Goal: Information Seeking & Learning: Learn about a topic

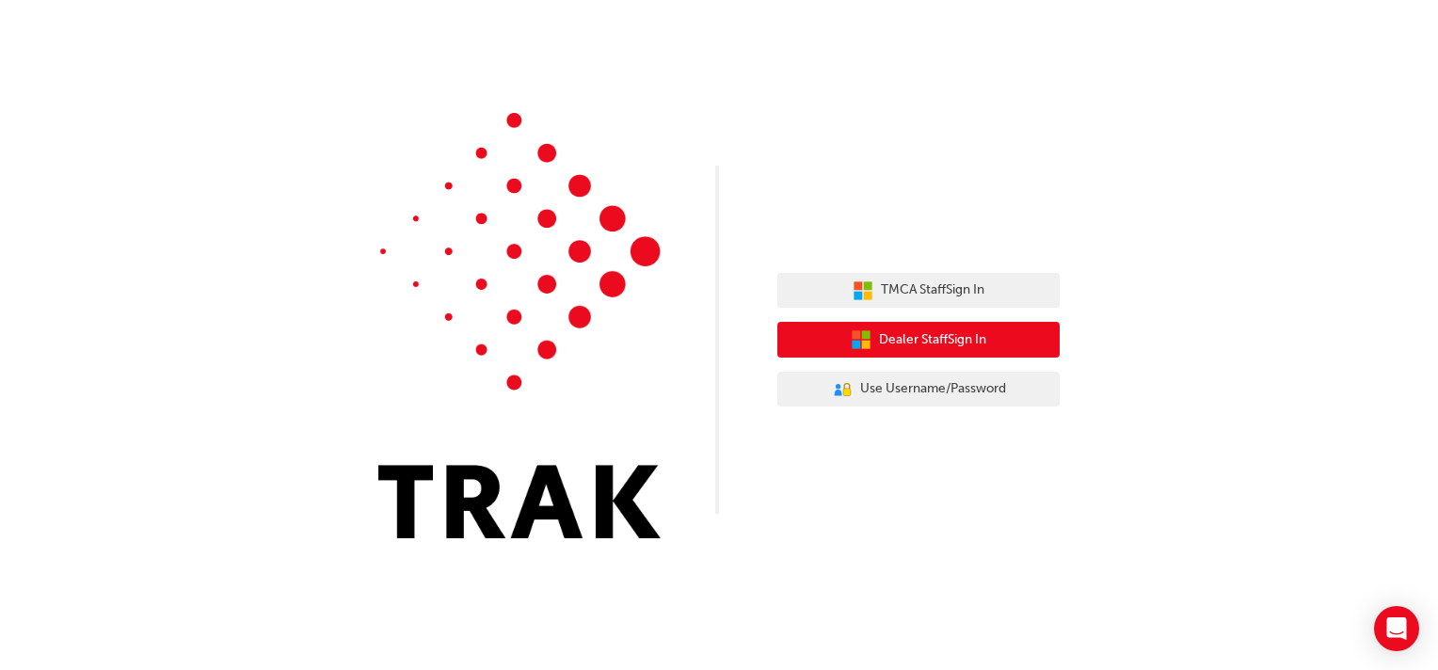
click at [917, 342] on span "Dealer Staff Sign In" at bounding box center [932, 340] width 107 height 22
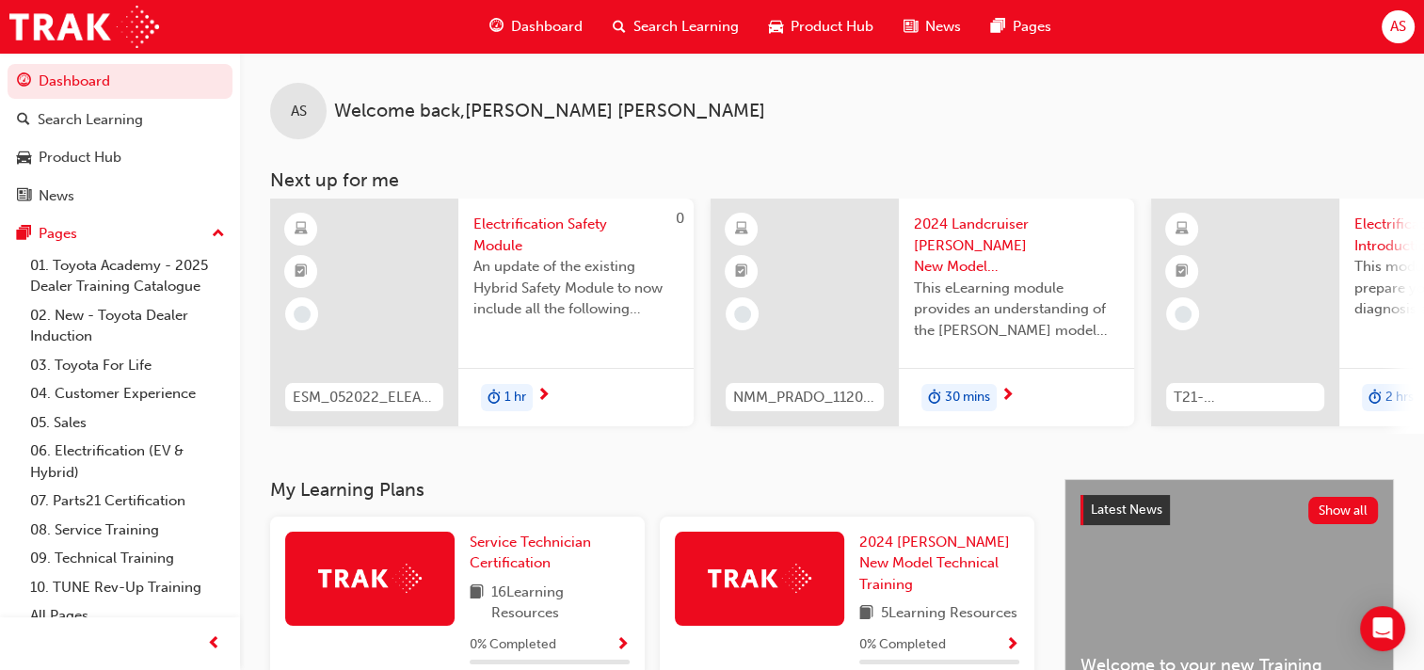
click at [783, 120] on div "AS Welcome back , [PERSON_NAME]" at bounding box center [832, 96] width 1184 height 87
drag, startPoint x: 776, startPoint y: 104, endPoint x: 742, endPoint y: 108, distance: 34.1
click at [742, 108] on div "AS Welcome back , [PERSON_NAME]" at bounding box center [832, 96] width 1184 height 87
click at [743, 100] on div "AS Welcome back , [PERSON_NAME]" at bounding box center [832, 96] width 1184 height 87
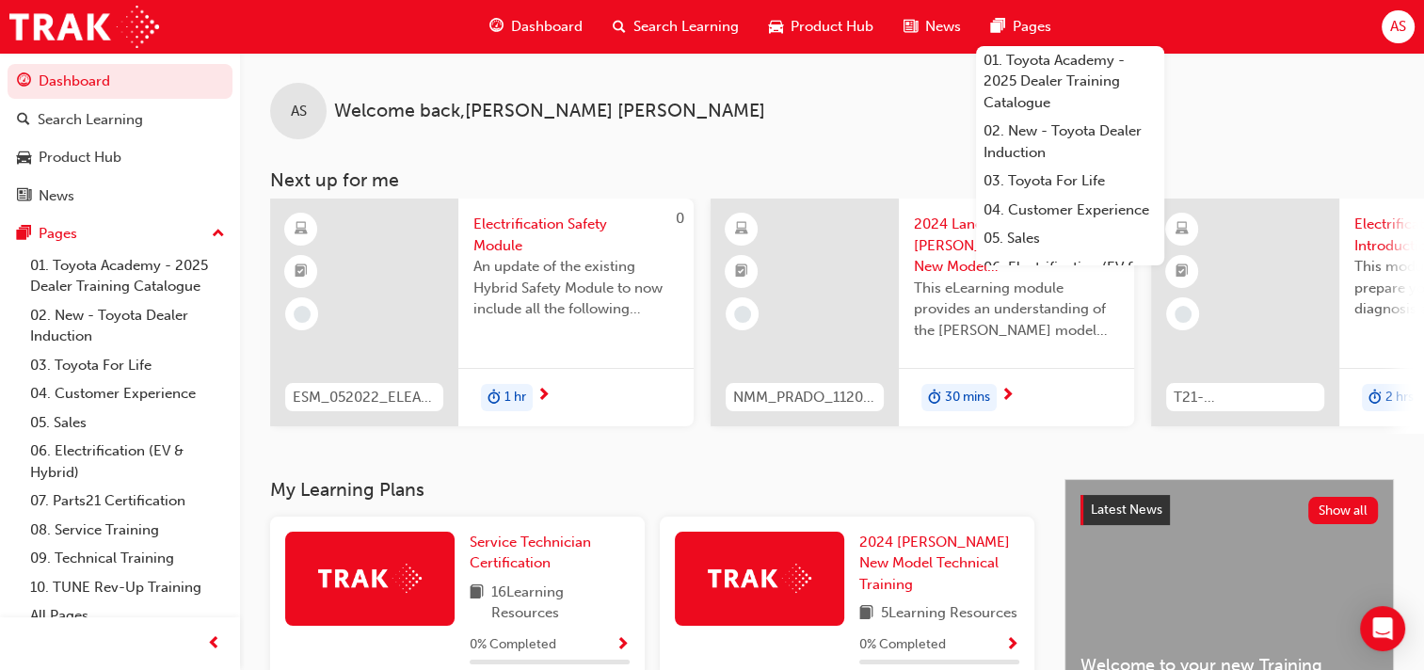
click at [694, 120] on div "AS Welcome back , [PERSON_NAME]" at bounding box center [832, 96] width 1184 height 87
click at [697, 102] on div "AS Welcome back , [PERSON_NAME]" at bounding box center [832, 96] width 1184 height 87
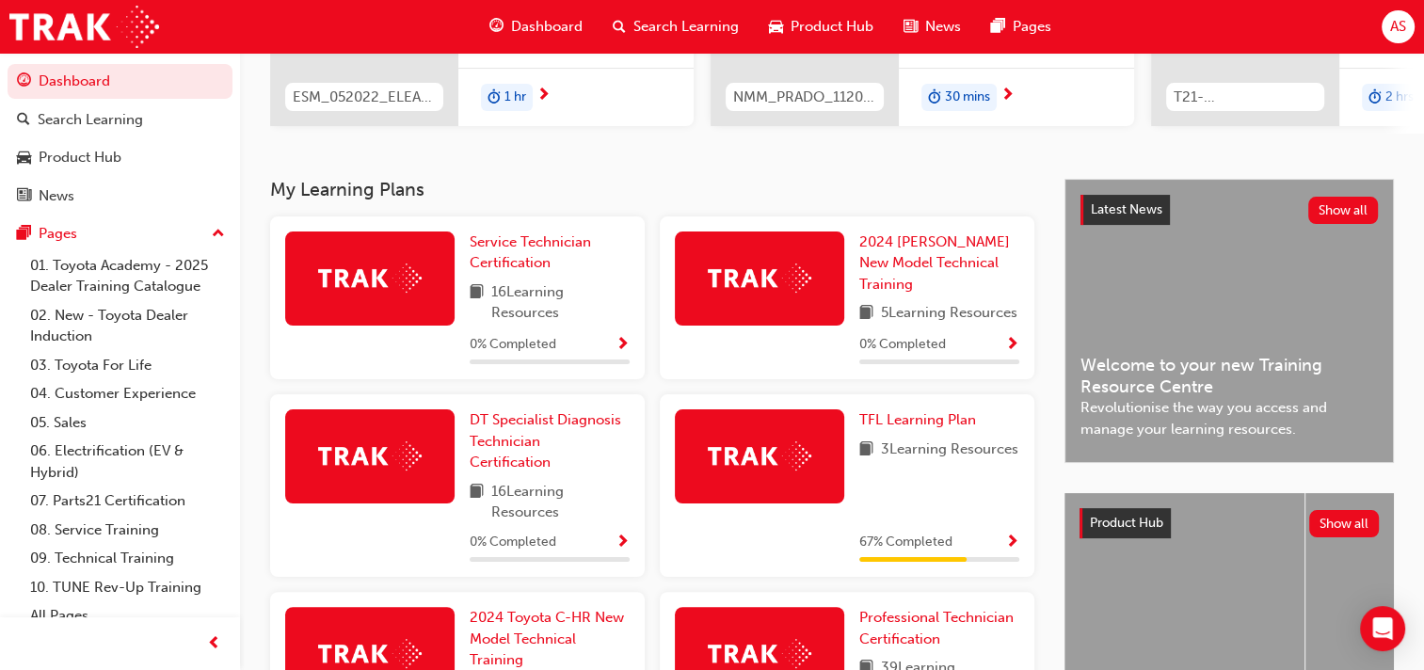
scroll to position [279, 0]
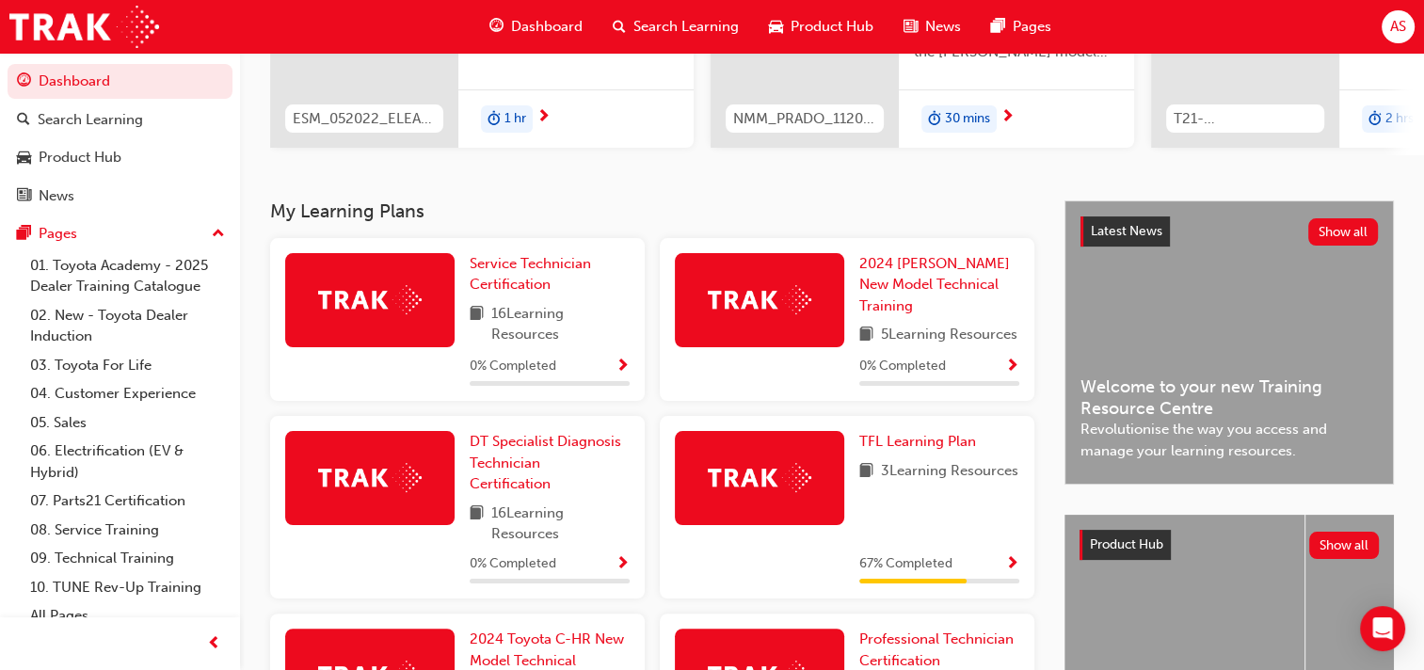
click at [370, 303] on img at bounding box center [370, 299] width 104 height 29
click at [509, 266] on span "Service Technician Certification" at bounding box center [530, 274] width 121 height 39
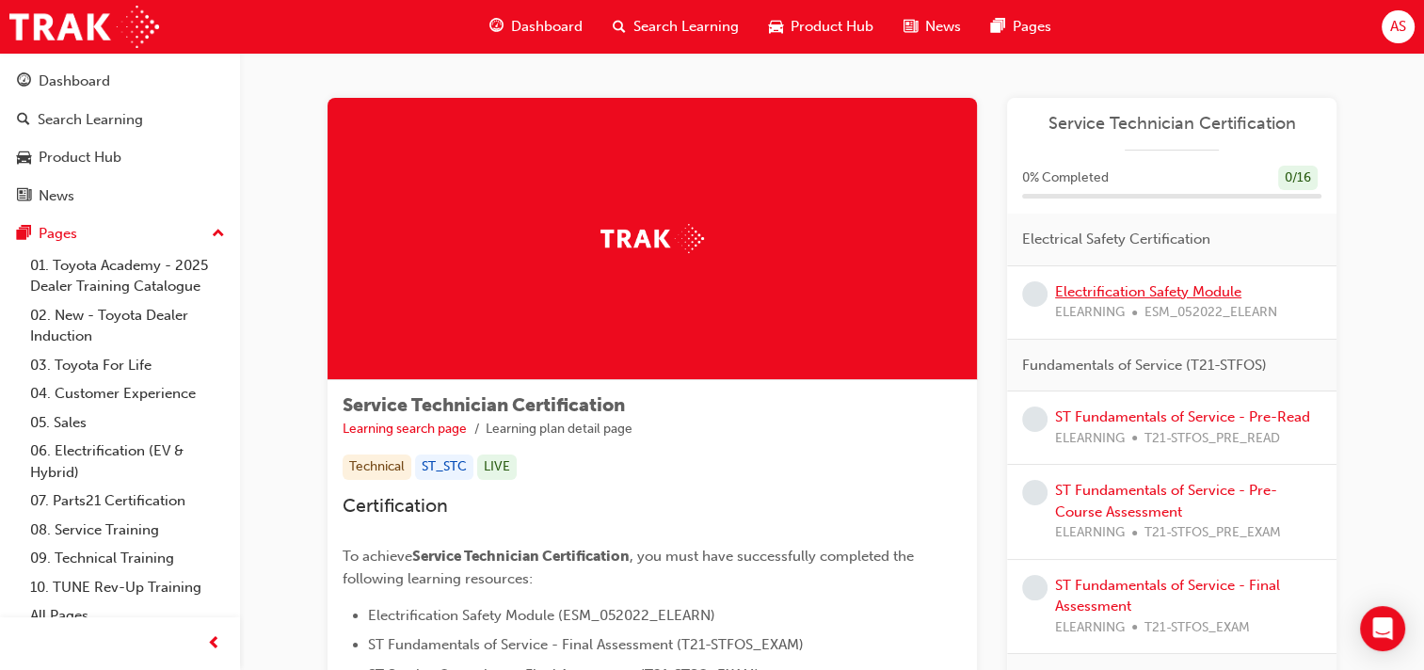
click at [1156, 290] on link "Electrification Safety Module" at bounding box center [1148, 291] width 186 height 17
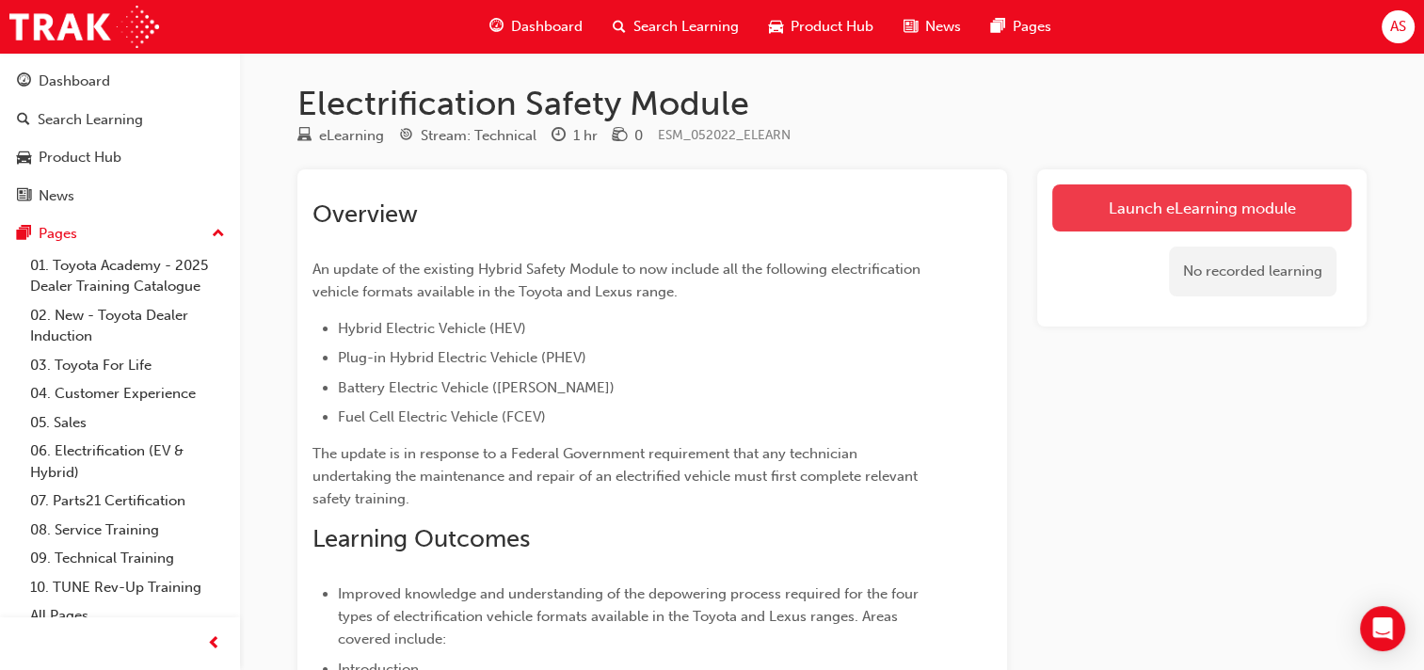
click at [1175, 207] on link "Launch eLearning module" at bounding box center [1201, 207] width 299 height 47
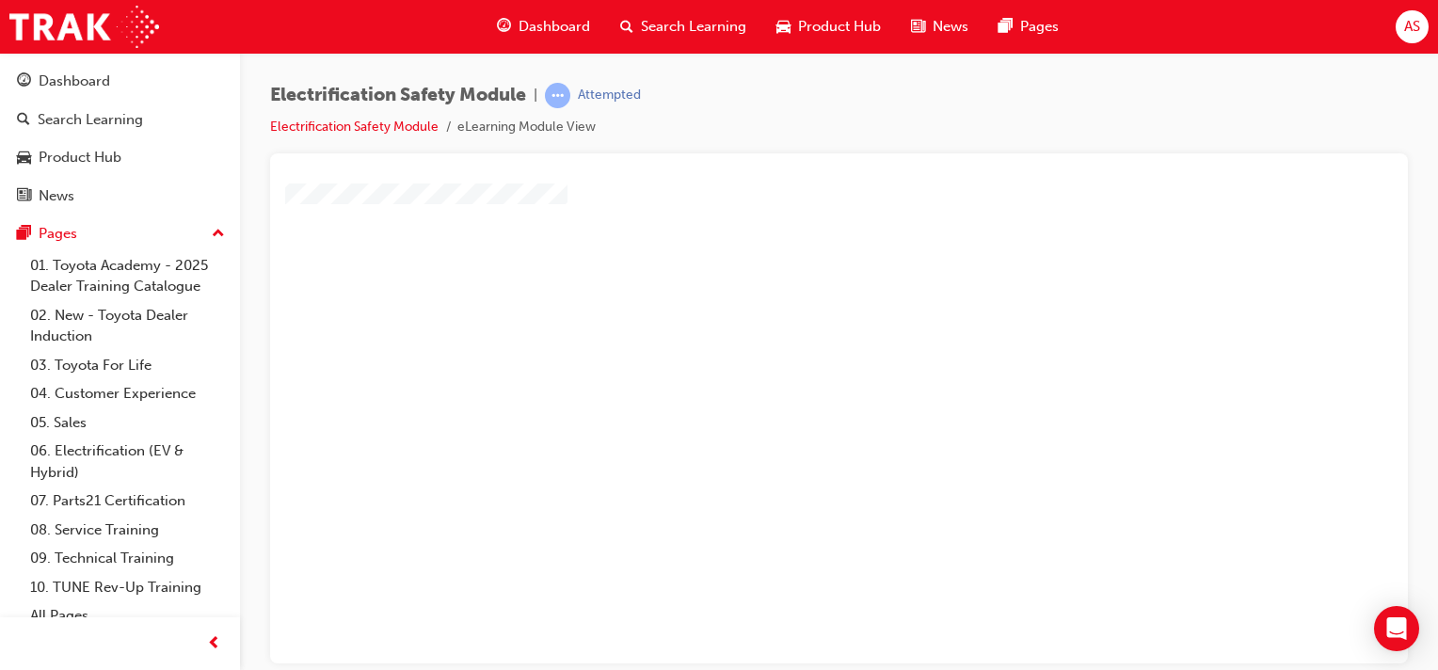
scroll to position [75, 0]
click at [785, 293] on div "play" at bounding box center [785, 293] width 0 height 0
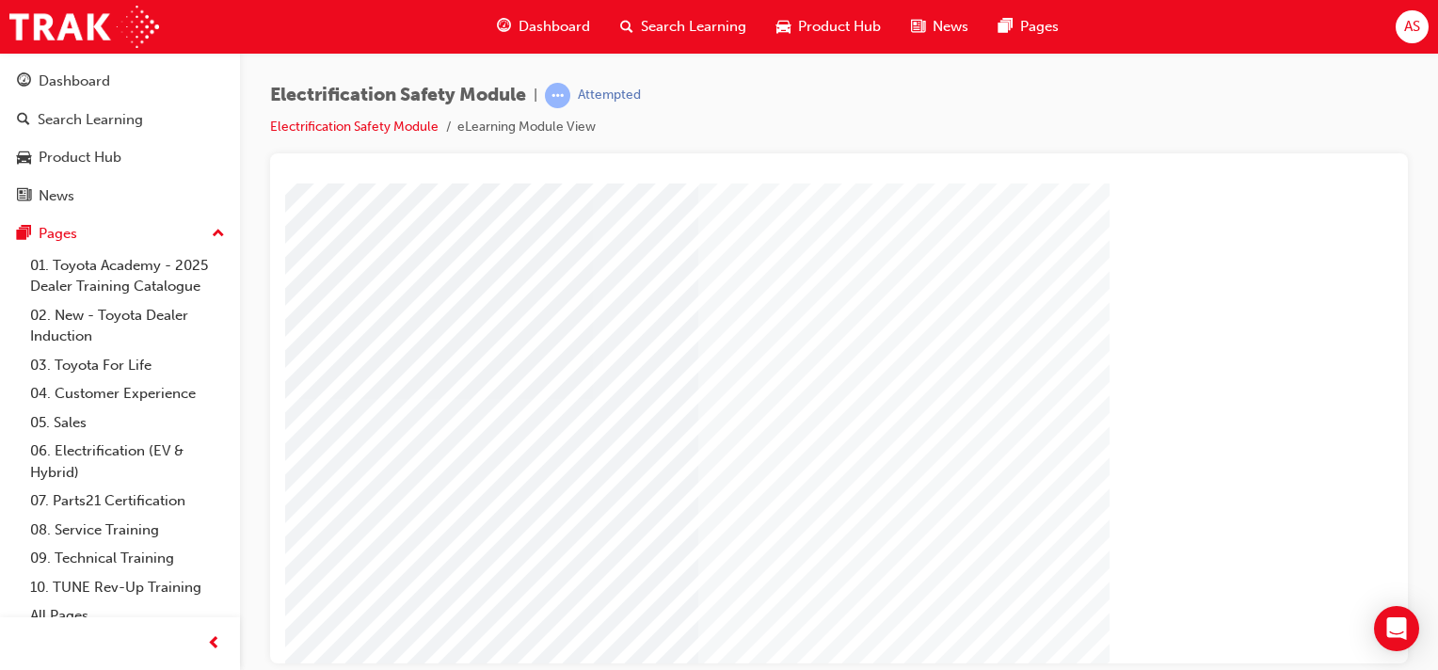
scroll to position [240, 186]
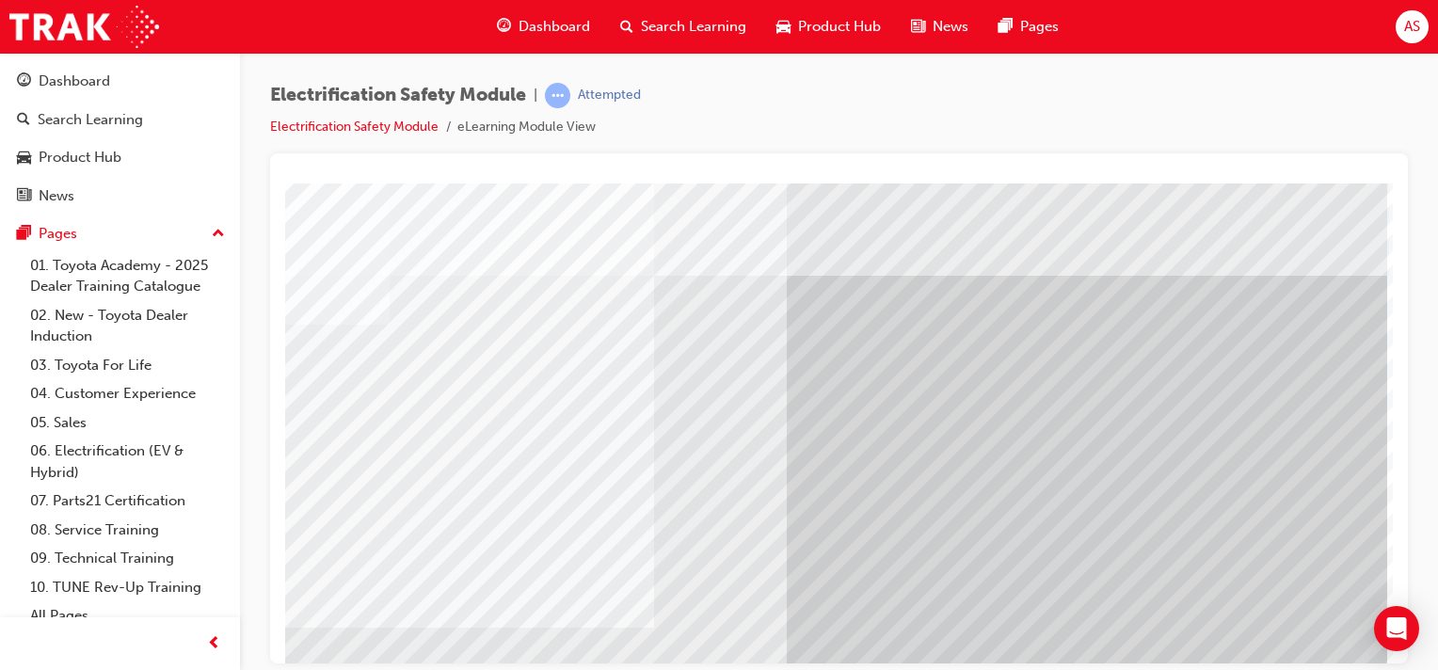
scroll to position [217, 186]
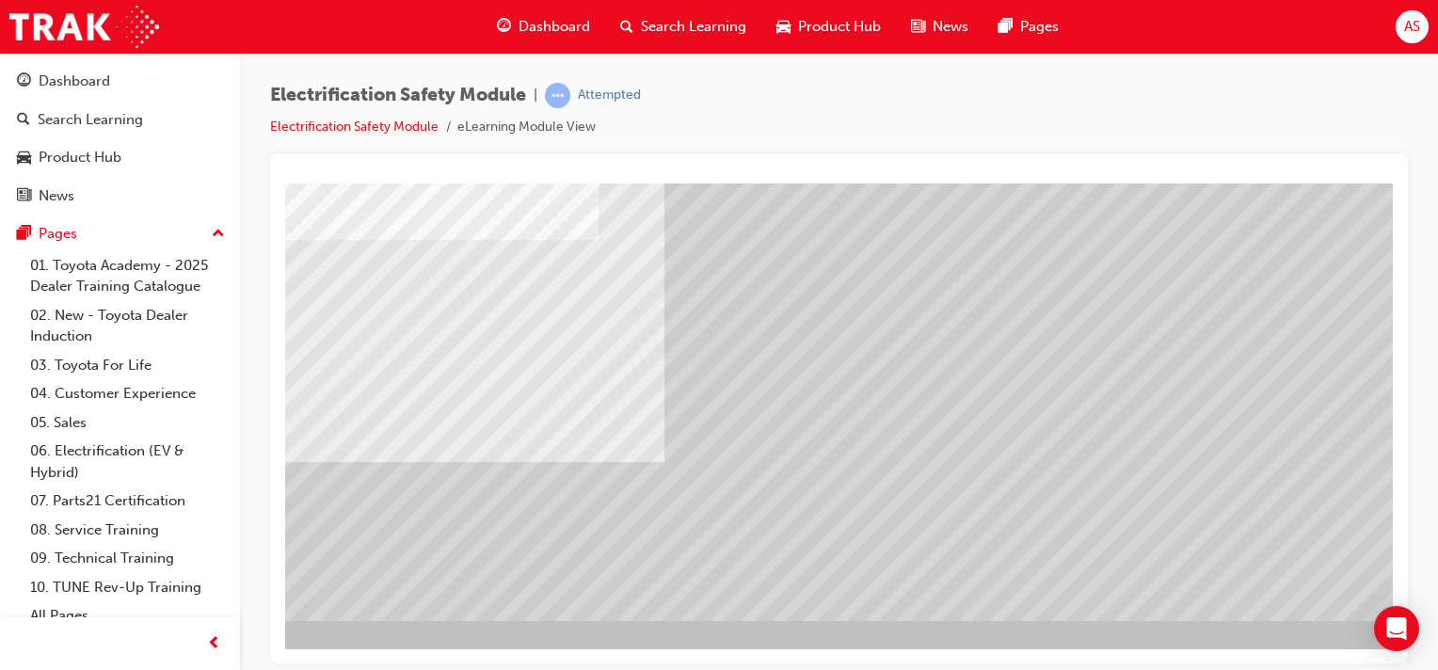
scroll to position [240, 186]
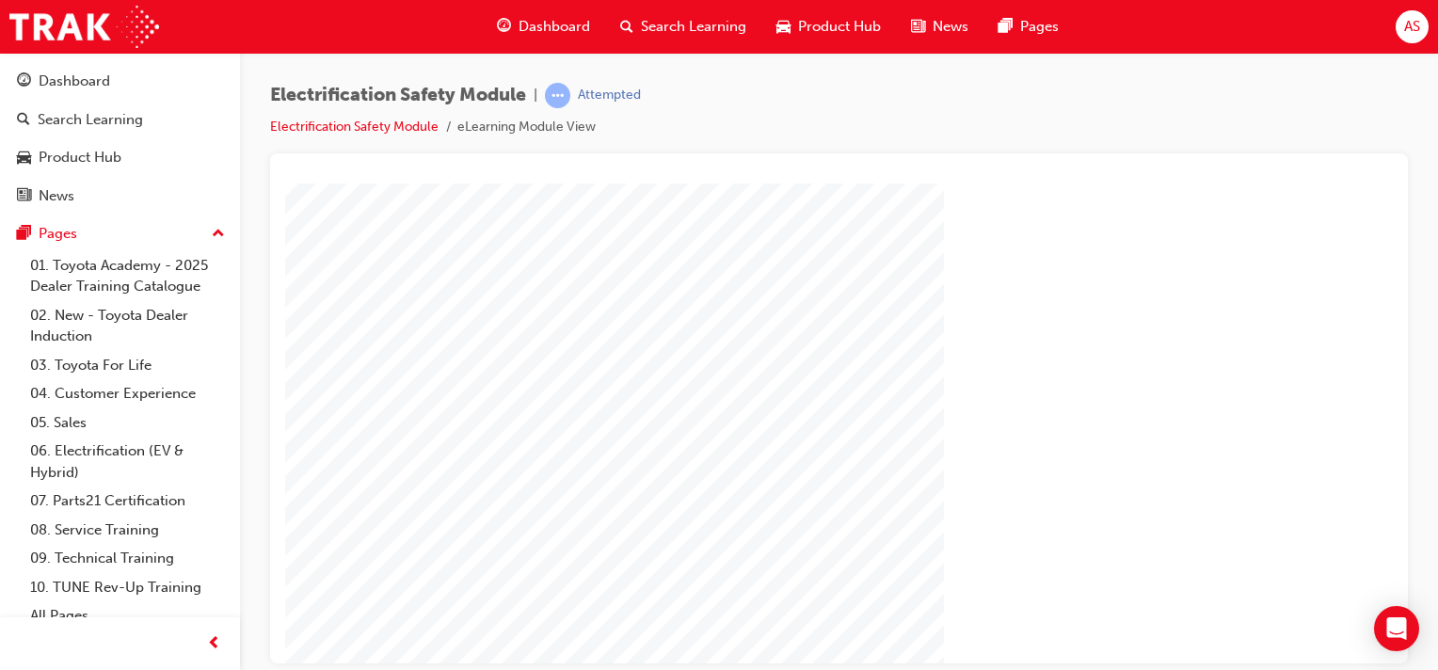
scroll to position [193, 186]
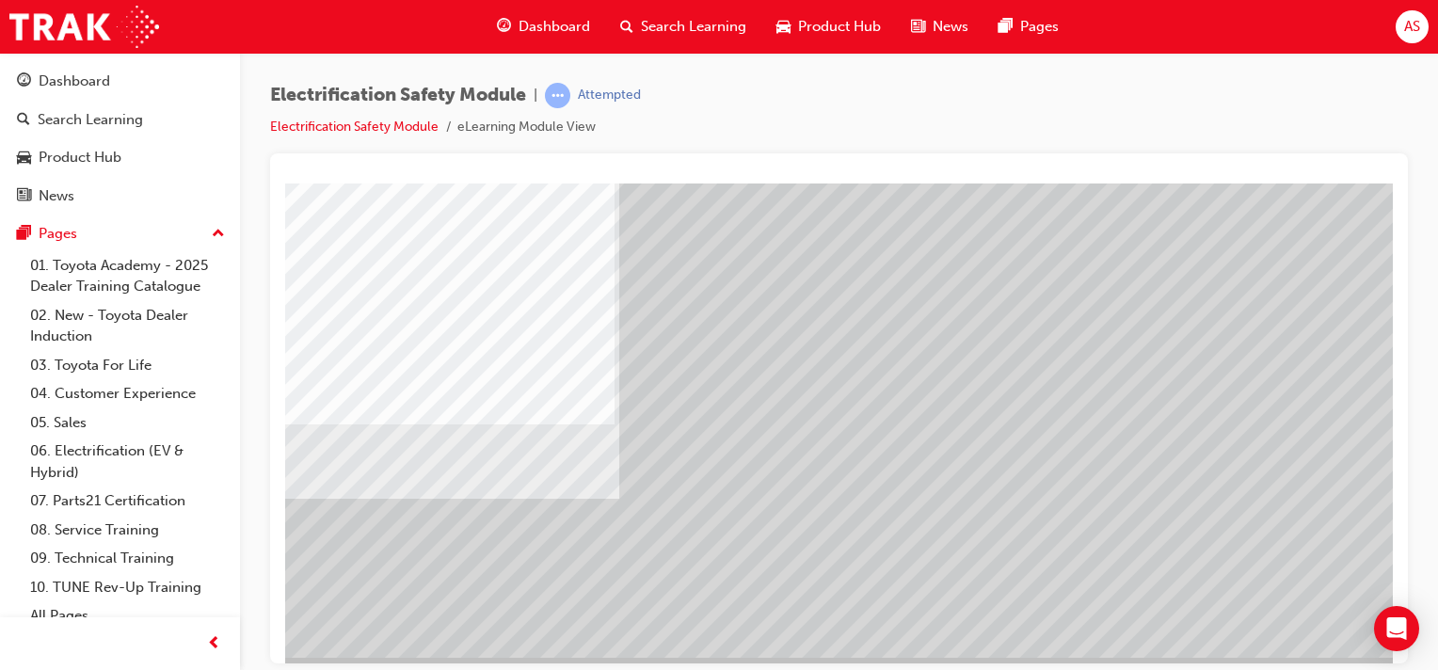
scroll to position [240, 186]
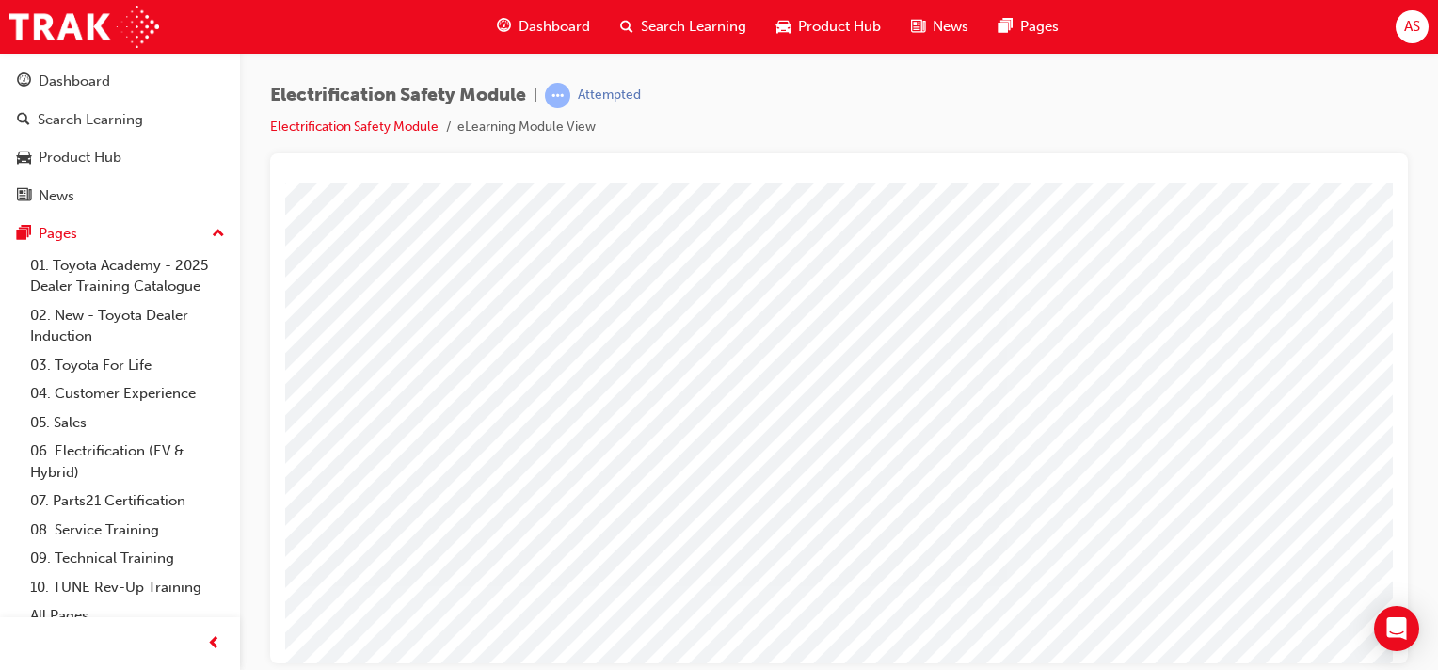
scroll to position [141, 186]
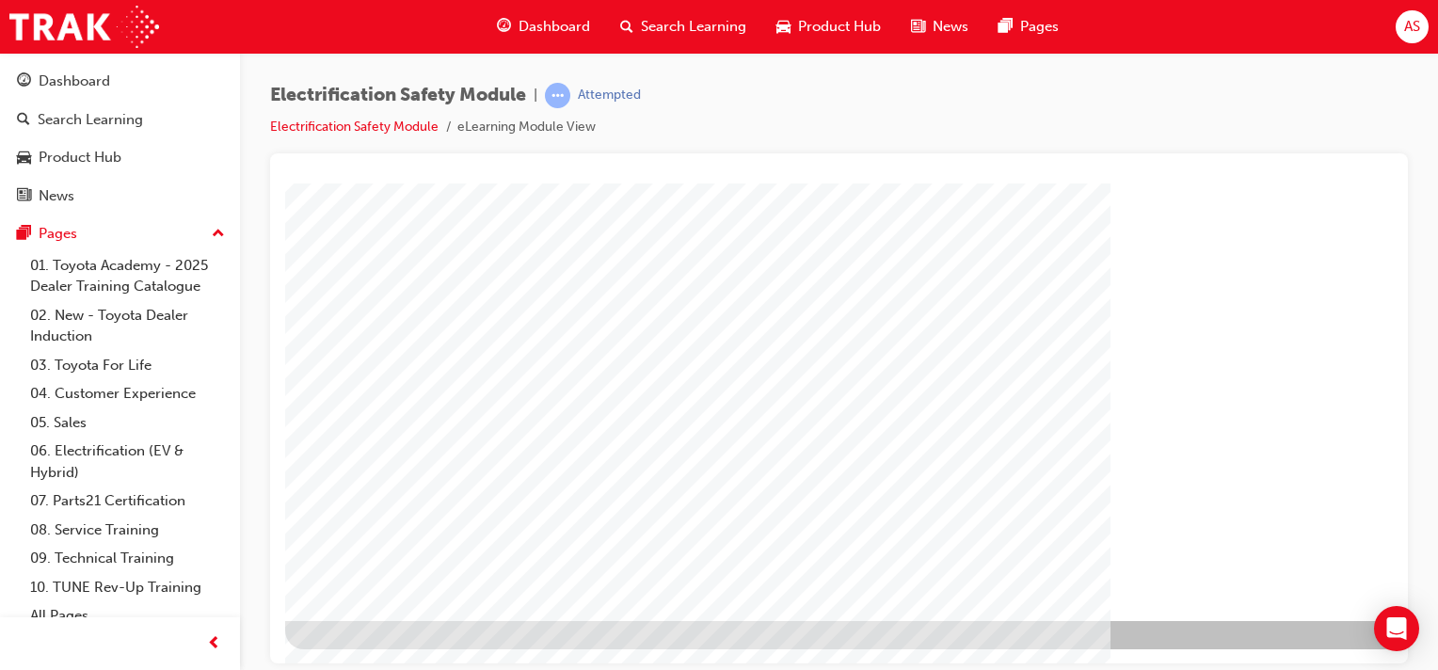
scroll to position [193, 0]
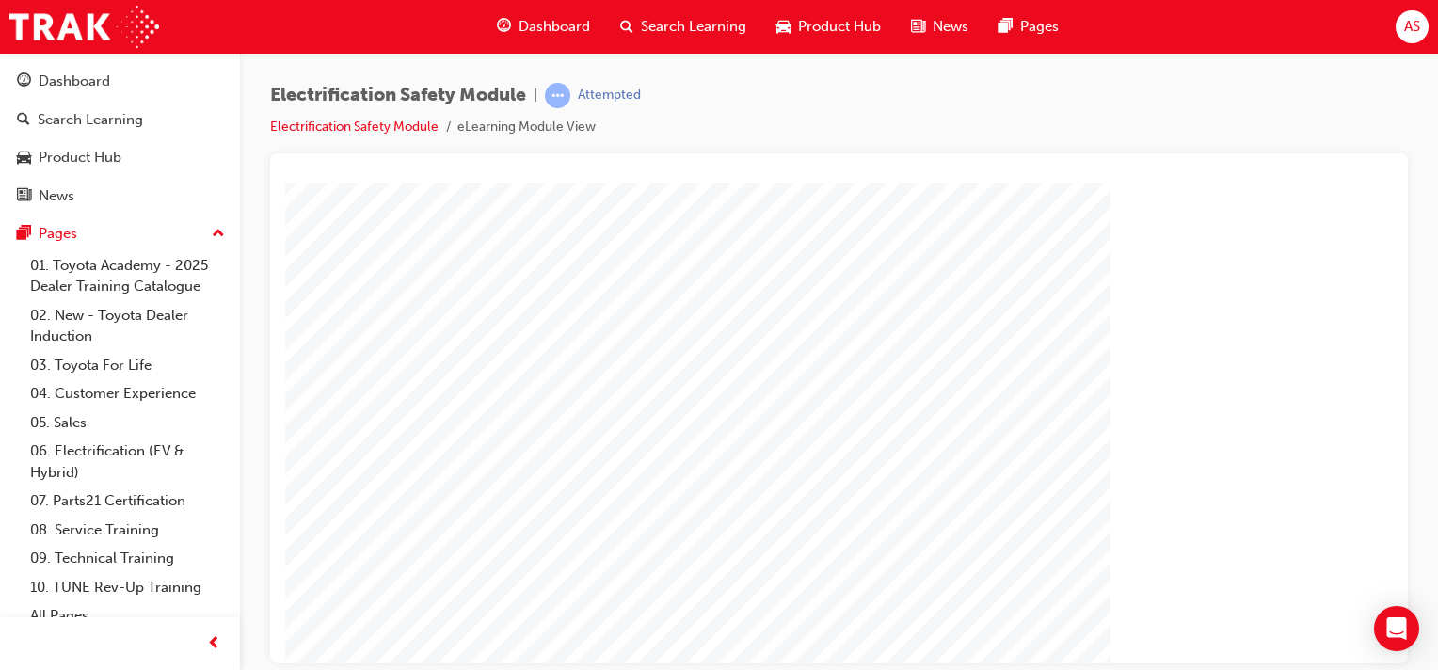
click at [1340, 646] on div "" at bounding box center [925, 329] width 1280 height 678
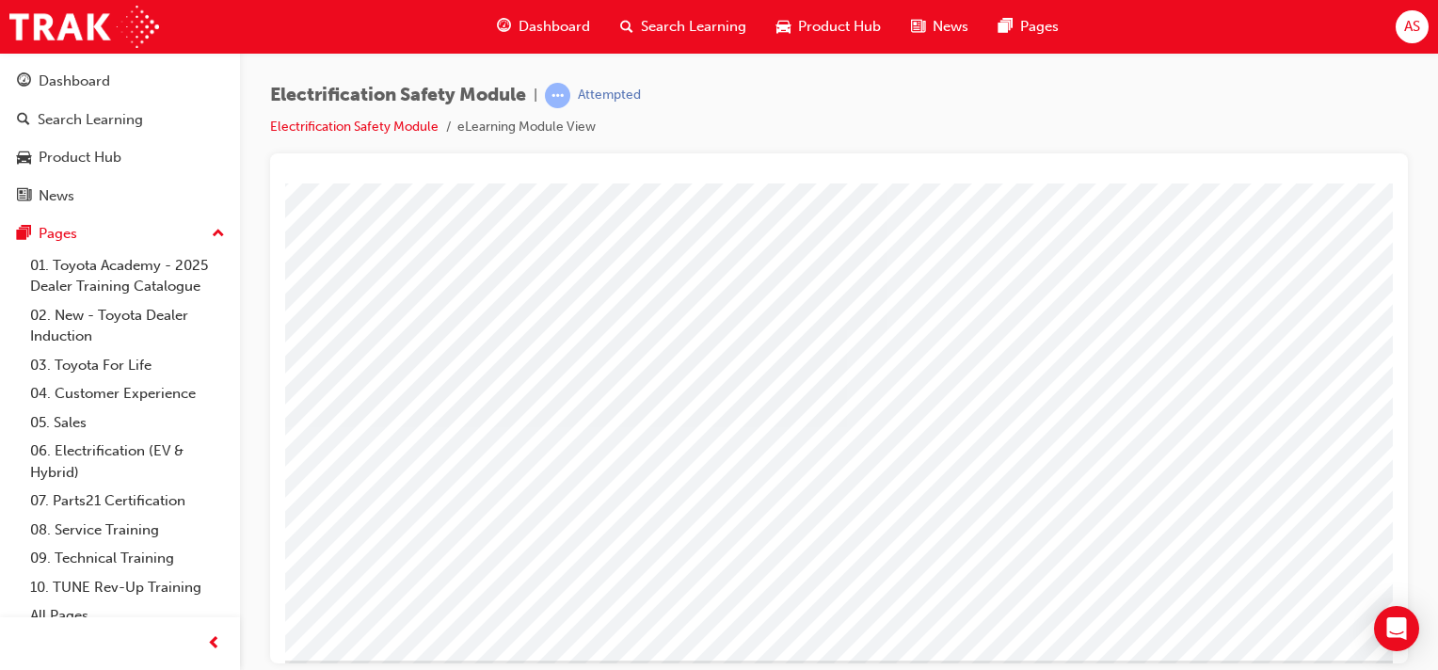
scroll to position [240, 0]
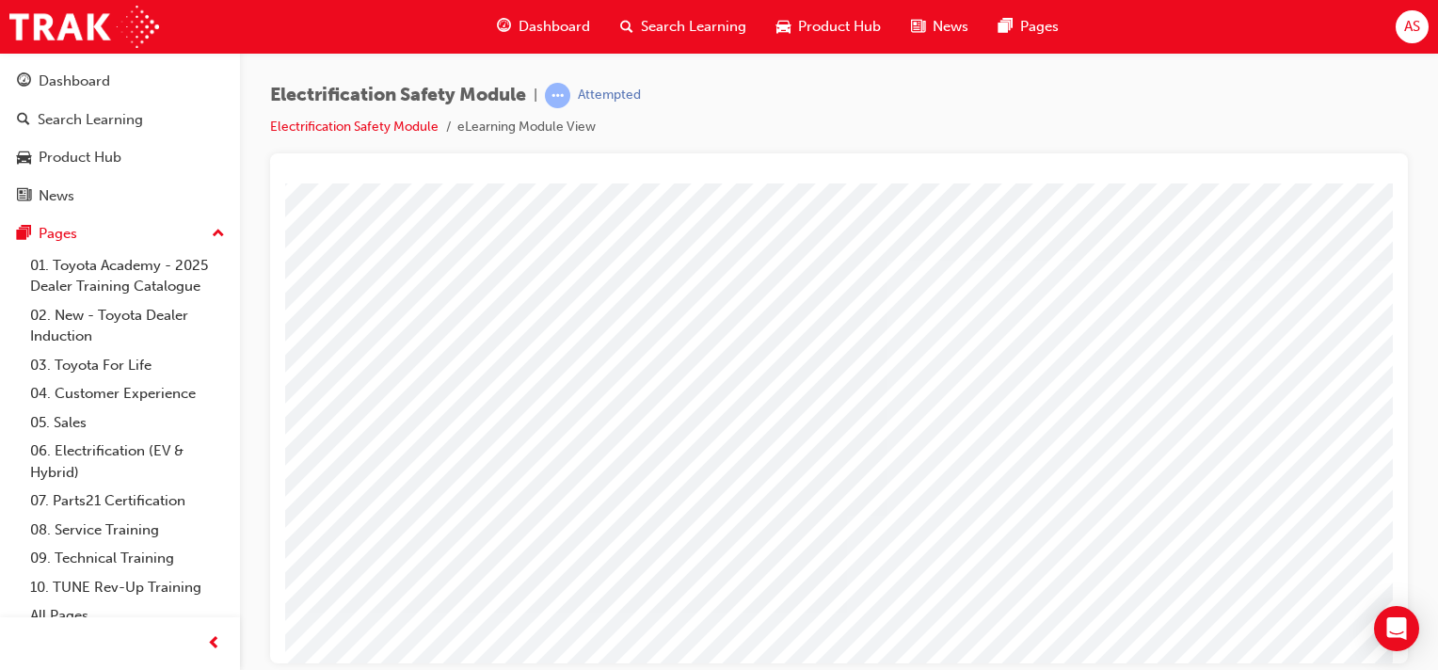
scroll to position [0, 0]
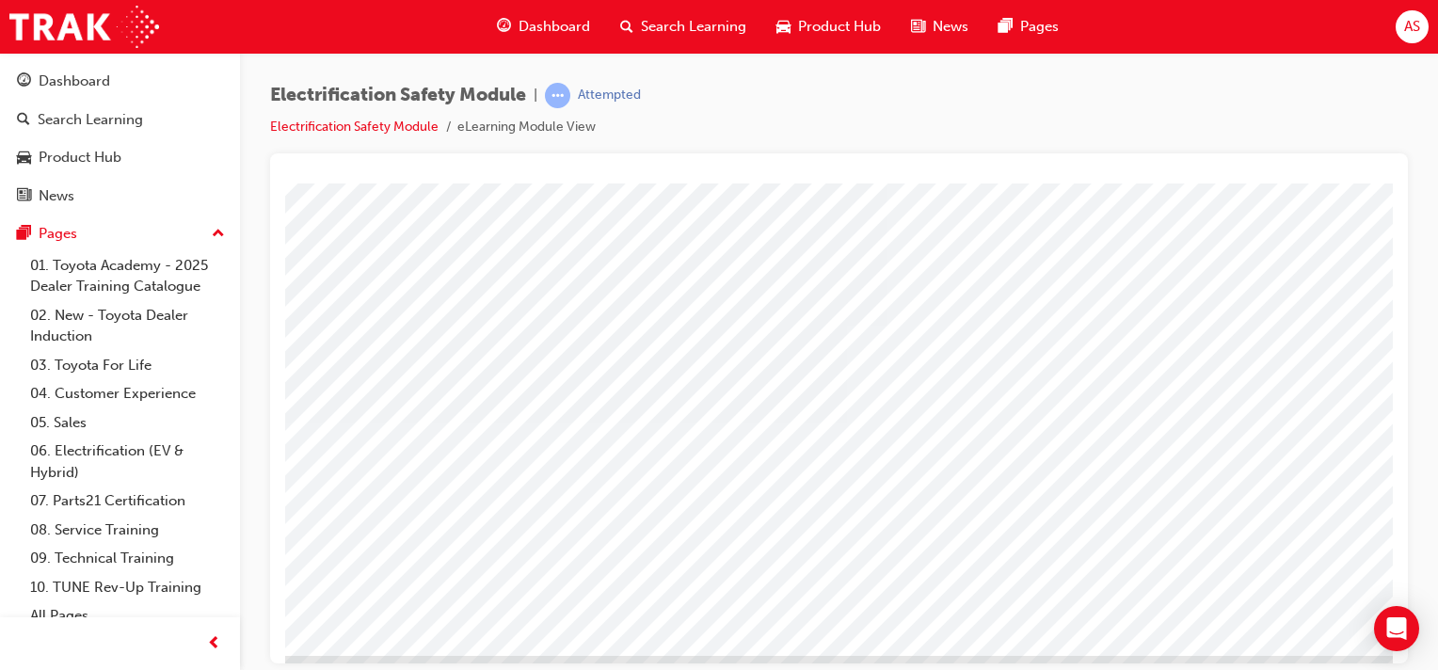
scroll to position [52, 0]
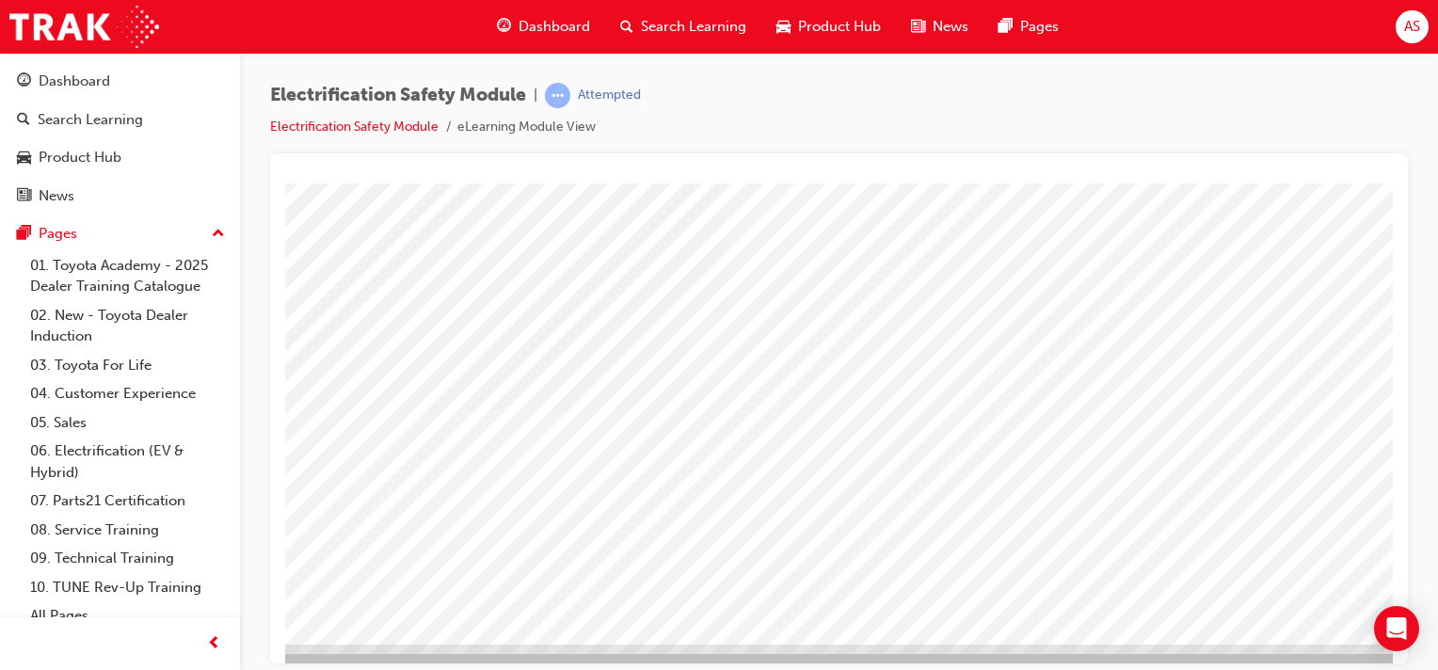
scroll to position [217, 186]
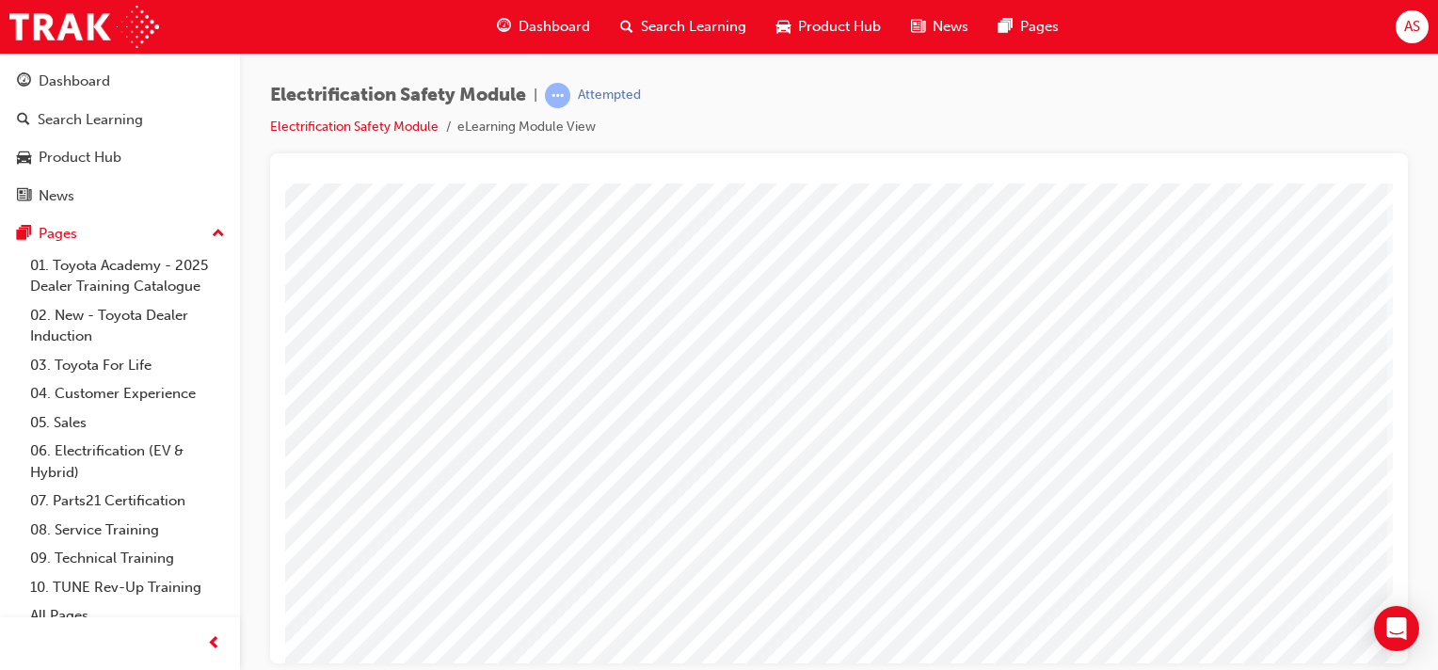
scroll to position [169, 186]
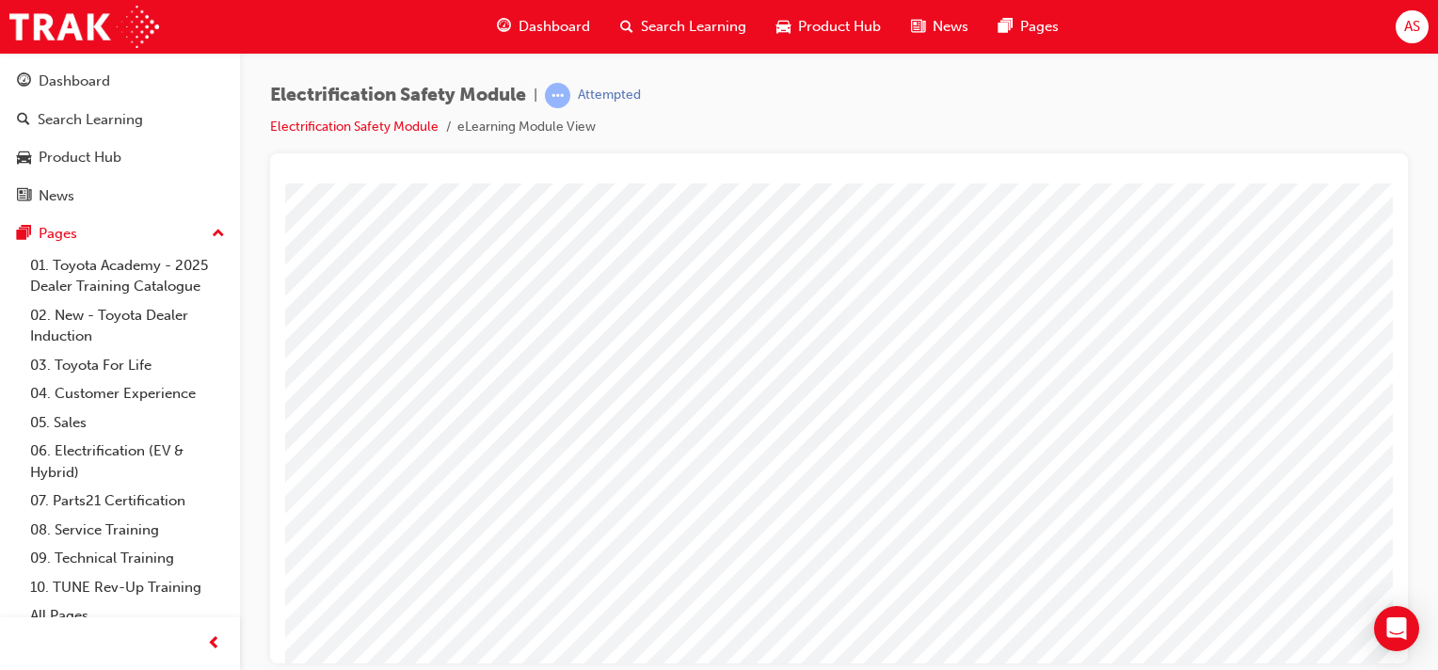
scroll to position [188, 0]
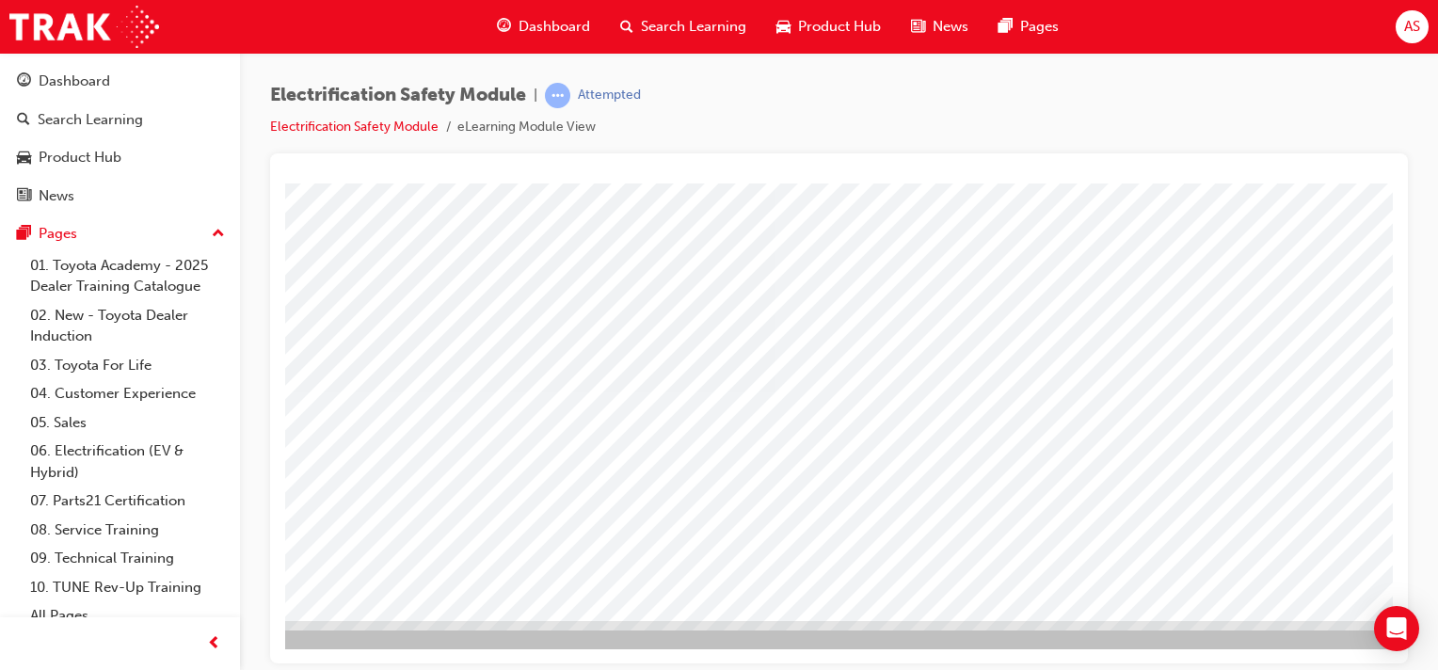
scroll to position [240, 67]
drag, startPoint x: 1324, startPoint y: 658, endPoint x: 1508, endPoint y: 852, distance: 267.0
drag, startPoint x: 1511, startPoint y: 845, endPoint x: 1344, endPoint y: 632, distance: 271.0
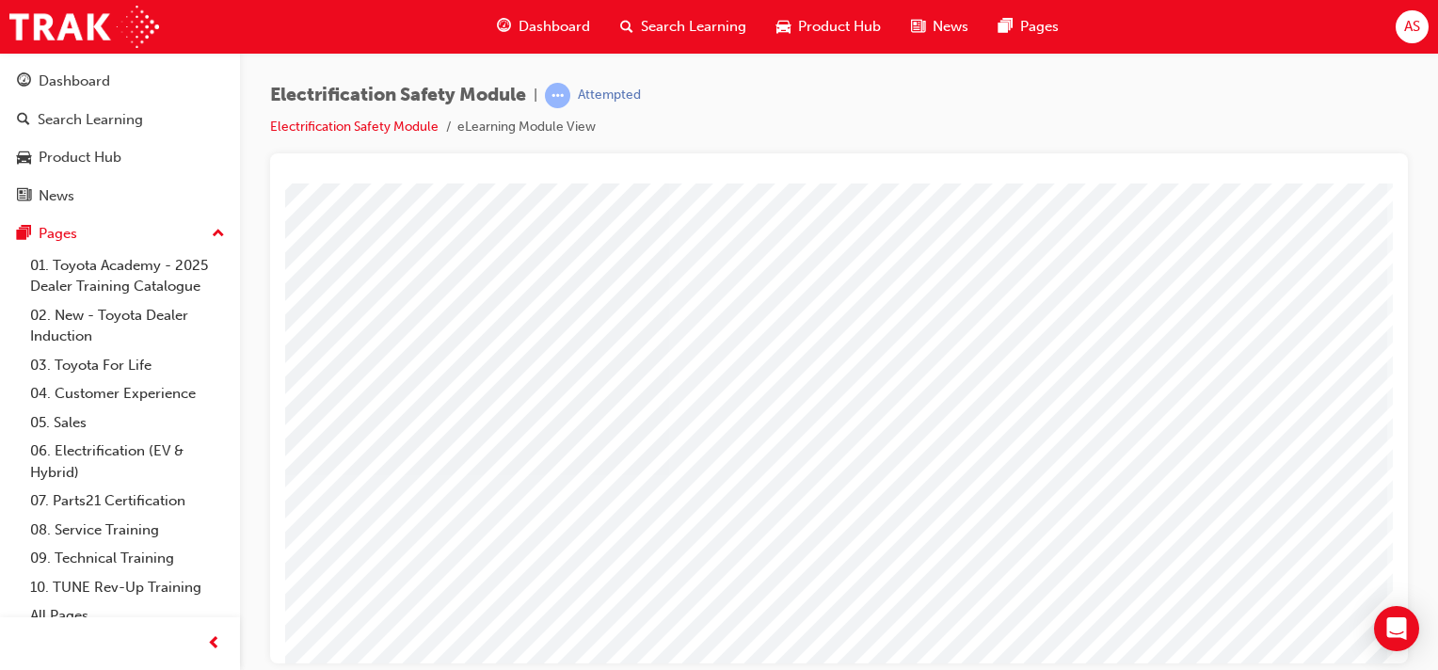
scroll to position [0, 186]
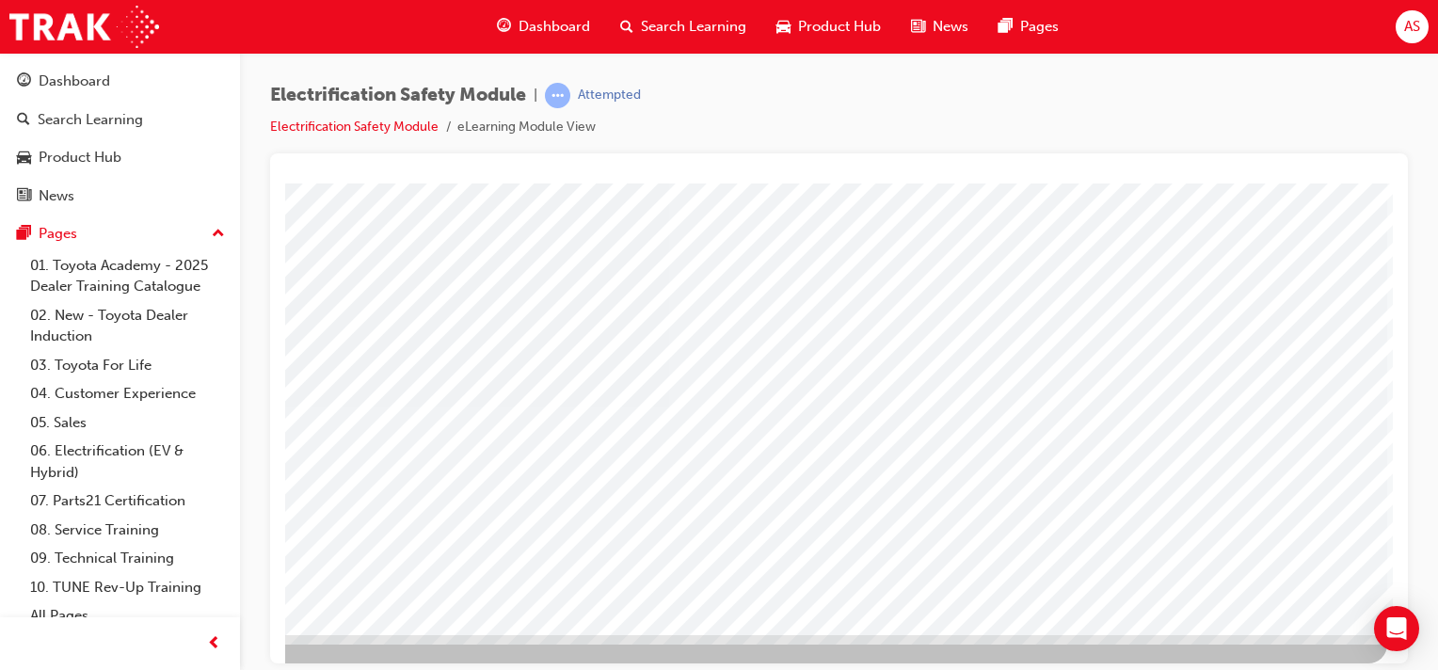
scroll to position [240, 186]
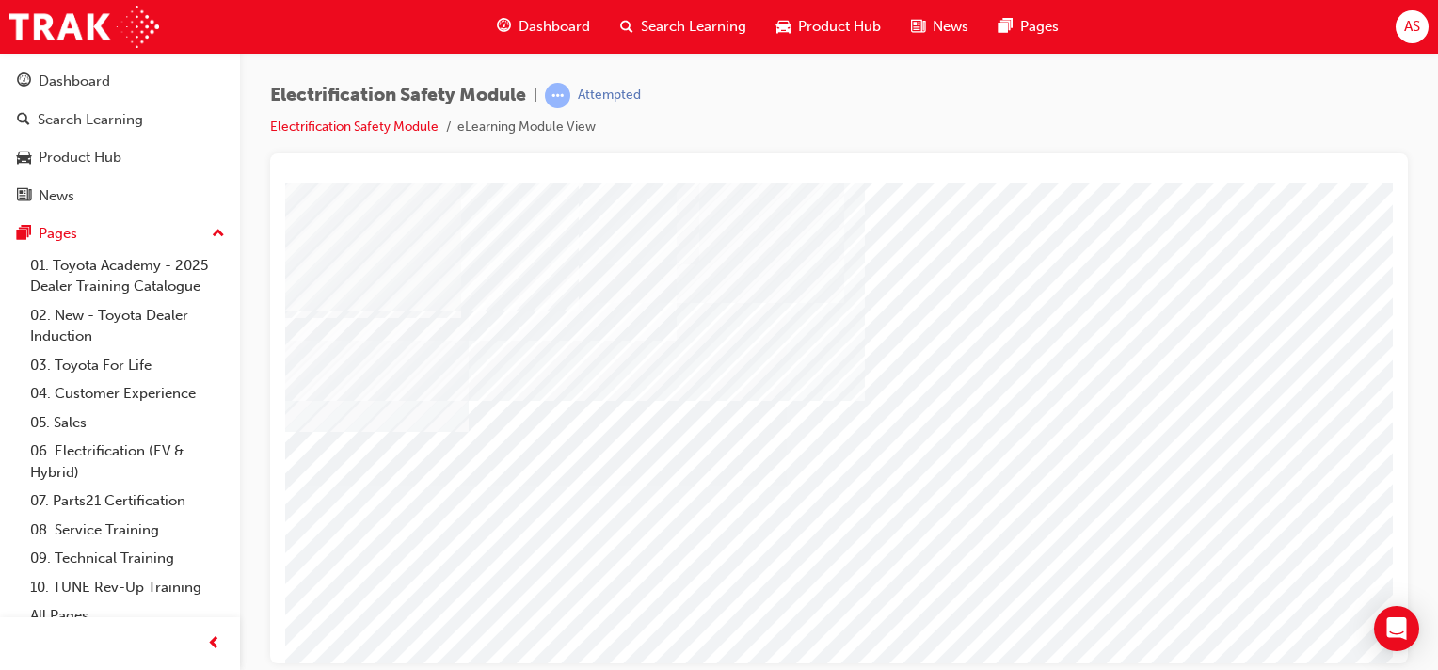
scroll to position [141, 60]
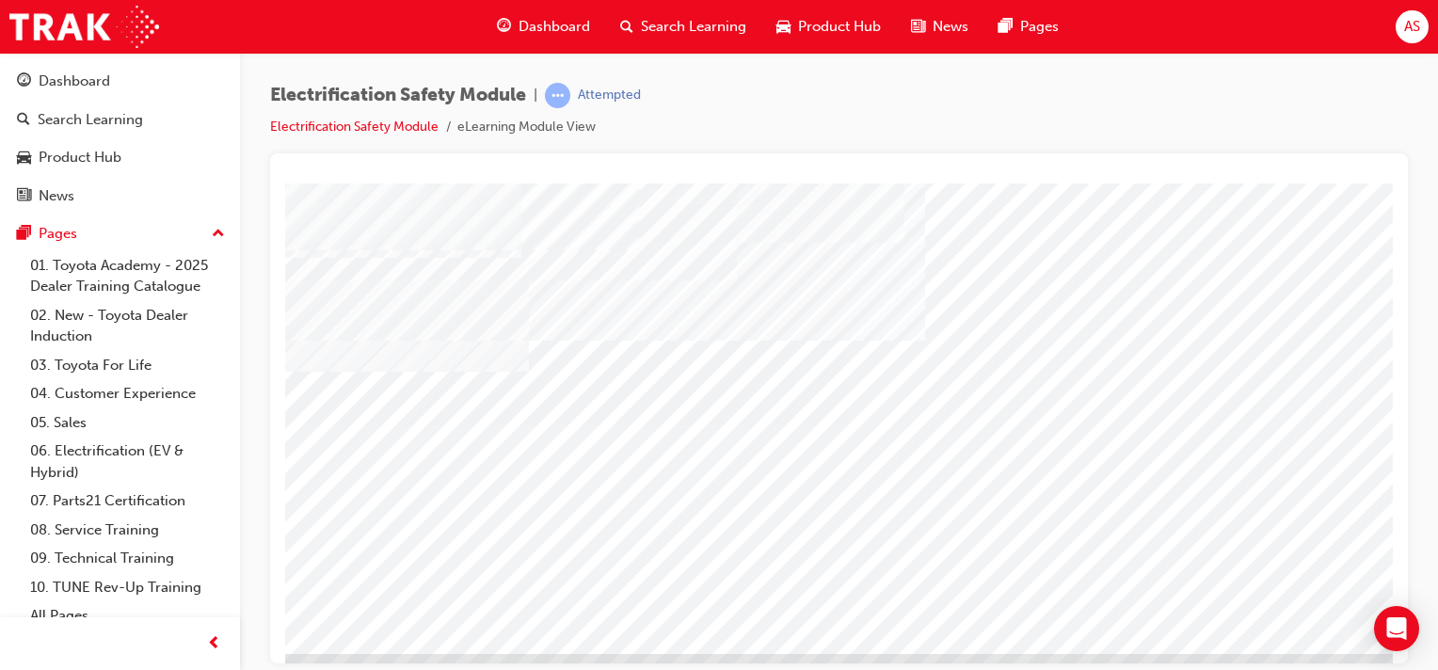
scroll to position [240, 0]
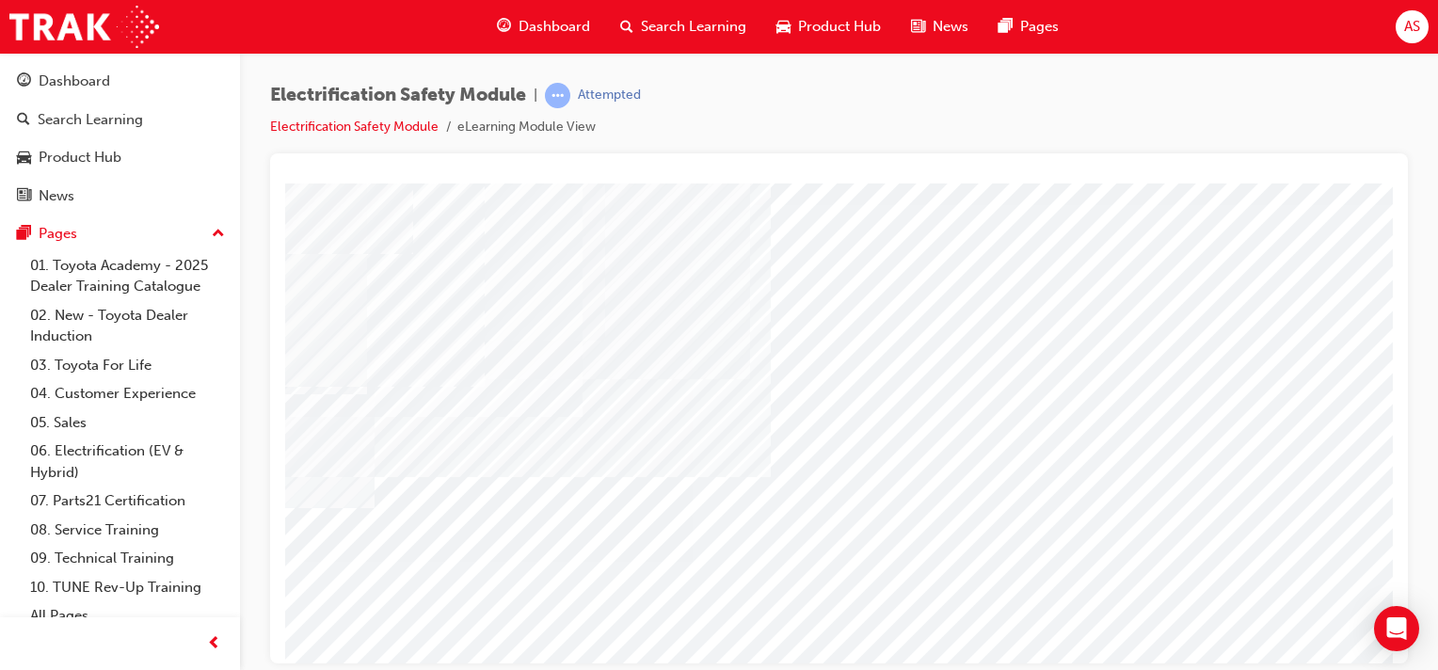
scroll to position [71, 186]
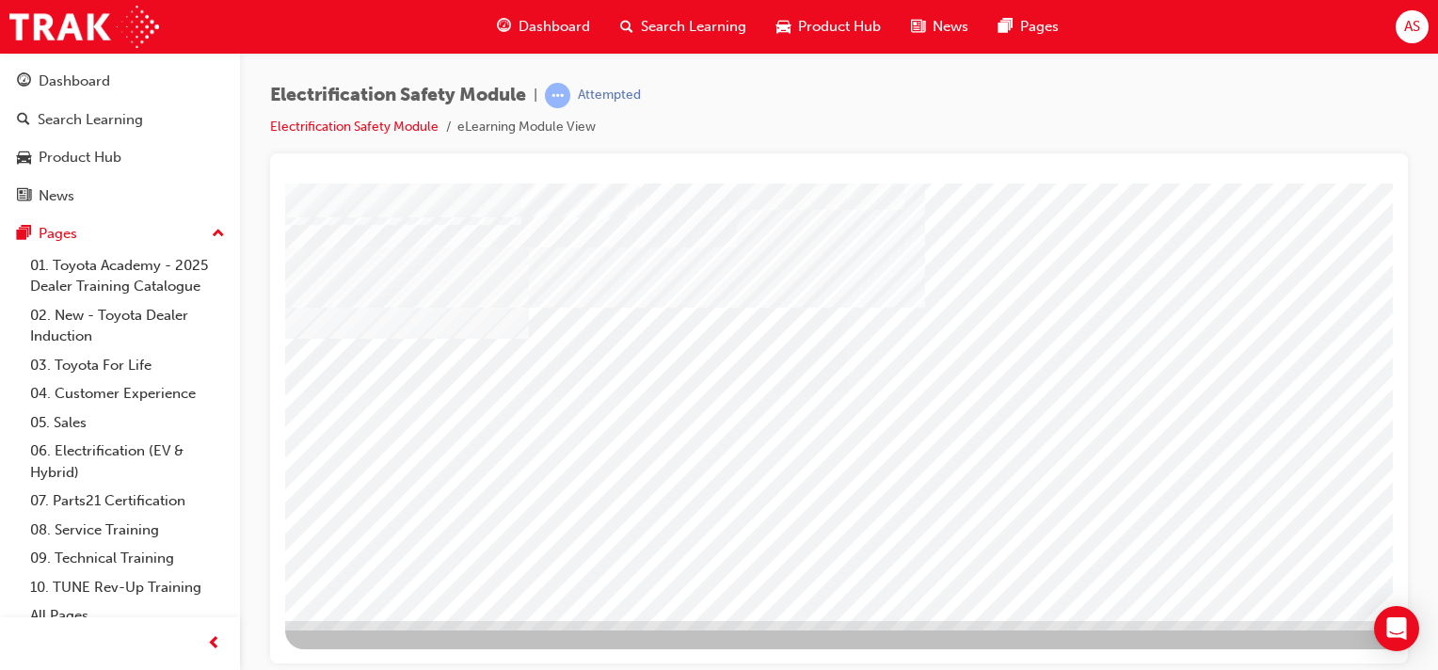
scroll to position [240, 186]
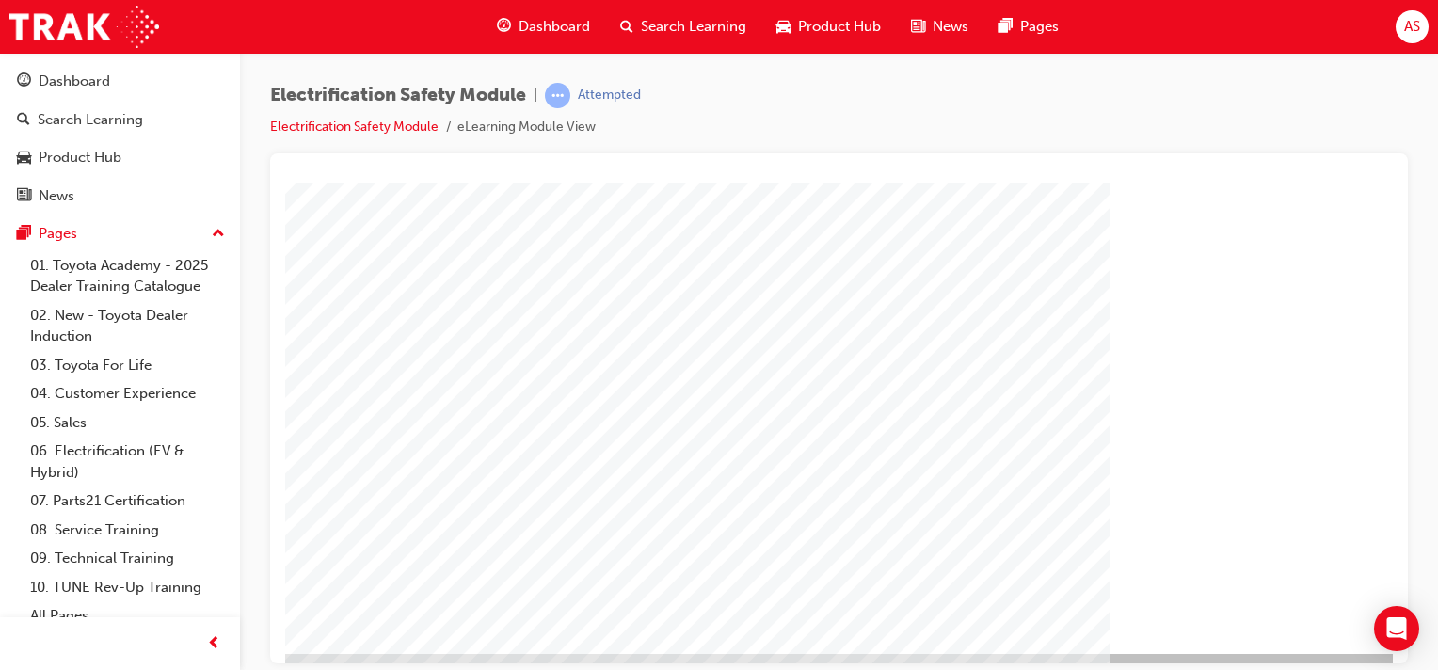
scroll to position [240, 0]
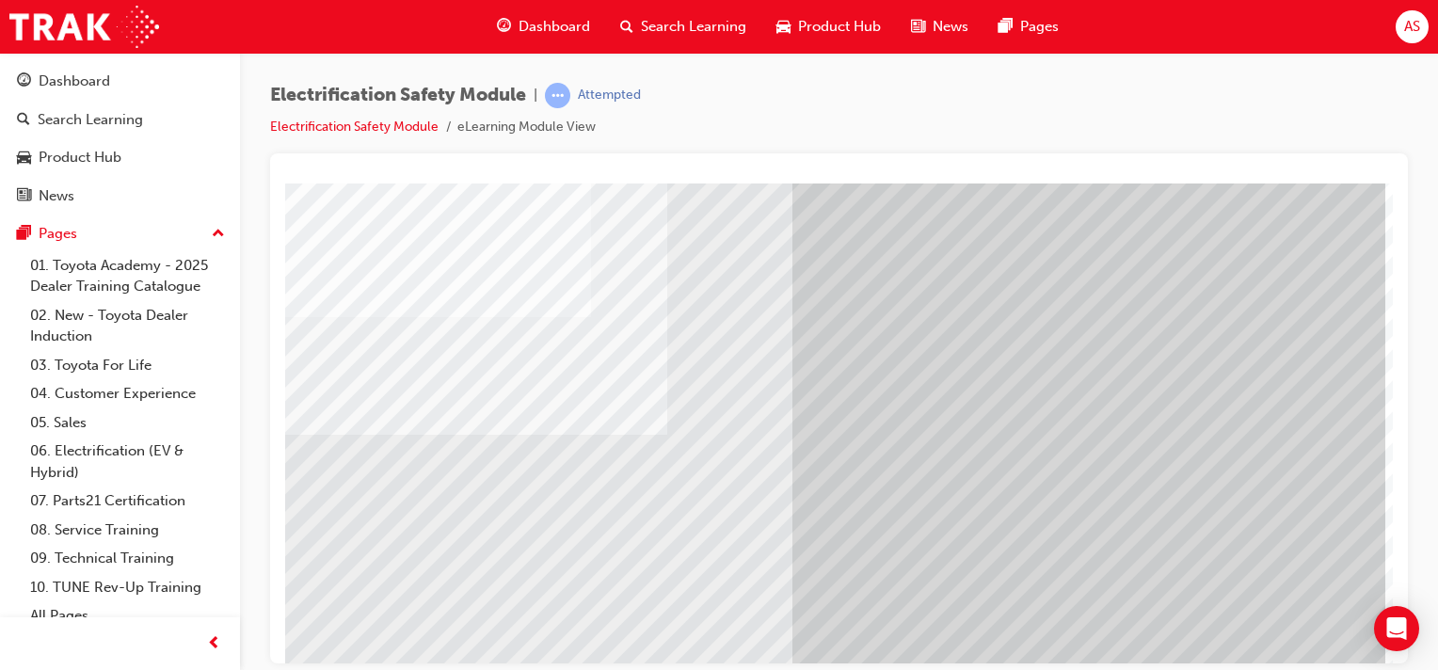
scroll to position [193, 0]
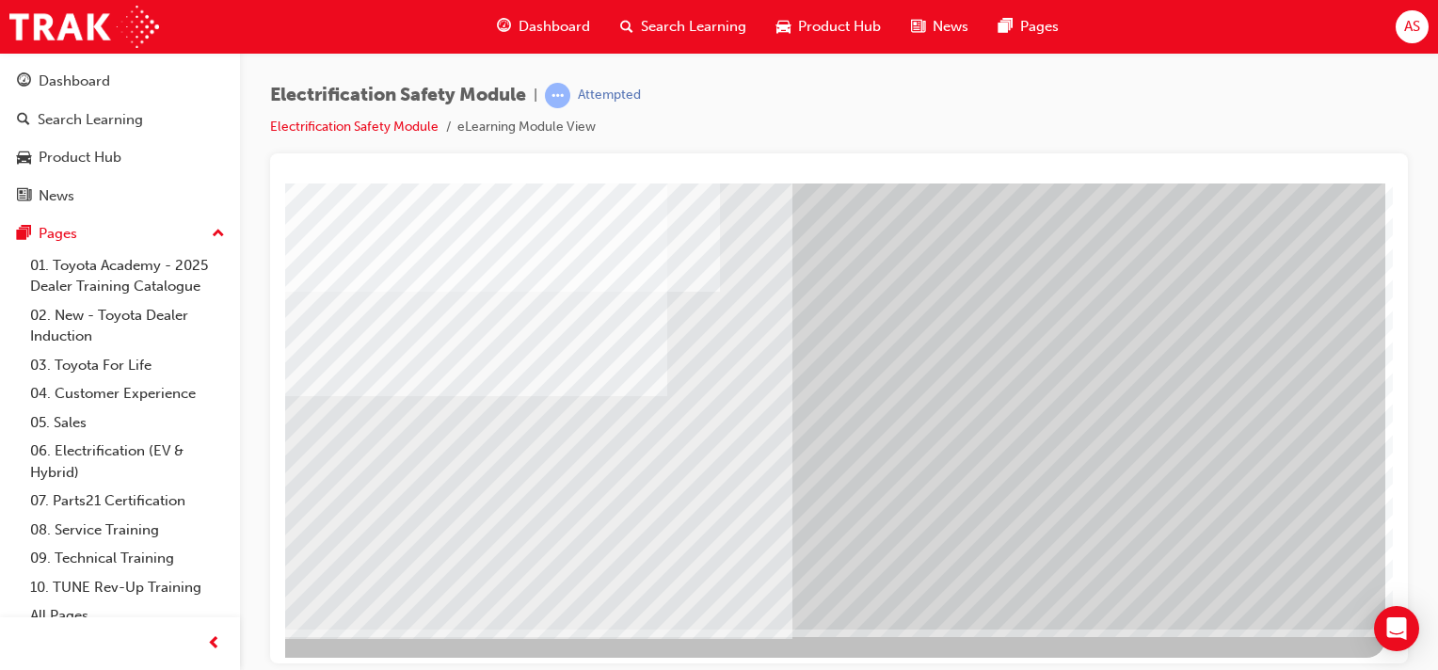
scroll to position [240, 186]
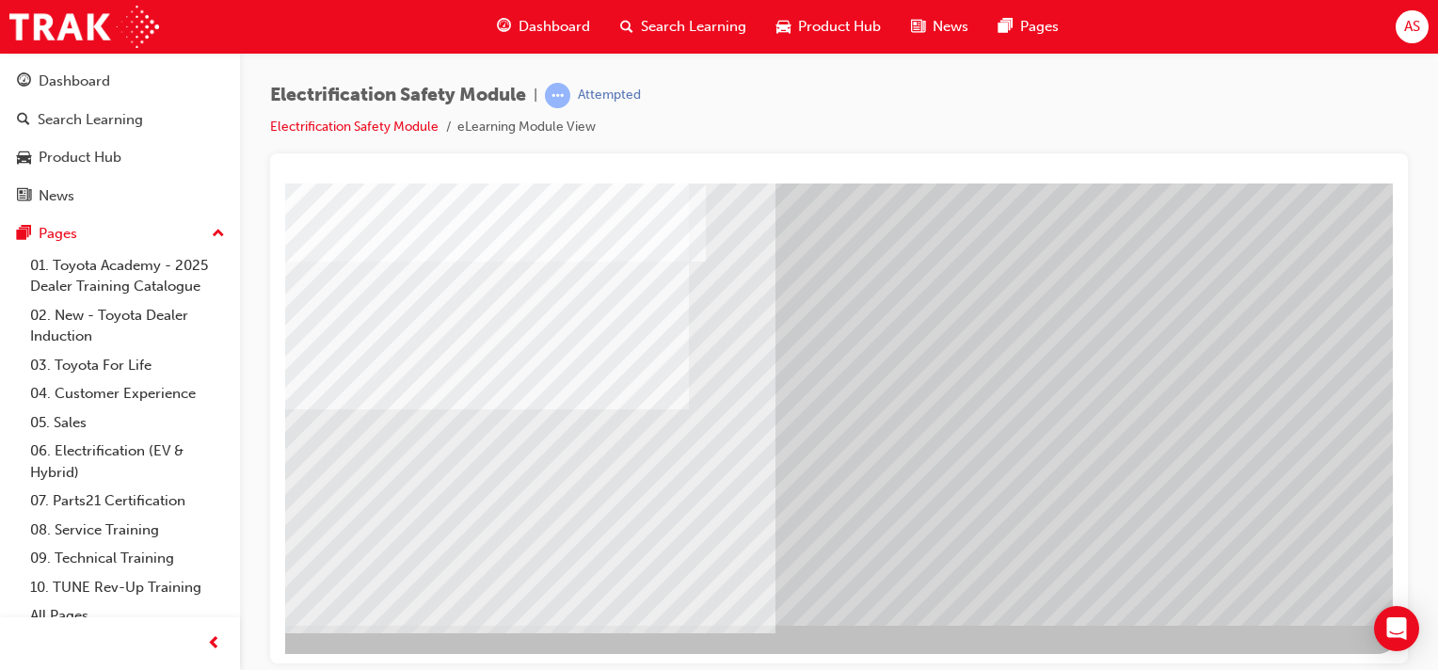
scroll to position [235, 186]
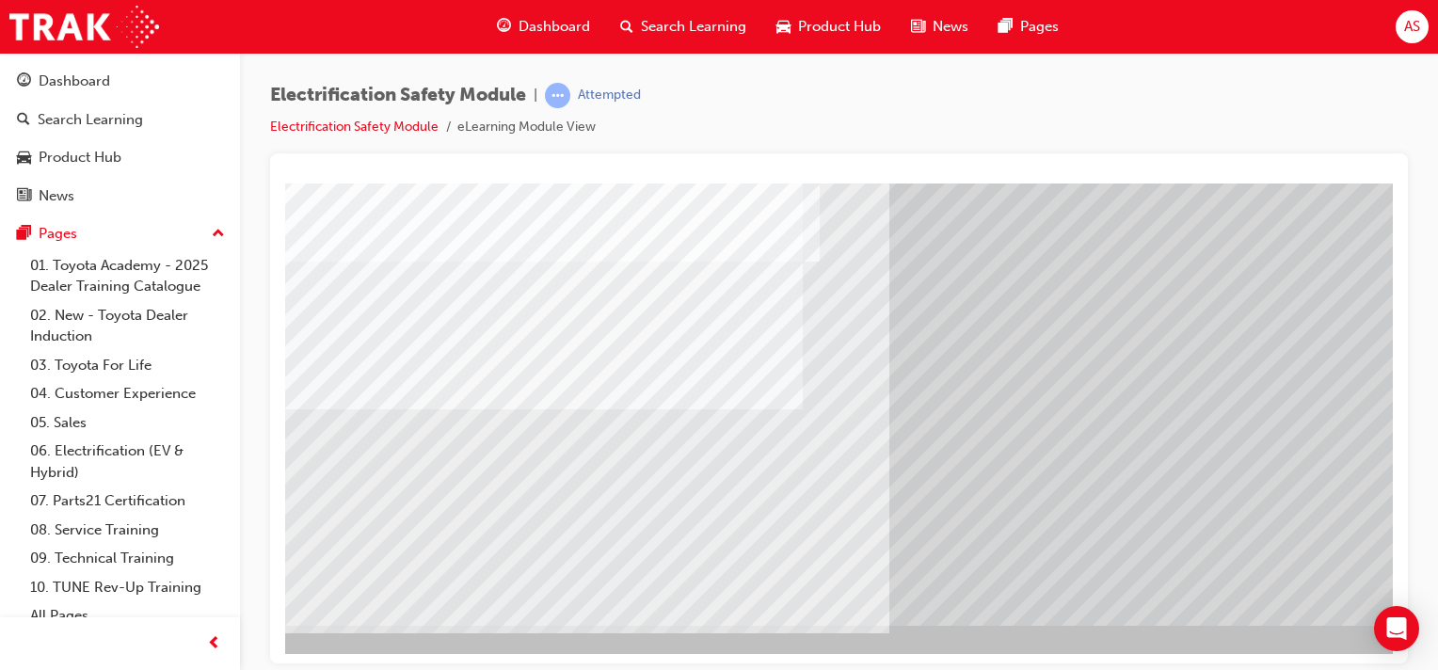
scroll to position [235, 0]
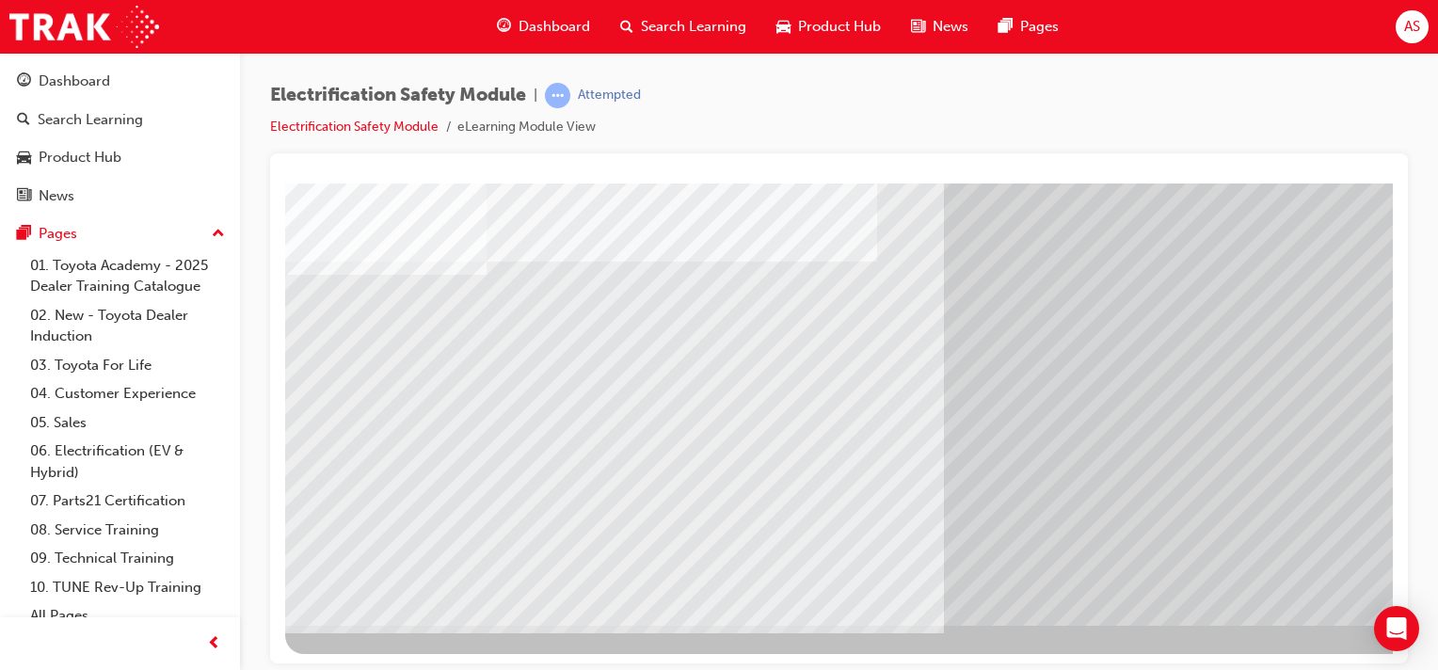
scroll to position [235, 186]
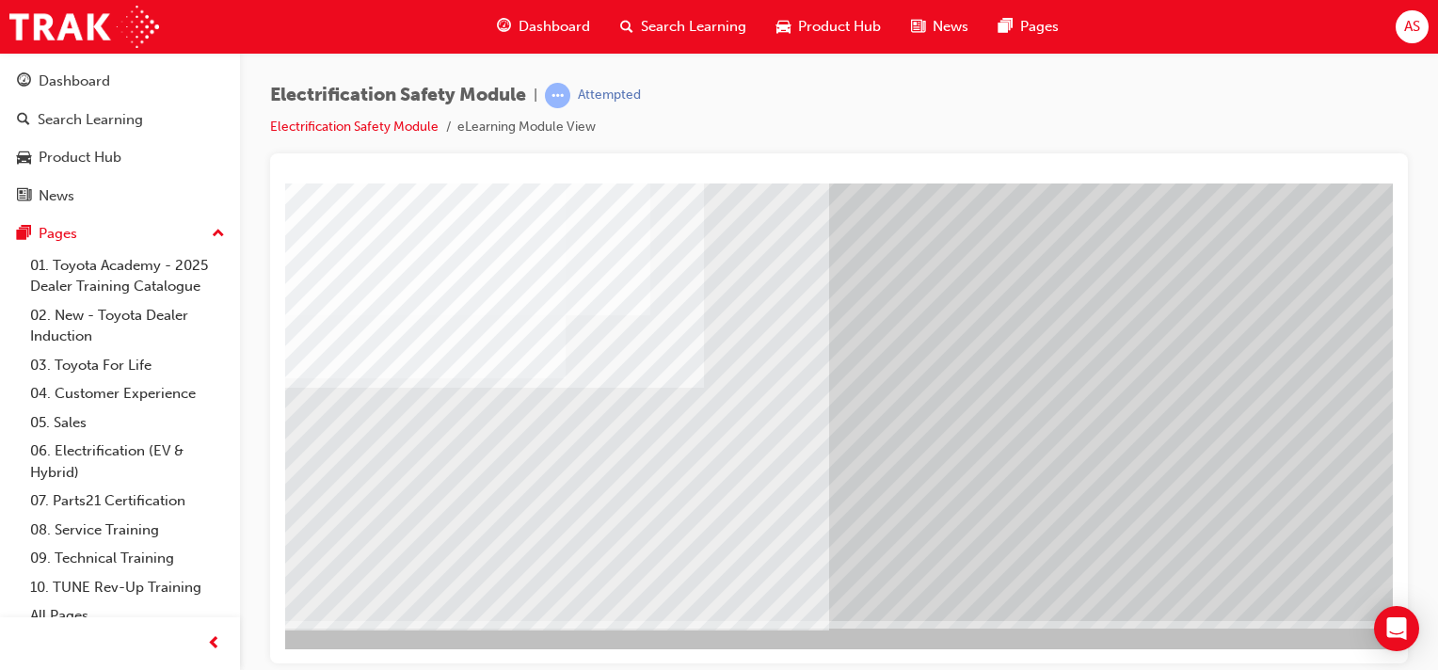
scroll to position [240, 186]
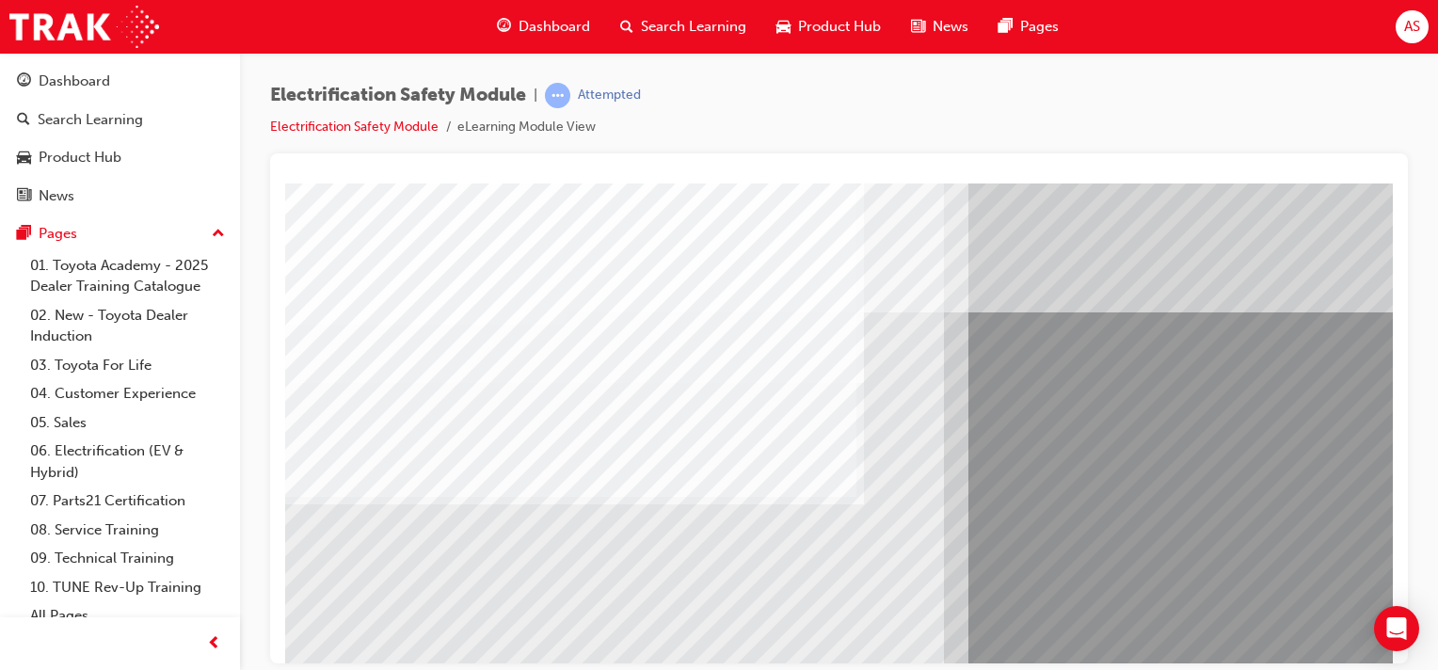
scroll to position [240, 0]
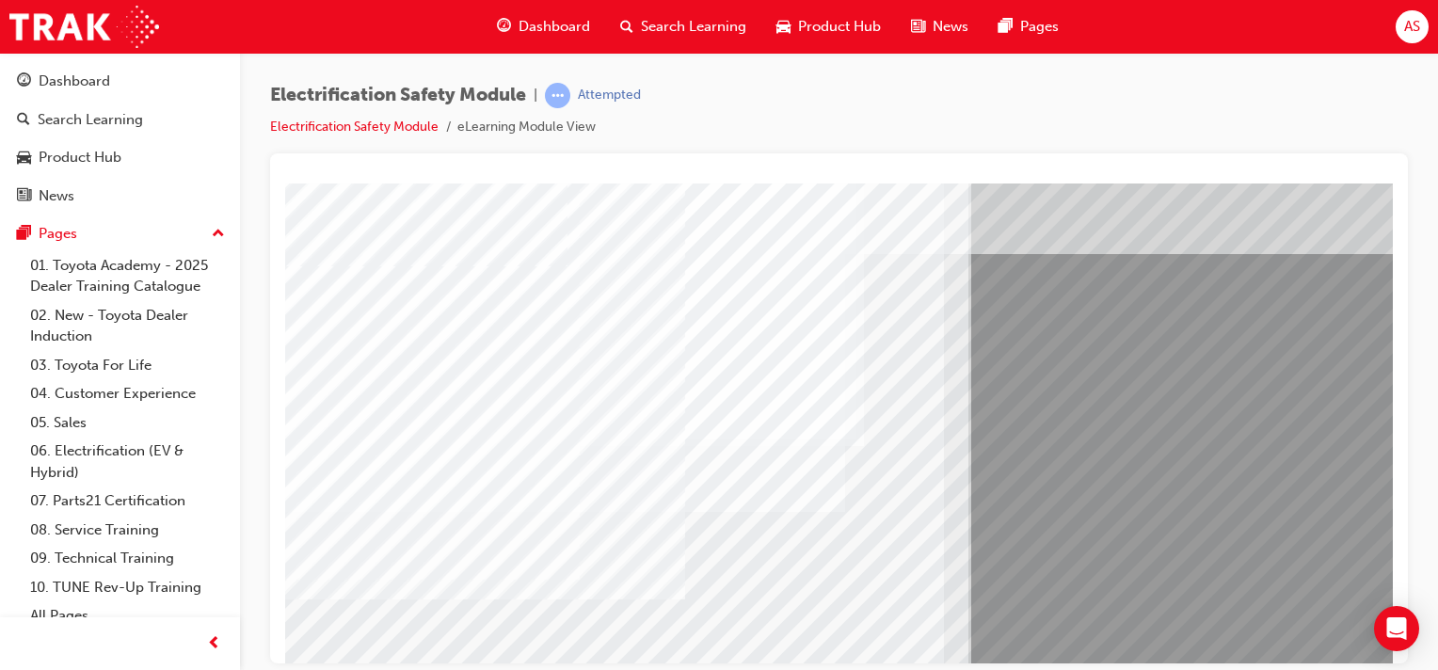
scroll to position [52, 0]
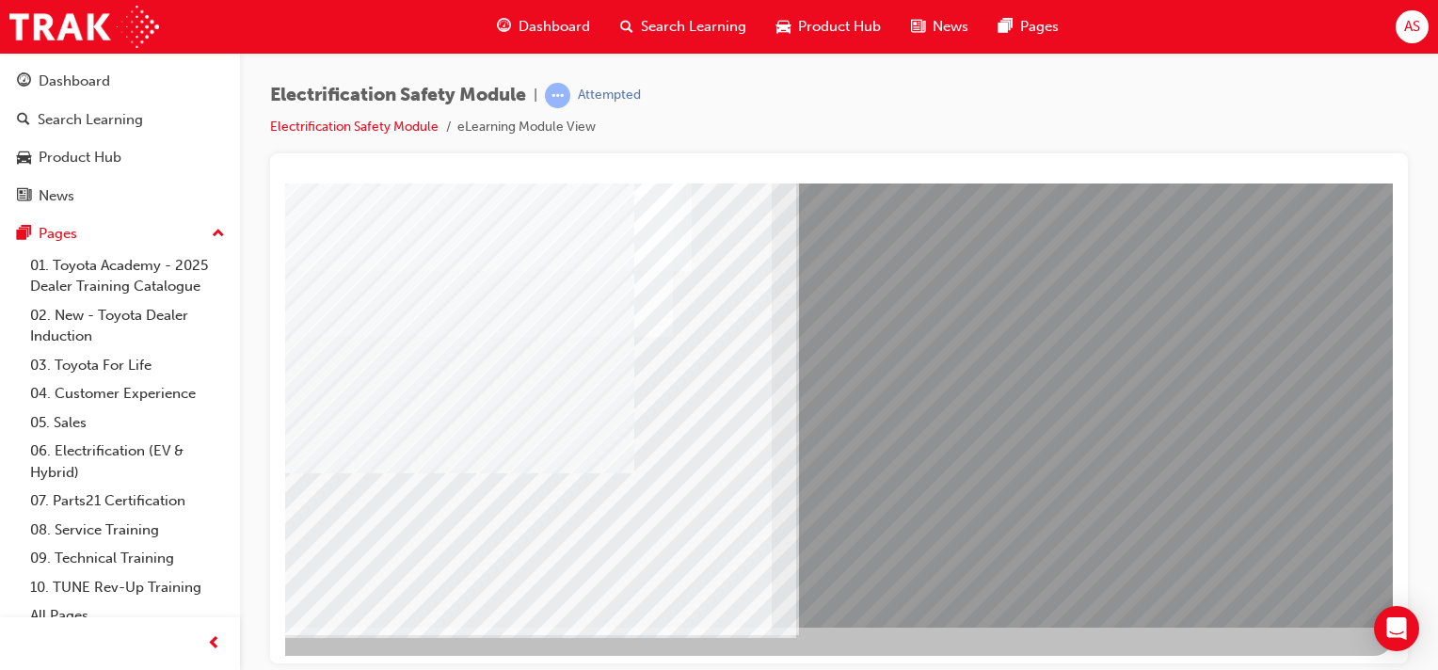
scroll to position [240, 186]
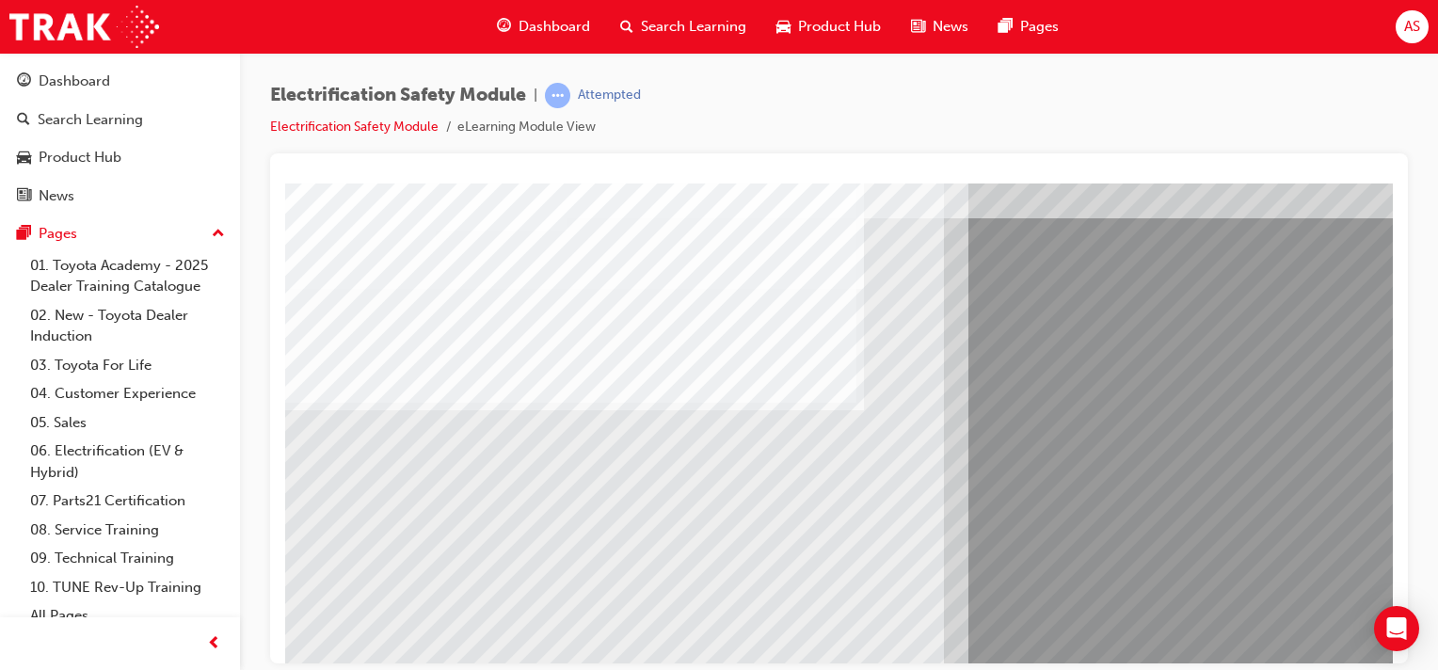
scroll to position [75, 0]
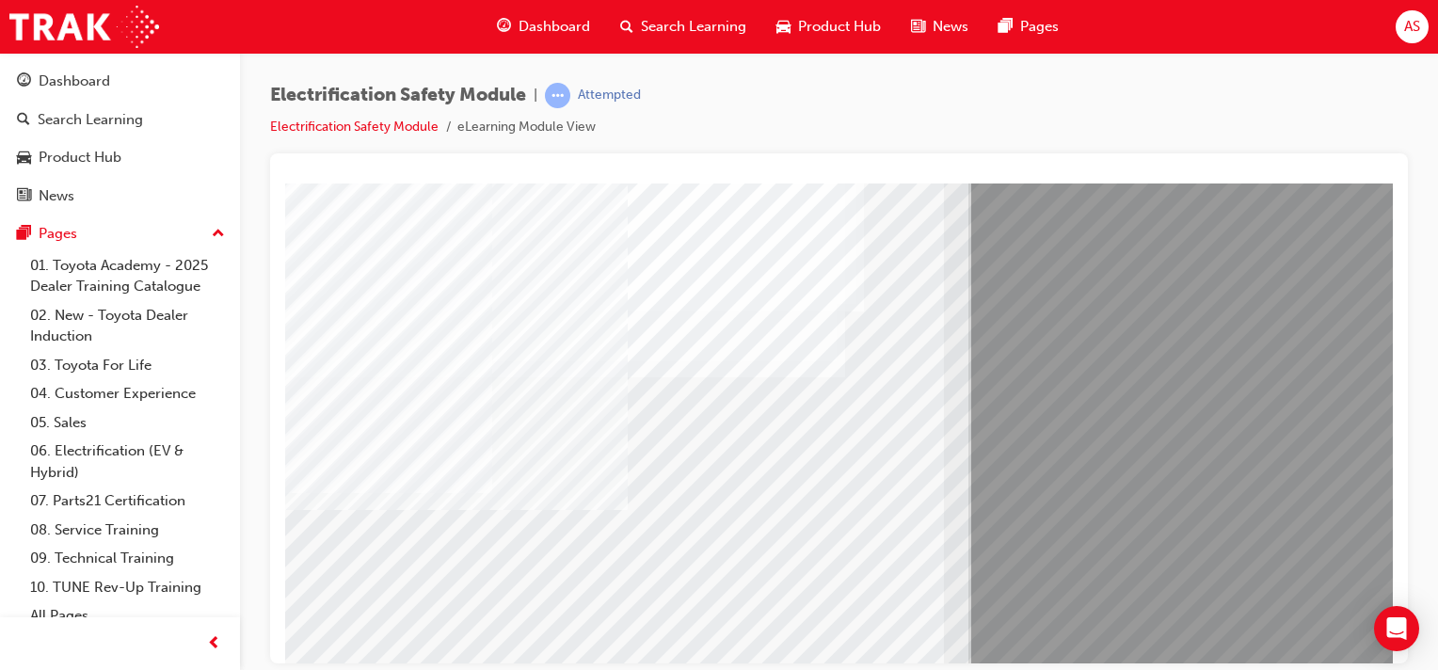
scroll to position [190, 0]
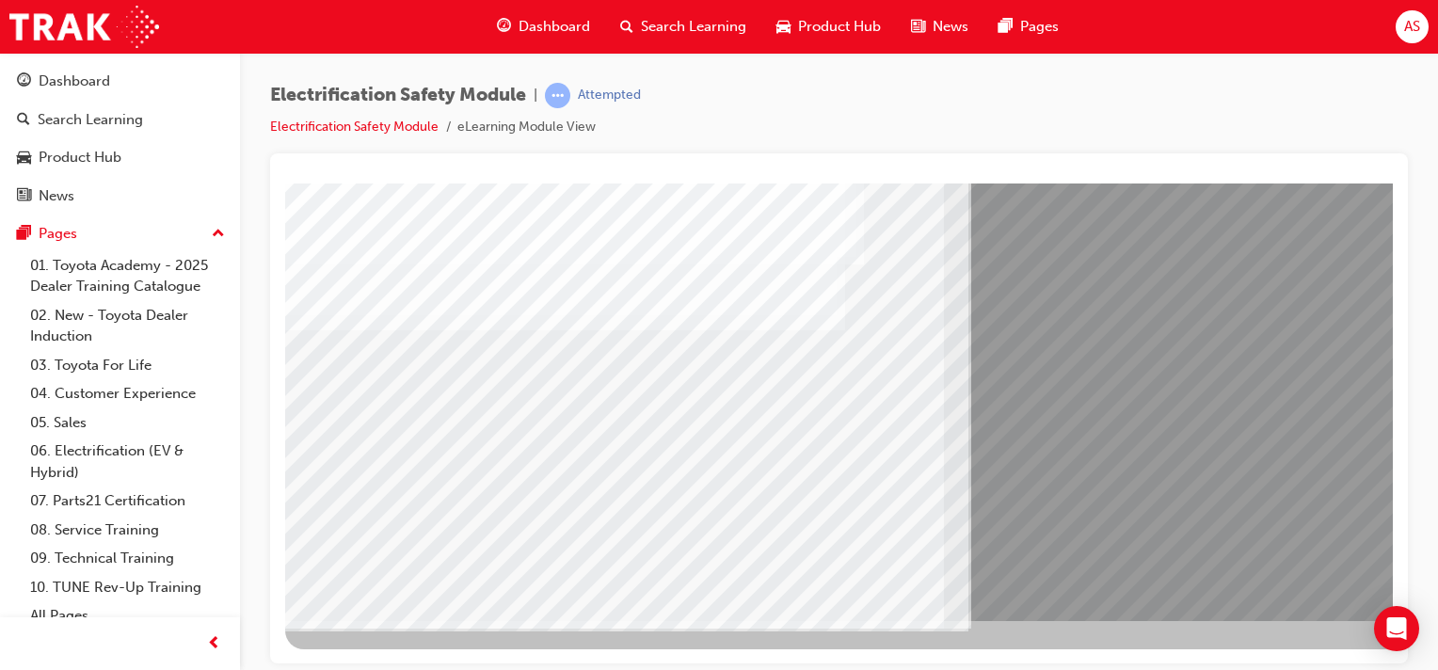
scroll to position [240, 186]
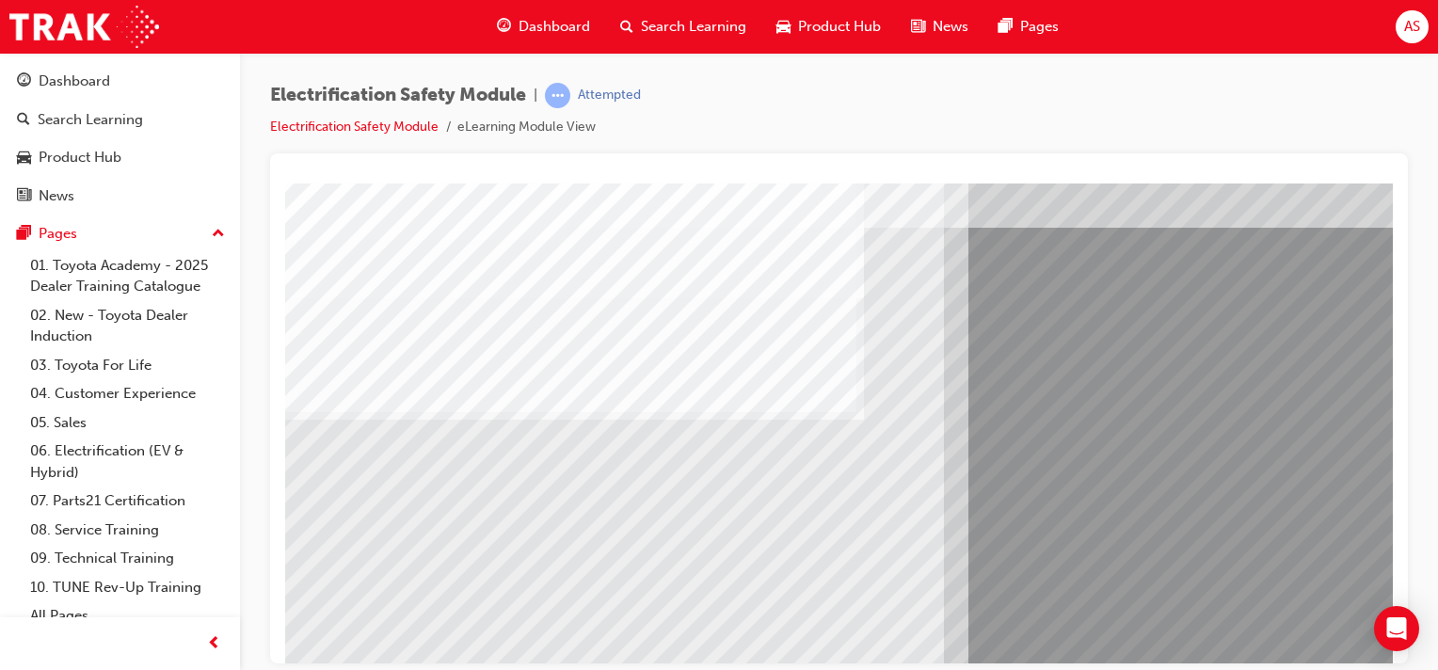
scroll to position [23, 0]
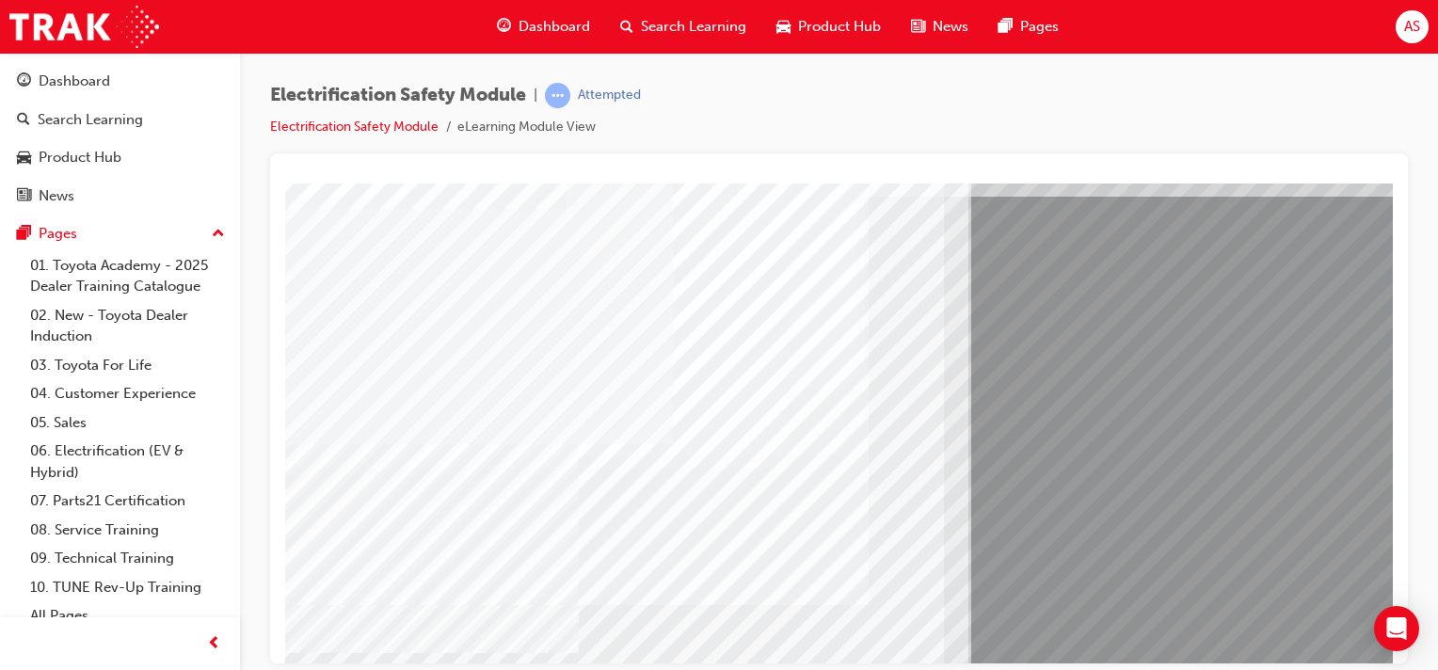
scroll to position [117, 0]
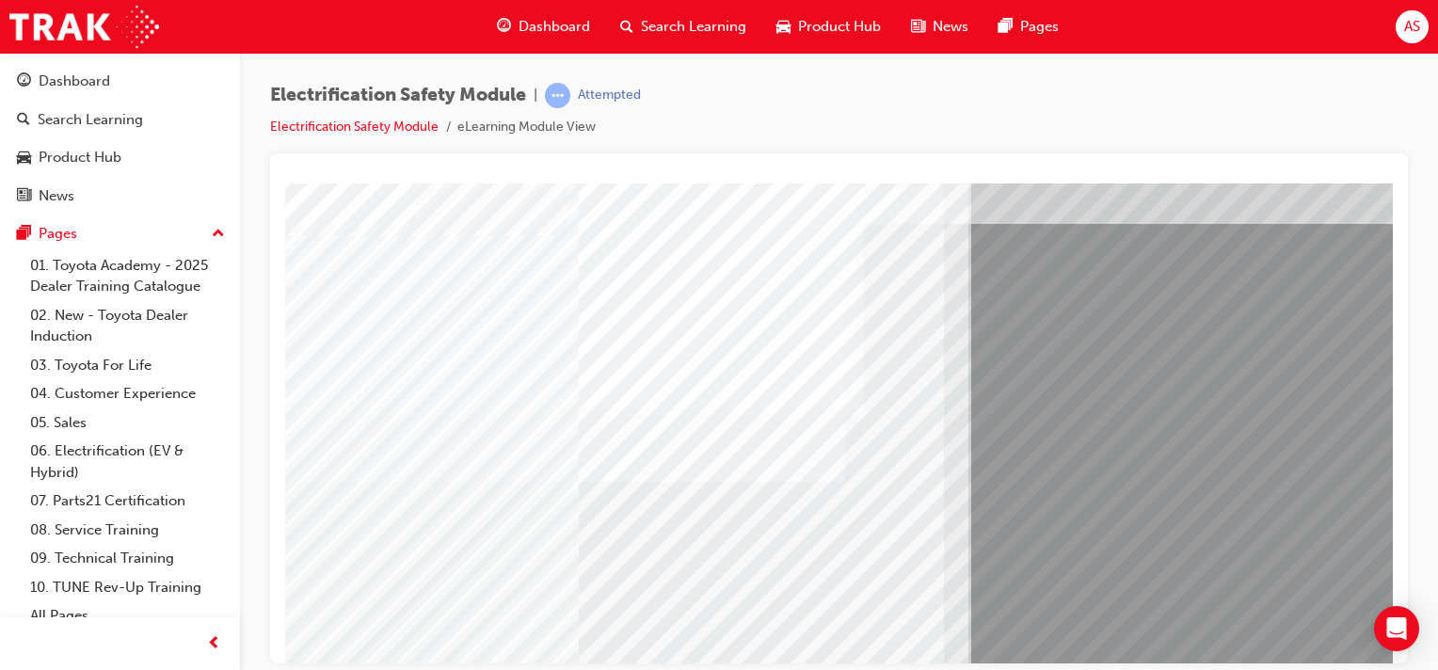
scroll to position [23, 0]
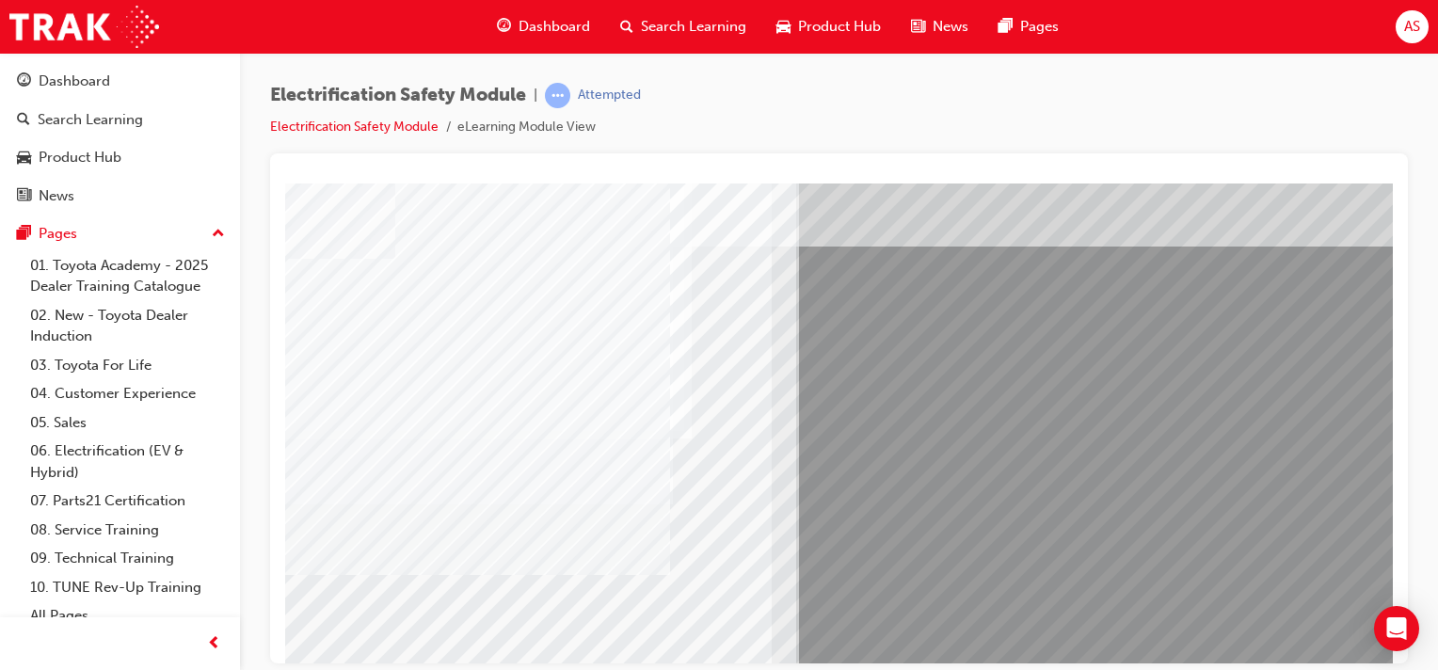
scroll to position [94, 186]
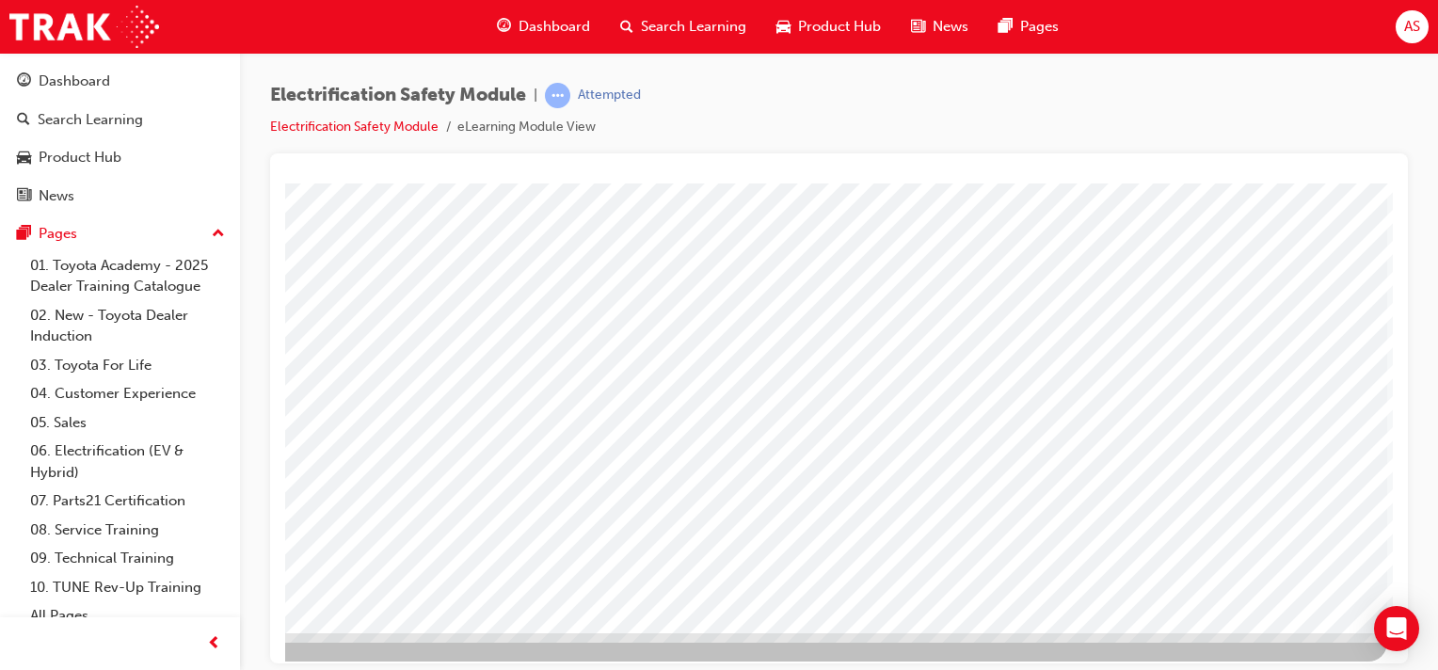
scroll to position [240, 186]
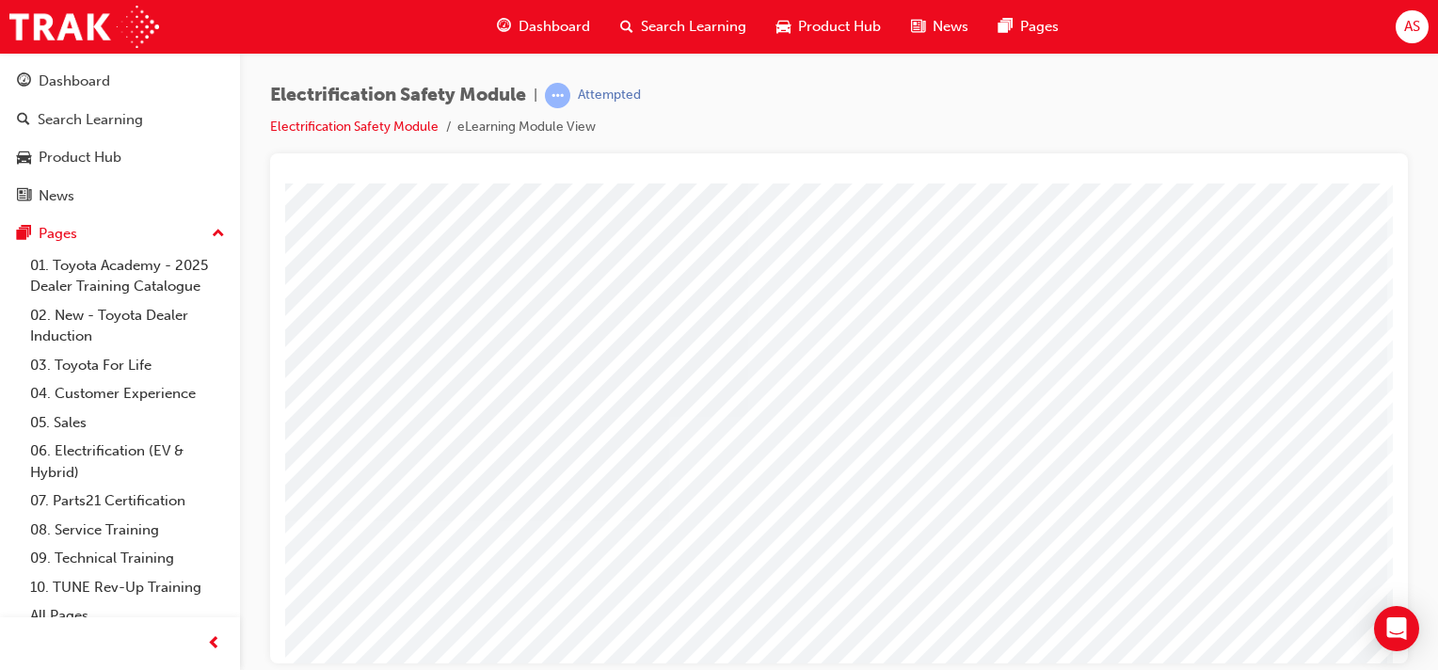
scroll to position [71, 186]
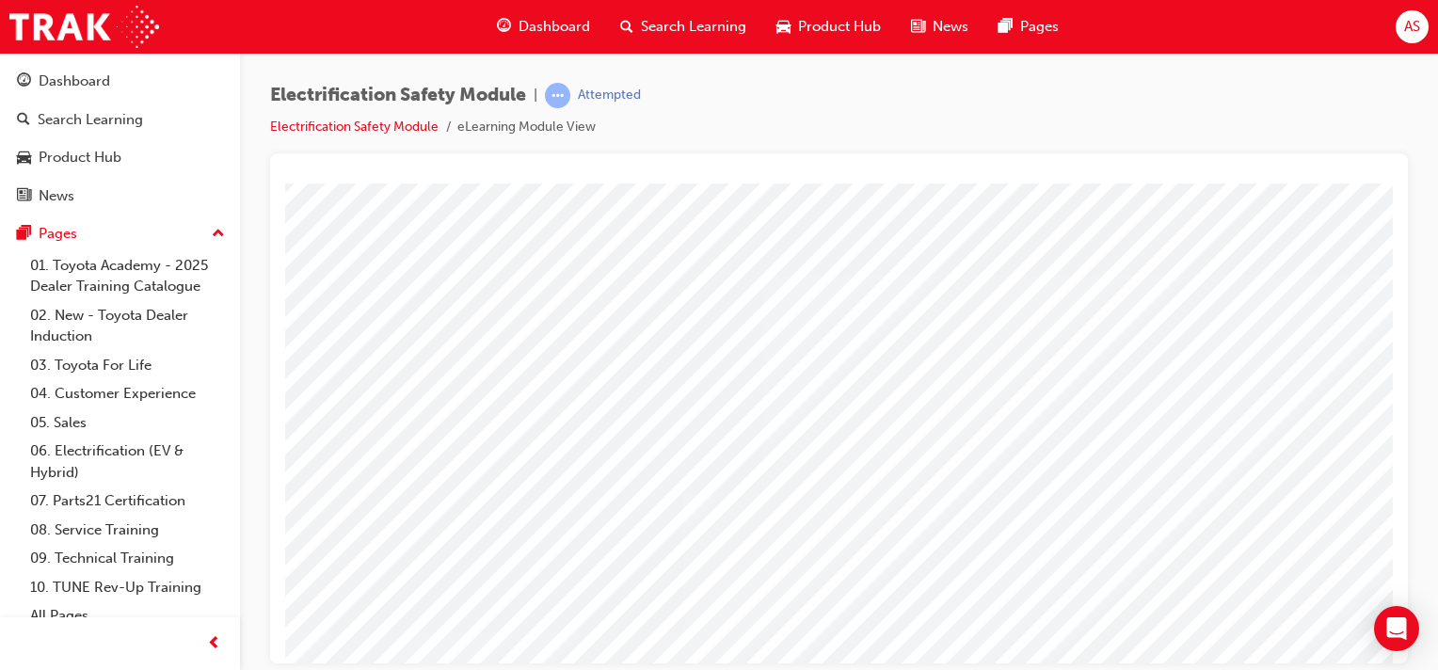
scroll to position [0, 186]
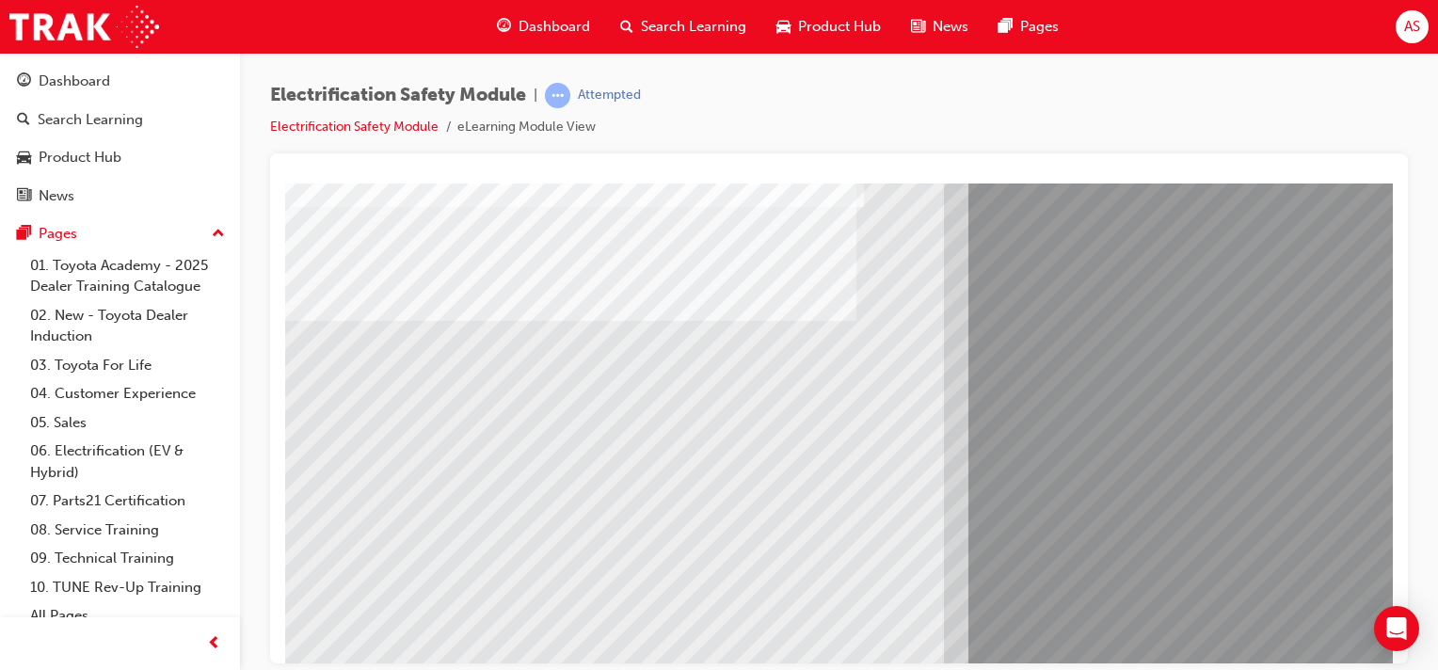
scroll to position [188, 0]
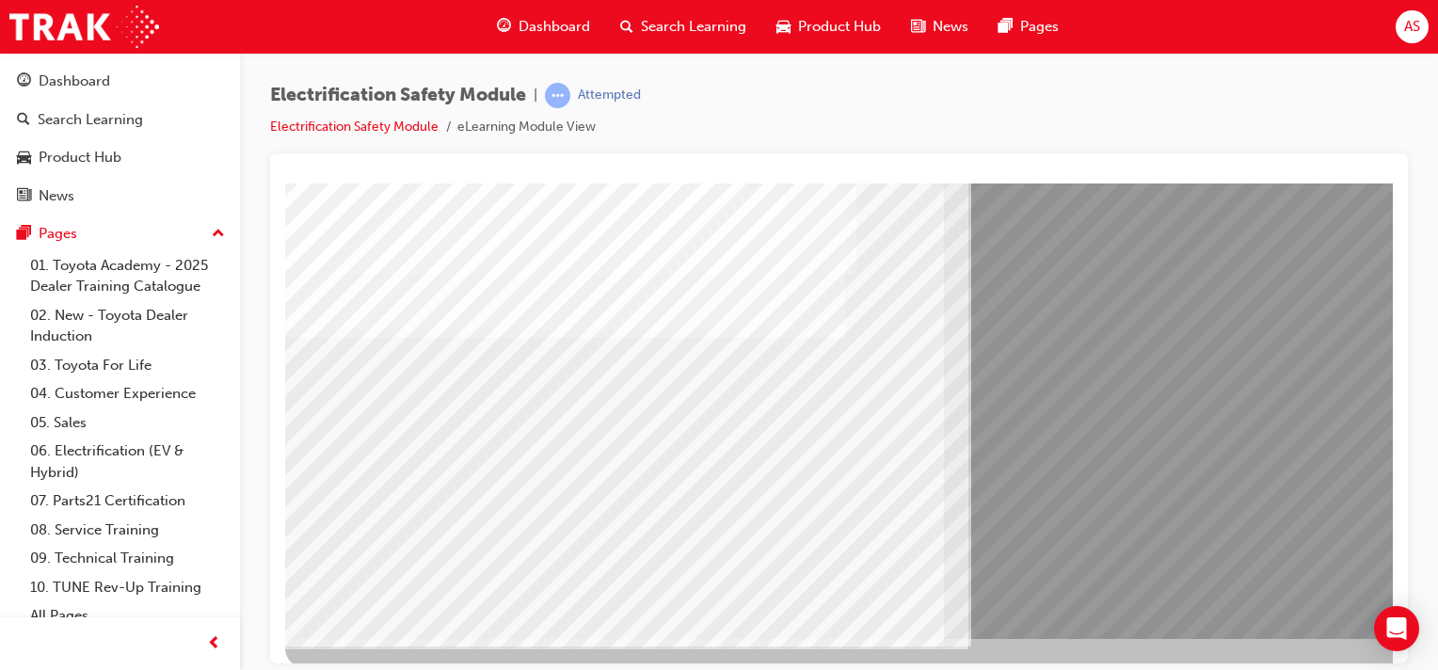
scroll to position [217, 0]
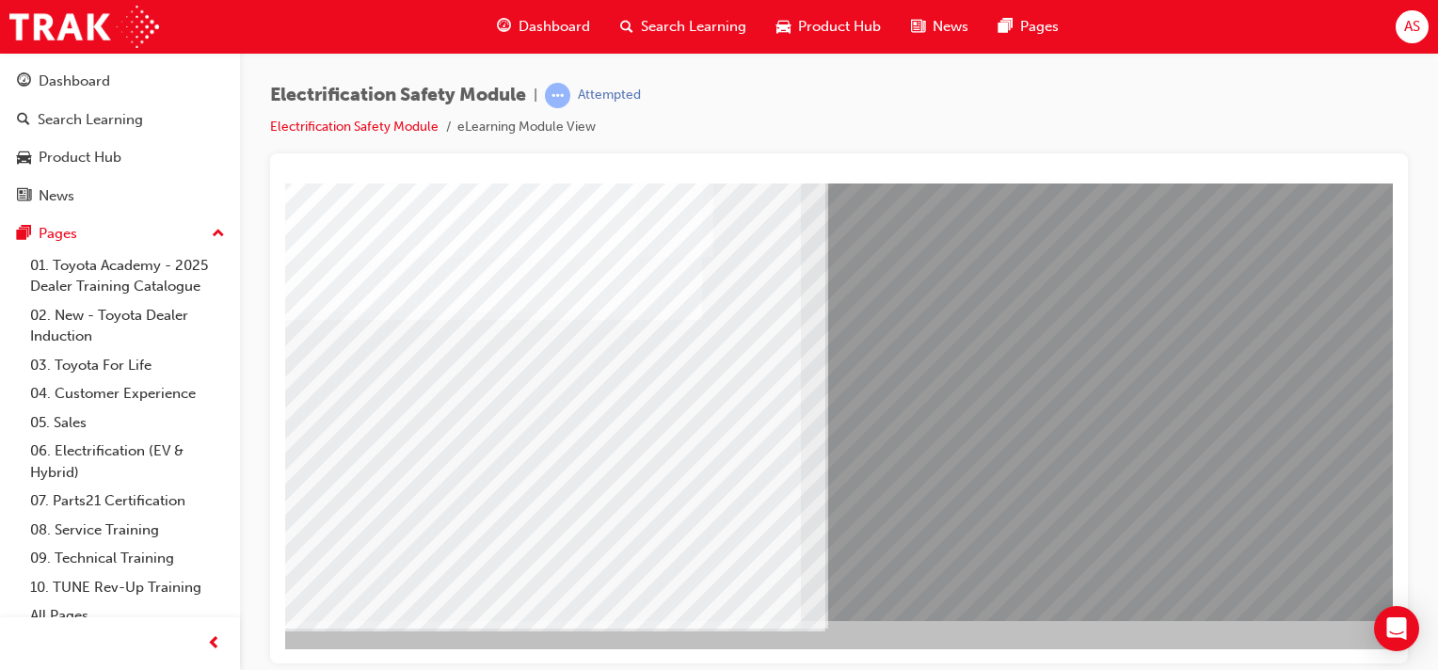
scroll to position [240, 186]
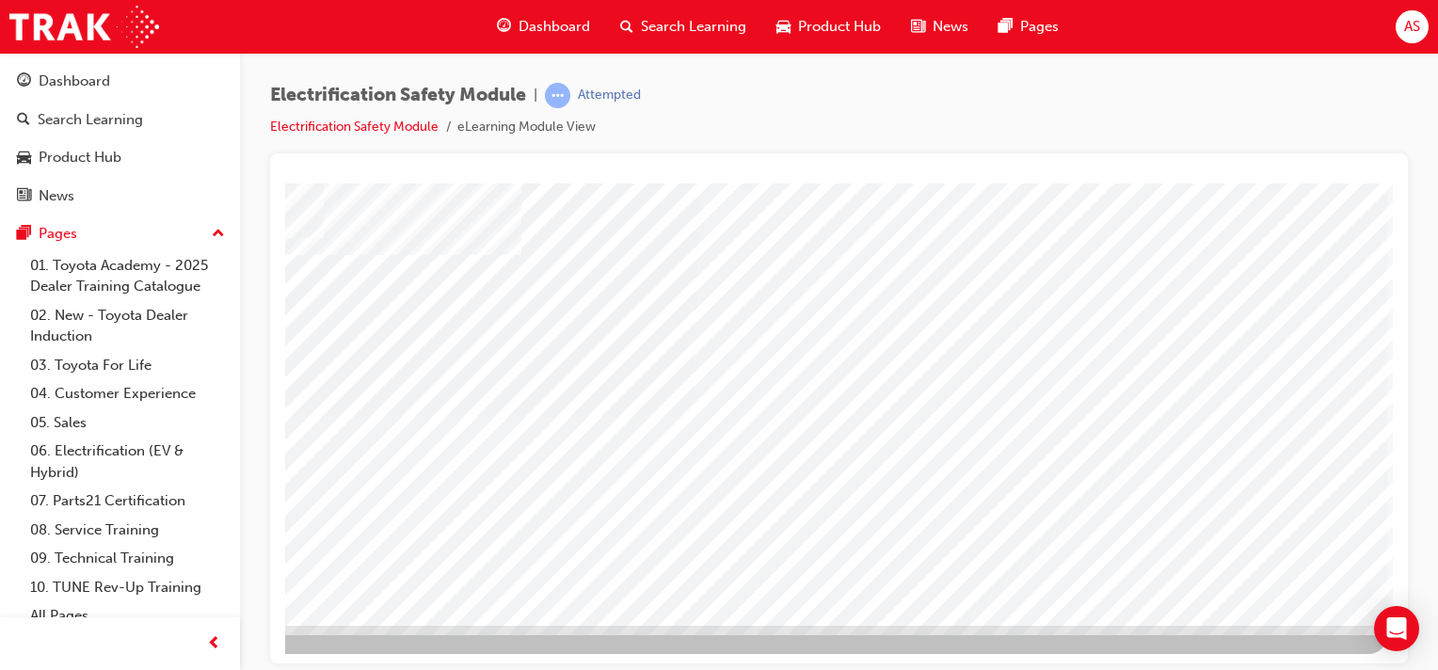
scroll to position [217, 186]
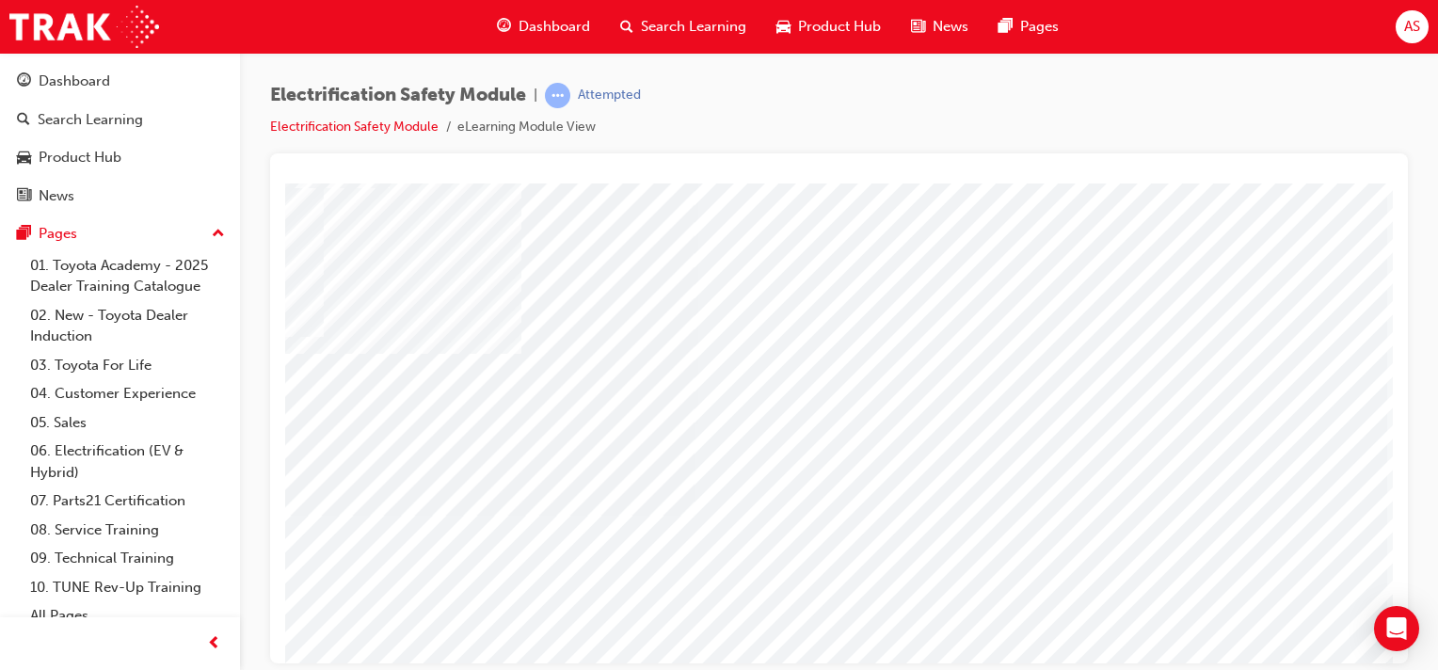
scroll to position [240, 186]
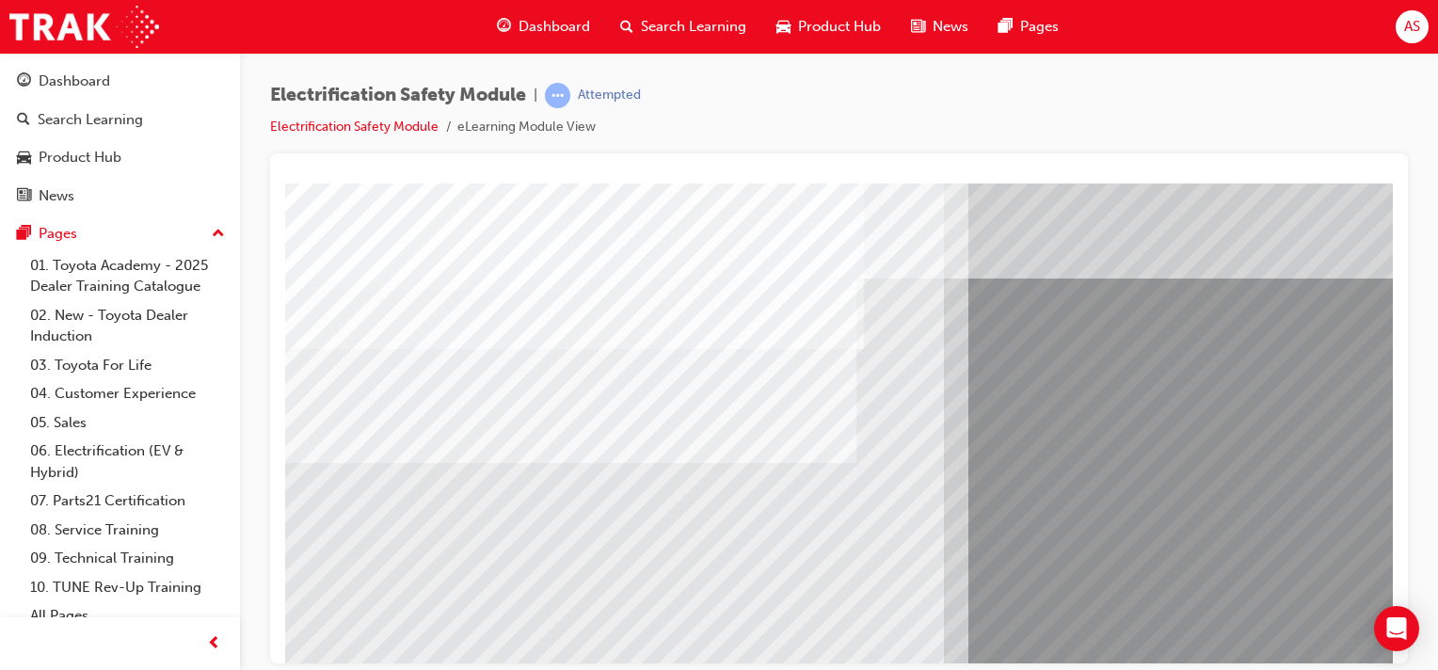
scroll to position [117, 0]
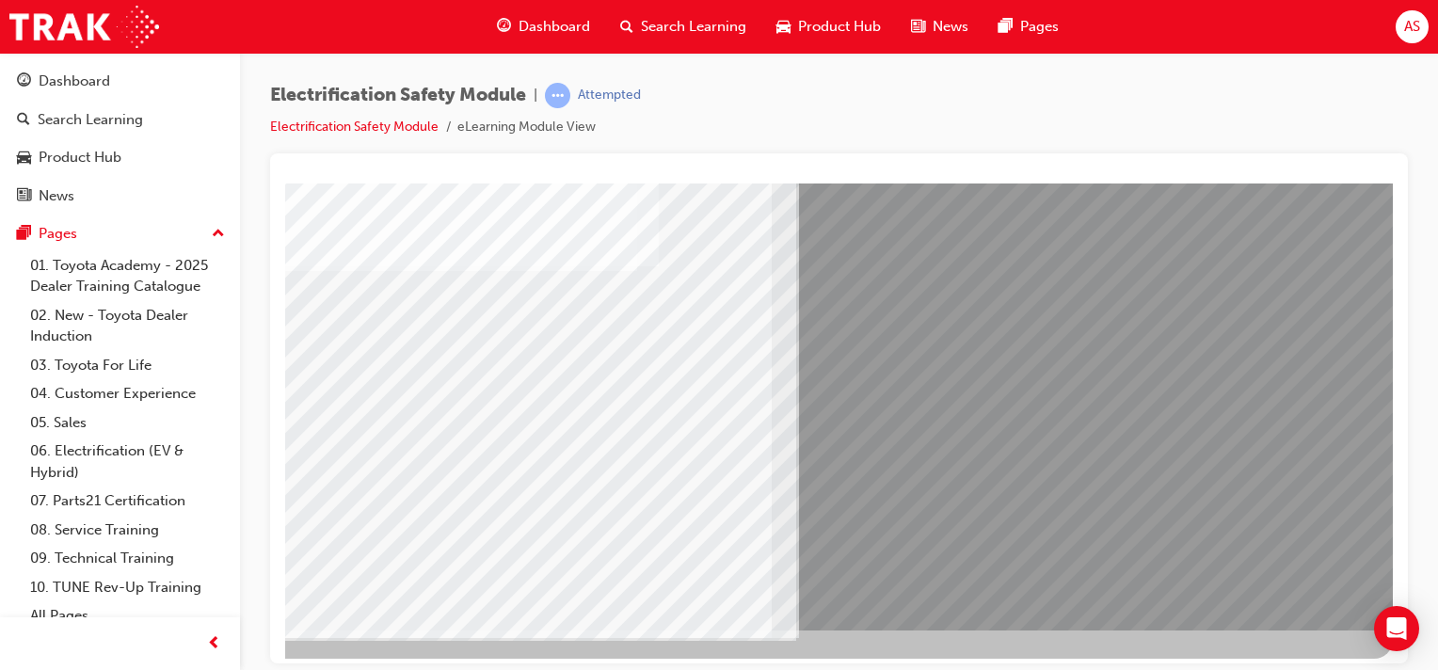
scroll to position [240, 186]
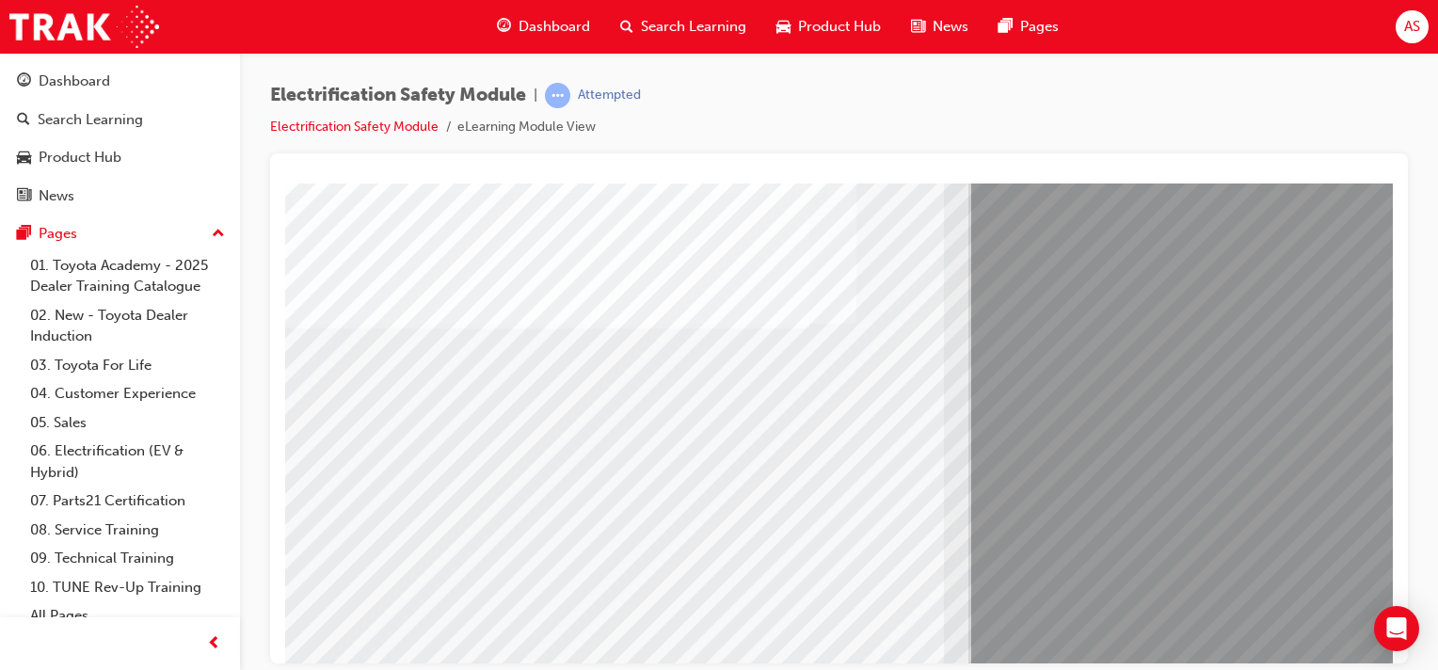
scroll to position [193, 0]
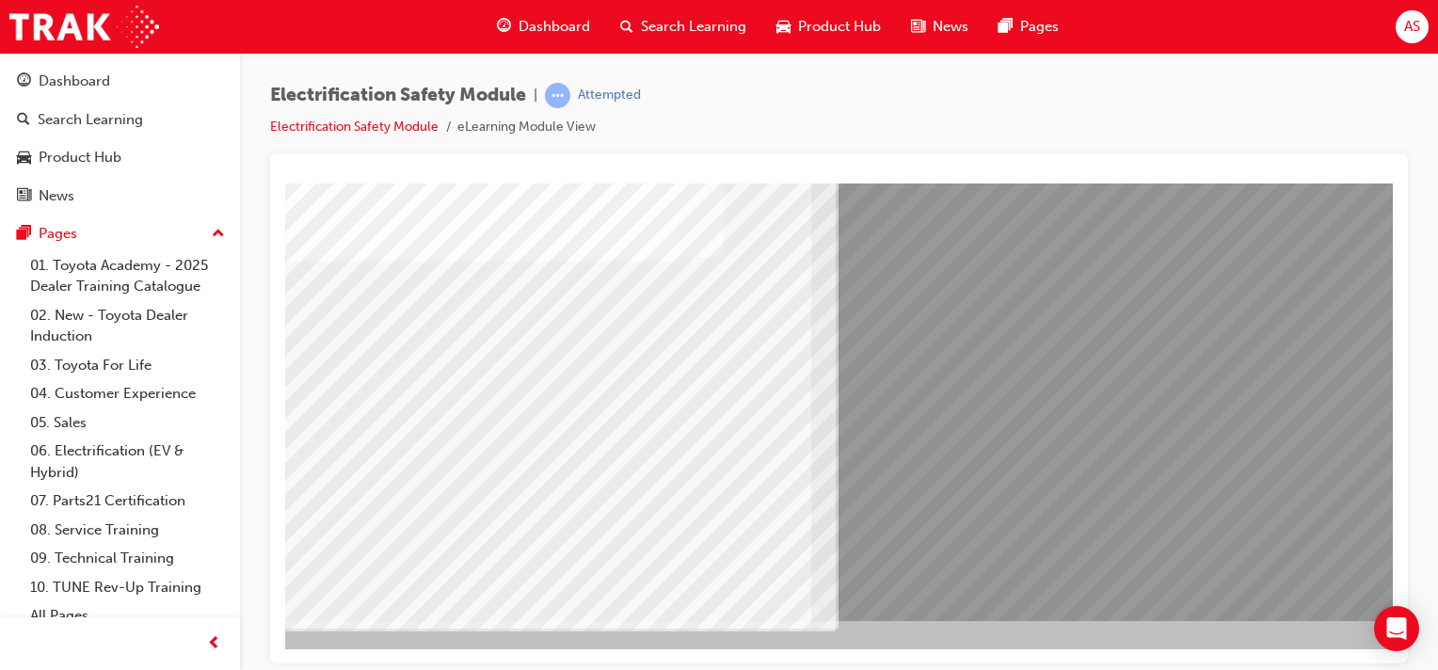
scroll to position [240, 186]
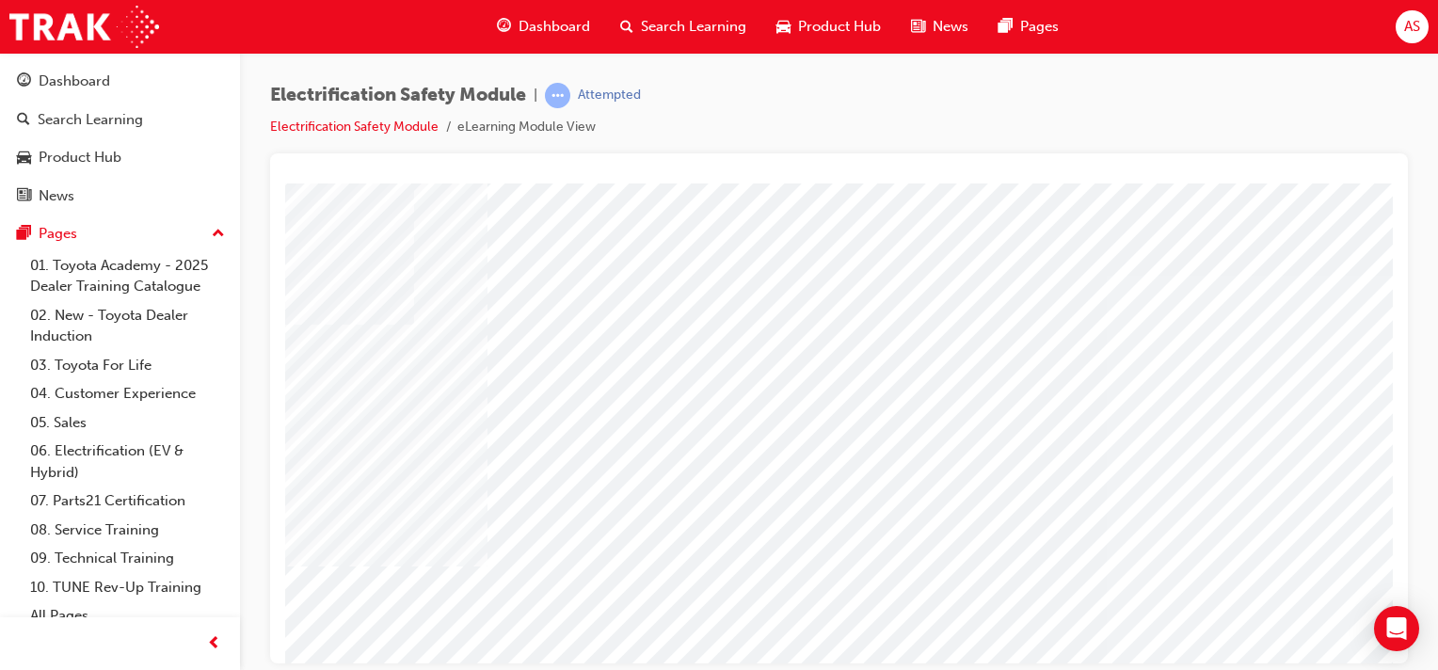
scroll to position [0, 186]
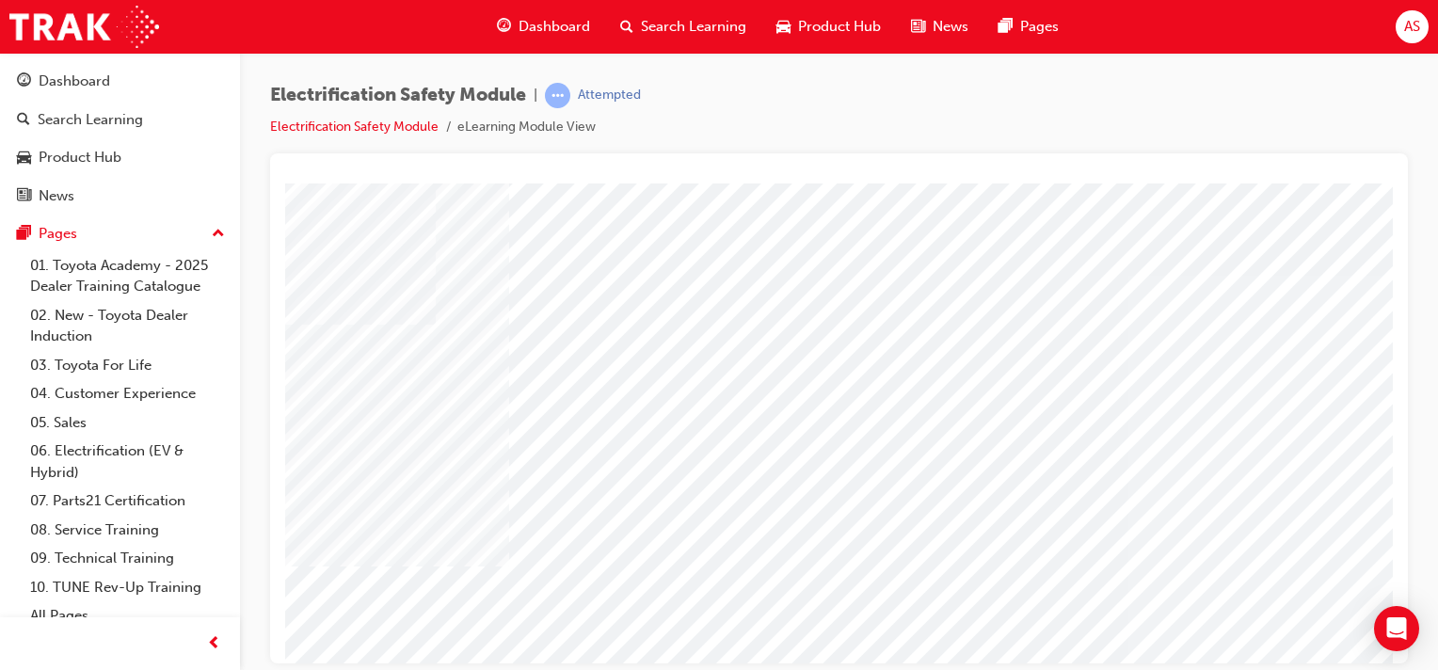
scroll to position [0, 186]
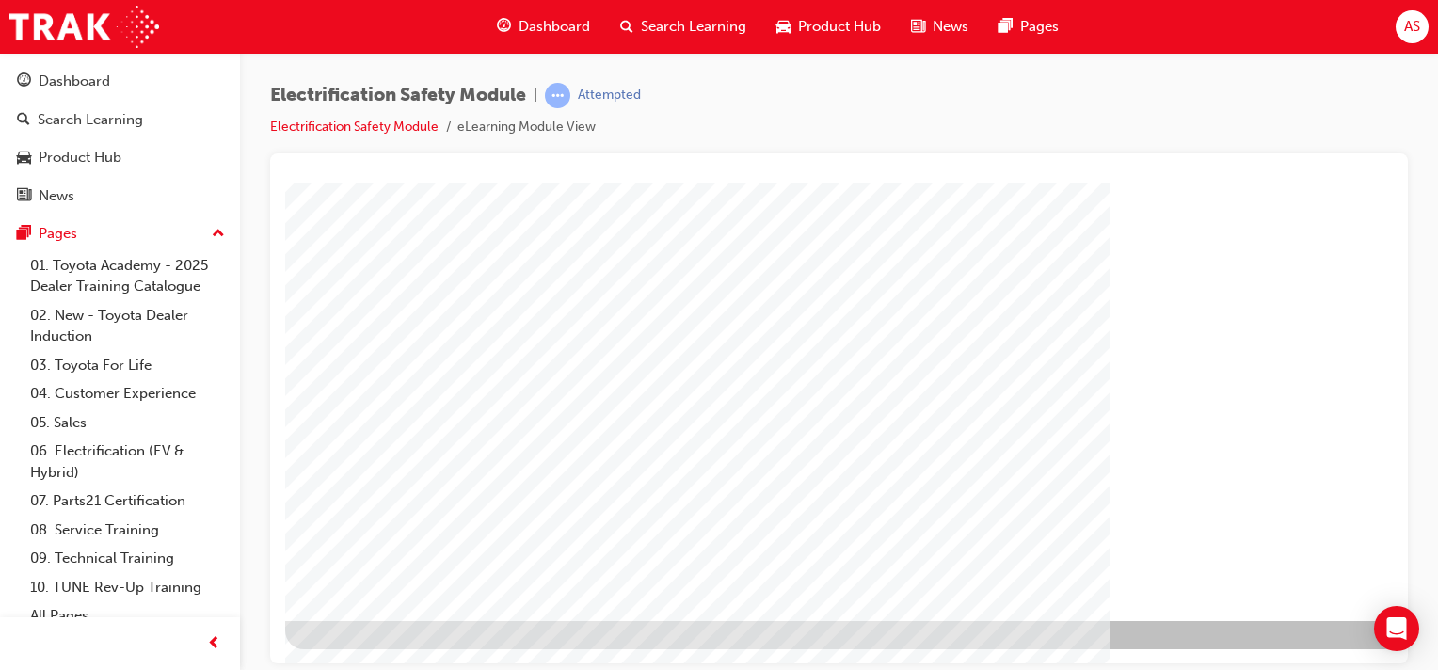
scroll to position [240, 186]
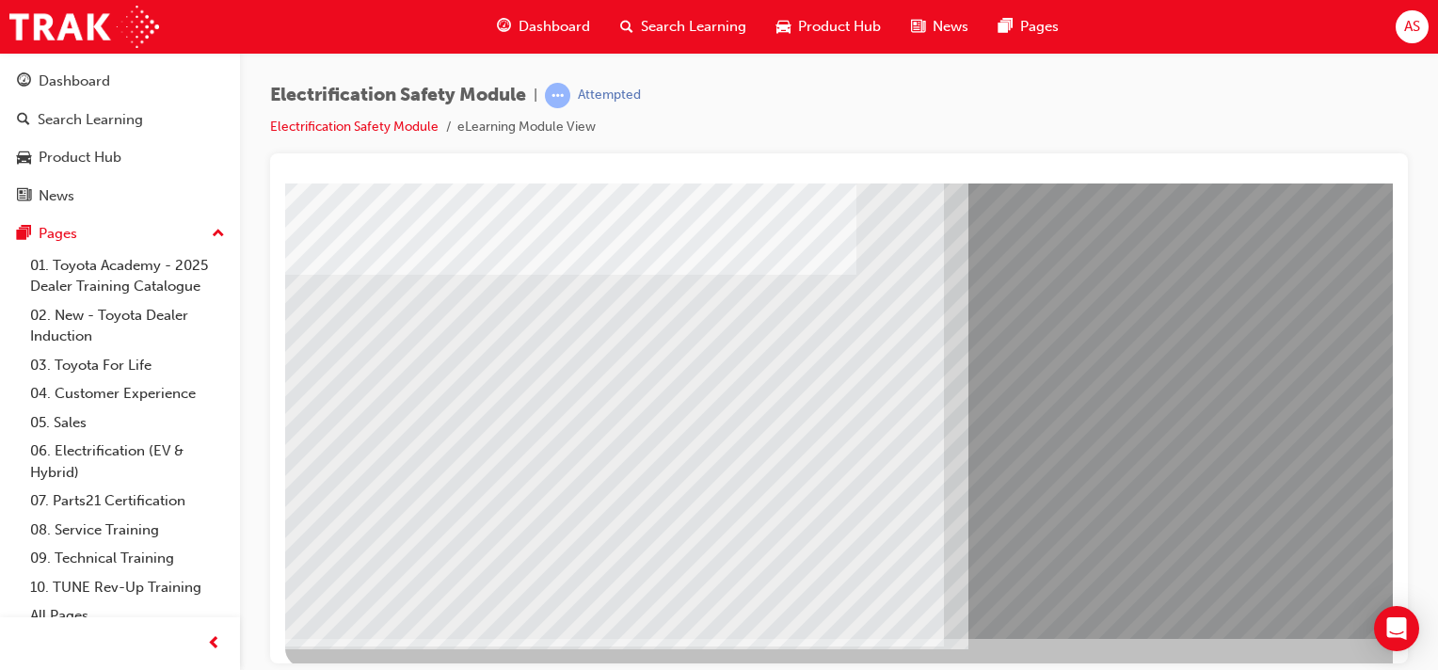
scroll to position [240, 0]
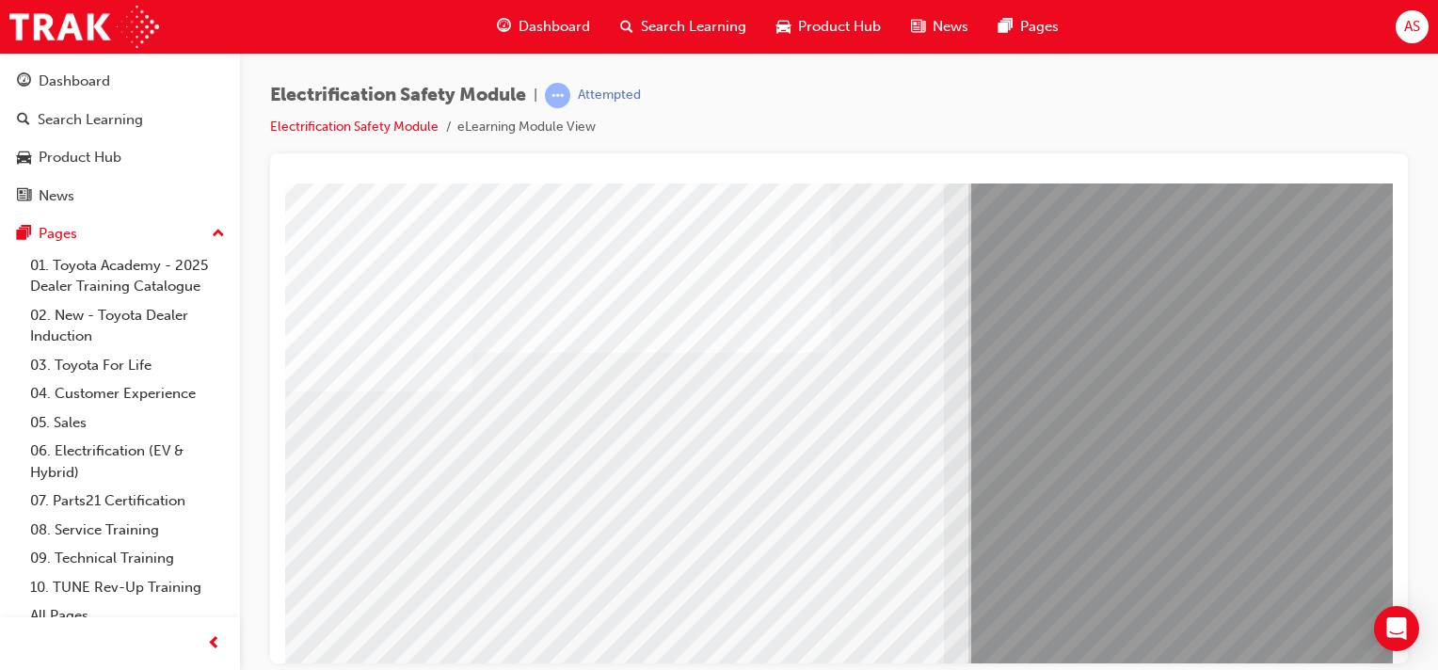
scroll to position [141, 0]
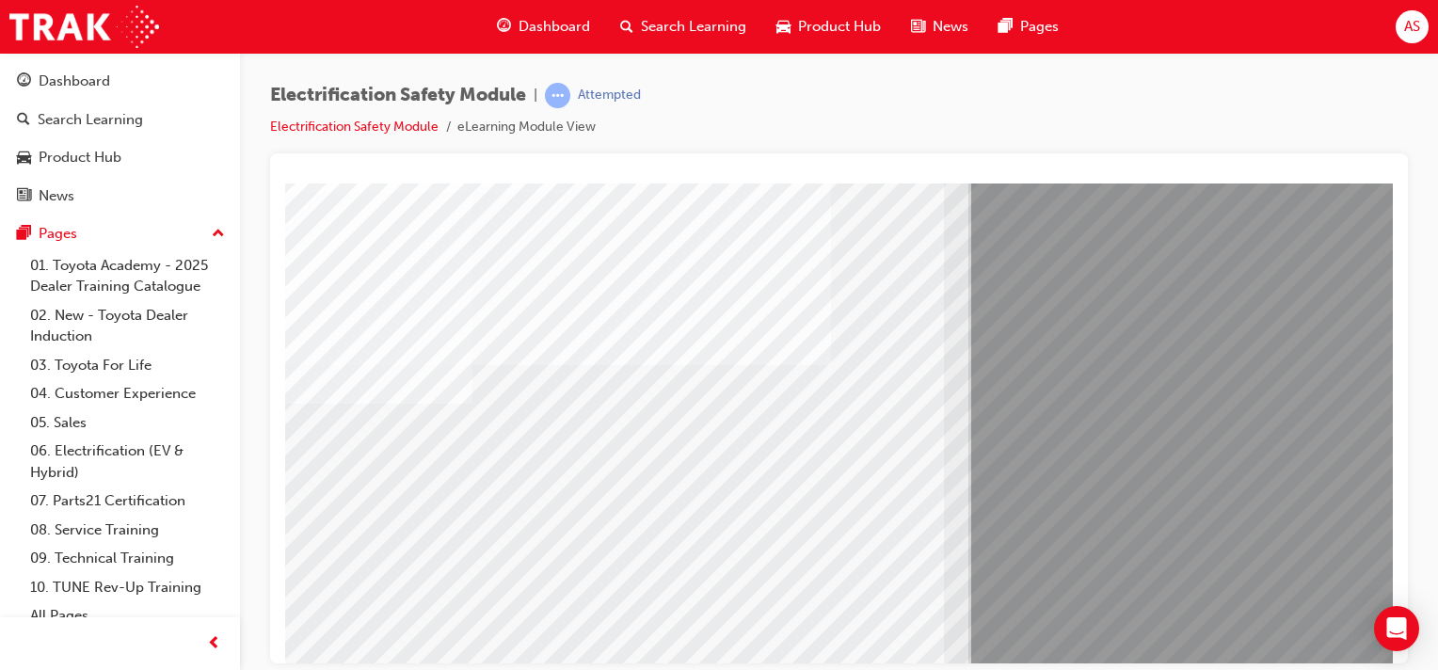
scroll to position [141, 0]
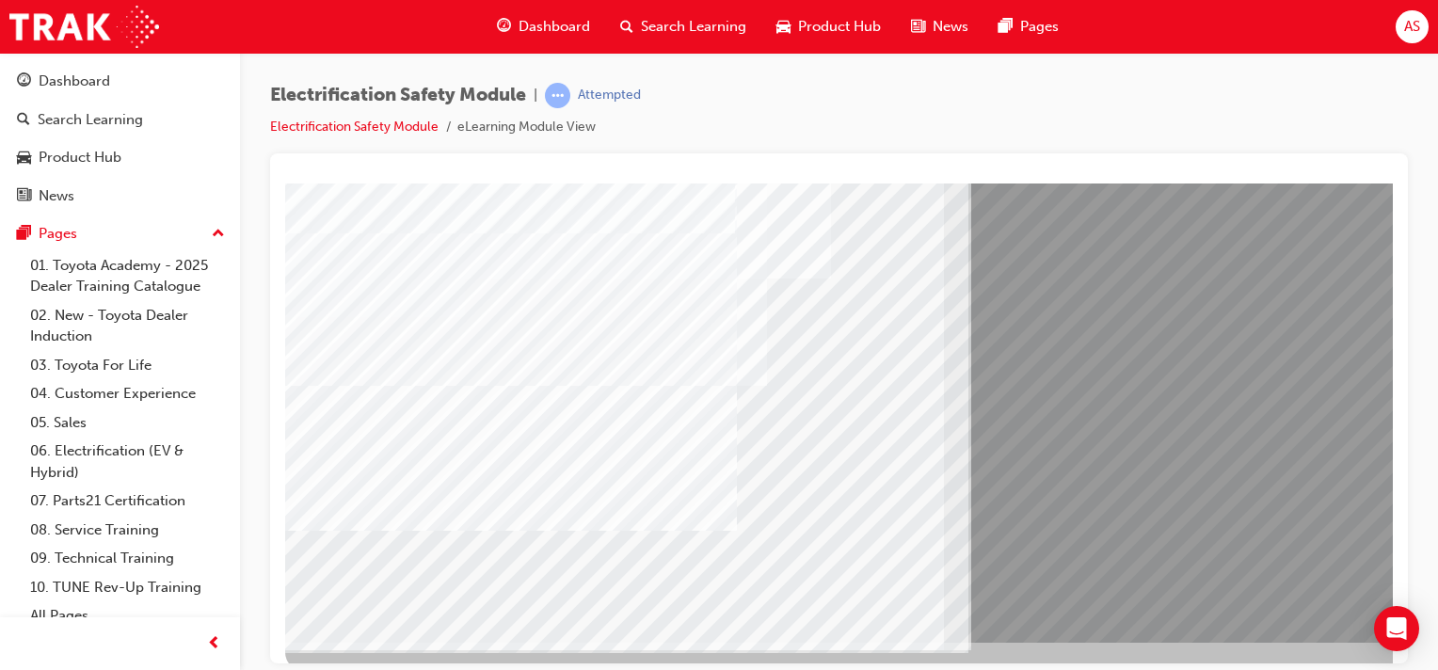
scroll to position [235, 0]
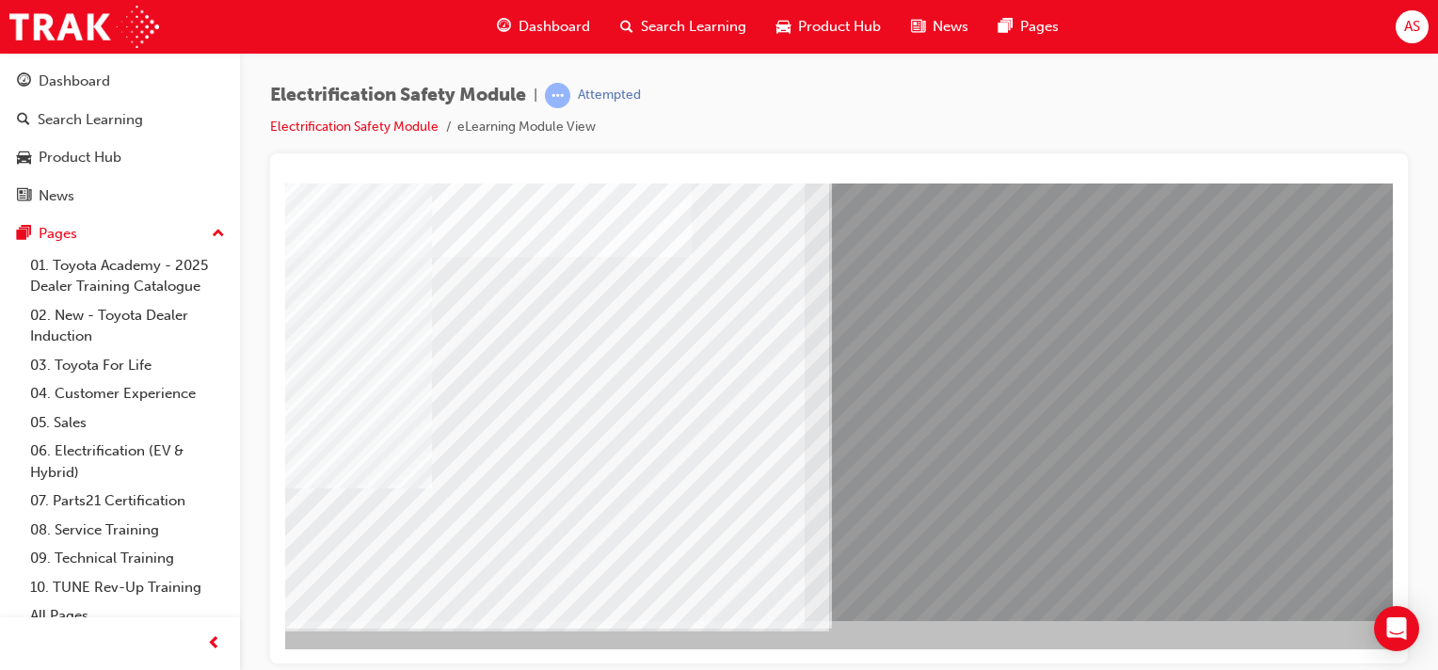
scroll to position [240, 186]
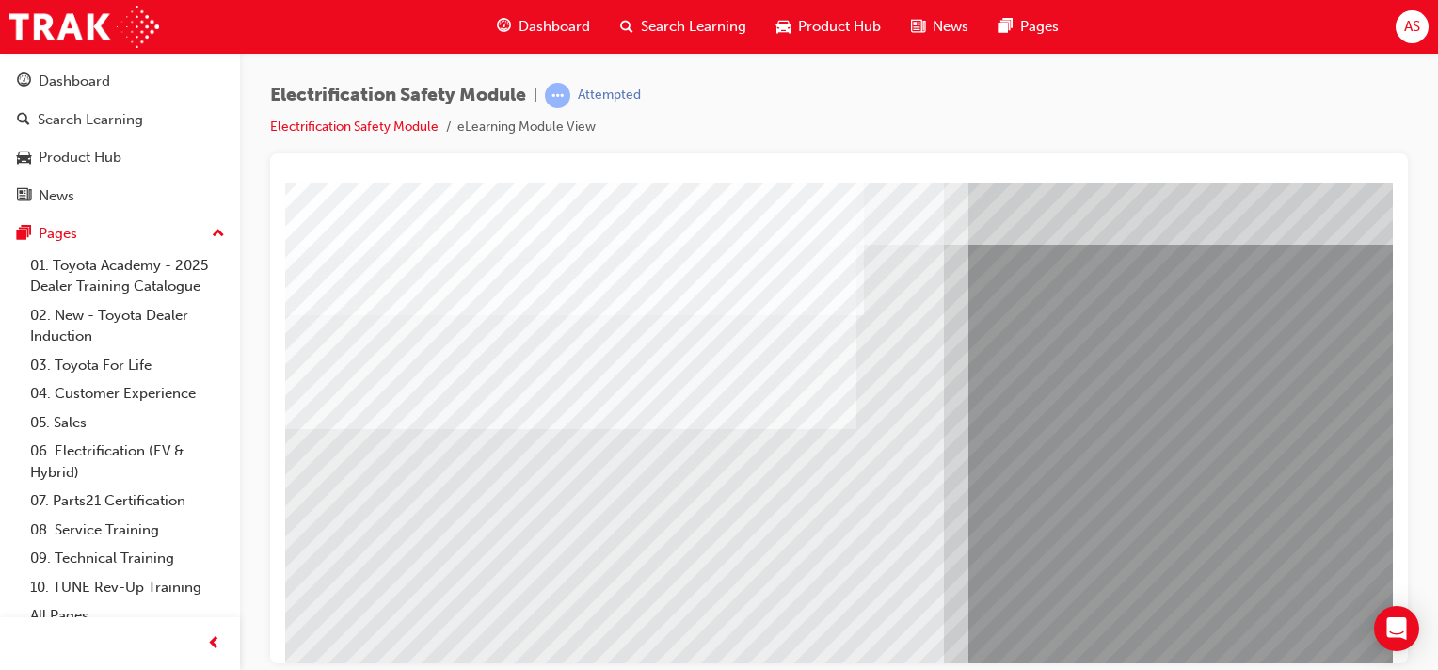
scroll to position [71, 0]
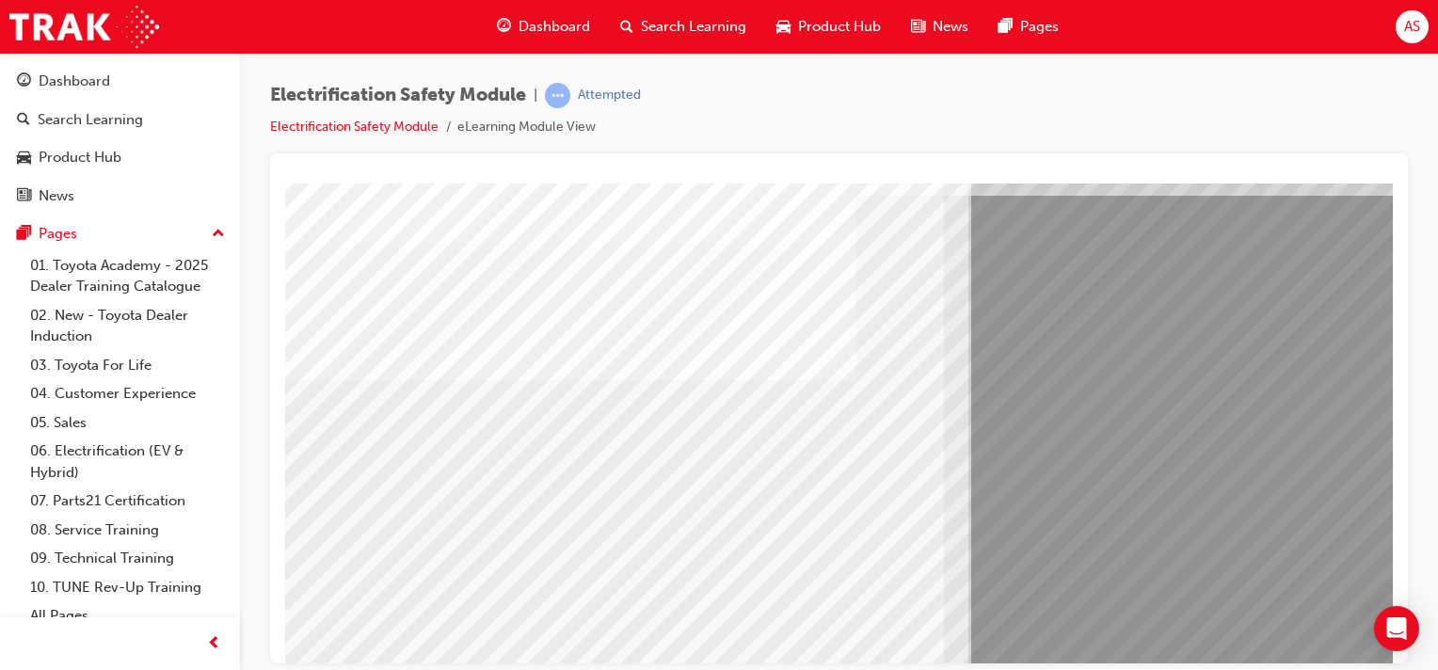
scroll to position [117, 186]
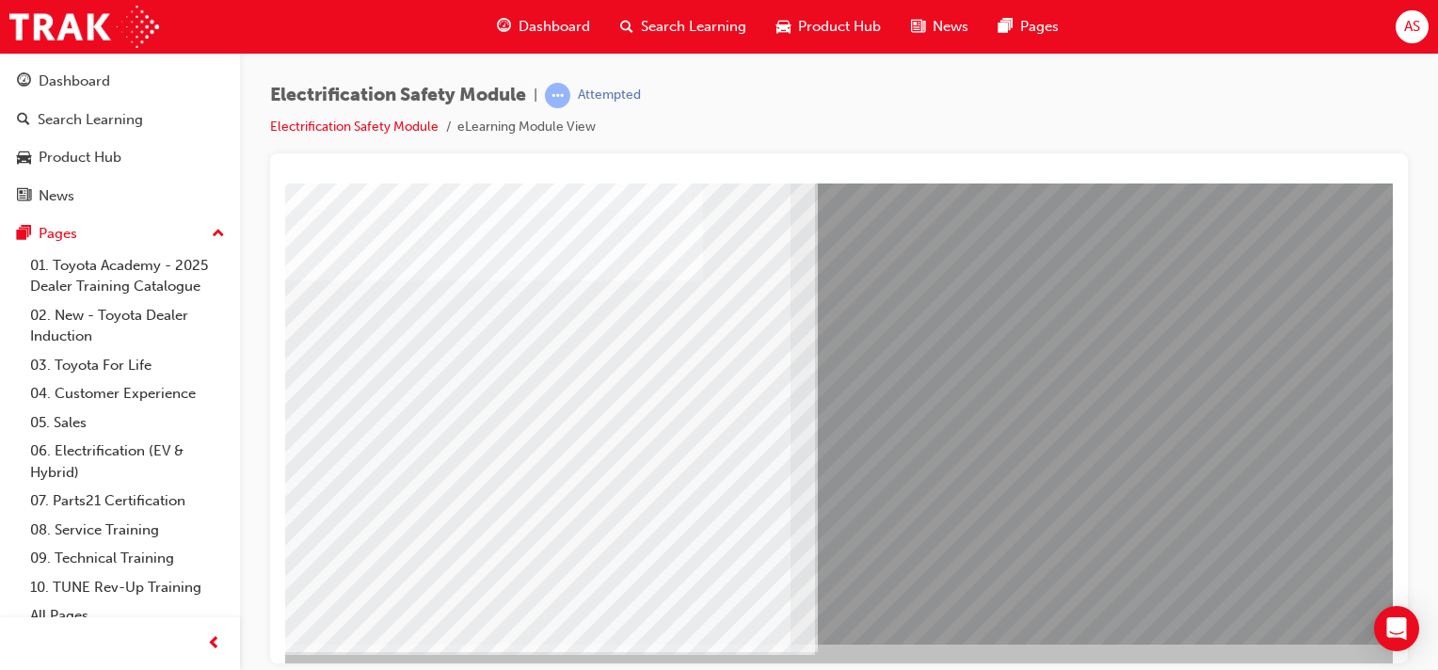
scroll to position [217, 186]
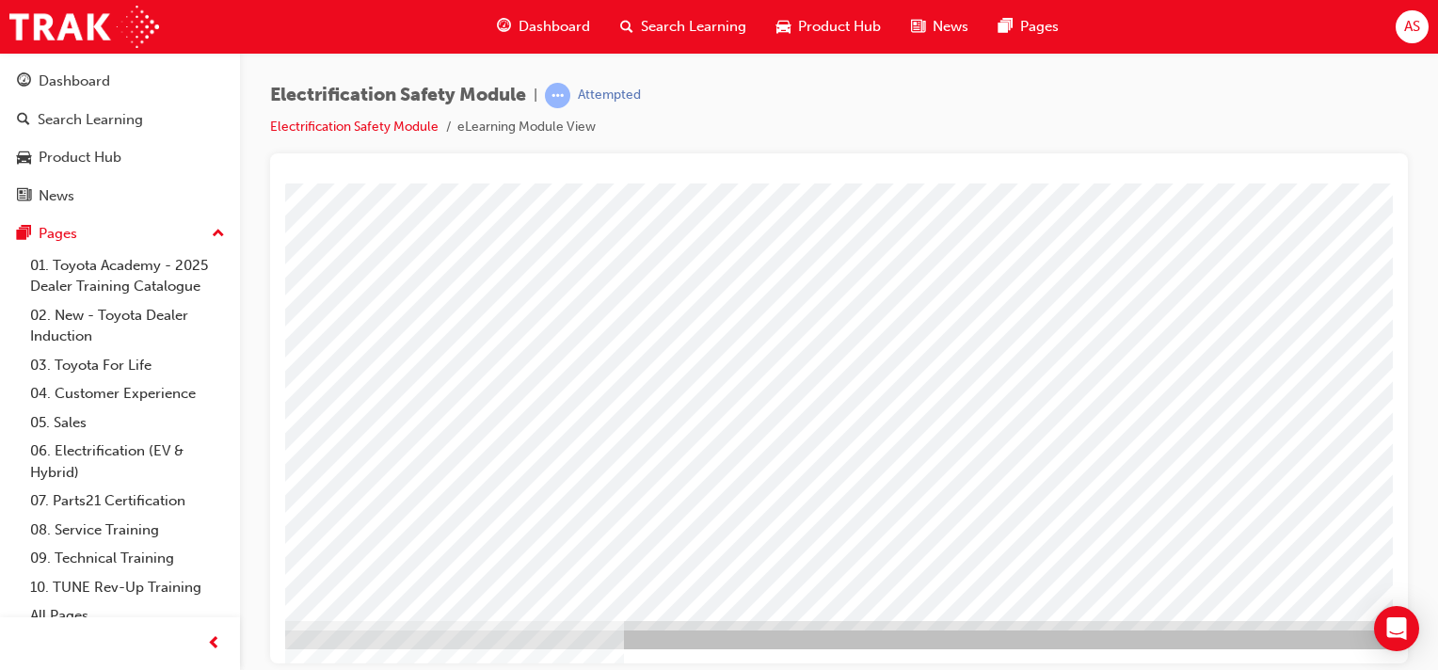
scroll to position [240, 186]
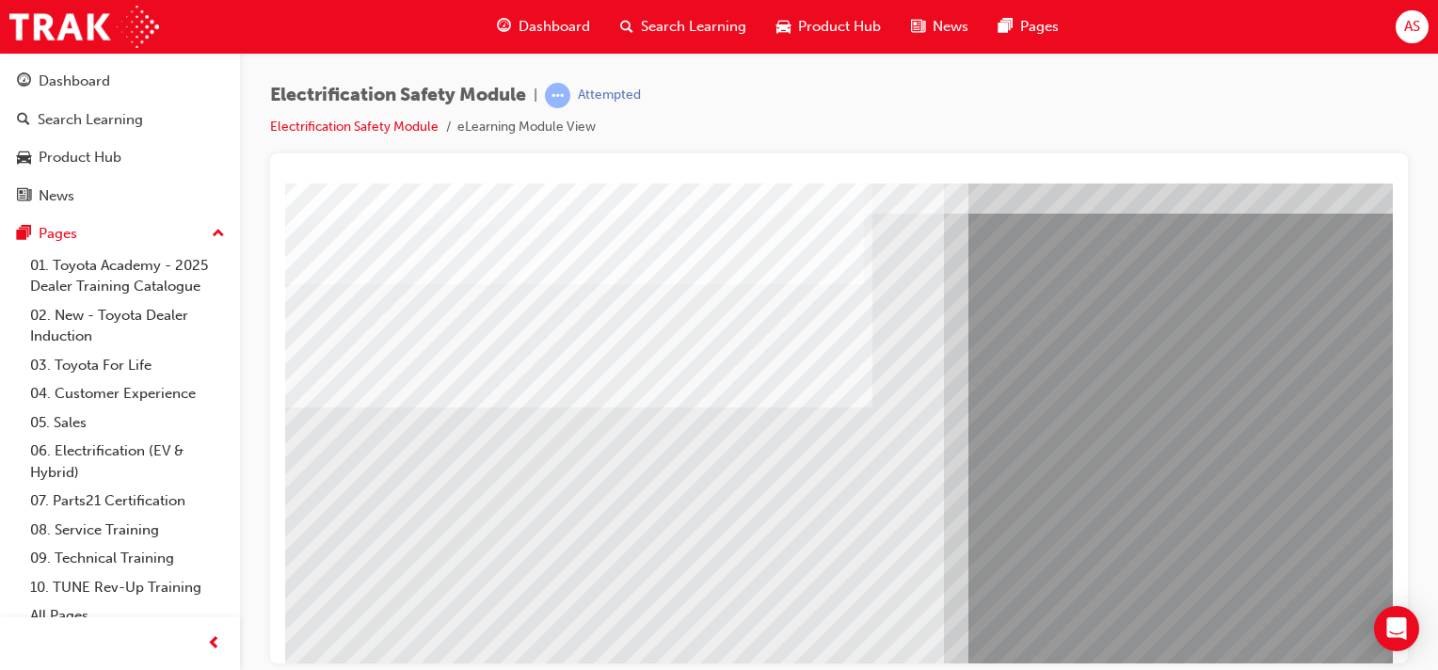
scroll to position [94, 0]
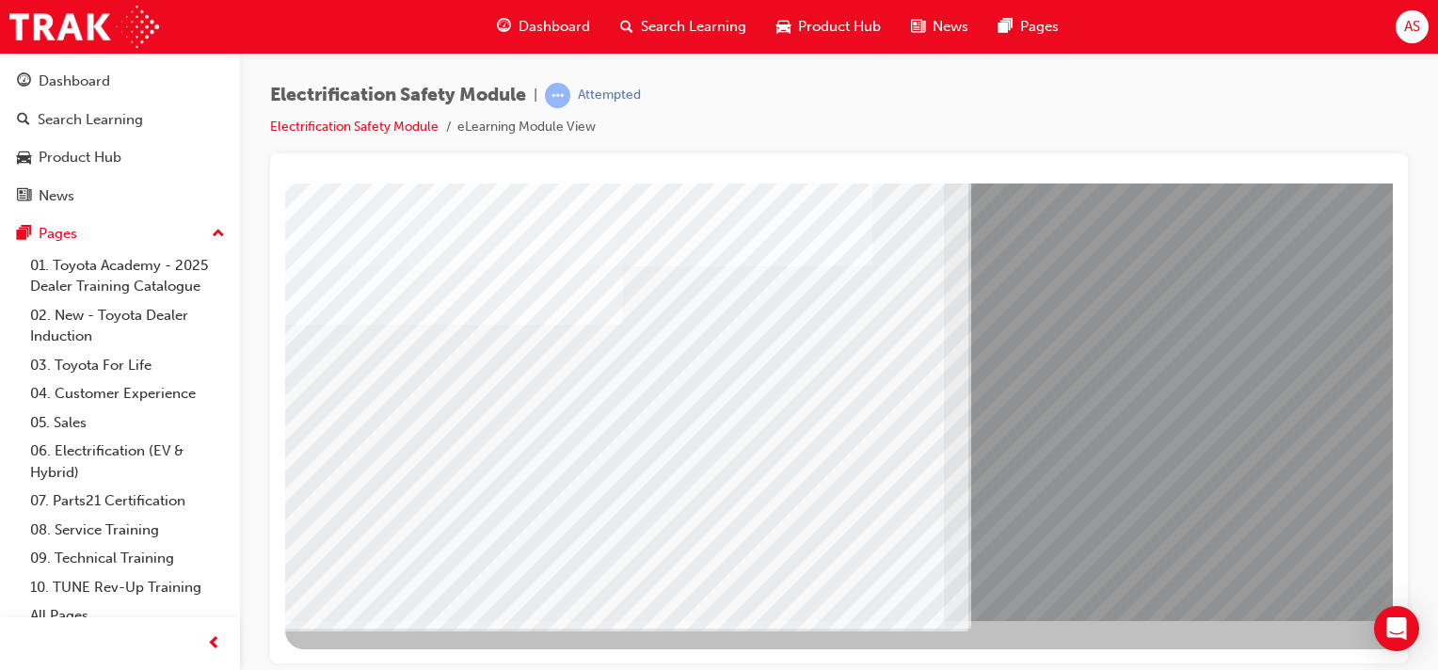
scroll to position [240, 186]
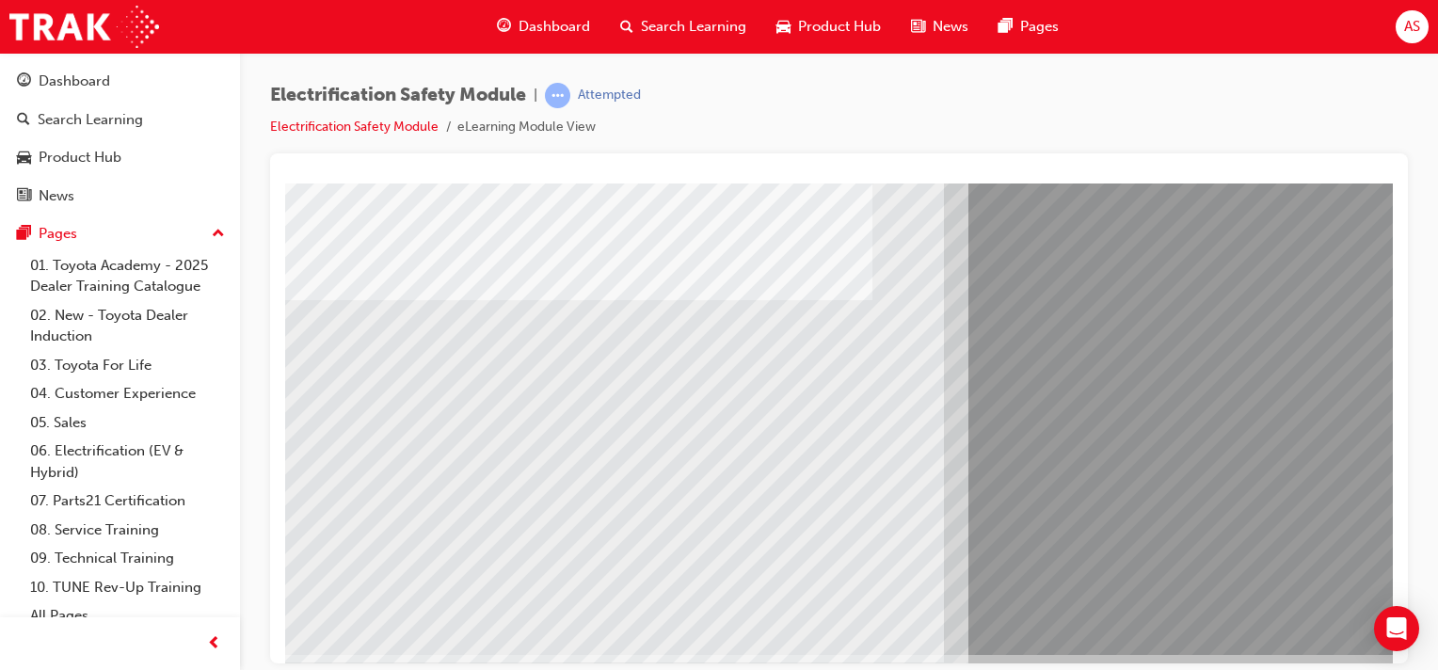
scroll to position [240, 0]
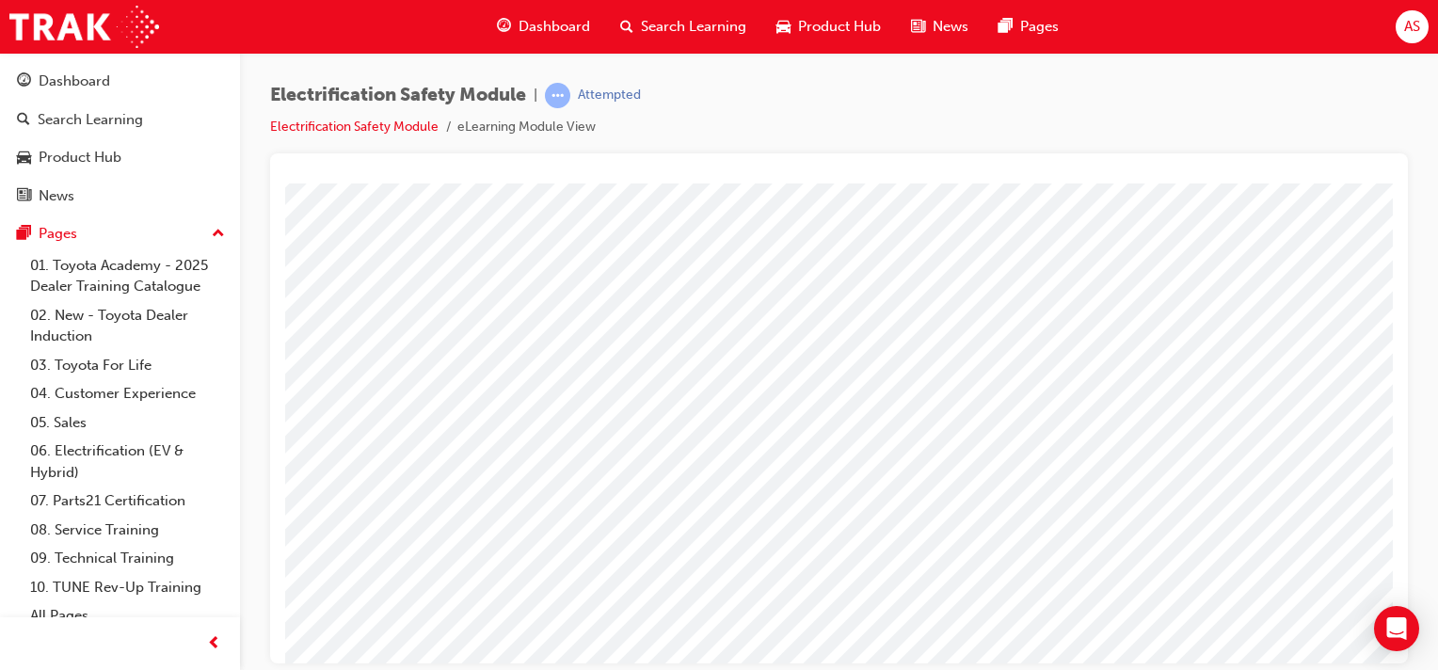
scroll to position [165, 0]
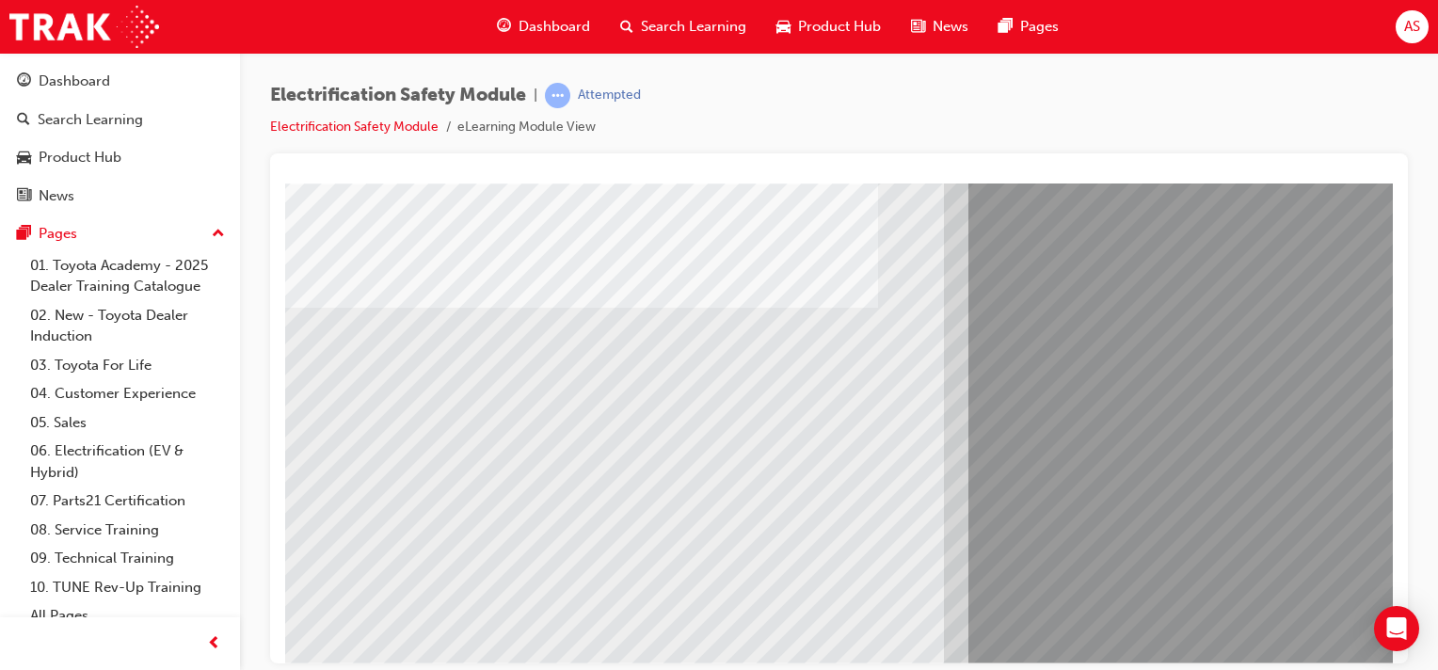
scroll to position [211, 0]
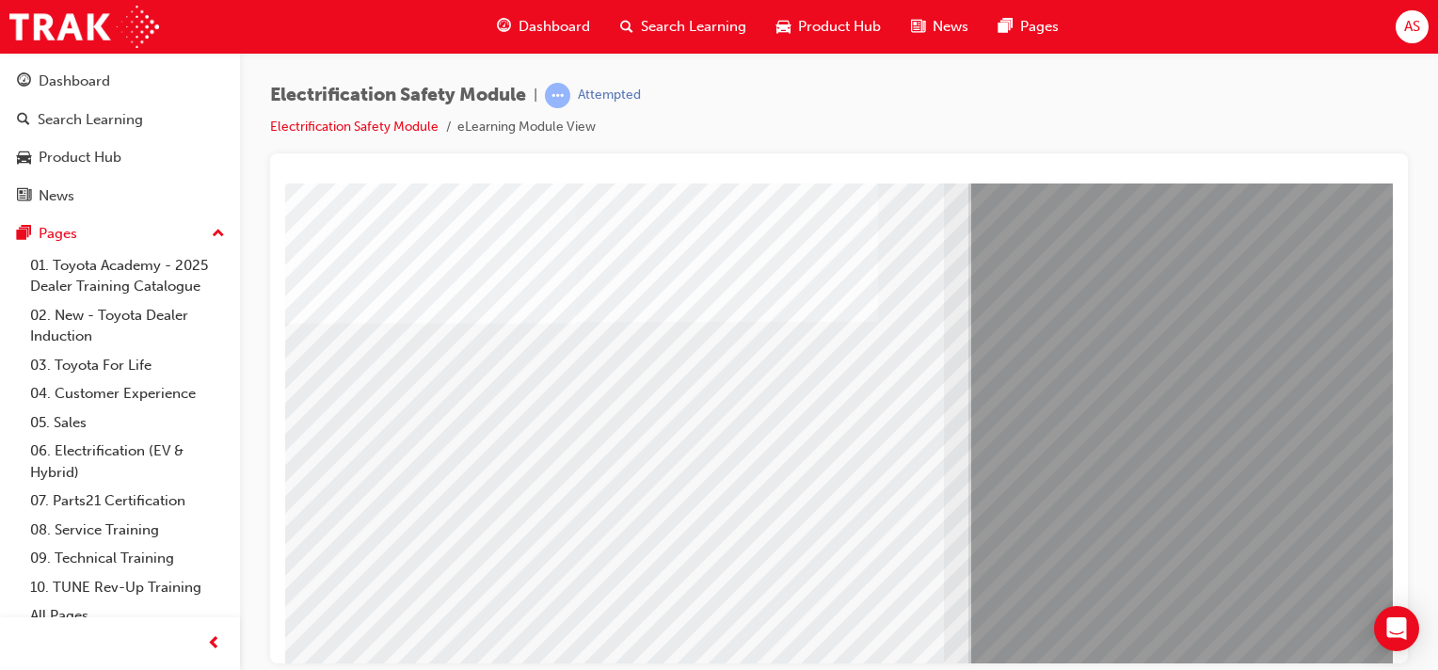
scroll to position [193, 0]
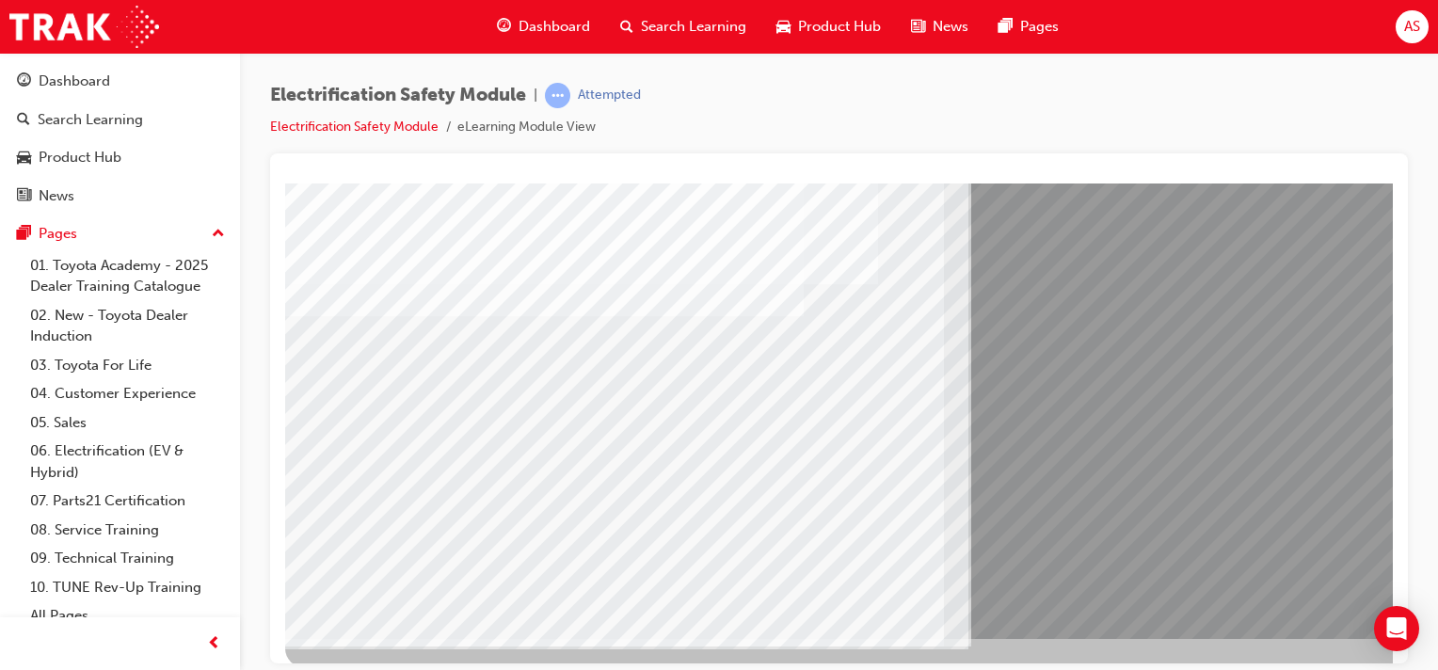
scroll to position [240, 0]
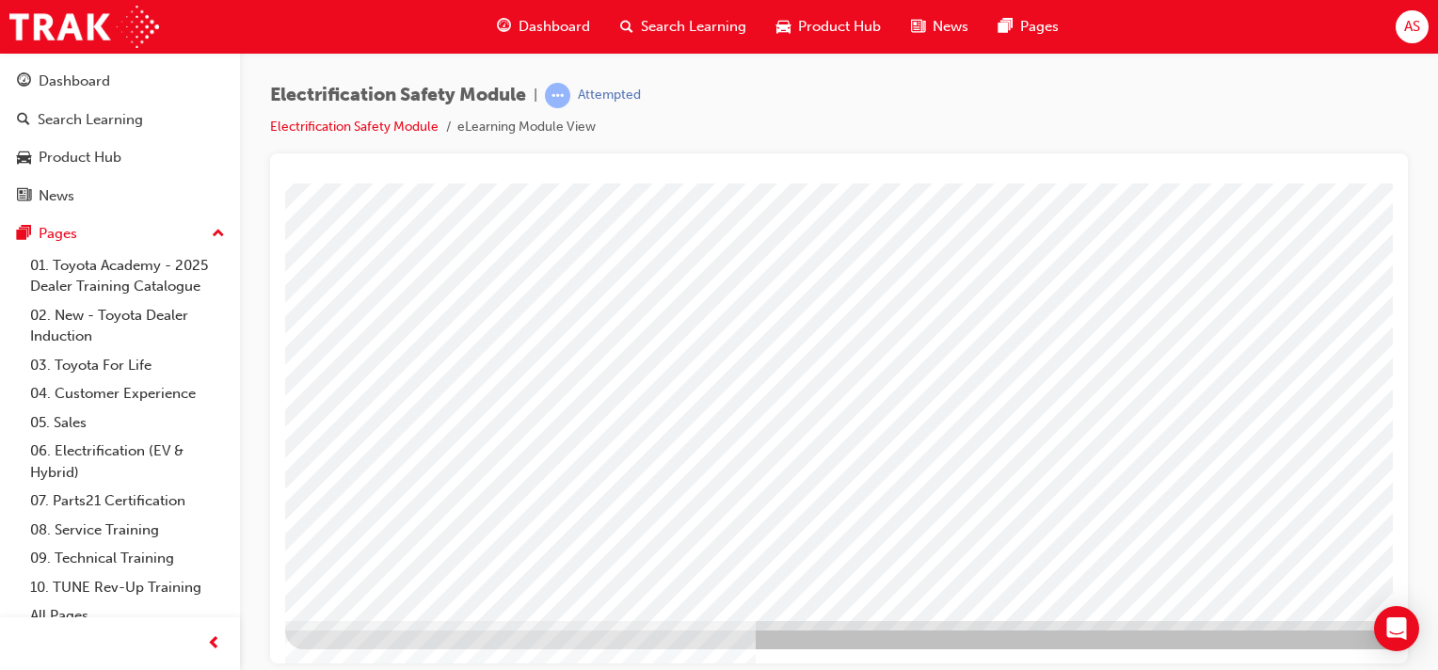
scroll to position [240, 186]
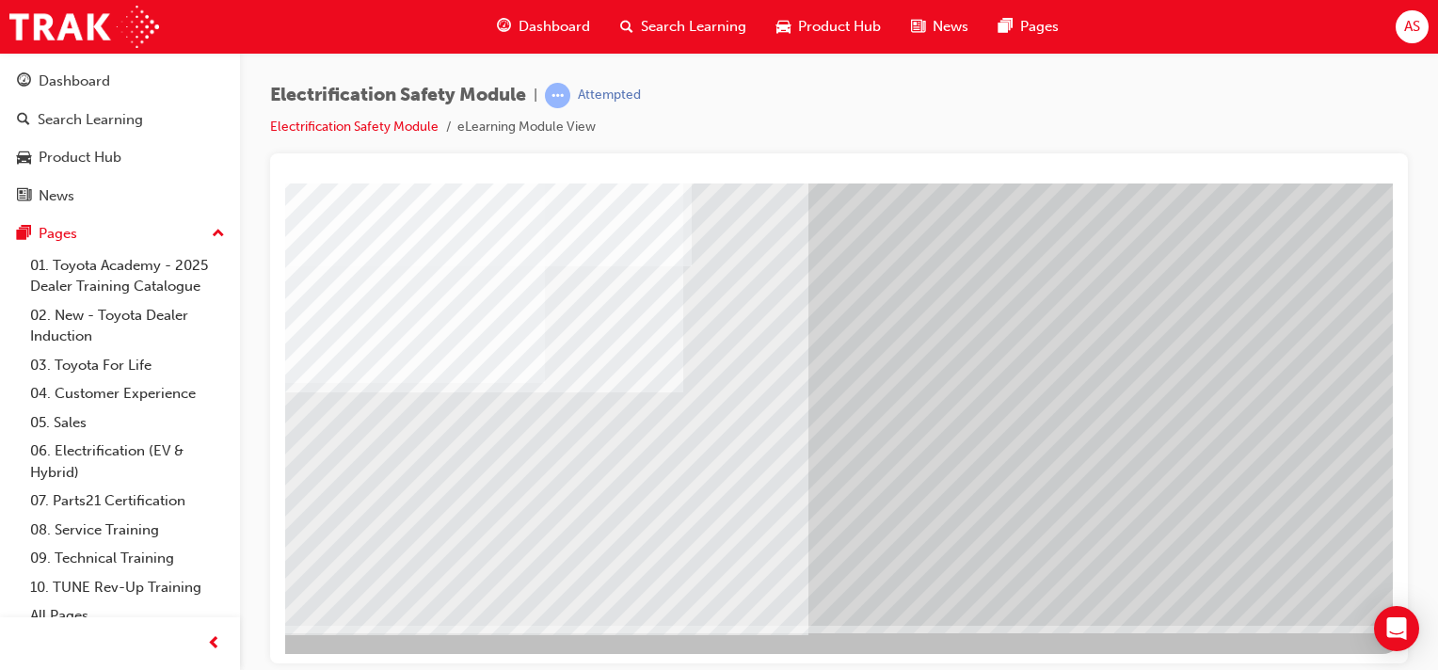
scroll to position [235, 186]
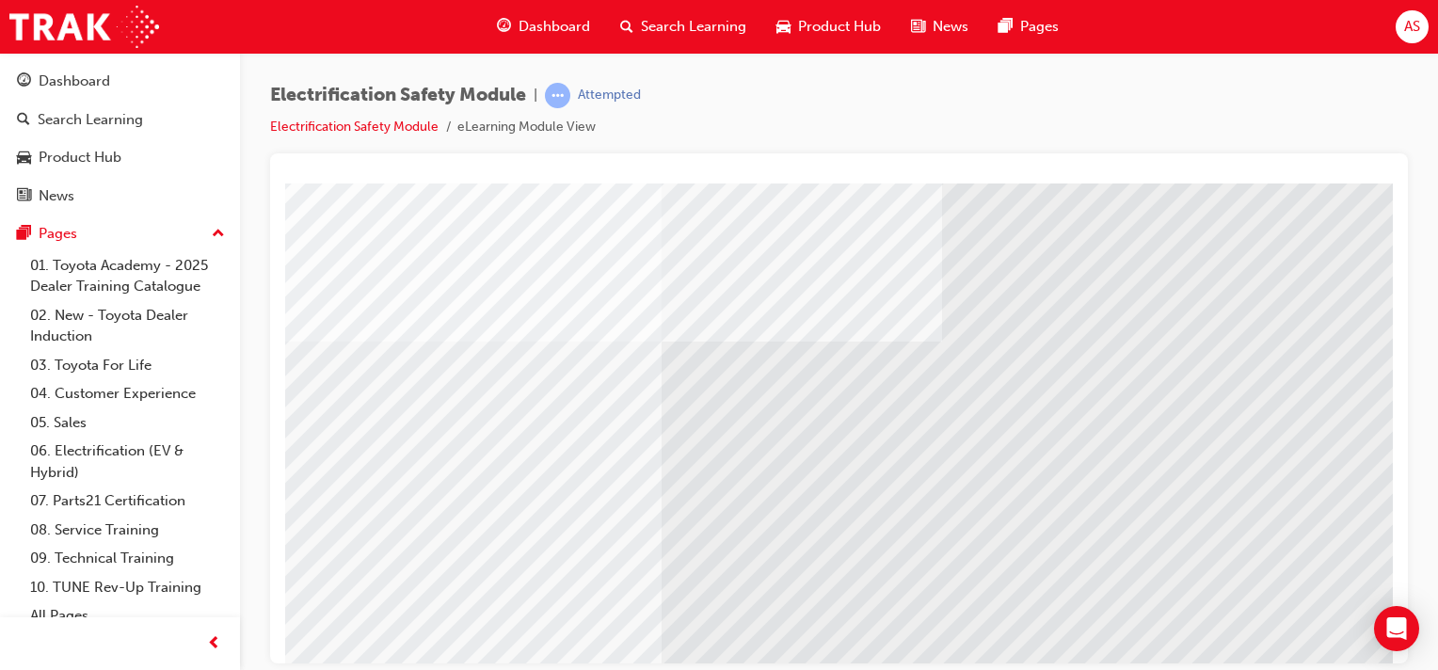
scroll to position [193, 0]
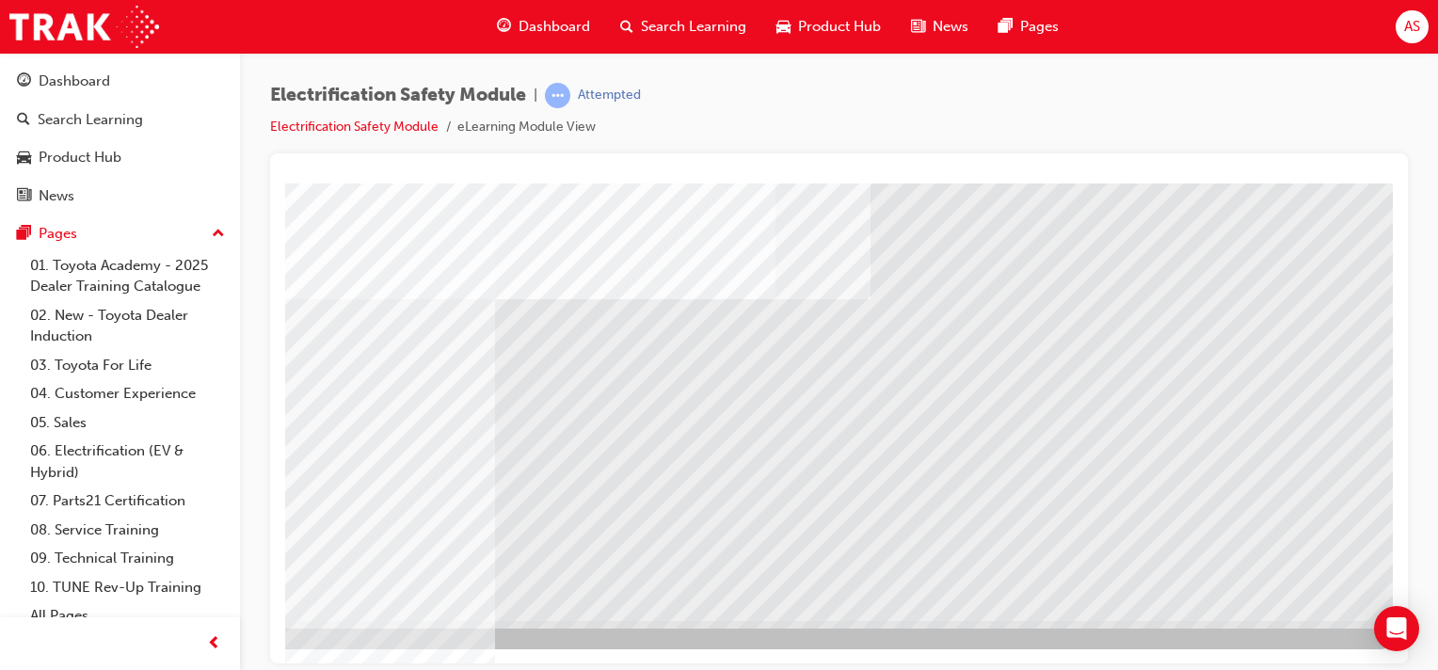
scroll to position [240, 186]
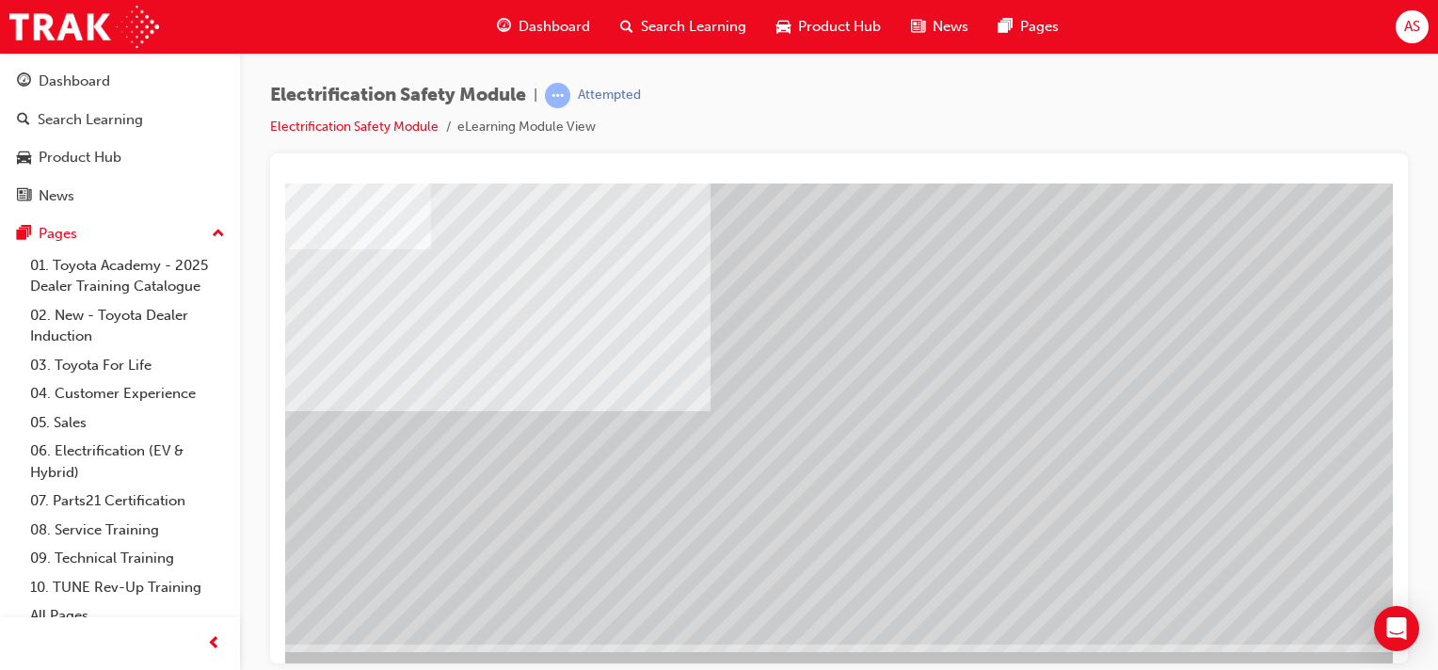
scroll to position [217, 186]
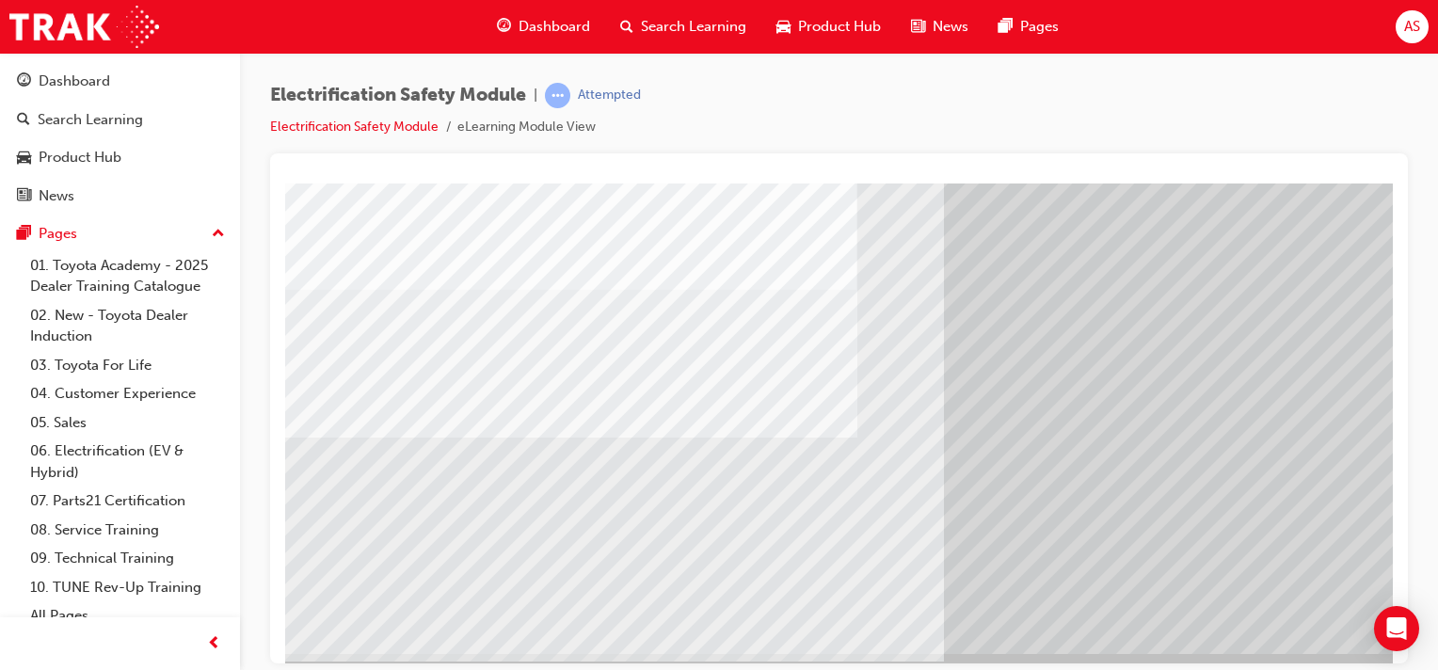
scroll to position [240, 0]
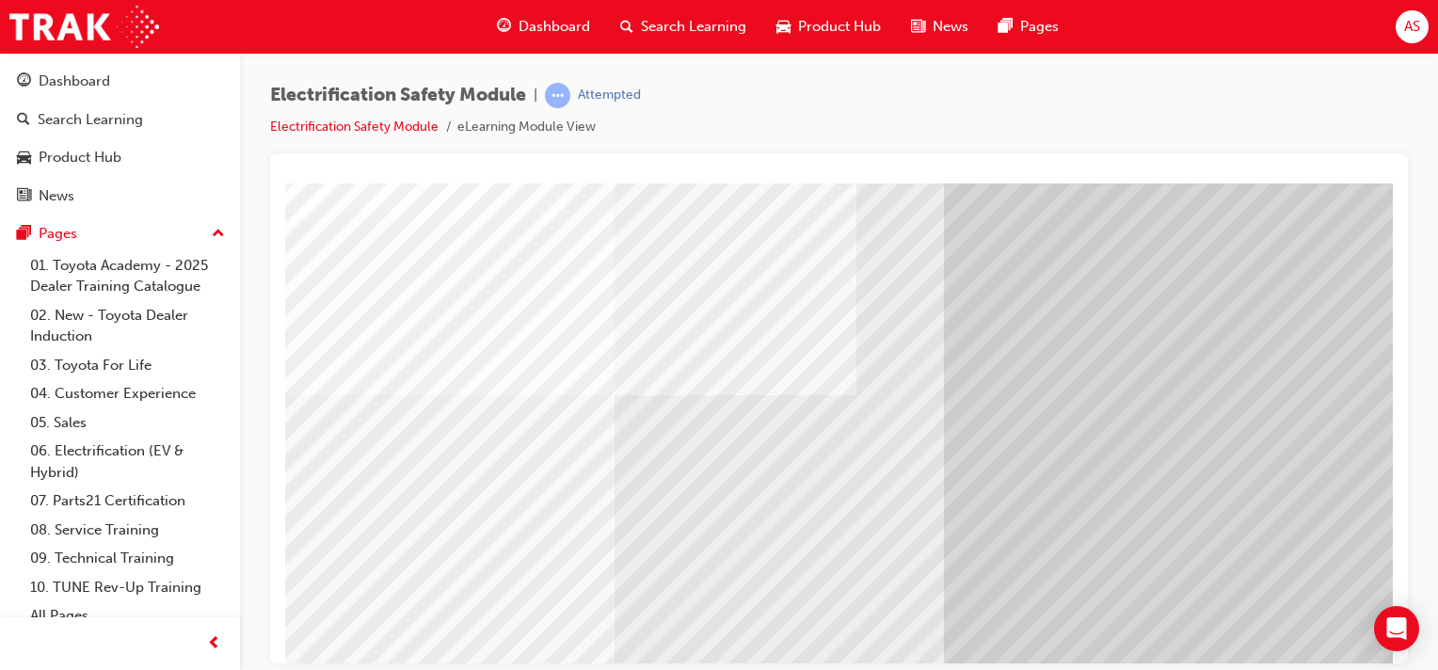
scroll to position [99, 0]
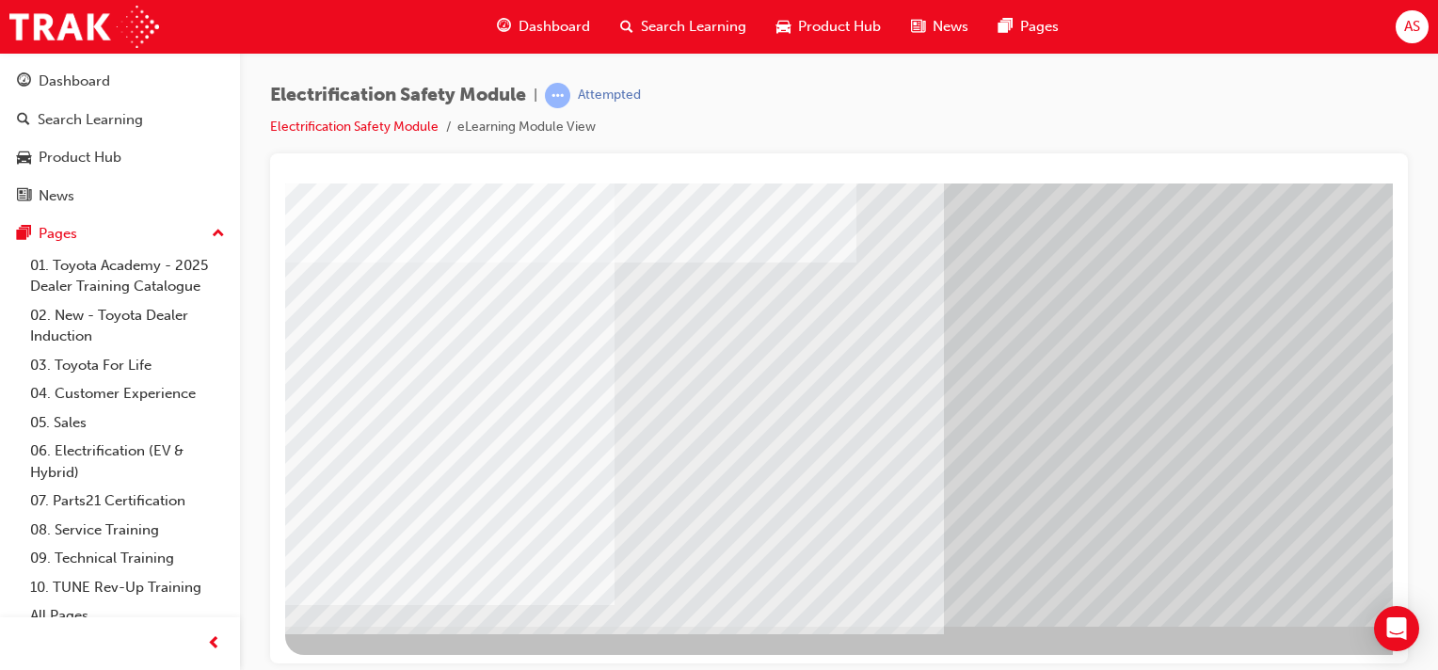
scroll to position [240, 0]
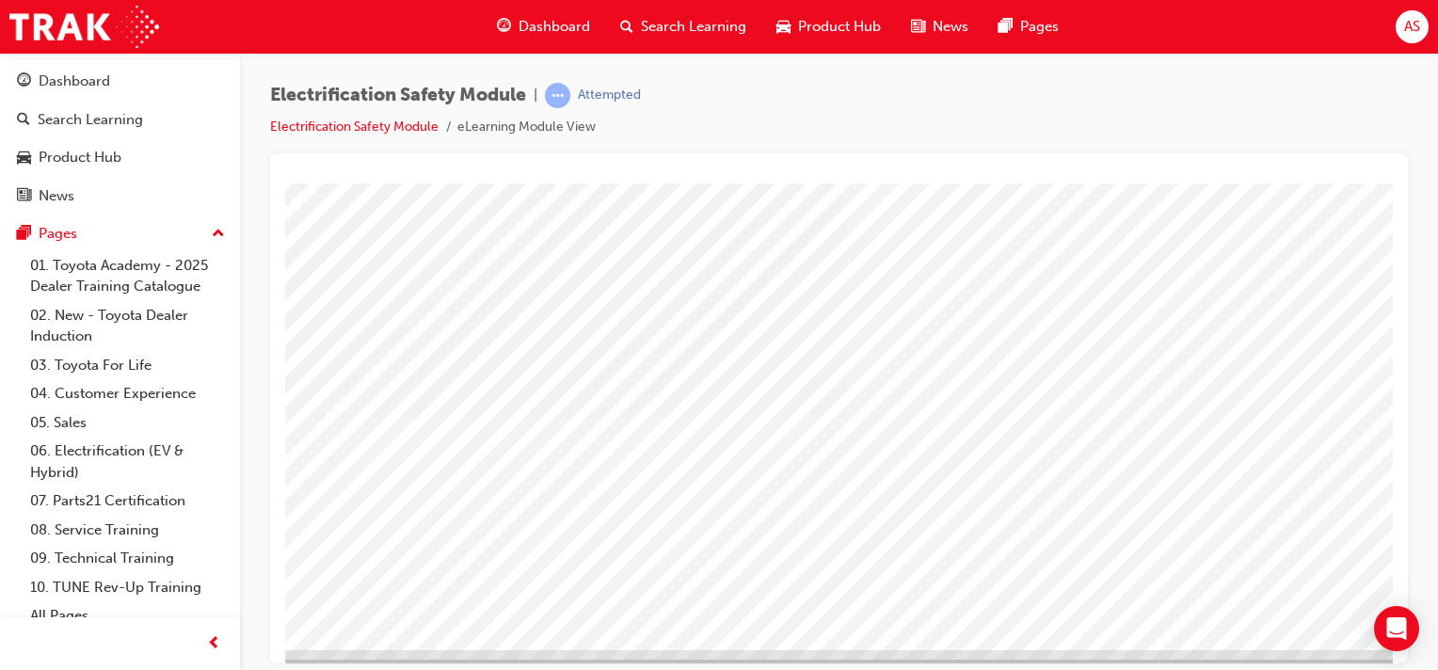
scroll to position [211, 186]
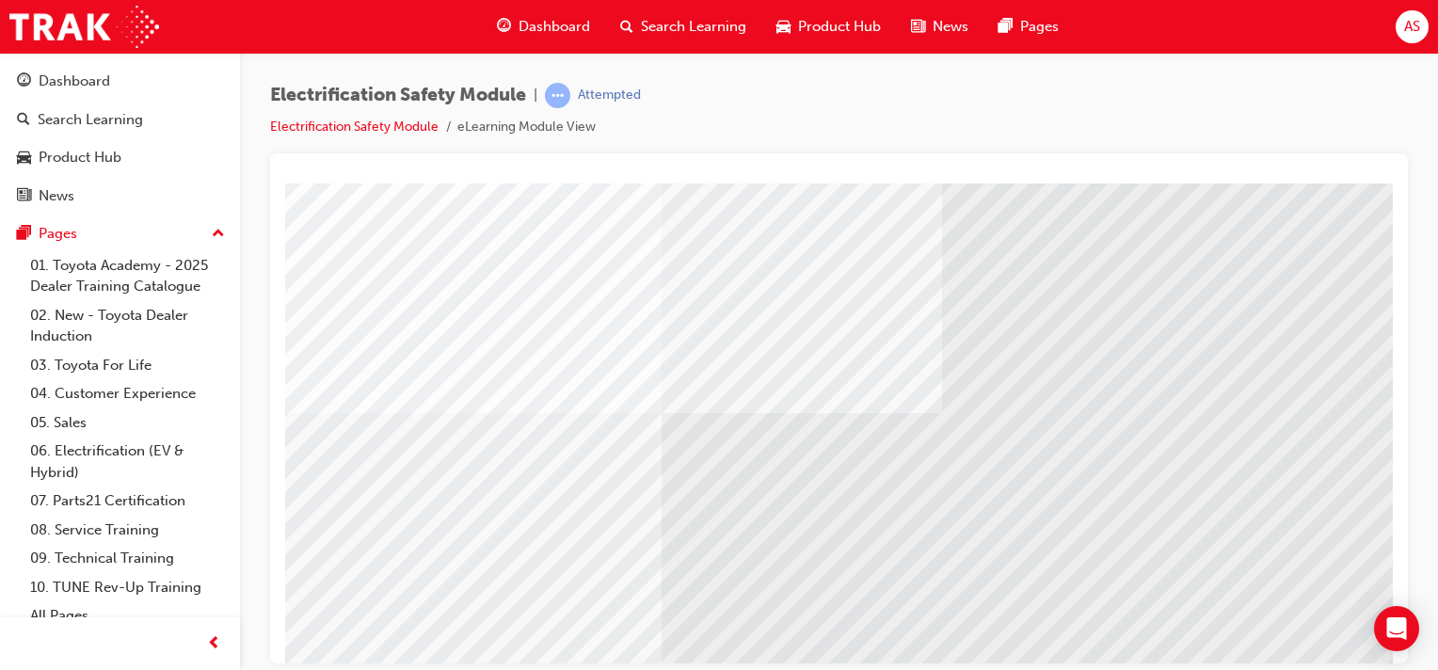
scroll to position [118, 0]
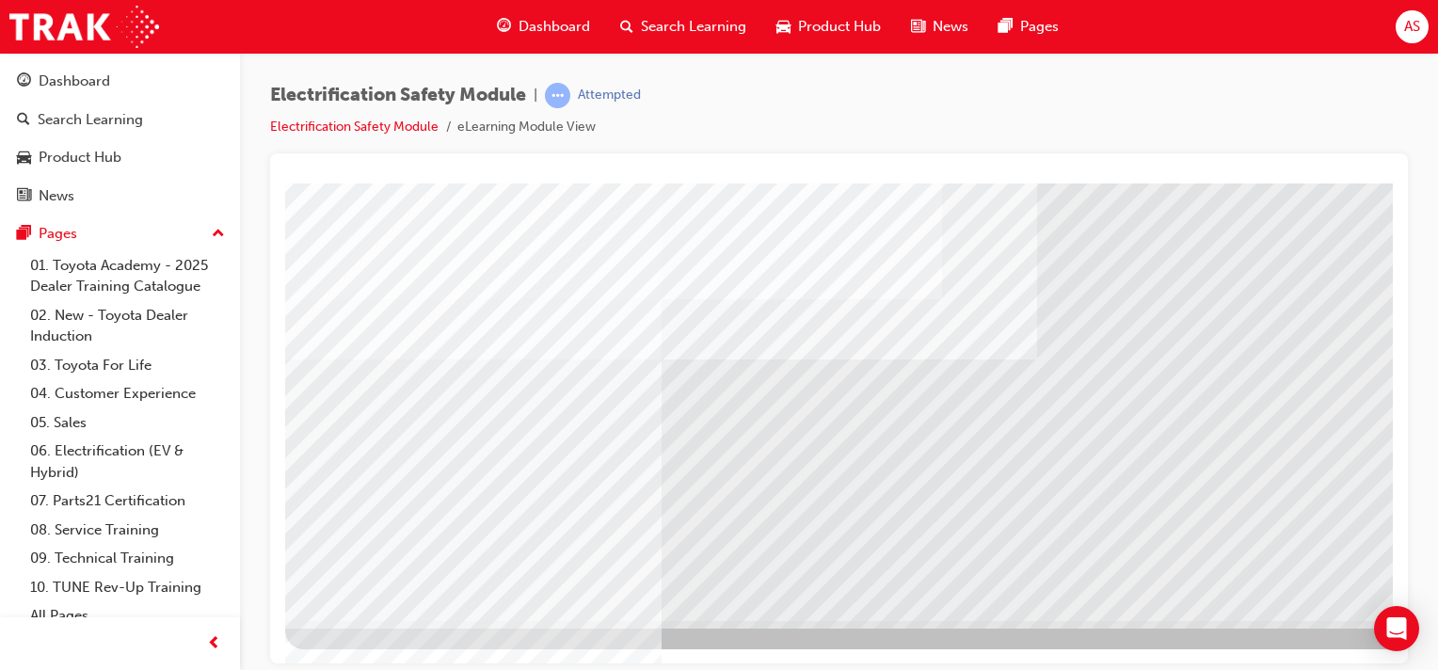
scroll to position [240, 186]
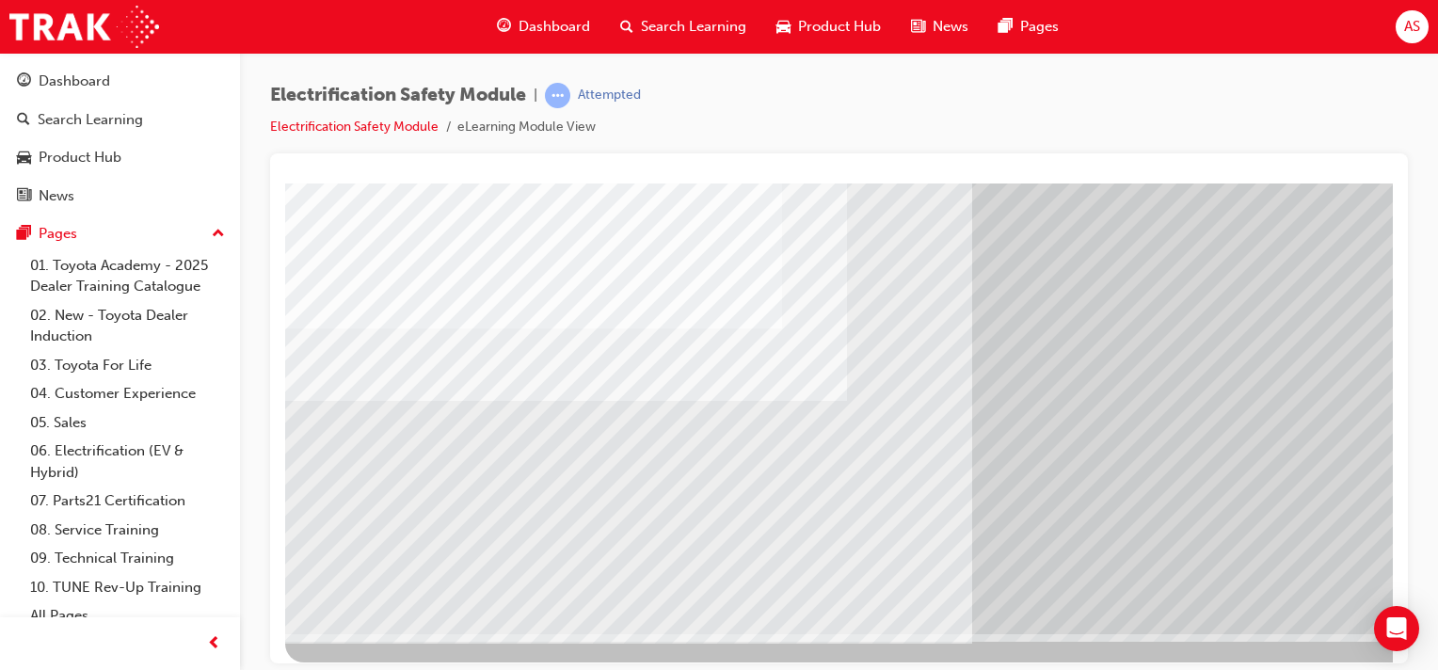
scroll to position [235, 0]
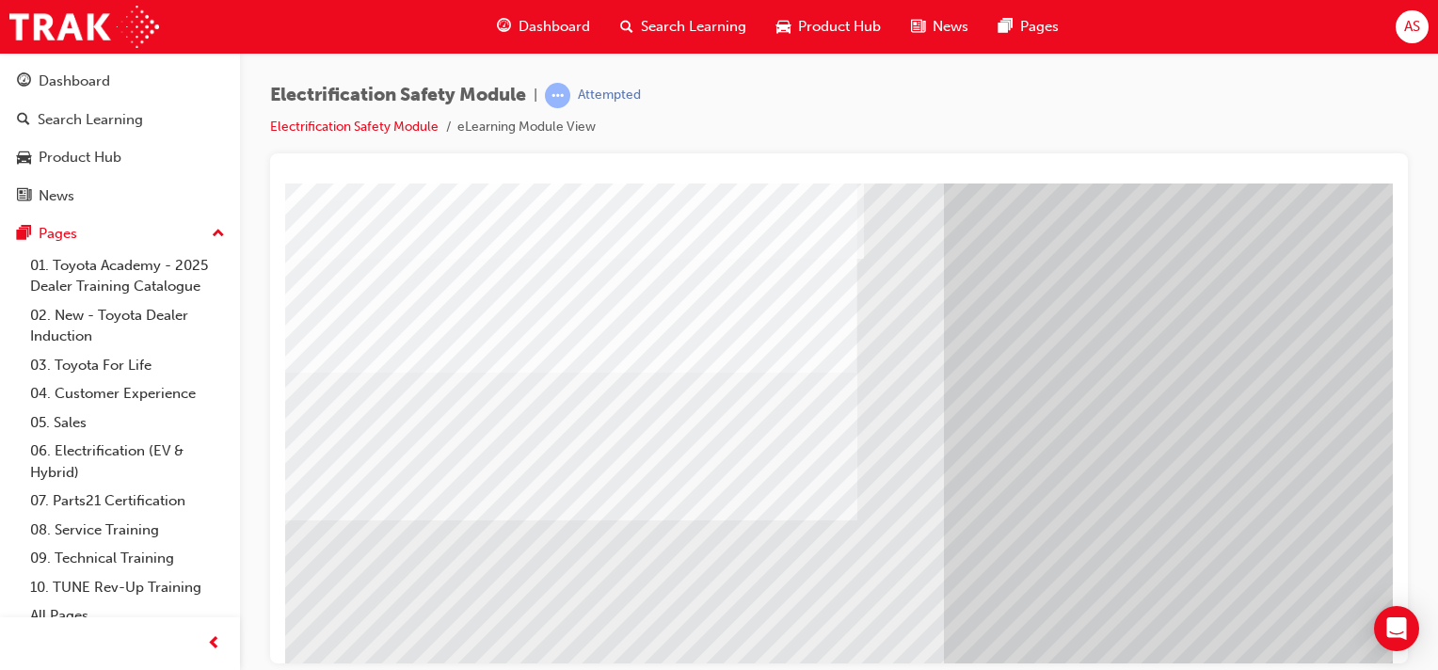
scroll to position [140, 0]
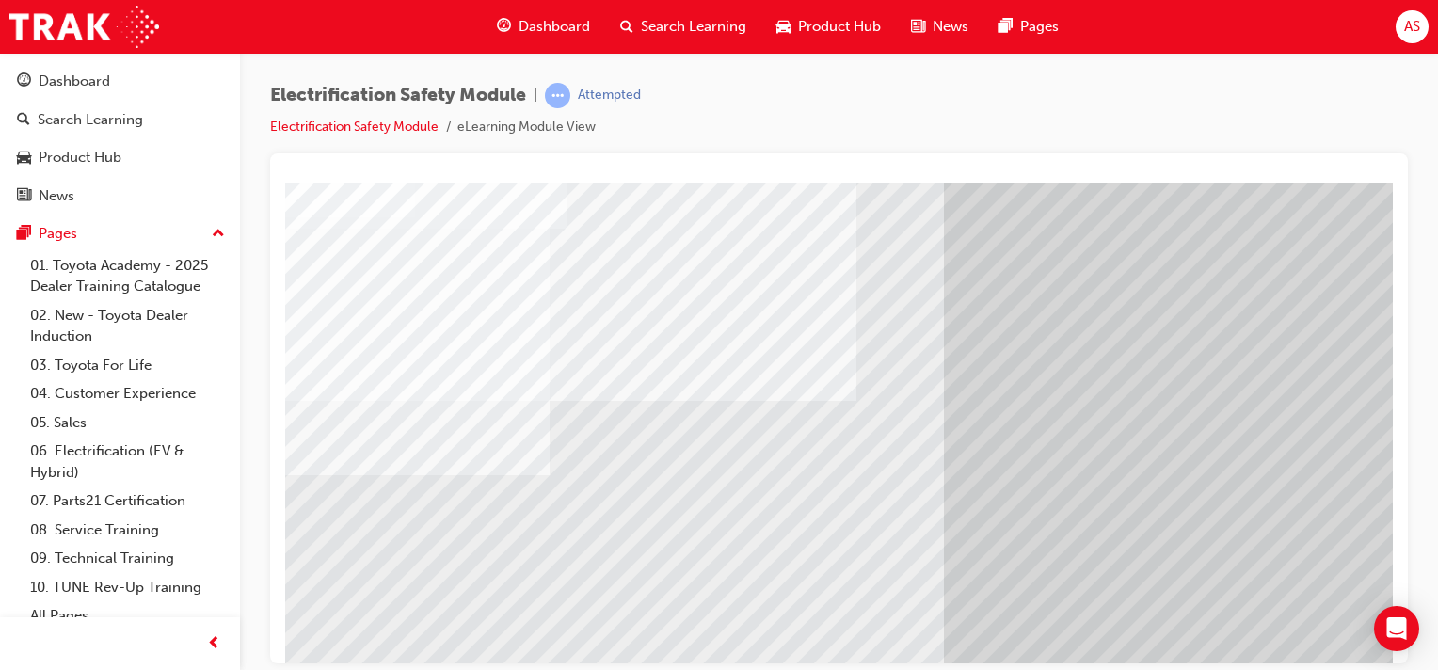
scroll to position [94, 0]
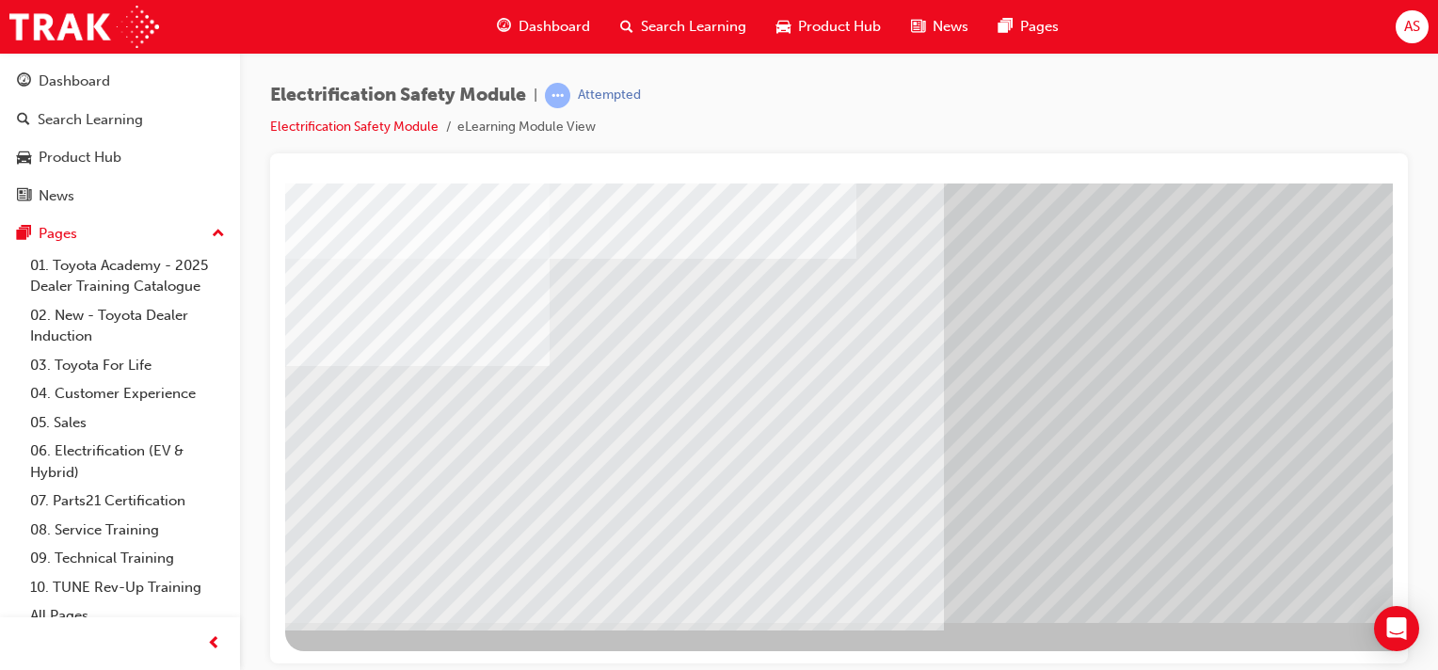
scroll to position [217, 0]
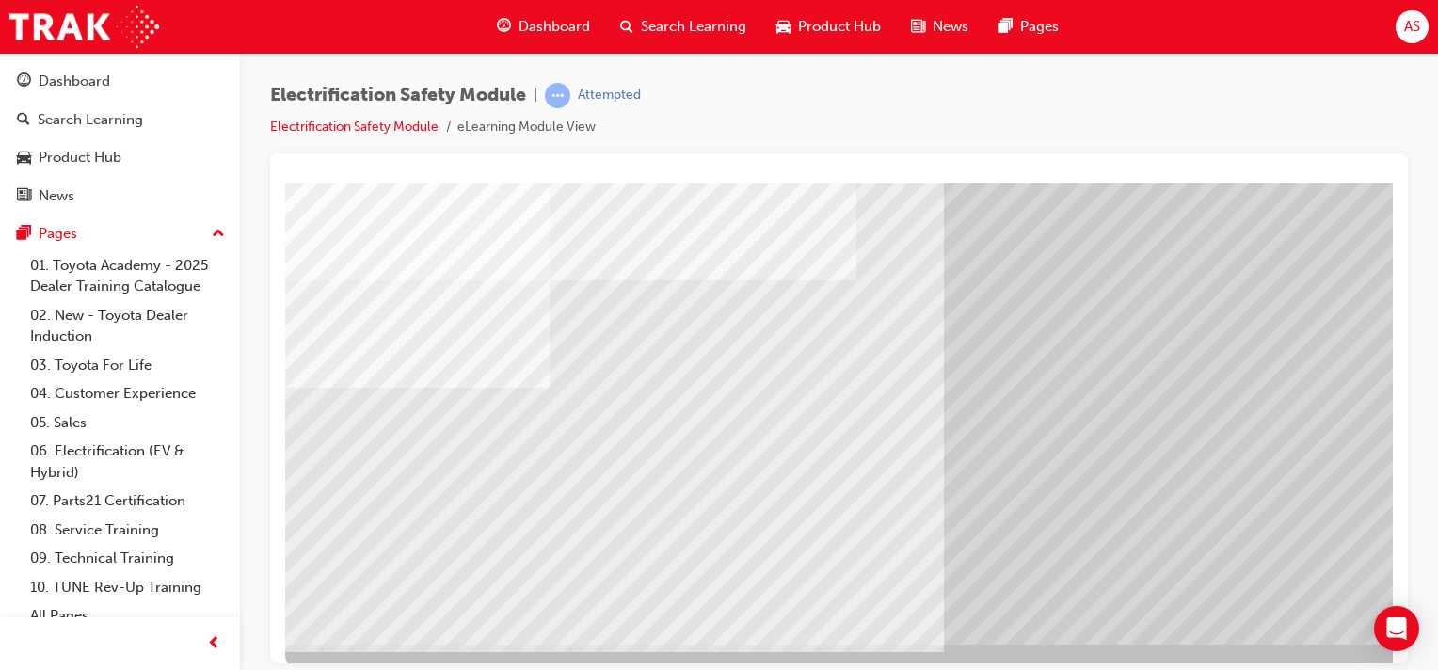
click at [1265, 663] on div "Electrification Safety Module | Attempted Electrification Safety Module eLearni…" at bounding box center [719, 335] width 1438 height 670
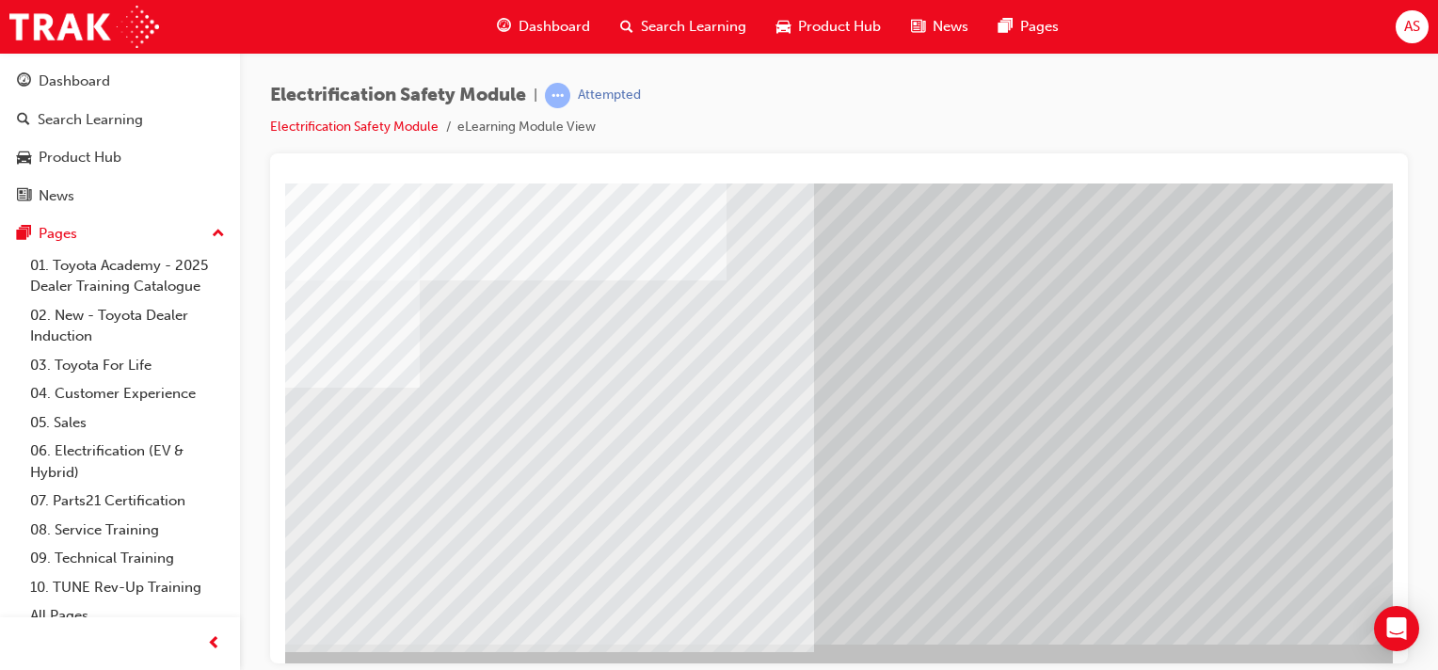
scroll to position [217, 186]
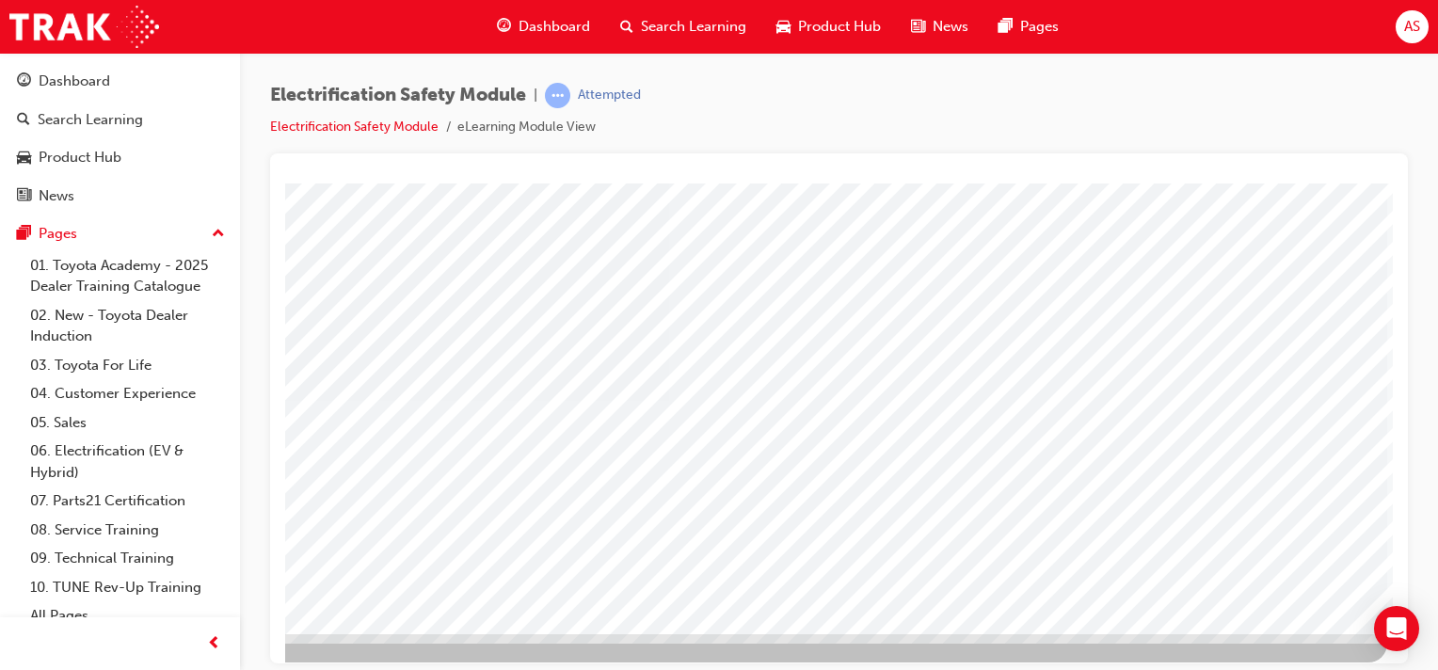
scroll to position [211, 186]
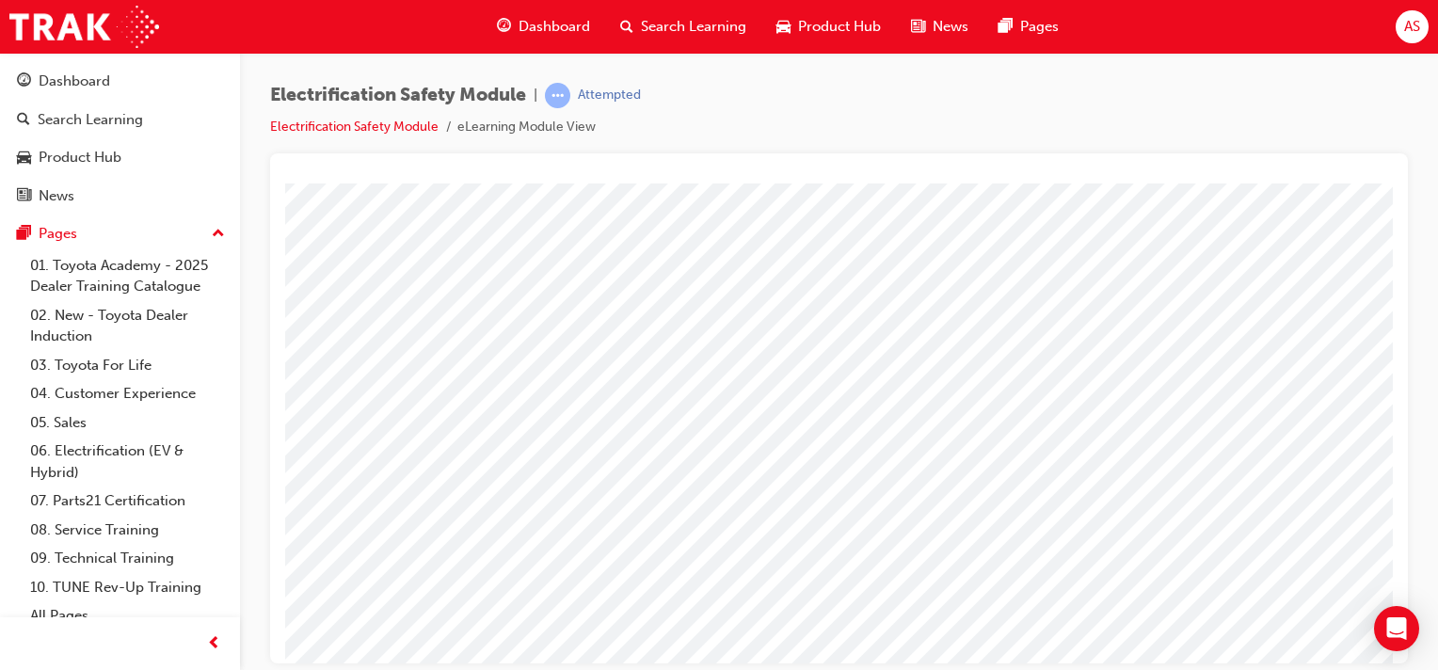
scroll to position [188, 186]
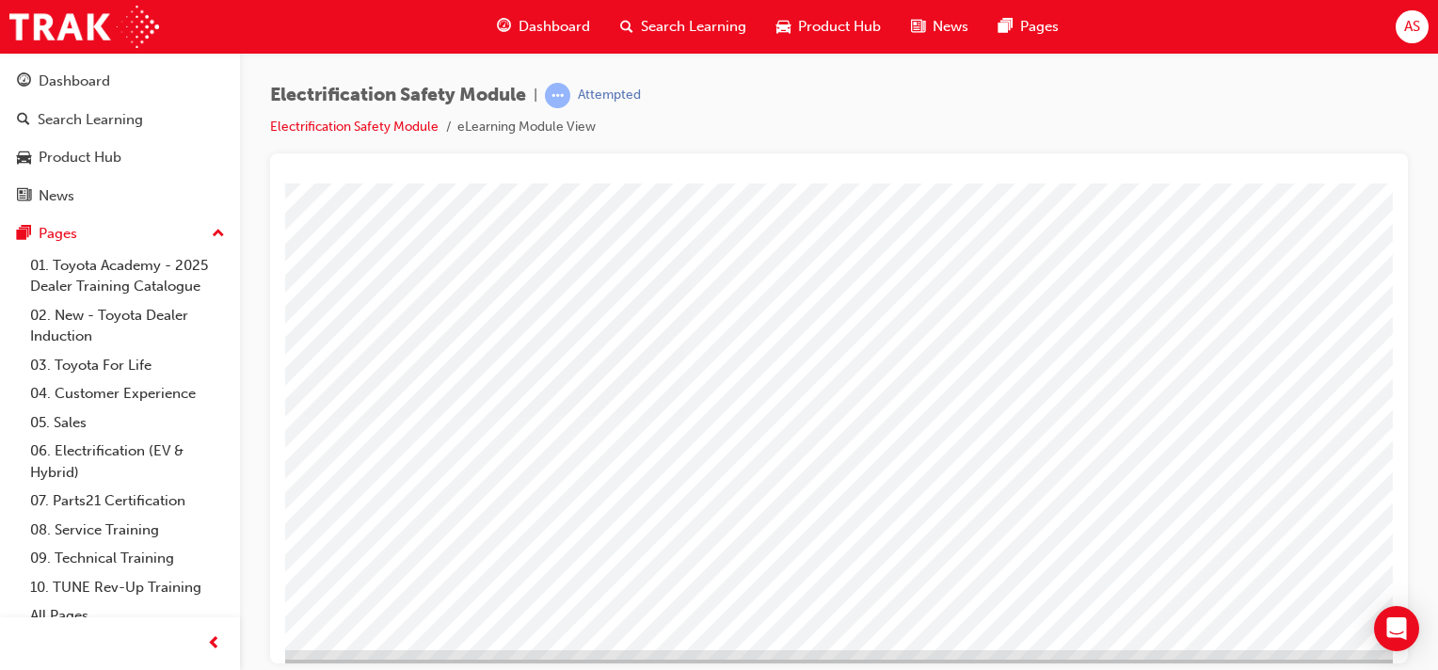
scroll to position [211, 186]
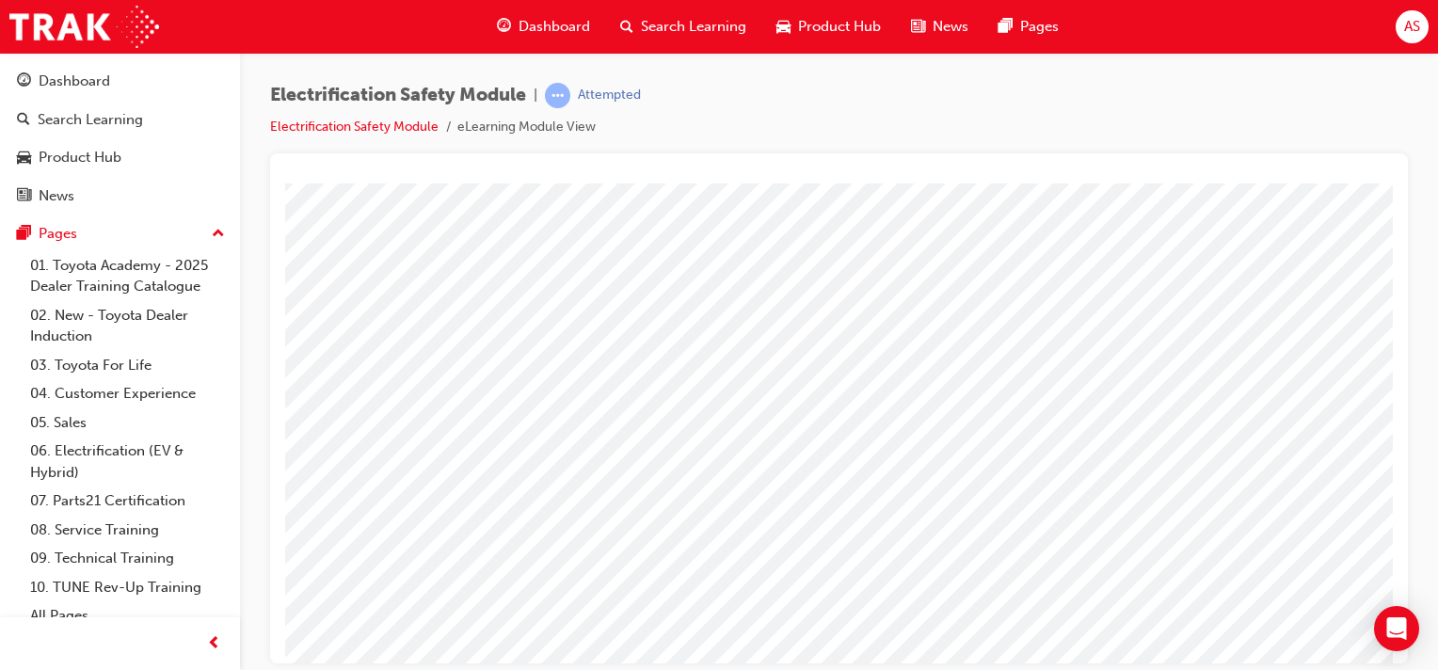
scroll to position [188, 186]
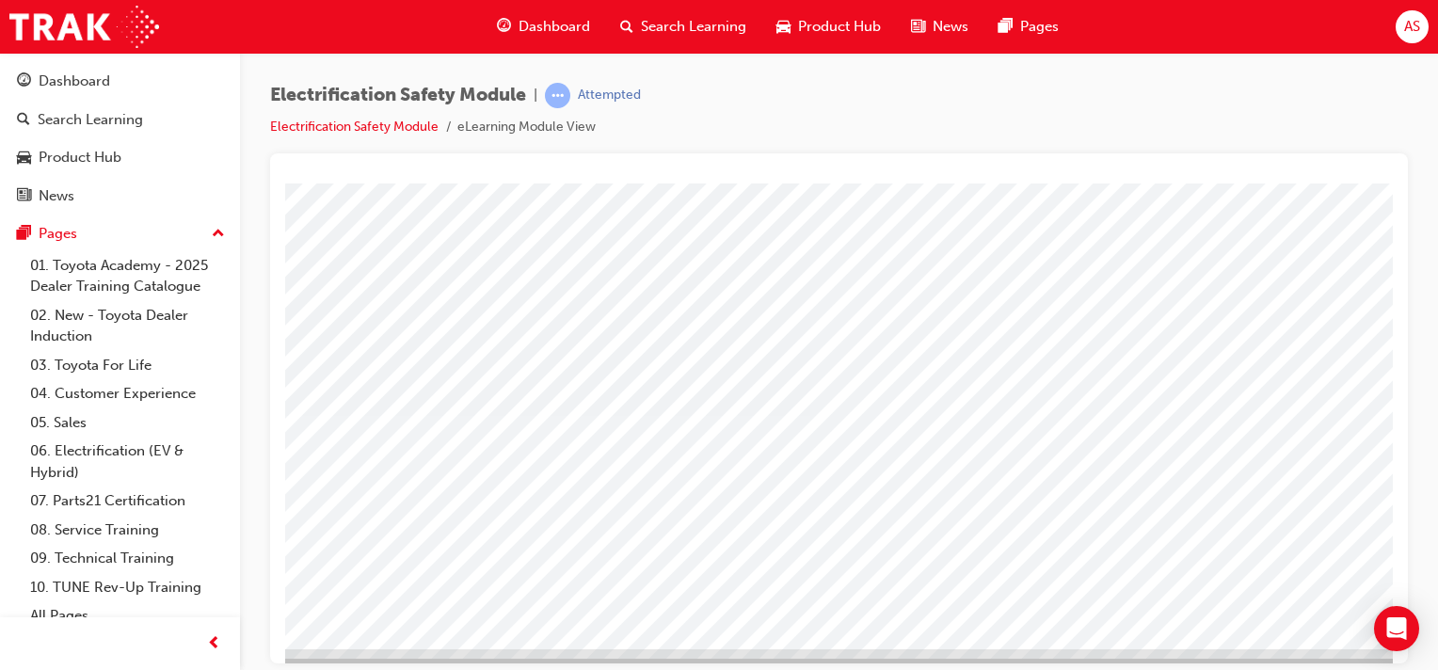
scroll to position [212, 38]
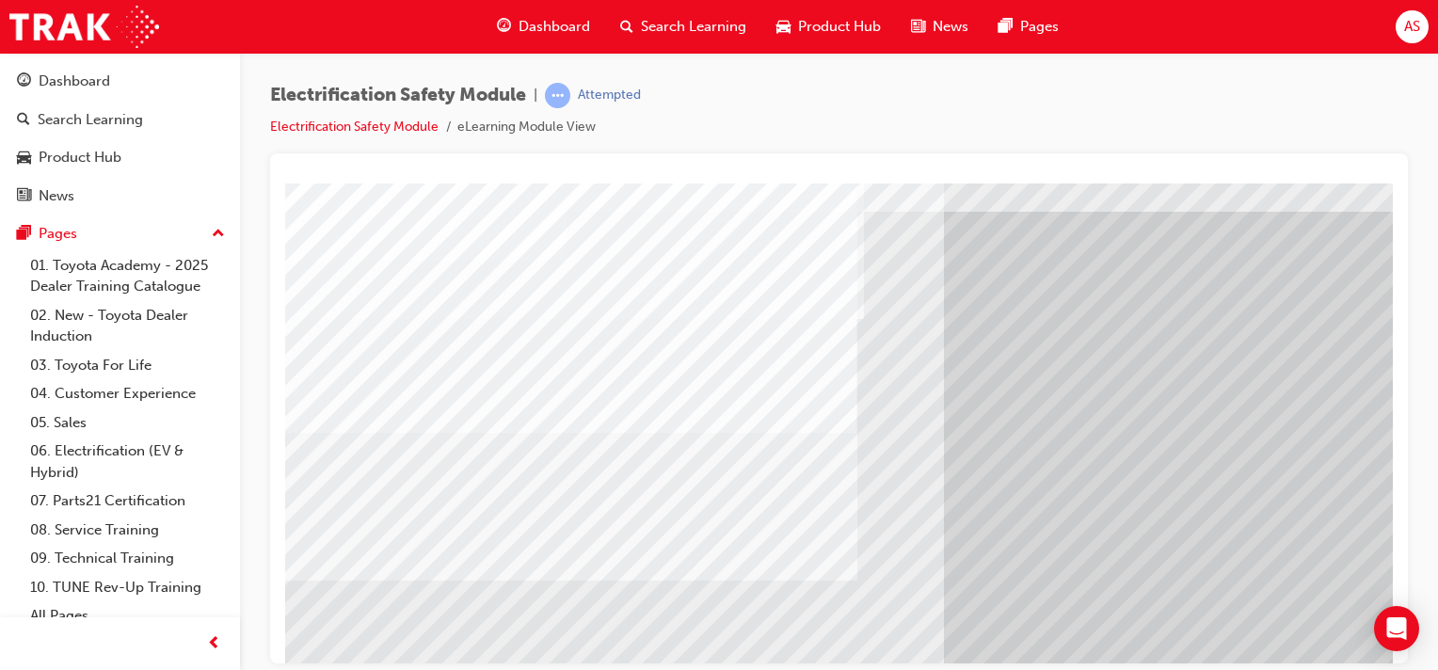
scroll to position [46, 0]
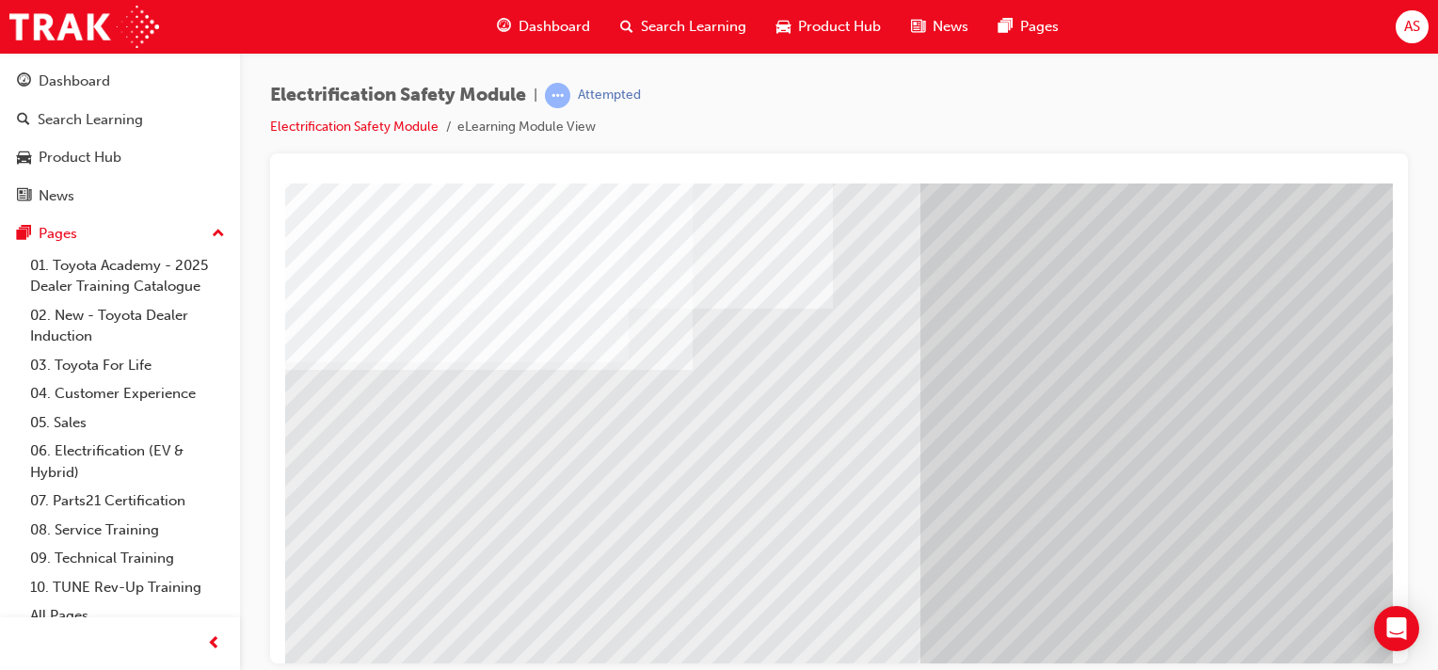
scroll to position [188, 38]
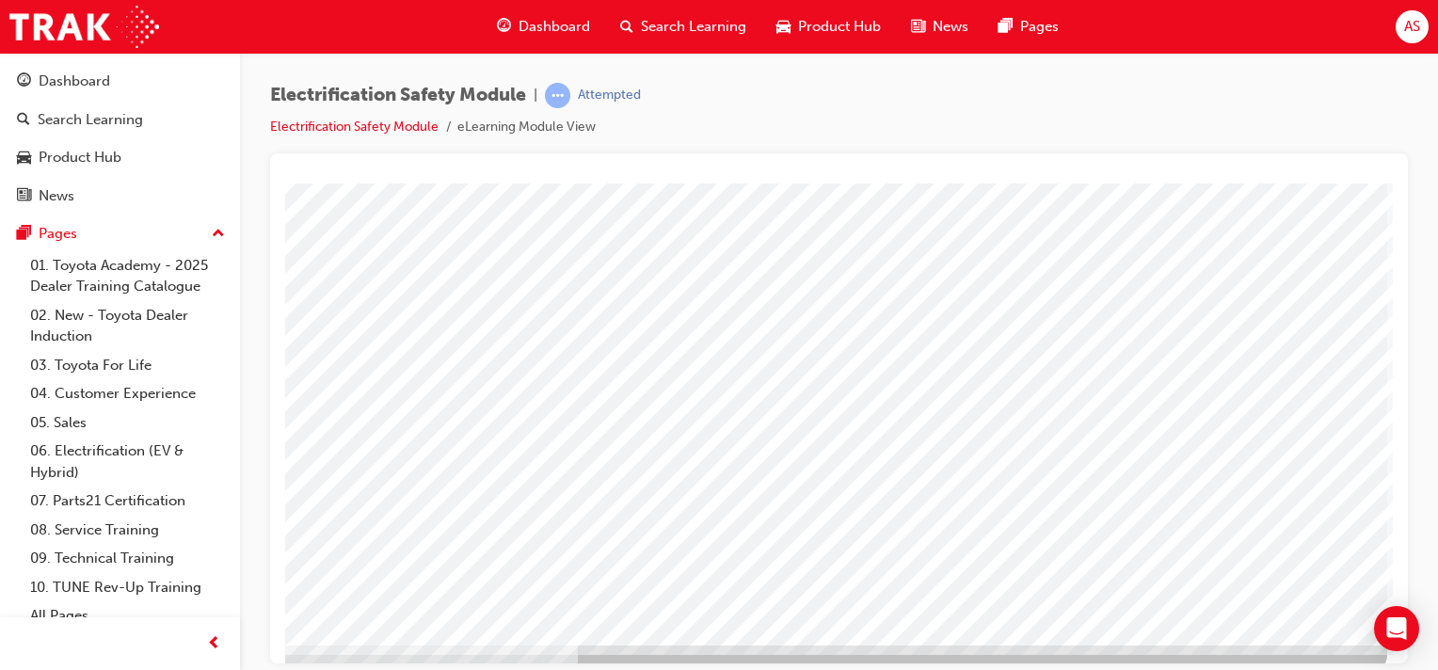
scroll to position [192, 186]
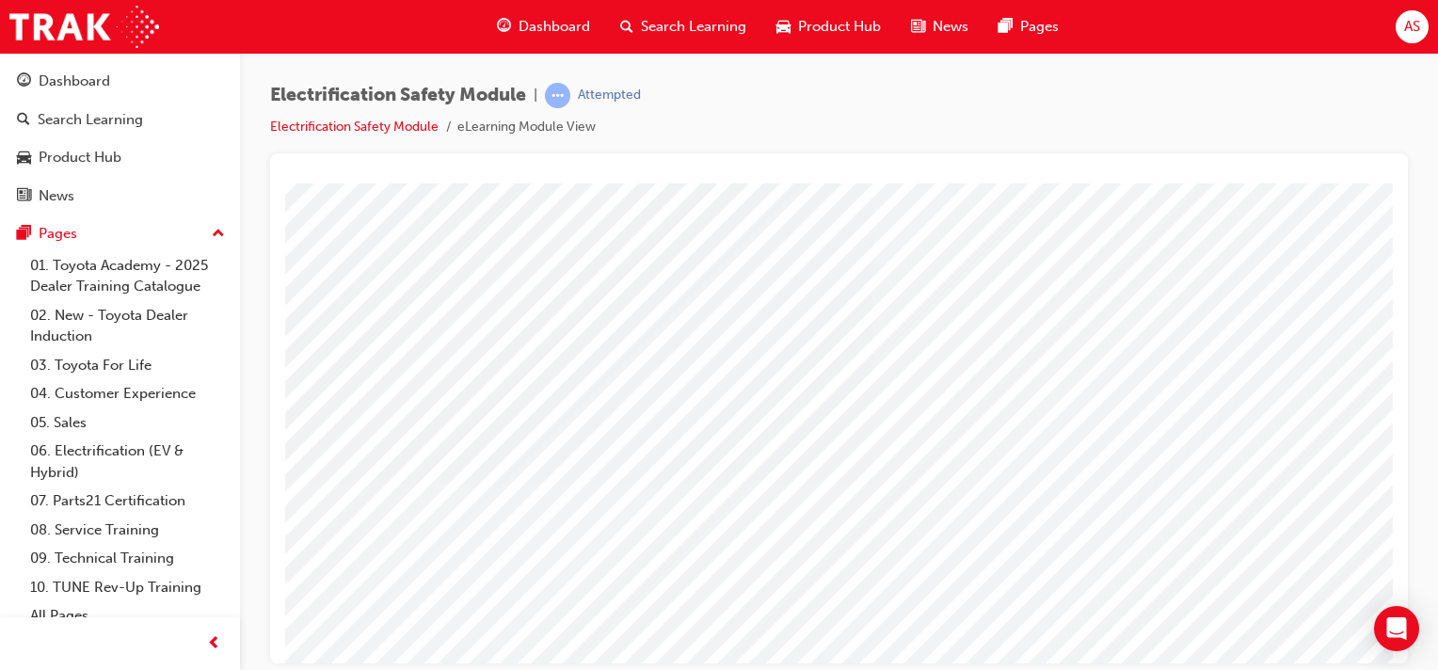
scroll to position [141, 0]
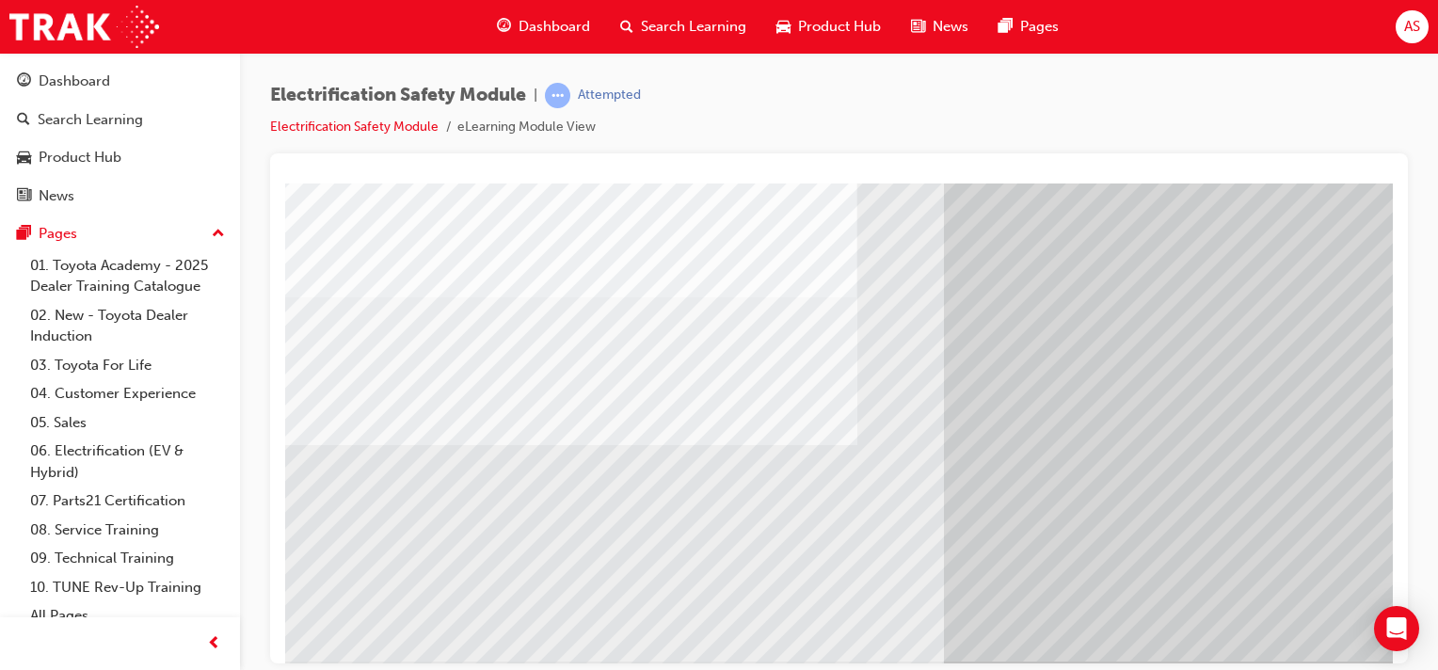
scroll to position [240, 0]
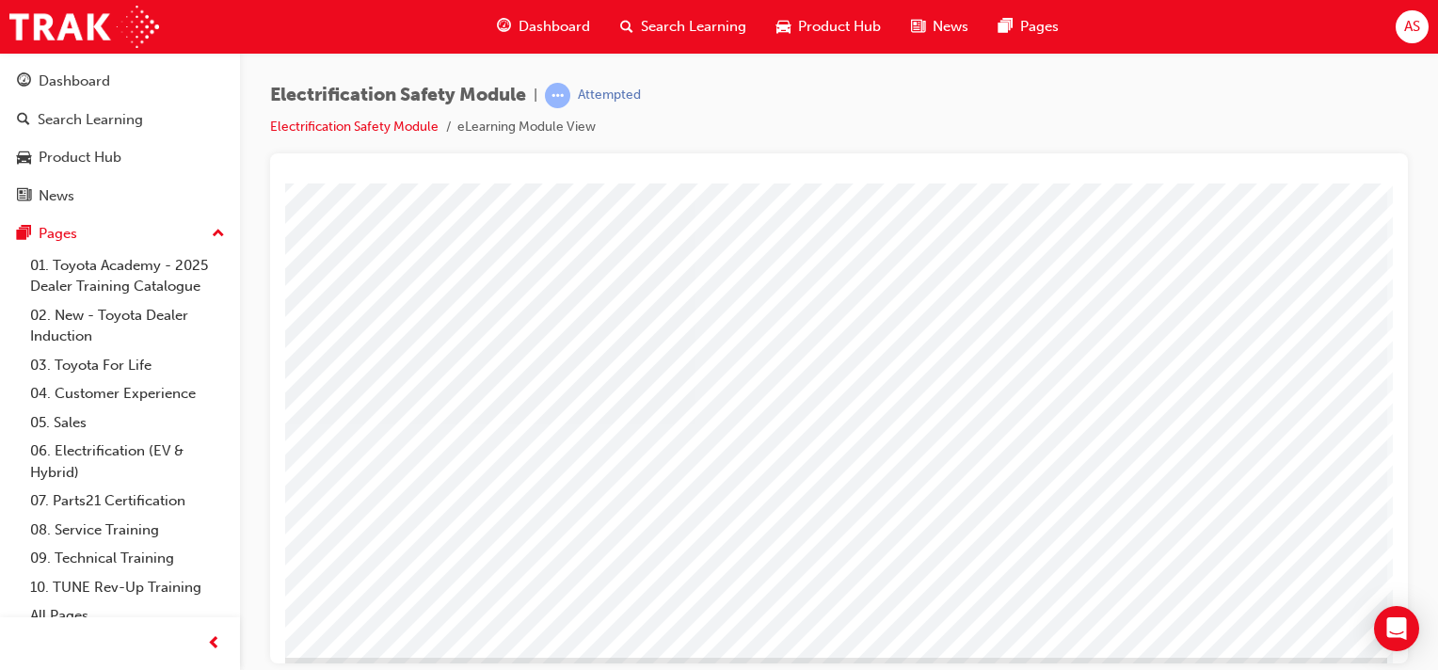
scroll to position [169, 186]
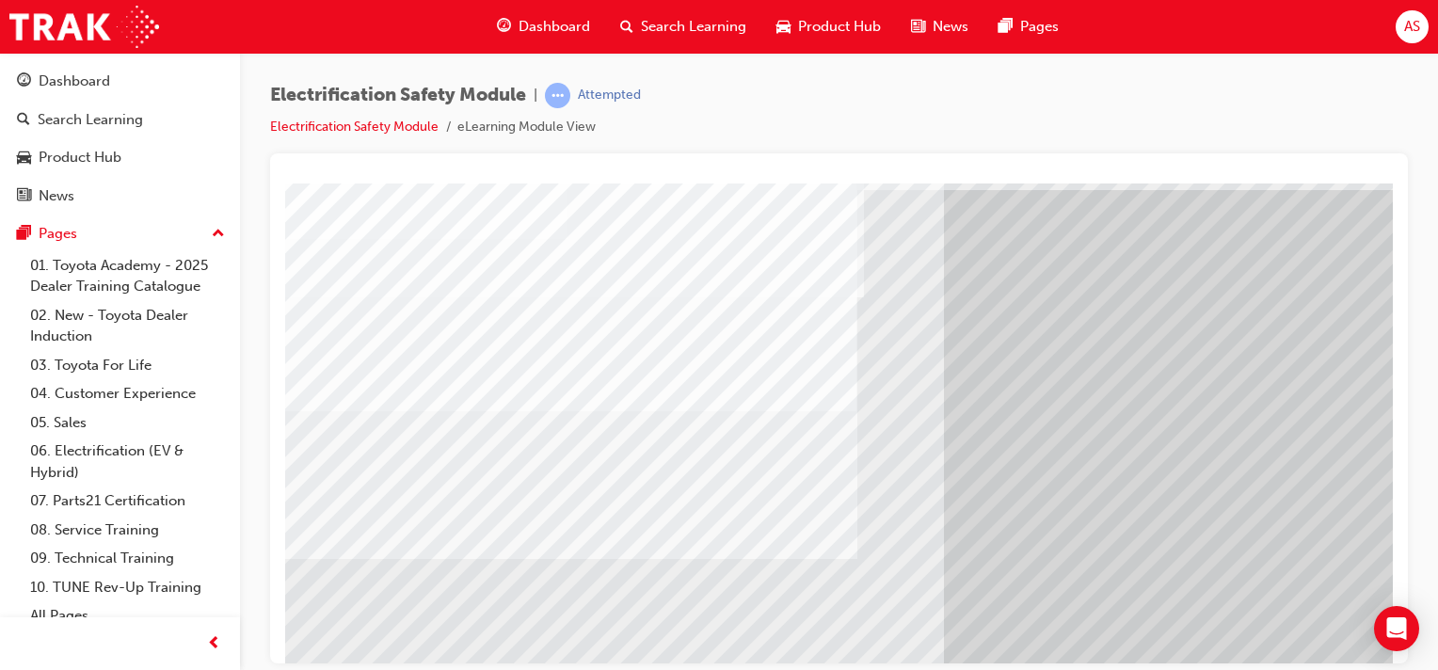
scroll to position [146, 0]
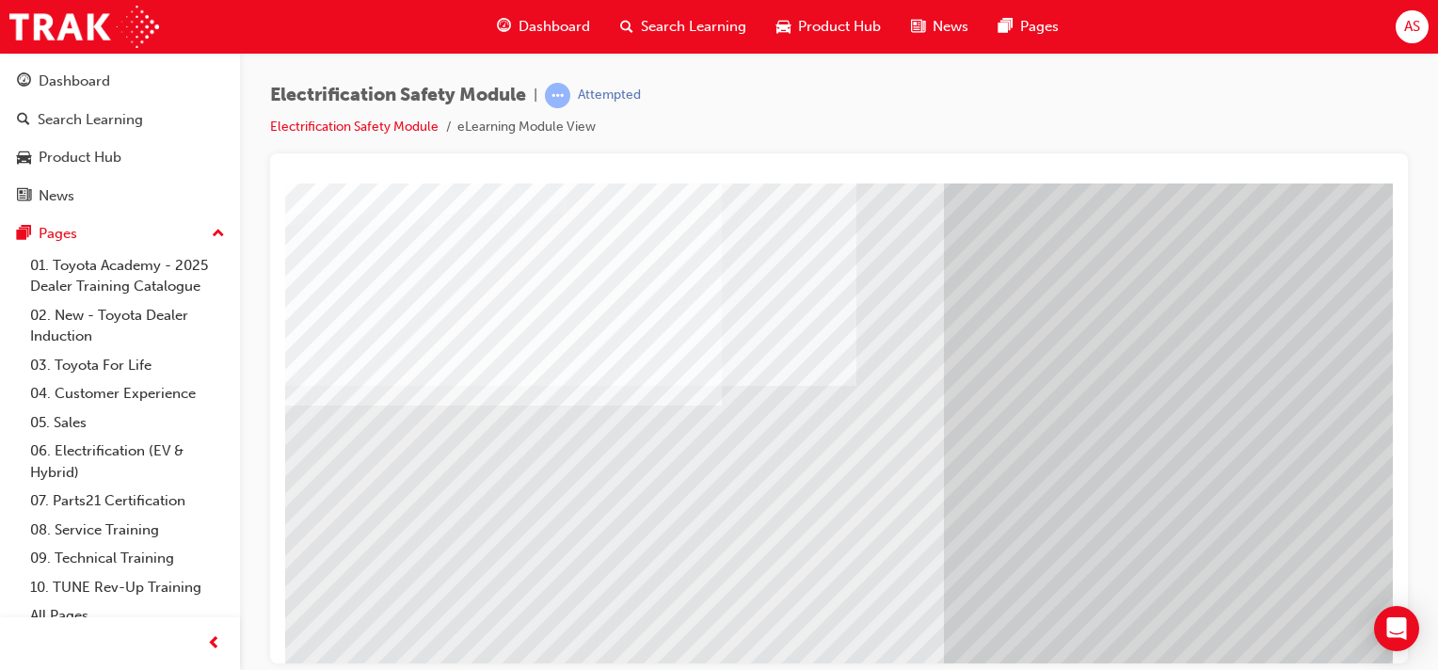
scroll to position [75, 0]
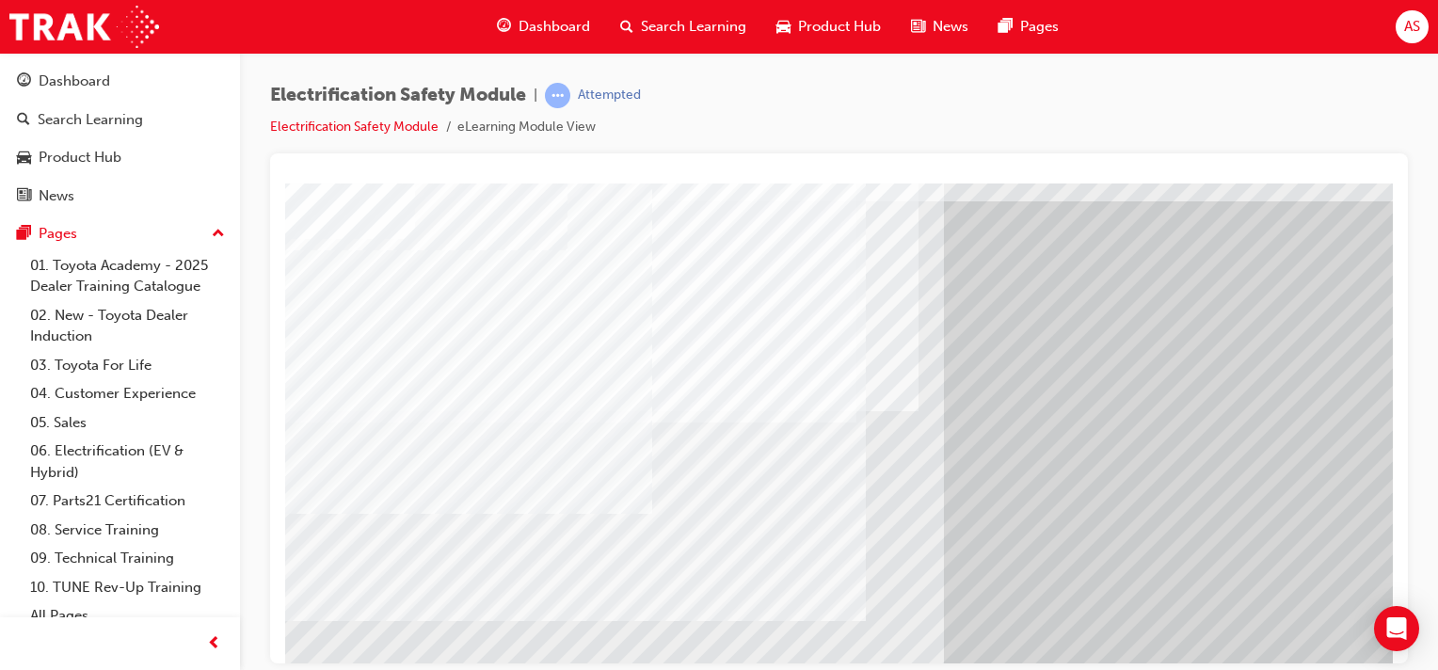
scroll to position [122, 0]
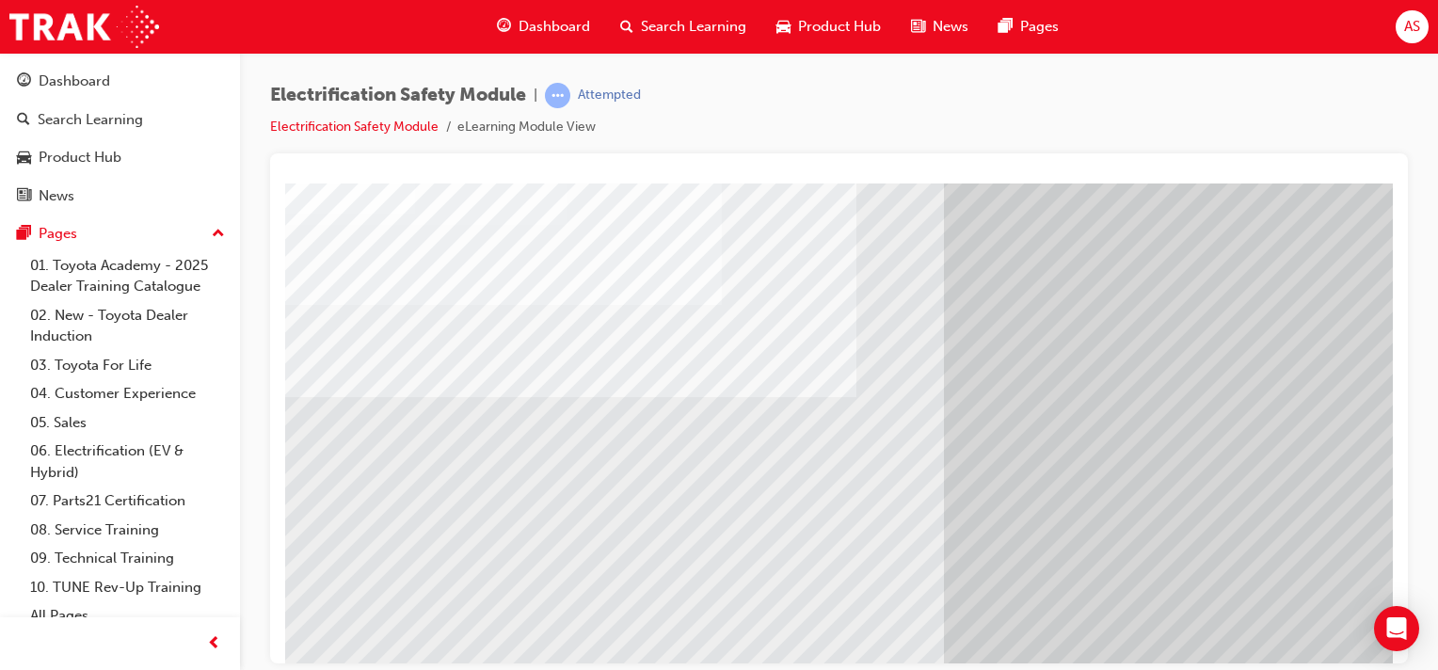
scroll to position [146, 0]
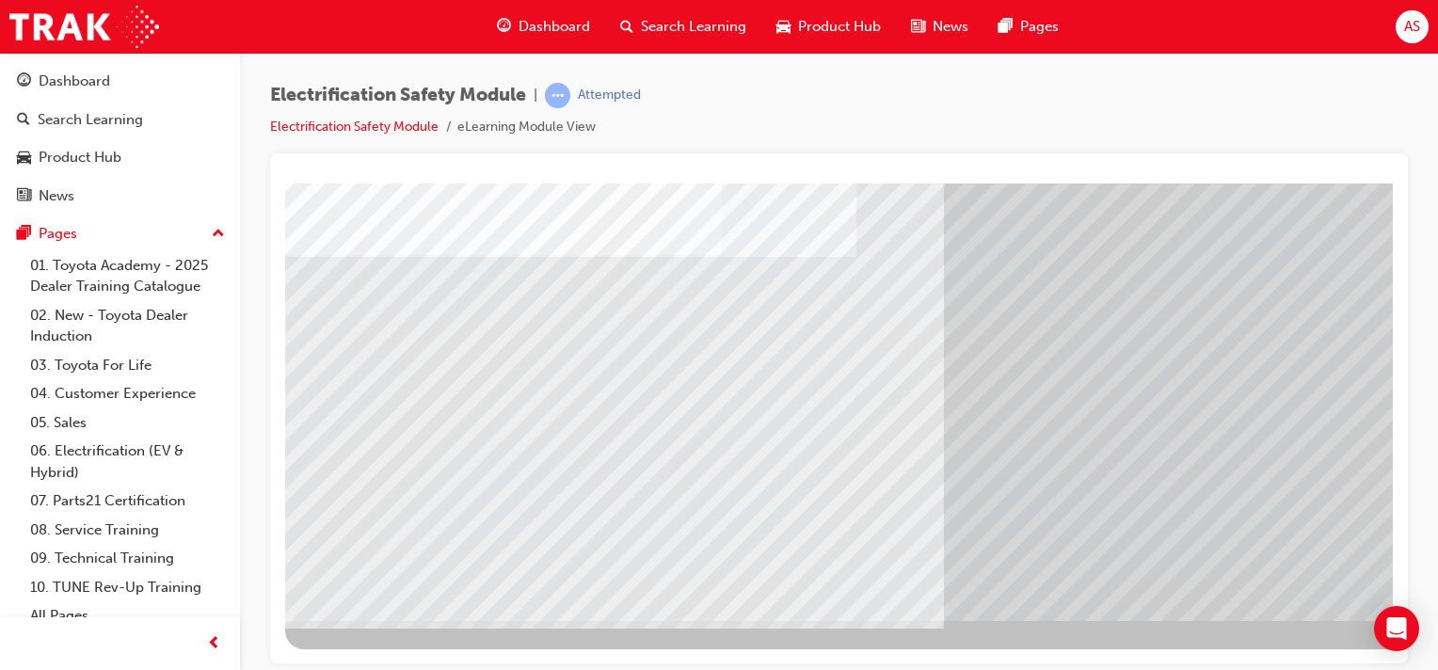
scroll to position [240, 186]
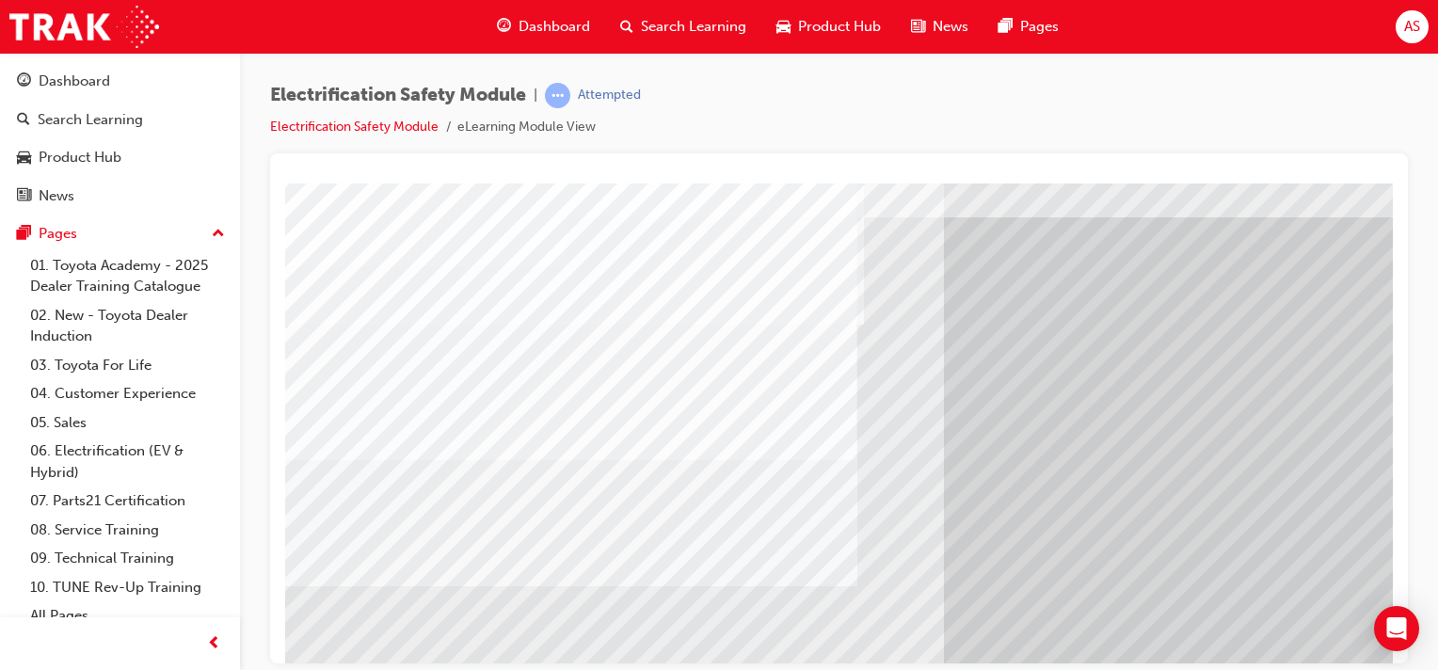
scroll to position [165, 0]
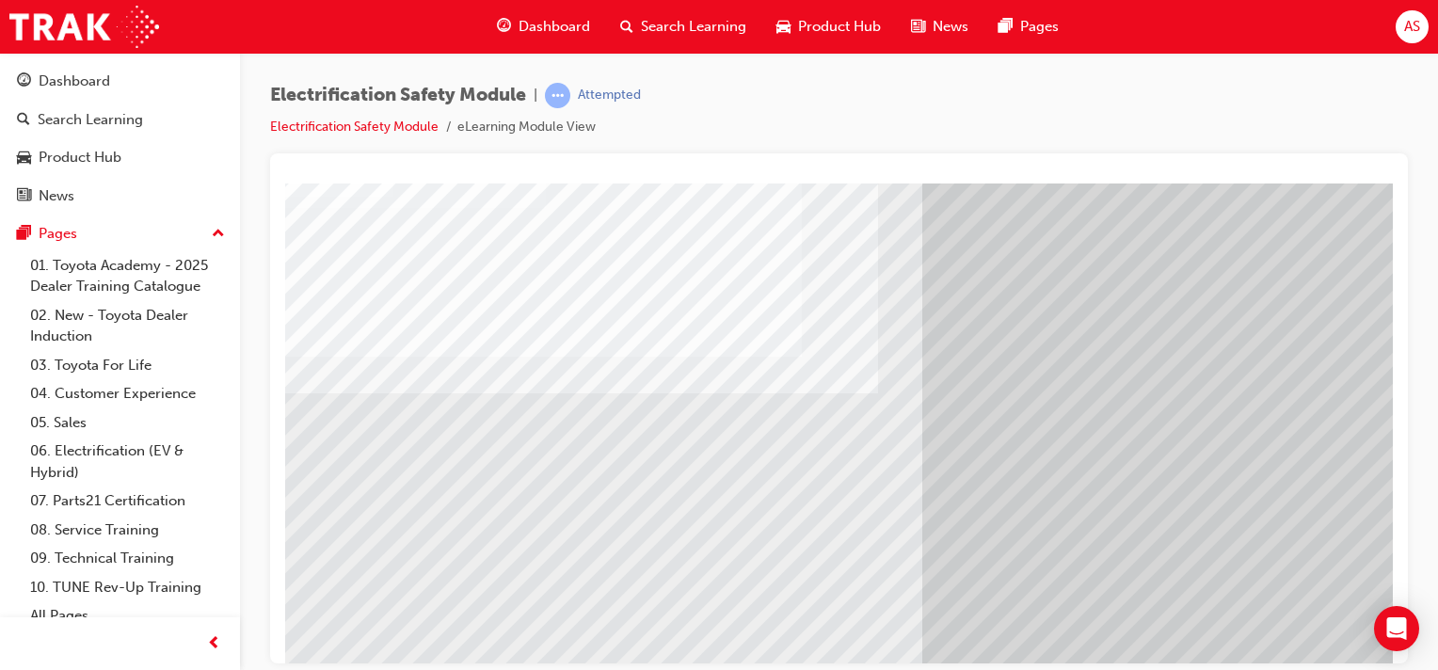
scroll to position [117, 0]
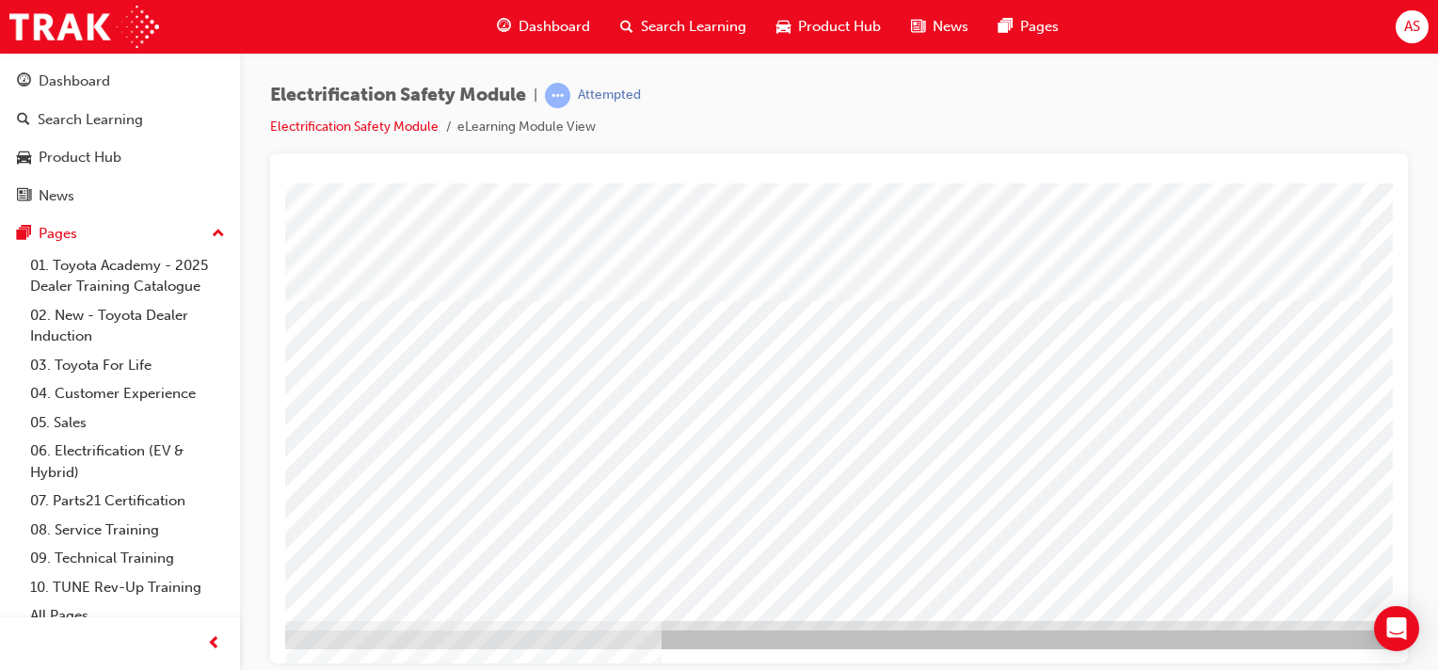
scroll to position [240, 113]
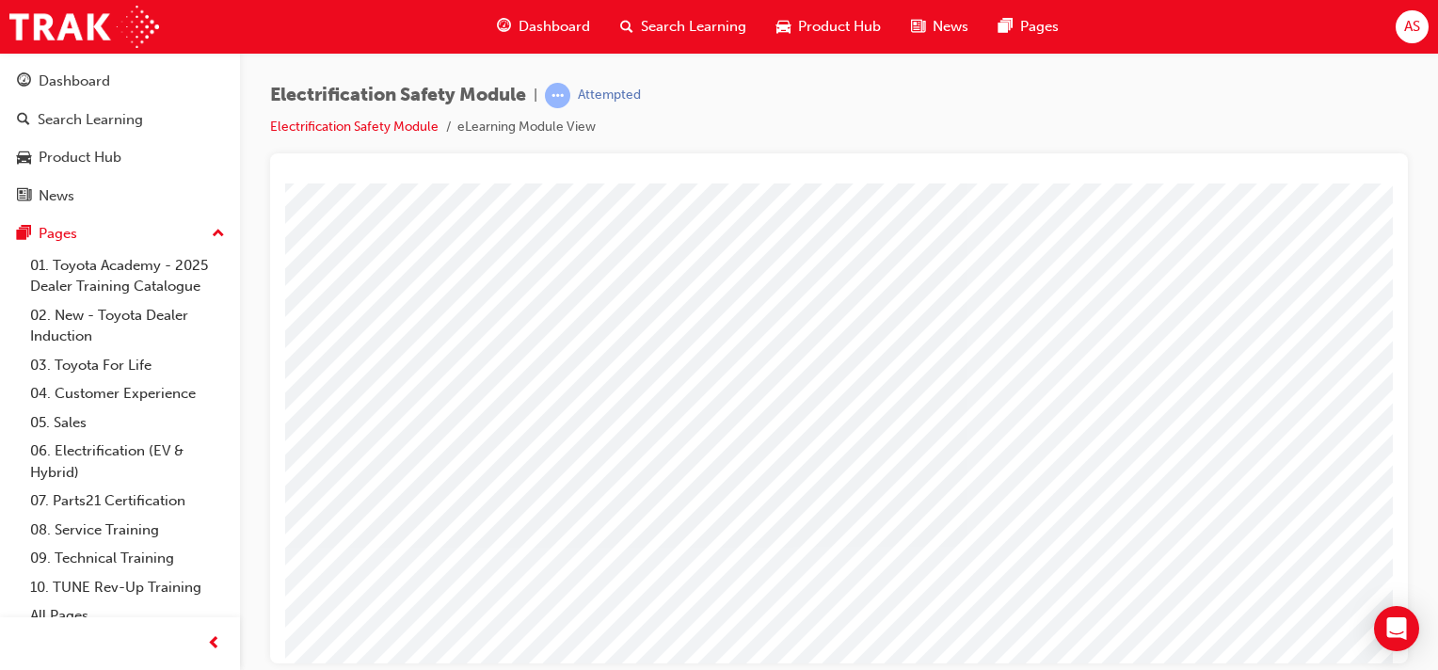
scroll to position [211, 0]
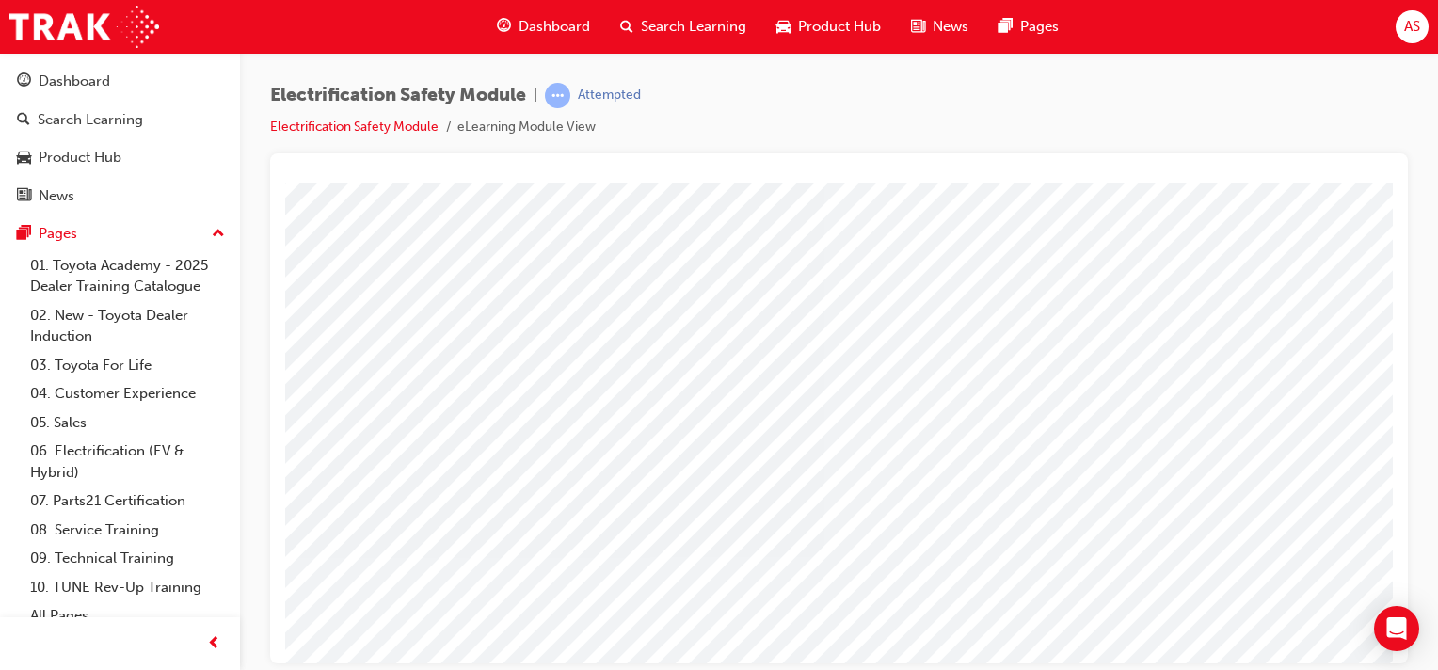
scroll to position [122, 186]
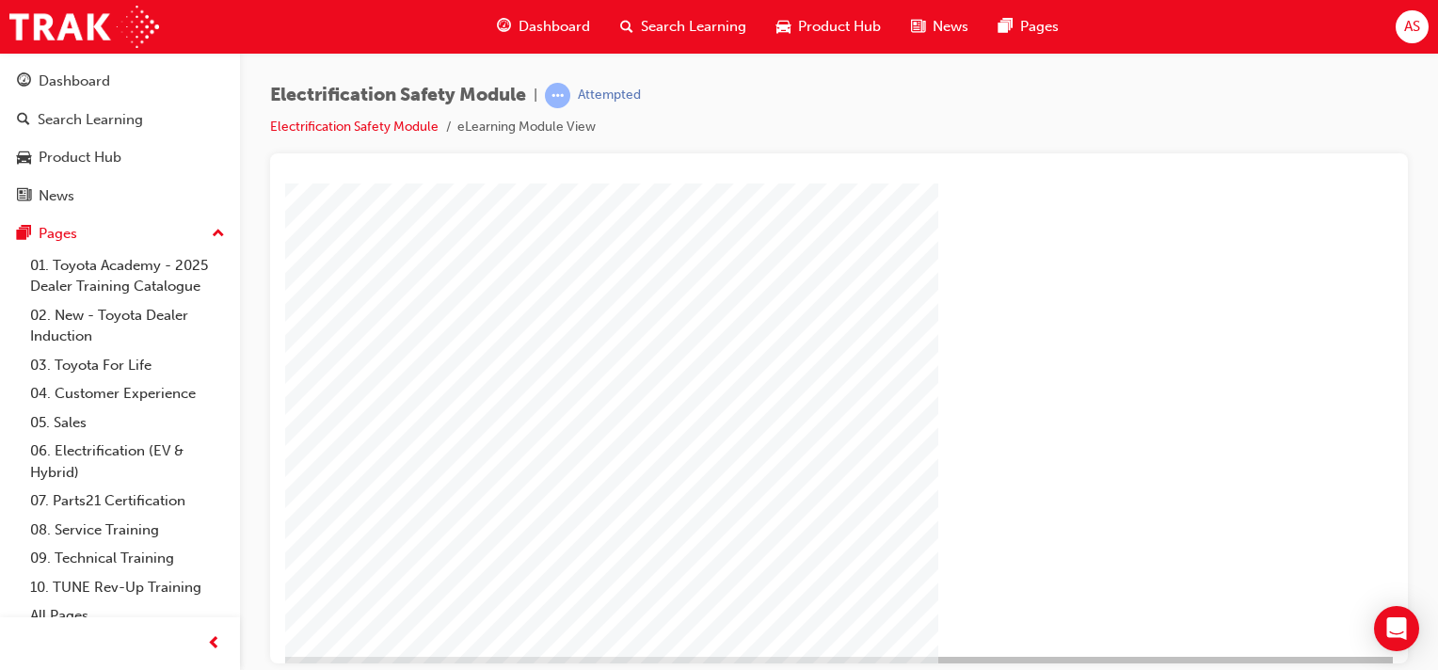
scroll to position [240, 186]
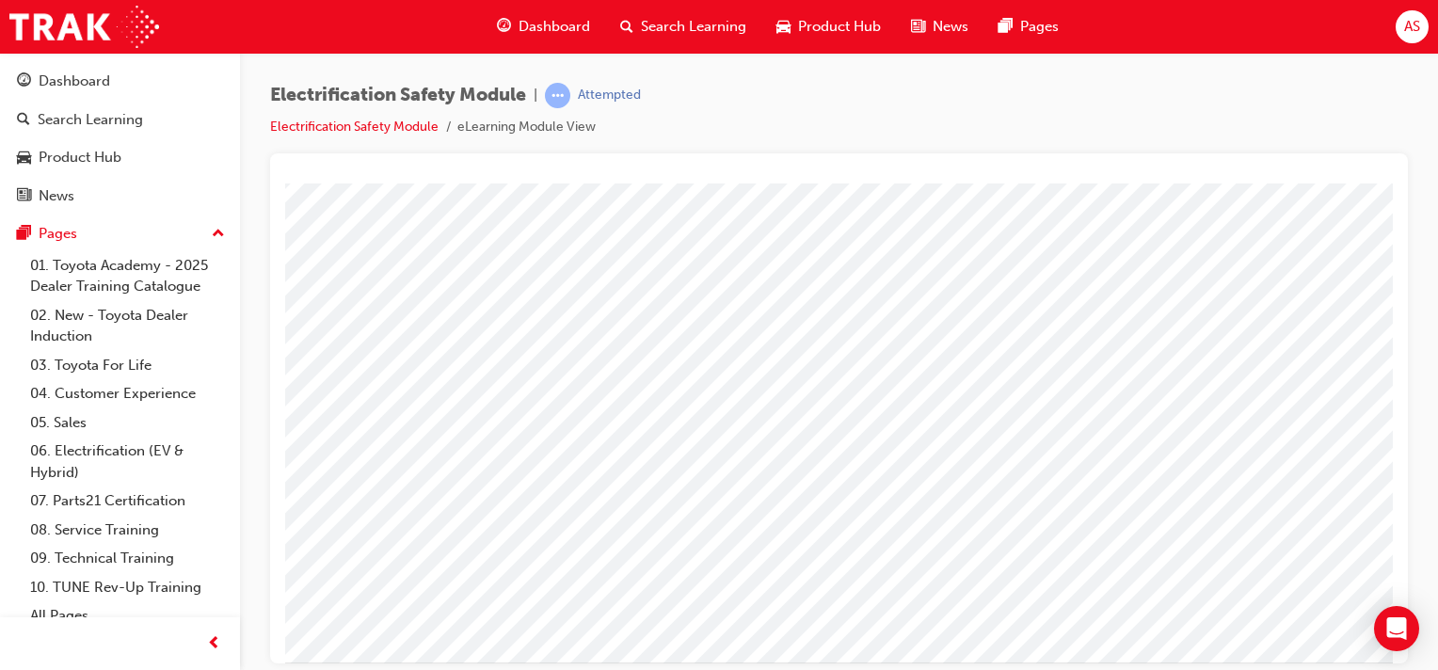
scroll to position [169, 0]
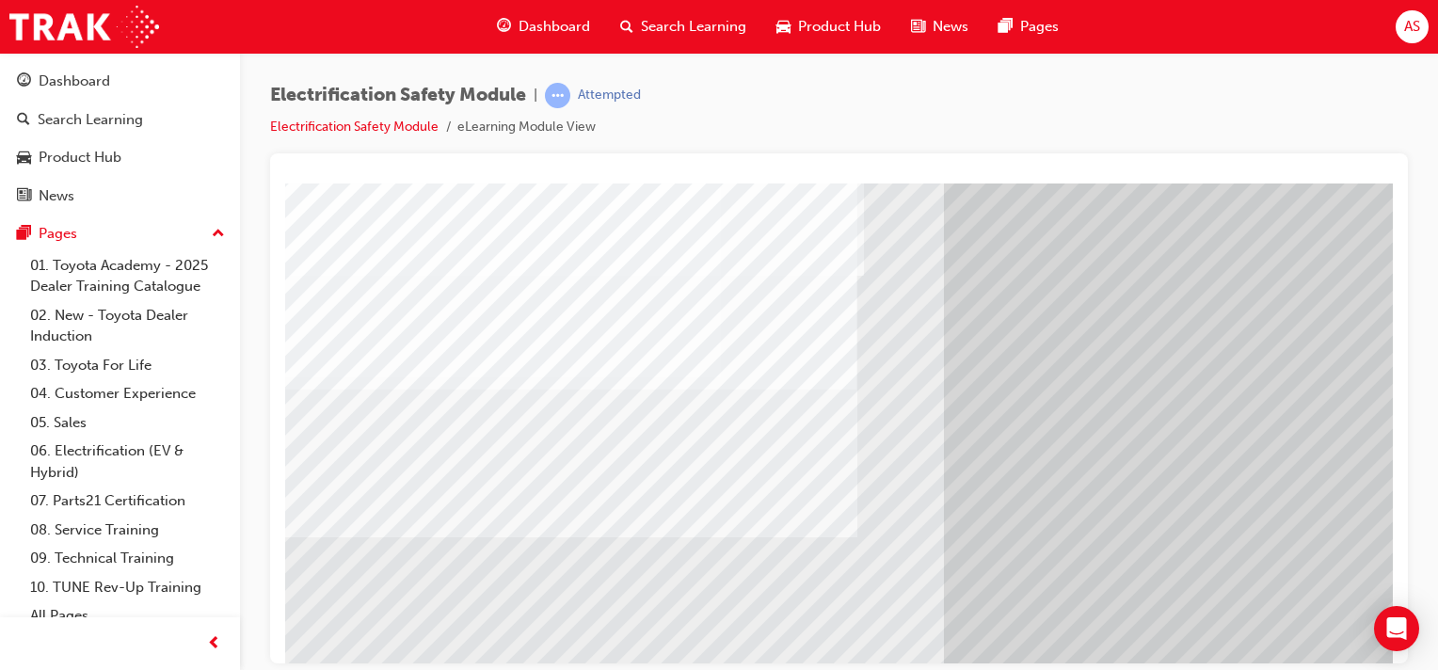
scroll to position [99, 0]
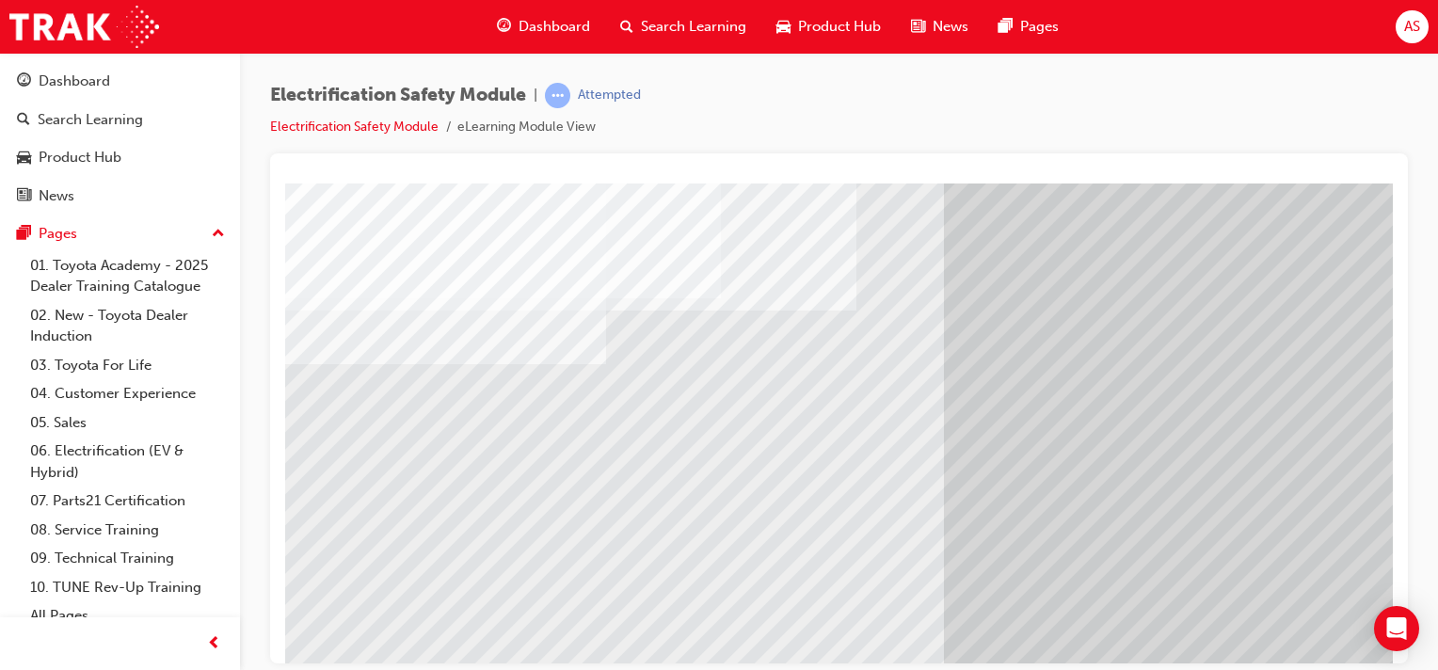
scroll to position [193, 0]
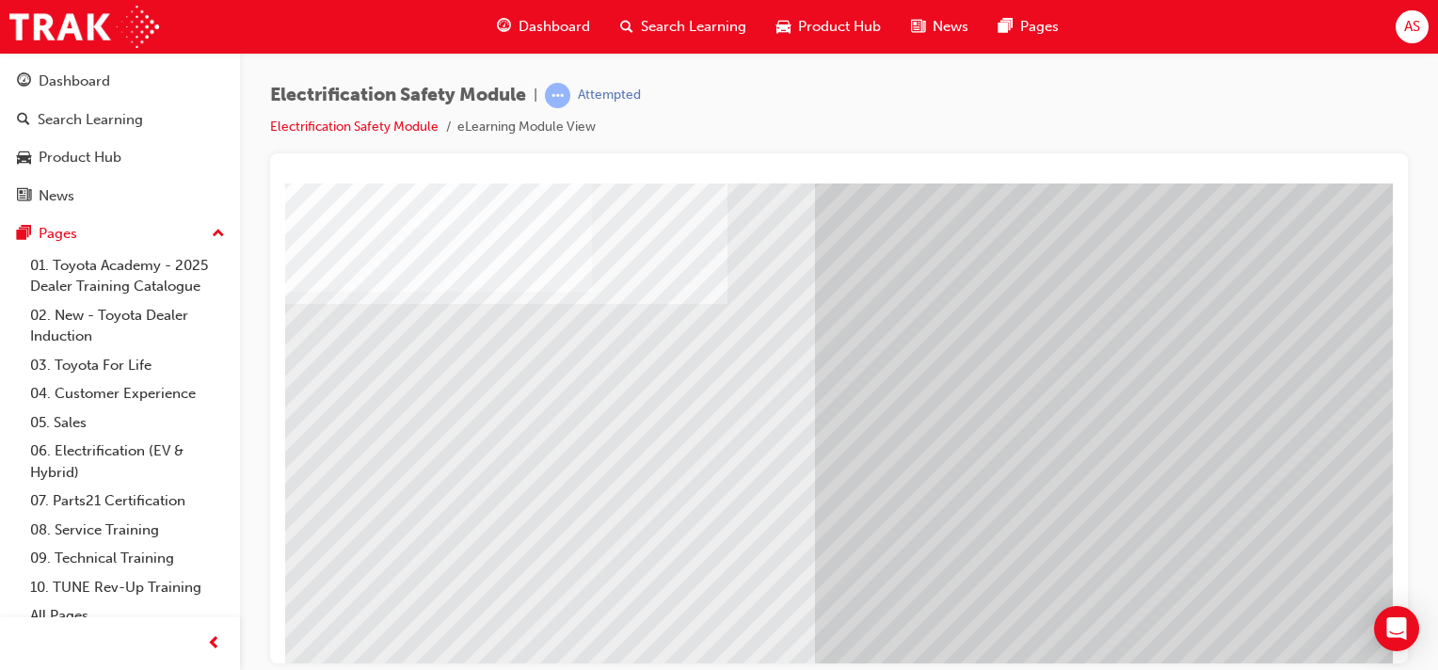
scroll to position [193, 186]
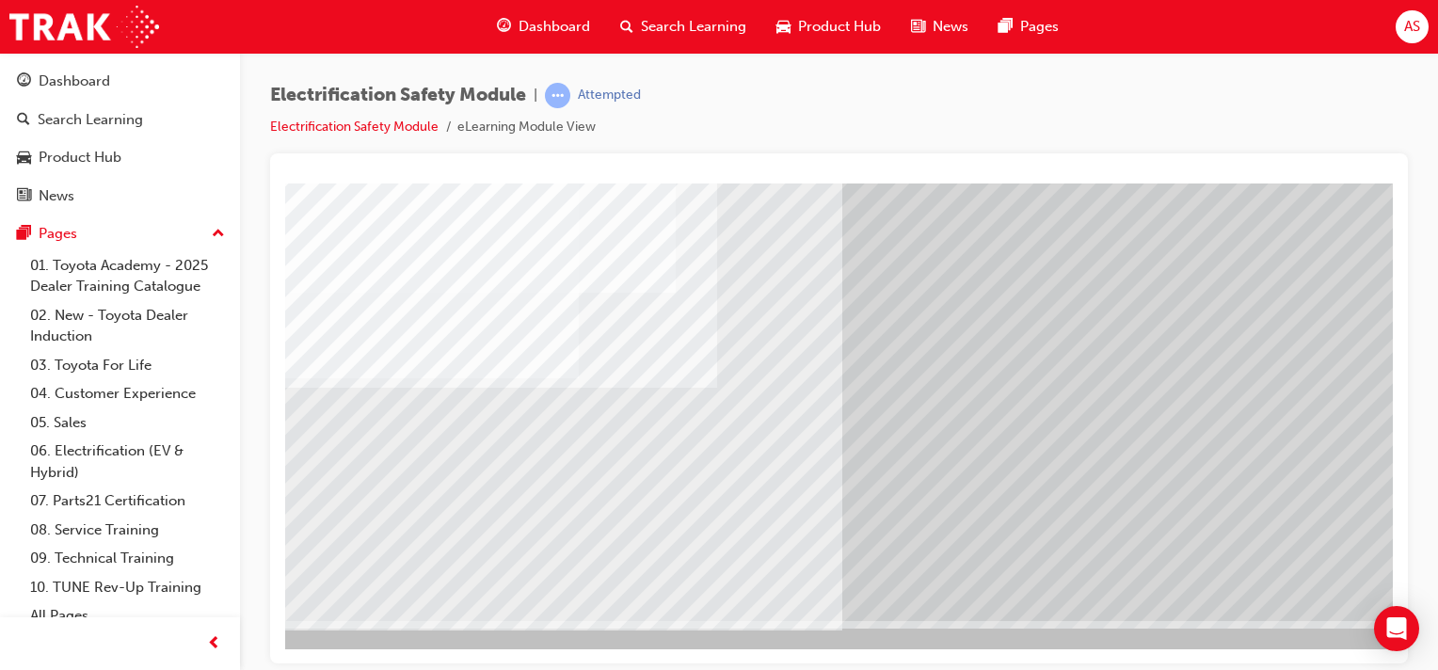
scroll to position [240, 186]
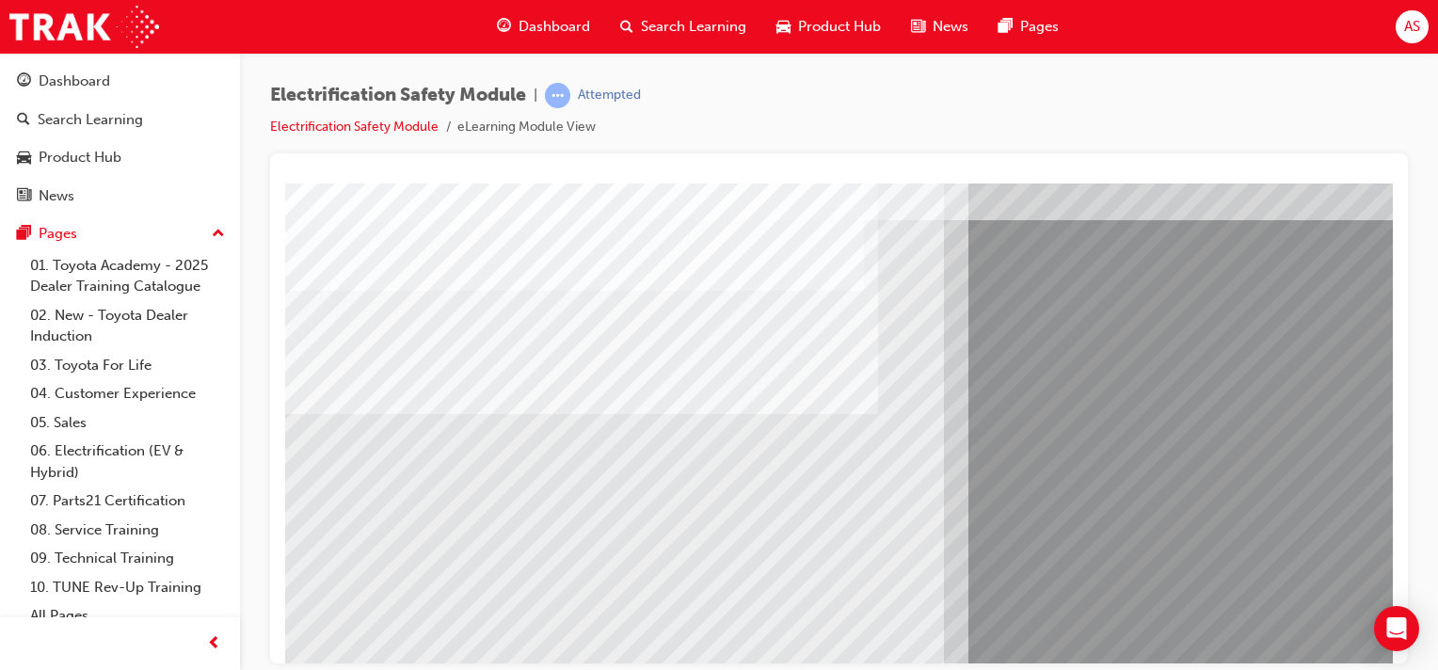
scroll to position [94, 0]
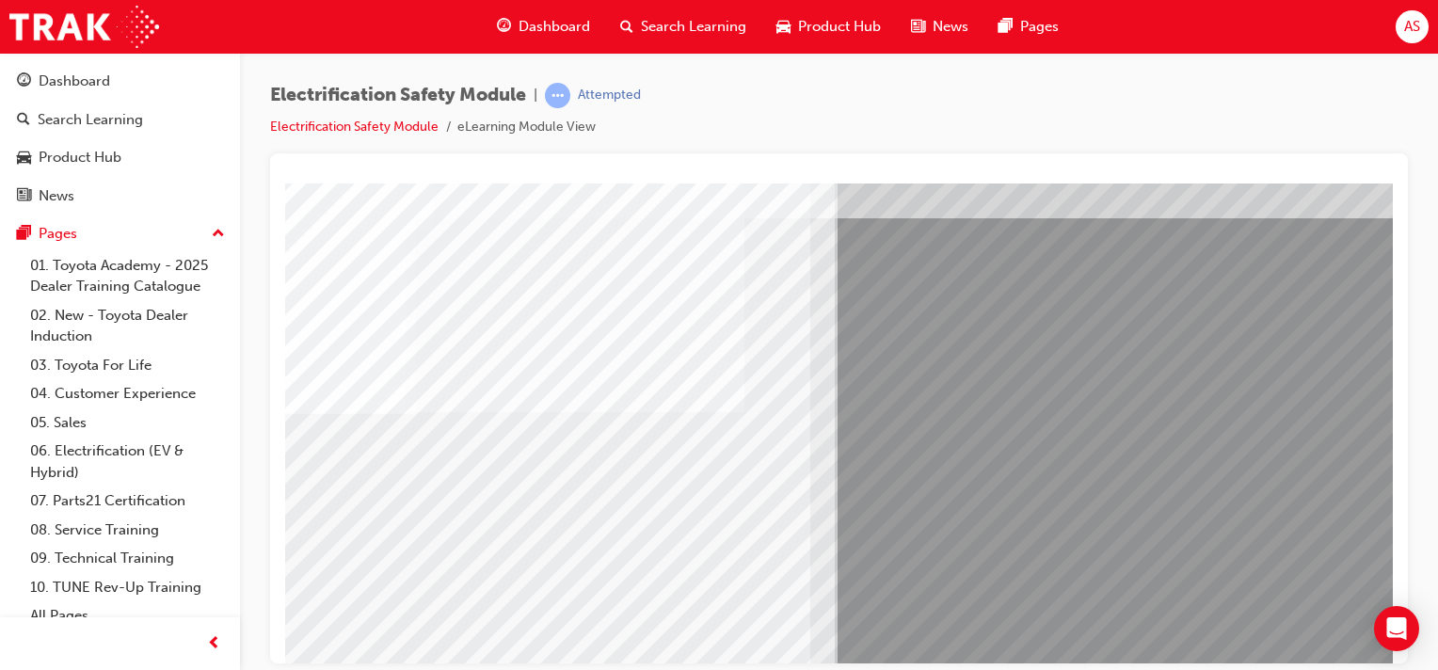
scroll to position [94, 186]
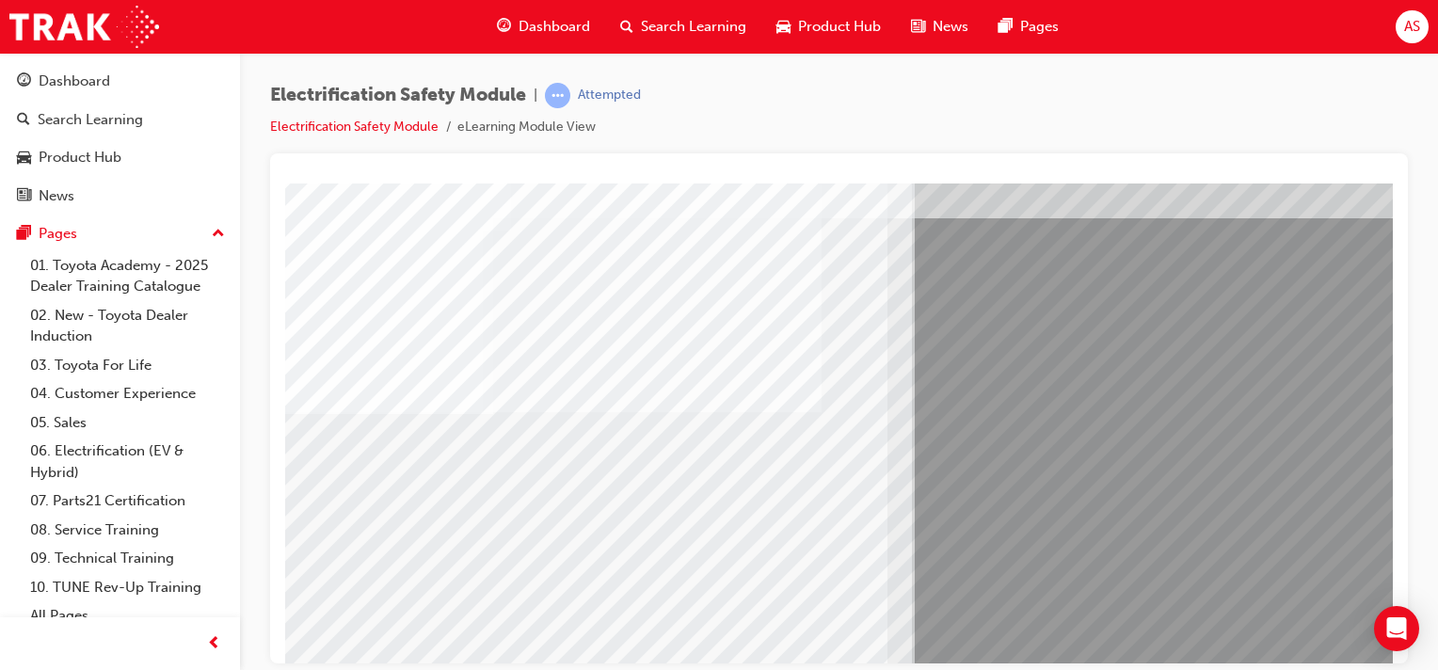
scroll to position [94, 0]
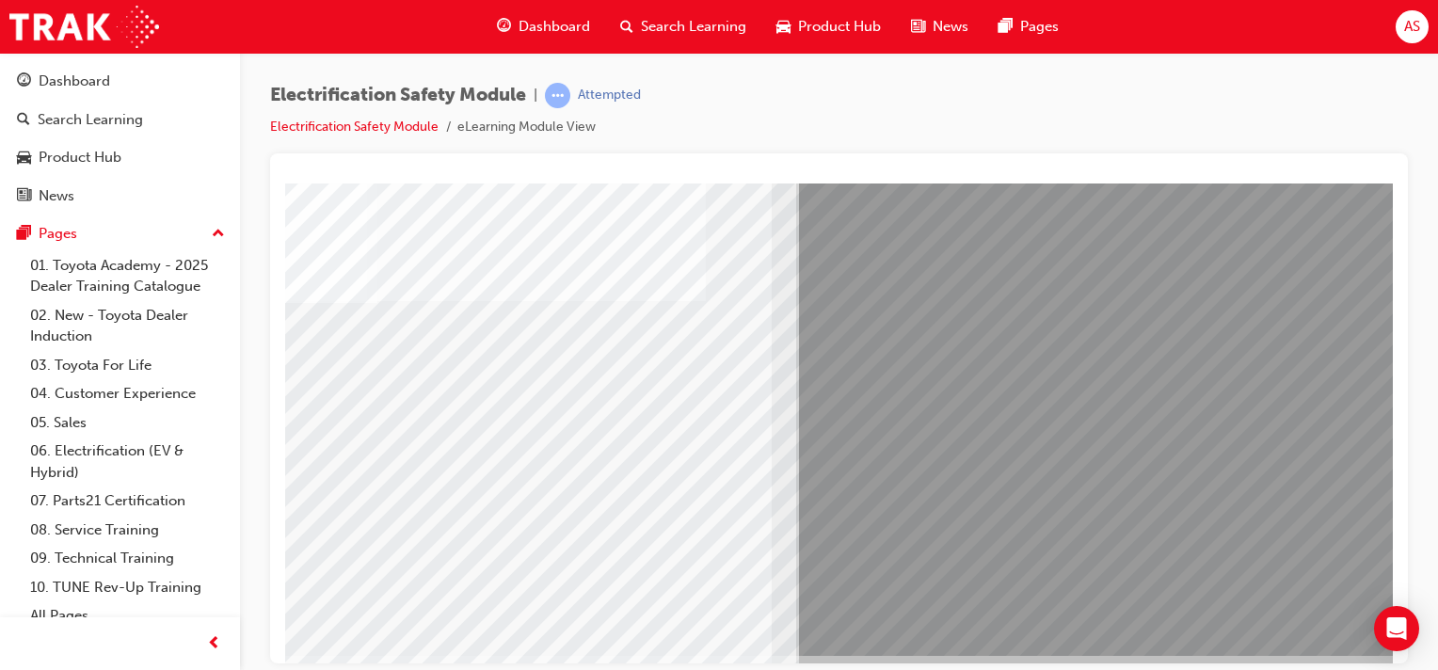
scroll to position [240, 186]
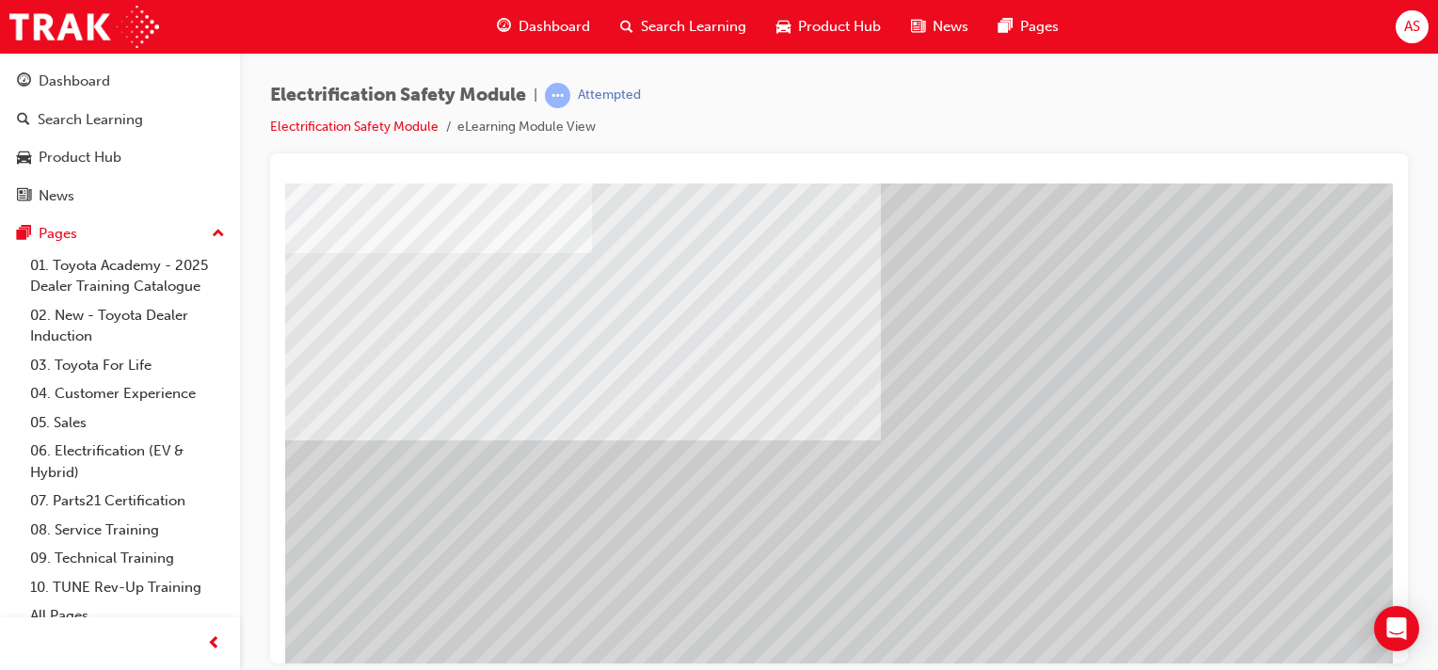
scroll to position [188, 0]
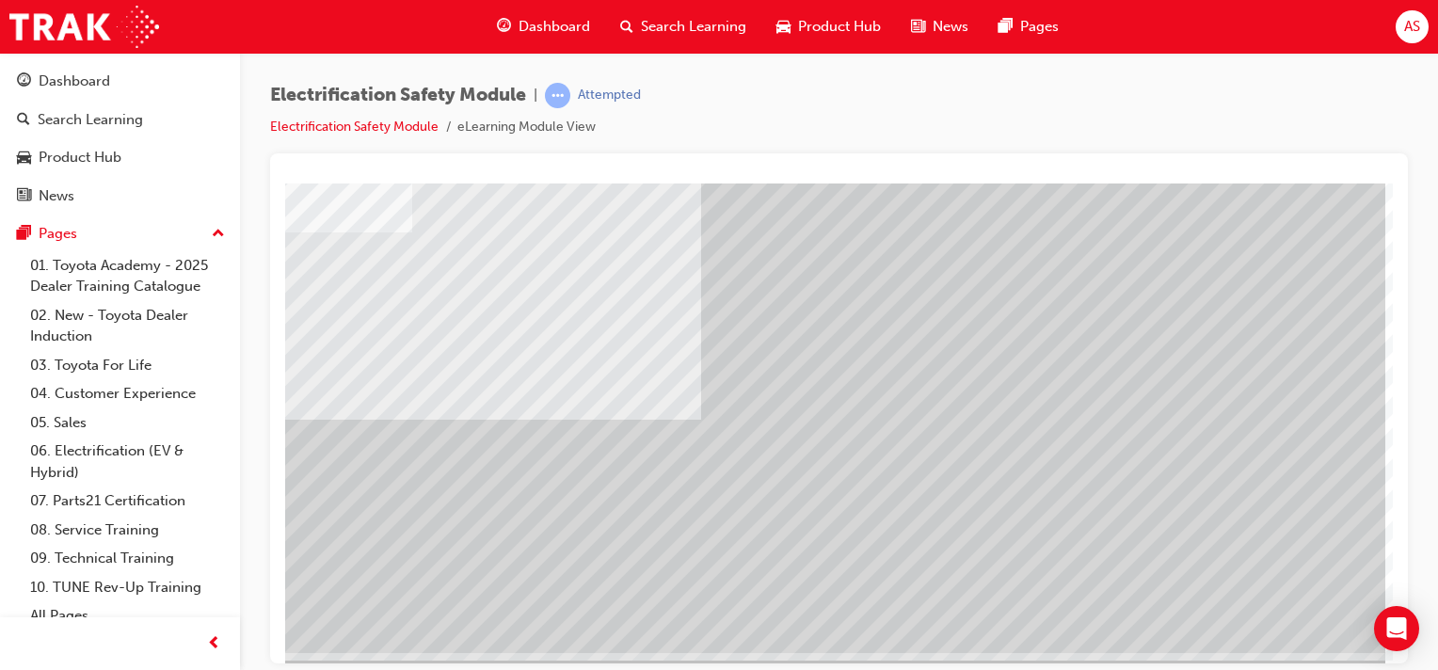
scroll to position [240, 186]
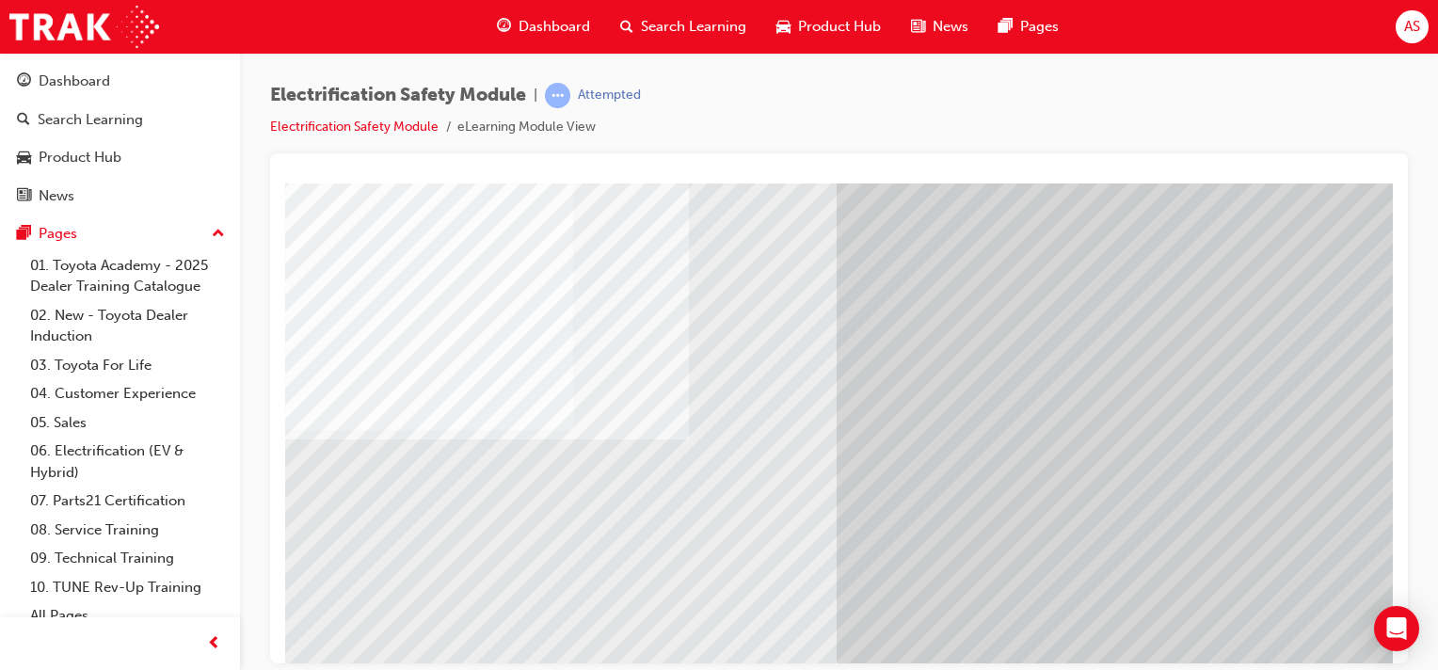
scroll to position [188, 186]
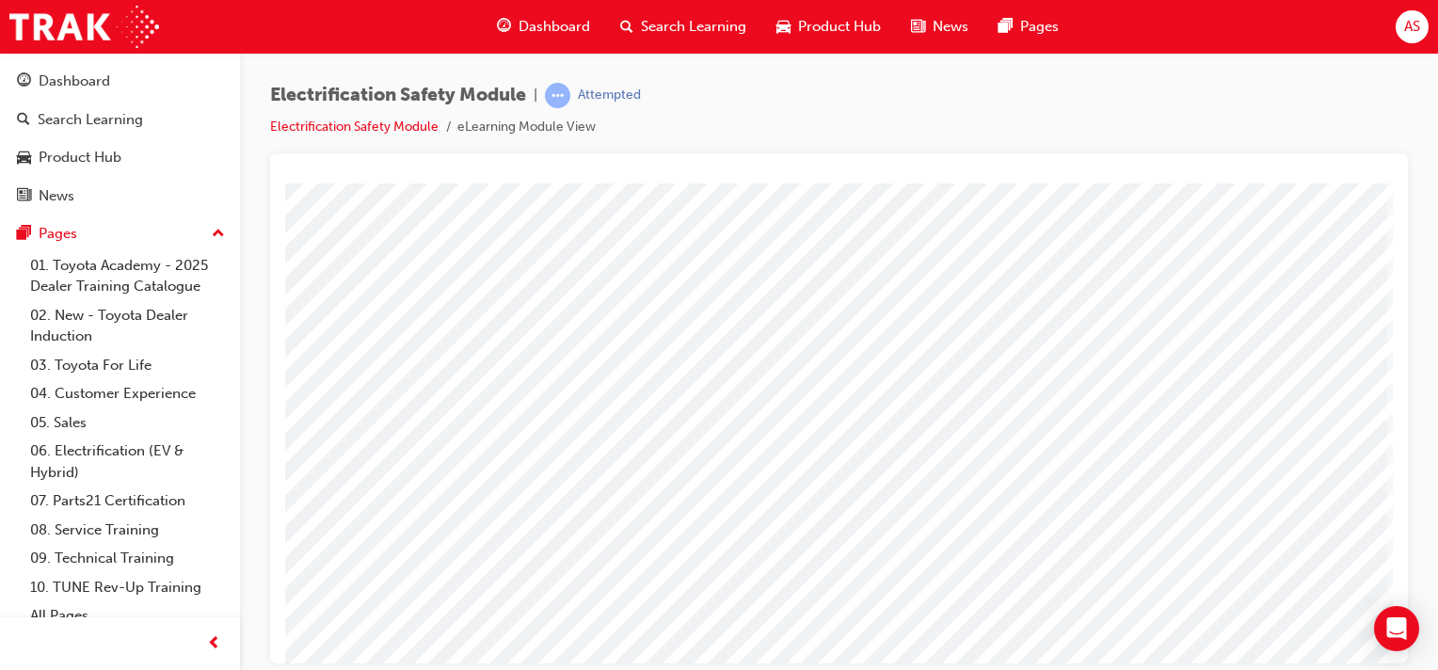
scroll to position [193, 186]
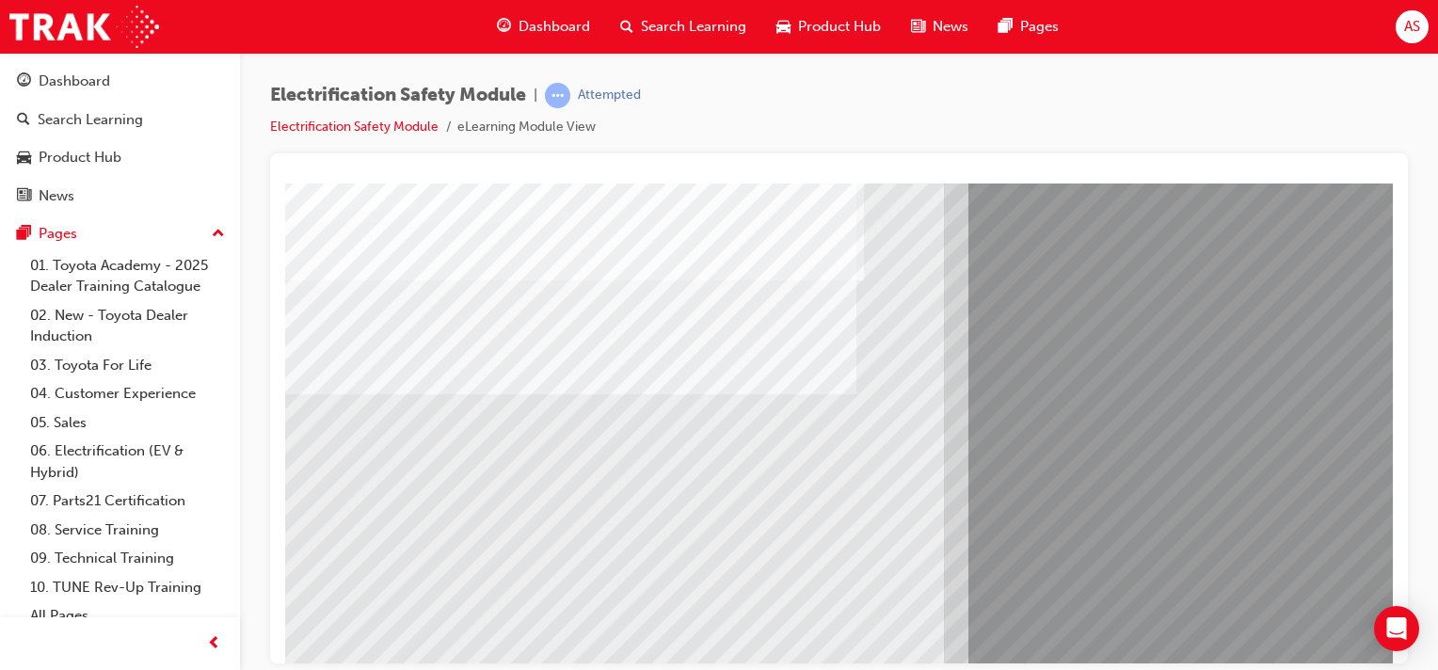
scroll to position [117, 0]
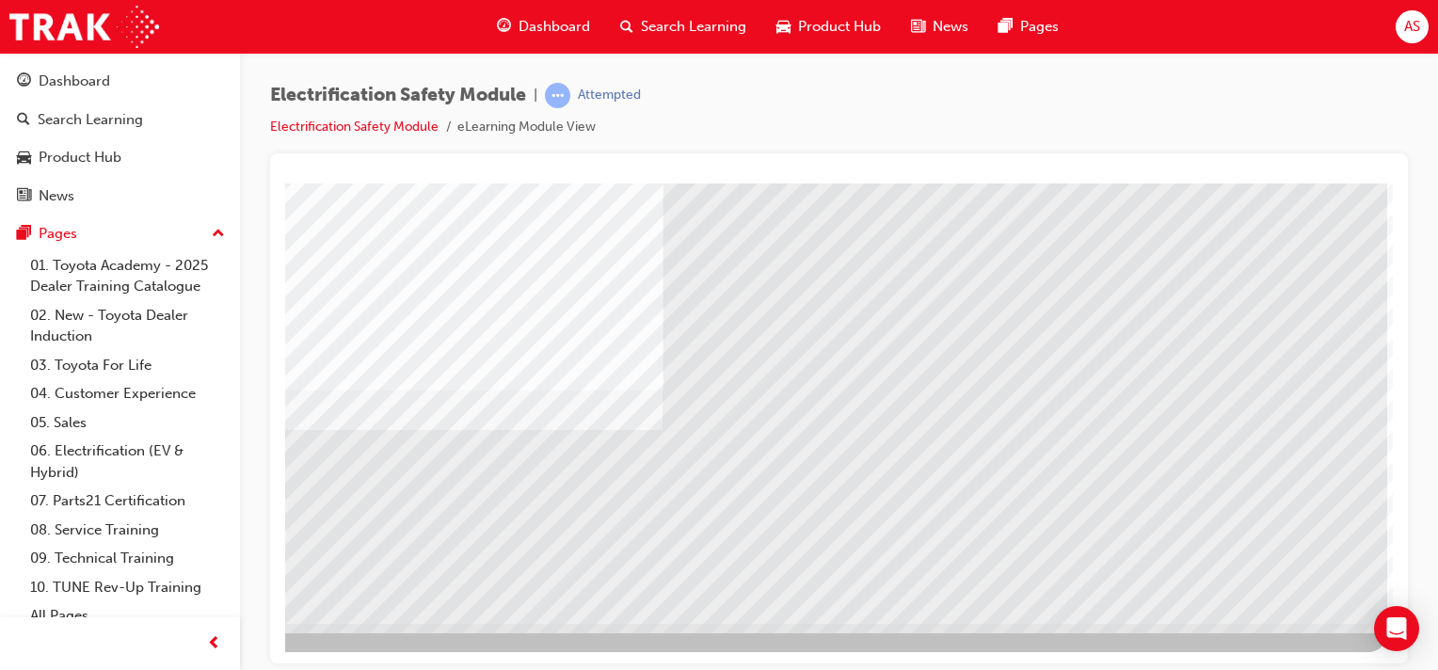
scroll to position [240, 186]
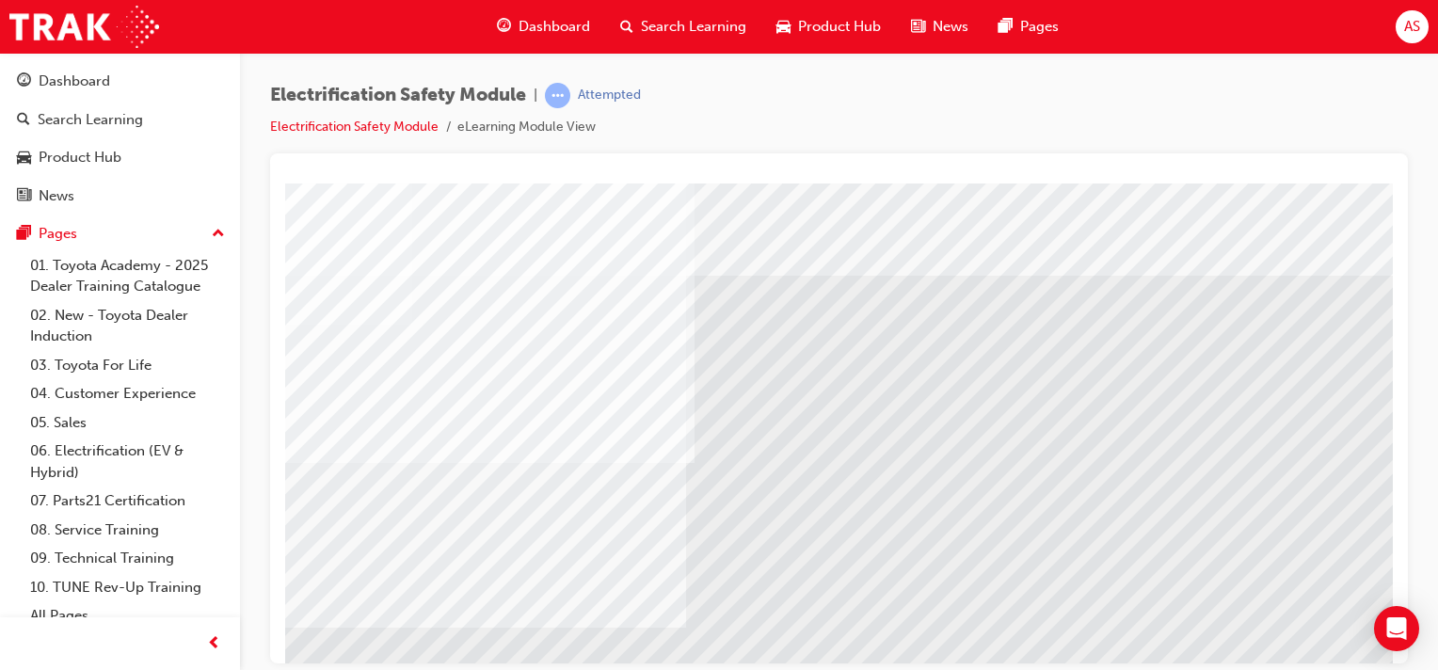
scroll to position [0, 186]
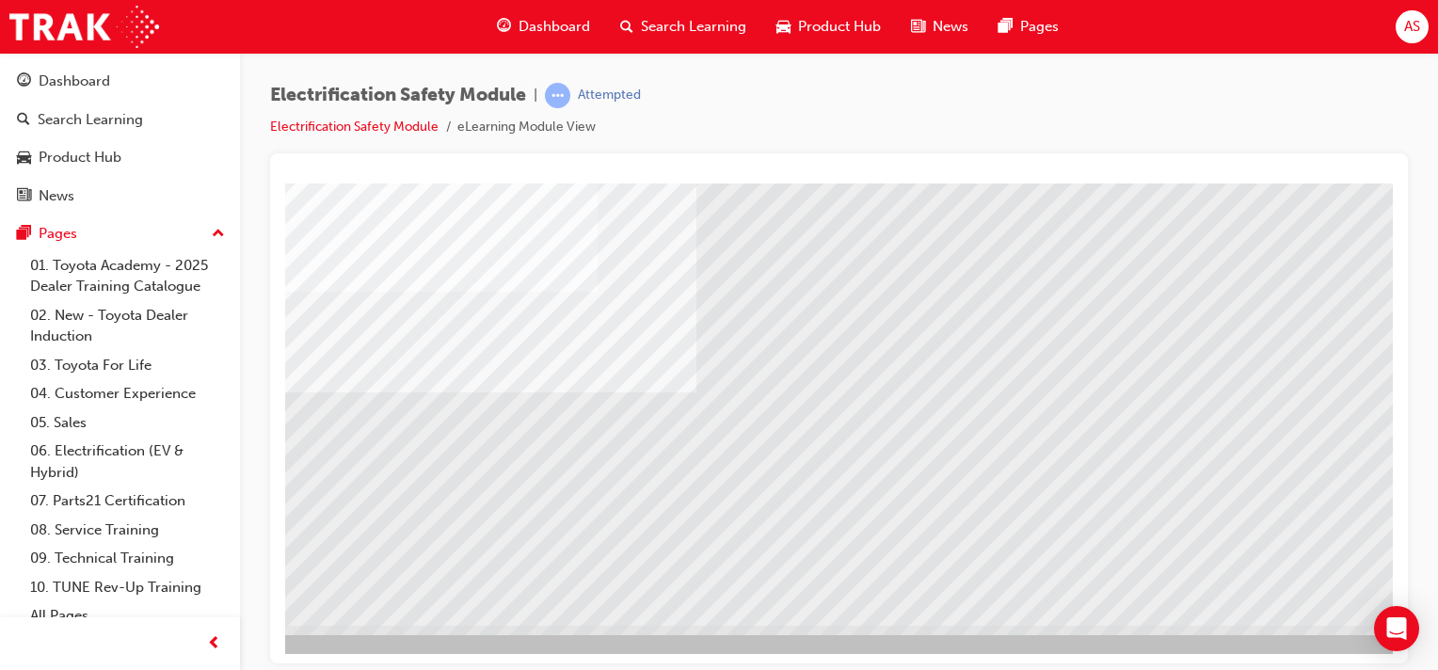
scroll to position [235, 186]
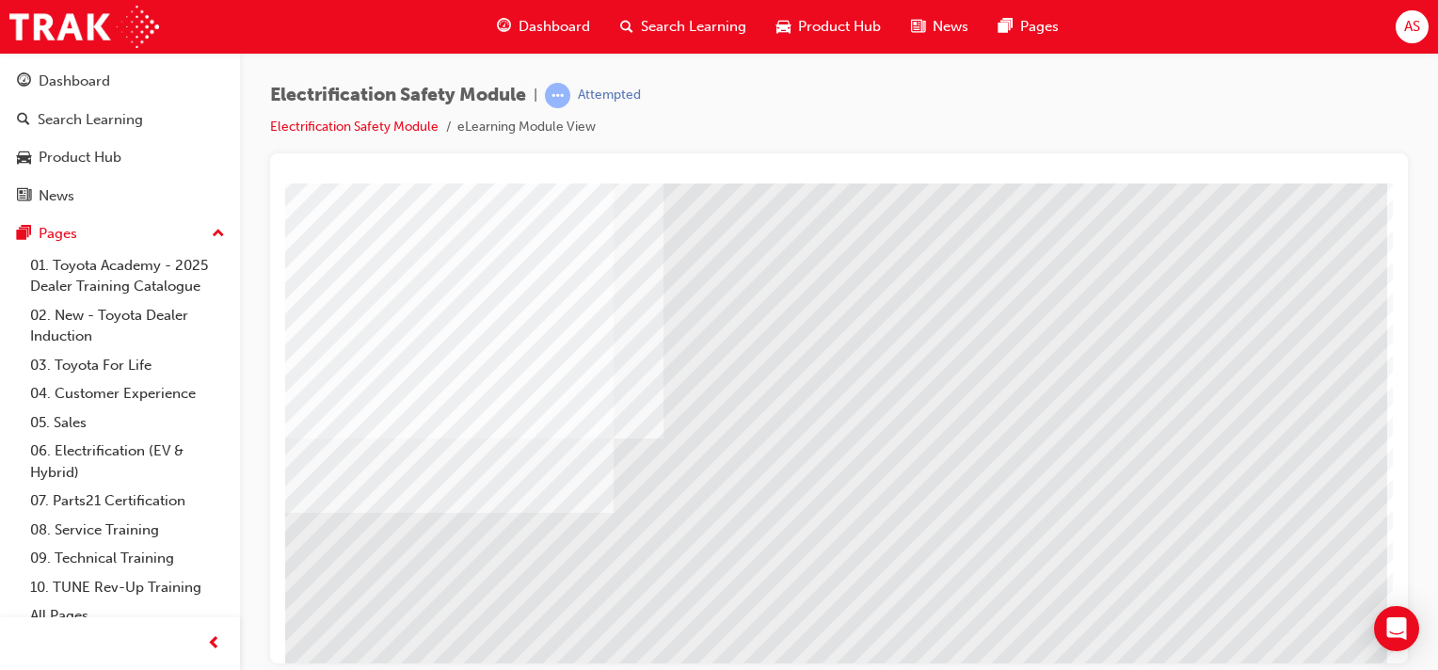
scroll to position [217, 186]
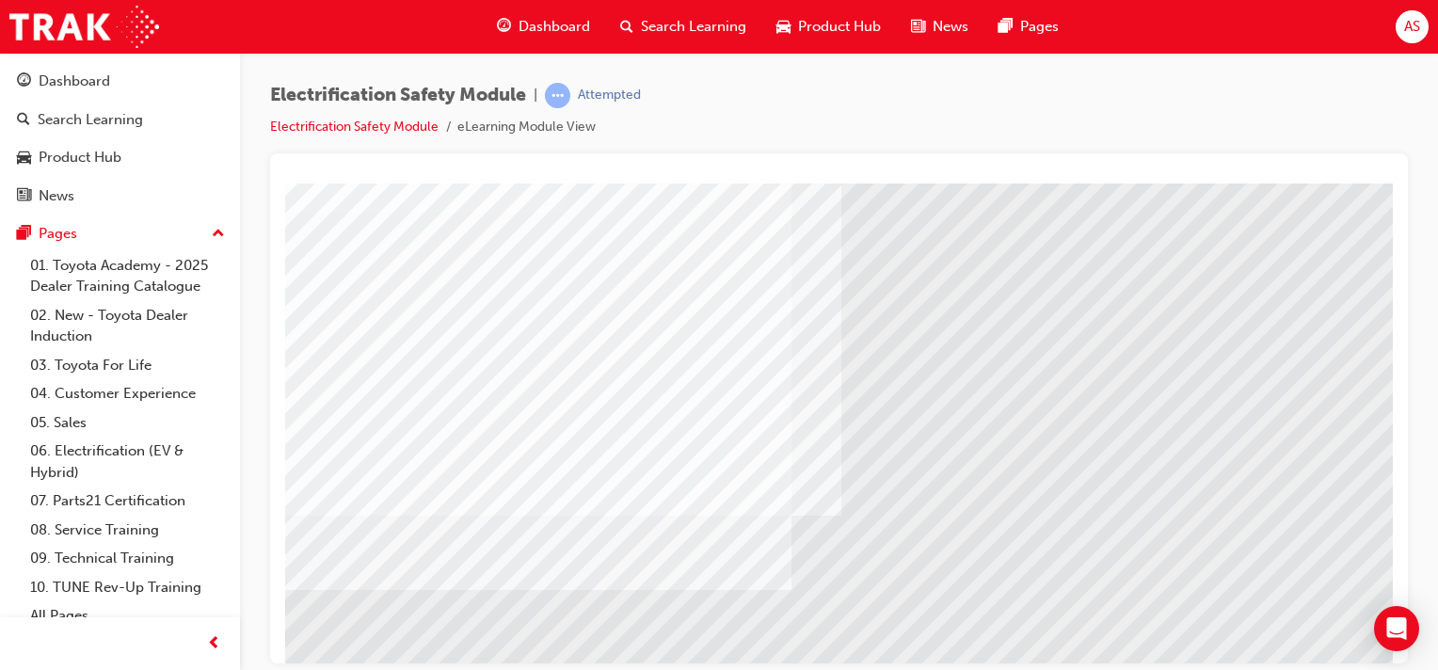
scroll to position [94, 0]
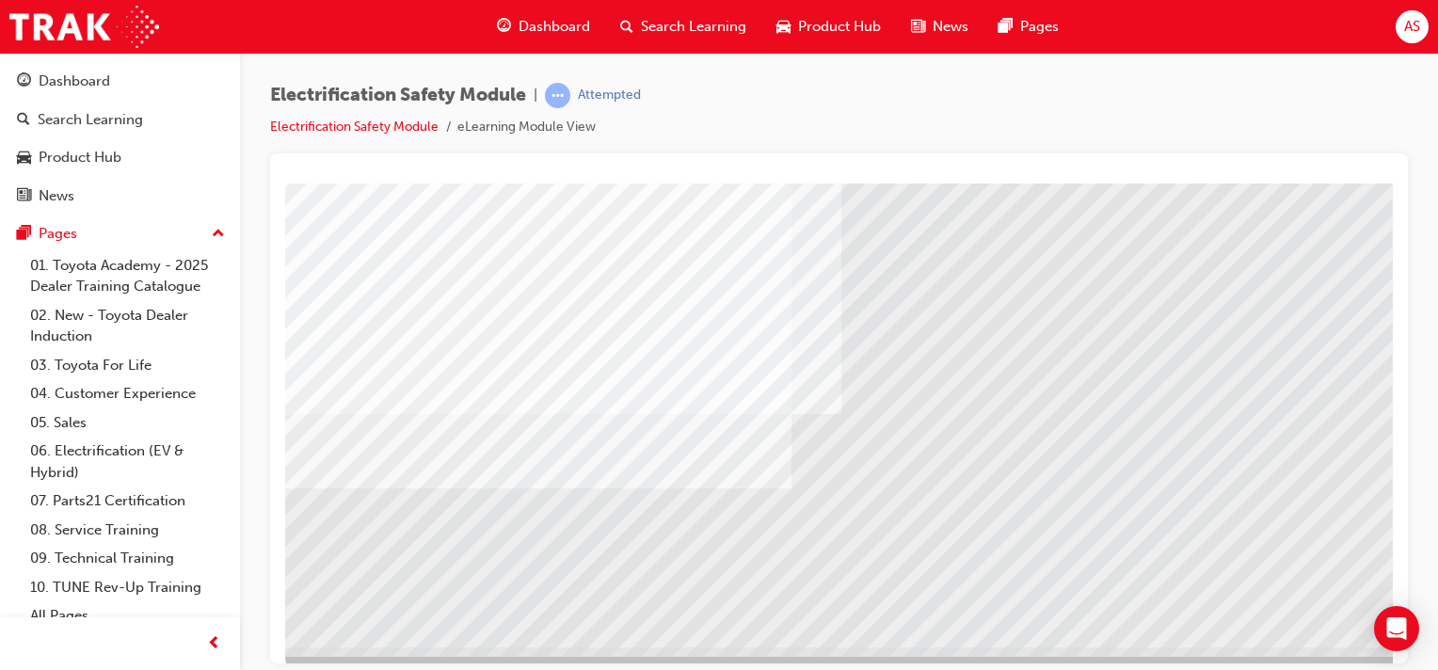
scroll to position [235, 0]
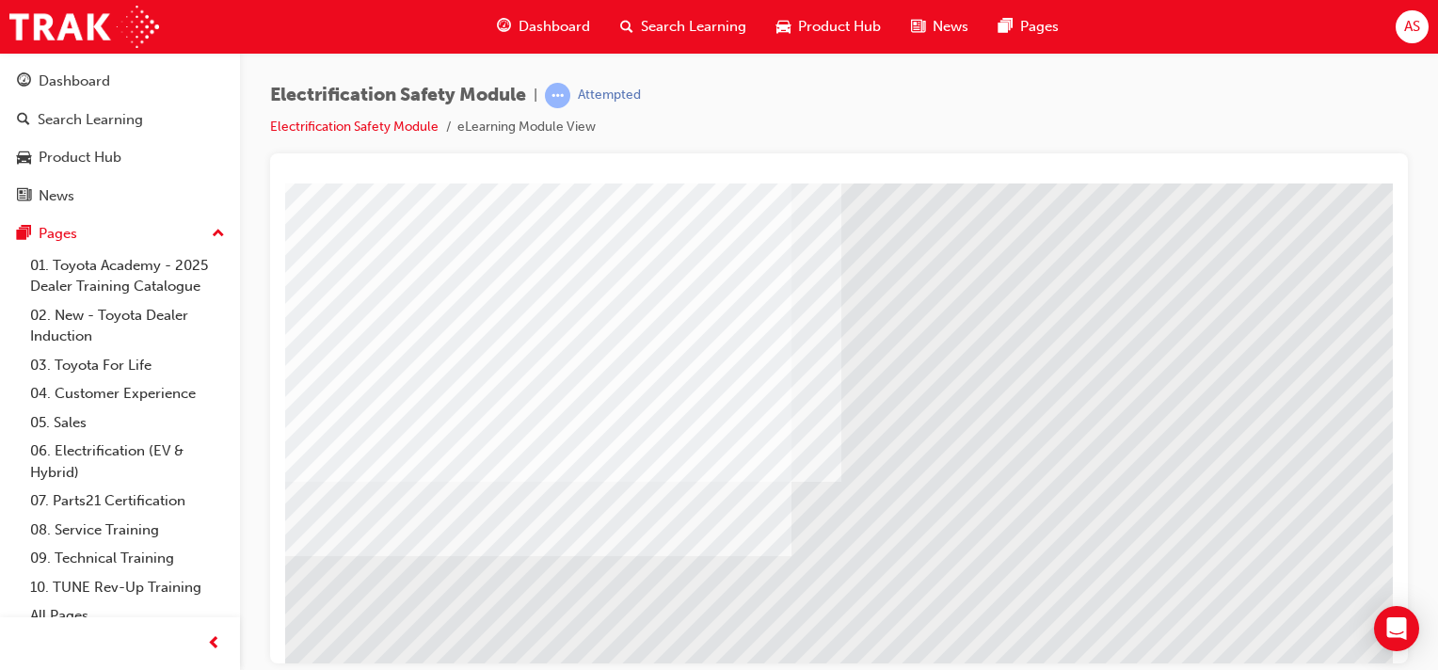
scroll to position [140, 0]
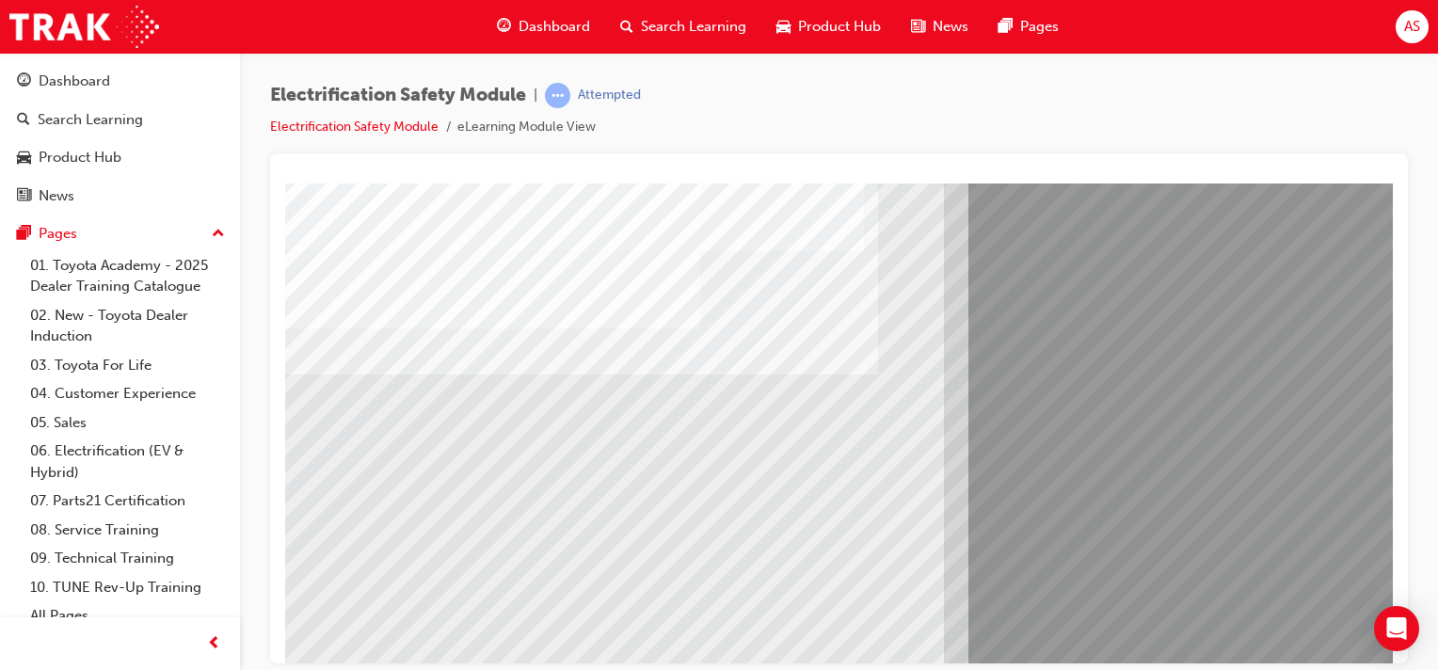
scroll to position [141, 0]
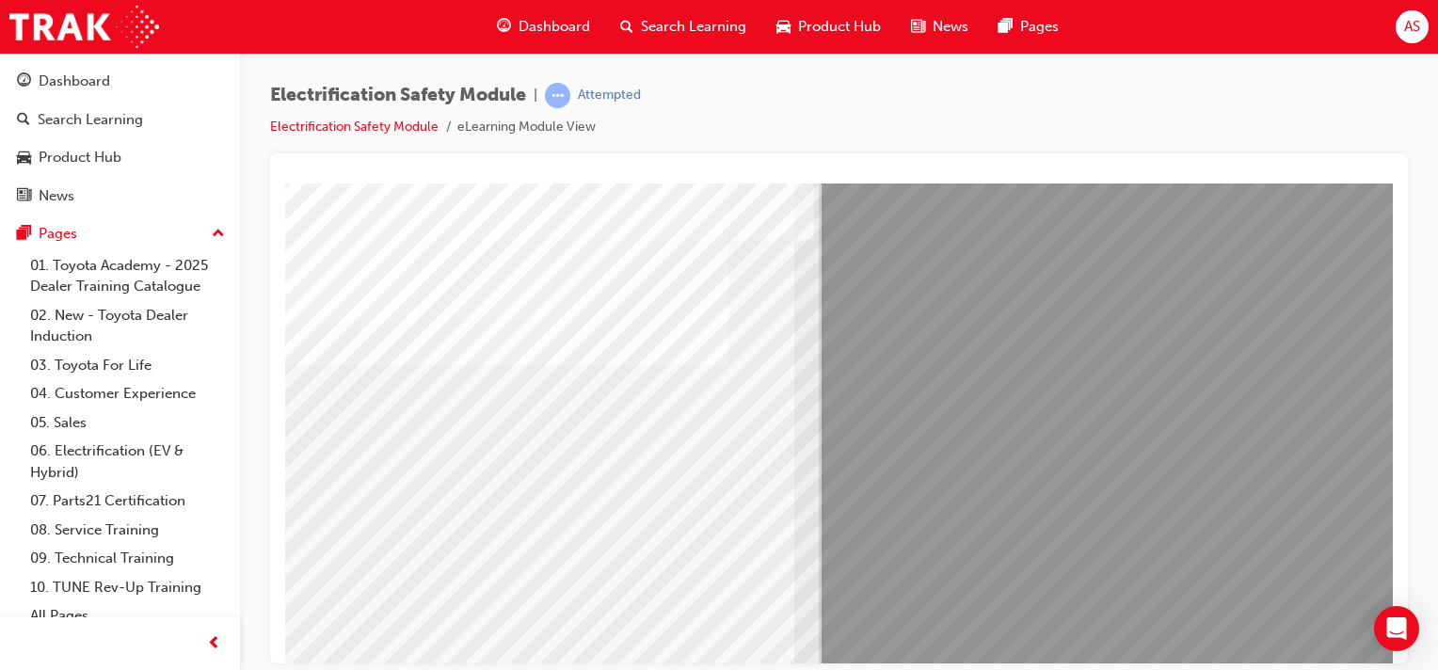
scroll to position [141, 186]
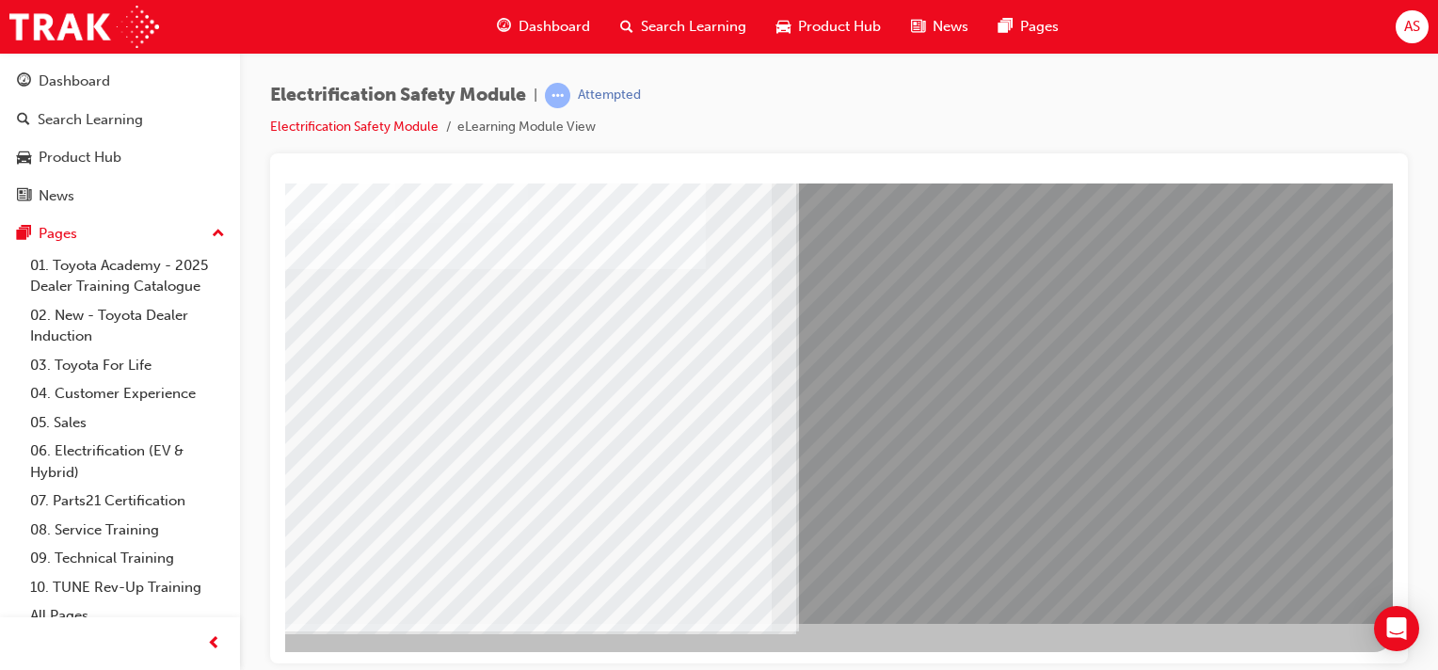
scroll to position [240, 186]
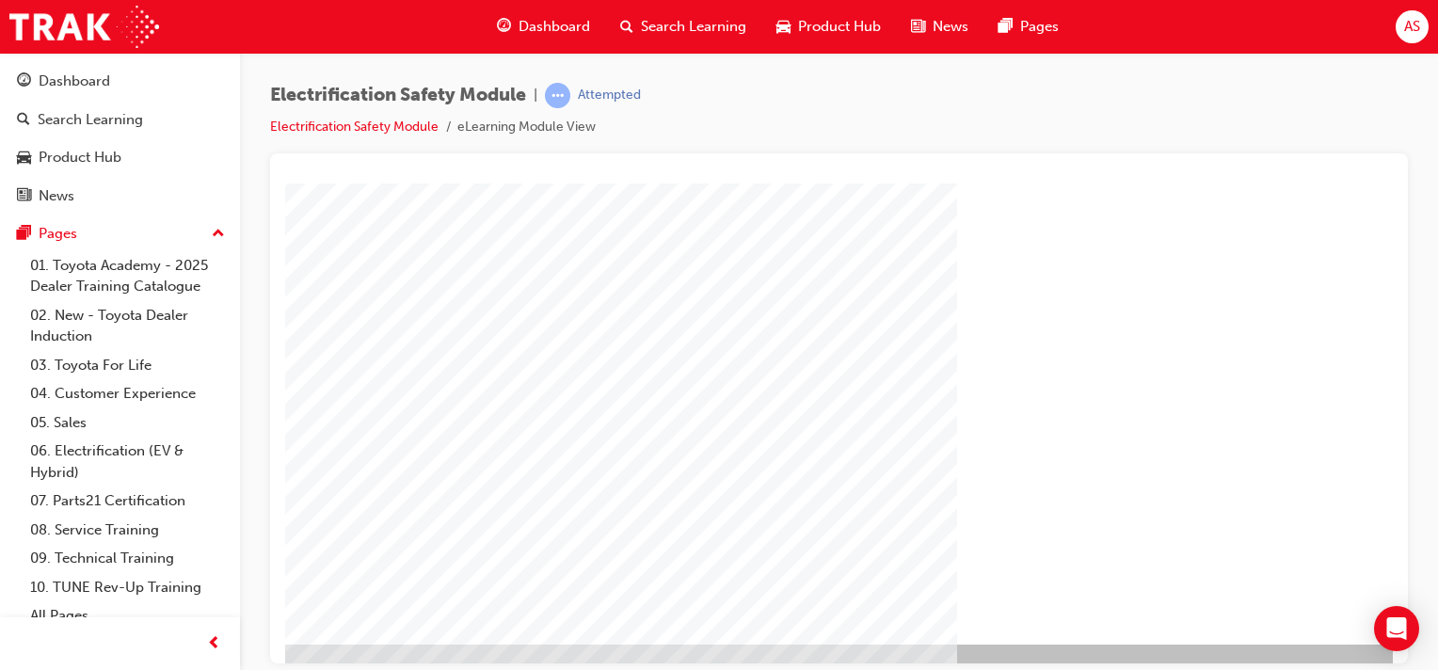
scroll to position [217, 186]
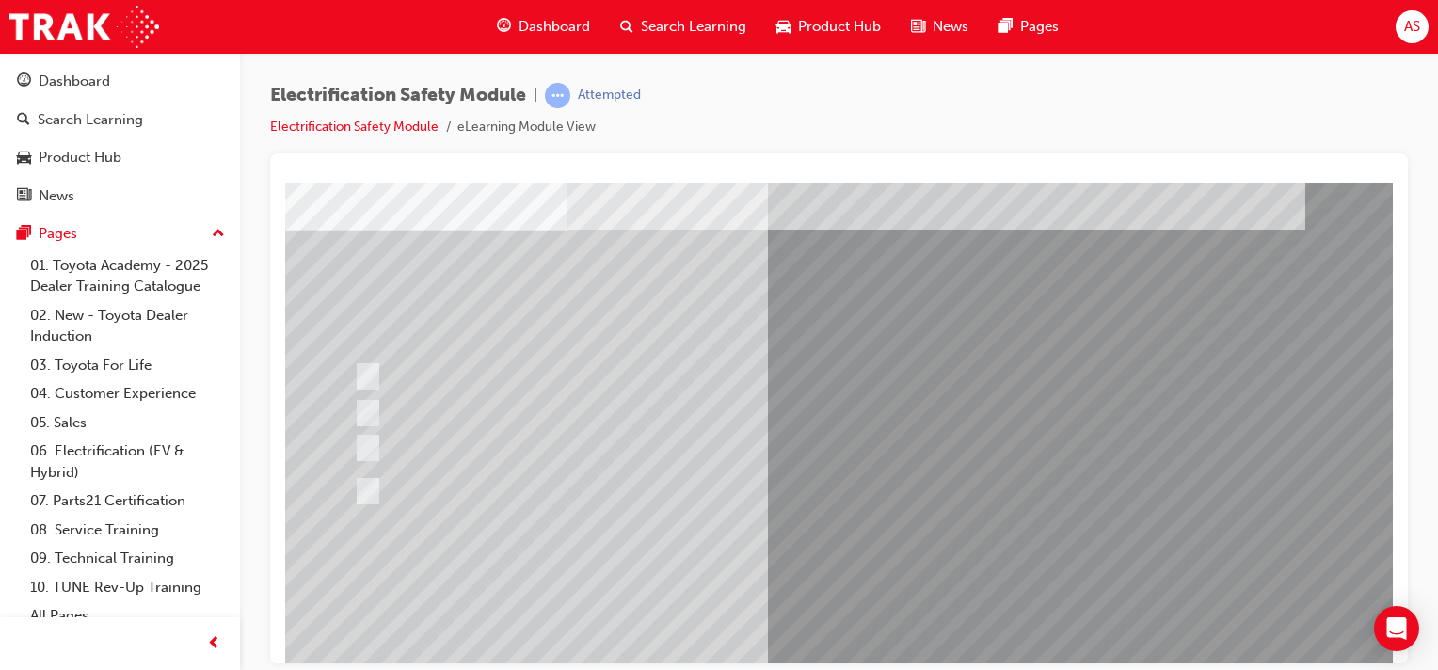
scroll to position [71, 0]
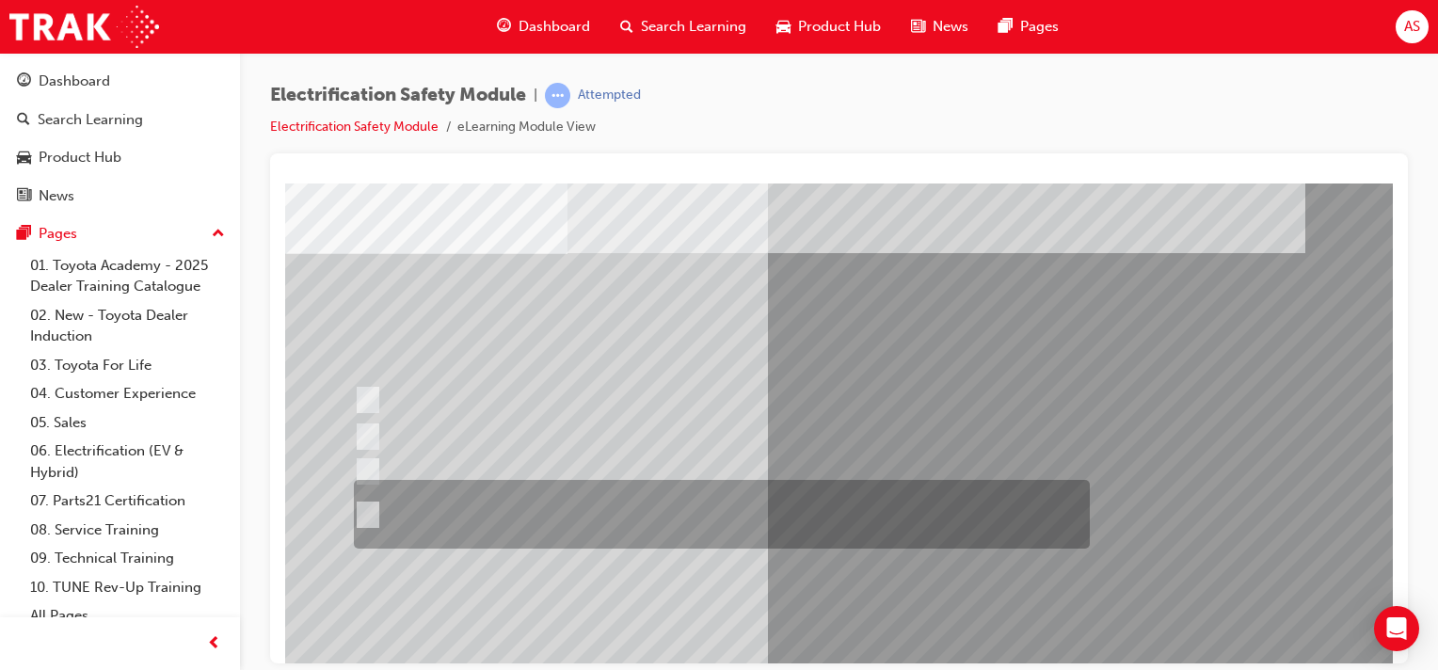
click at [500, 515] on div at bounding box center [717, 514] width 736 height 69
radio input "true"
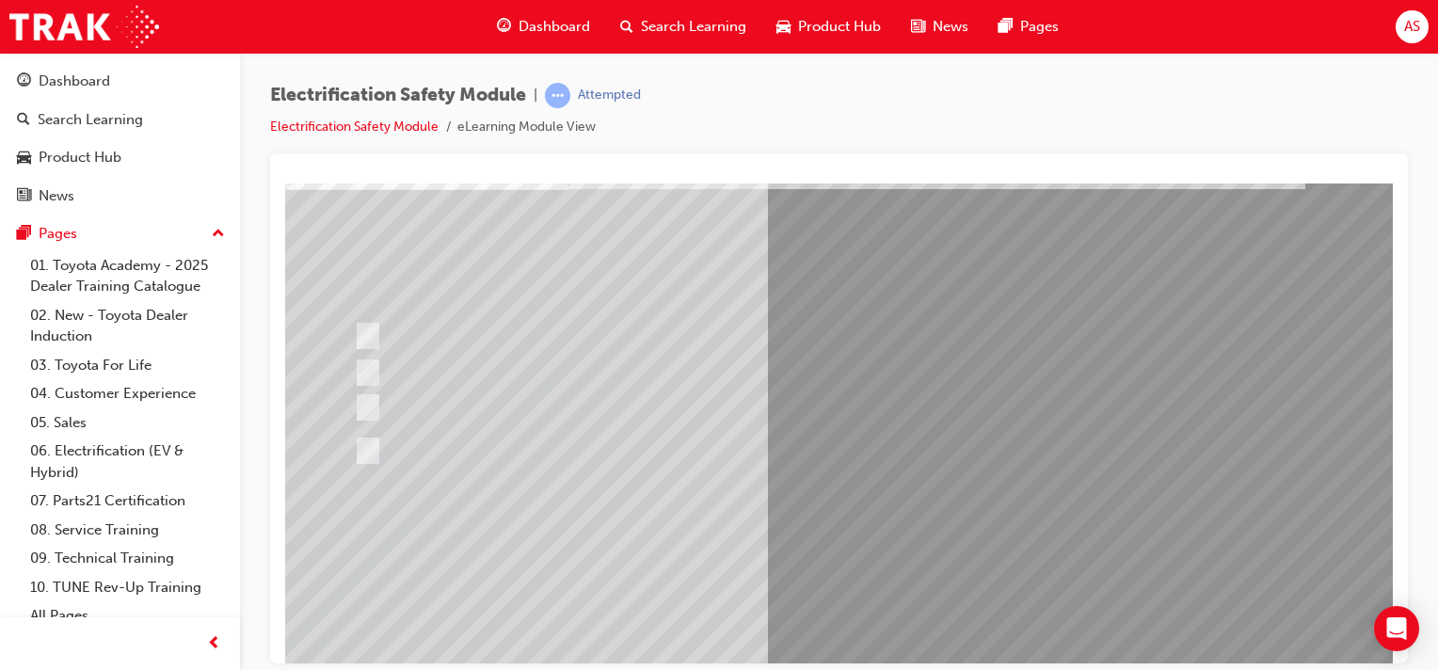
scroll to position [117, 0]
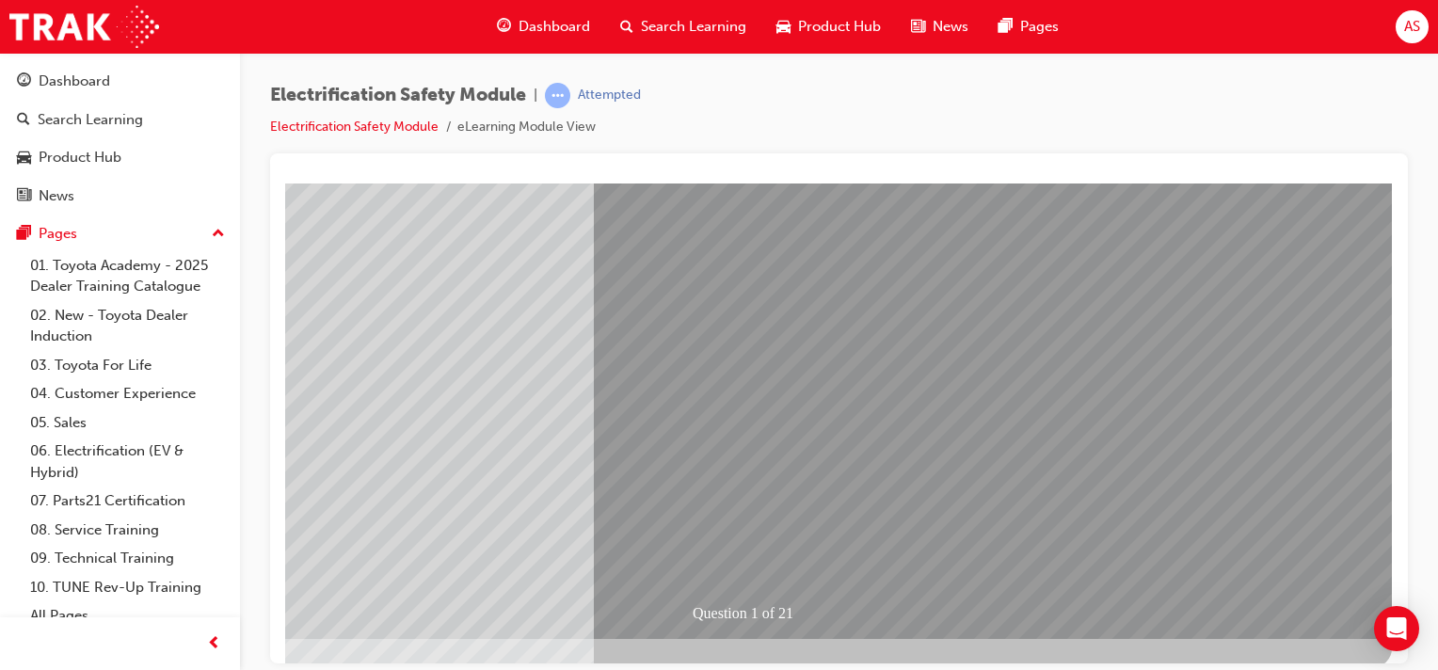
scroll to position [240, 186]
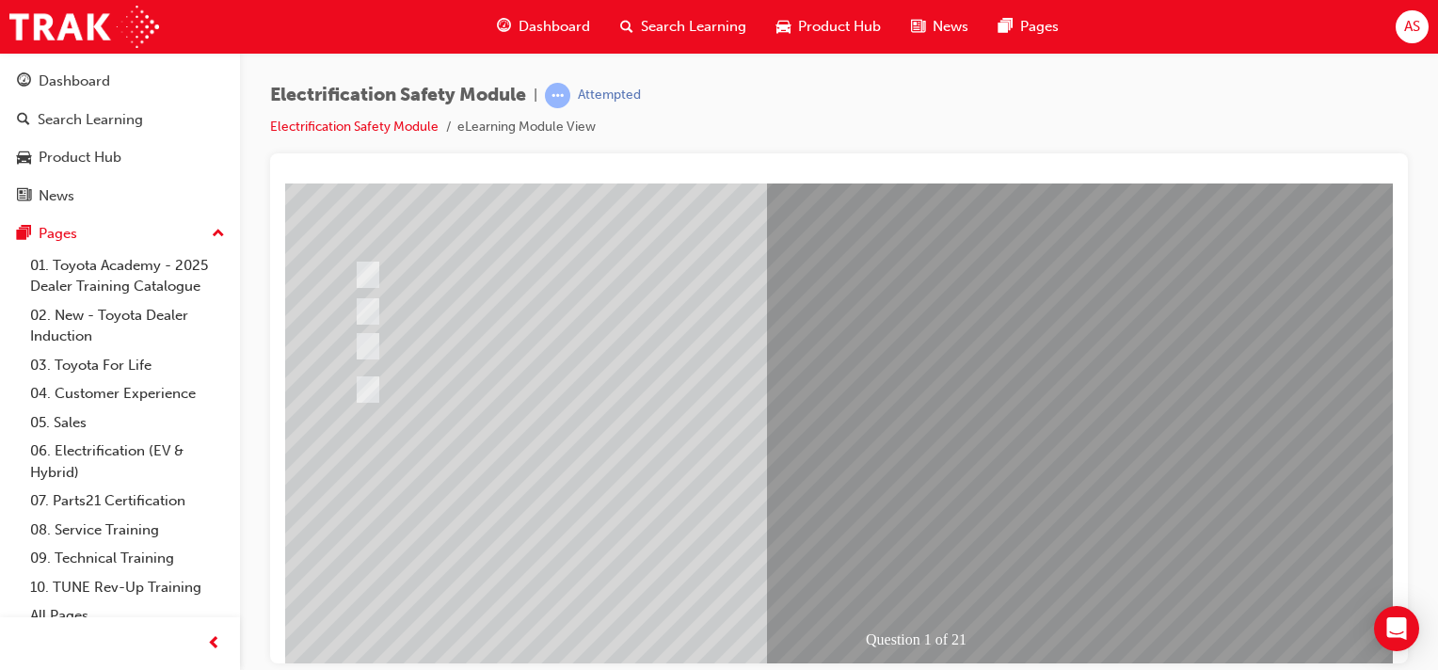
scroll to position [165, 0]
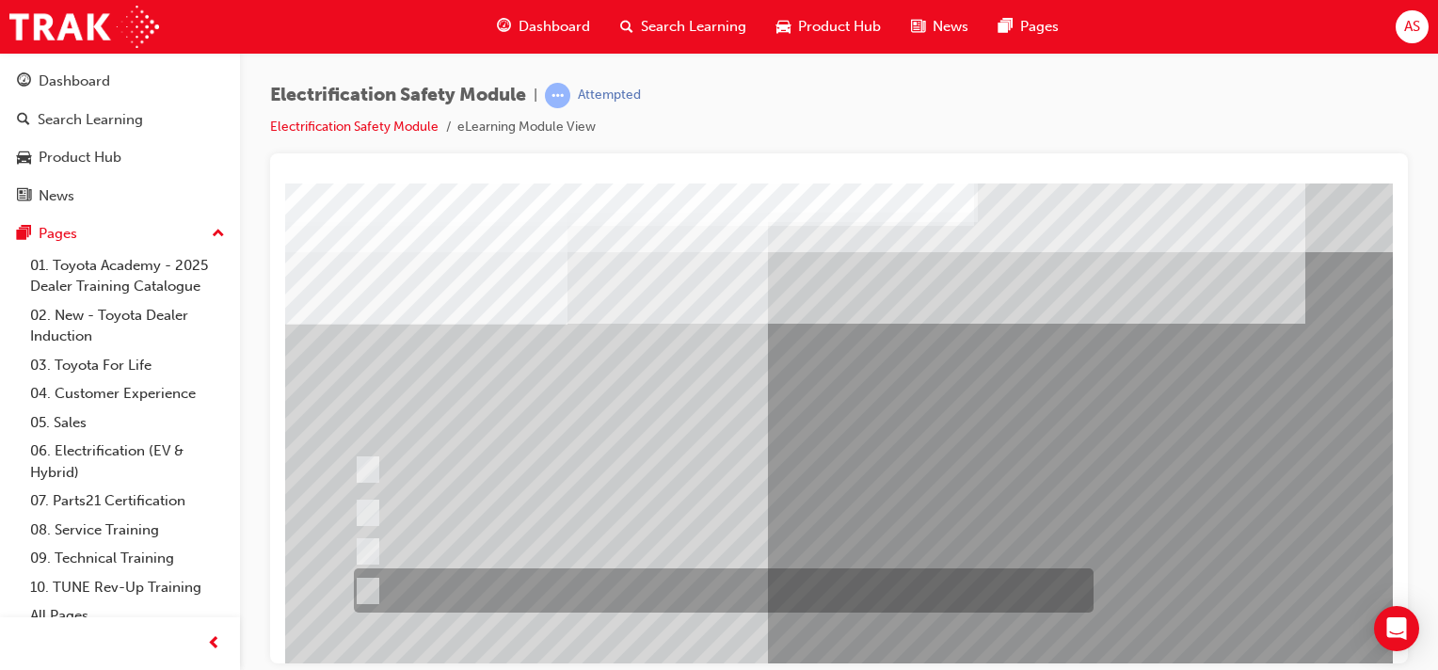
click at [609, 588] on div at bounding box center [719, 591] width 740 height 44
radio input "true"
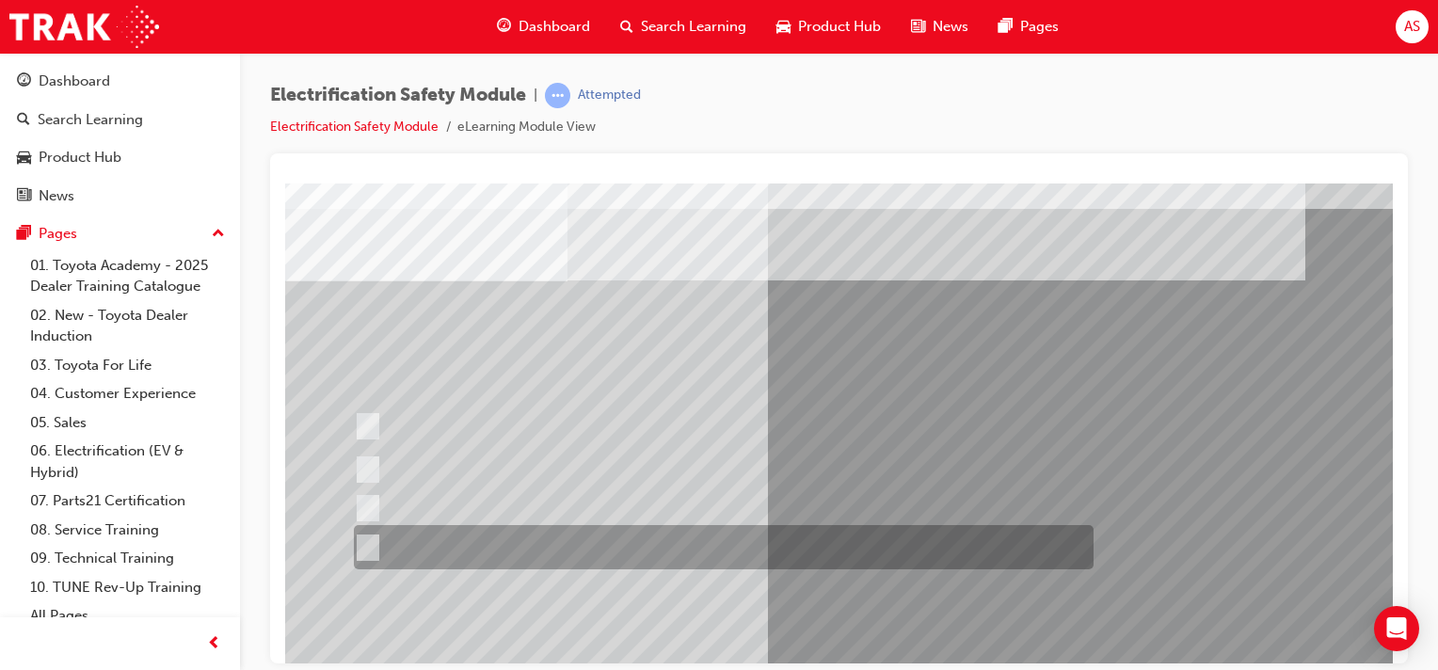
scroll to position [165, 0]
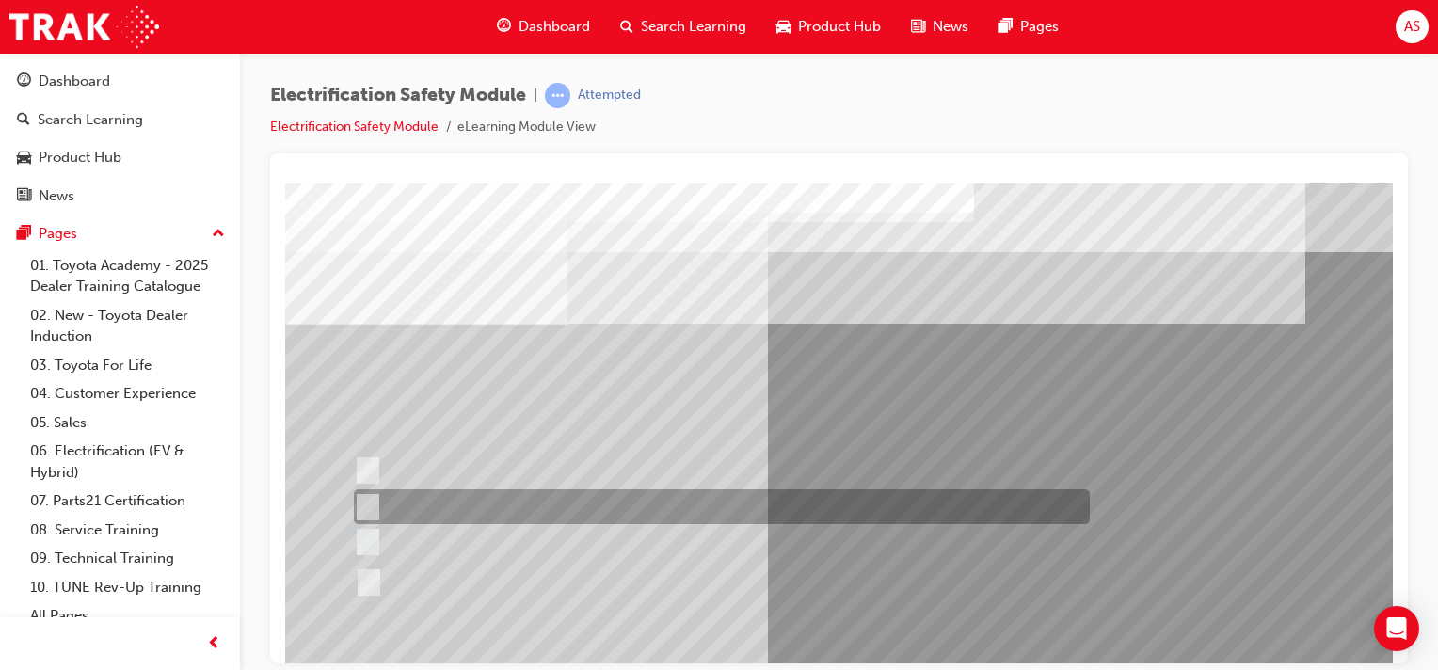
scroll to position [0, 0]
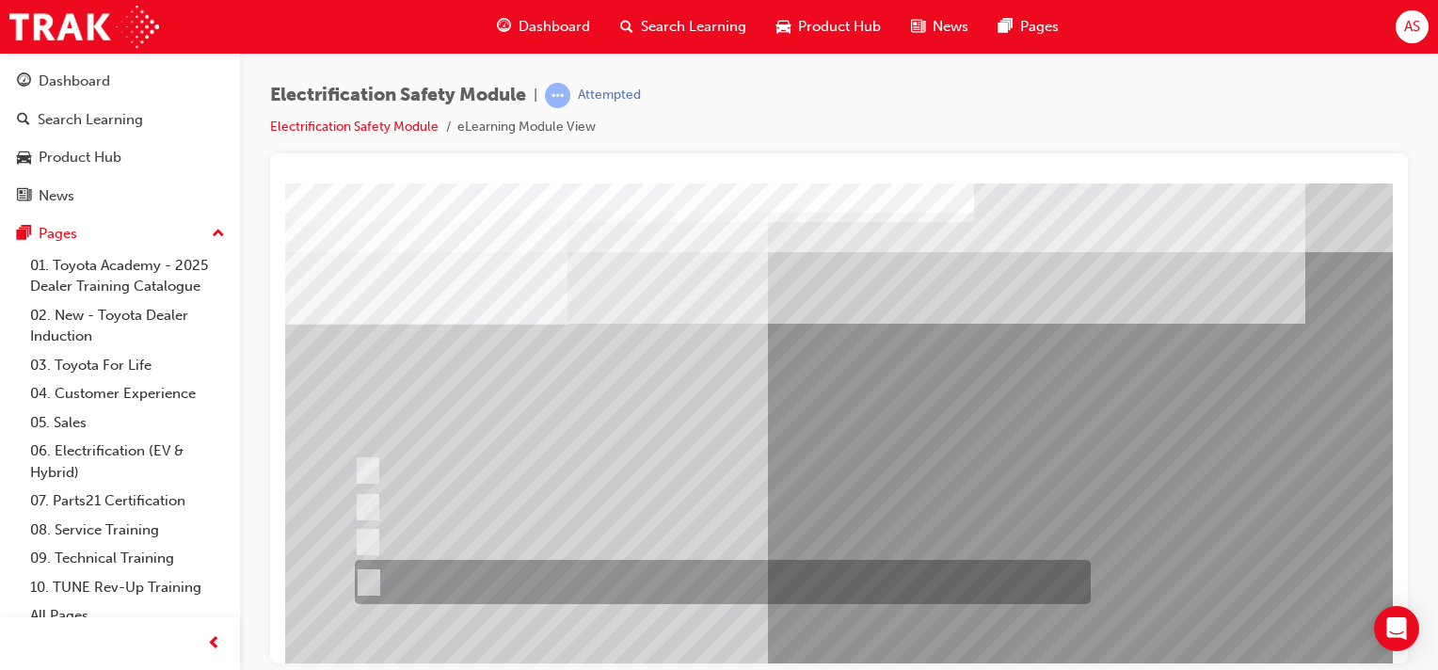
click at [562, 576] on div at bounding box center [718, 582] width 736 height 44
radio input "true"
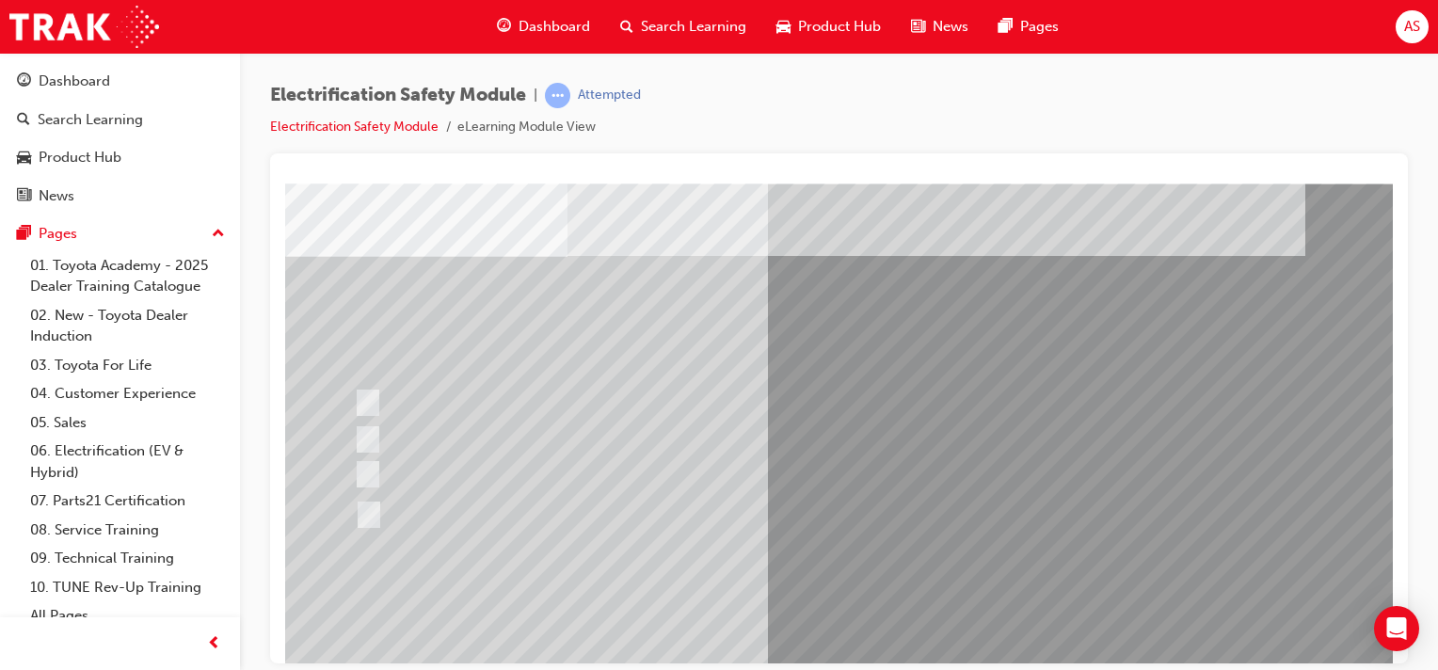
scroll to position [141, 0]
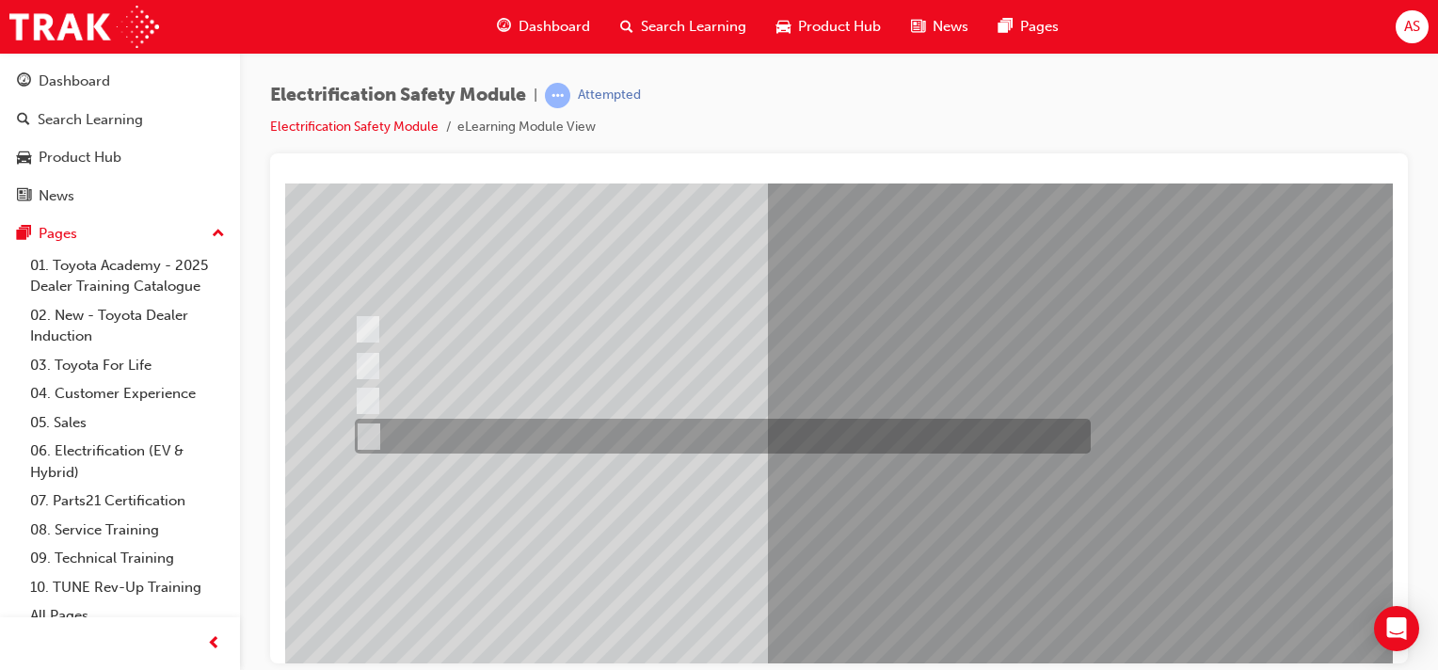
scroll to position [0, 0]
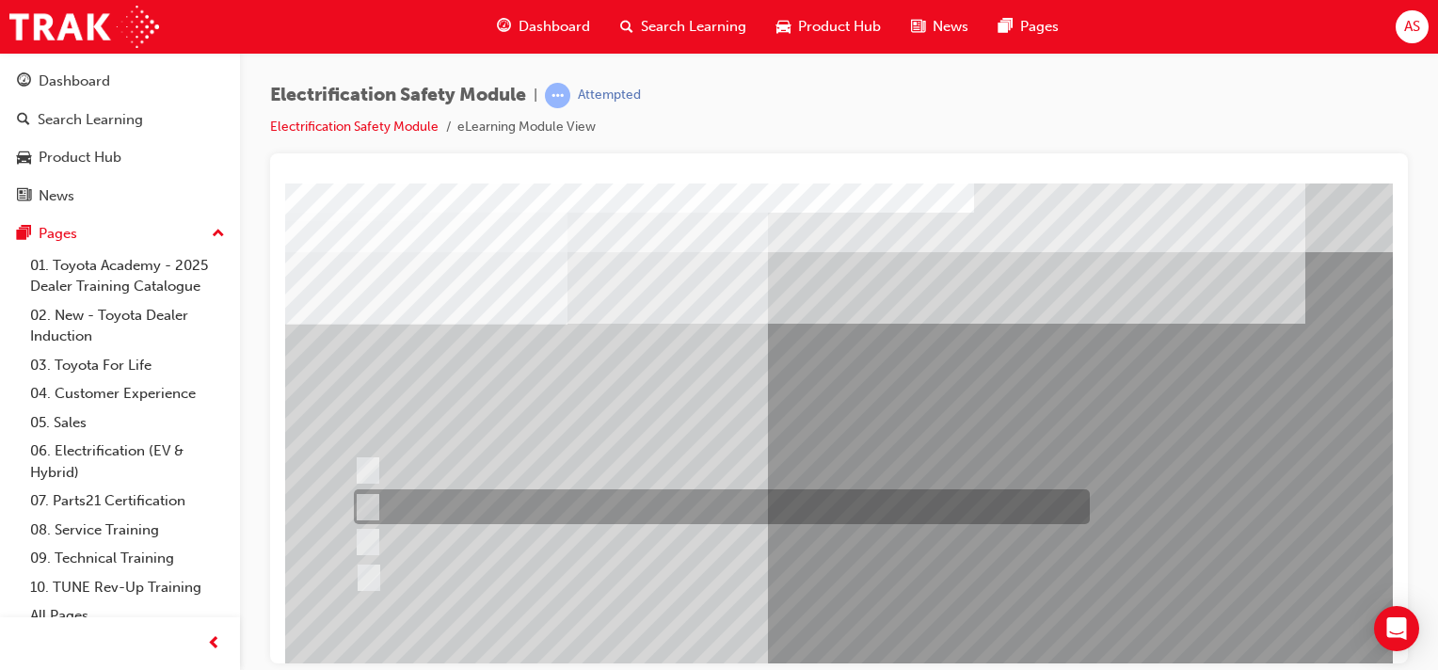
click at [366, 498] on input "EV or H2 labels on the License Plate." at bounding box center [363, 507] width 21 height 21
checkbox input "true"
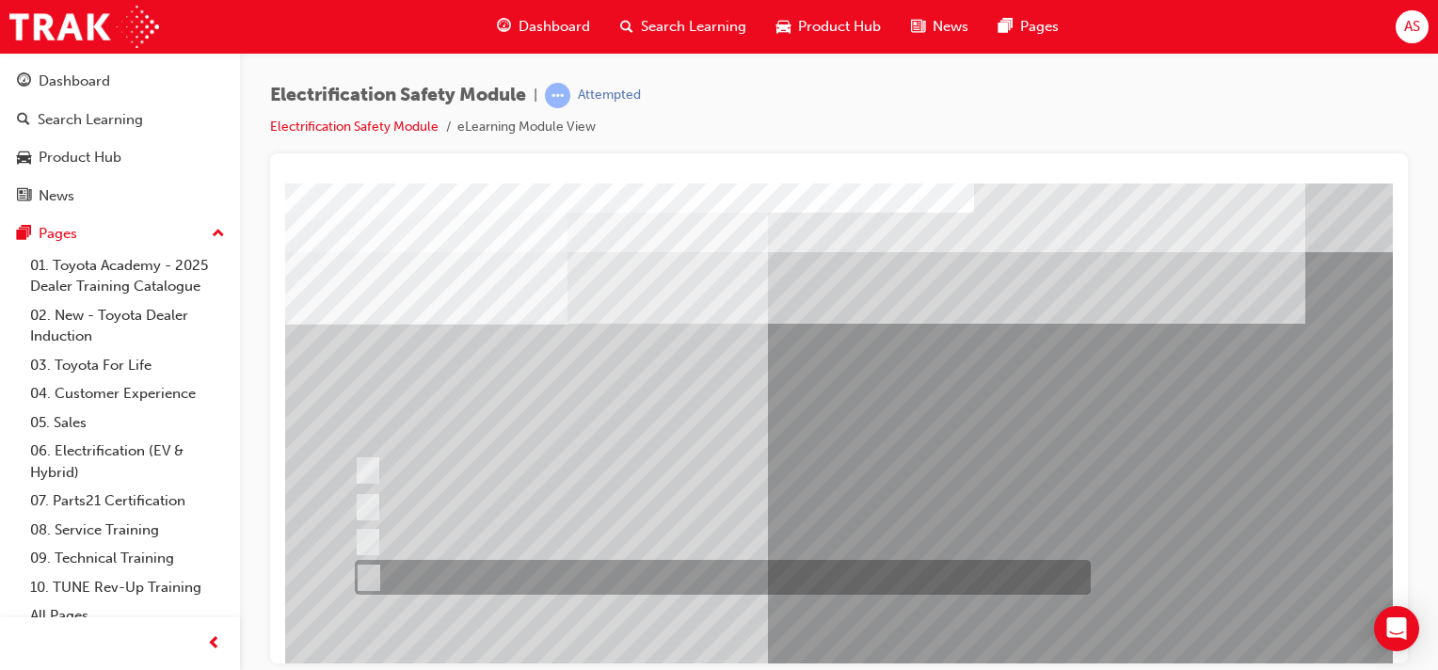
click at [369, 573] on input "Charge ports or H2 Filler Port in place of a Fuel Filler." at bounding box center [364, 578] width 21 height 21
checkbox input "true"
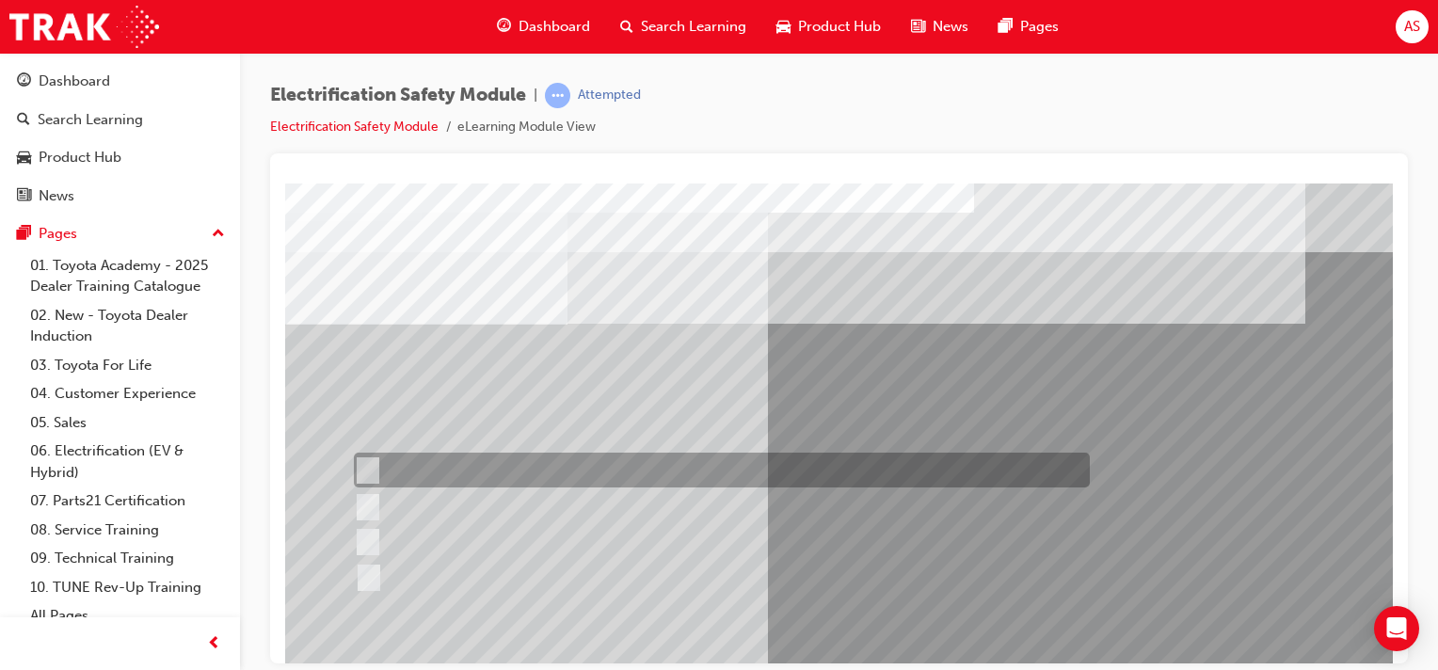
click at [367, 473] on input "Special exterior colours" at bounding box center [363, 470] width 21 height 21
checkbox input "true"
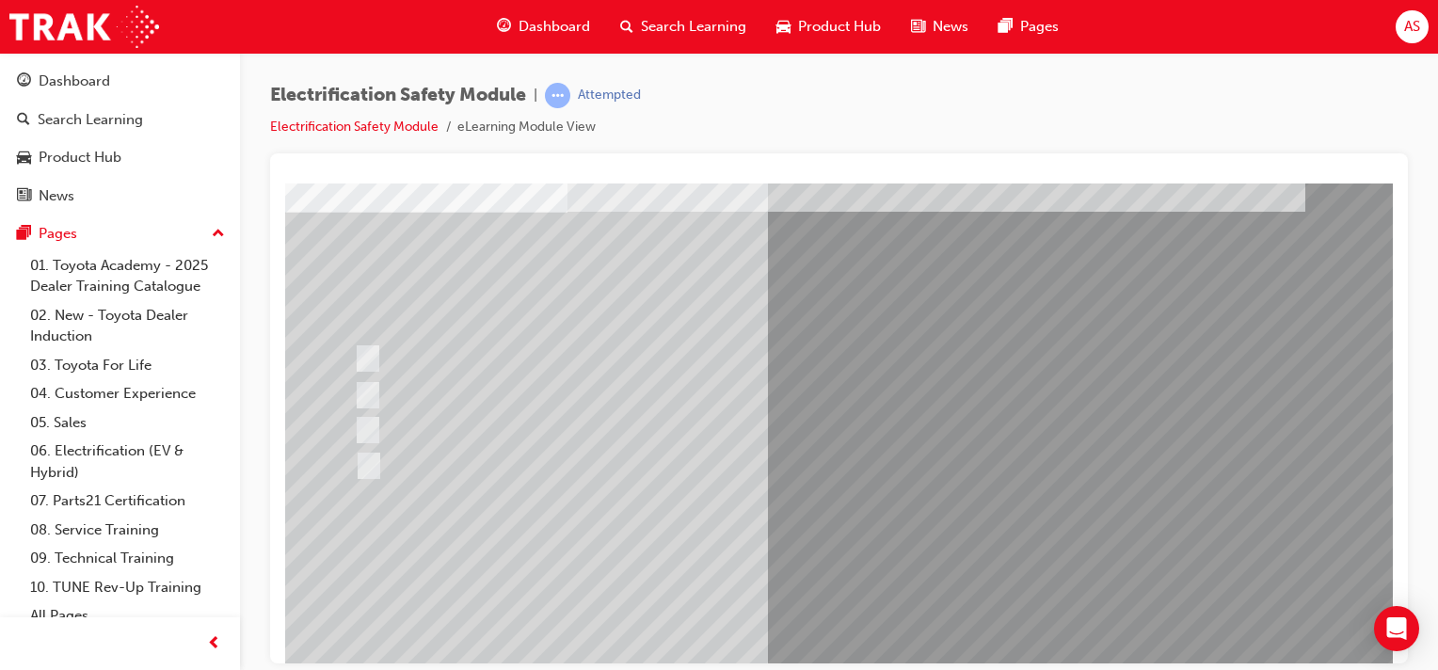
scroll to position [117, 0]
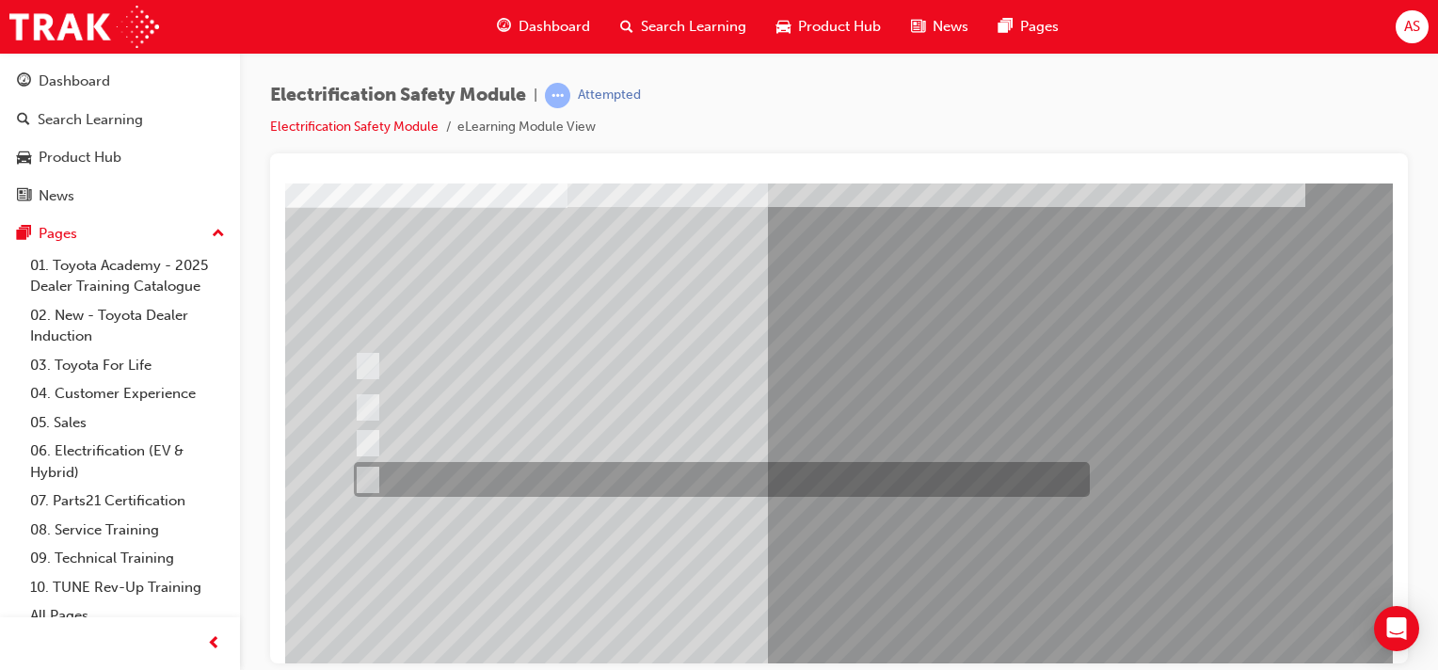
scroll to position [0, 0]
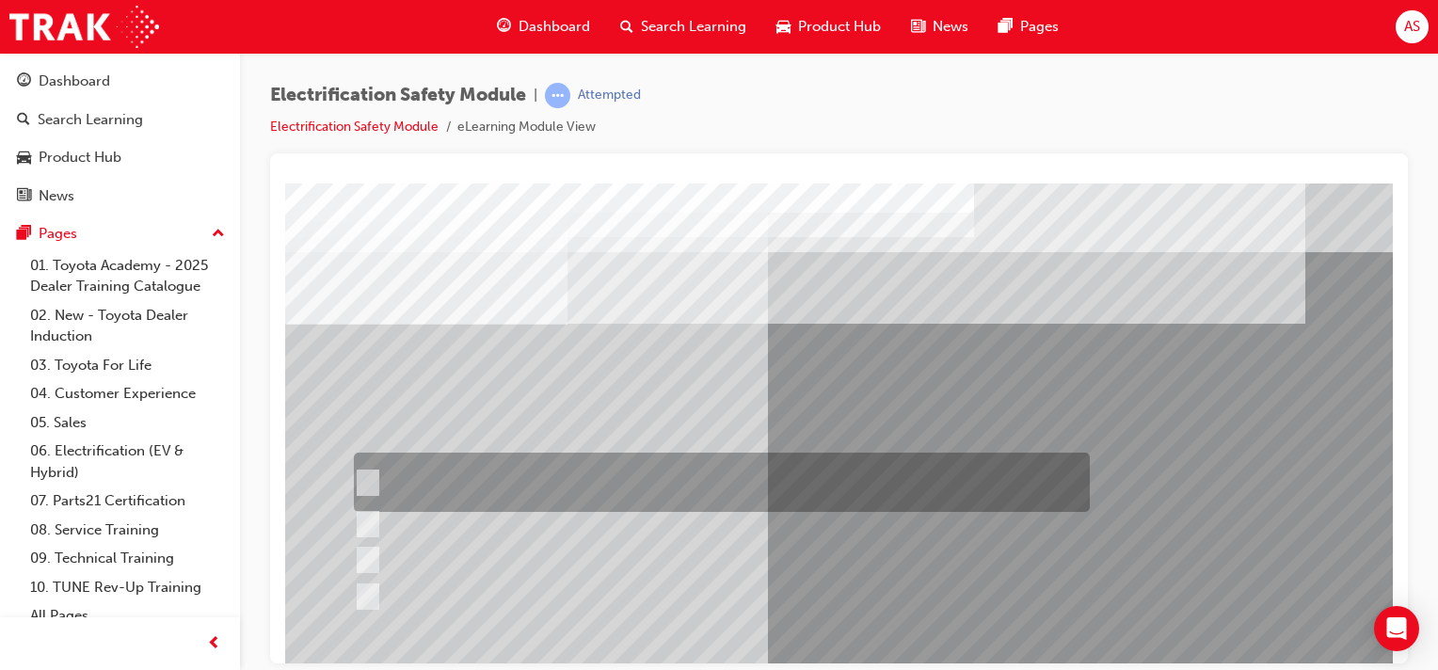
click at [358, 476] on input "The READY light will illuminate when the vehicle is turned on and ready to driv…" at bounding box center [363, 483] width 21 height 21
checkbox input "true"
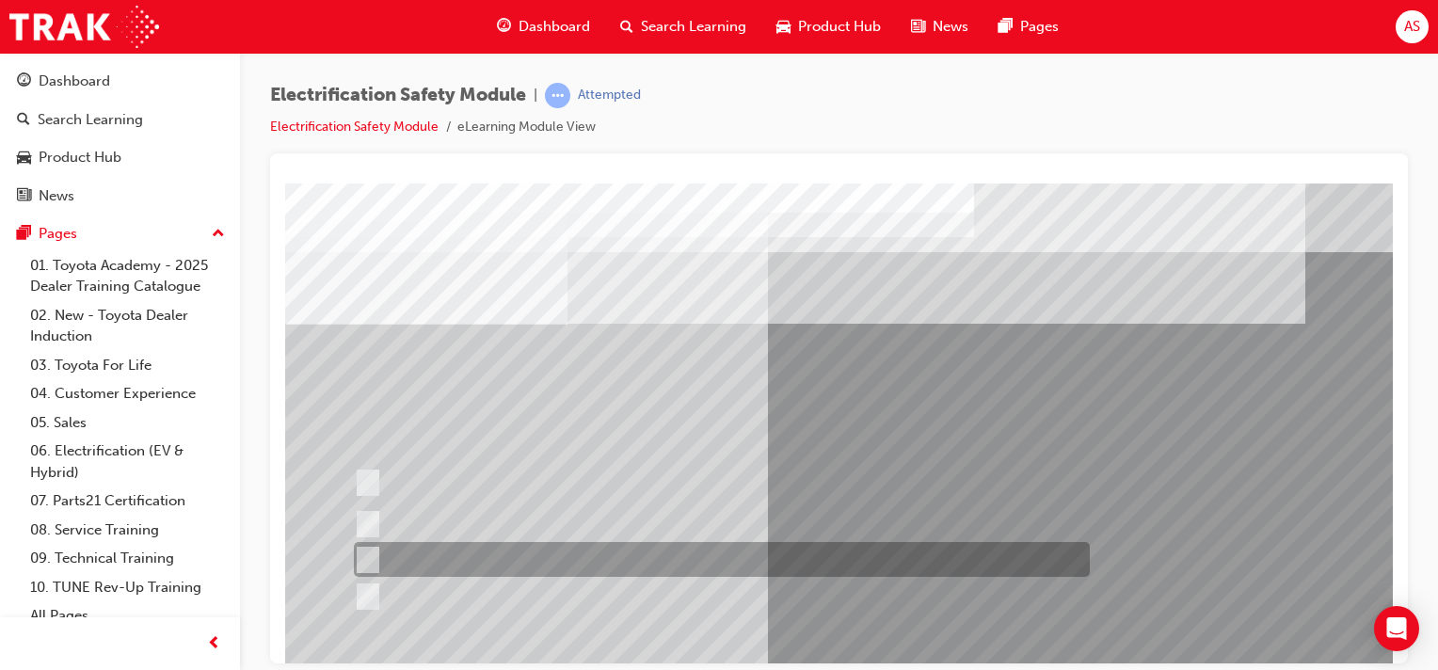
click at [749, 559] on div at bounding box center [717, 559] width 736 height 35
checkbox input "true"
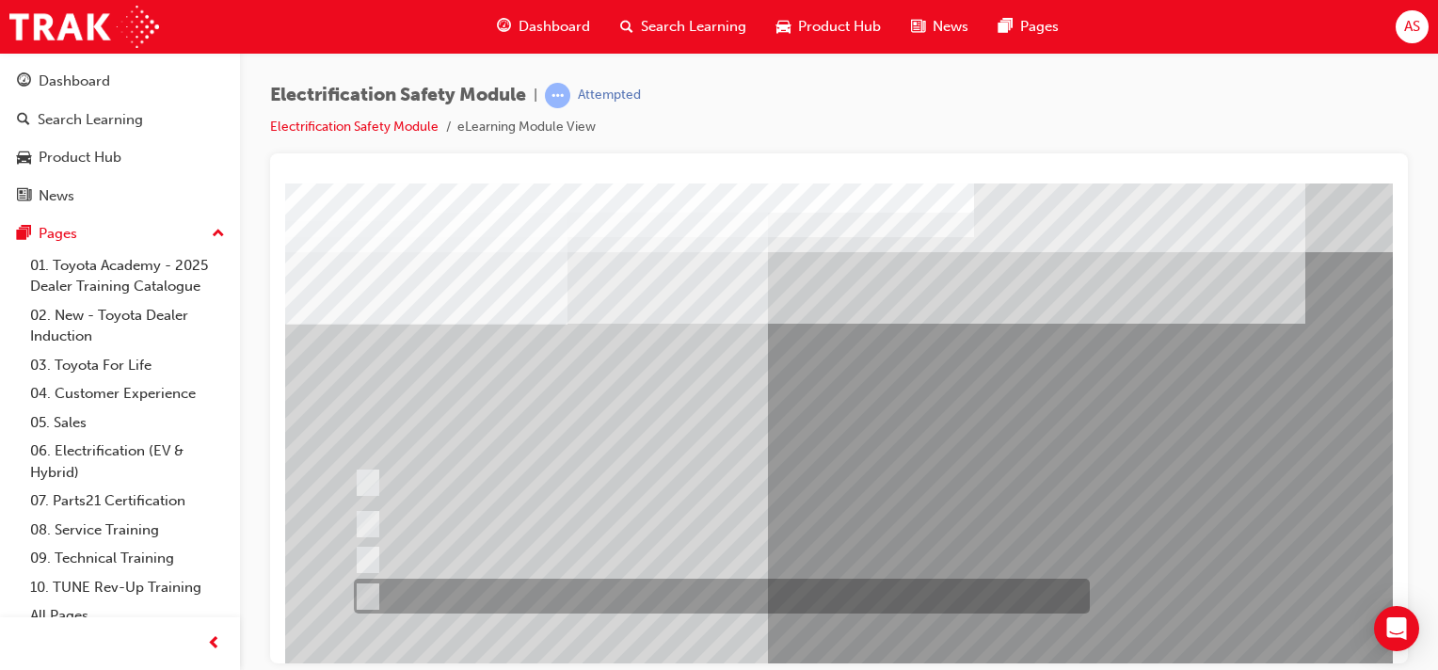
click at [365, 587] on input "Battery Level indicator (State of Charge)." at bounding box center [363, 596] width 21 height 21
checkbox input "true"
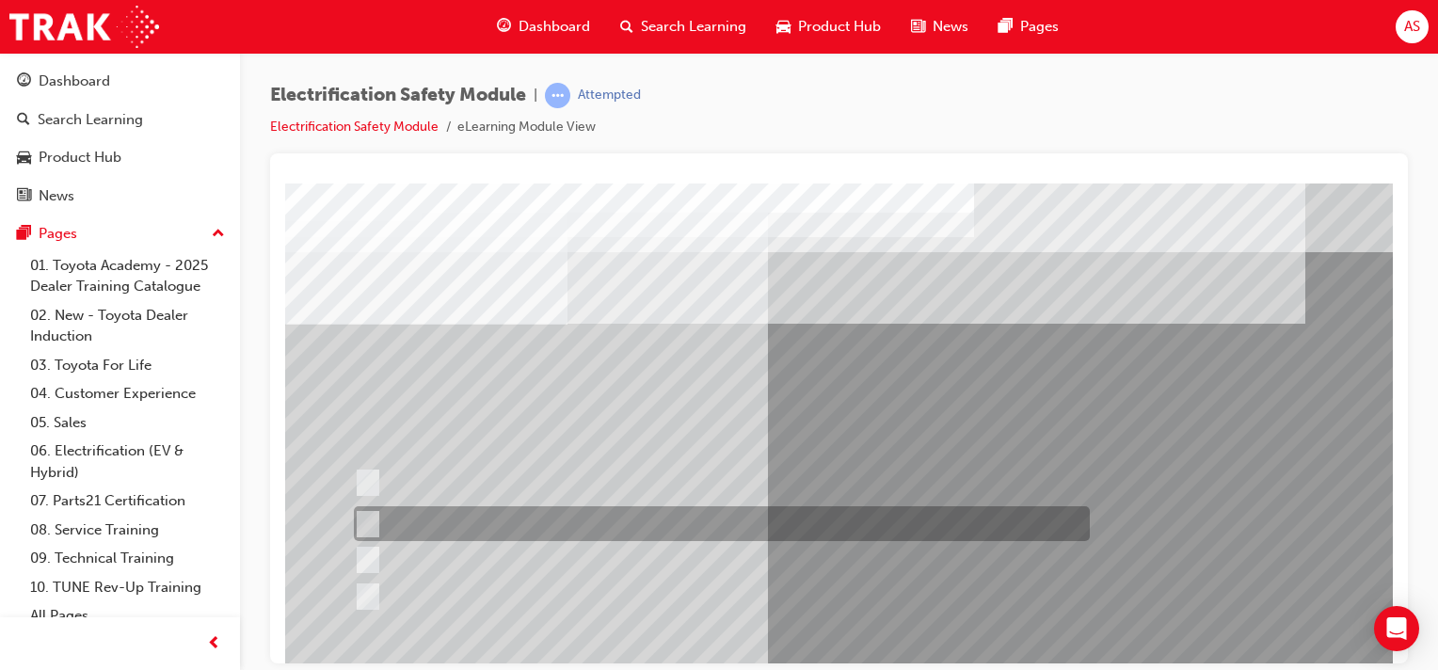
click at [373, 514] on input "The Main Display will show the power flow for the driveline." at bounding box center [363, 524] width 21 height 21
checkbox input "true"
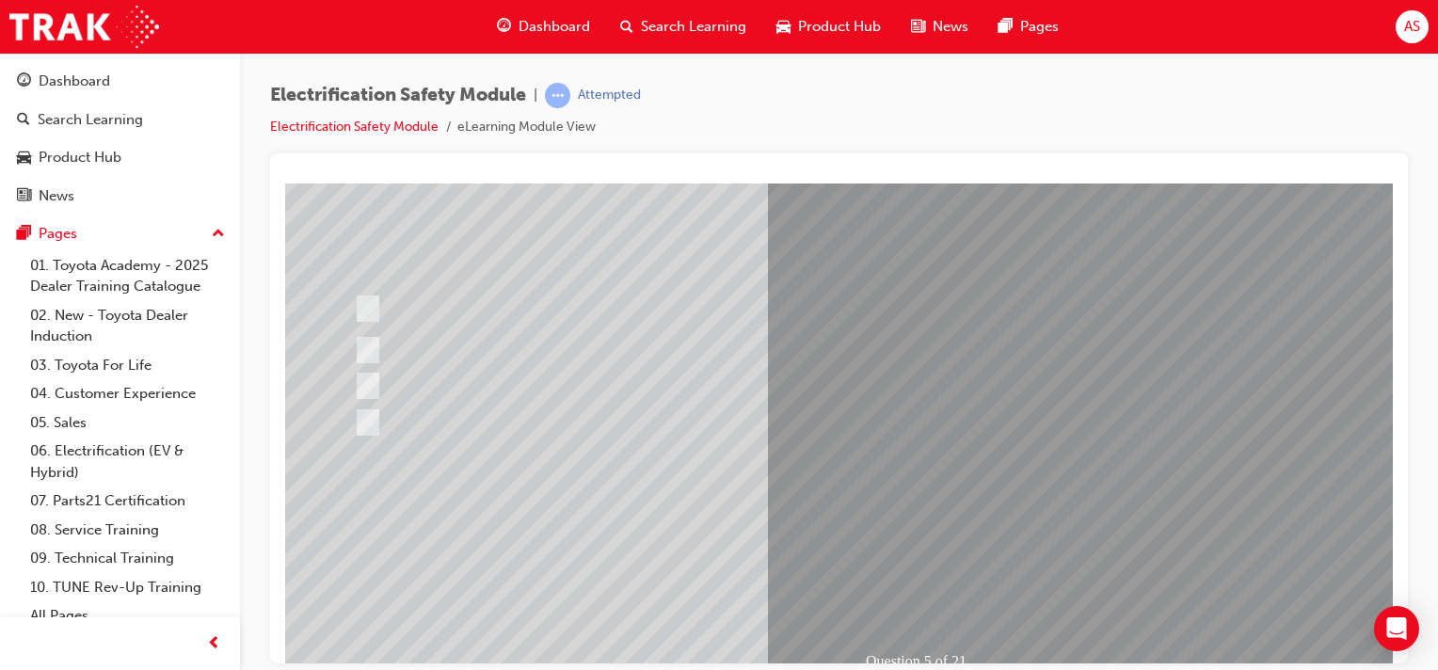
scroll to position [217, 0]
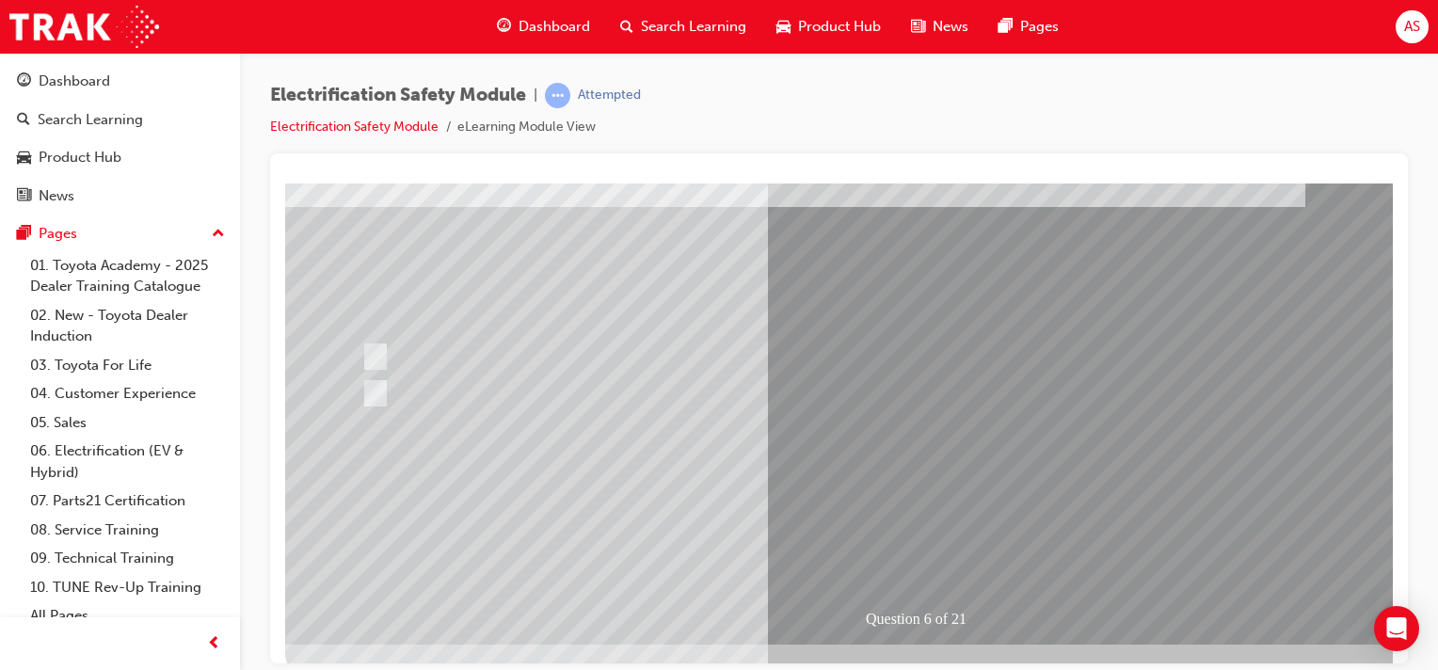
scroll to position [0, 0]
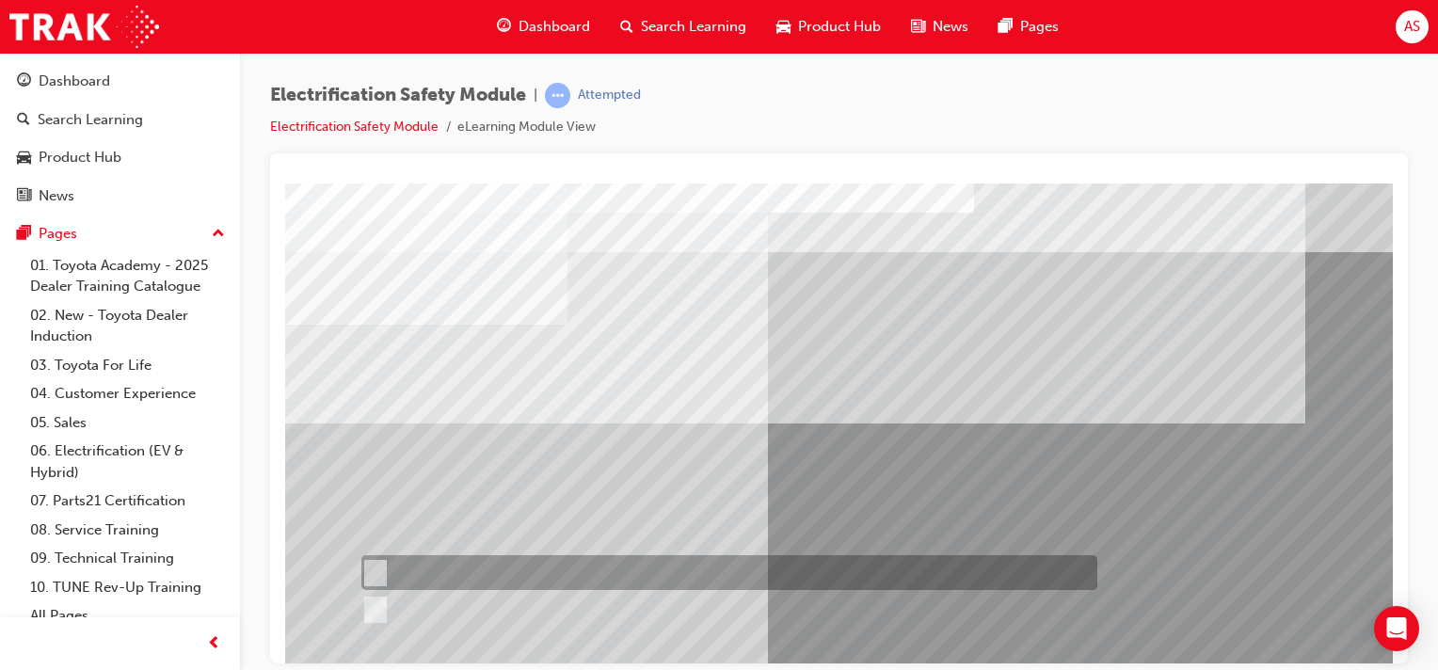
click at [373, 565] on input "True" at bounding box center [371, 573] width 21 height 21
radio input "true"
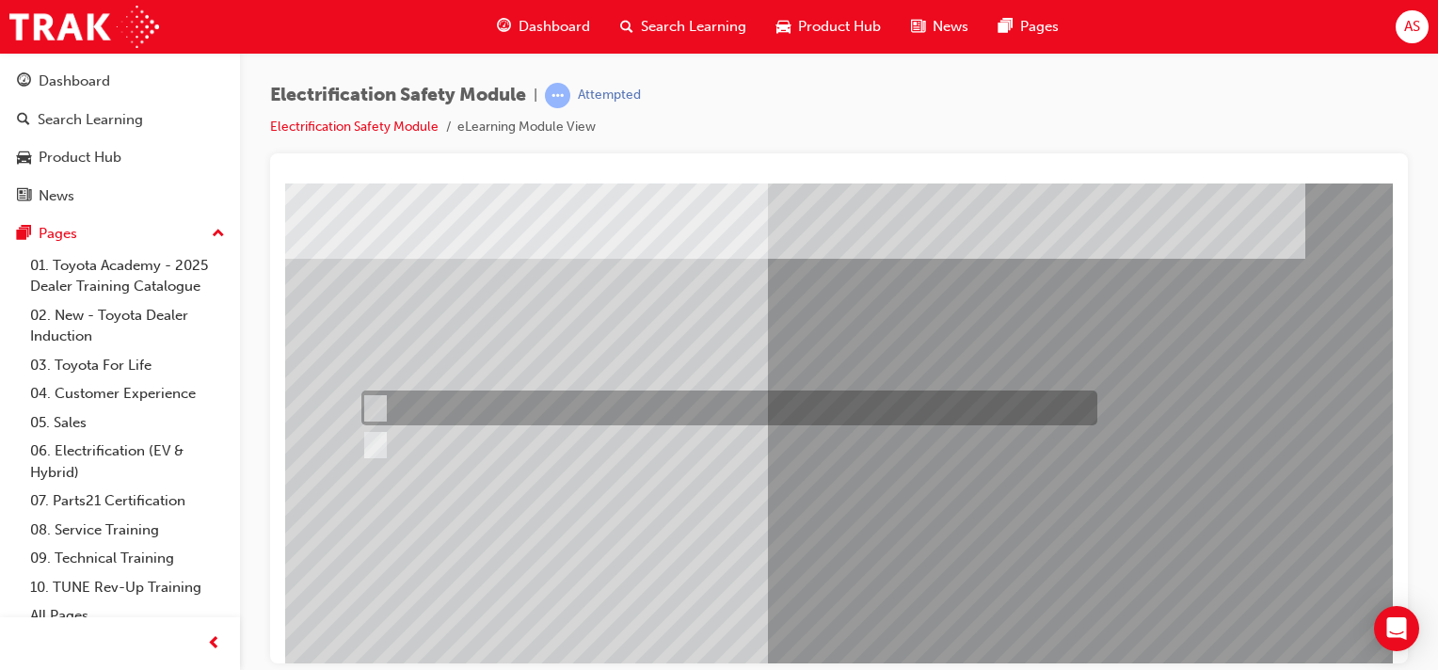
scroll to position [211, 0]
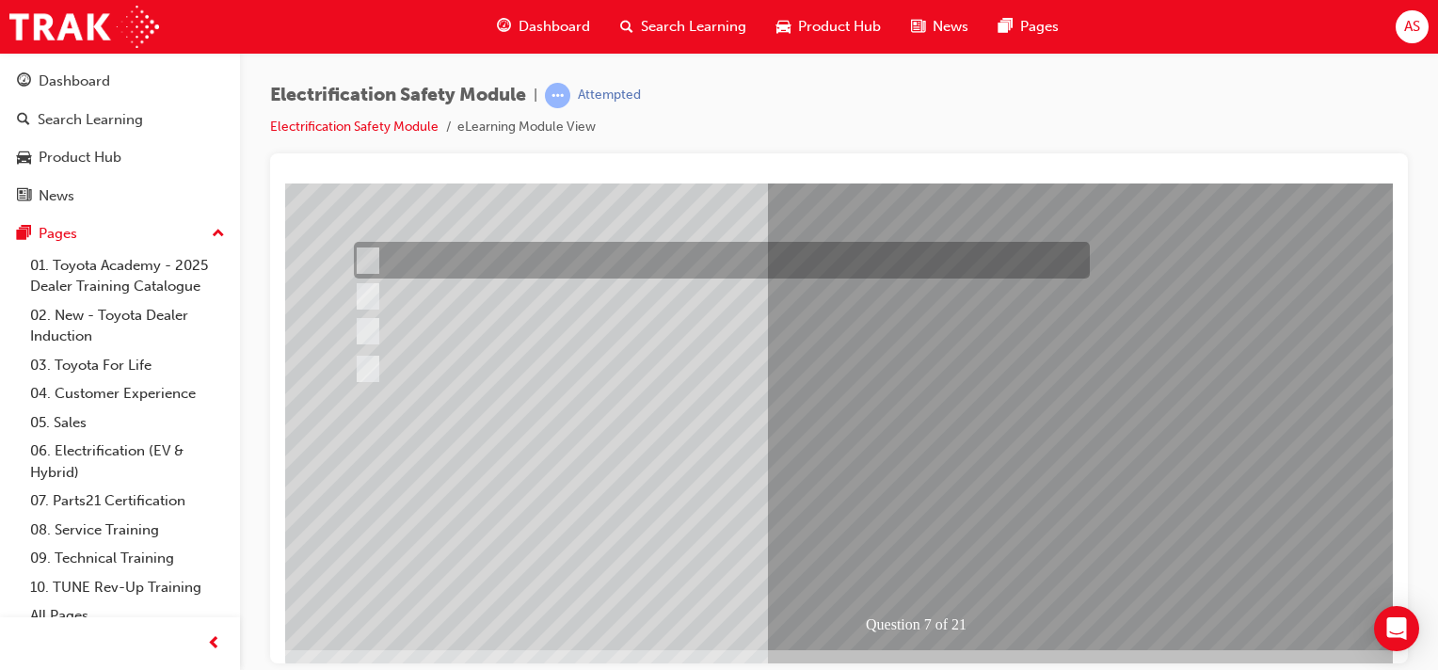
scroll to position [0, 0]
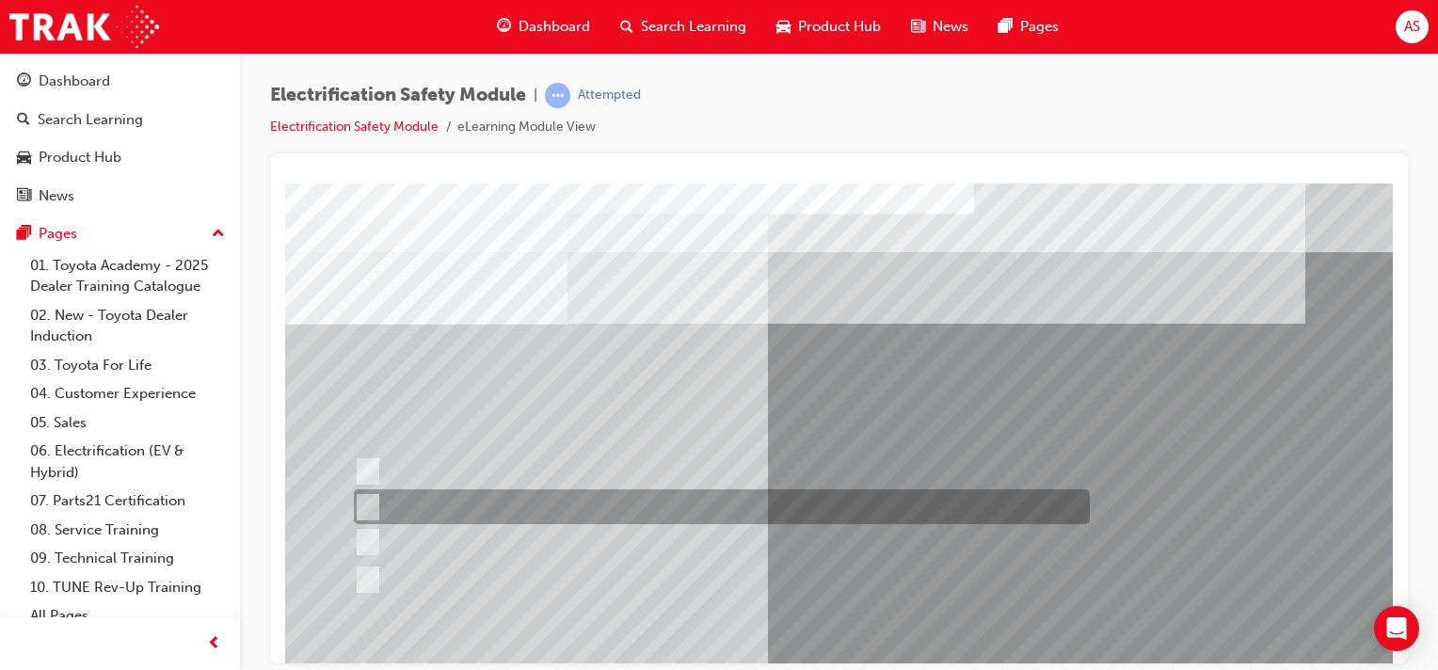
click at [359, 499] on input "Be detected and the system will shut down." at bounding box center [364, 507] width 21 height 21
radio input "true"
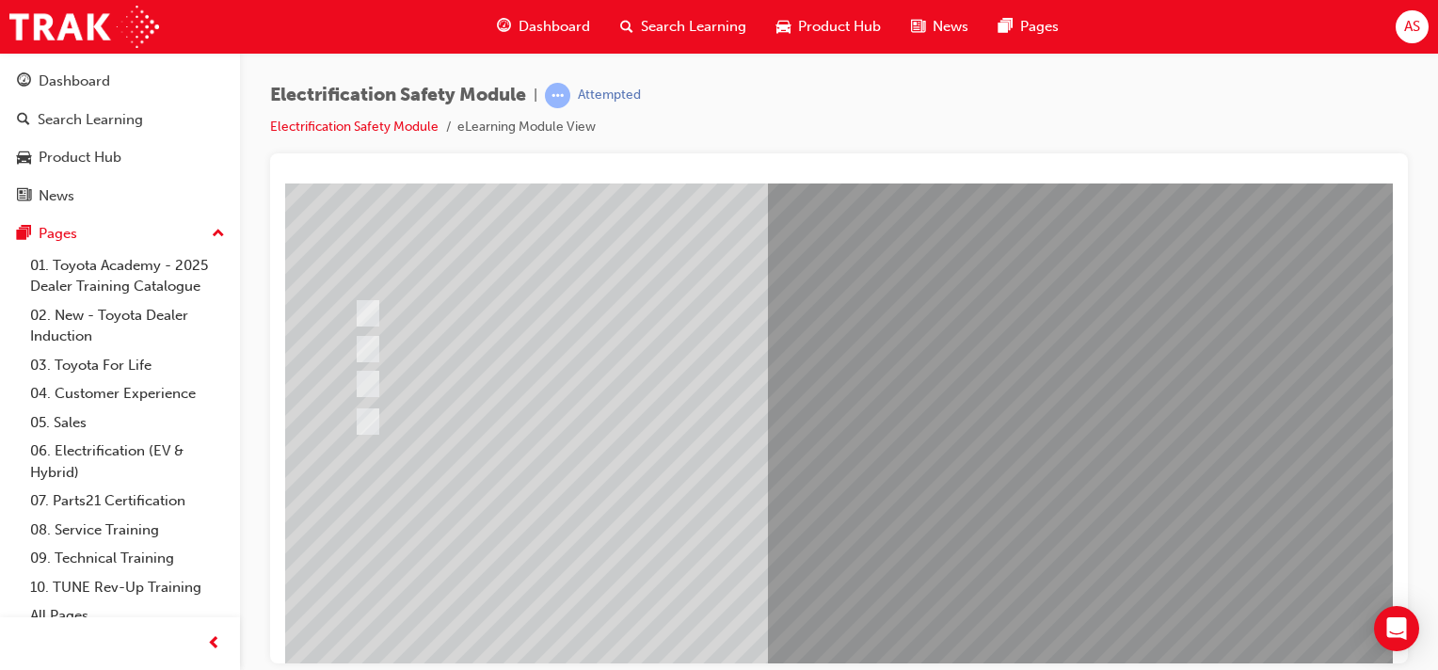
scroll to position [165, 0]
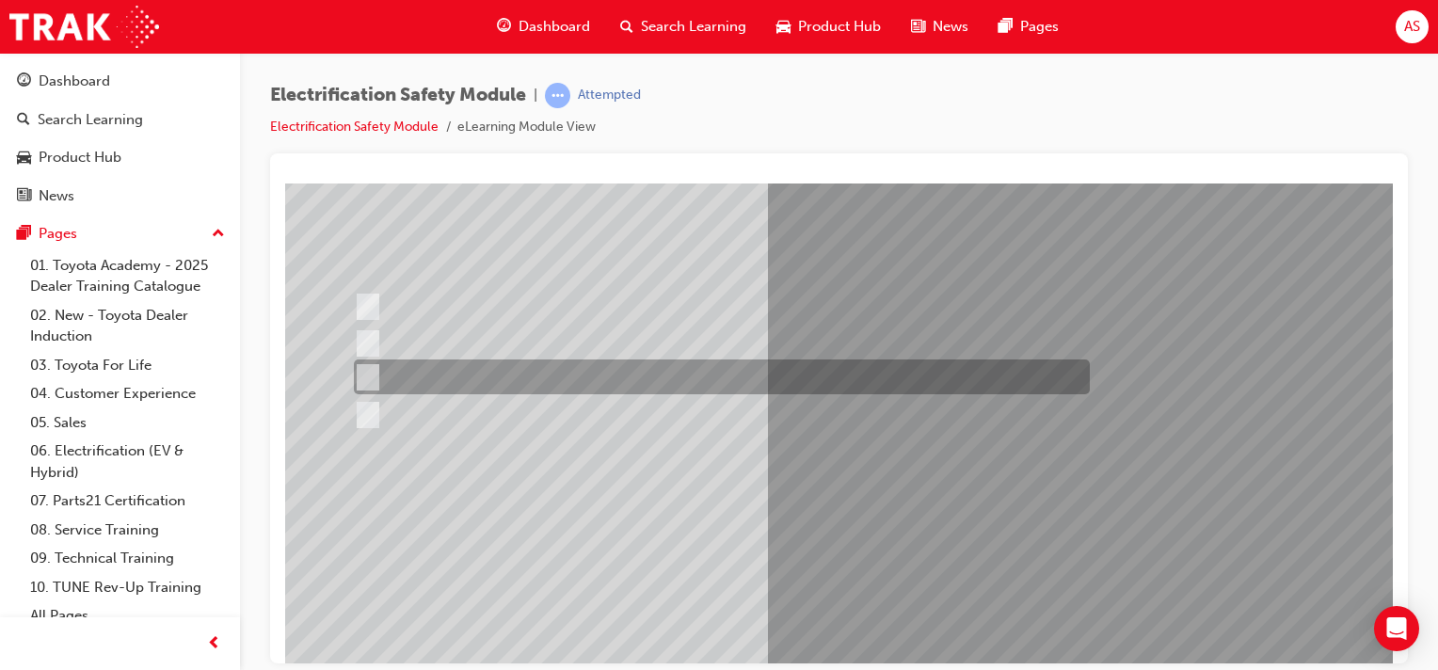
scroll to position [0, 0]
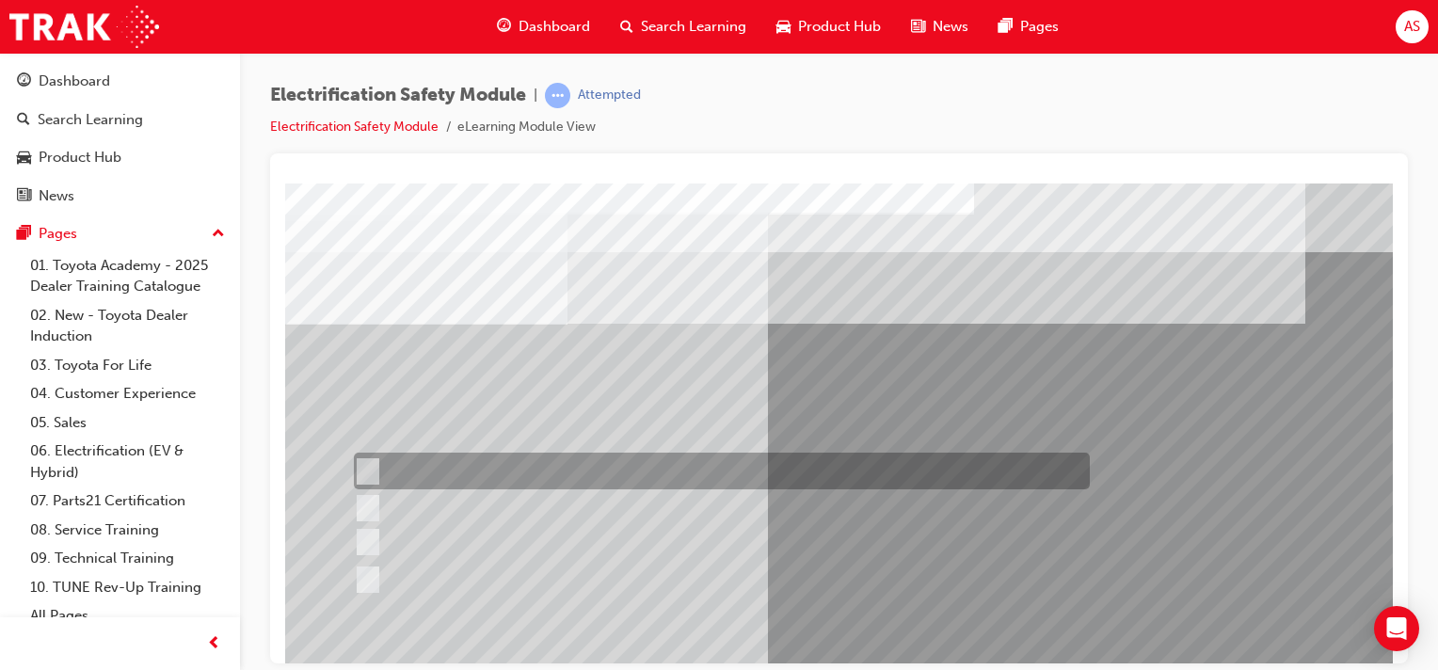
click at [361, 467] on input "Working on the High Voltage System." at bounding box center [364, 471] width 21 height 21
radio input "true"
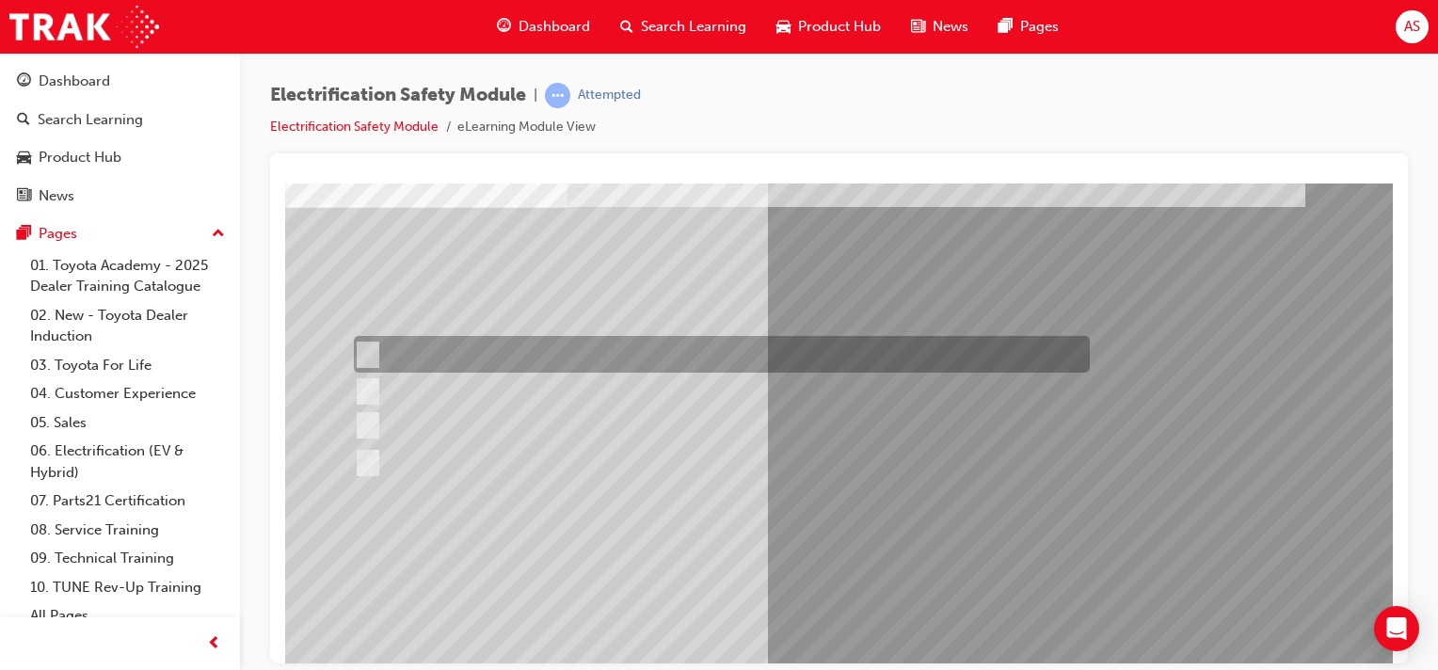
scroll to position [141, 0]
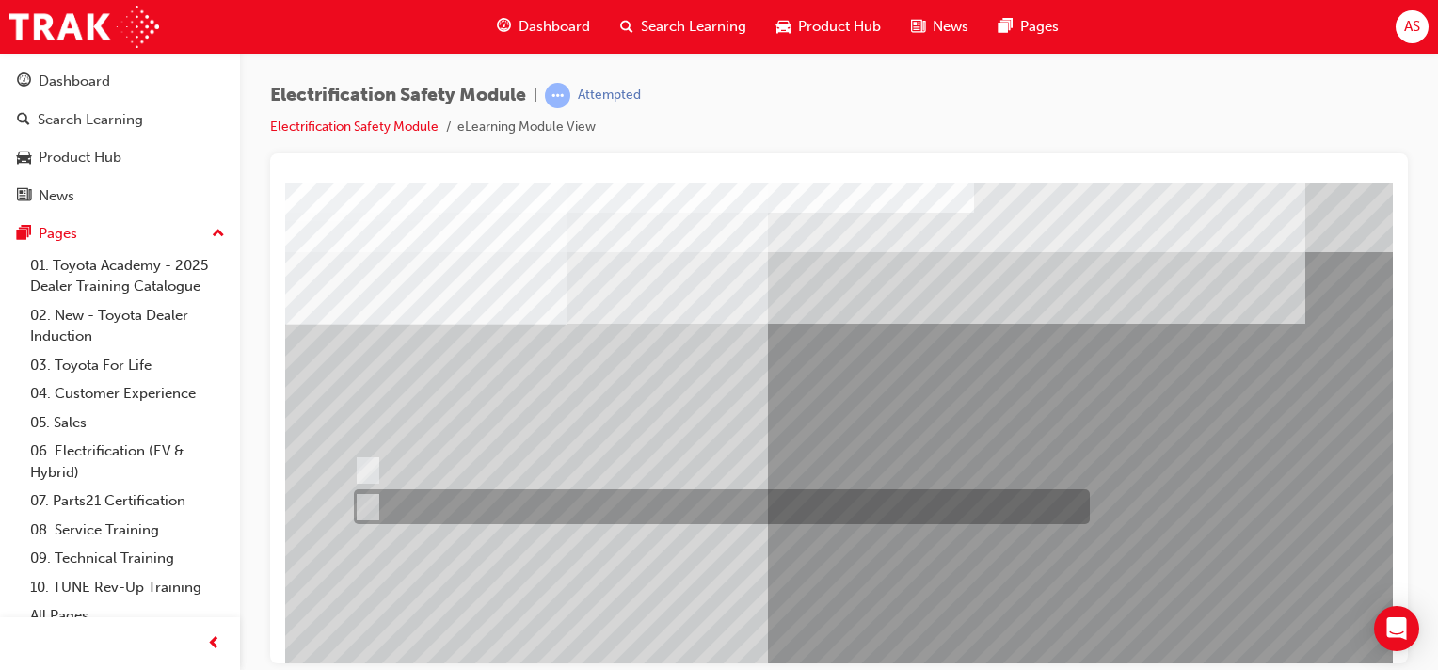
scroll to position [0, 0]
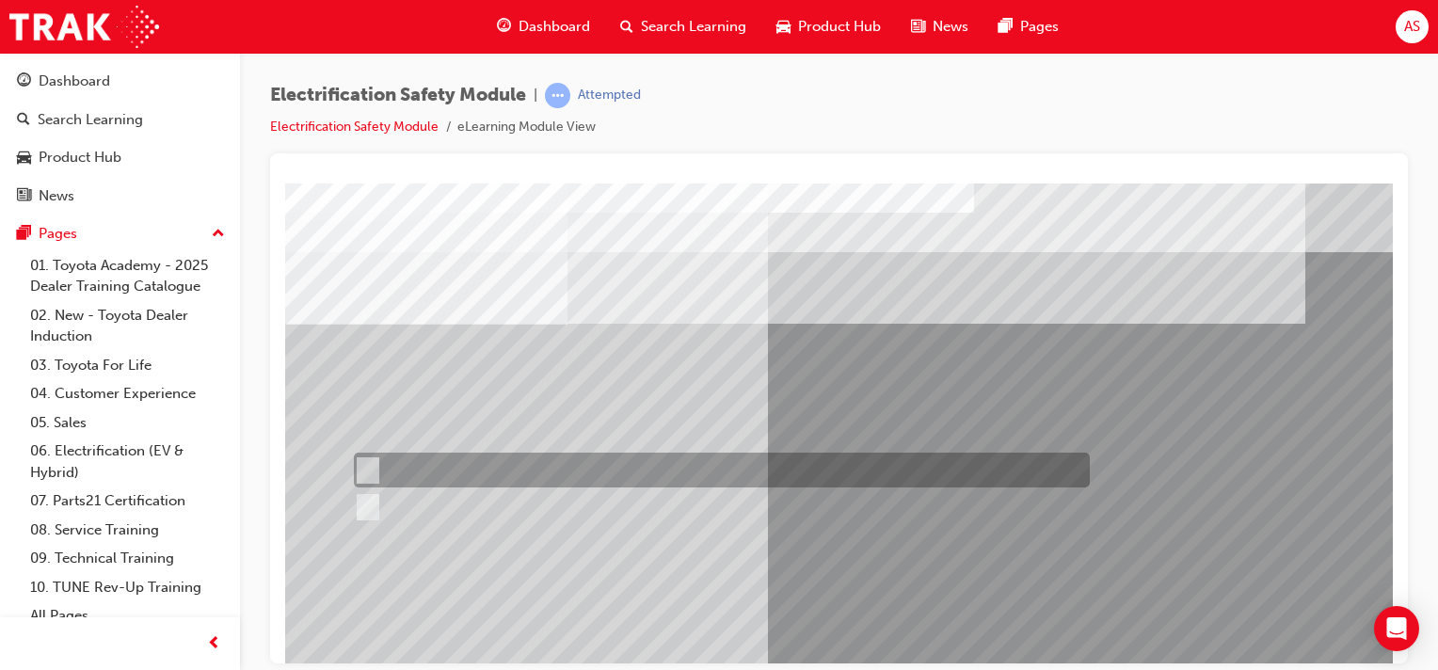
click at [365, 460] on input "True" at bounding box center [364, 470] width 21 height 21
radio input "true"
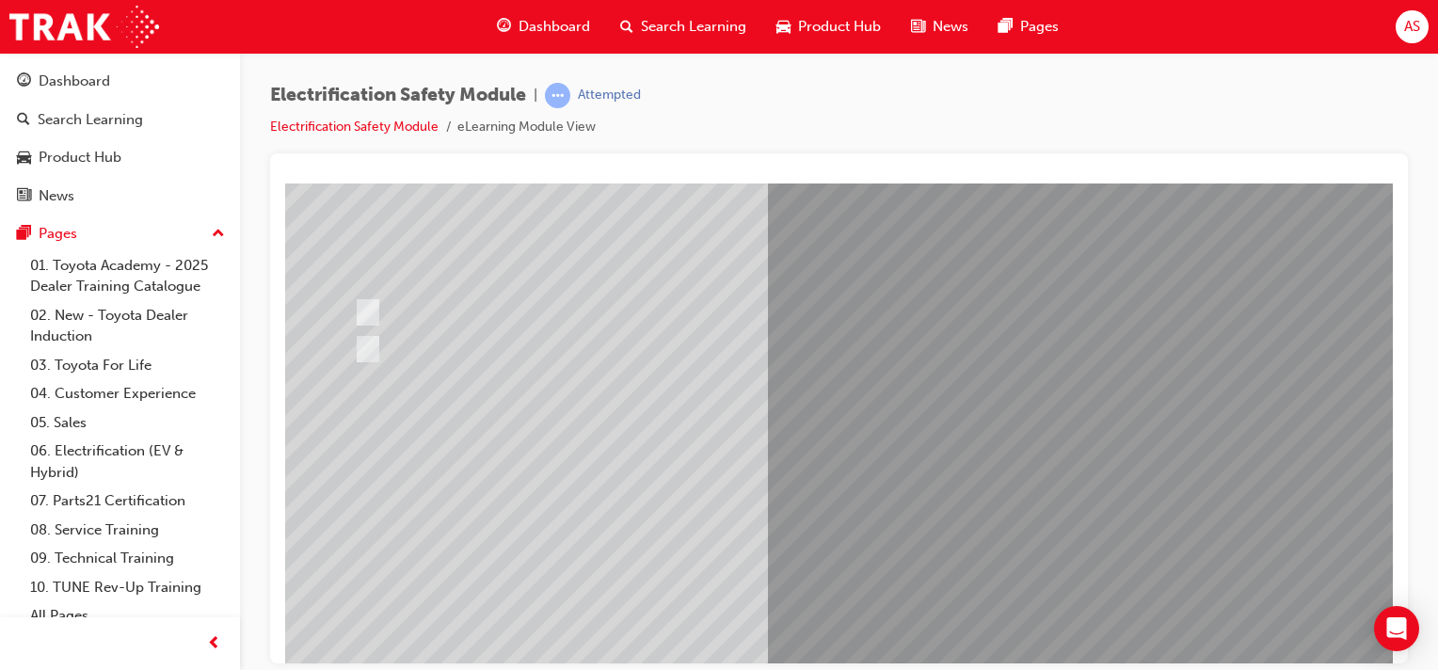
scroll to position [165, 0]
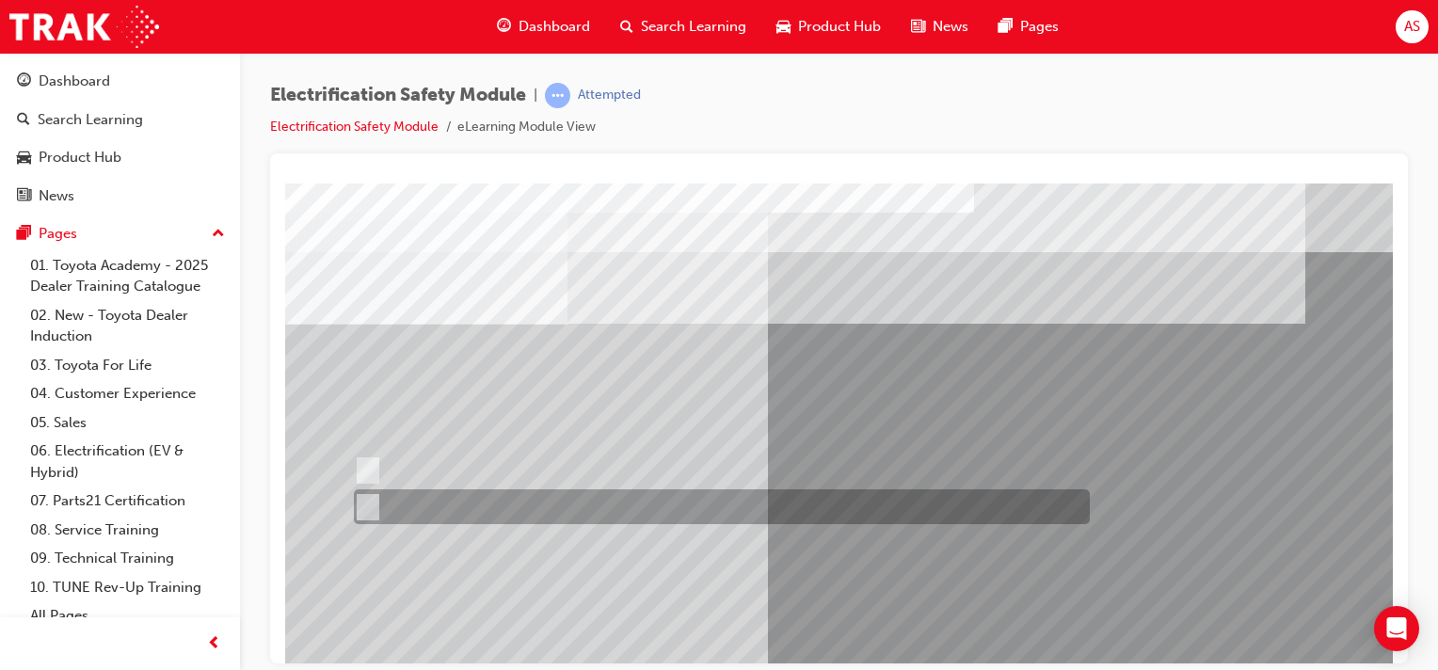
click at [362, 508] on input "True" at bounding box center [364, 507] width 21 height 21
radio input "true"
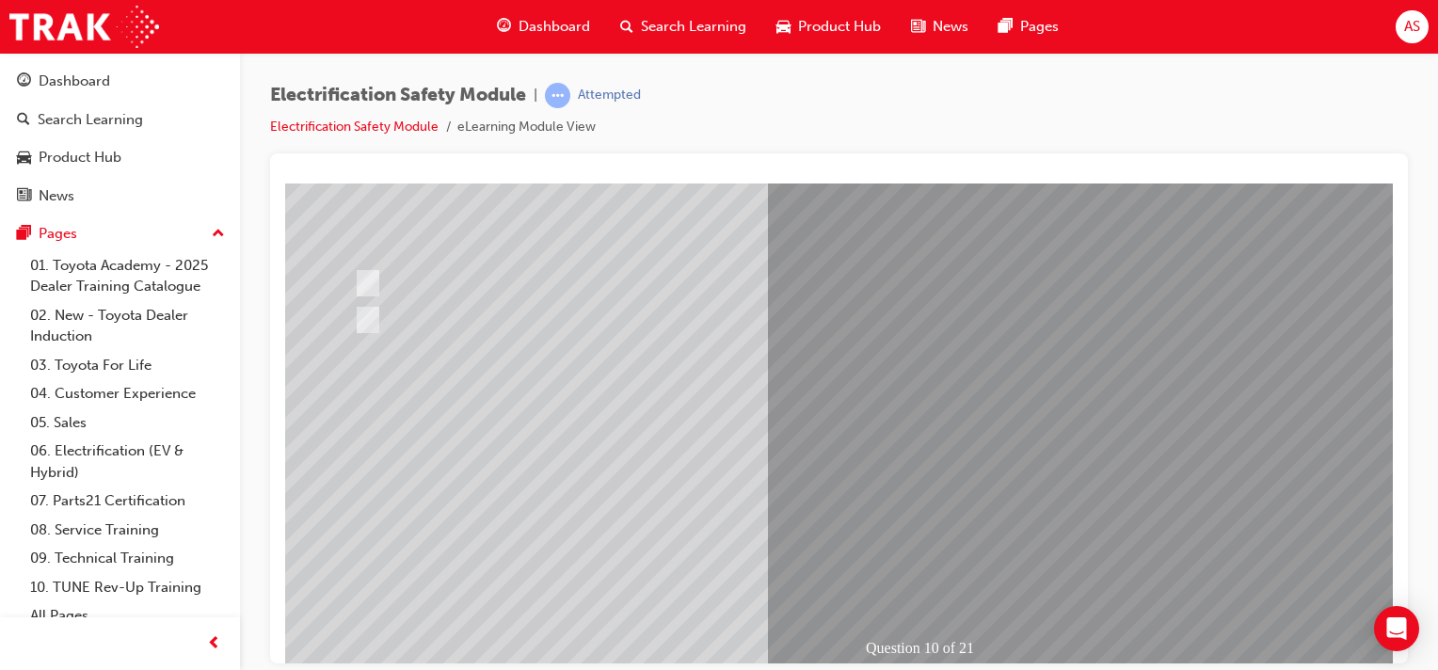
scroll to position [188, 0]
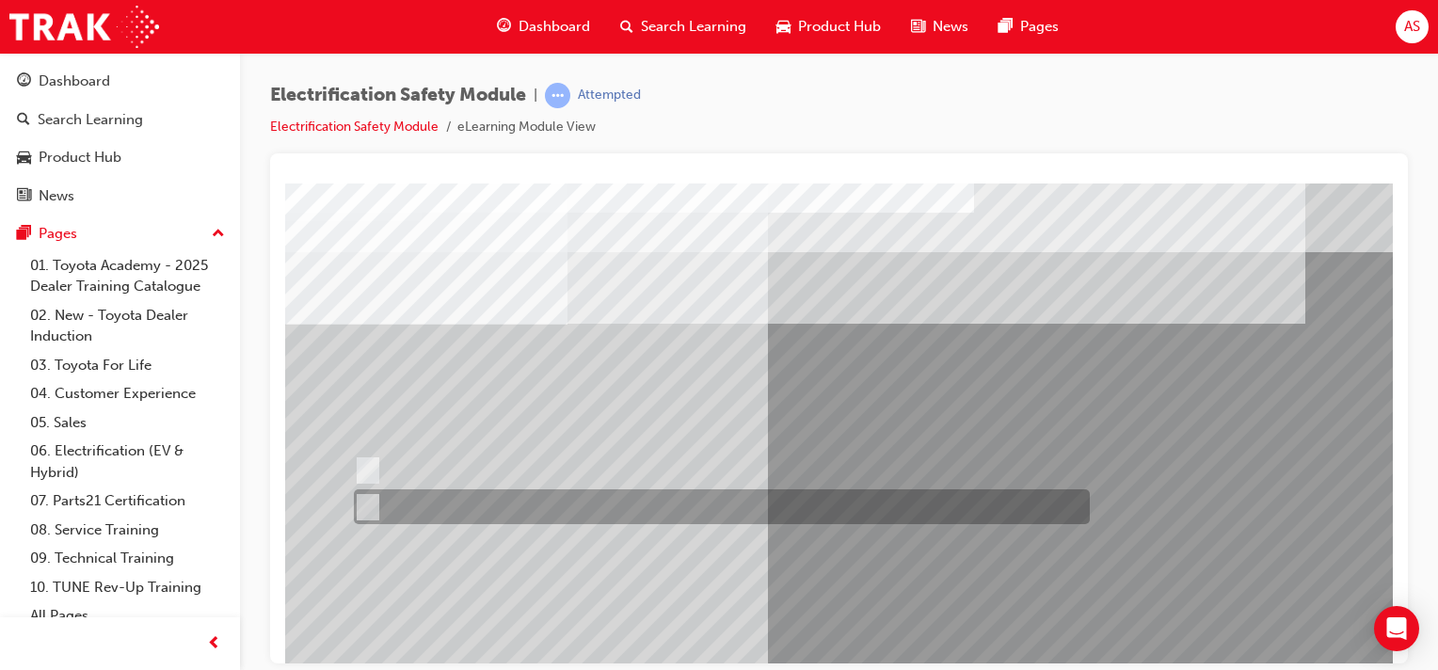
click at [366, 500] on input "False" at bounding box center [364, 507] width 21 height 21
radio input "true"
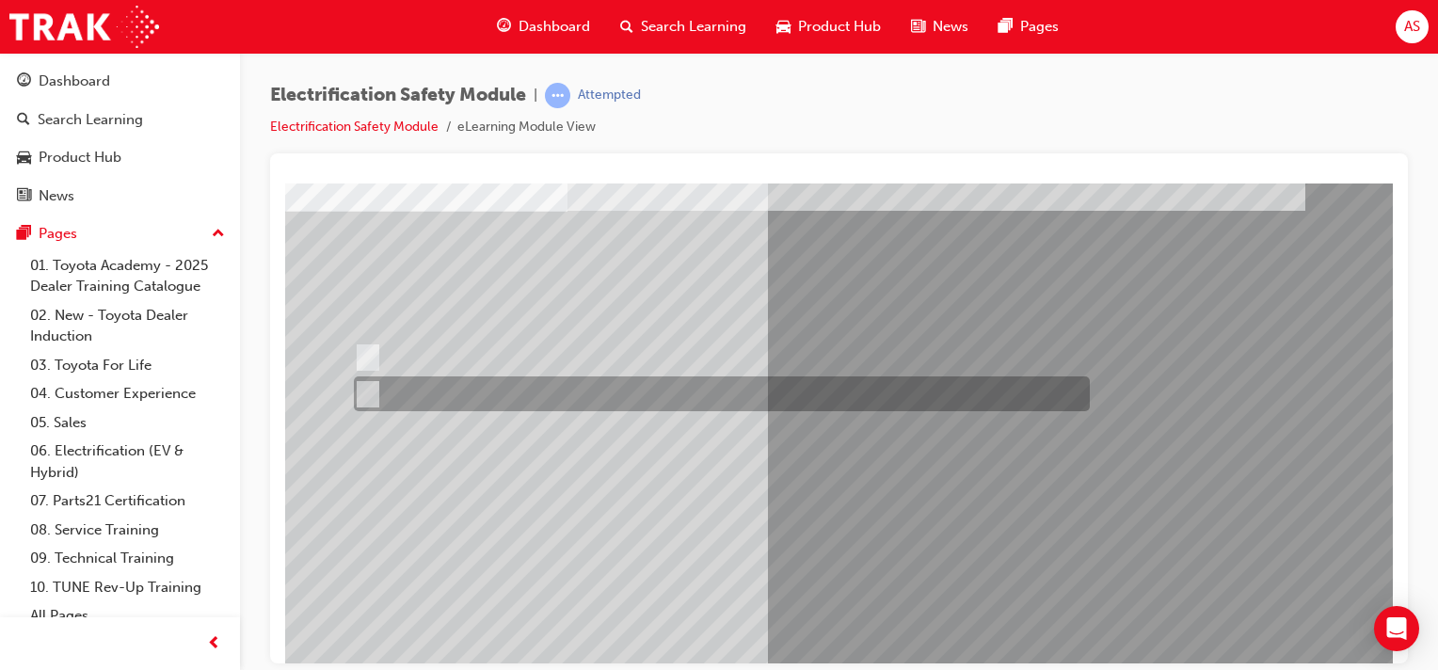
scroll to position [165, 0]
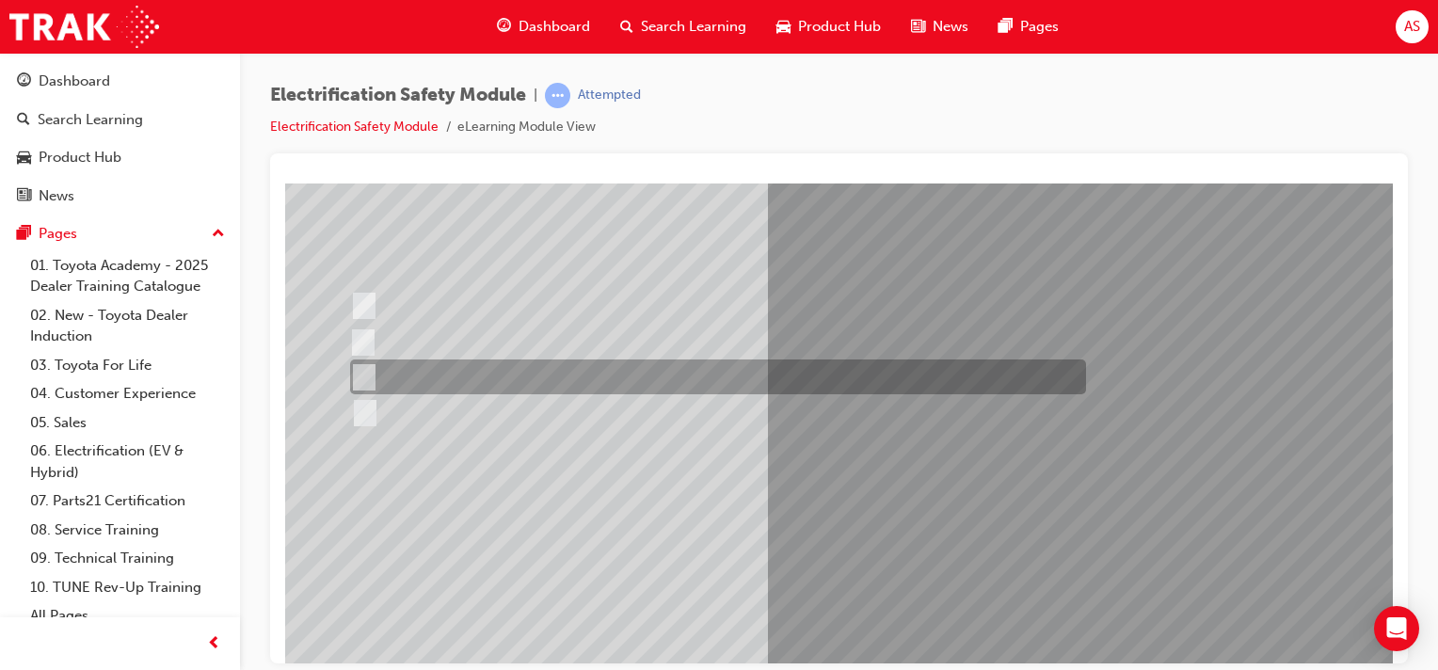
scroll to position [0, 0]
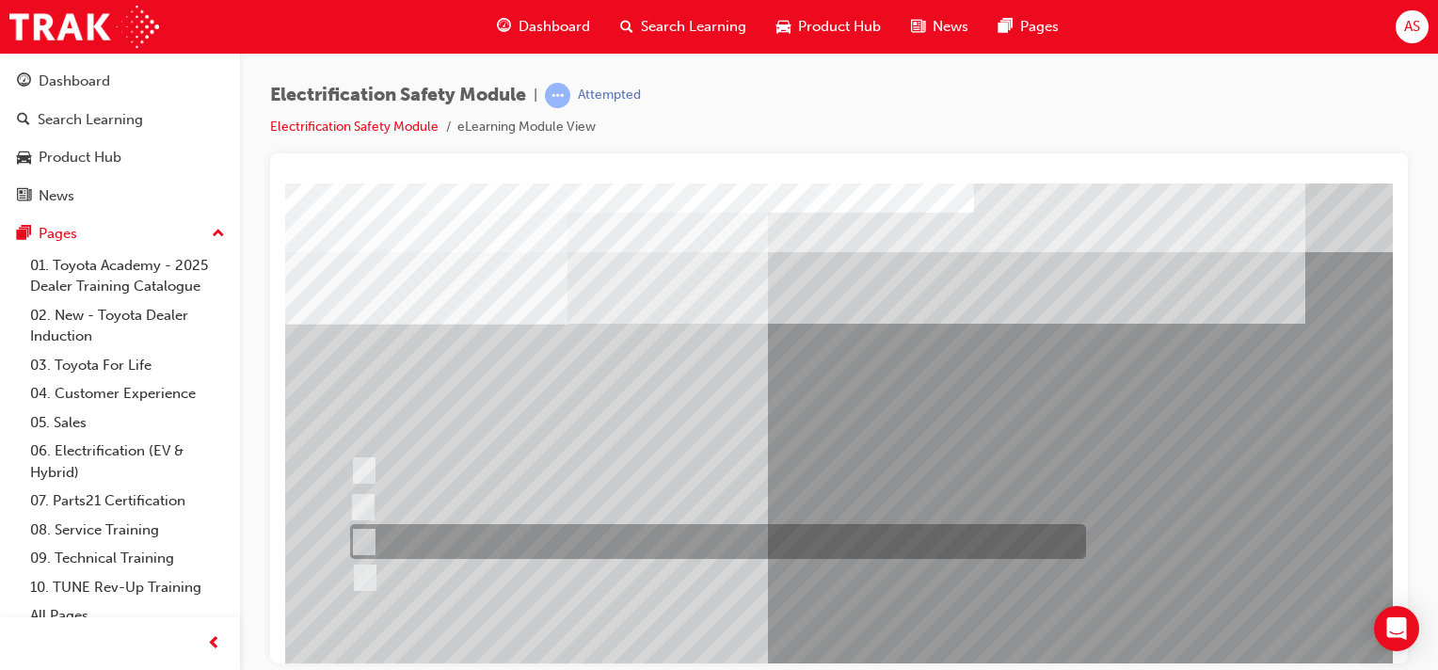
click at [361, 536] on input "Outside the vehicle’s detection area for entry and start system." at bounding box center [360, 542] width 21 height 21
radio input "true"
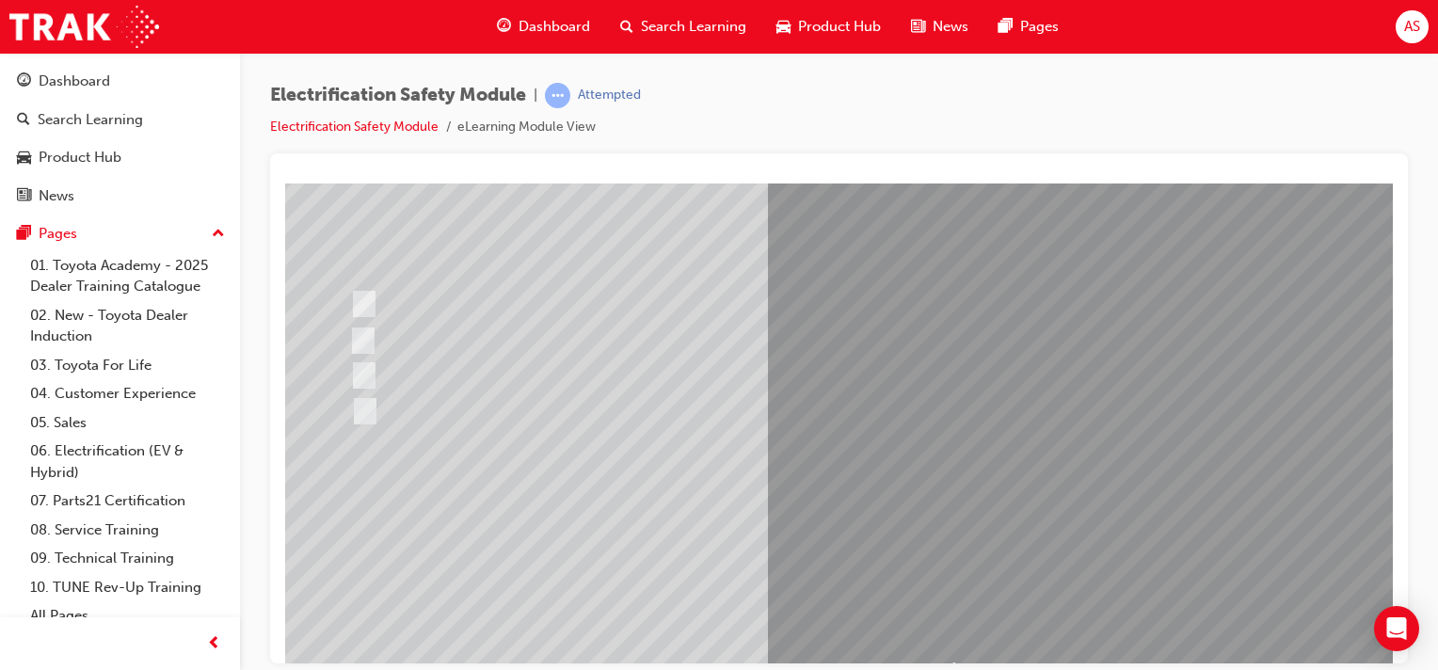
scroll to position [188, 0]
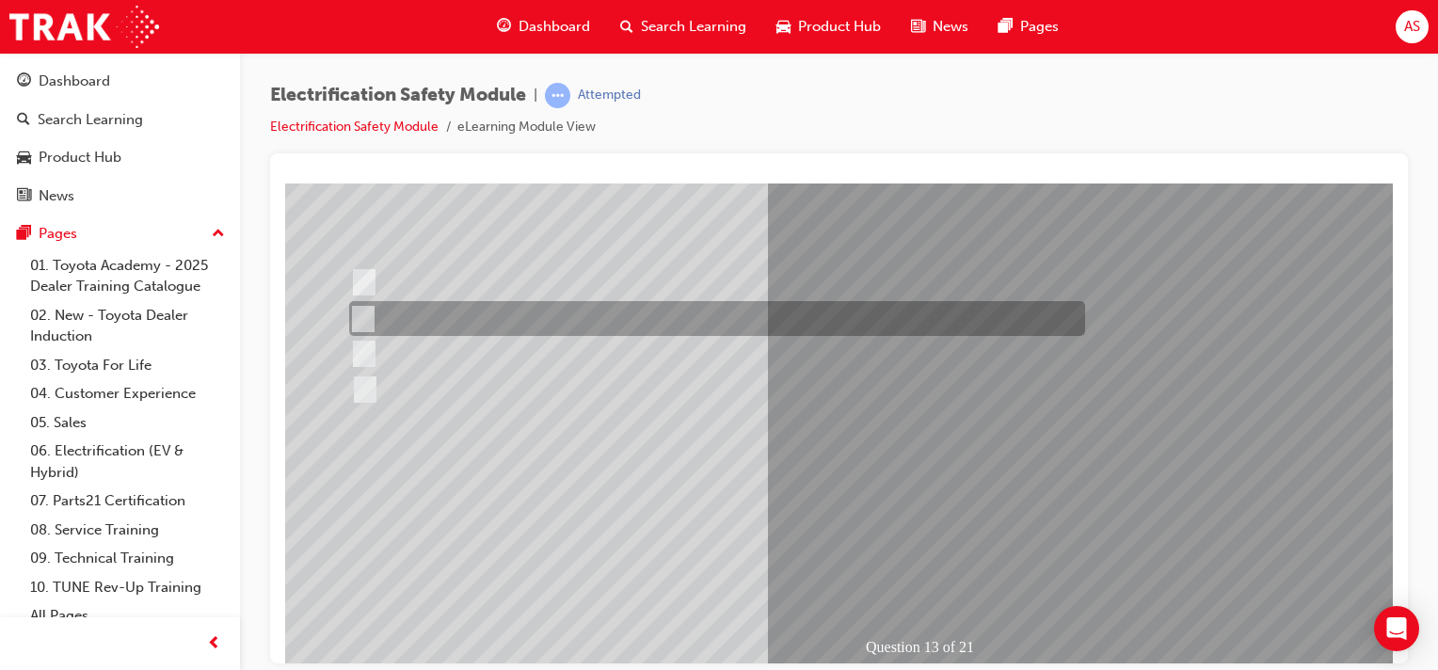
scroll to position [0, 0]
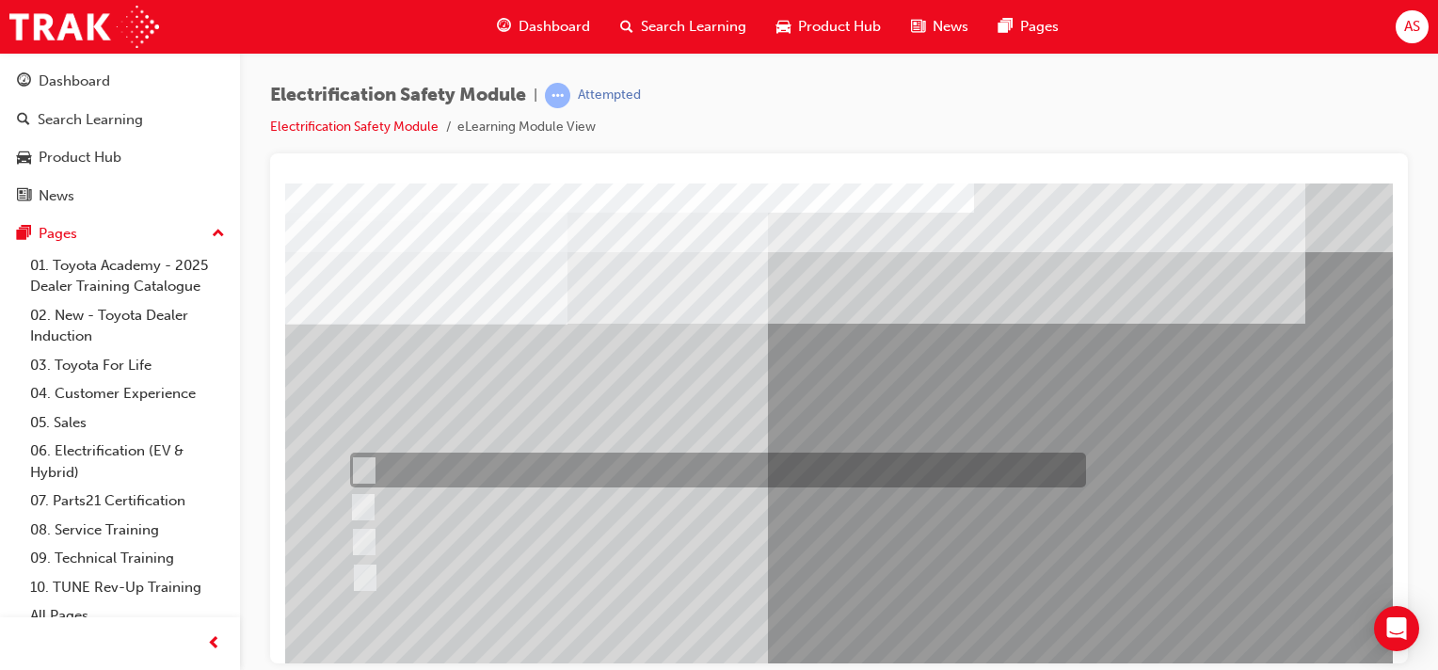
click at [365, 471] on input "Remove the Service Plug Grip" at bounding box center [360, 470] width 21 height 21
radio input "true"
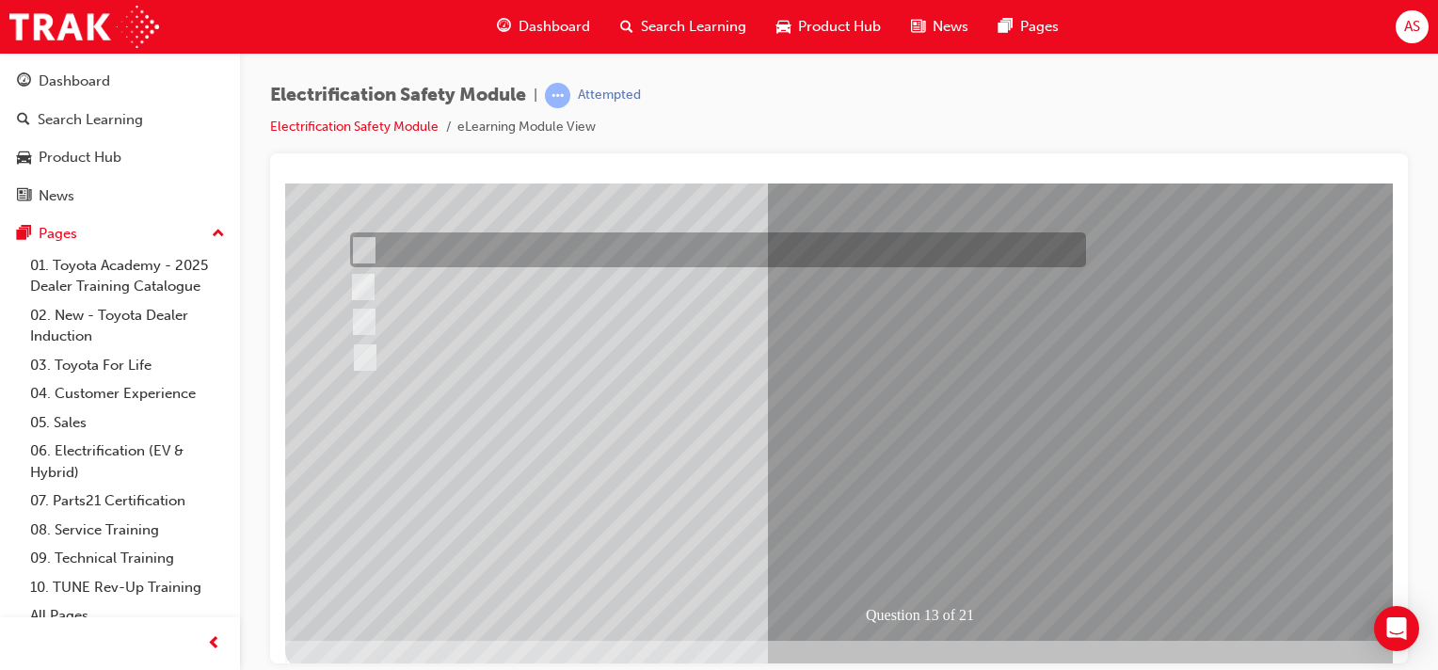
scroll to position [235, 0]
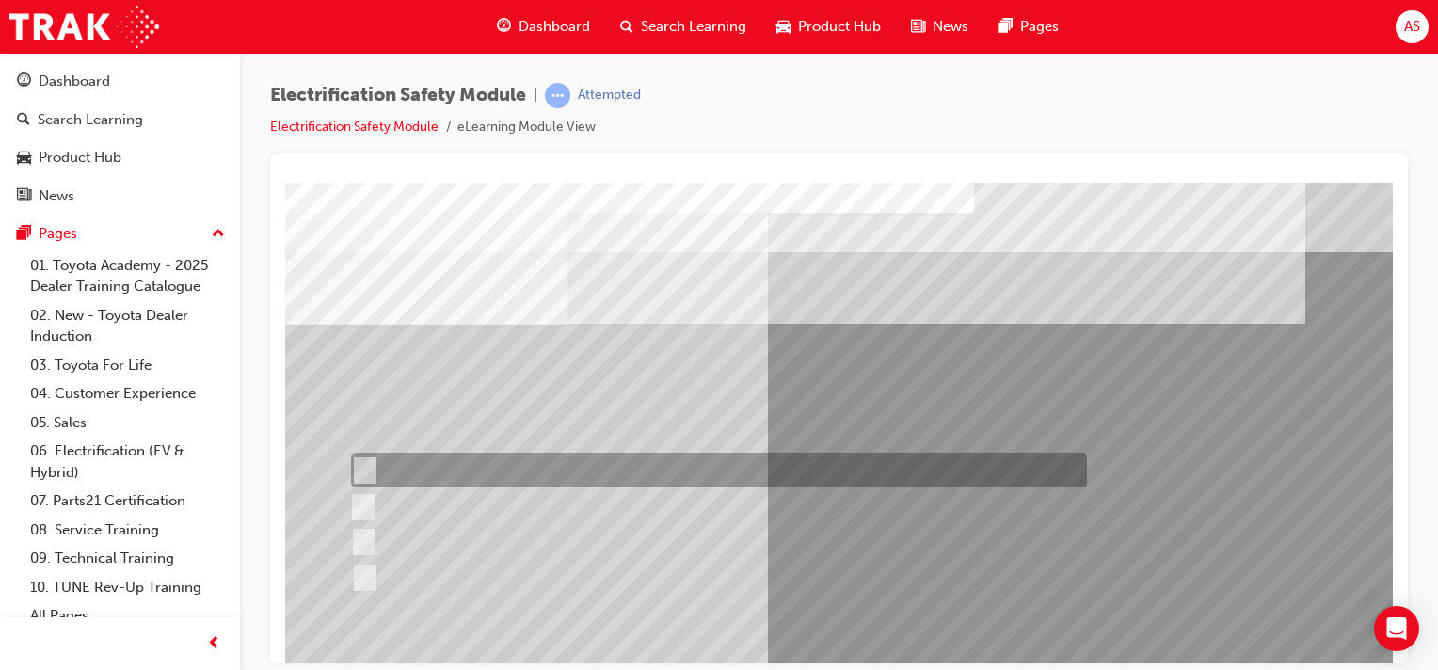
scroll to position [0, 0]
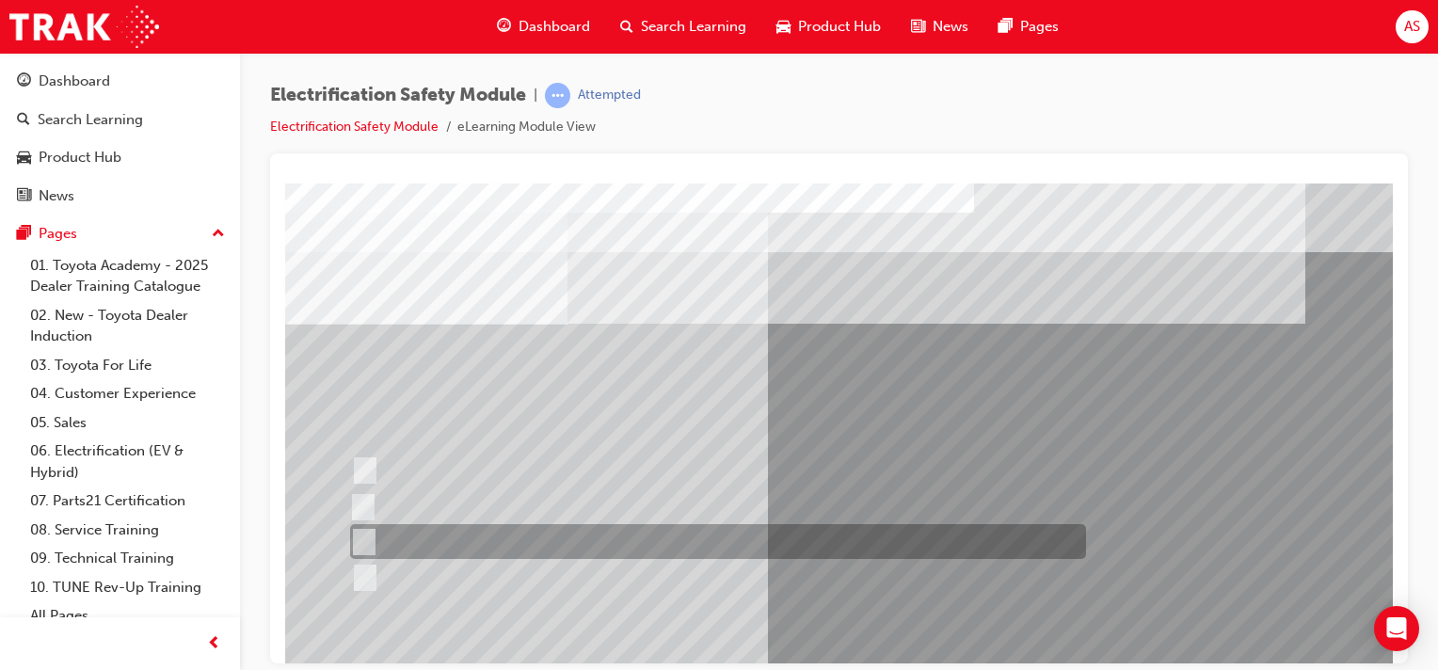
click at [384, 537] on div at bounding box center [713, 541] width 736 height 35
radio input "true"
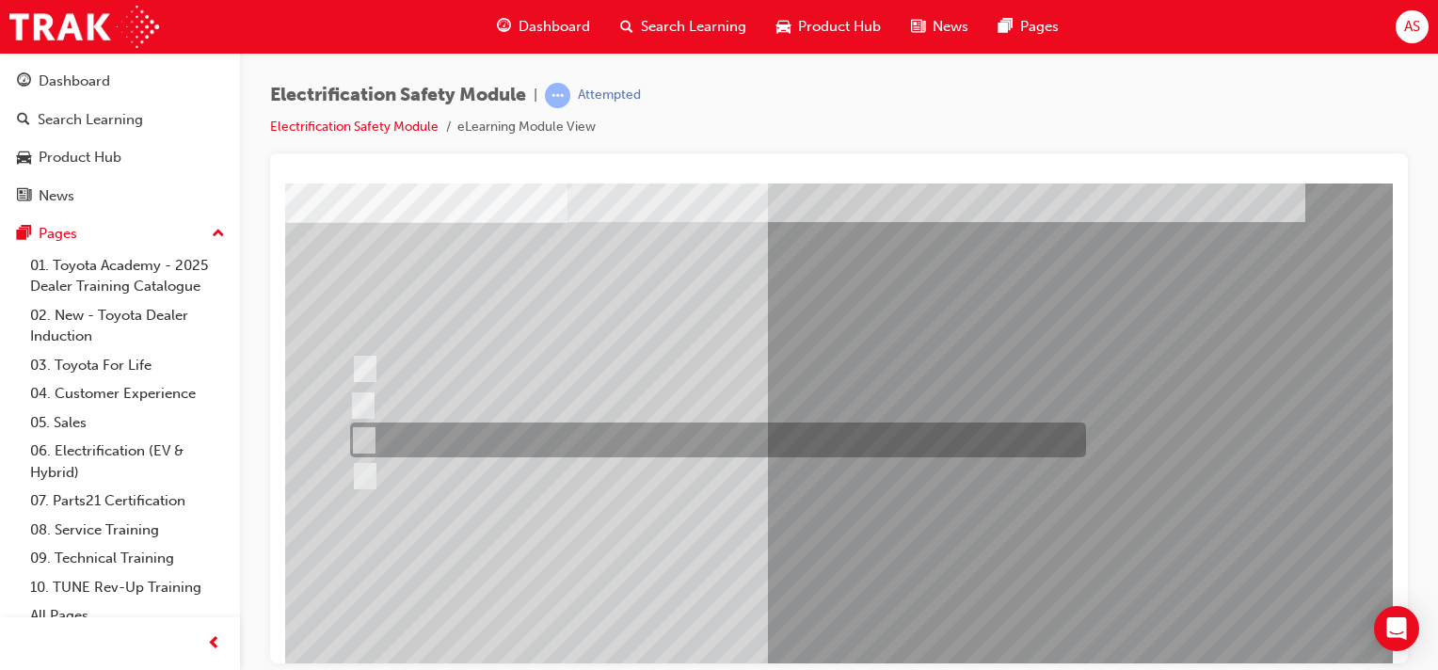
scroll to position [165, 0]
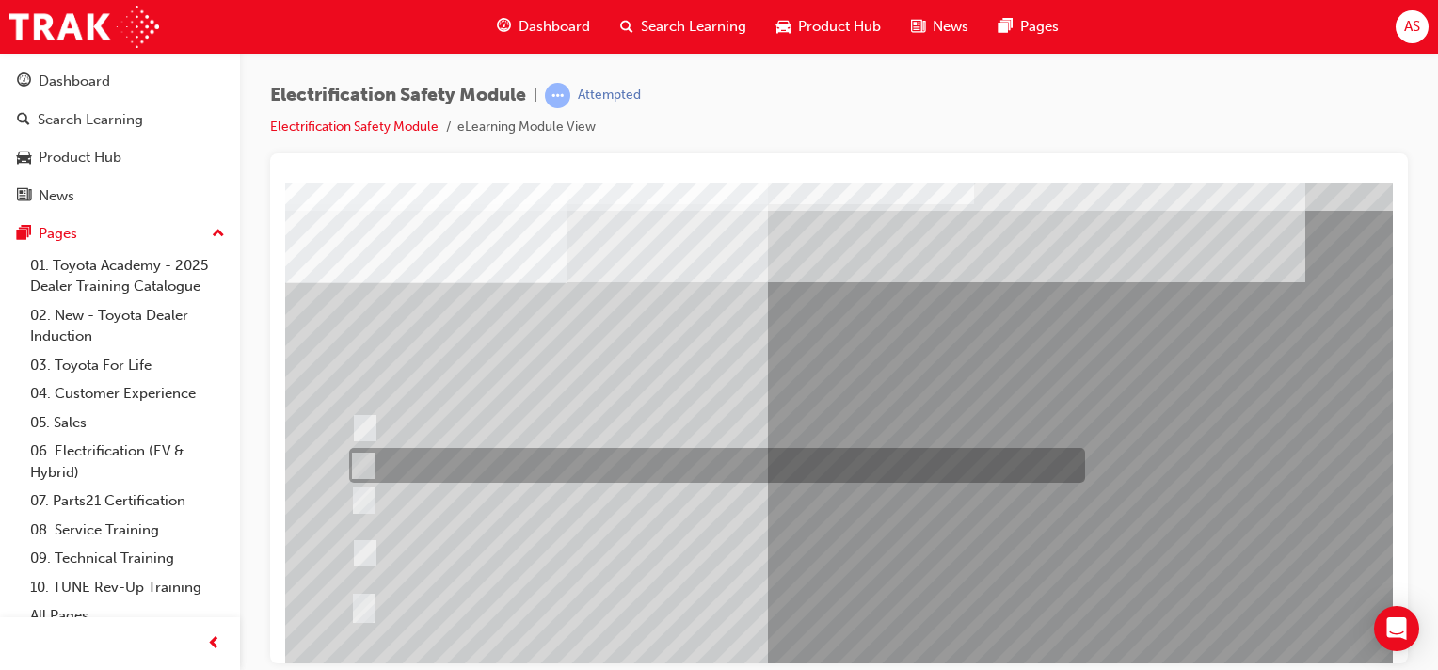
scroll to position [47, 0]
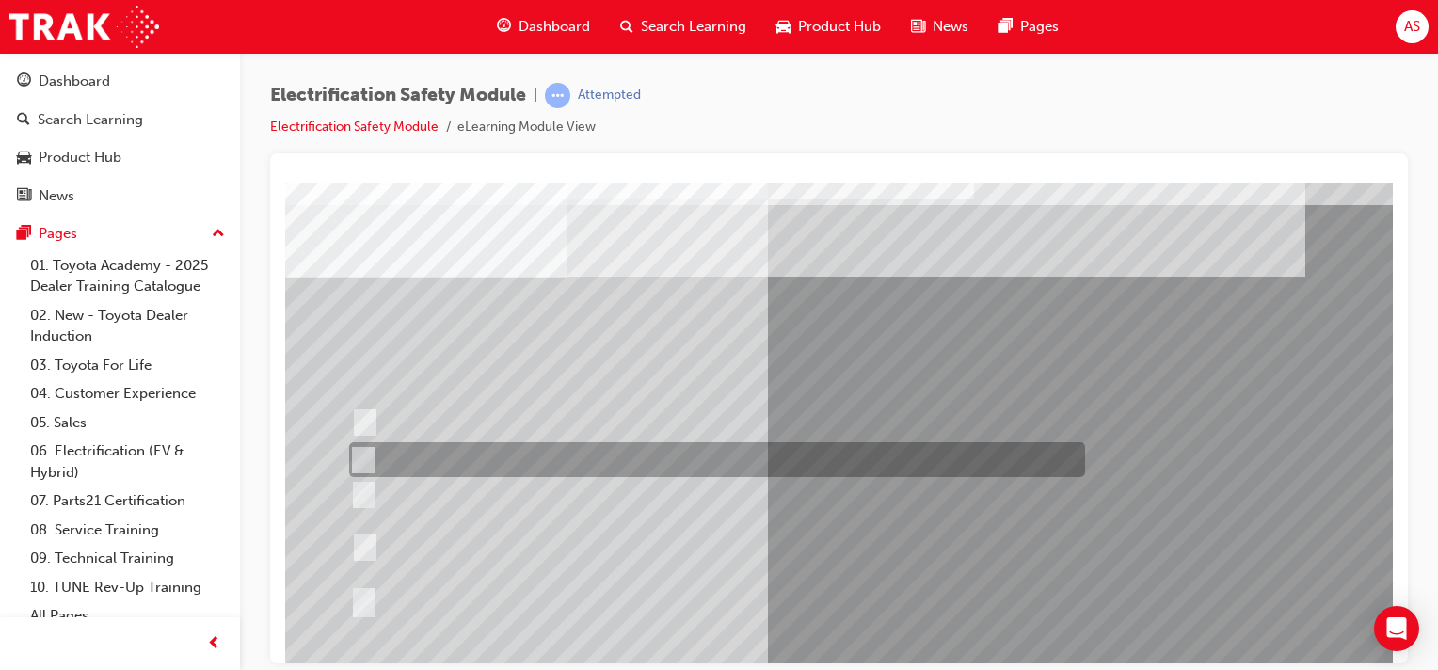
click at [361, 454] on input "The High Voltage Capacitor Terminal for 0 volts." at bounding box center [359, 460] width 21 height 21
radio input "true"
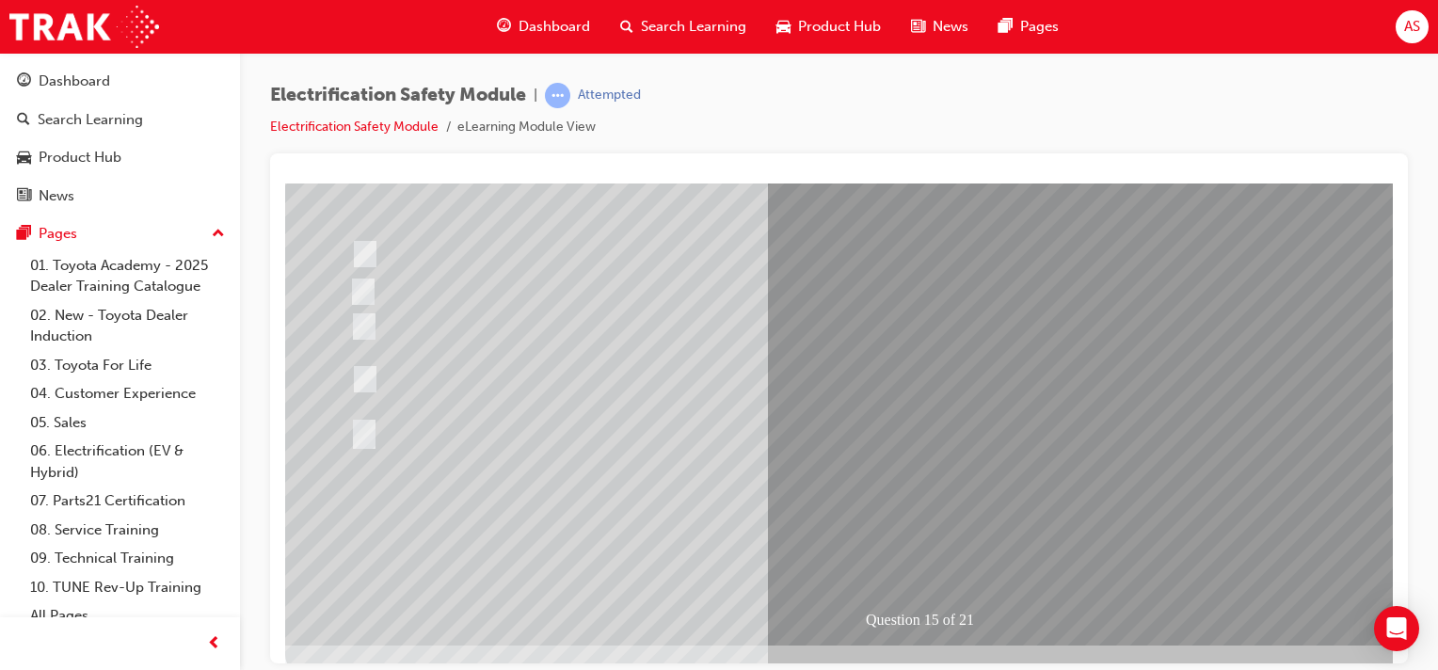
scroll to position [235, 0]
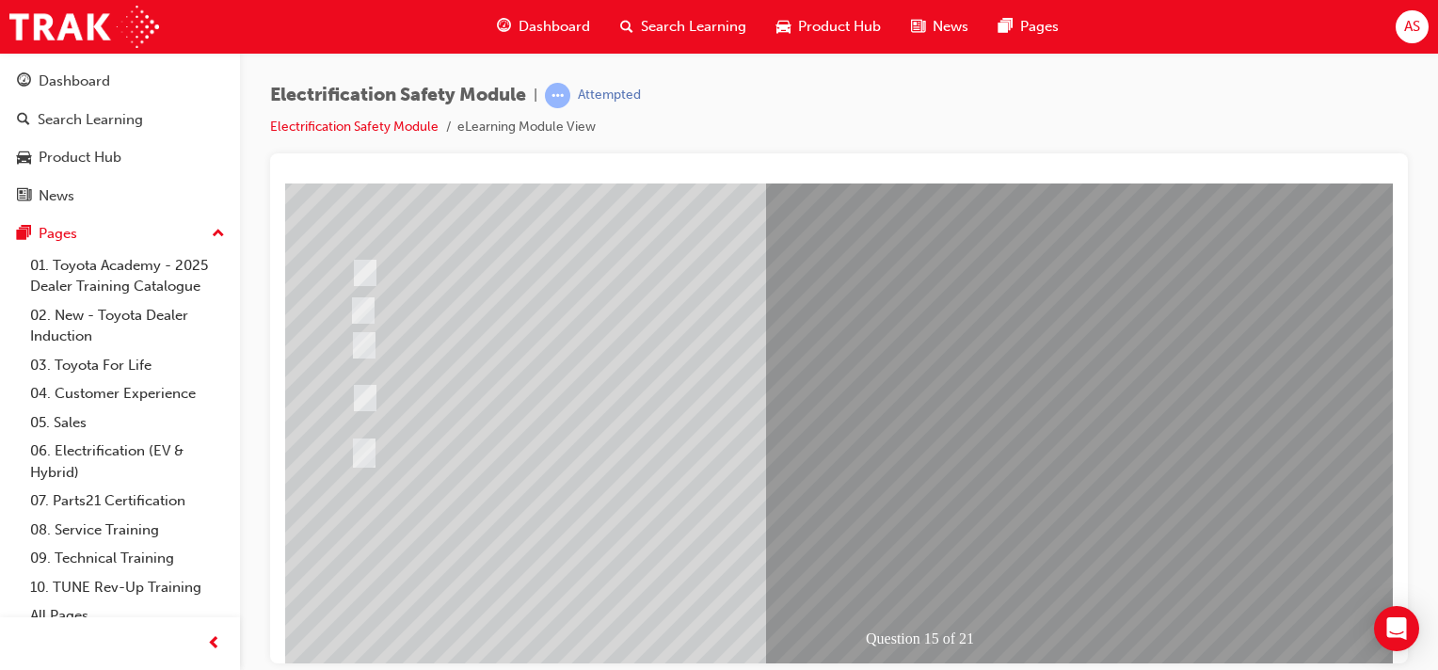
scroll to position [217, 0]
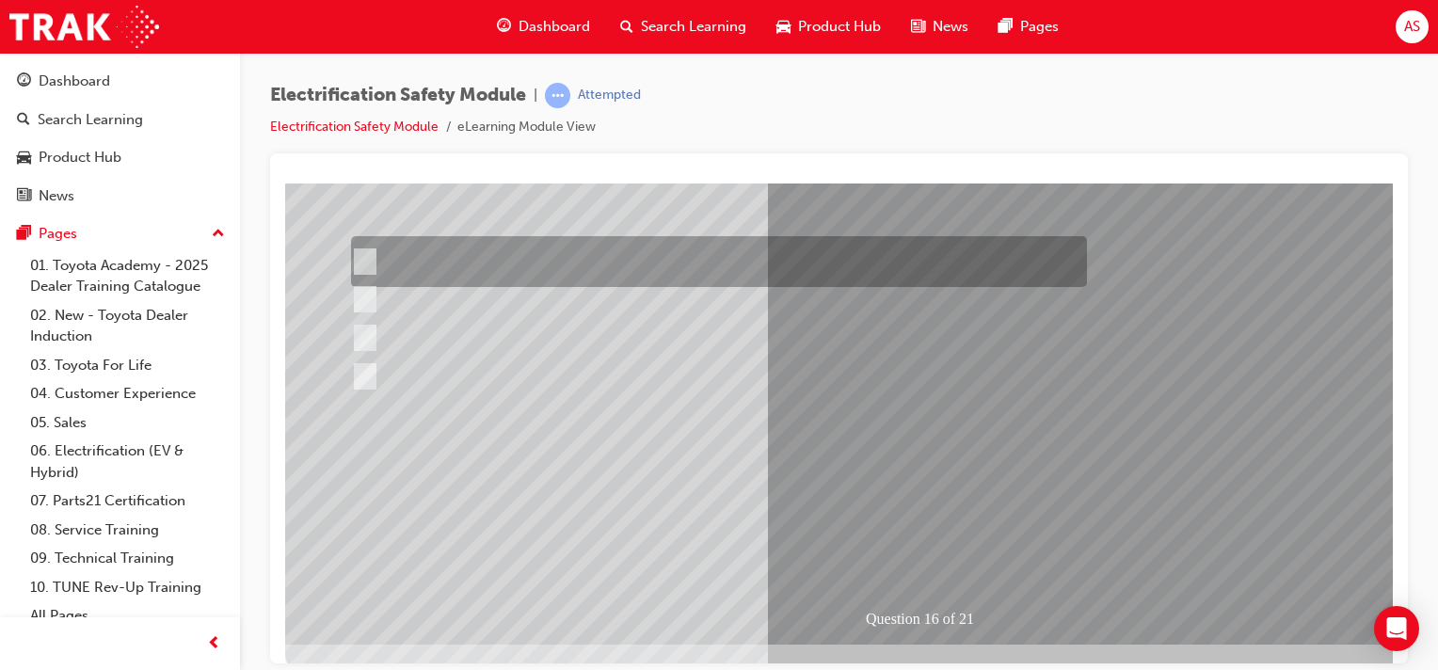
scroll to position [0, 0]
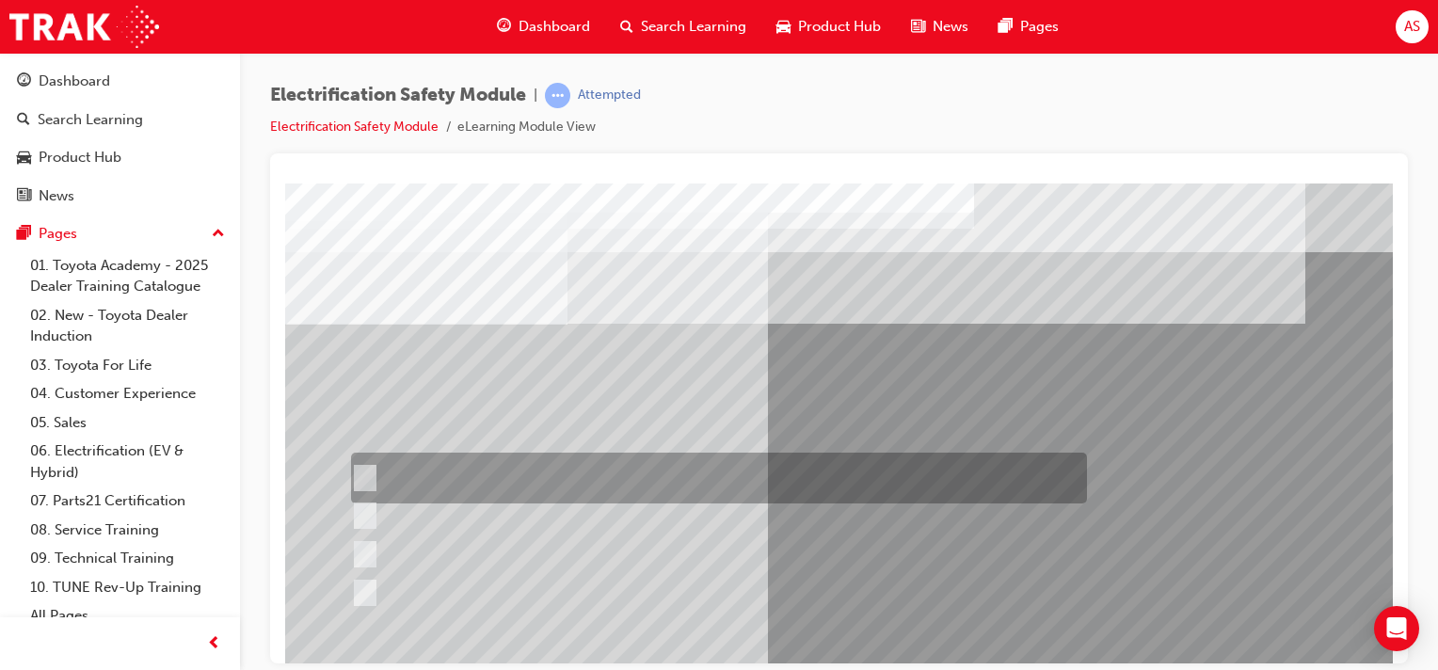
click at [358, 478] on input "Insulate the High Voltage Connector/Motor Side Cable Connection with Insulated …" at bounding box center [361, 478] width 21 height 21
radio input "true"
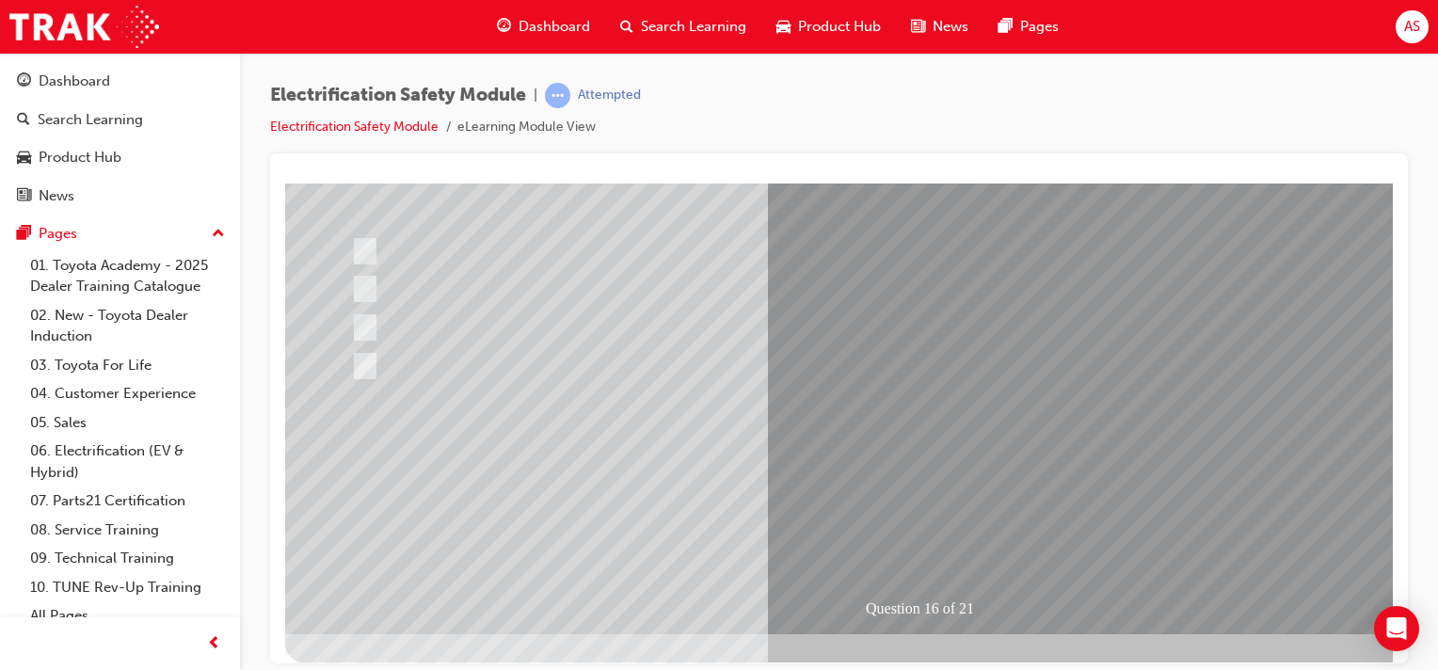
scroll to position [234, 0]
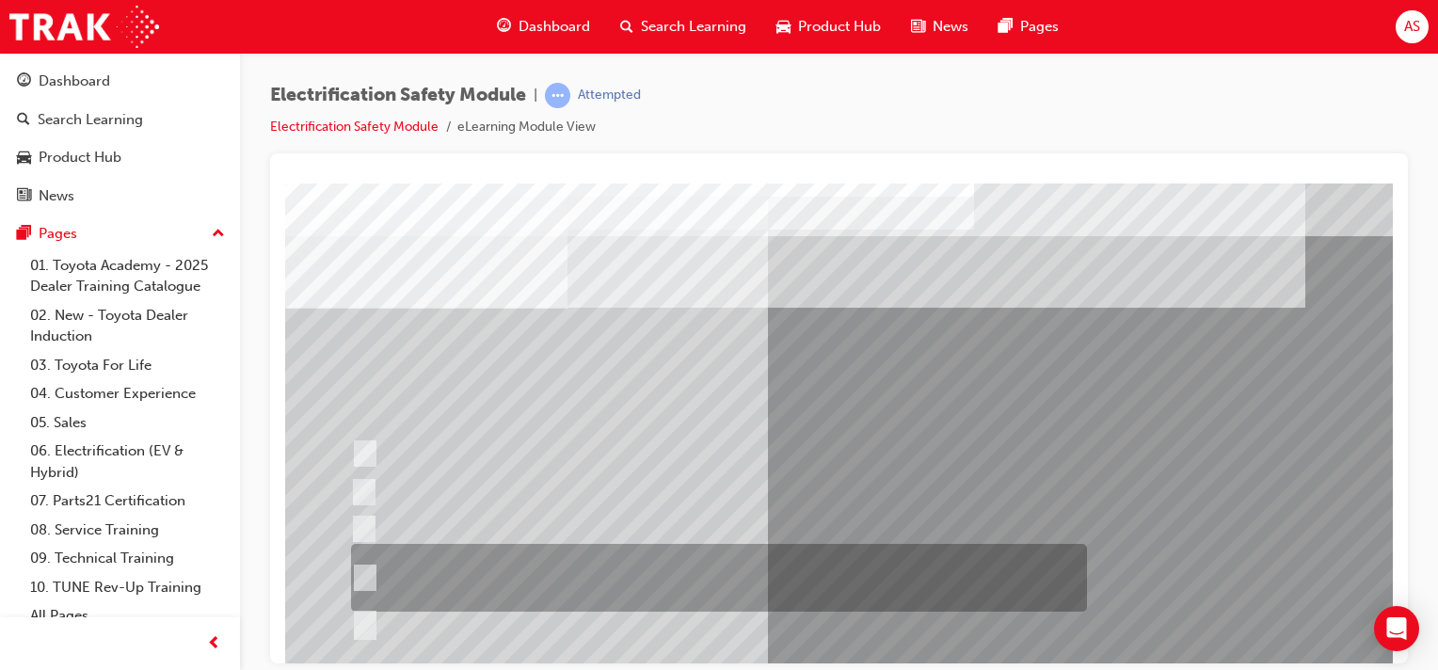
scroll to position [71, 0]
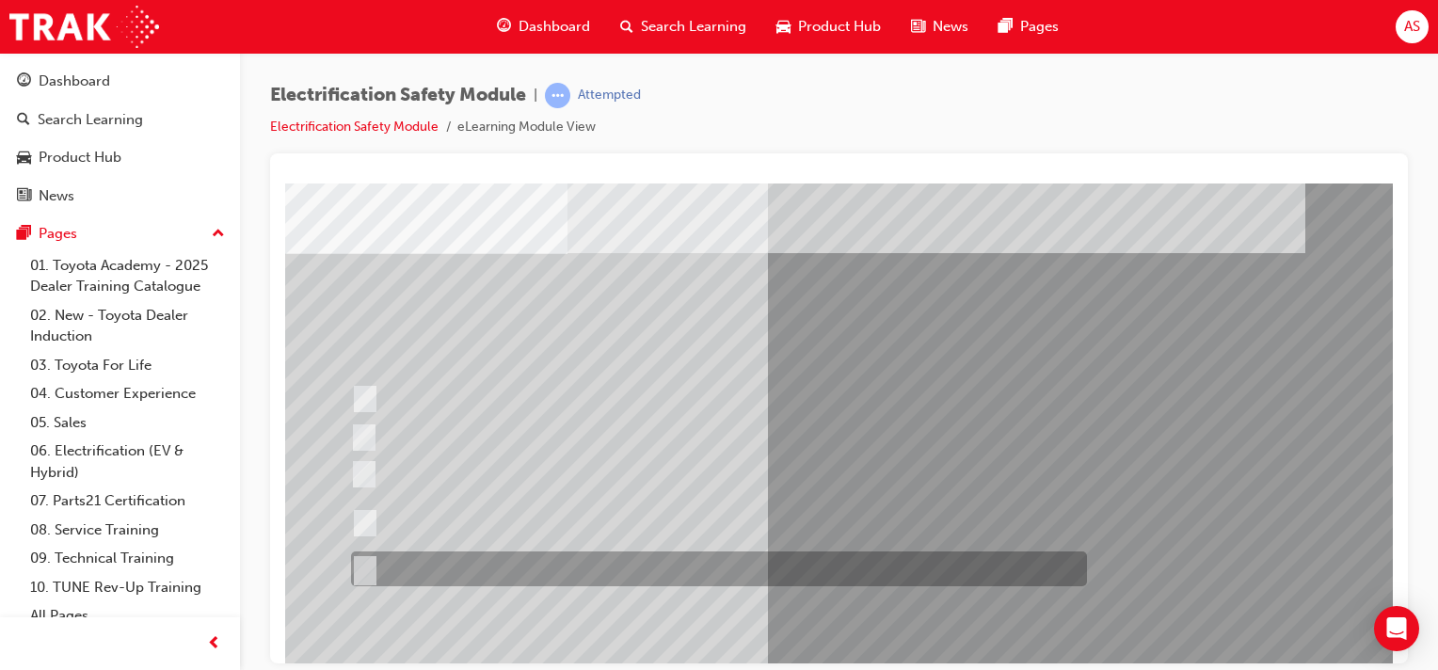
click at [361, 575] on input "All of the above." at bounding box center [361, 569] width 21 height 21
radio input "true"
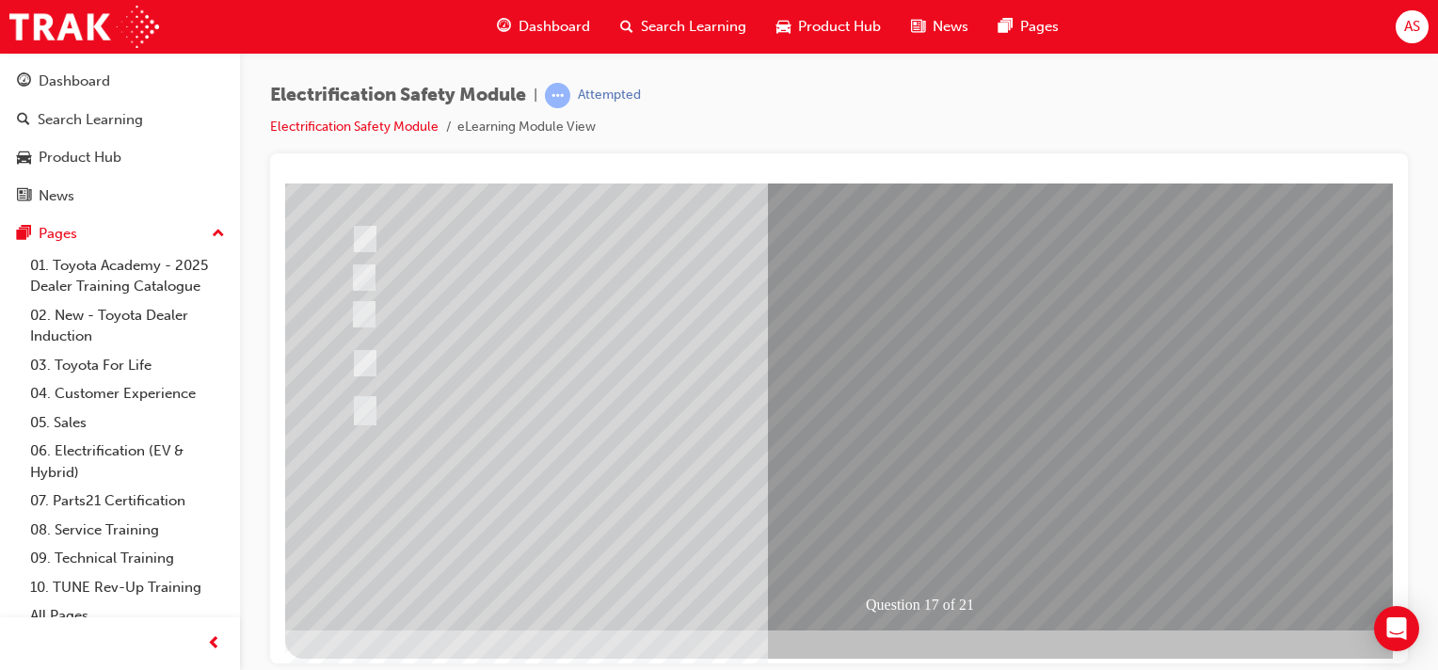
scroll to position [240, 0]
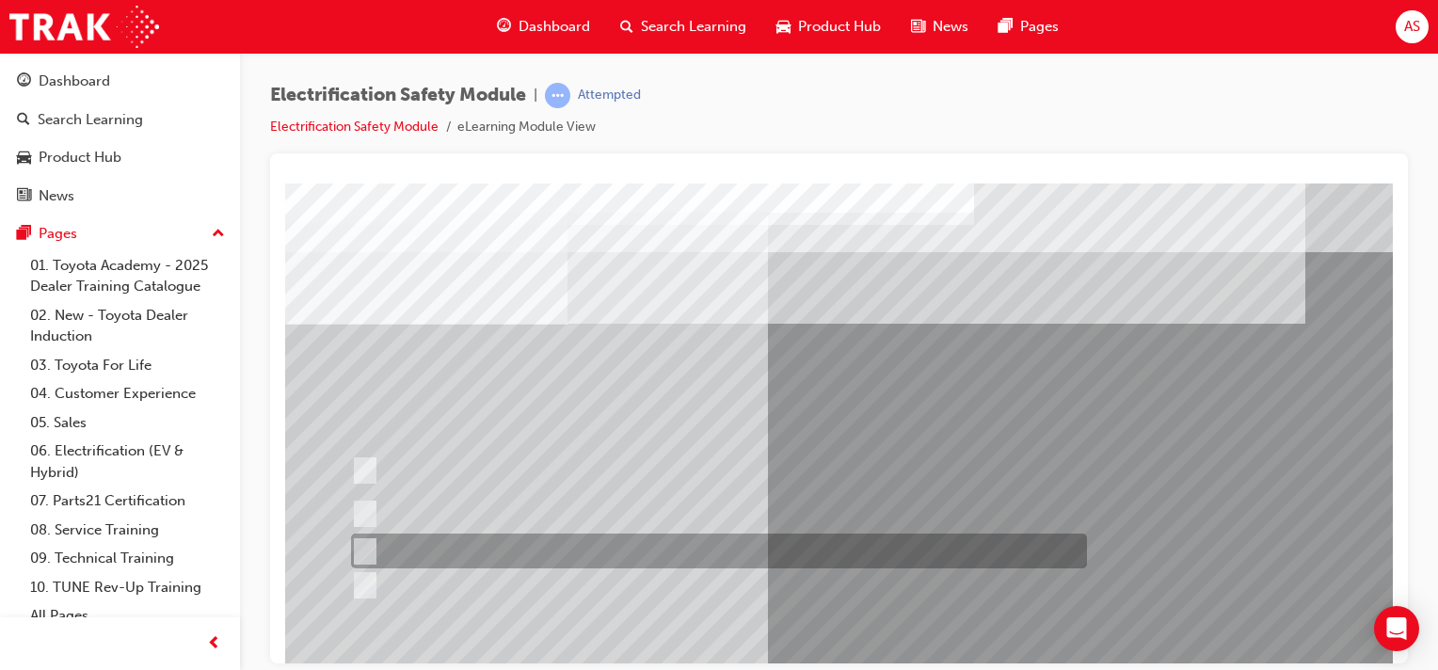
click at [453, 553] on div at bounding box center [714, 551] width 736 height 35
radio input "true"
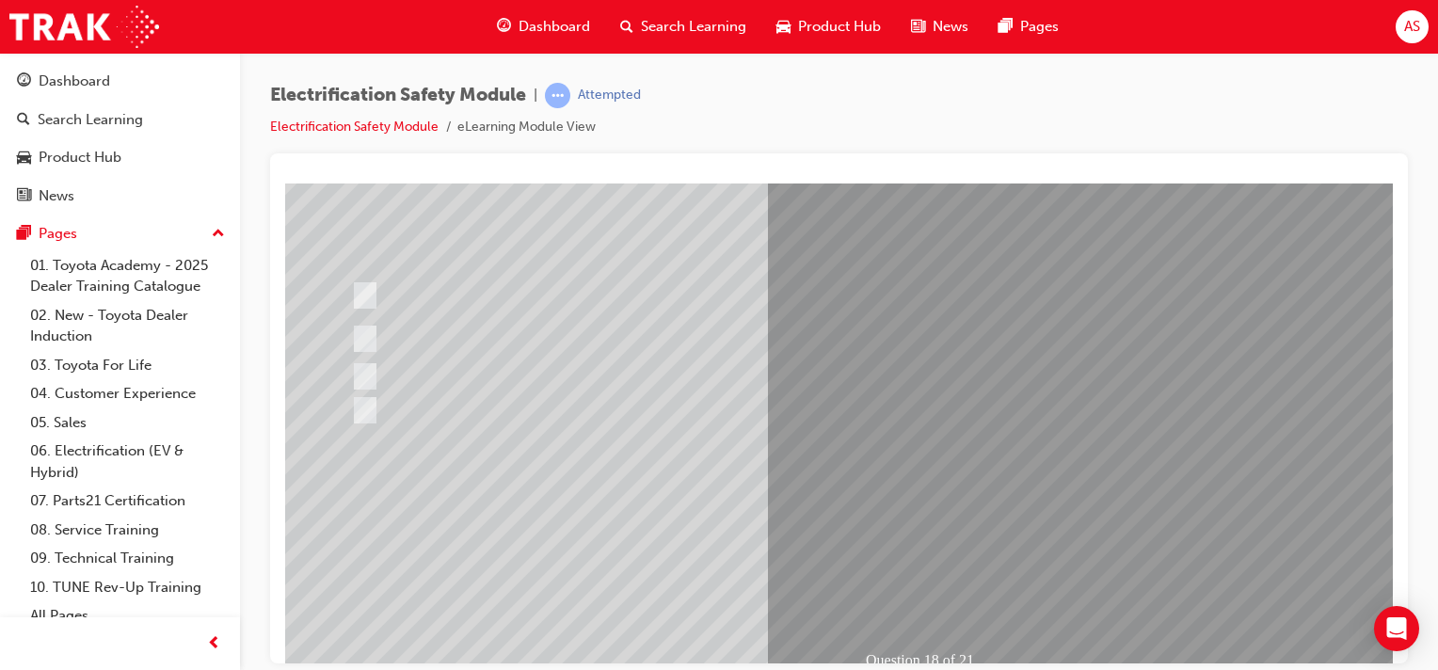
scroll to position [211, 0]
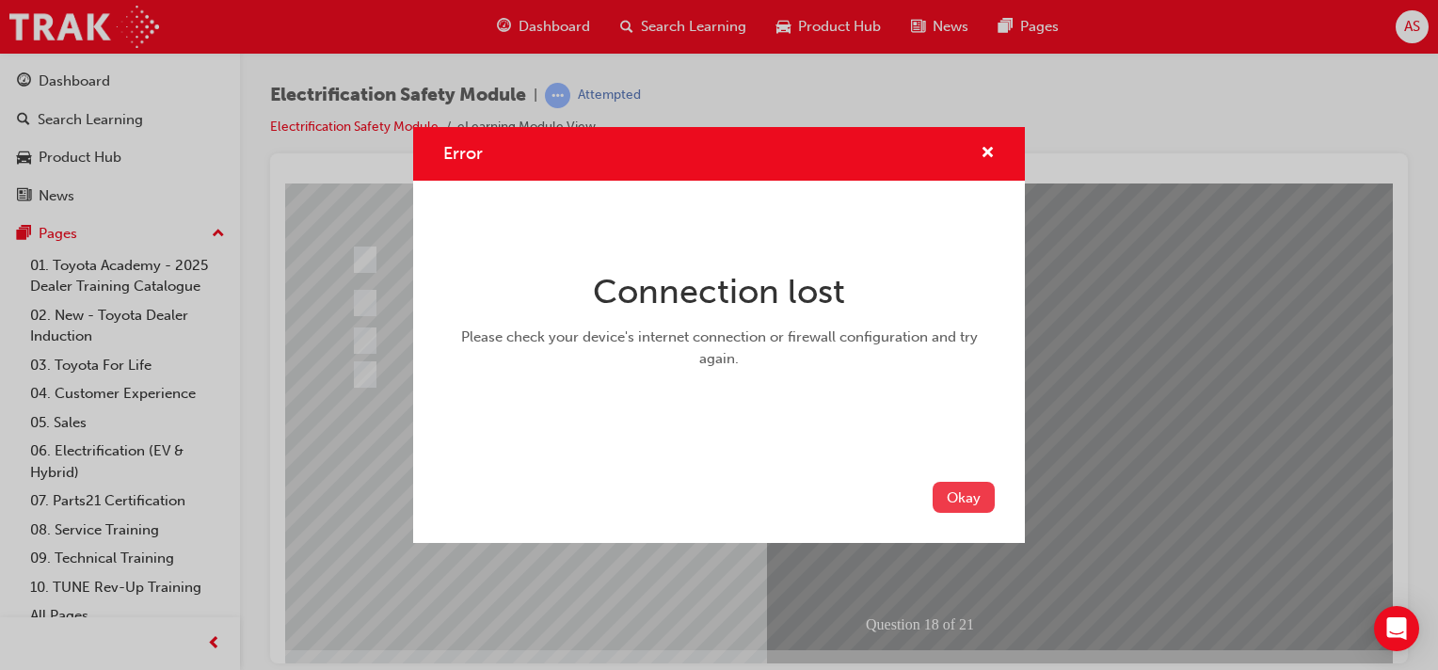
click at [972, 503] on button "Okay" at bounding box center [964, 497] width 62 height 31
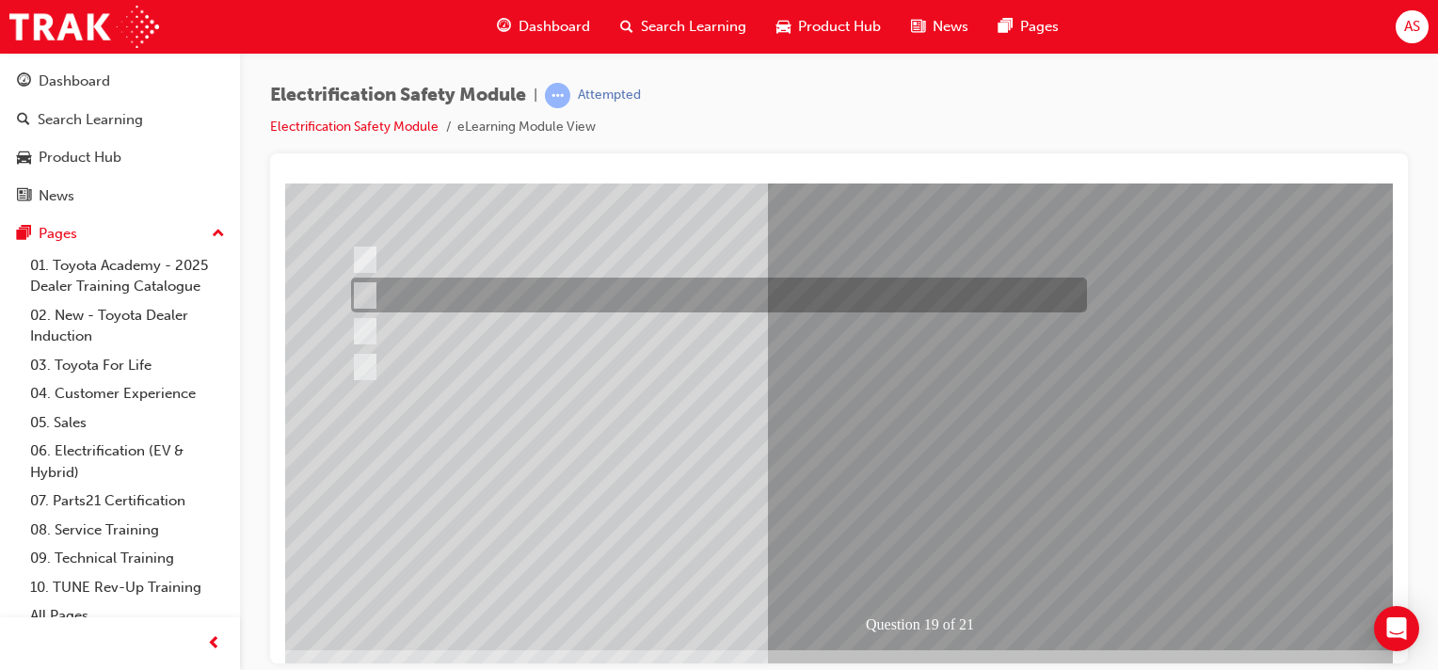
scroll to position [0, 0]
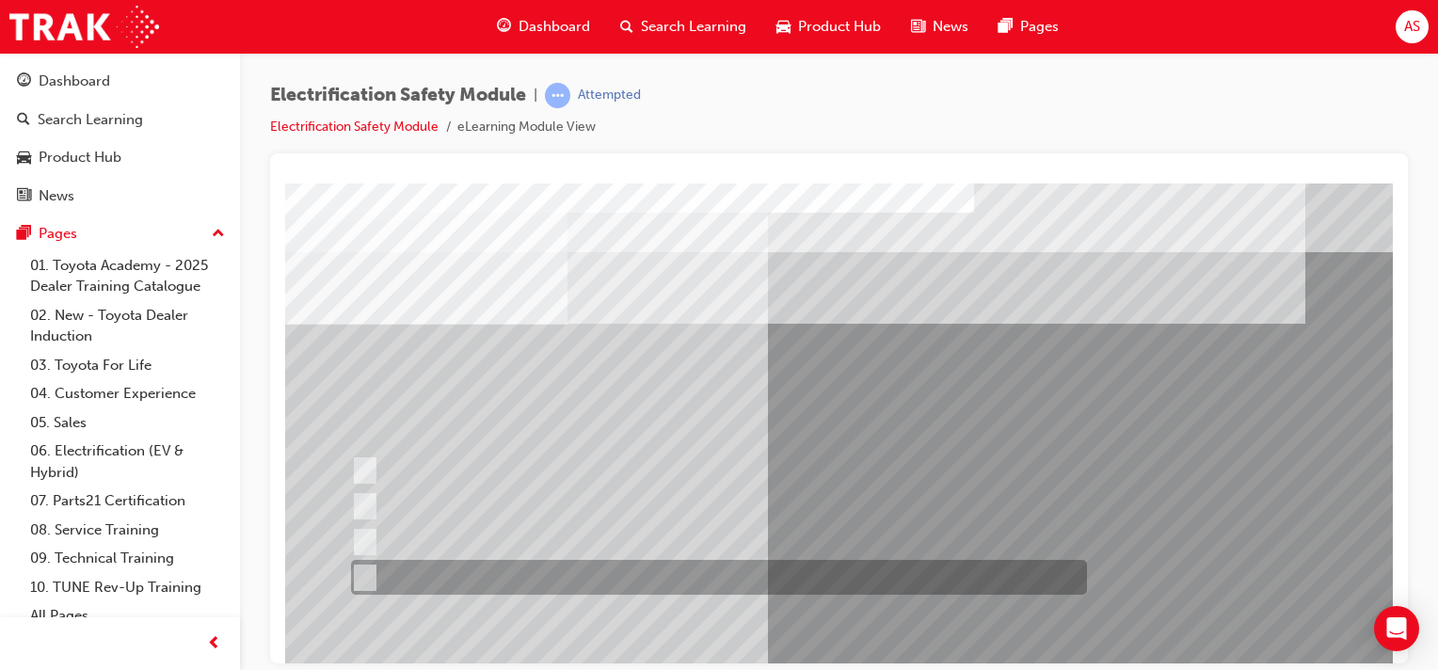
click at [569, 574] on div at bounding box center [714, 577] width 736 height 35
radio input "true"
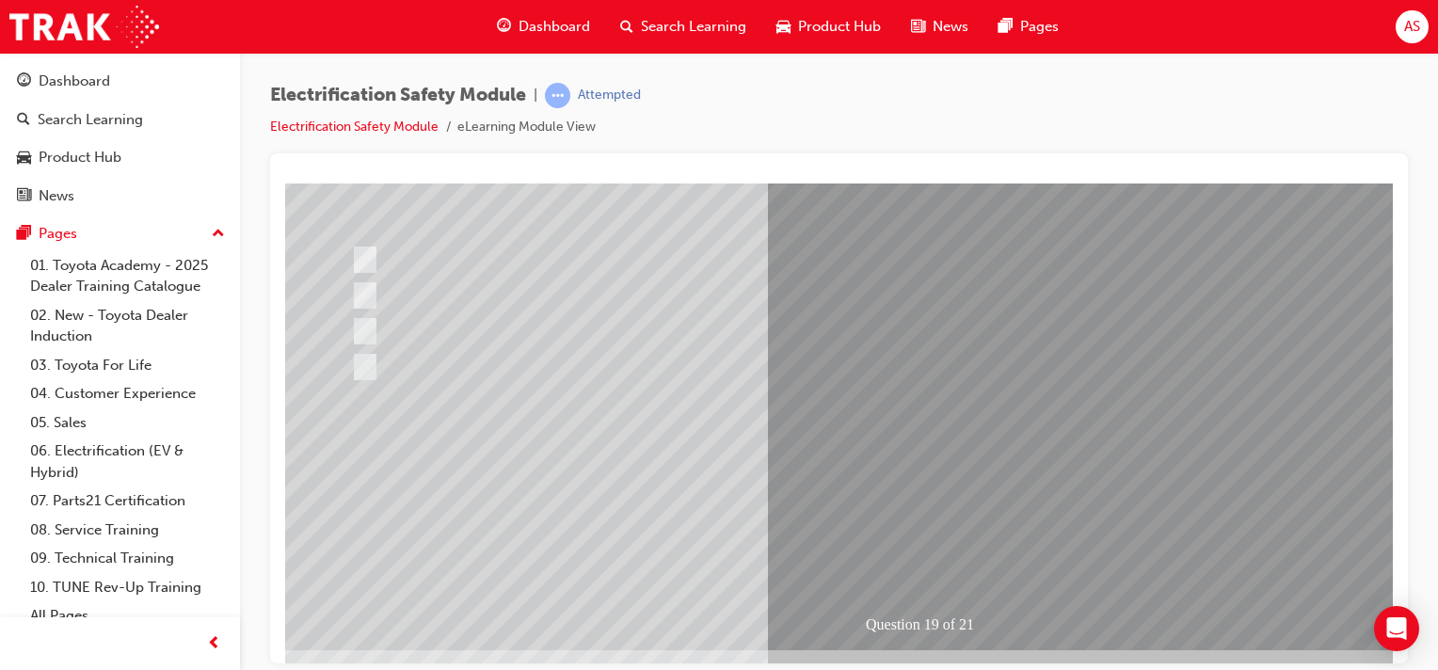
scroll to position [212, 0]
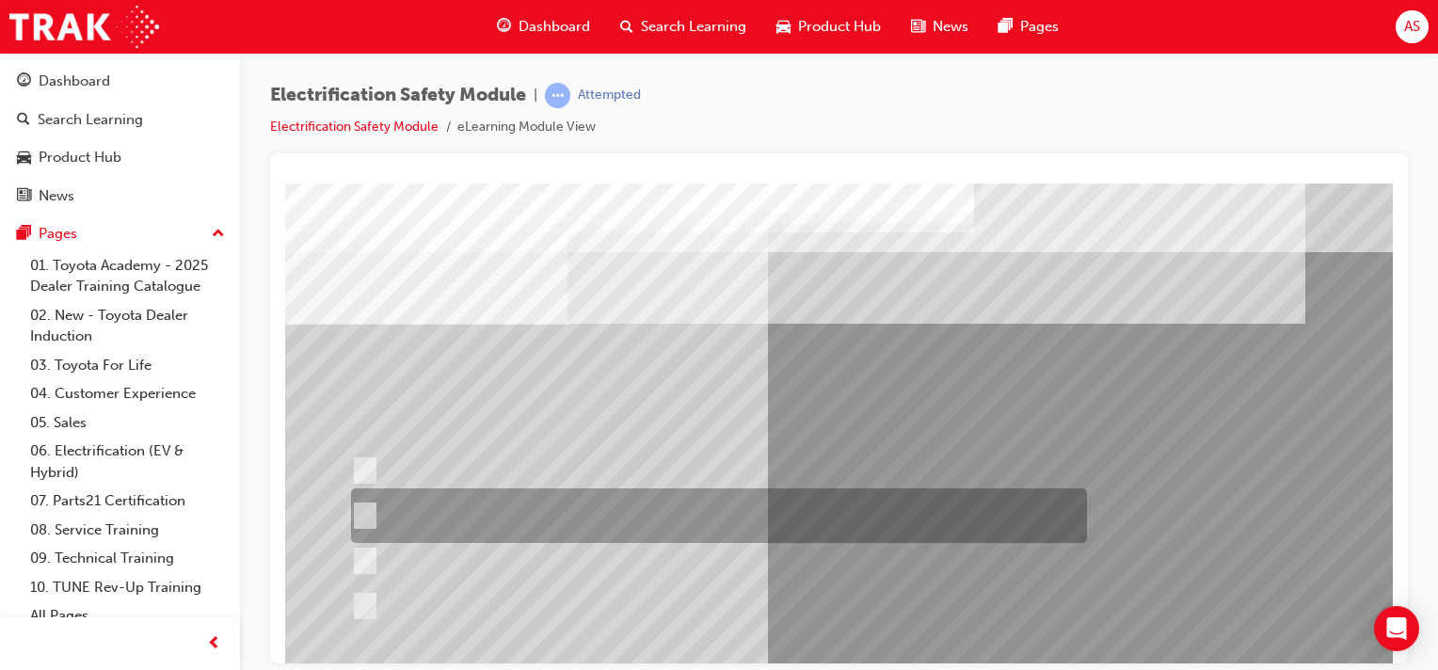
scroll to position [0, 0]
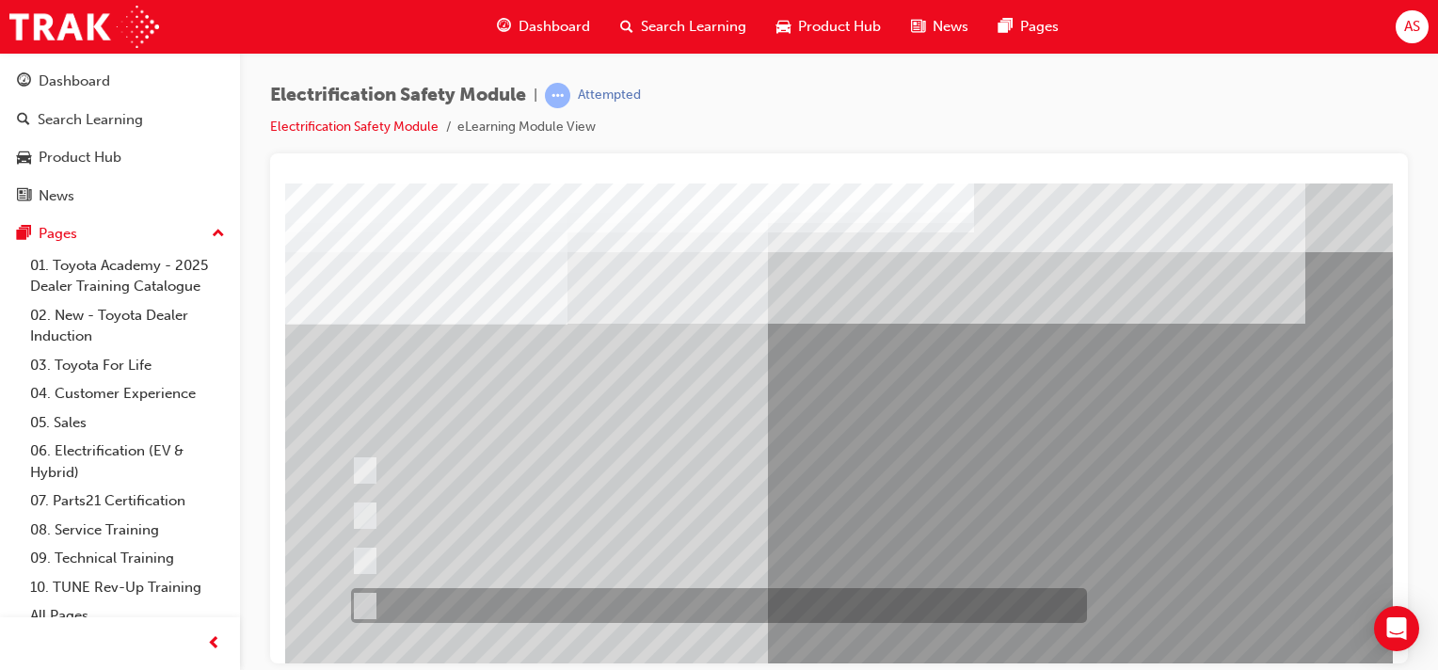
click at [591, 597] on div at bounding box center [714, 605] width 736 height 35
radio input "true"
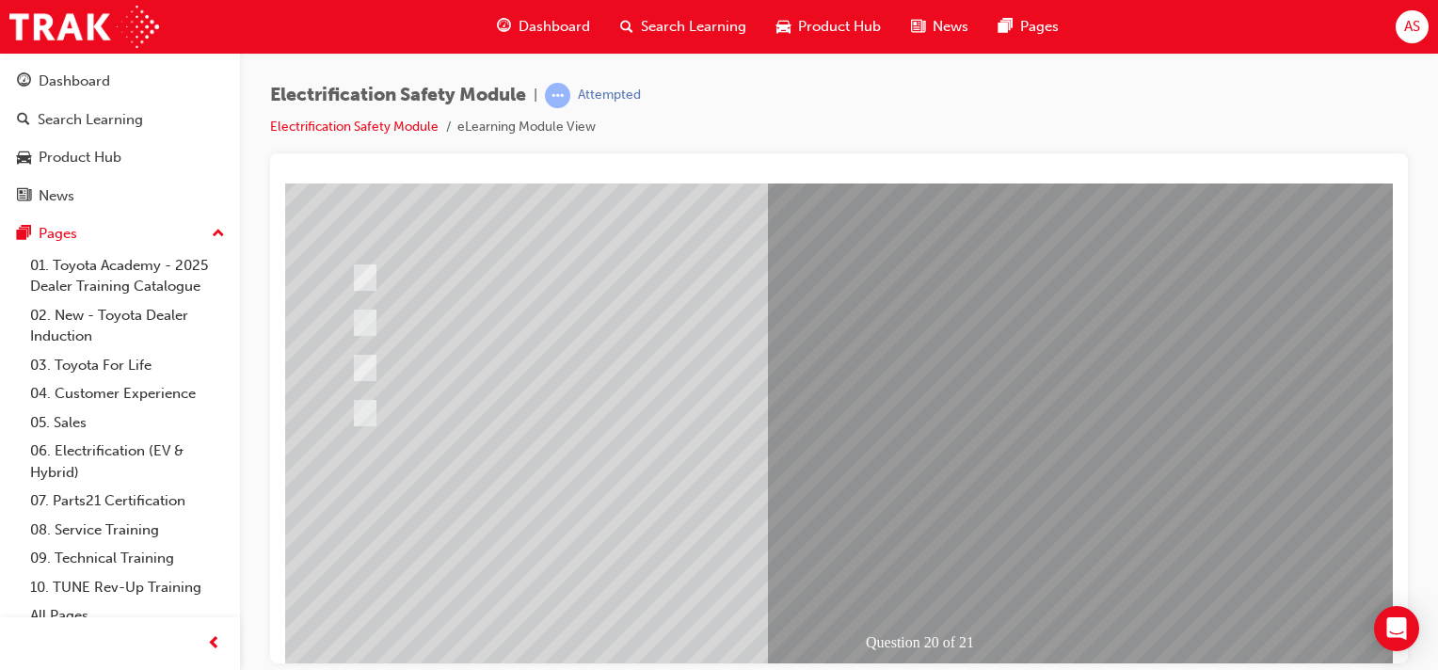
scroll to position [240, 0]
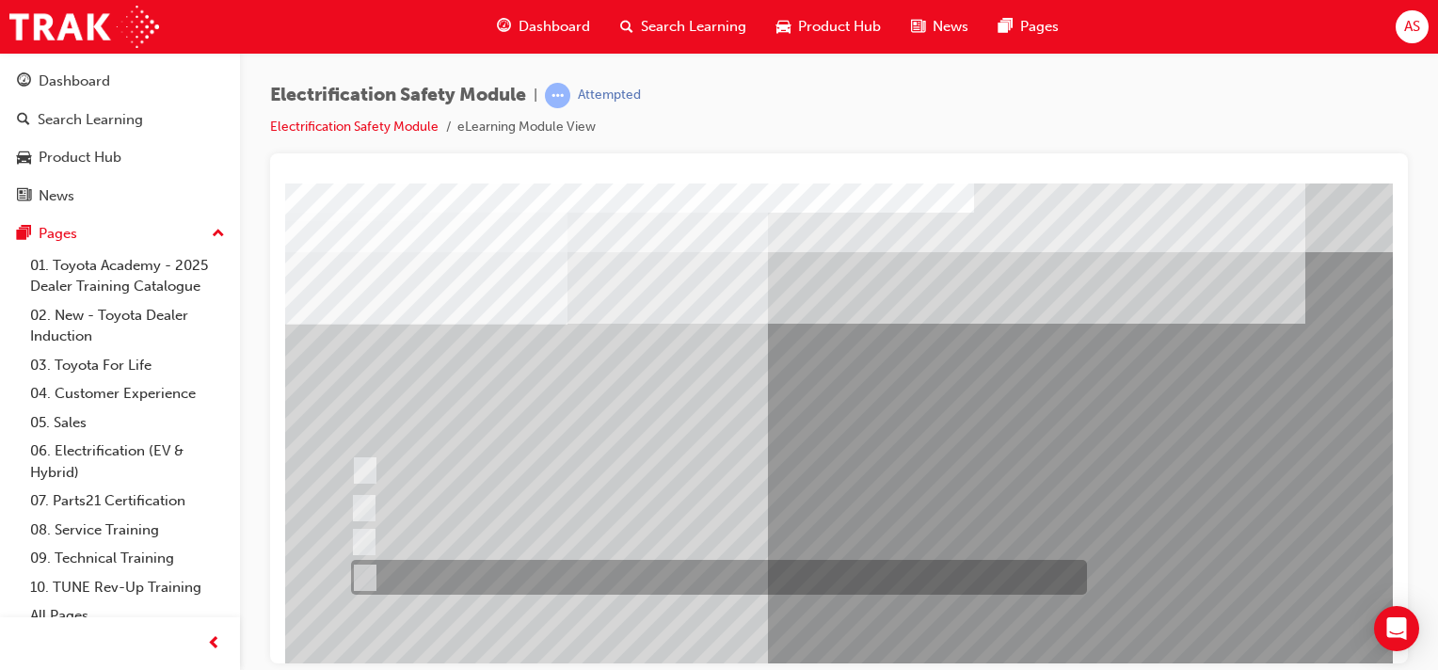
click at [537, 578] on div at bounding box center [714, 577] width 736 height 35
radio input "true"
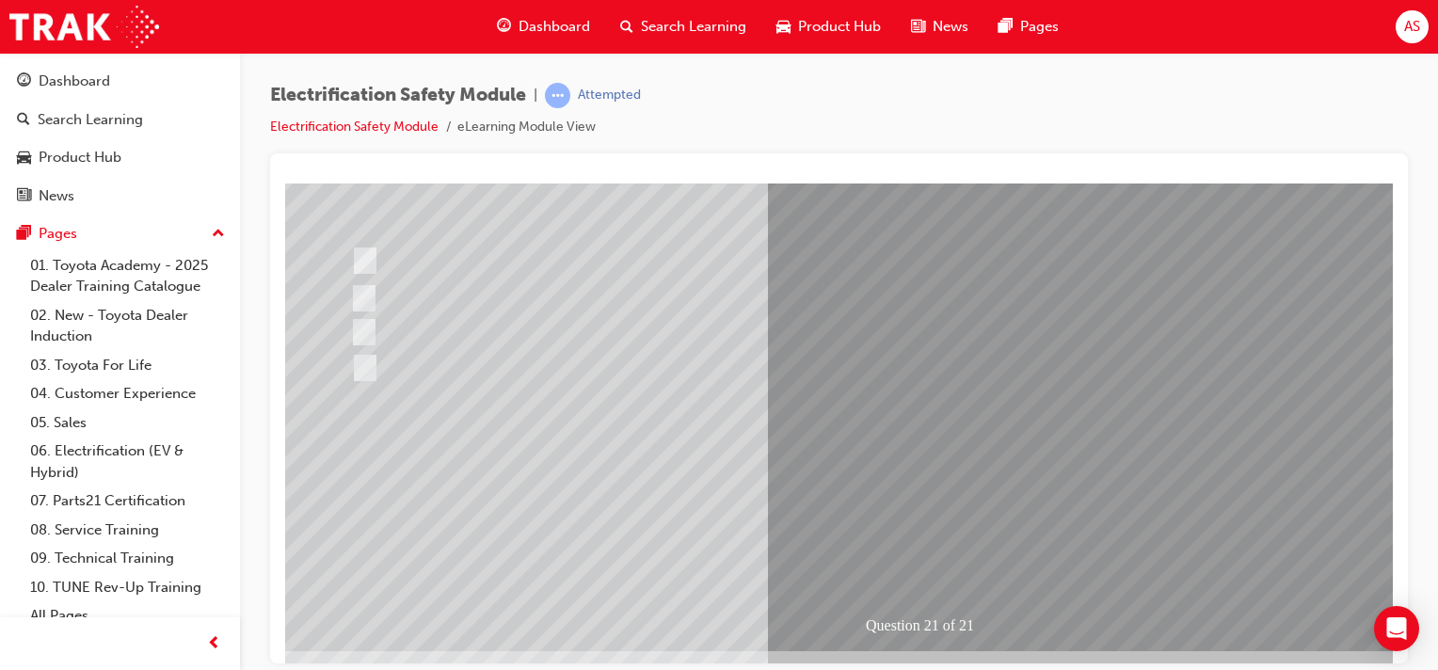
scroll to position [211, 0]
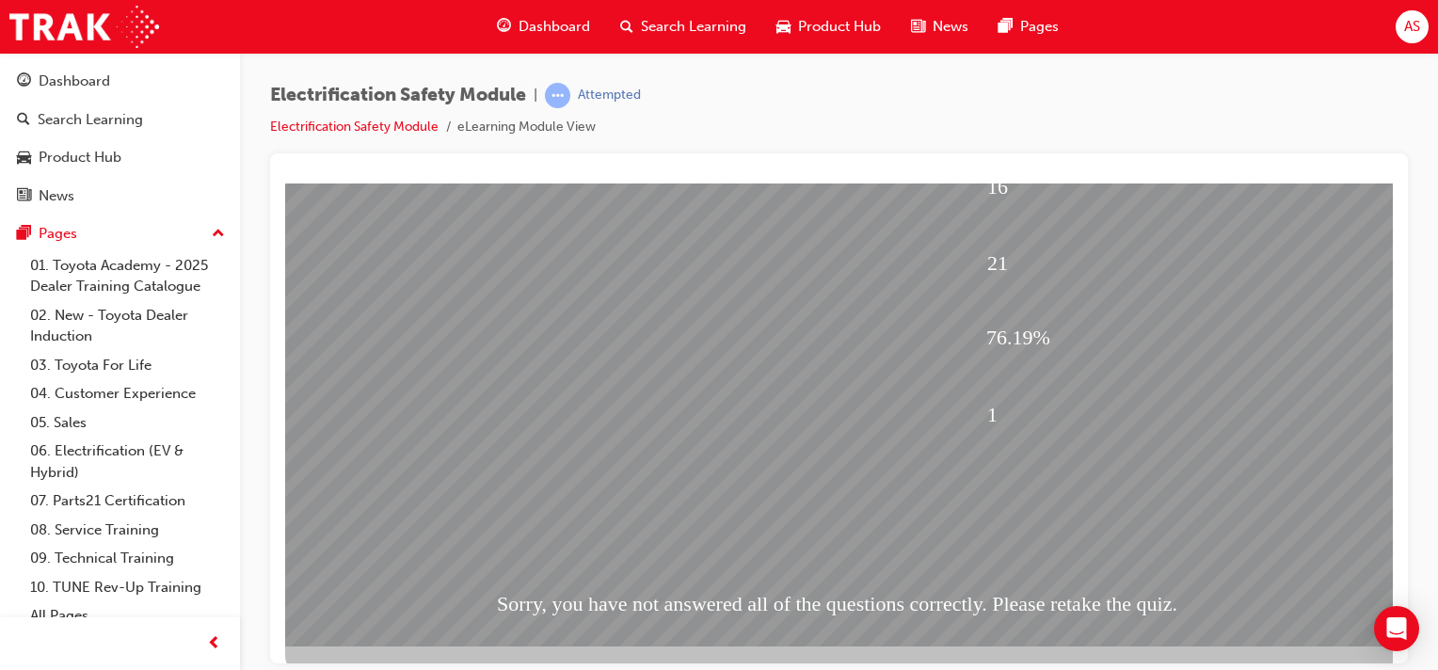
scroll to position [217, 0]
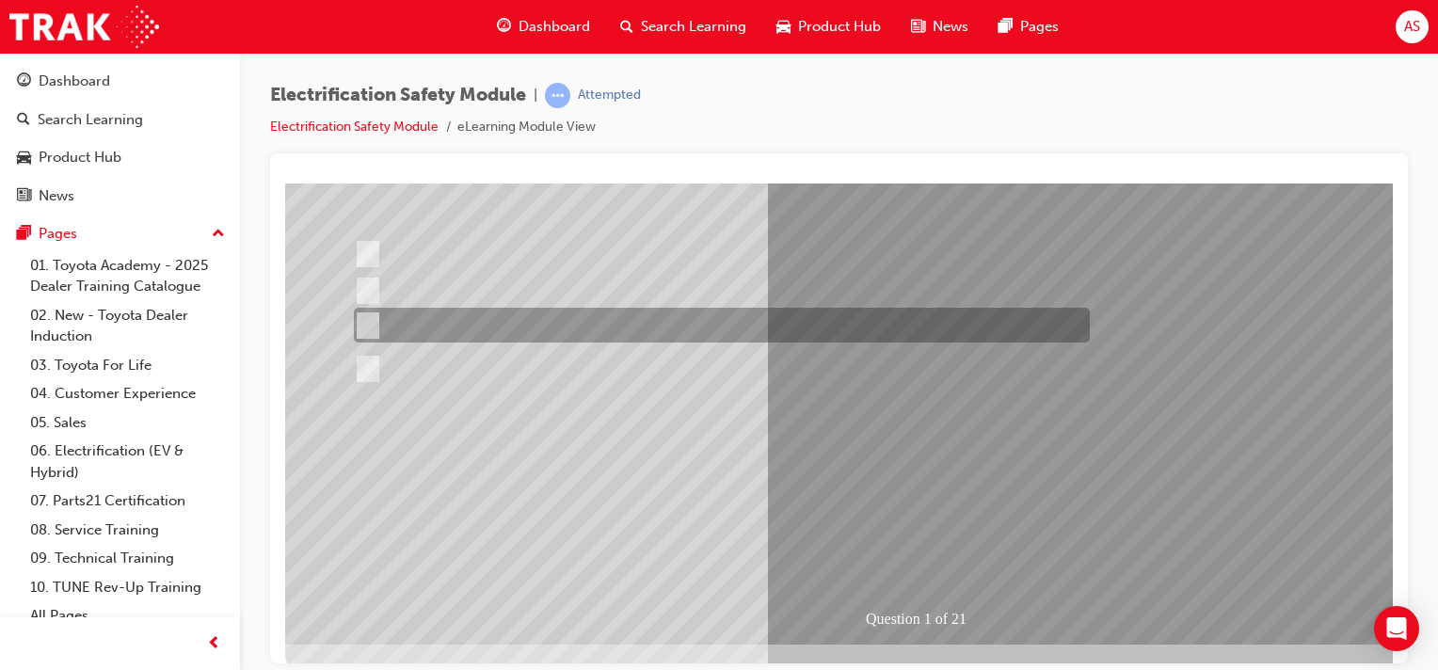
scroll to position [0, 0]
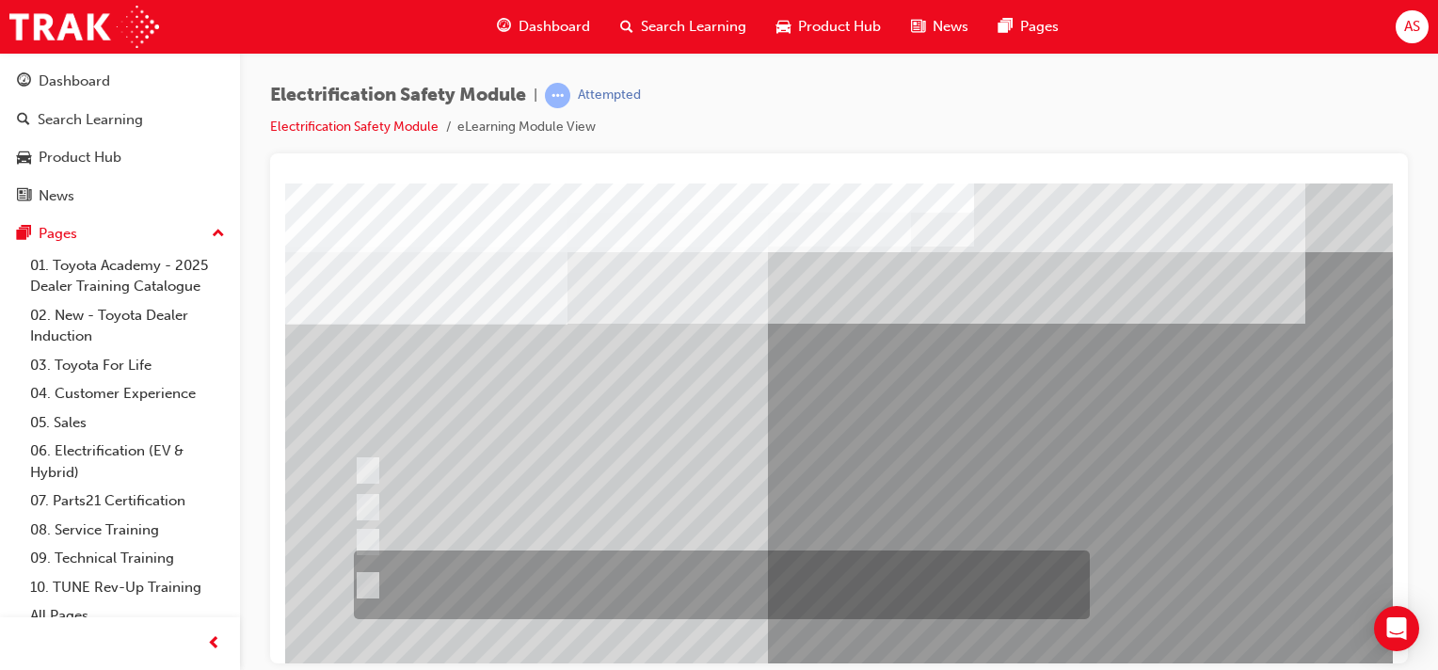
click at [370, 575] on input "The Plug-in Hybrid Electric has AC charging capability via a wall box charger a…" at bounding box center [364, 585] width 21 height 21
radio input "true"
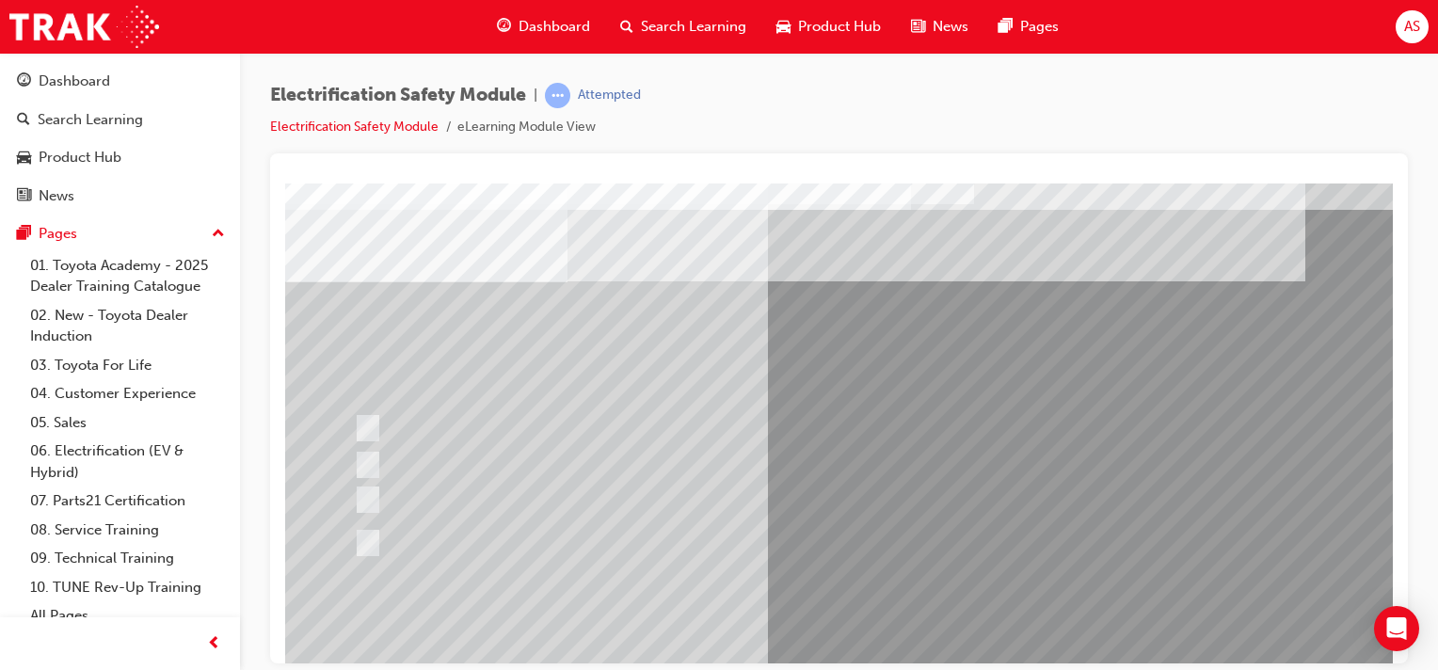
scroll to position [240, 0]
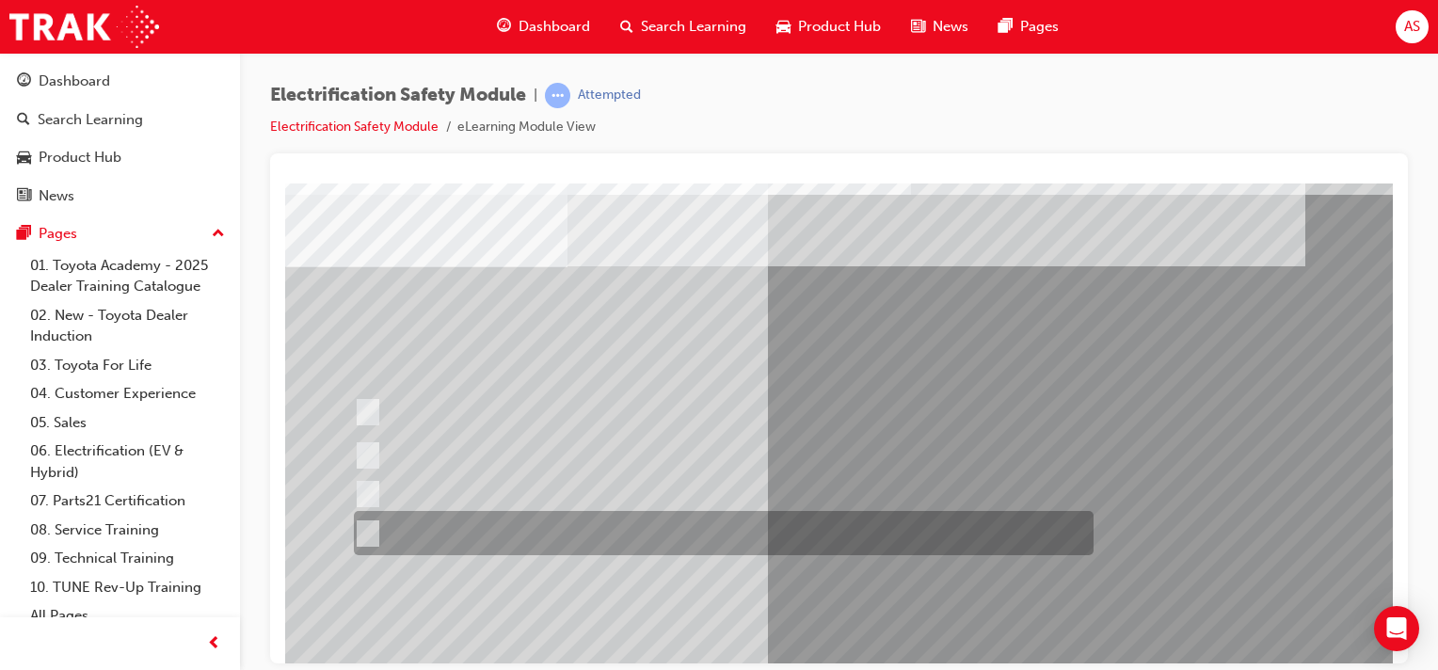
scroll to position [71, 0]
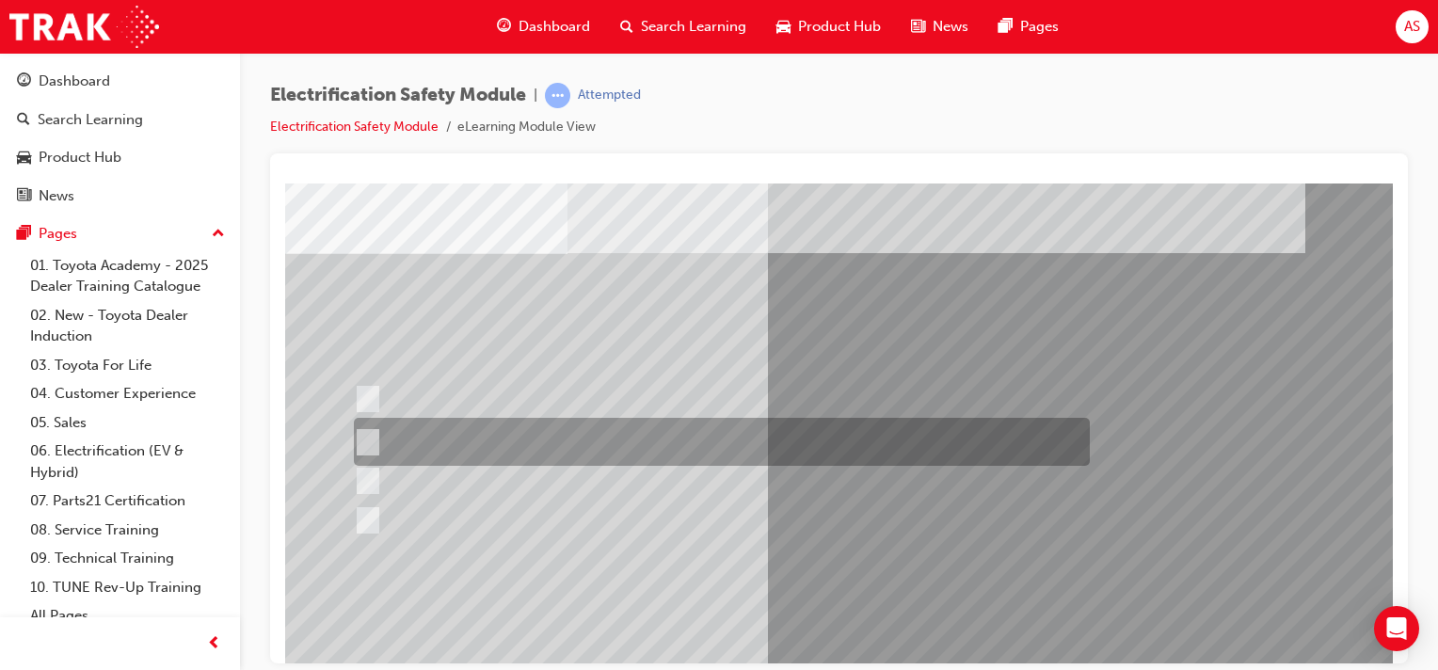
click at [487, 446] on div at bounding box center [717, 442] width 736 height 48
radio input "true"
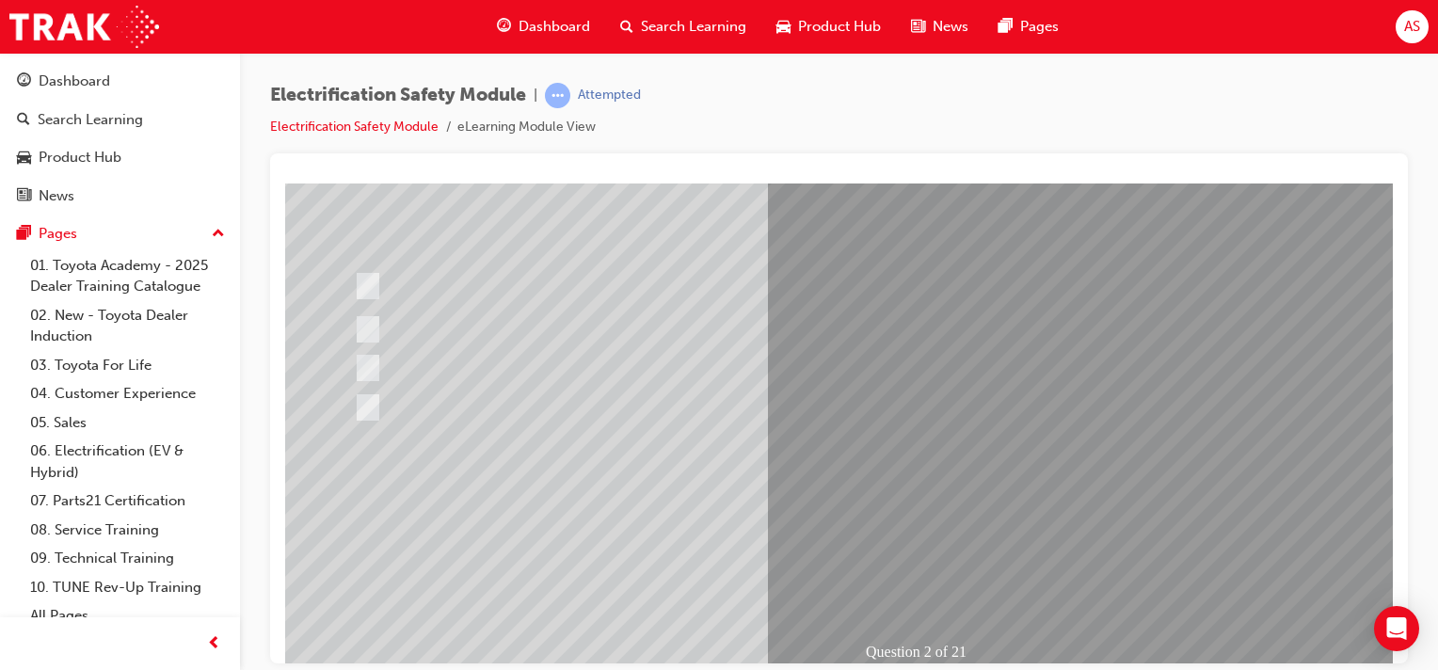
scroll to position [211, 0]
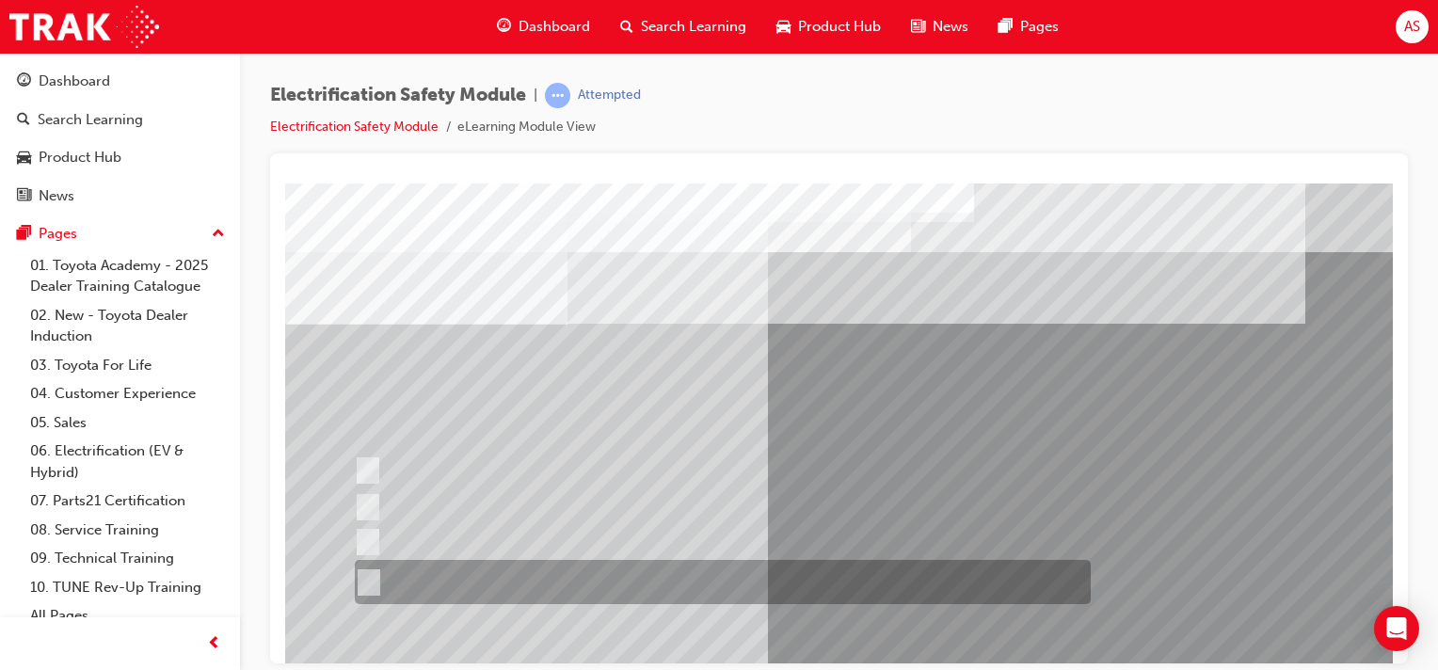
click at [533, 588] on div at bounding box center [718, 582] width 736 height 44
radio input "true"
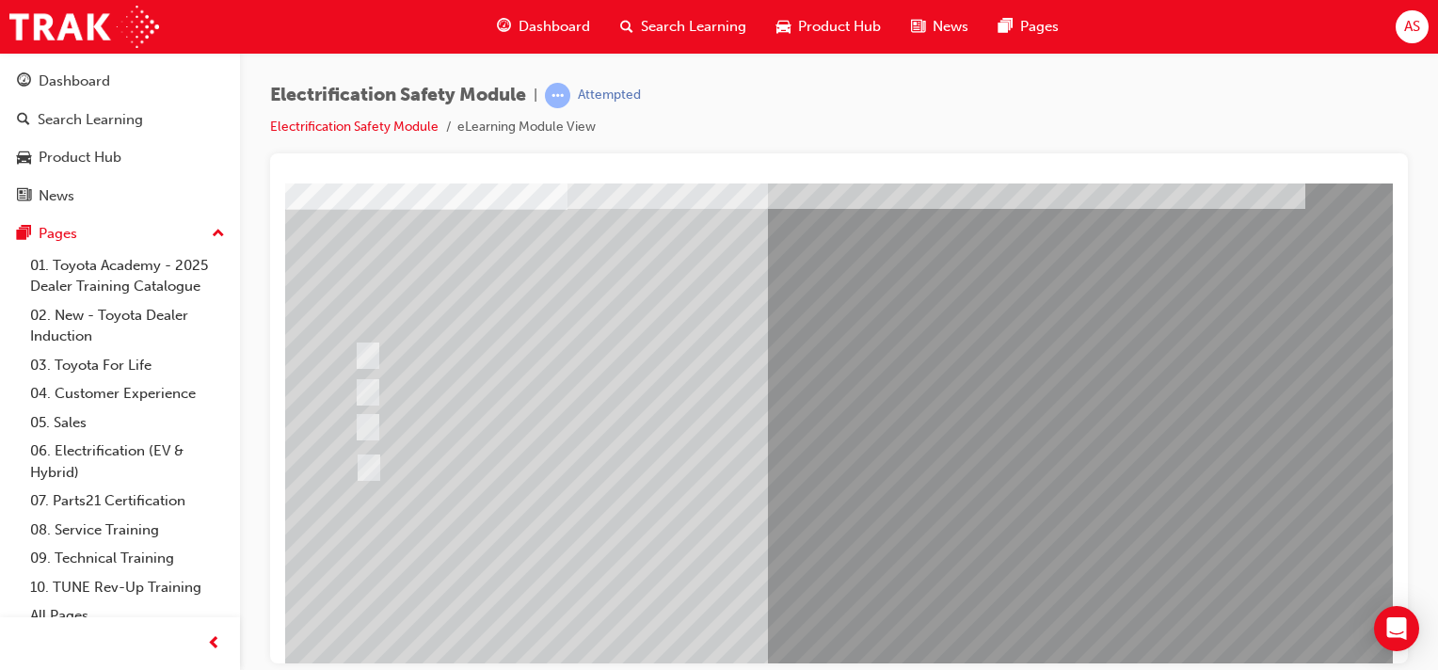
scroll to position [188, 0]
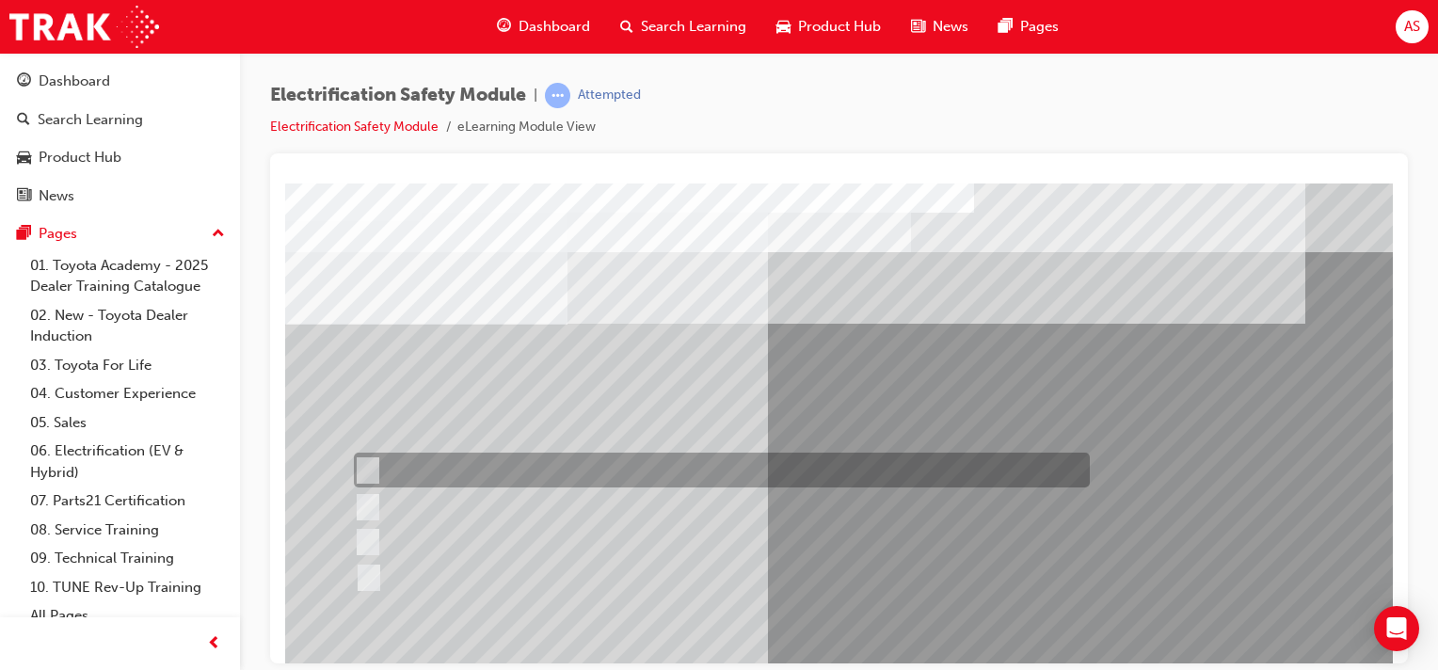
click at [360, 473] on input "Special exterior colours" at bounding box center [363, 470] width 21 height 21
checkbox input "true"
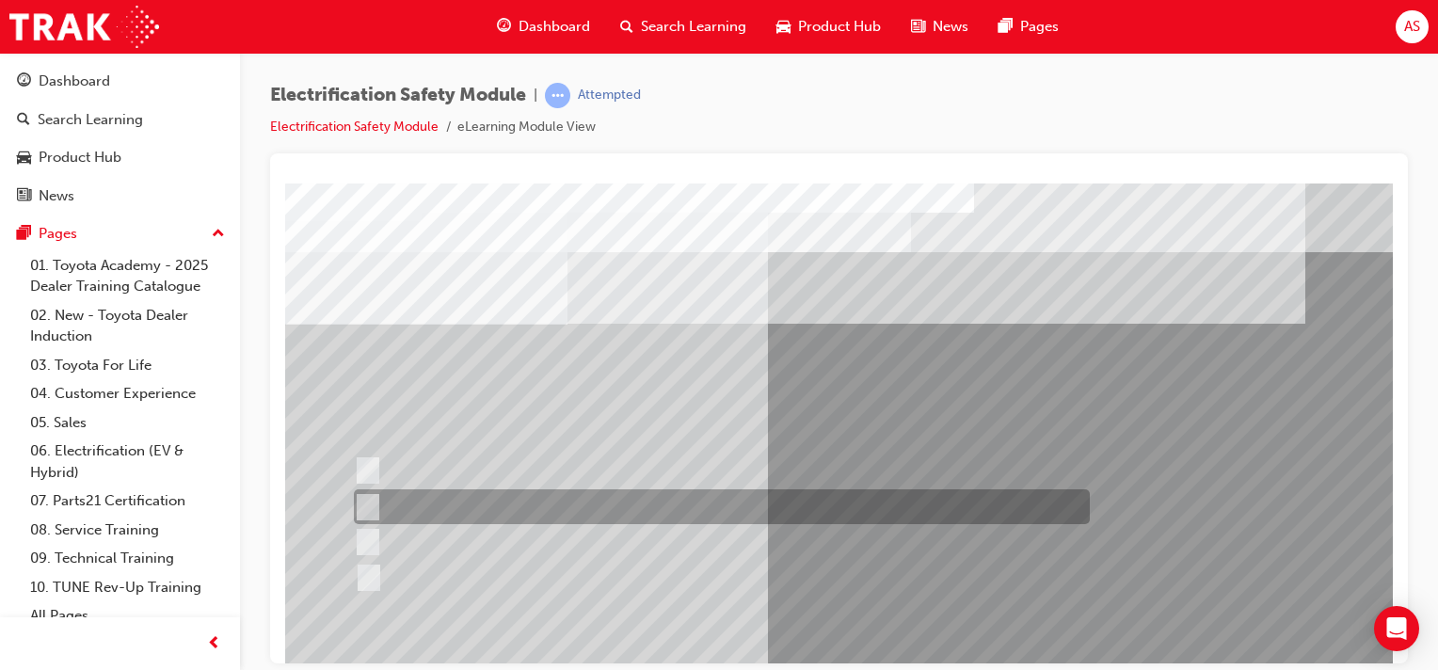
click at [373, 505] on input "EV or H2 labels on the License Plate." at bounding box center [363, 507] width 21 height 21
checkbox input "true"
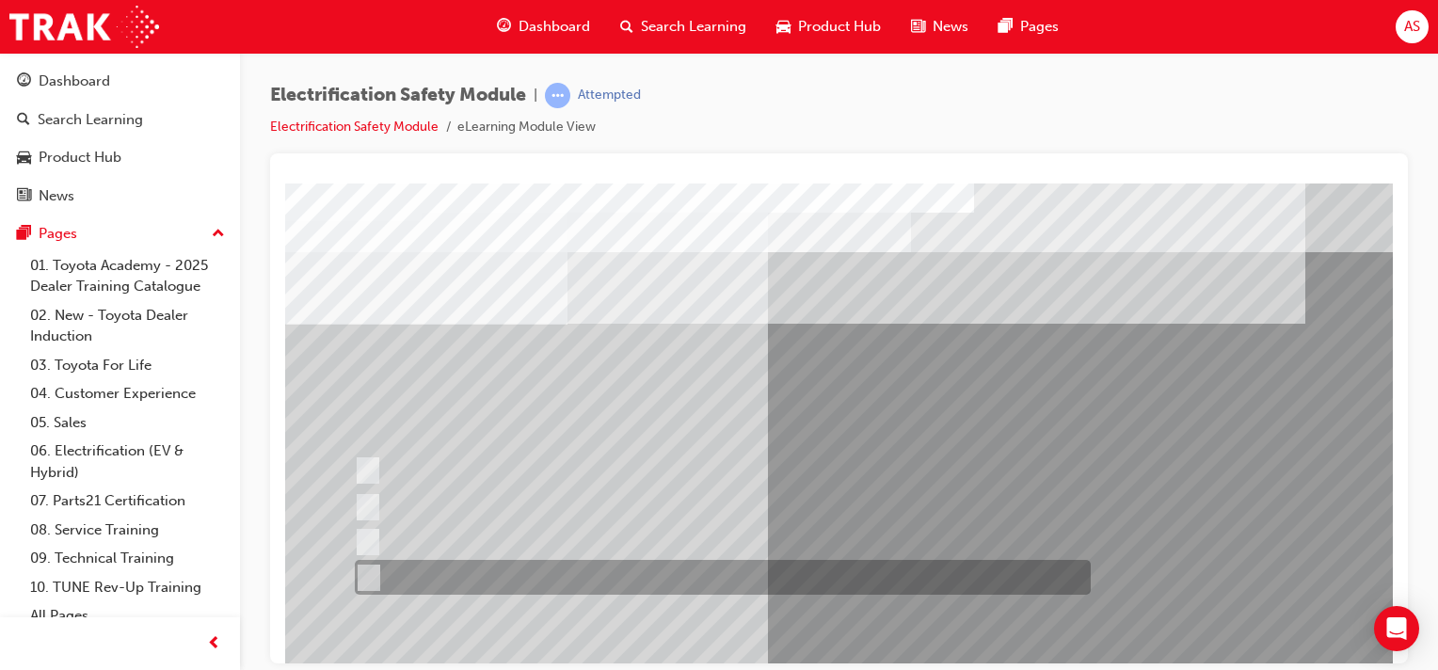
click at [363, 577] on input "Charge ports or H2 Filler Port in place of a Fuel Filler." at bounding box center [364, 578] width 21 height 21
checkbox input "true"
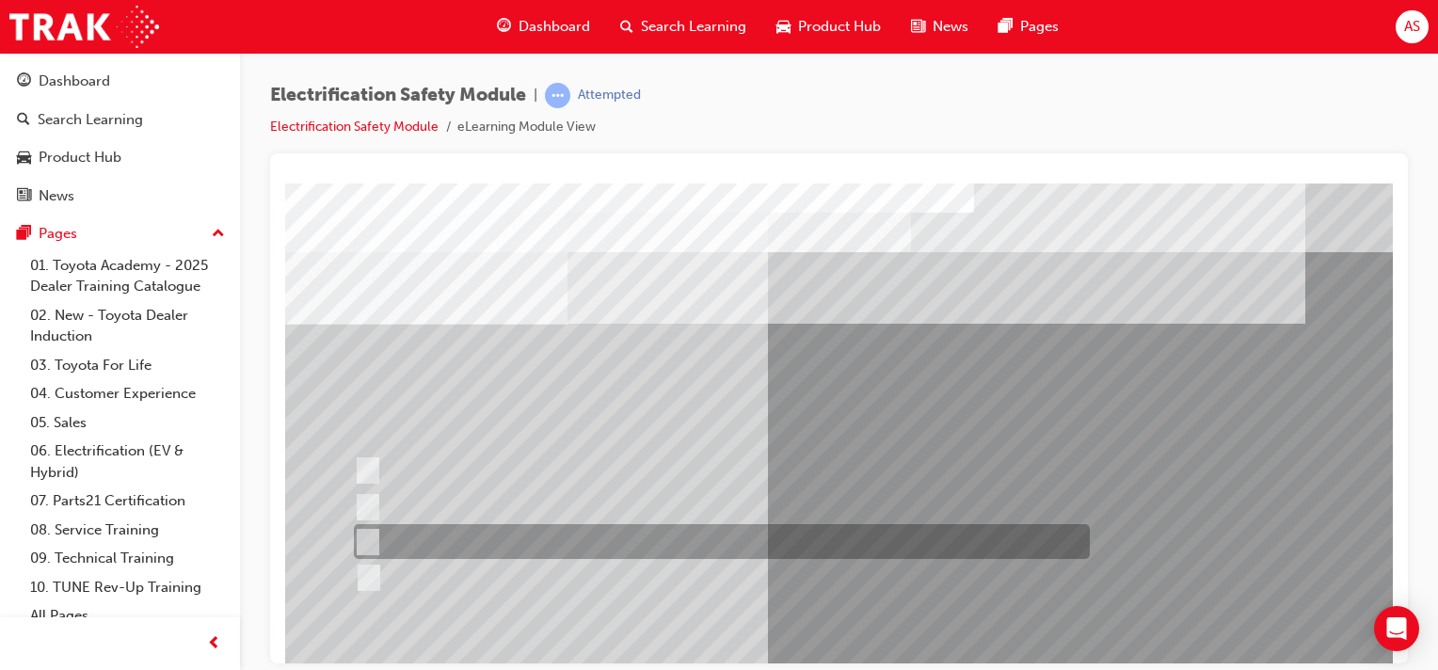
click at [361, 537] on input "Different body style." at bounding box center [363, 542] width 21 height 21
checkbox input "true"
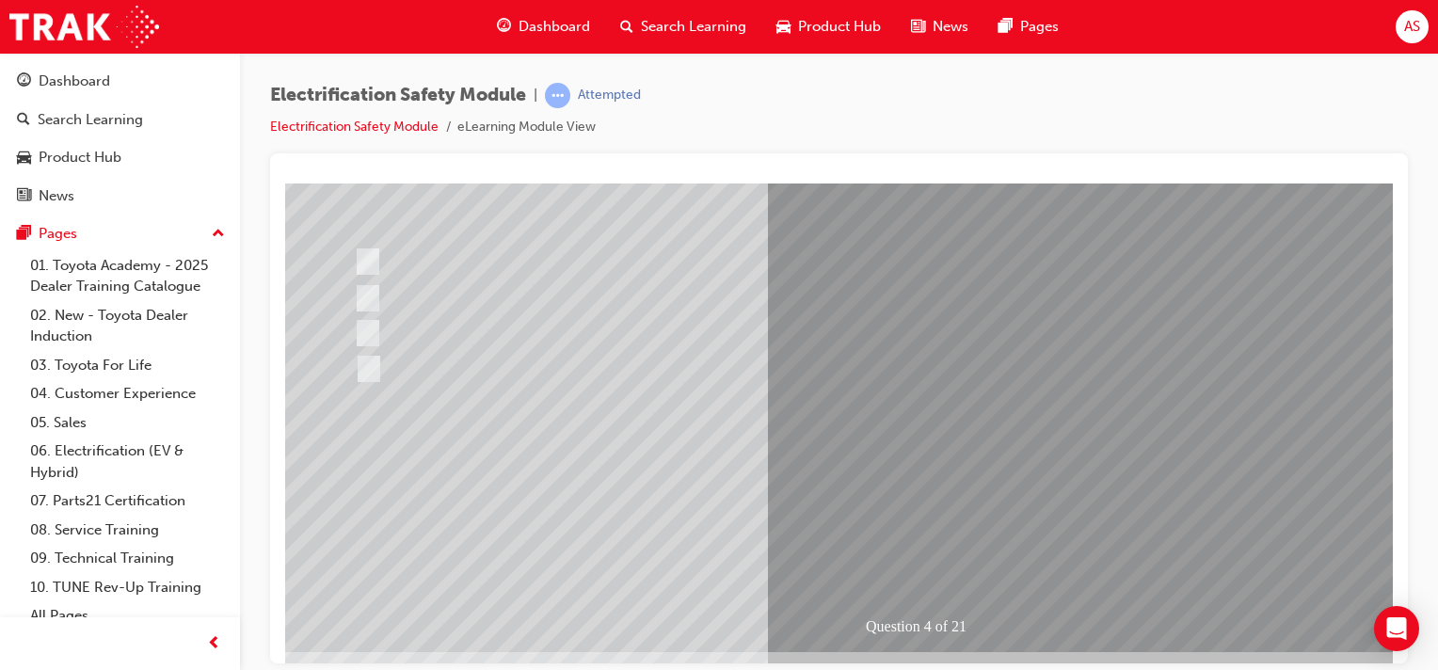
scroll to position [212, 0]
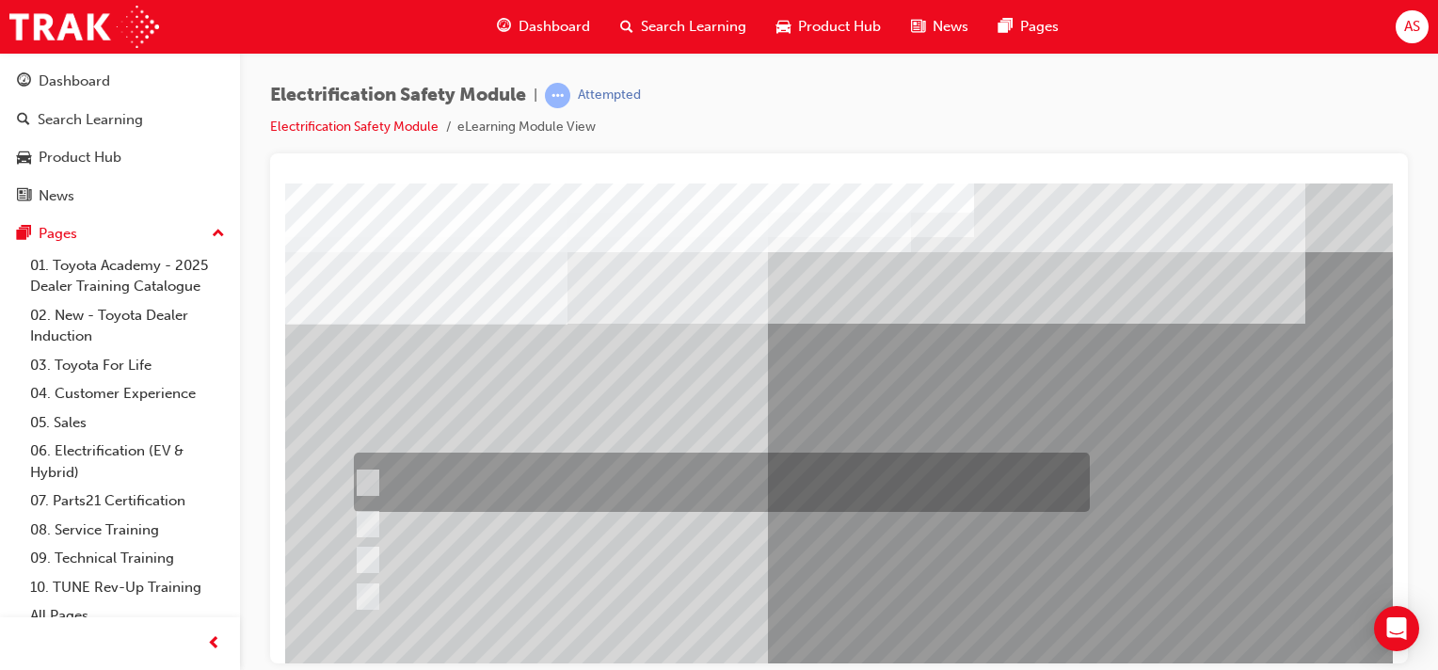
scroll to position [0, 0]
click at [361, 480] on input "The READY light will illuminate when the vehicle is turned on and ready to driv…" at bounding box center [363, 483] width 21 height 21
checkbox input "true"
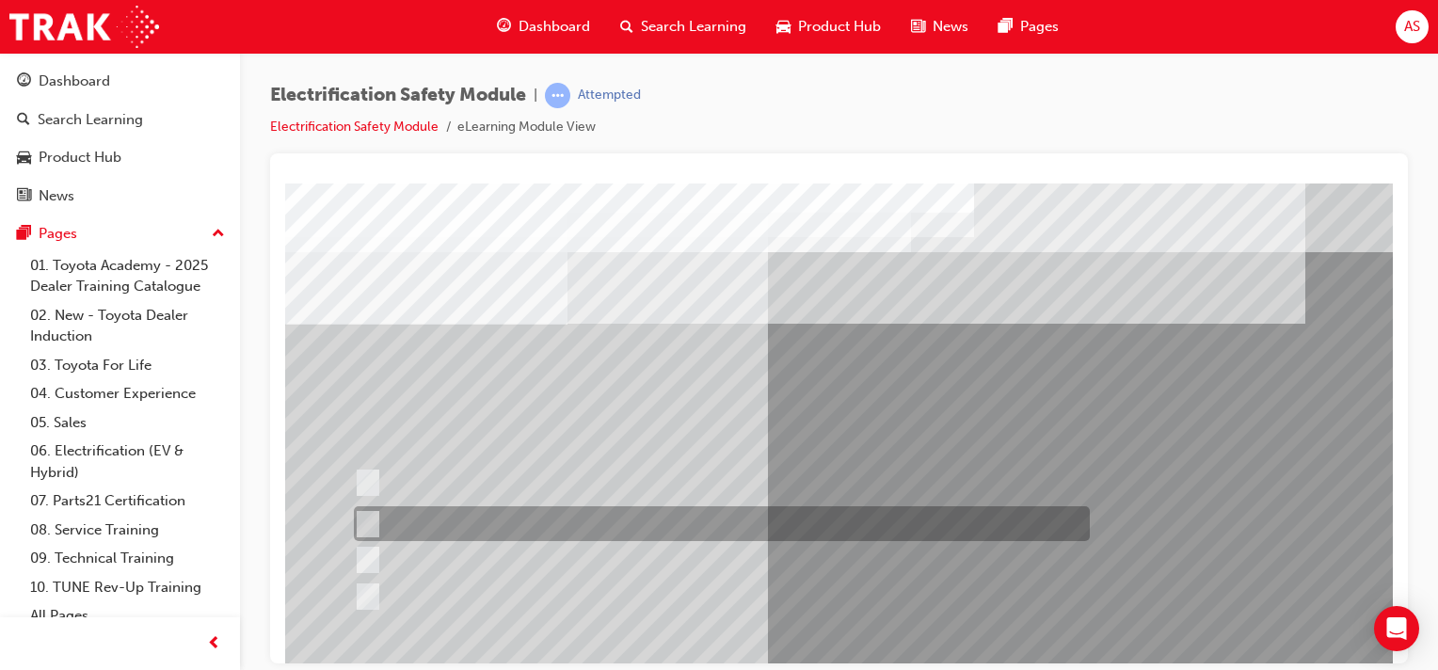
click at [365, 524] on input "The Main Display will show the power flow for the driveline." at bounding box center [363, 524] width 21 height 21
checkbox input "true"
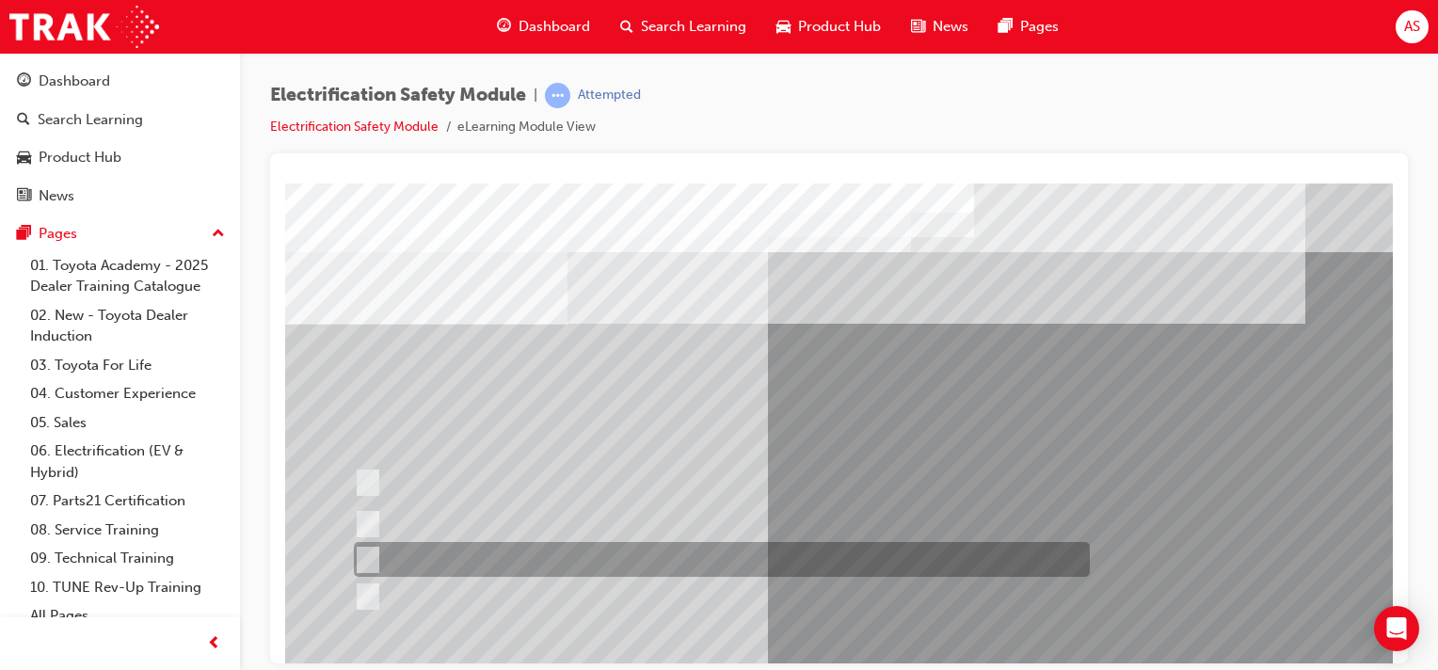
click at [369, 567] on input "Vehicle Motive Force selection types illuminated e.g. (EV/HV)." at bounding box center [363, 560] width 21 height 21
checkbox input "true"
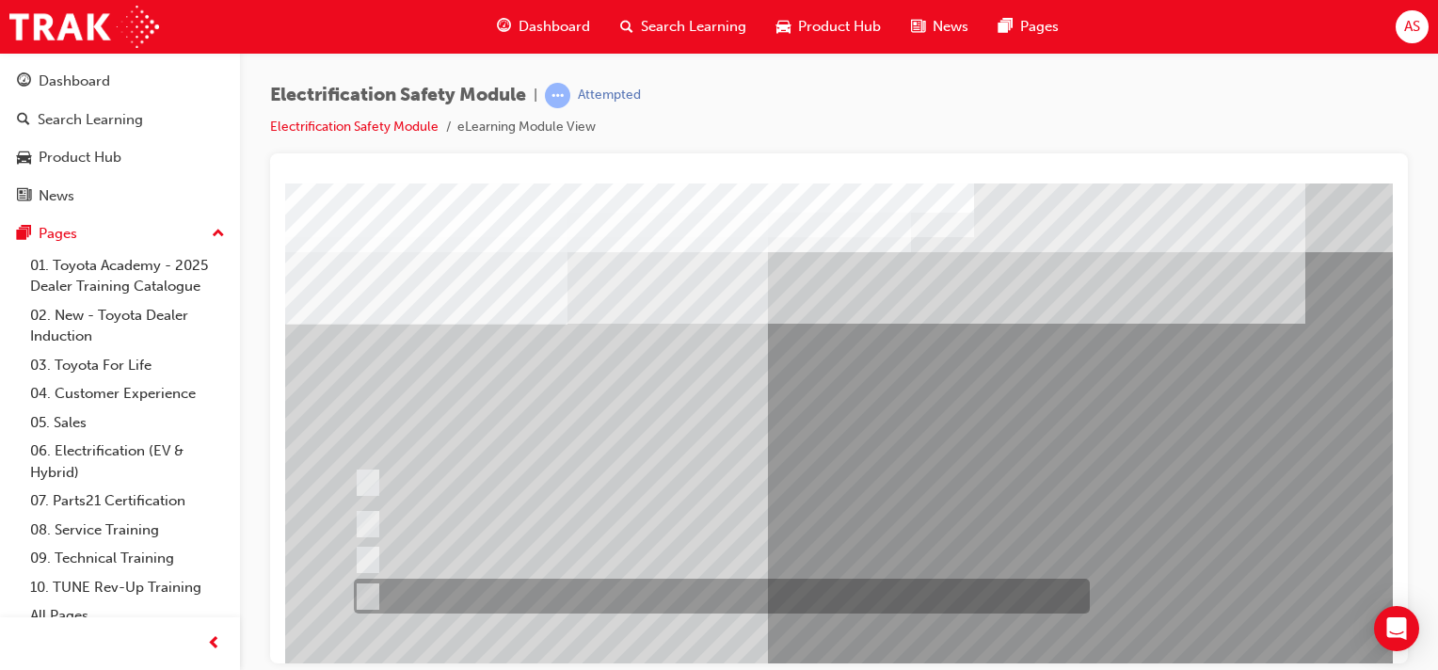
click at [361, 602] on input "Battery Level indicator (State of Charge)." at bounding box center [363, 596] width 21 height 21
checkbox input "true"
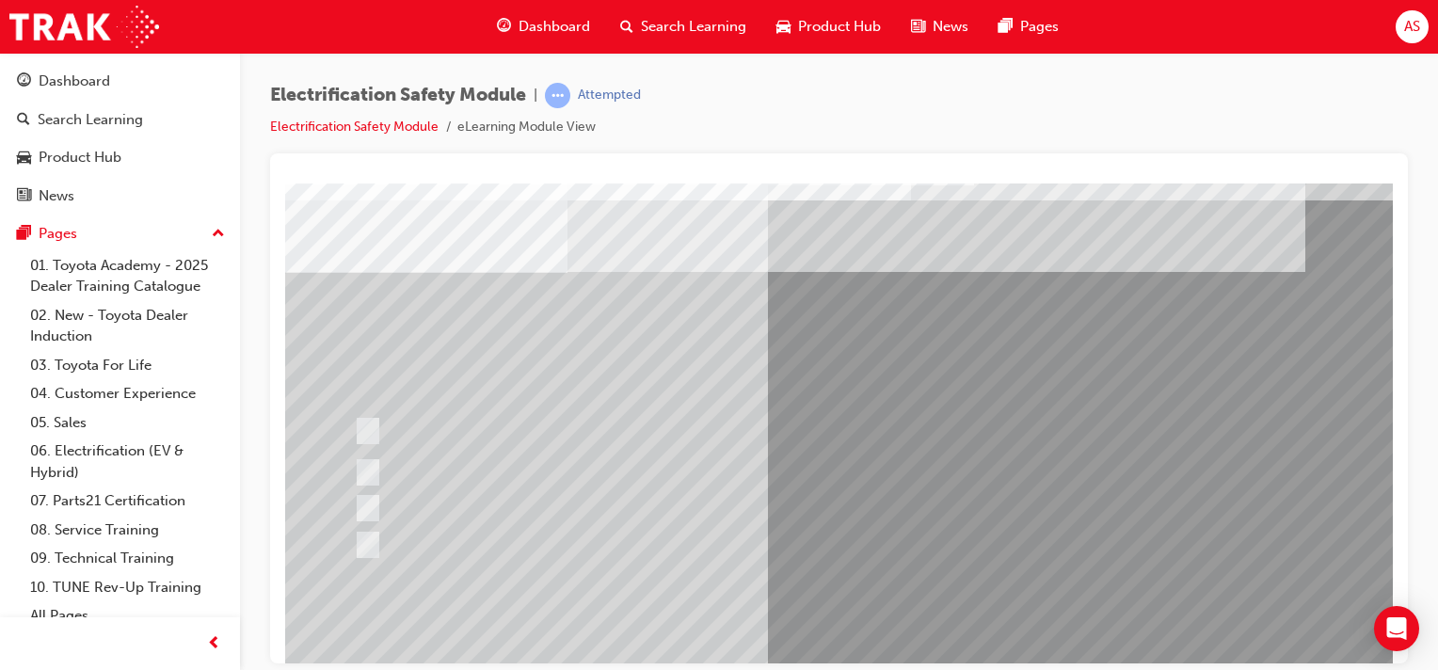
scroll to position [165, 0]
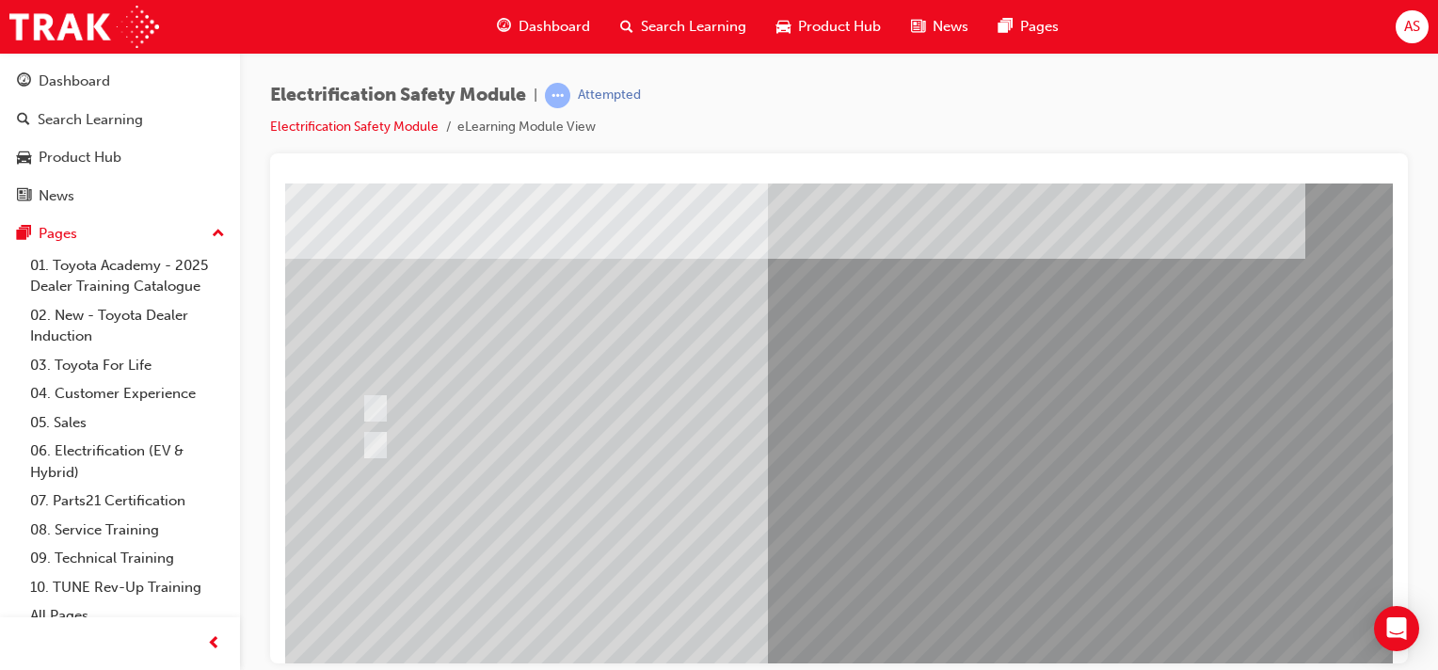
scroll to position [0, 0]
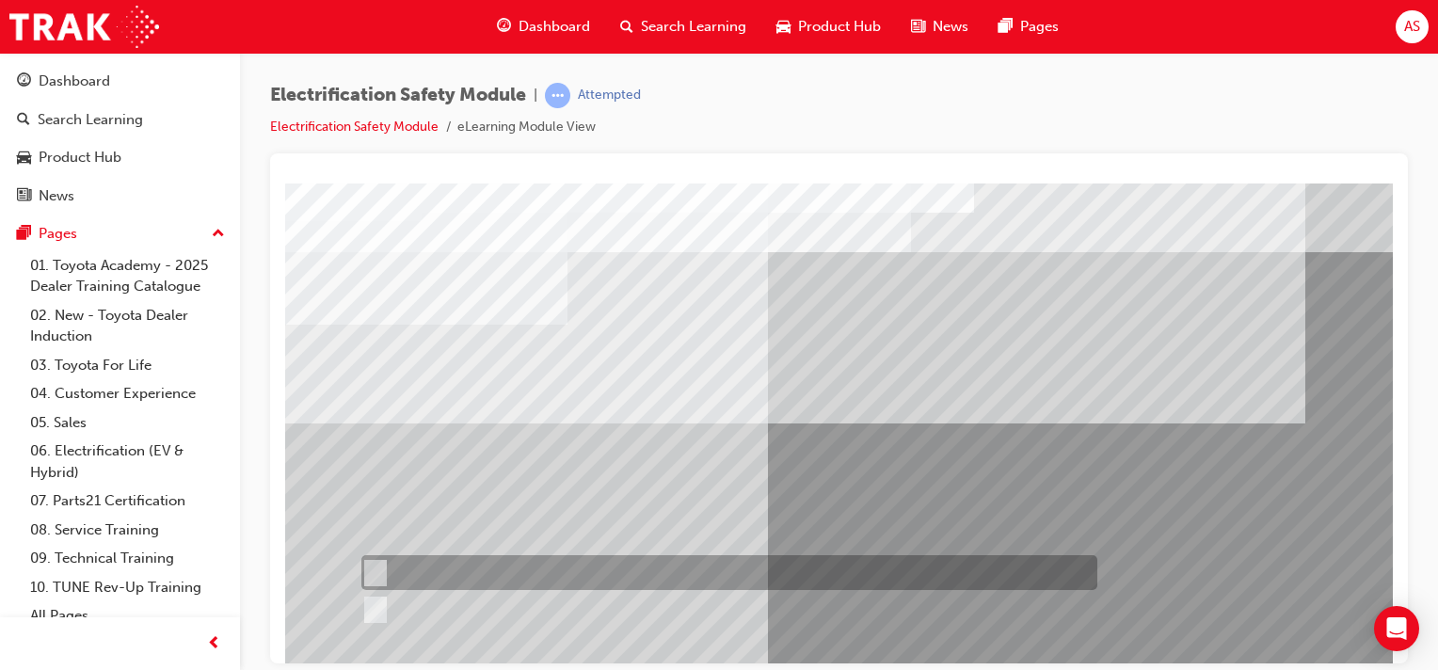
click at [370, 571] on input "True" at bounding box center [371, 573] width 21 height 21
radio input "true"
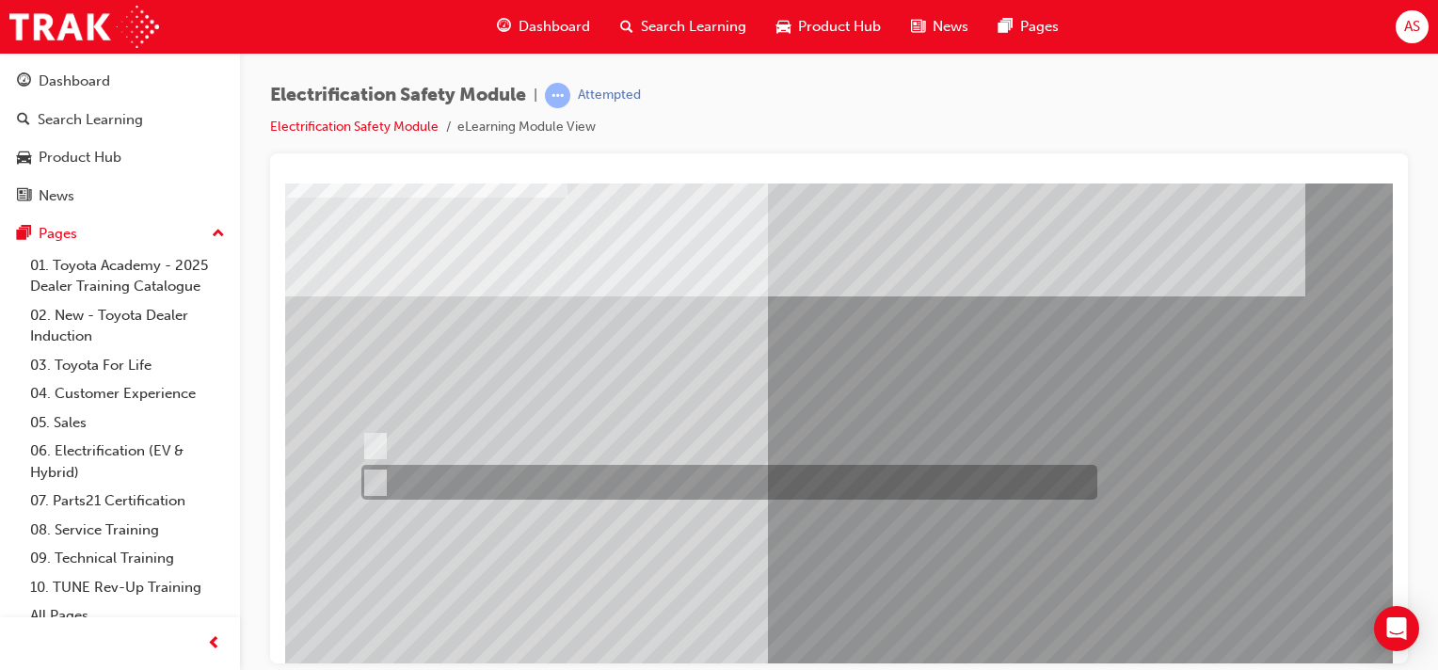
scroll to position [235, 0]
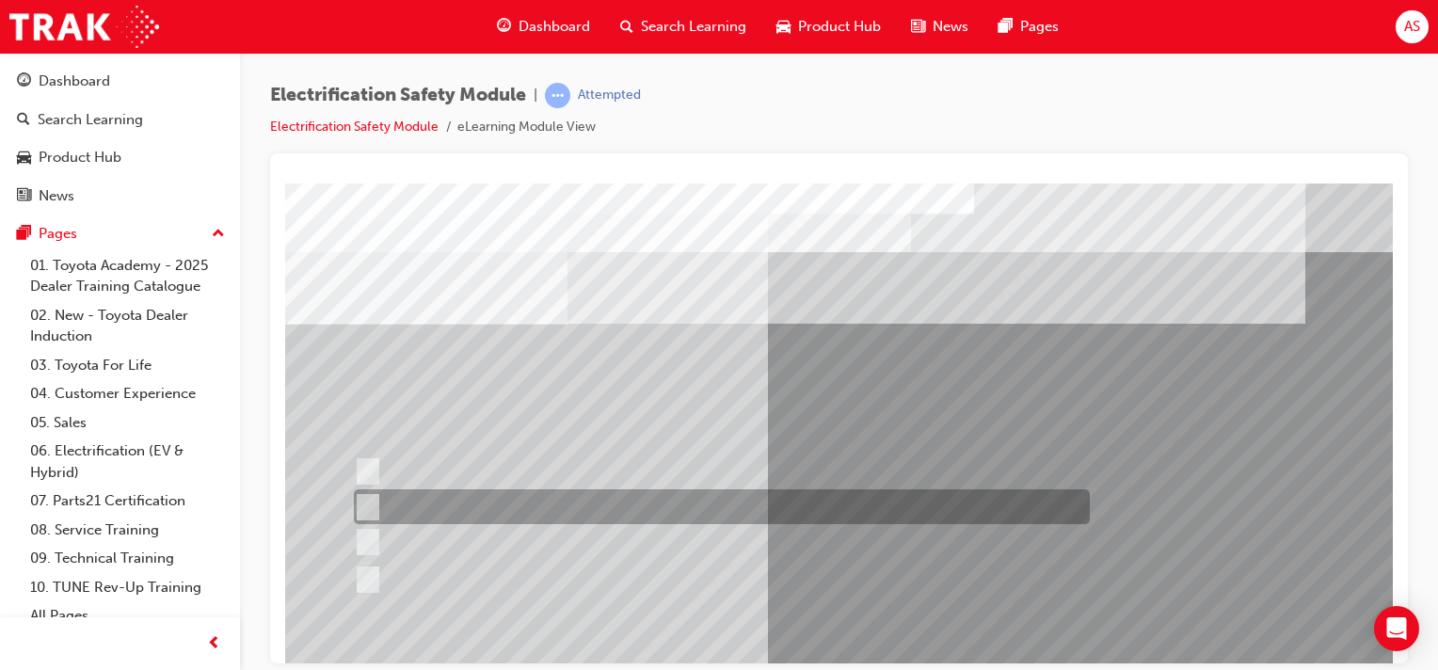
click at [370, 502] on input "Be detected and the system will shut down." at bounding box center [364, 507] width 21 height 21
radio input "true"
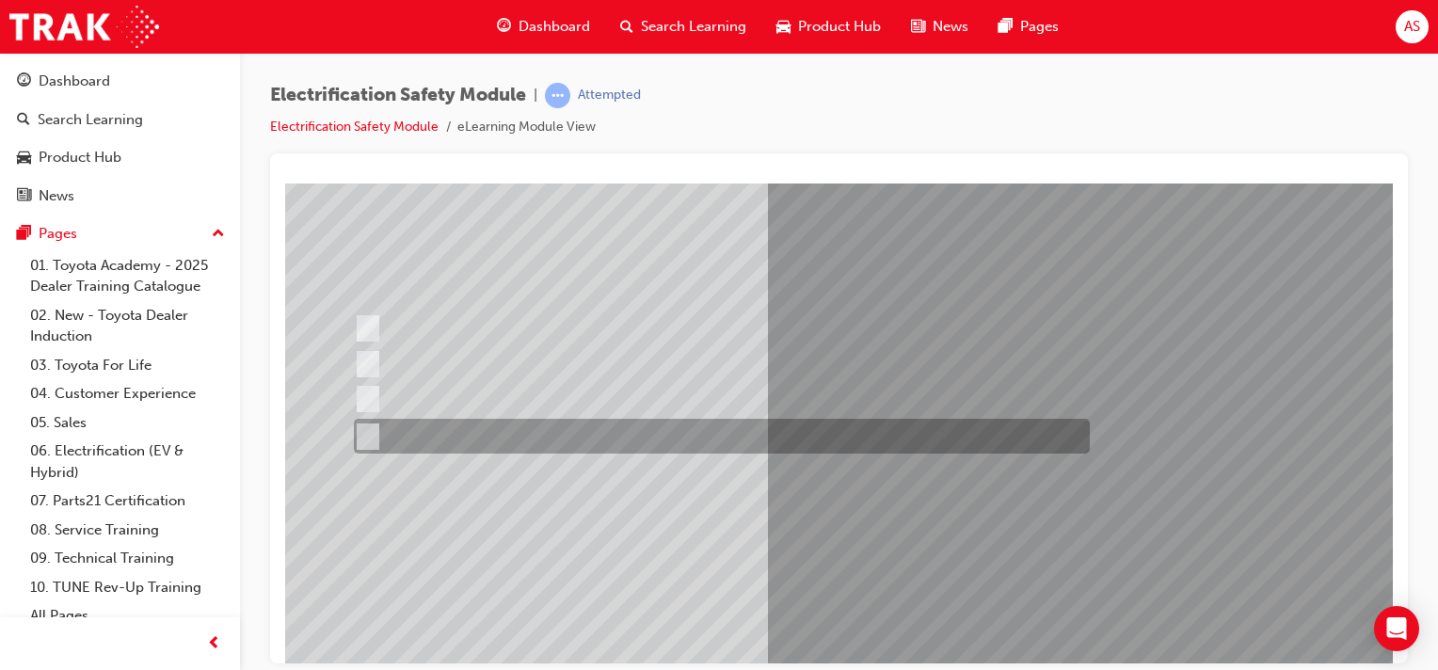
scroll to position [188, 0]
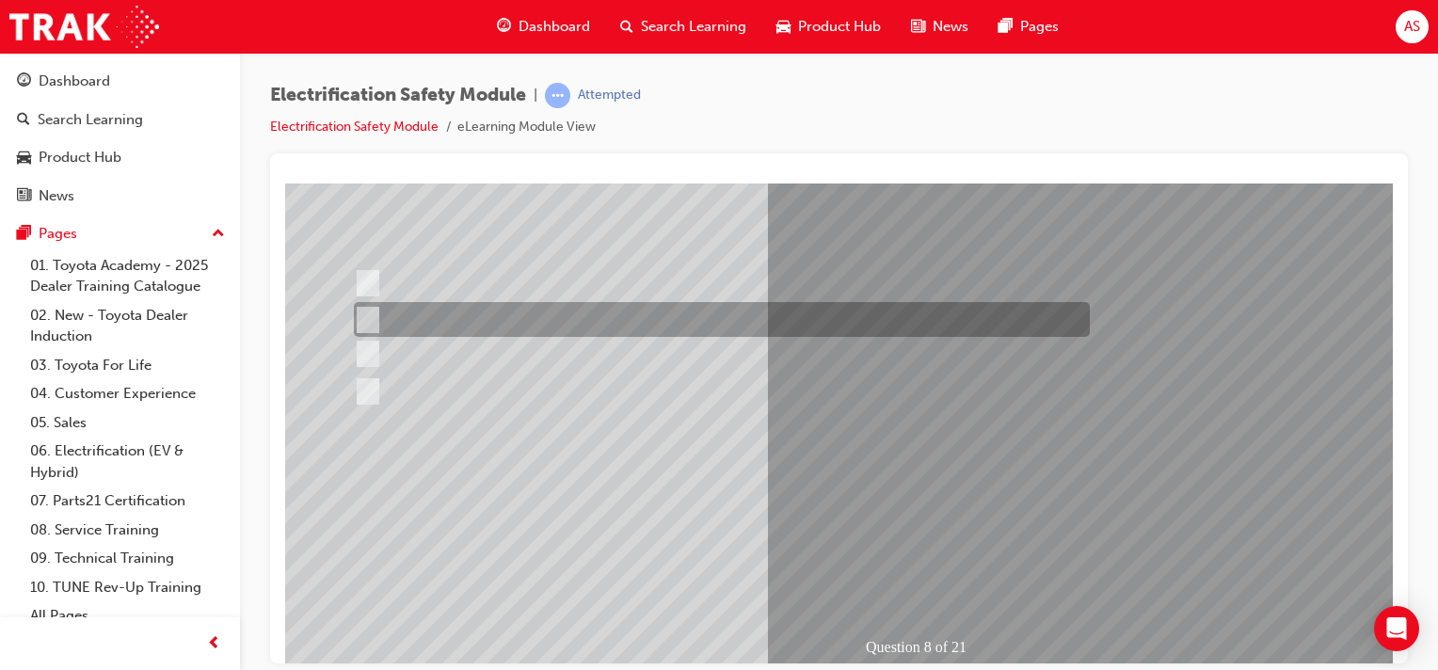
scroll to position [0, 0]
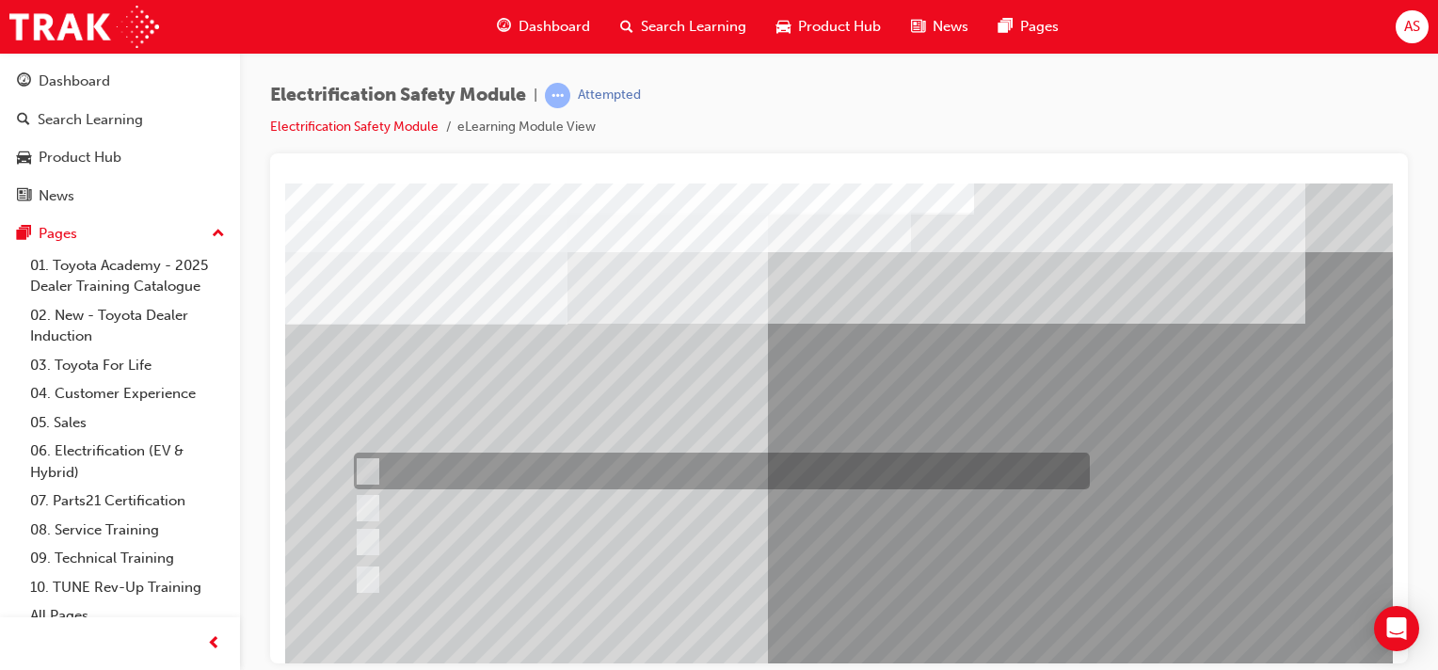
click at [364, 468] on input "Working on the High Voltage System." at bounding box center [364, 471] width 21 height 21
radio input "true"
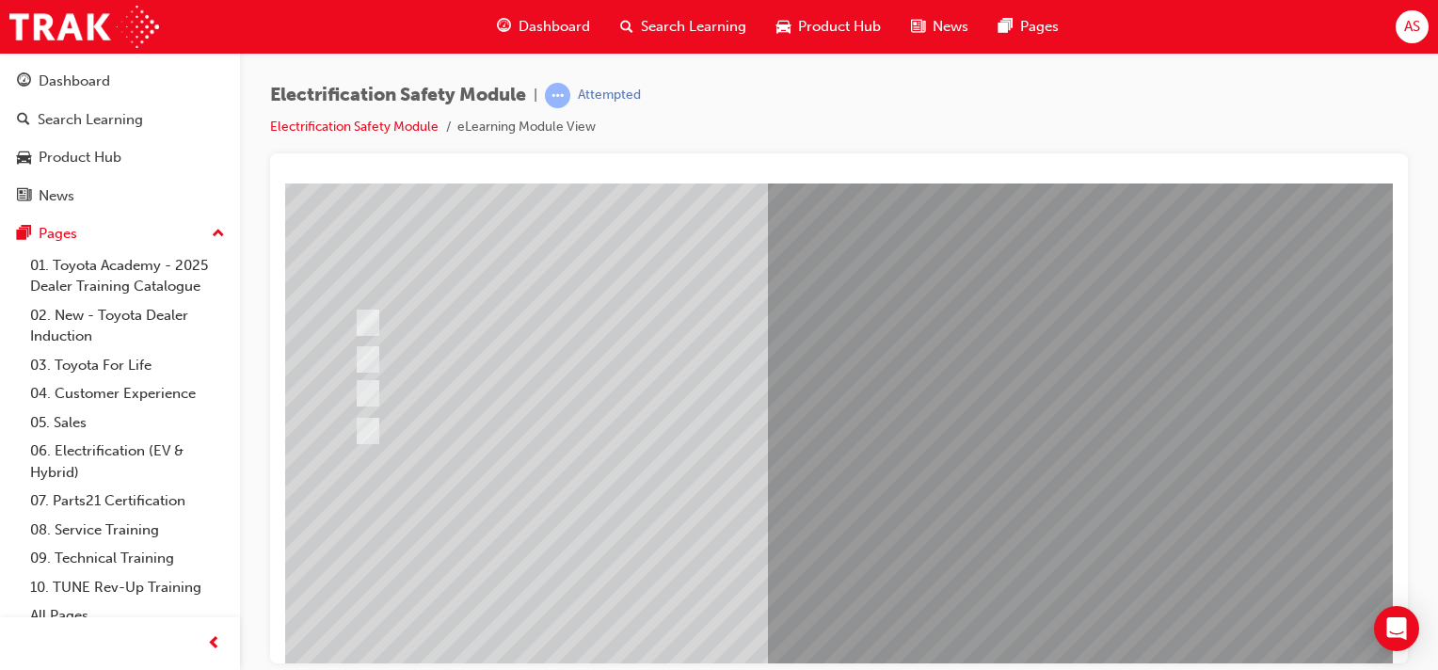
scroll to position [140, 0]
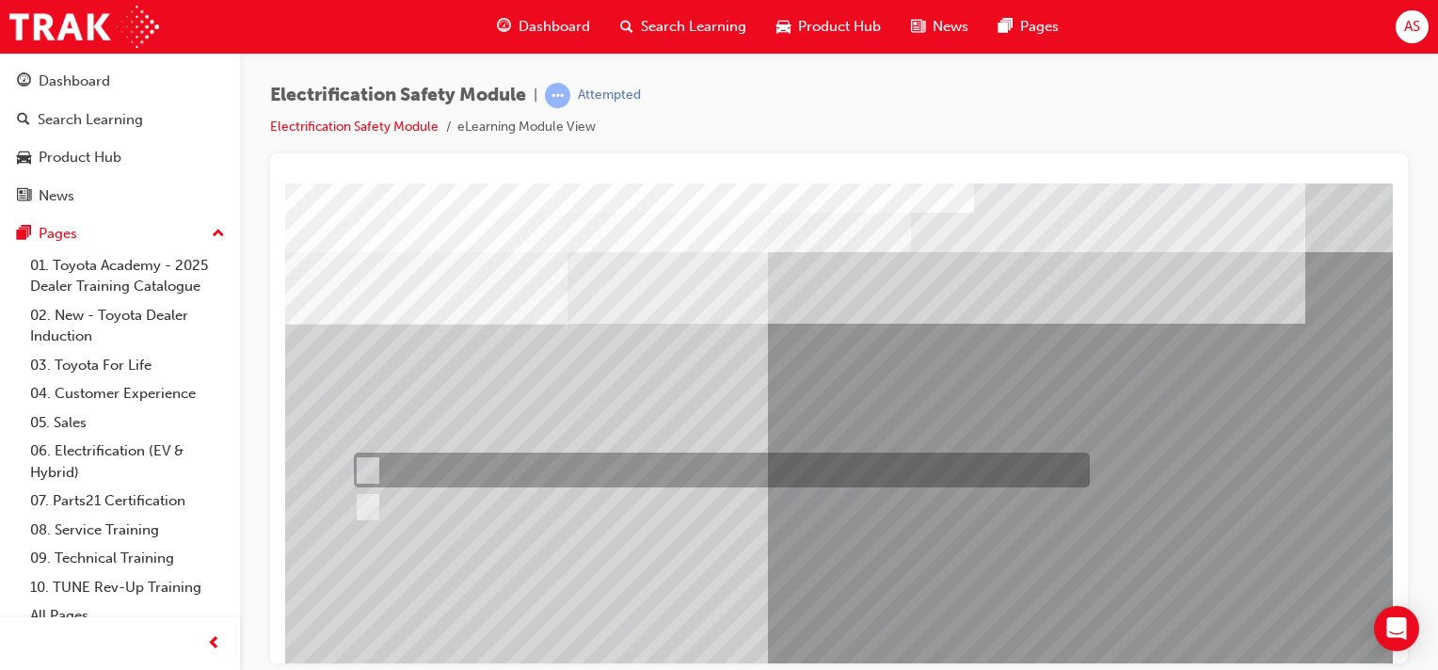
click at [363, 469] on input "True" at bounding box center [364, 470] width 21 height 21
radio input "true"
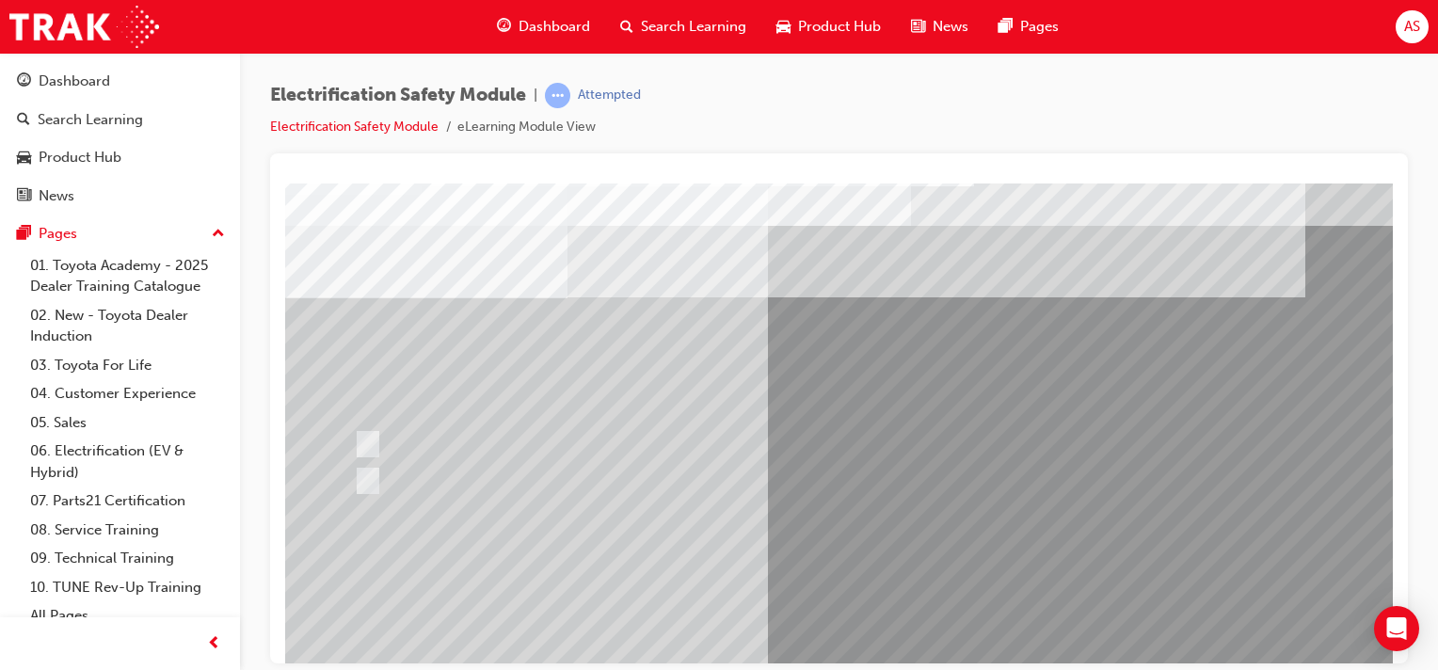
scroll to position [188, 0]
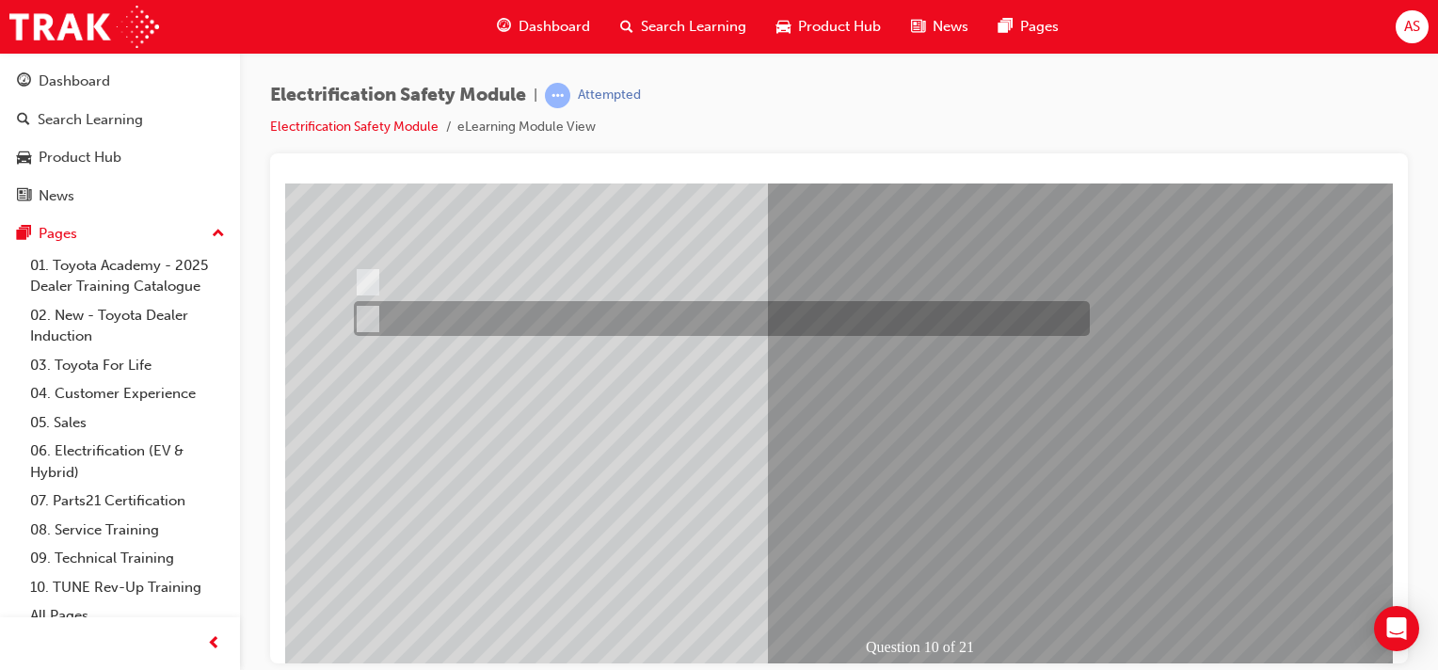
scroll to position [0, 0]
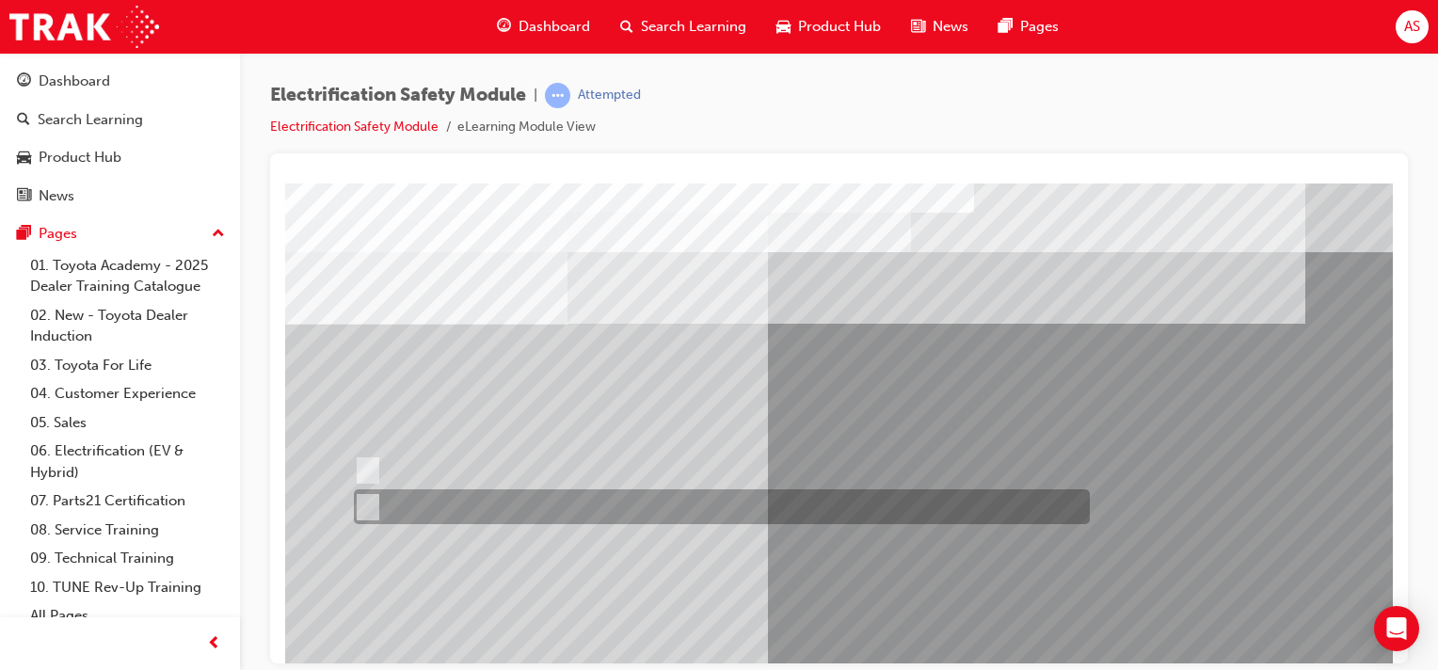
click at [365, 506] on input "True" at bounding box center [364, 507] width 21 height 21
radio input "true"
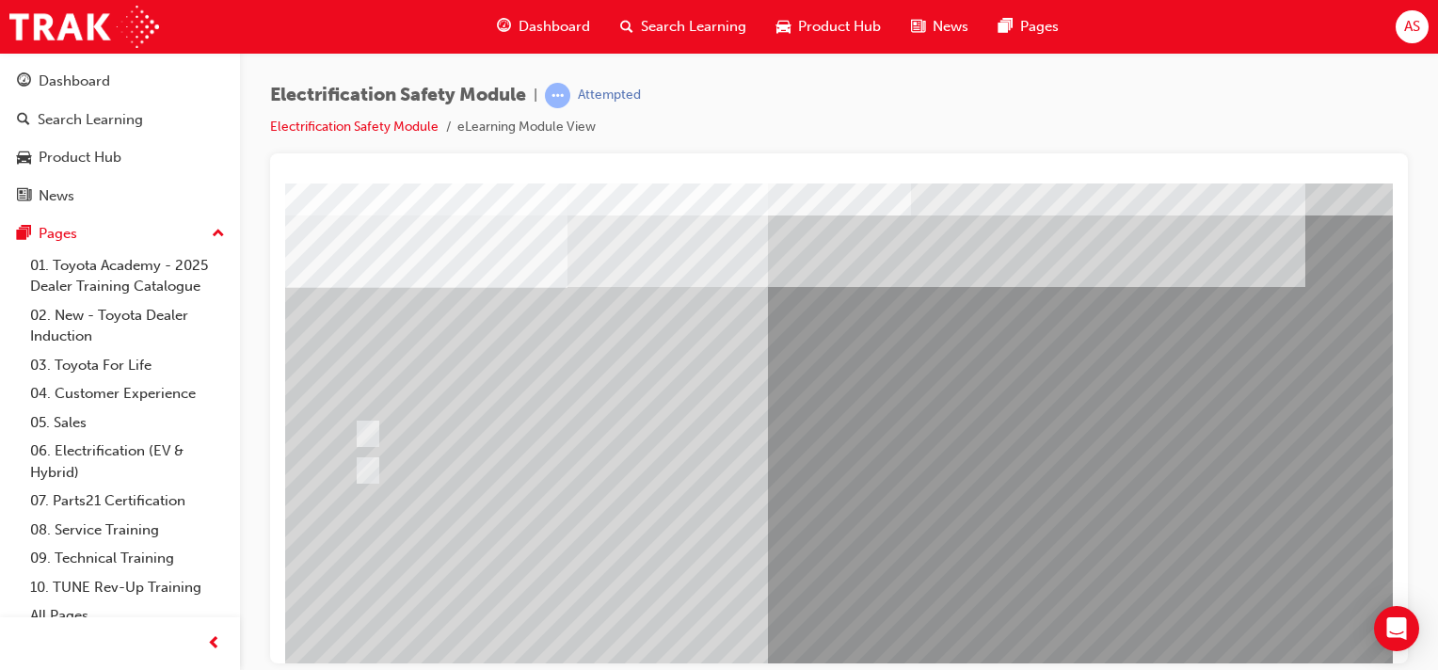
scroll to position [188, 0]
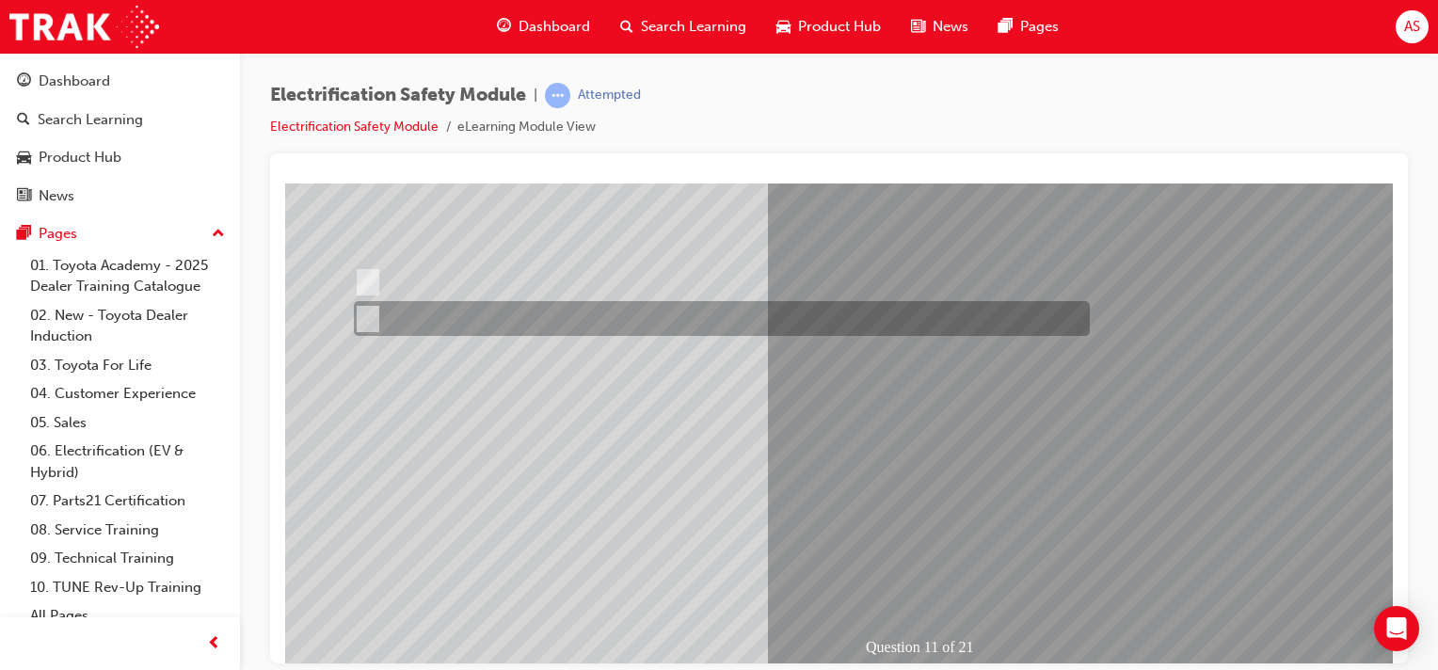
scroll to position [0, 0]
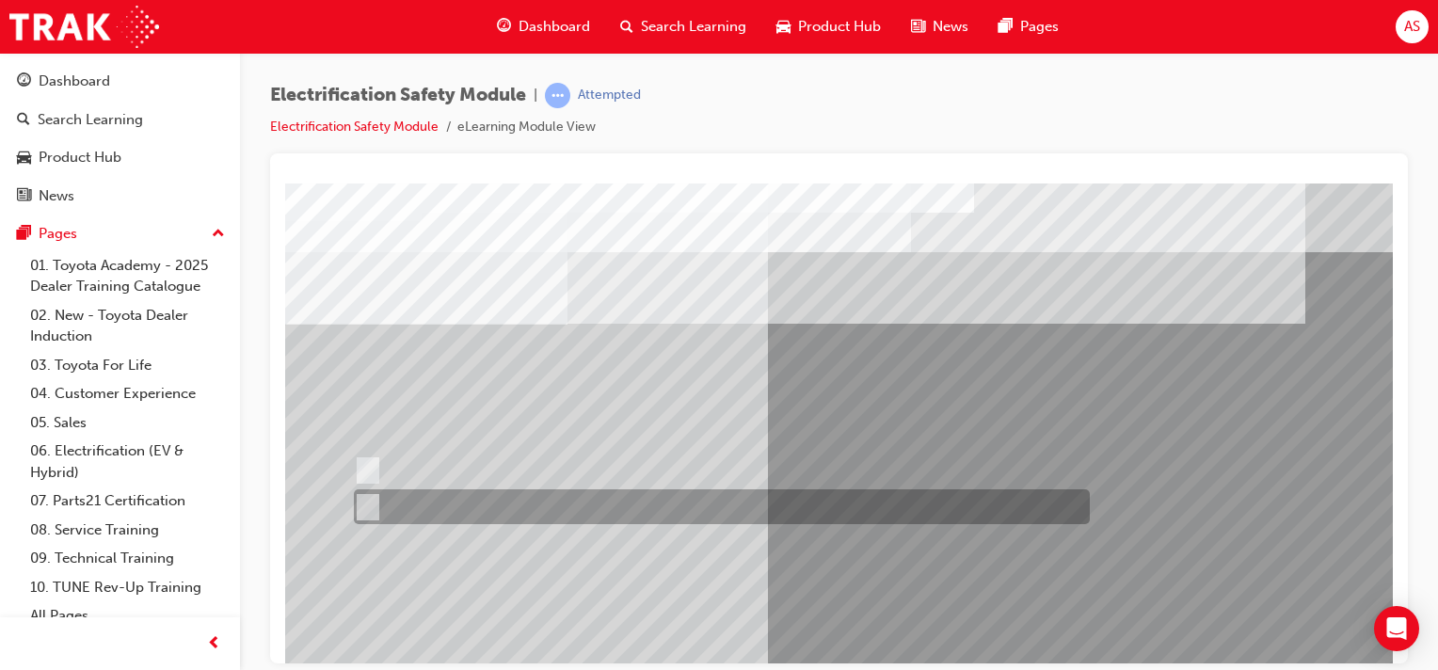
click at [360, 507] on input "False" at bounding box center [364, 507] width 21 height 21
radio input "true"
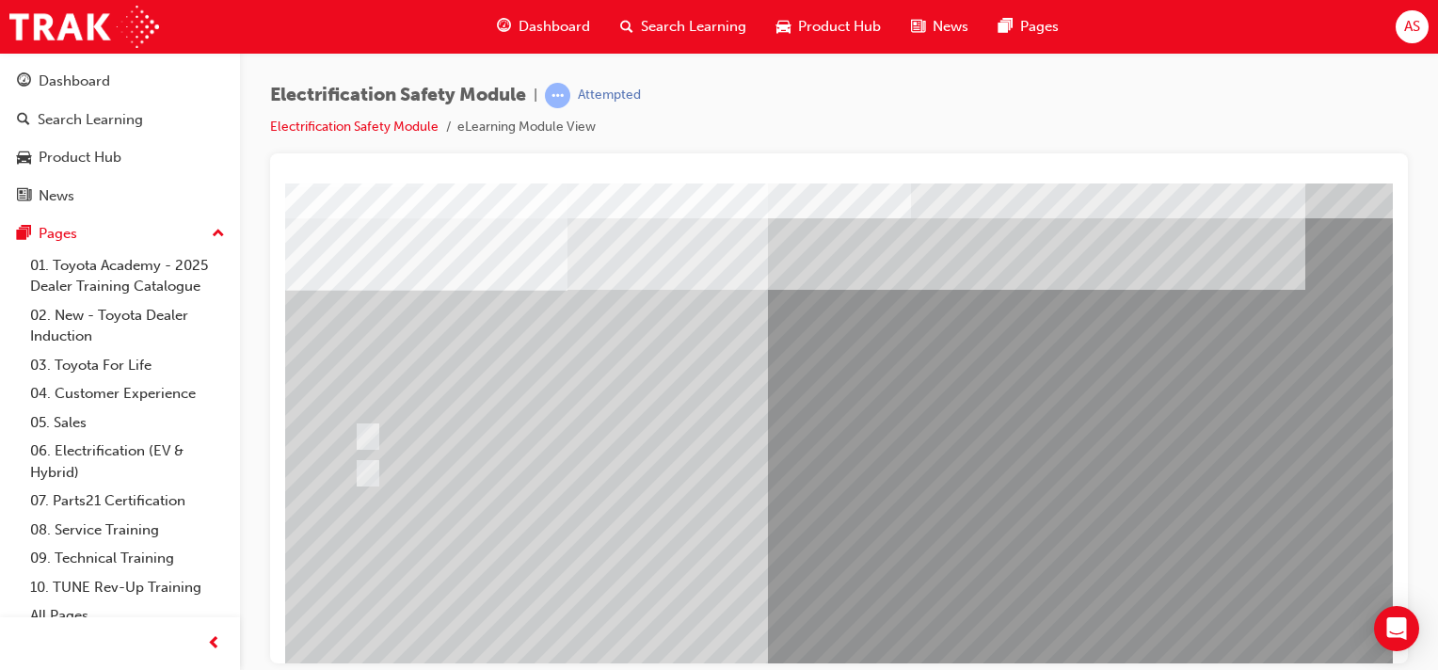
scroll to position [118, 0]
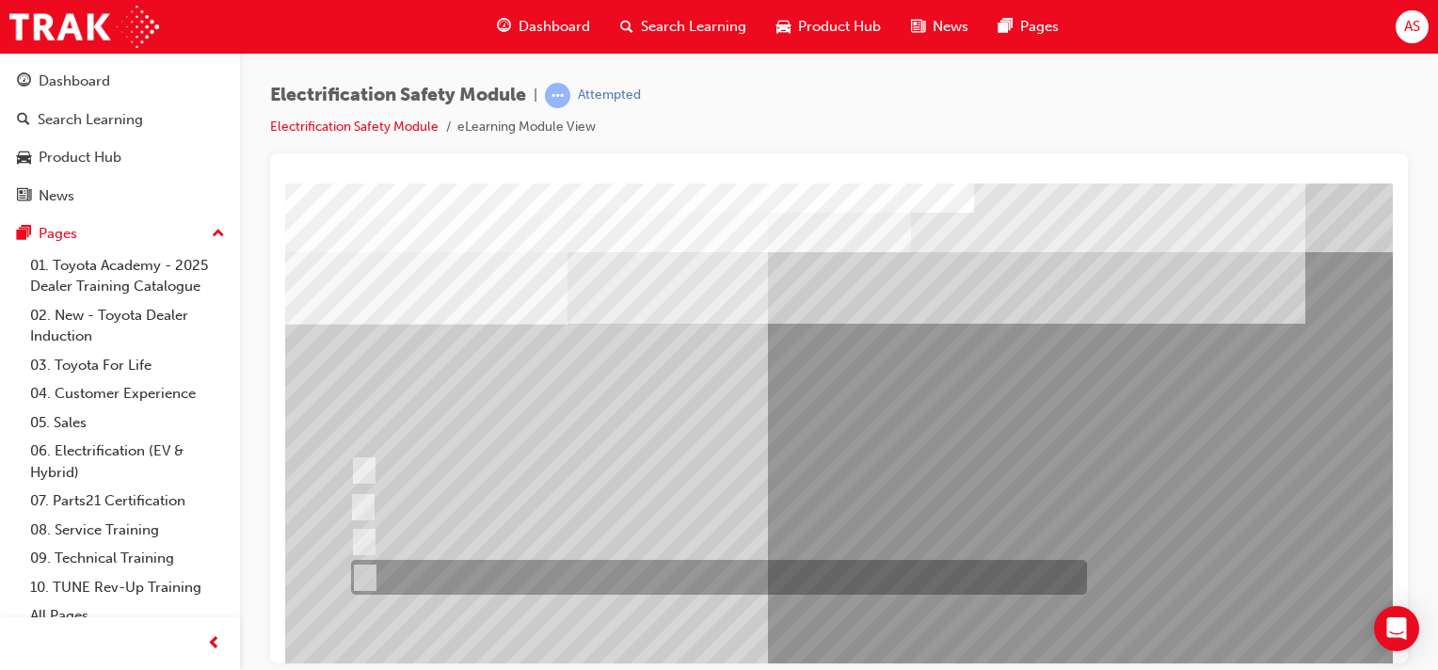
scroll to position [0, 0]
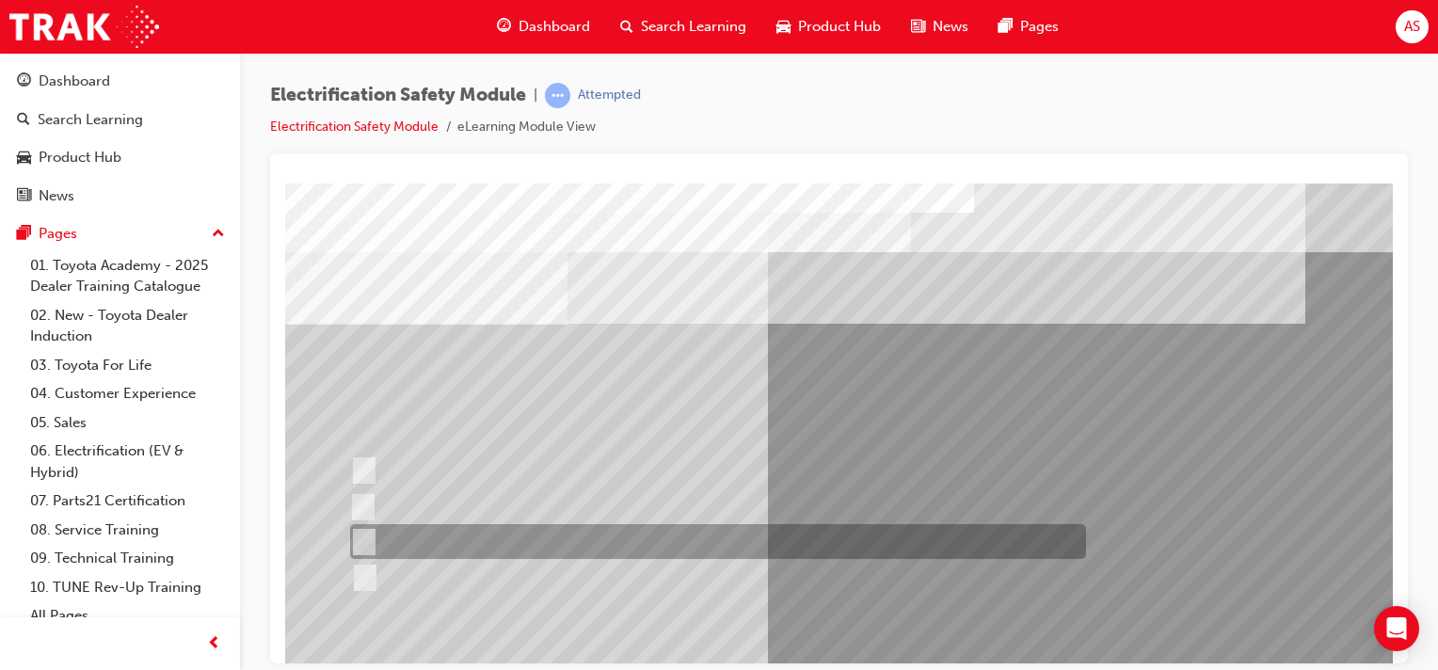
click at [358, 532] on input "Outside the vehicle’s detection area for entry and start system." at bounding box center [360, 542] width 21 height 21
radio input "true"
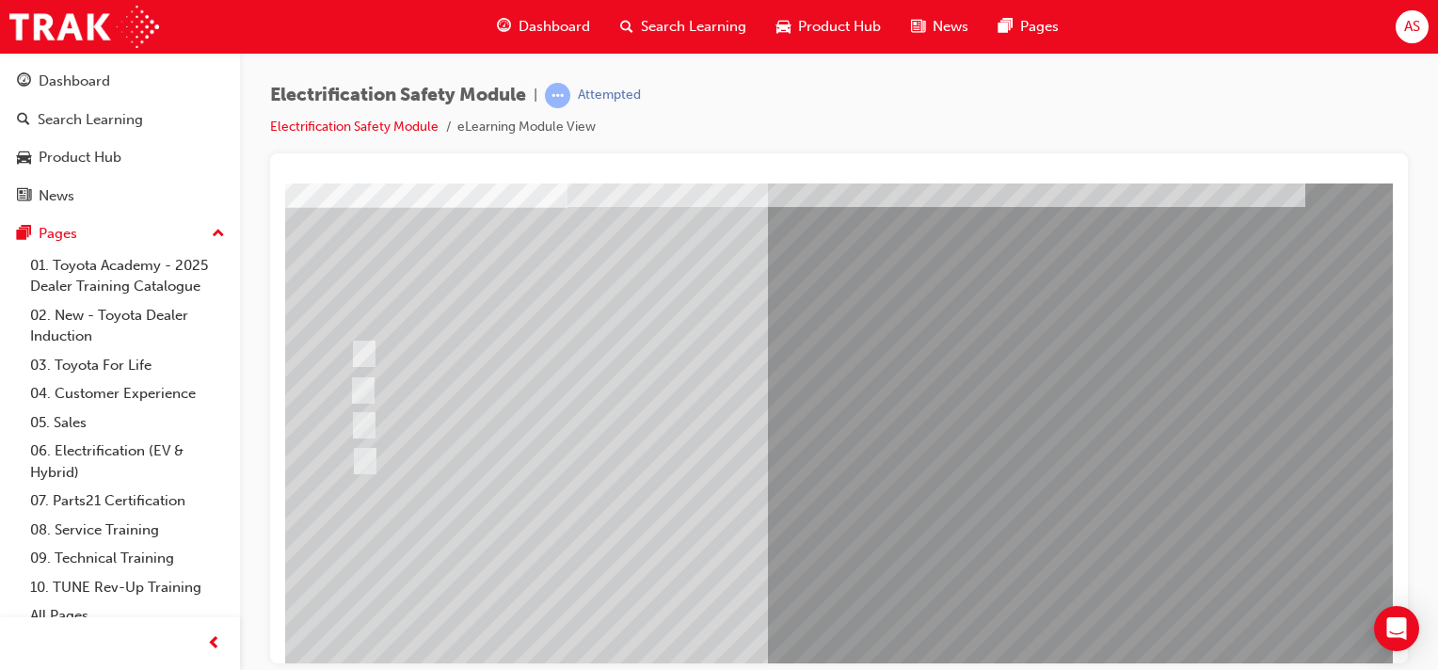
scroll to position [118, 0]
drag, startPoint x: 907, startPoint y: 629, endPoint x: 897, endPoint y: 627, distance: 10.5
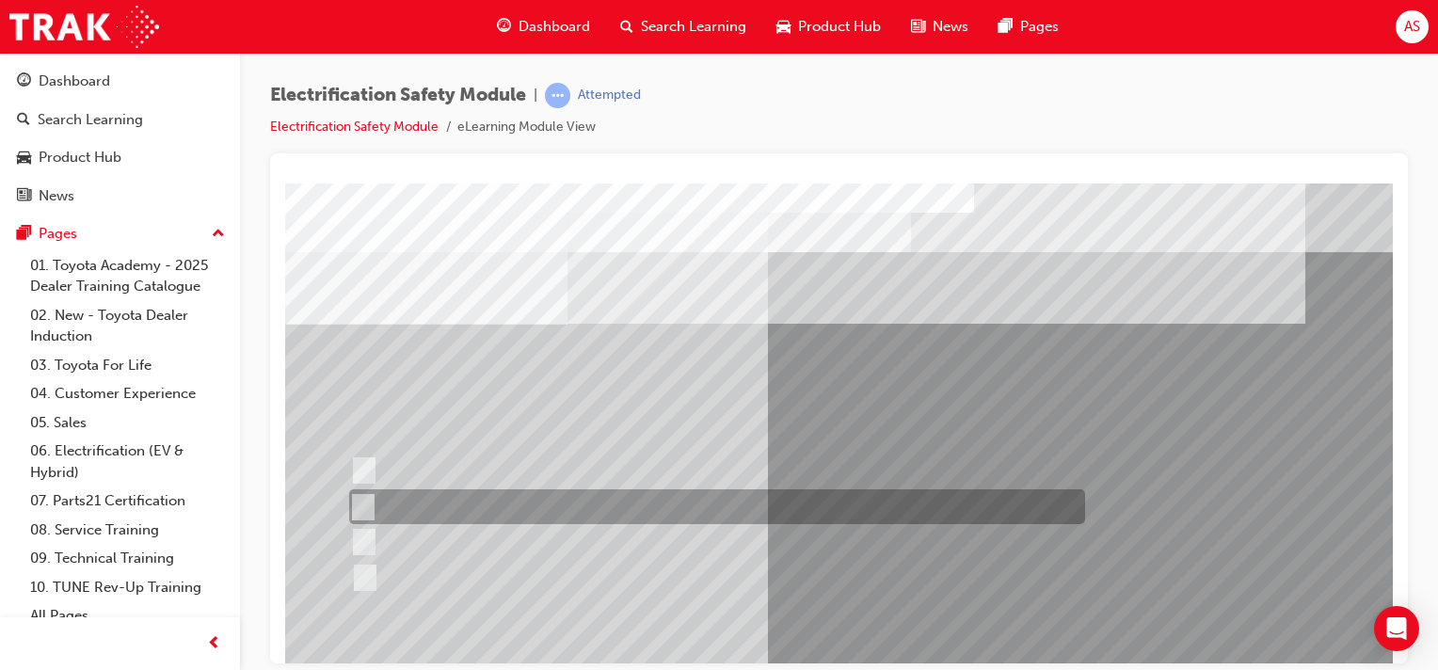
click at [363, 492] on div at bounding box center [713, 506] width 736 height 35
radio input "true"
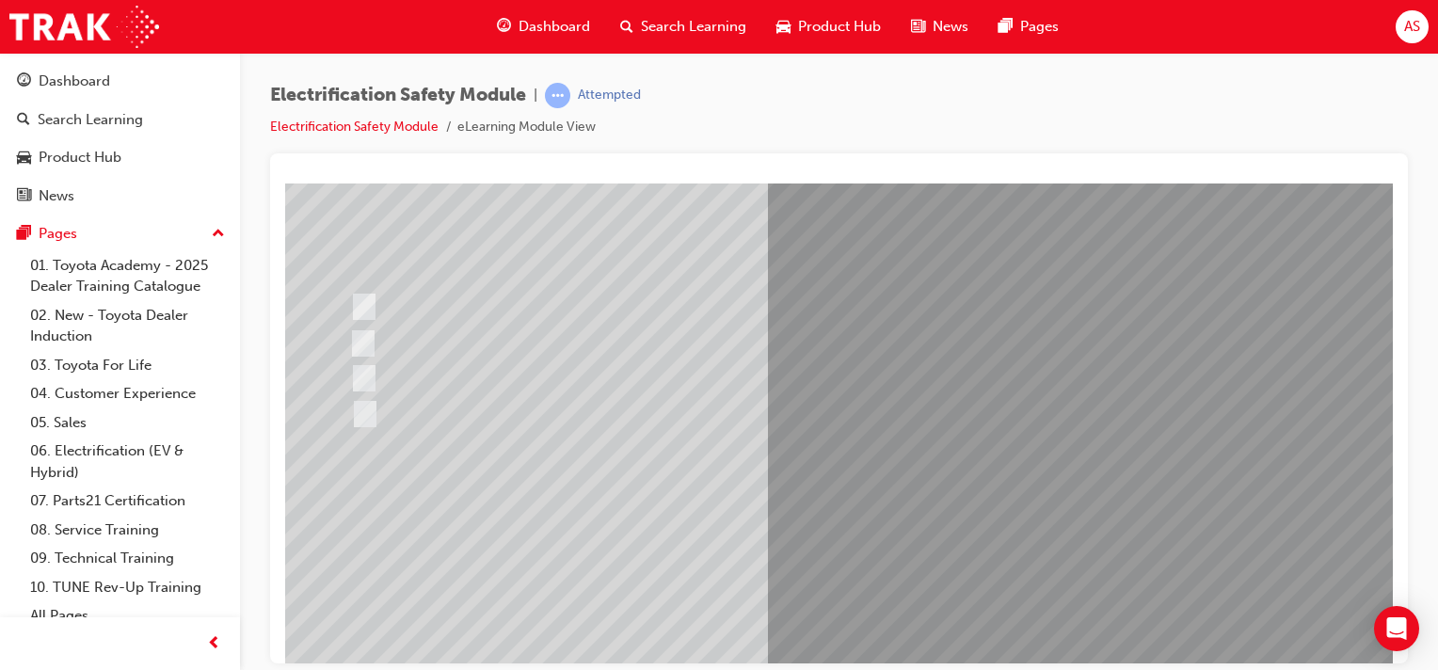
scroll to position [165, 0]
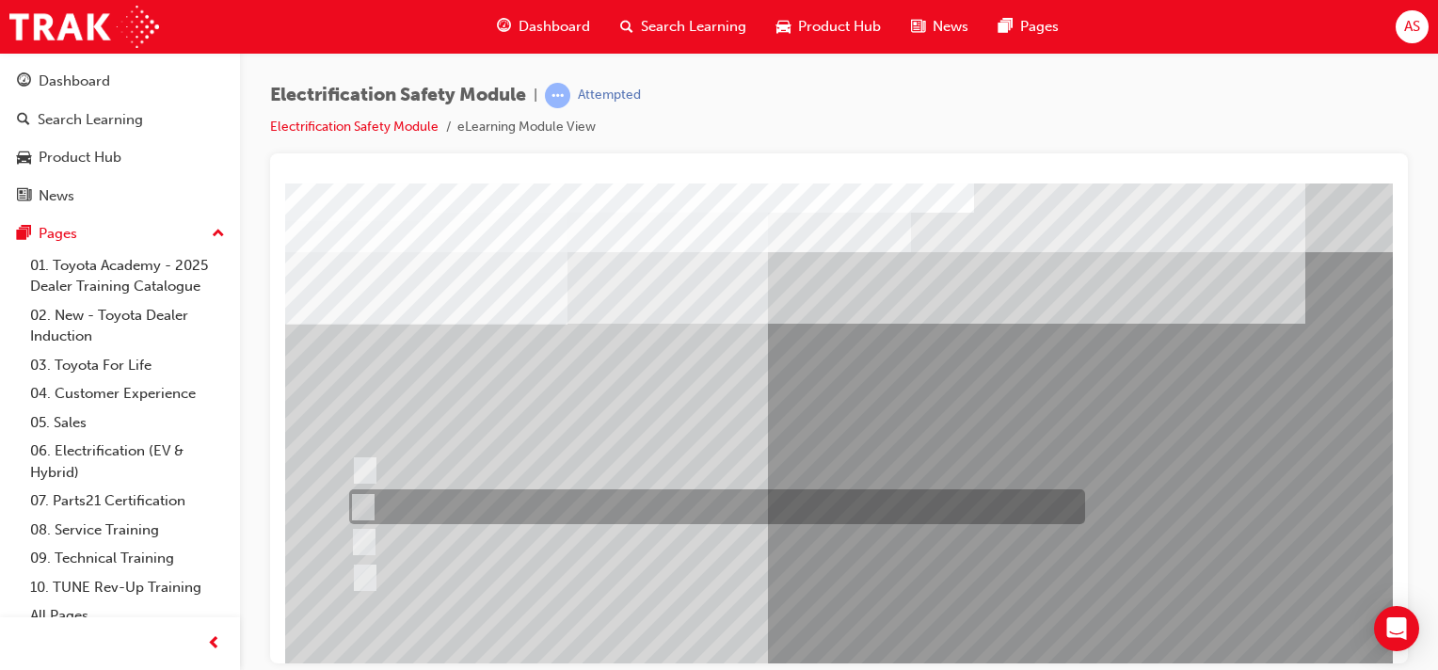
scroll to position [0, 0]
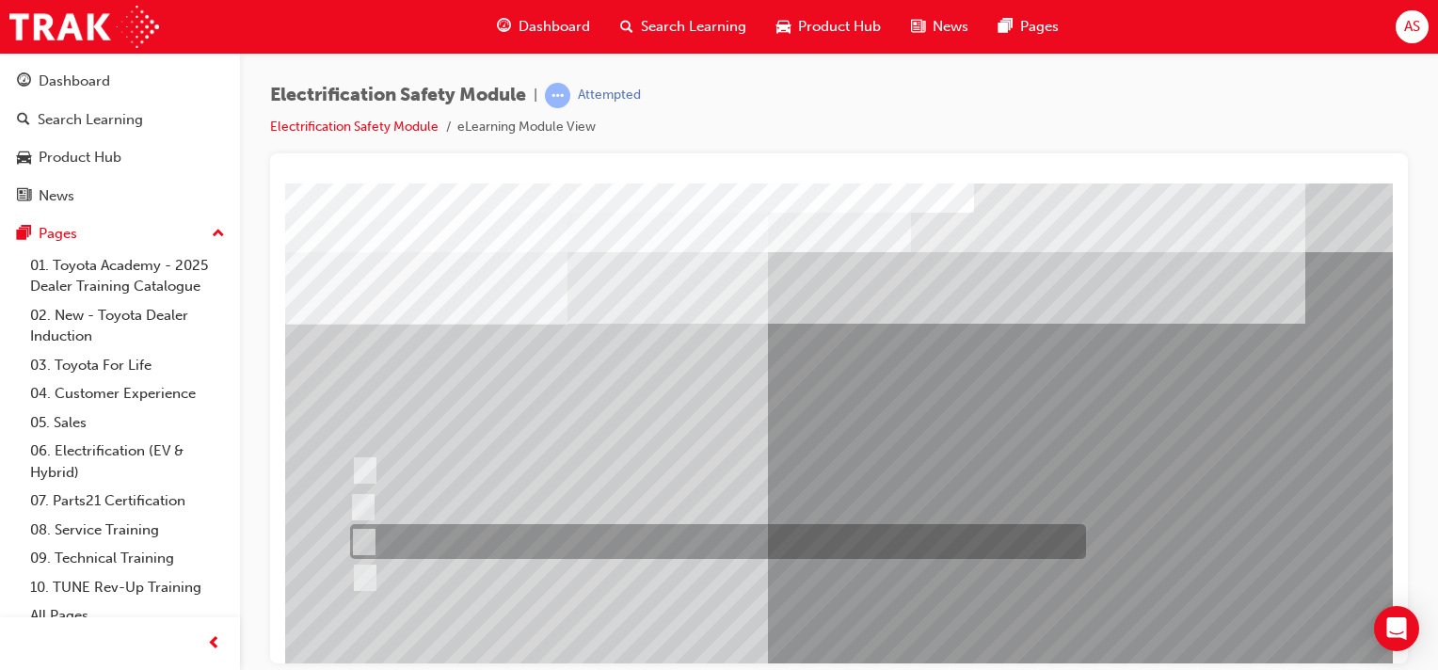
click at [395, 537] on div at bounding box center [713, 541] width 736 height 35
radio input "true"
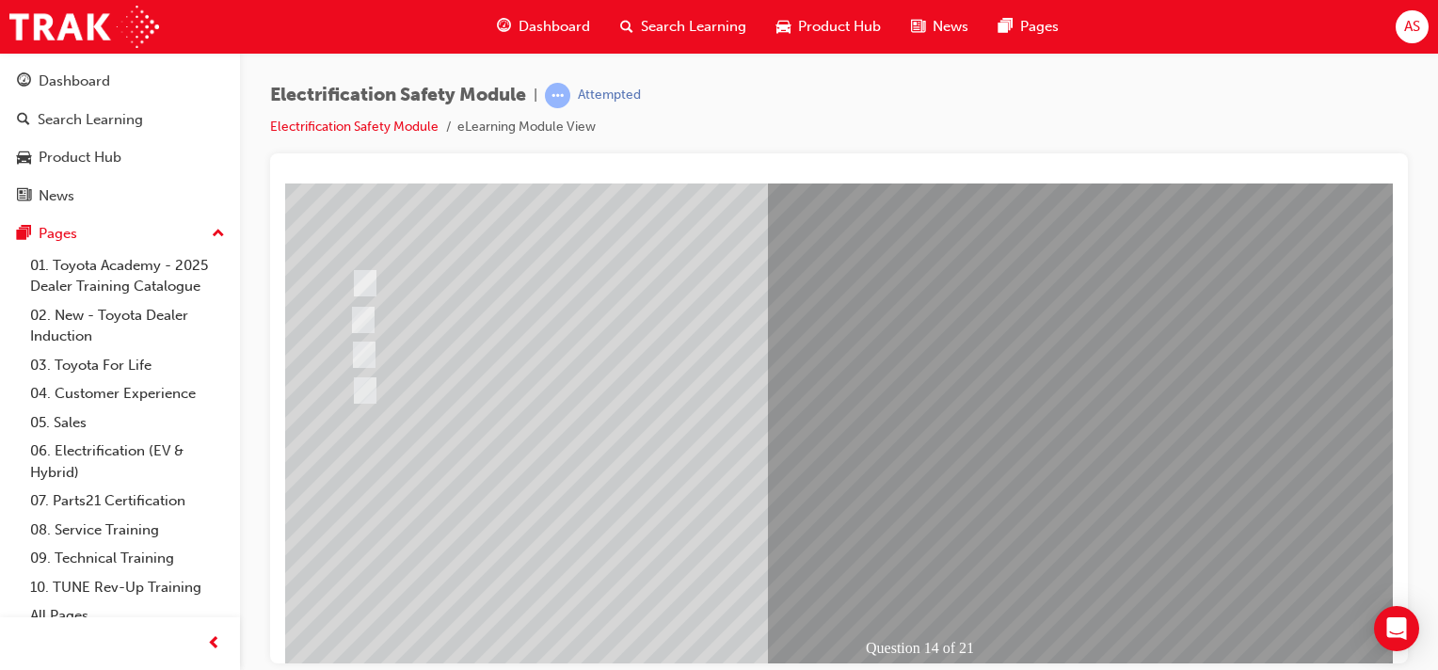
scroll to position [188, 0]
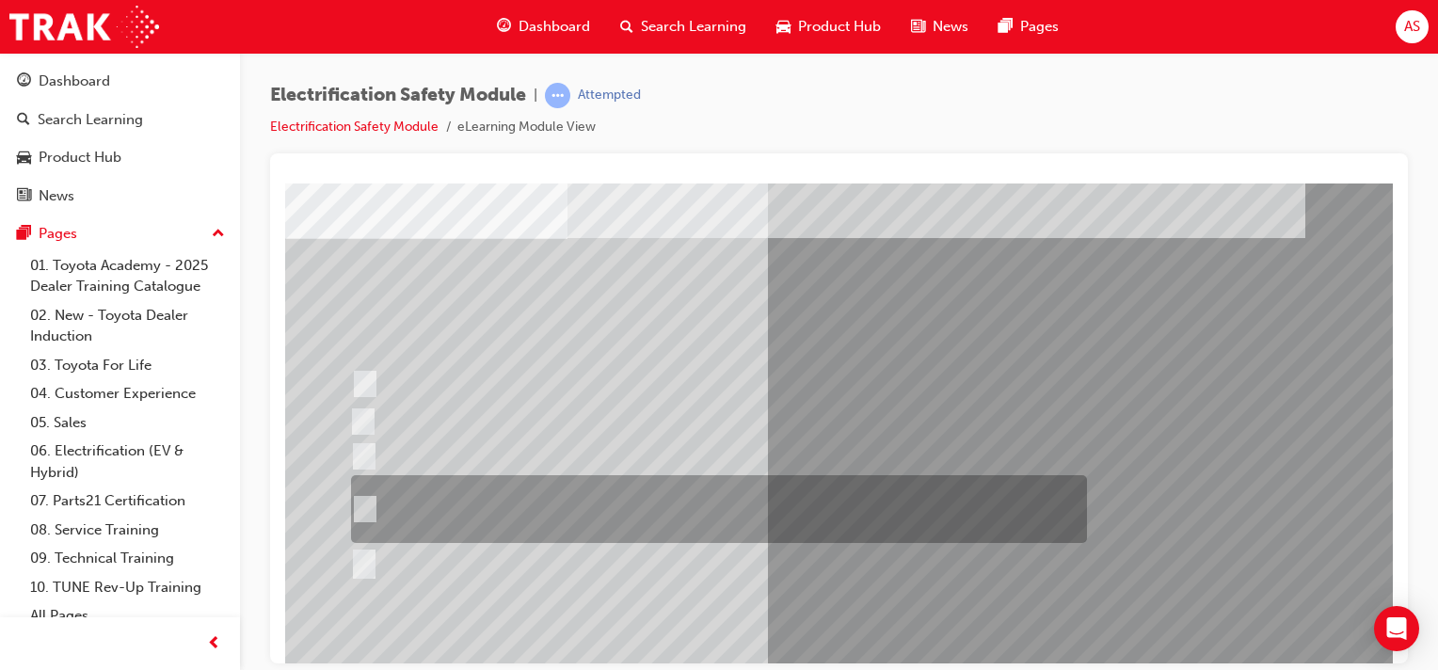
scroll to position [118, 0]
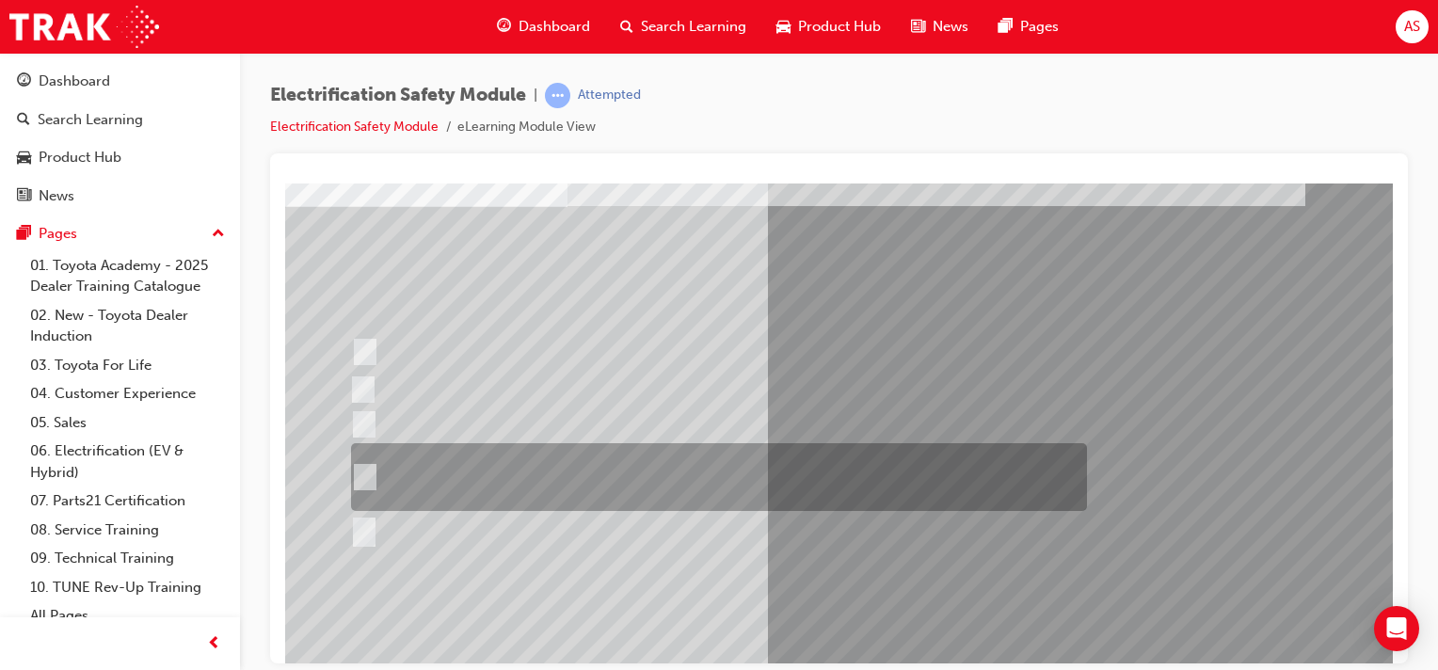
click at [361, 475] on input "The High Voltage Capacitor Terminal for 0 volts and the High Voltage Capacitor …" at bounding box center [361, 477] width 21 height 21
radio input "true"
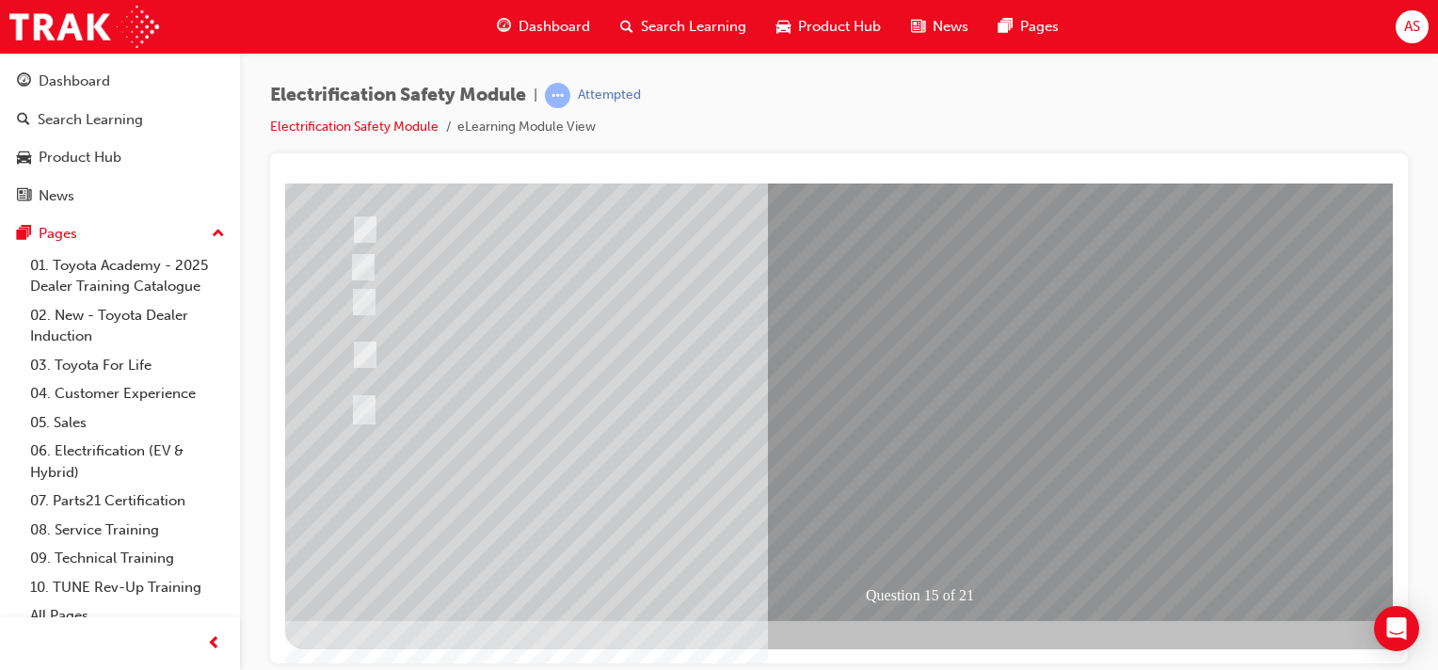
scroll to position [217, 0]
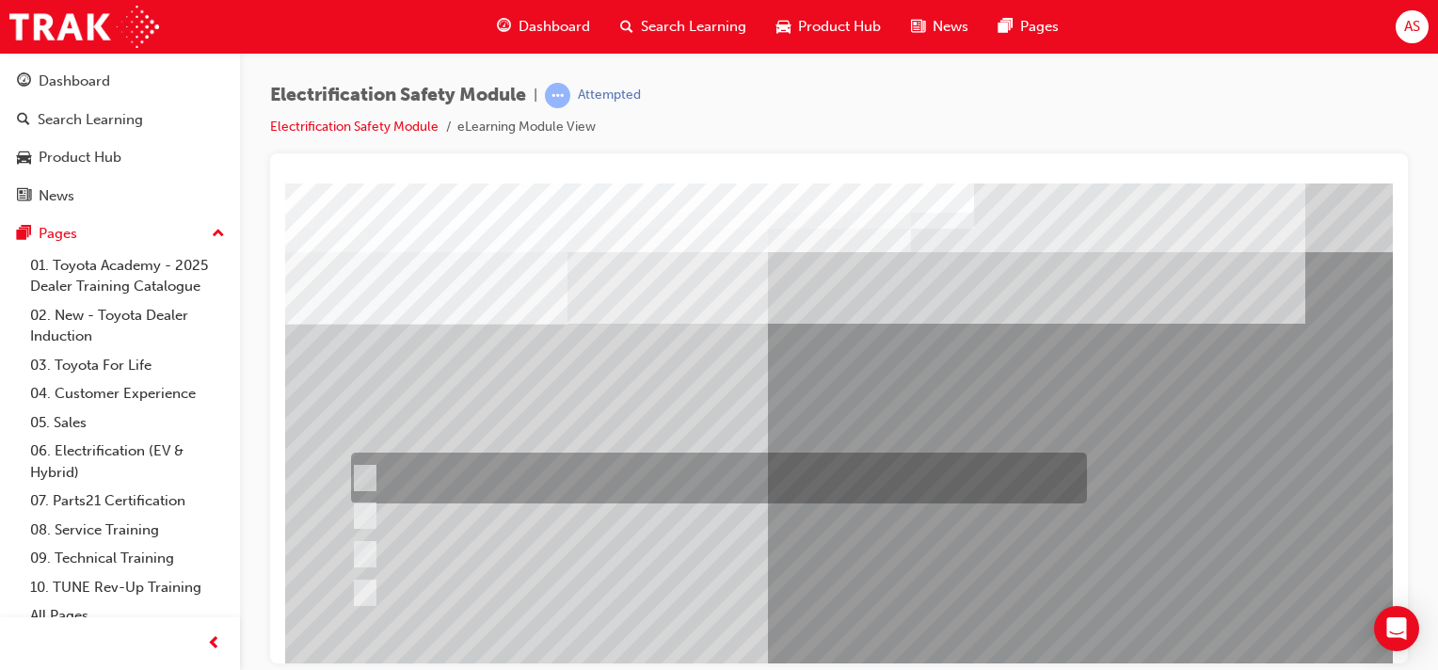
click at [360, 476] on input "Insulate the High Voltage Connector/Motor Side Cable Connection with Insulated …" at bounding box center [361, 478] width 21 height 21
radio input "true"
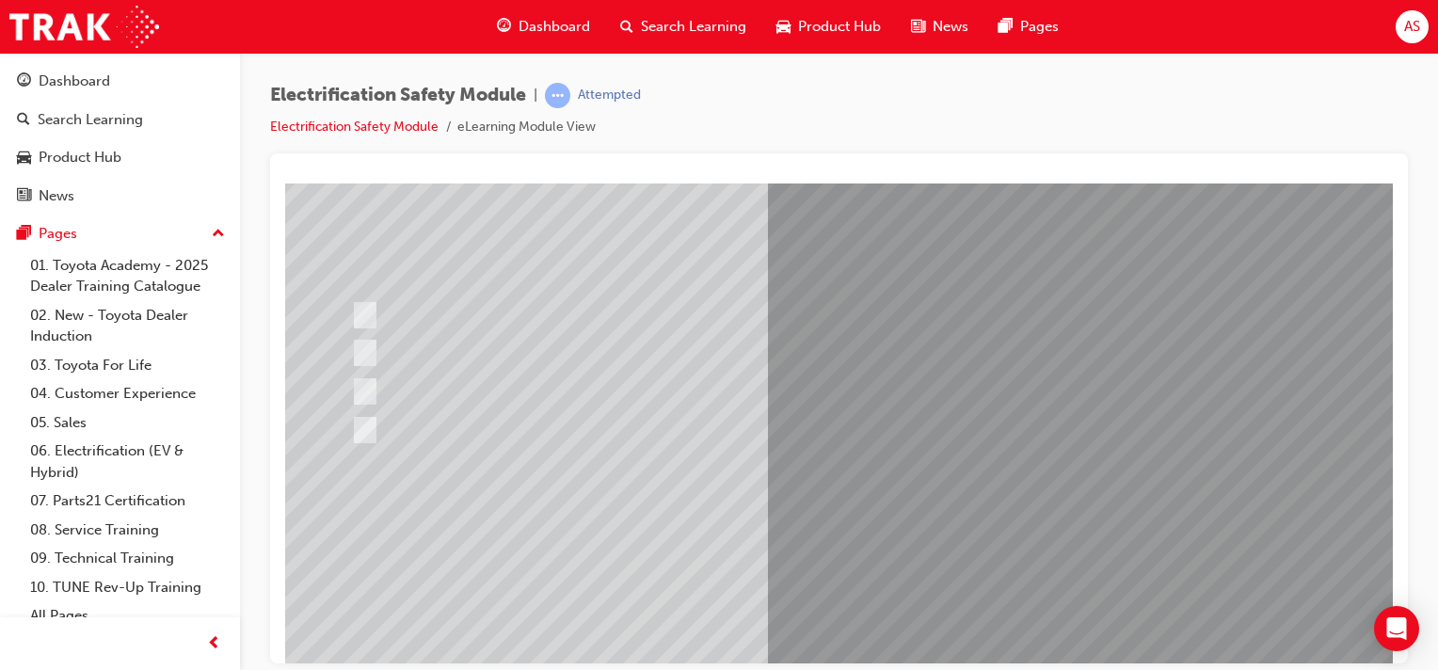
scroll to position [211, 0]
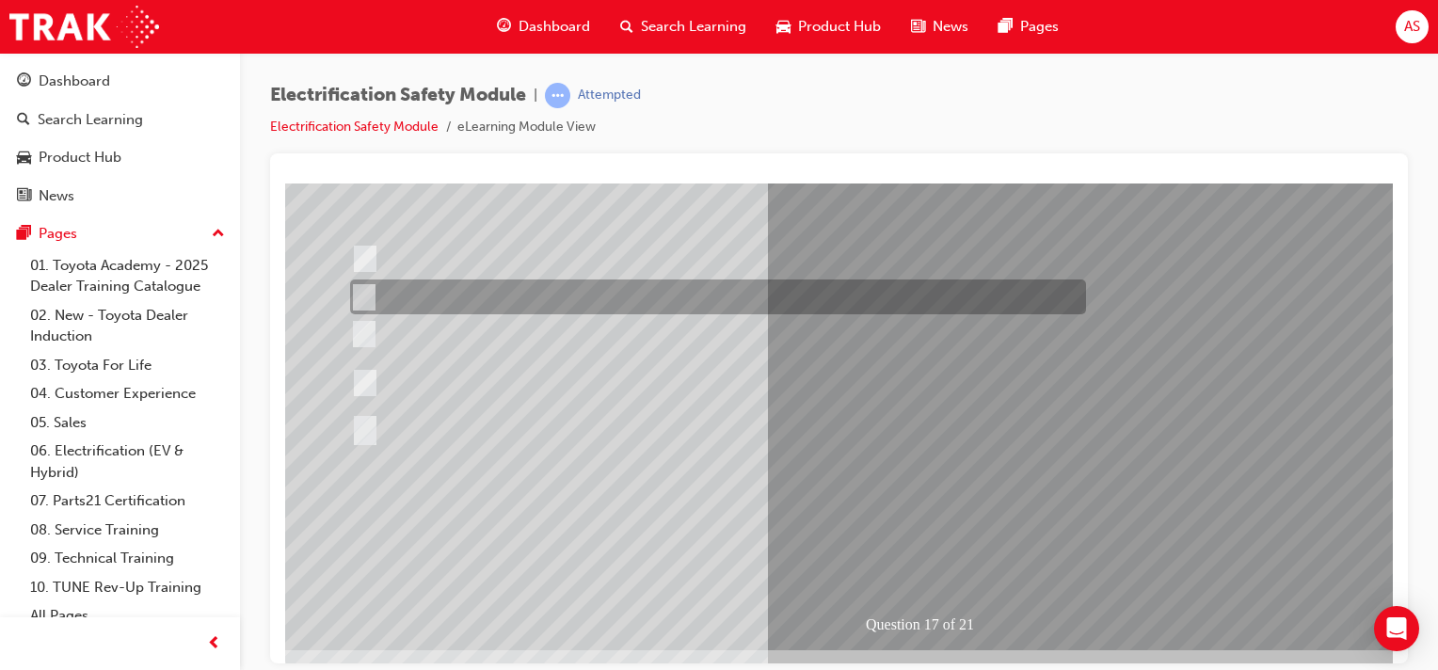
scroll to position [0, 0]
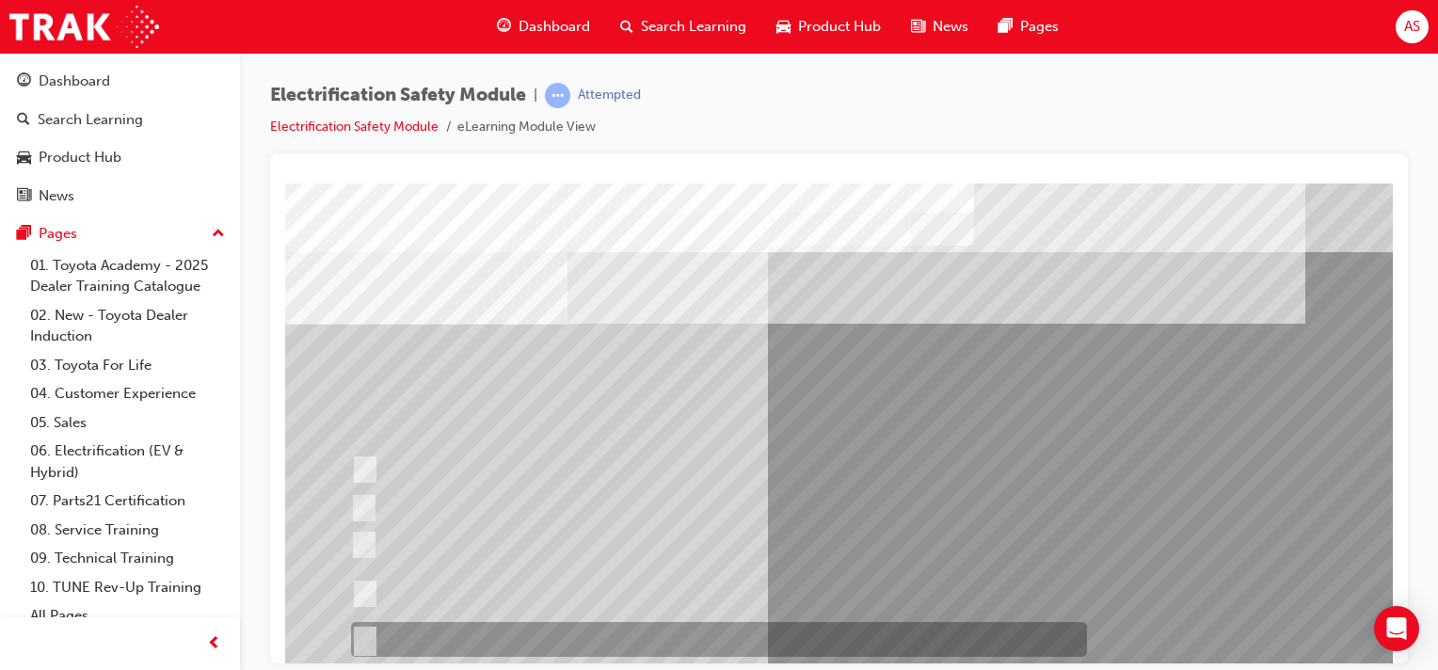
click at [358, 634] on input "All of the above." at bounding box center [361, 640] width 21 height 21
radio input "true"
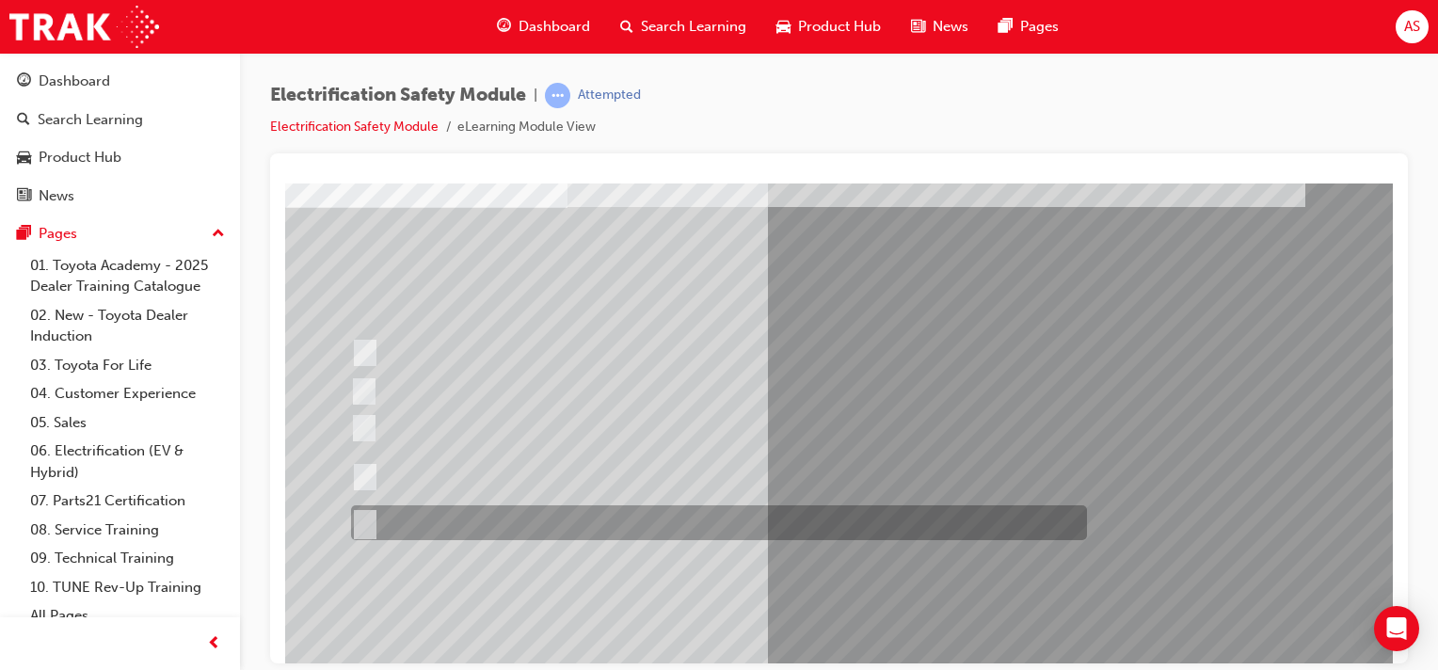
scroll to position [117, 0]
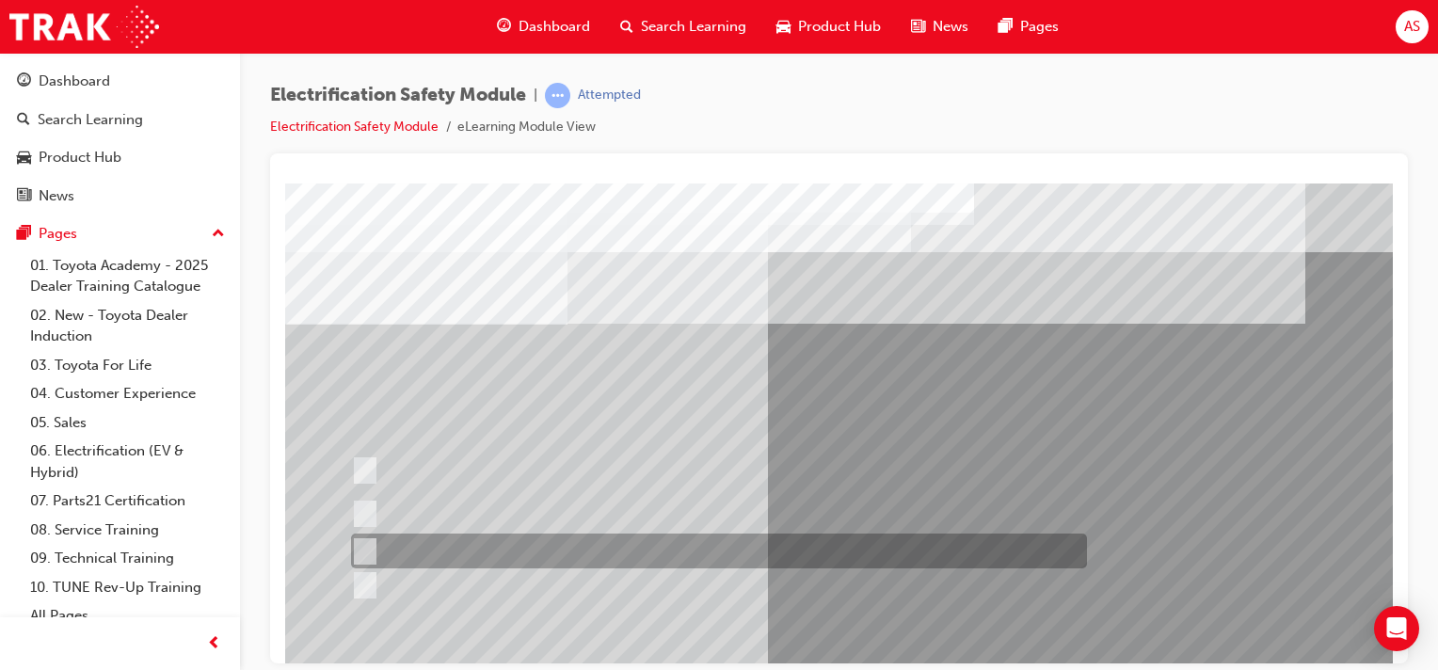
click at [362, 548] on input "Discard the gloves and use a new pair." at bounding box center [361, 551] width 21 height 21
radio input "true"
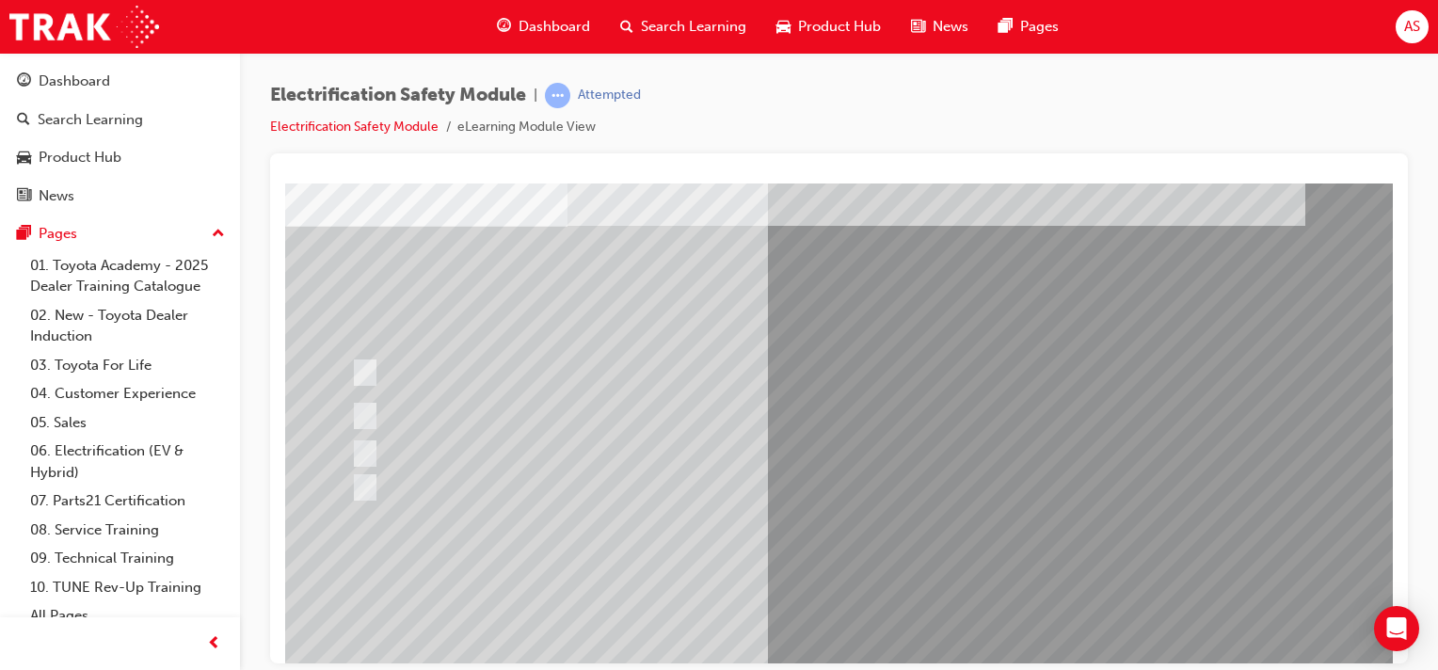
scroll to position [165, 0]
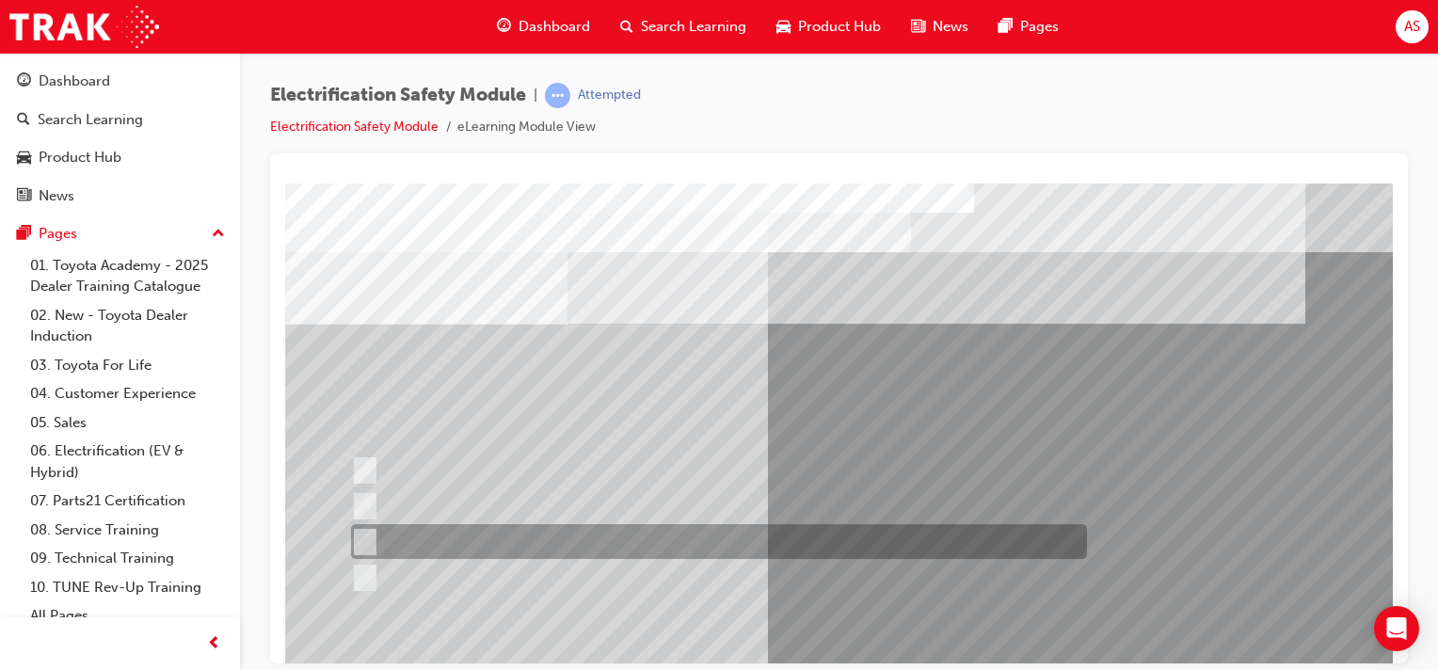
click at [361, 538] on input "To make wearing Electrical Insulating Gloves more comfortable and hygienic." at bounding box center [361, 542] width 21 height 21
radio input "true"
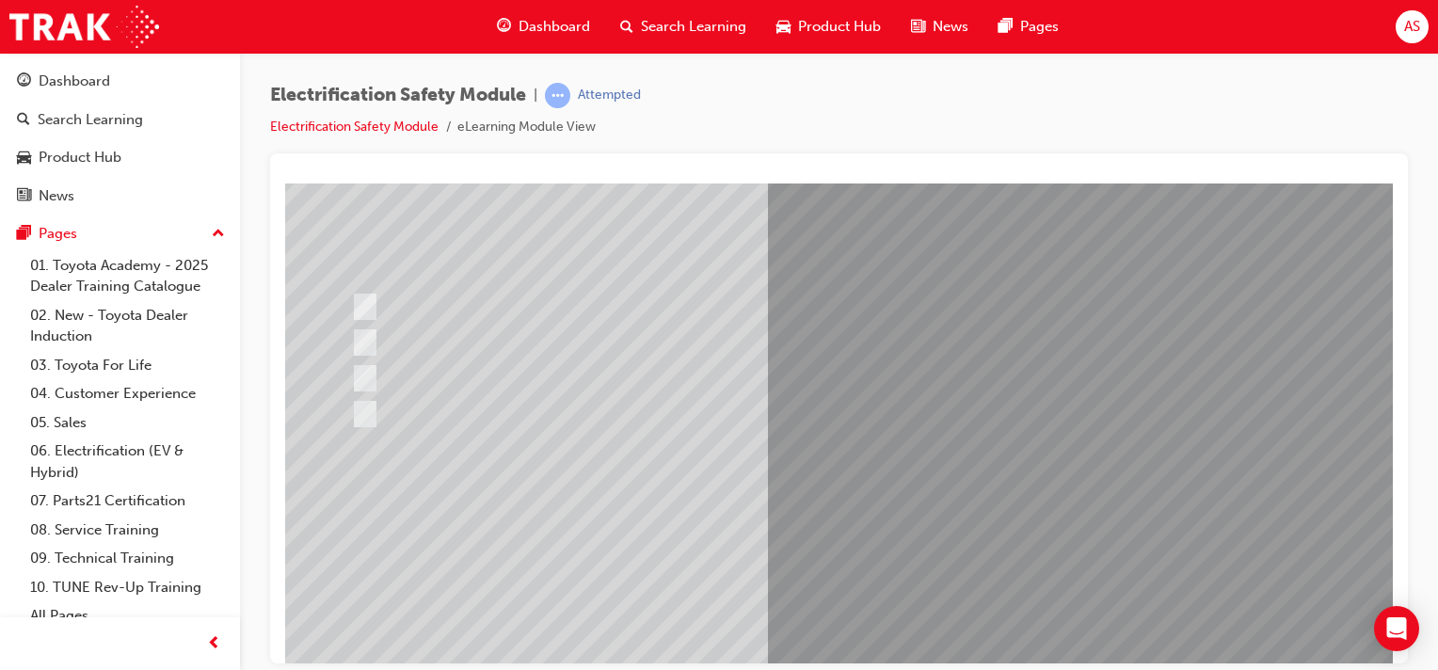
scroll to position [165, 0]
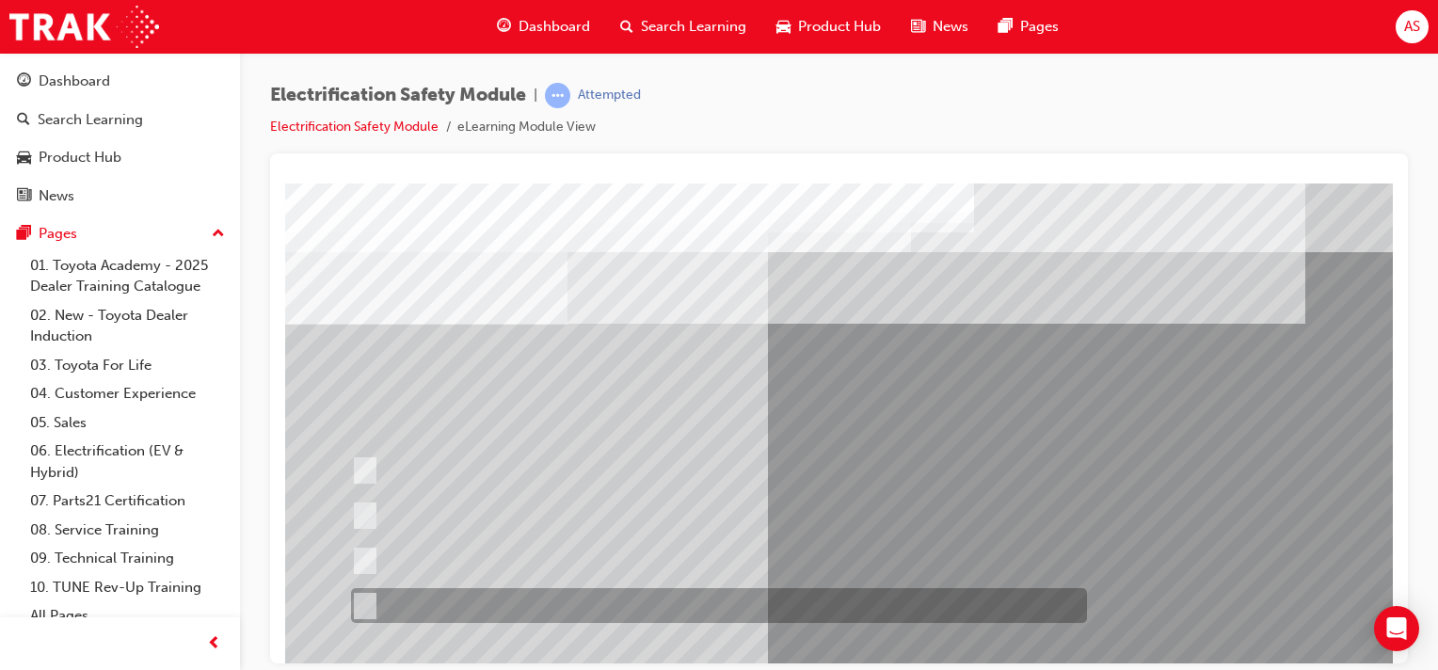
click at [365, 596] on input "All these statements are correct." at bounding box center [361, 606] width 21 height 21
radio input "true"
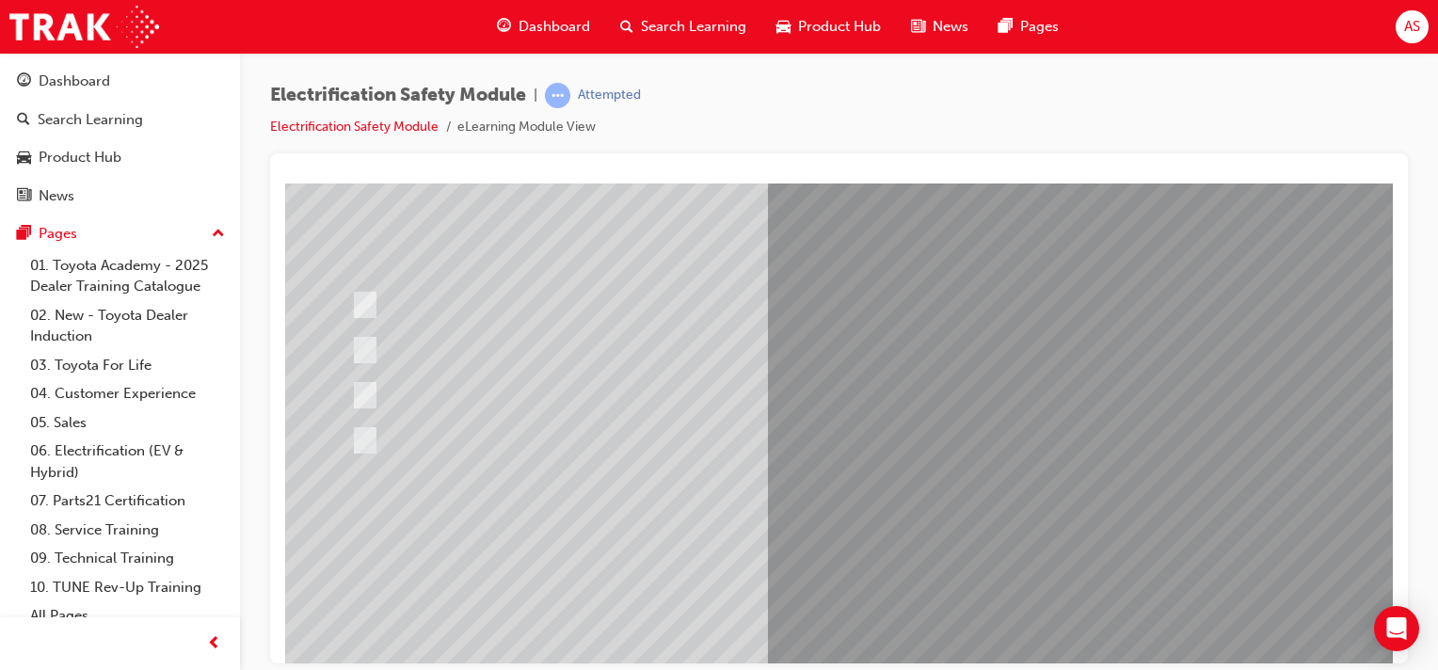
scroll to position [188, 0]
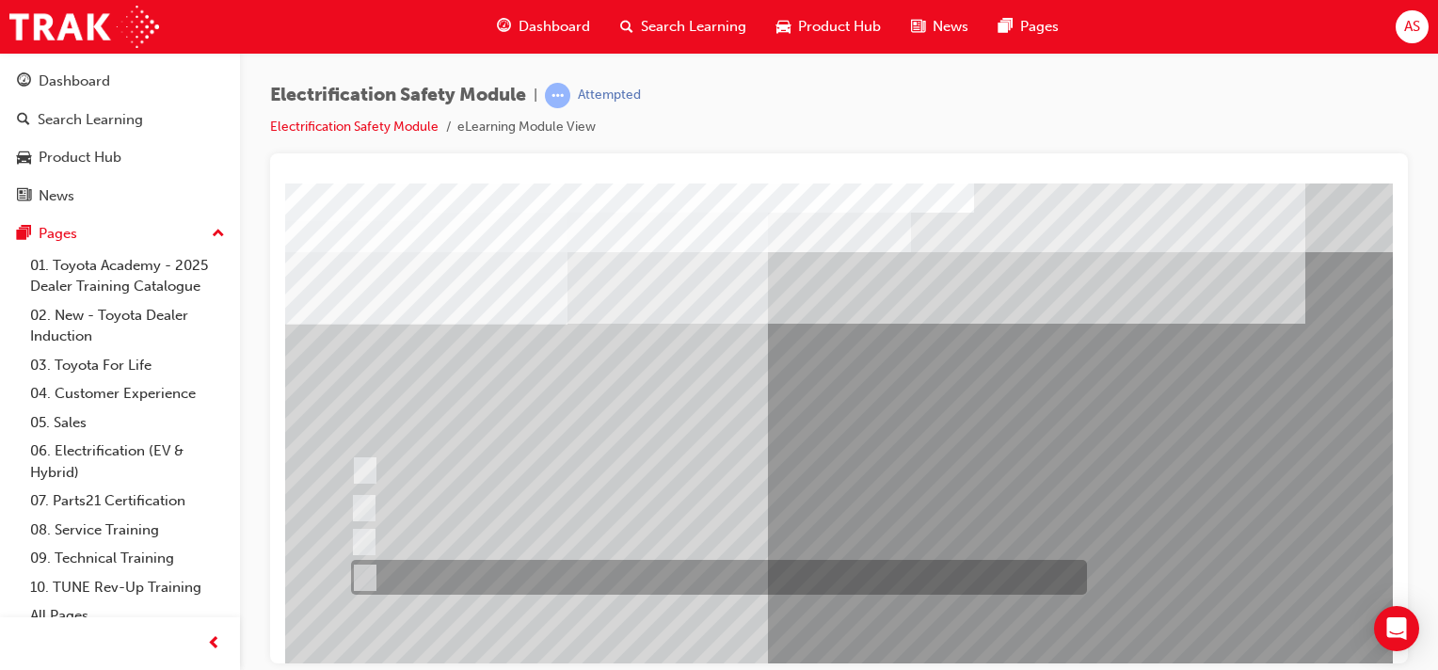
click at [361, 582] on input "All these items should be removed to improve safety" at bounding box center [361, 578] width 21 height 21
radio input "true"
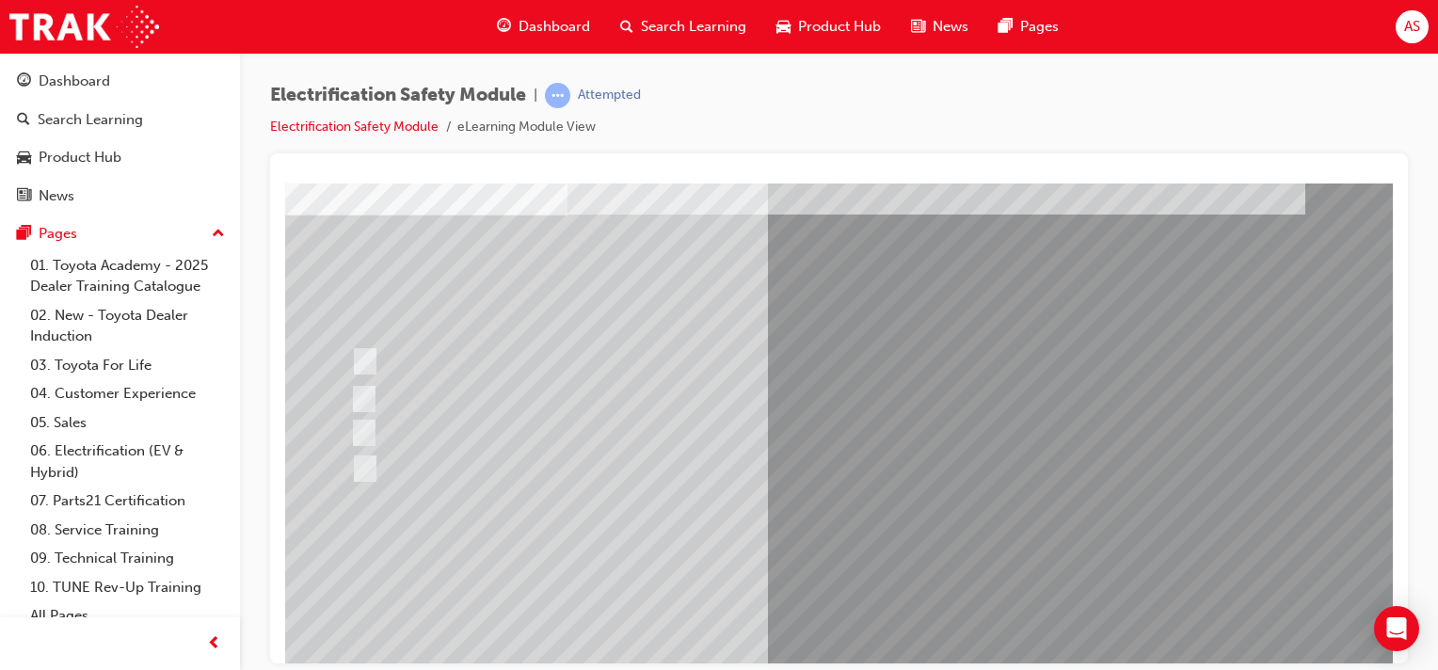
scroll to position [188, 0]
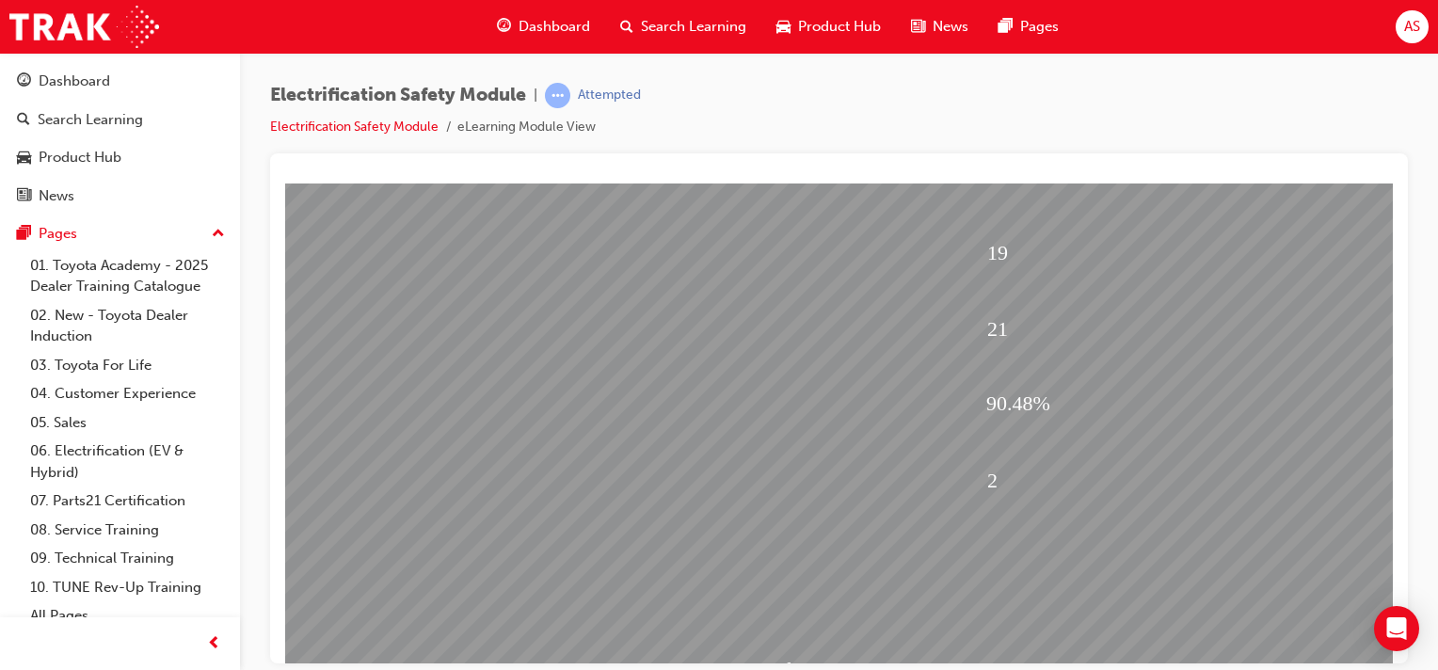
scroll to position [169, 0]
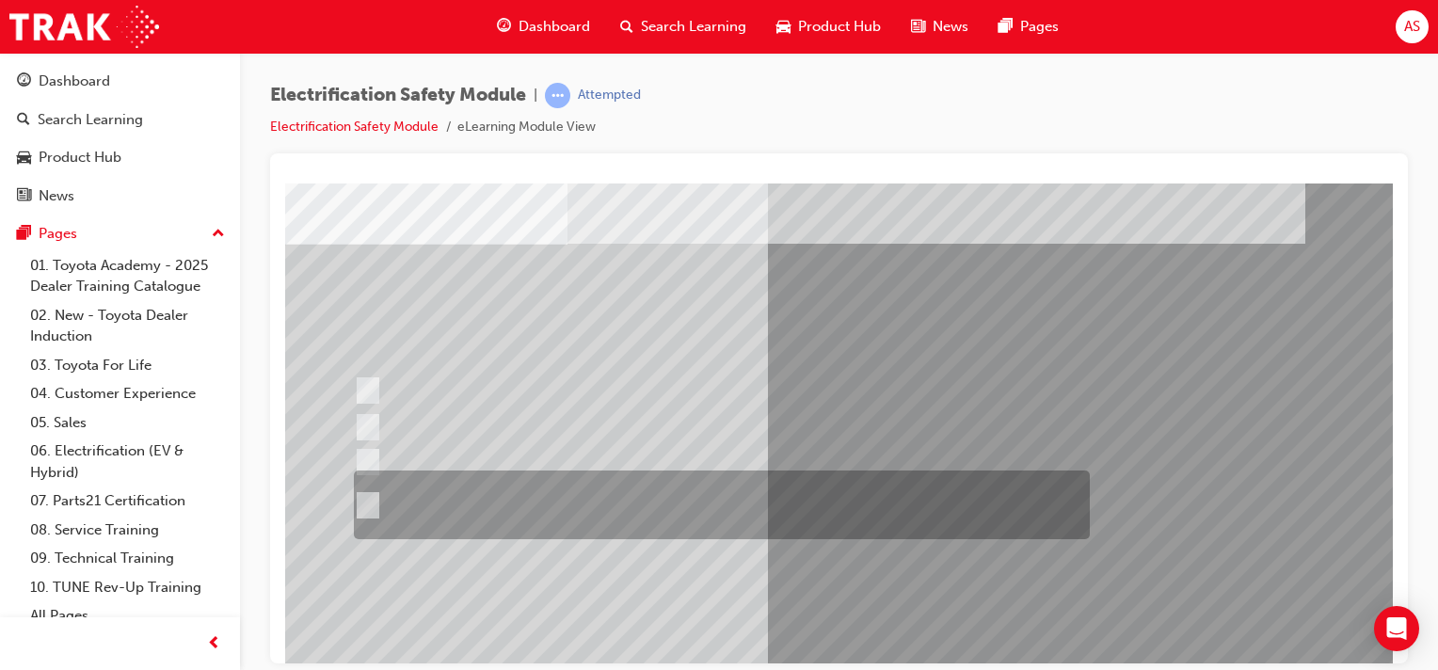
scroll to position [94, 0]
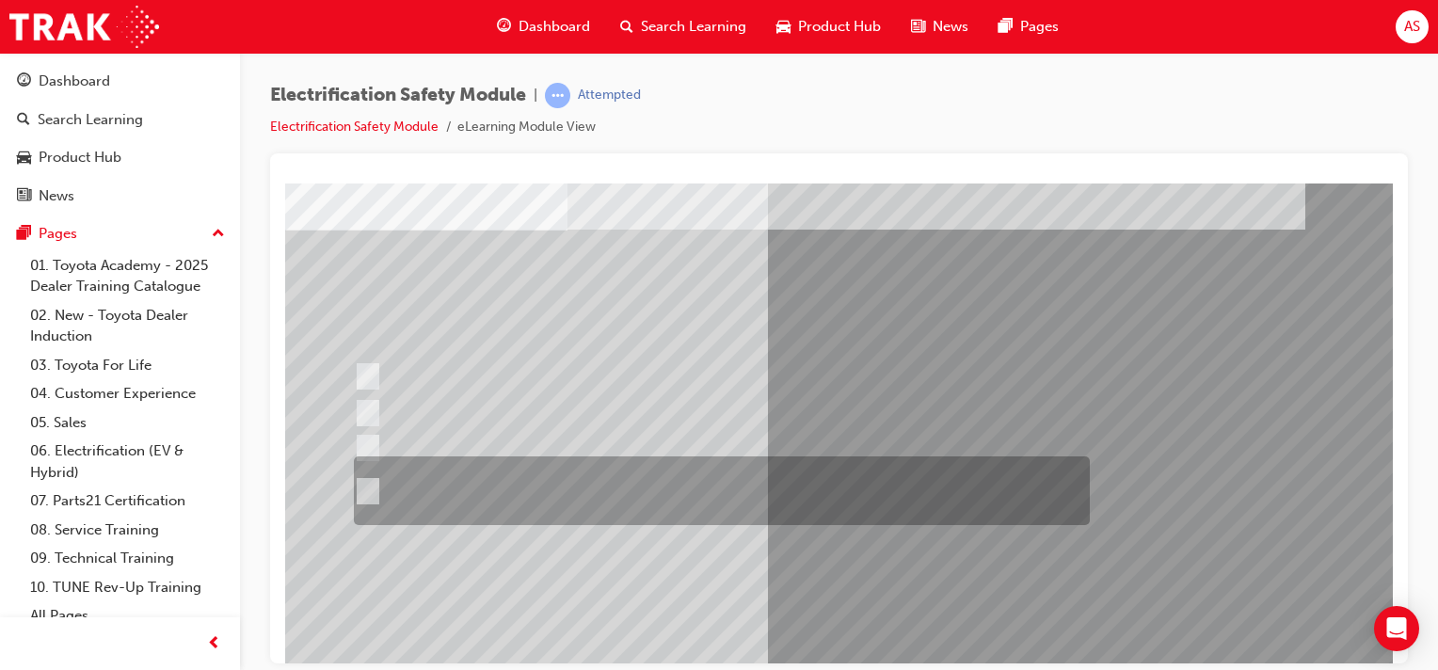
click at [364, 481] on input "The Plug-in Hybrid Electric has AC charging capability via a wall box charger a…" at bounding box center [364, 491] width 21 height 21
radio input "true"
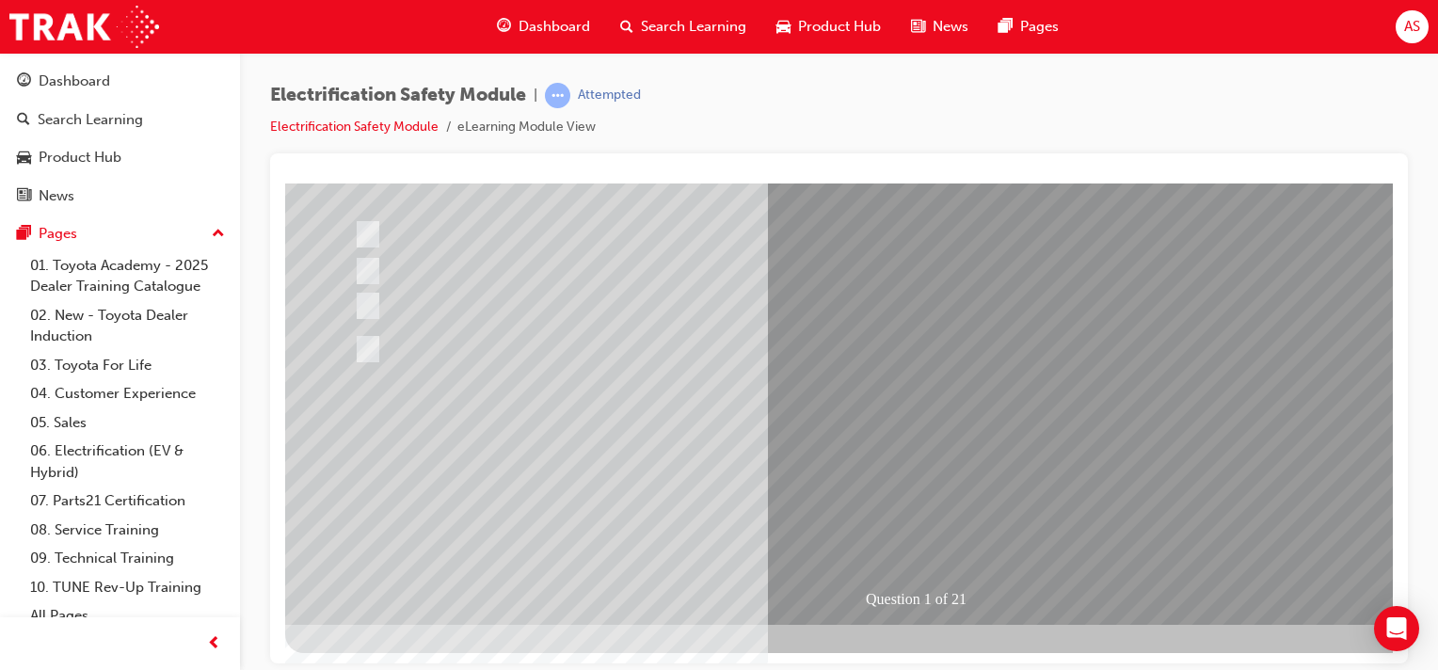
scroll to position [240, 0]
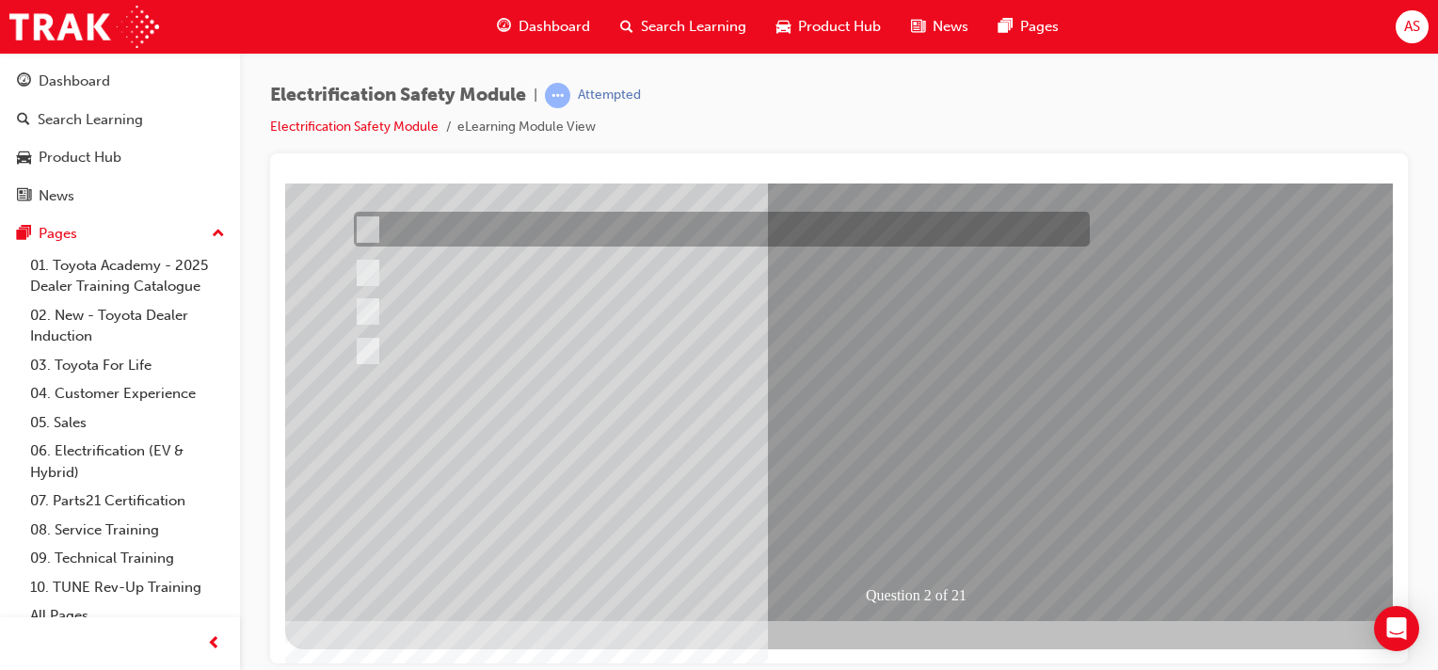
scroll to position [0, 0]
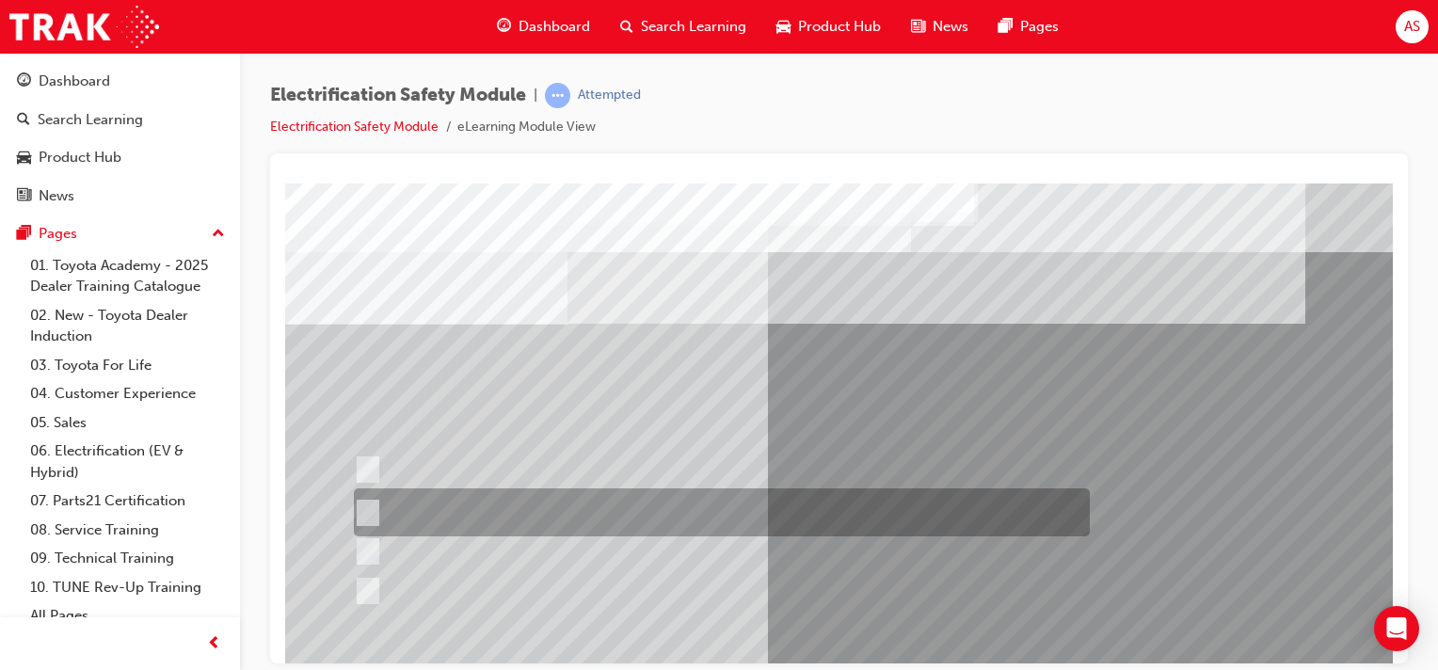
click at [366, 510] on input "The Battery Electric uses AC & DC charging capability and has no petrol engine." at bounding box center [364, 513] width 21 height 21
radio input "true"
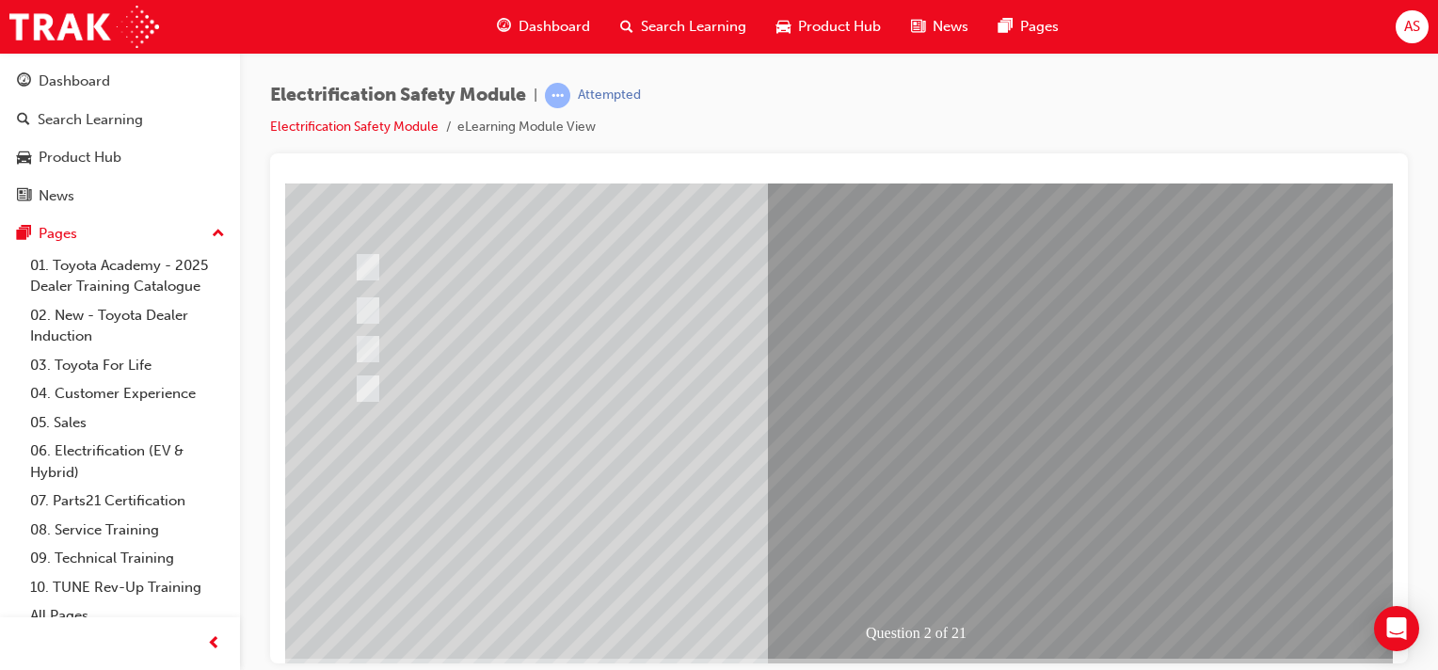
scroll to position [240, 0]
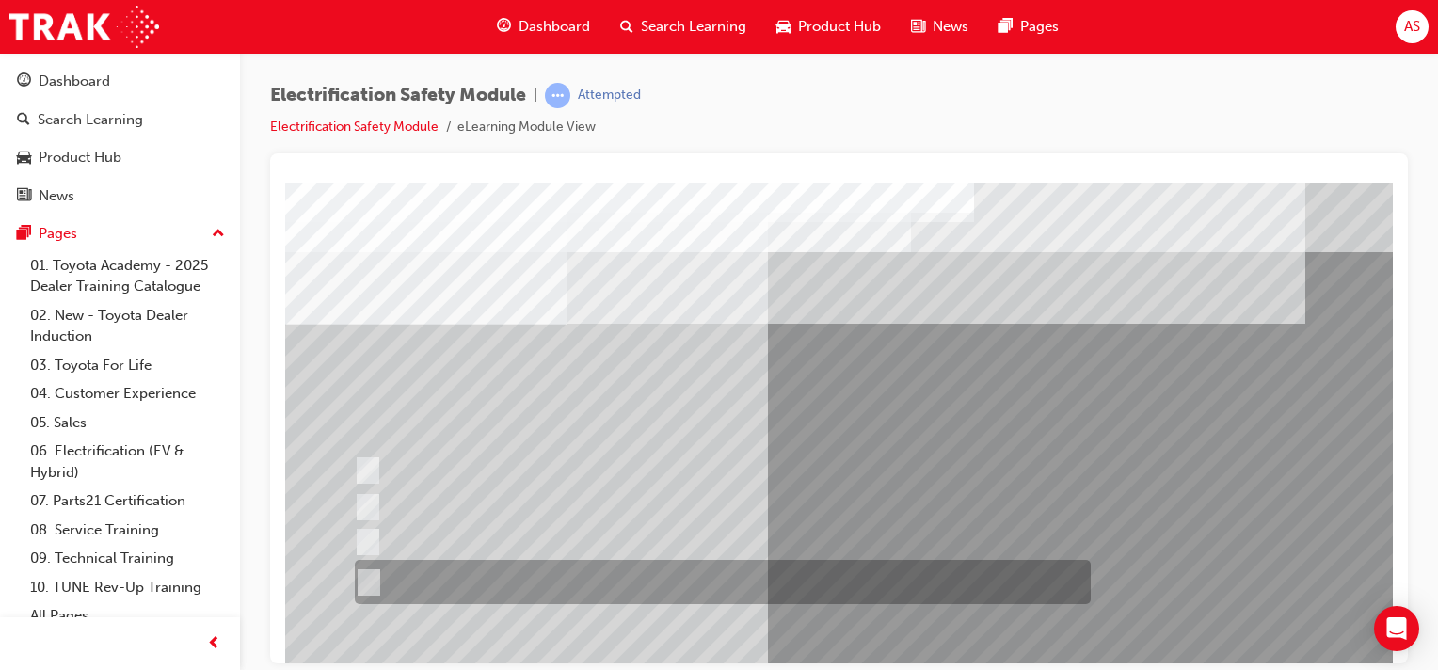
click at [384, 578] on div at bounding box center [718, 582] width 736 height 44
radio input "true"
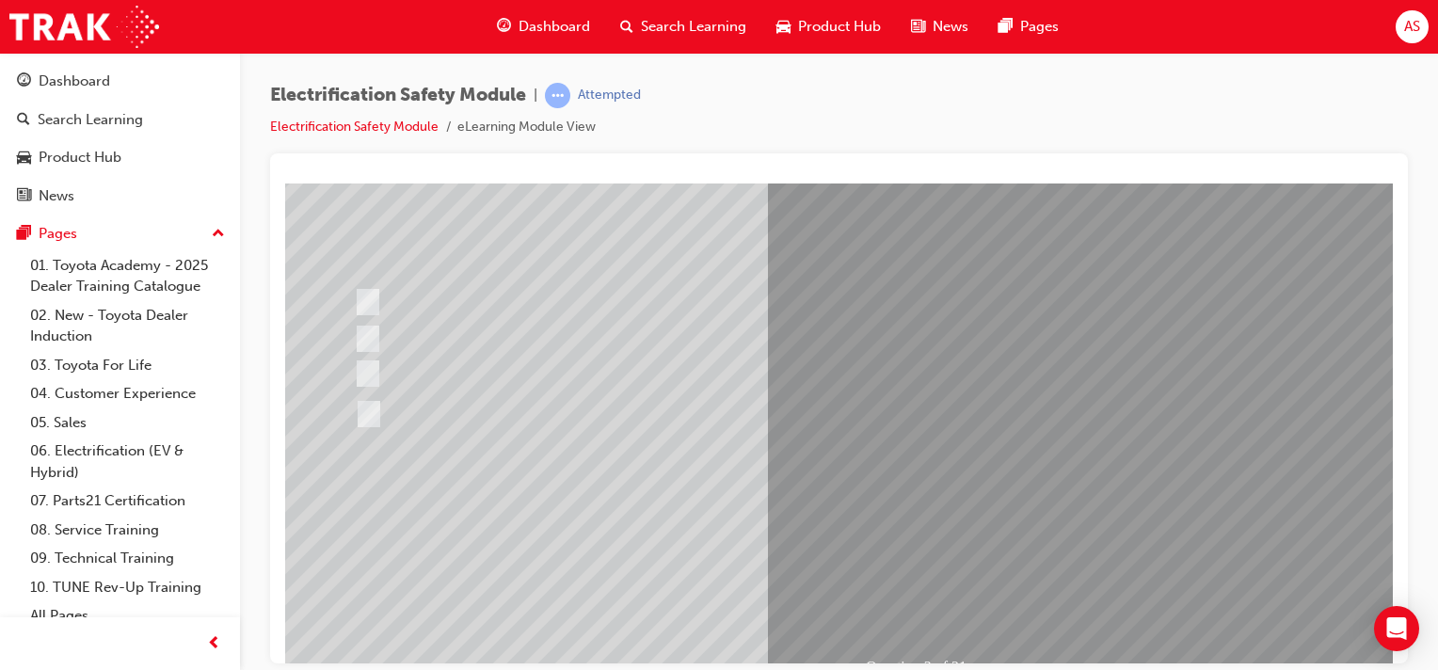
scroll to position [235, 0]
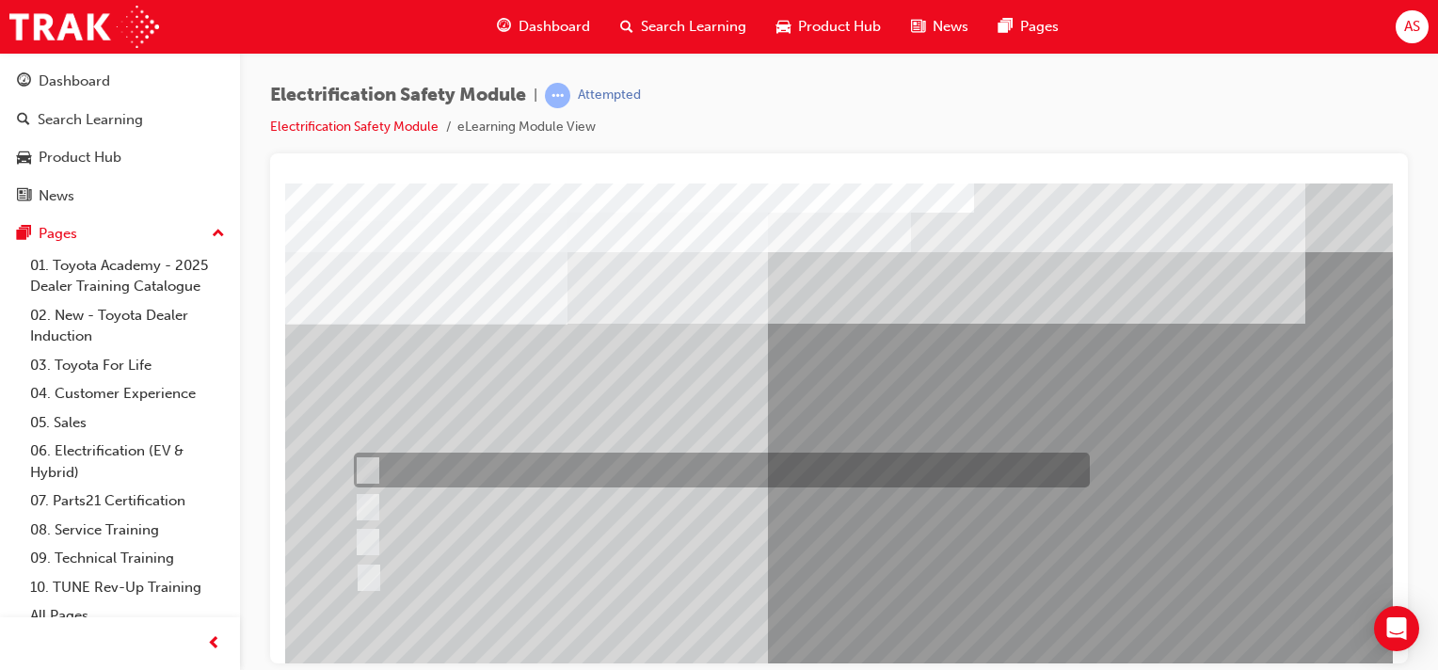
scroll to position [0, 0]
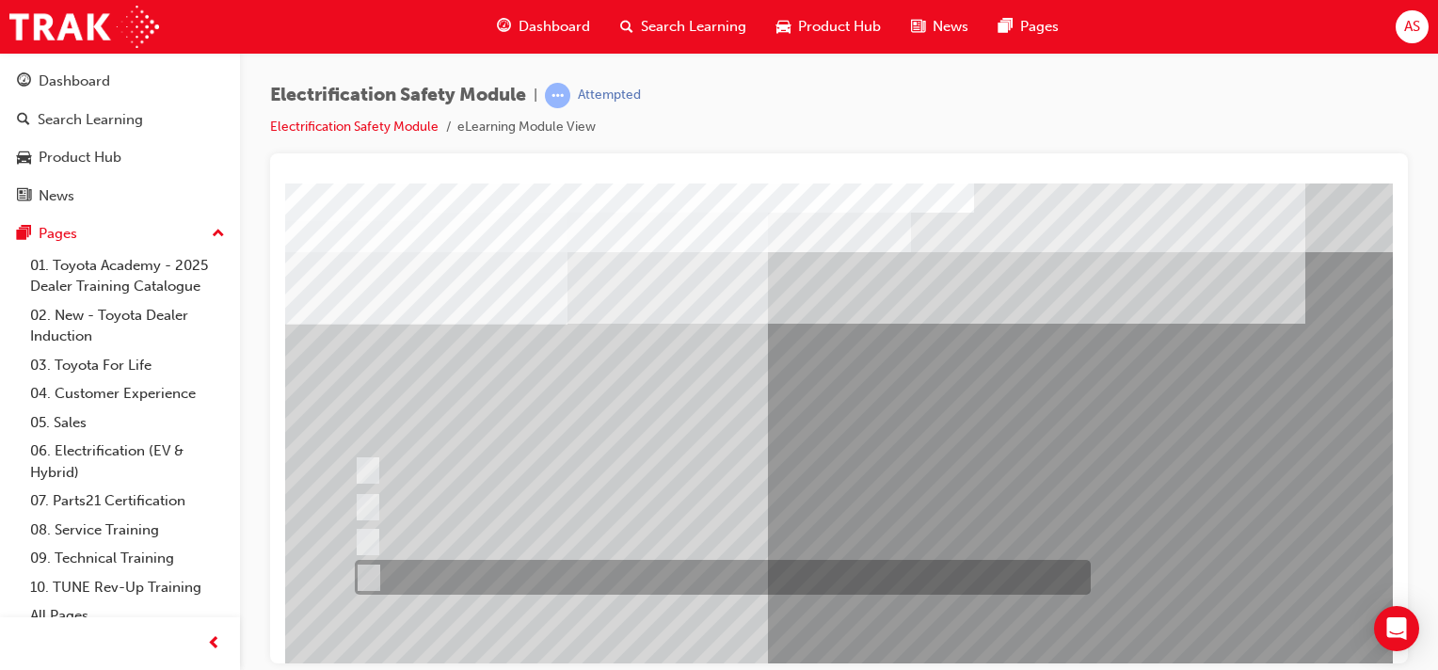
click at [362, 581] on input "Charge ports or H2 Filler Port in place of a Fuel Filler." at bounding box center [364, 578] width 21 height 21
checkbox input "true"
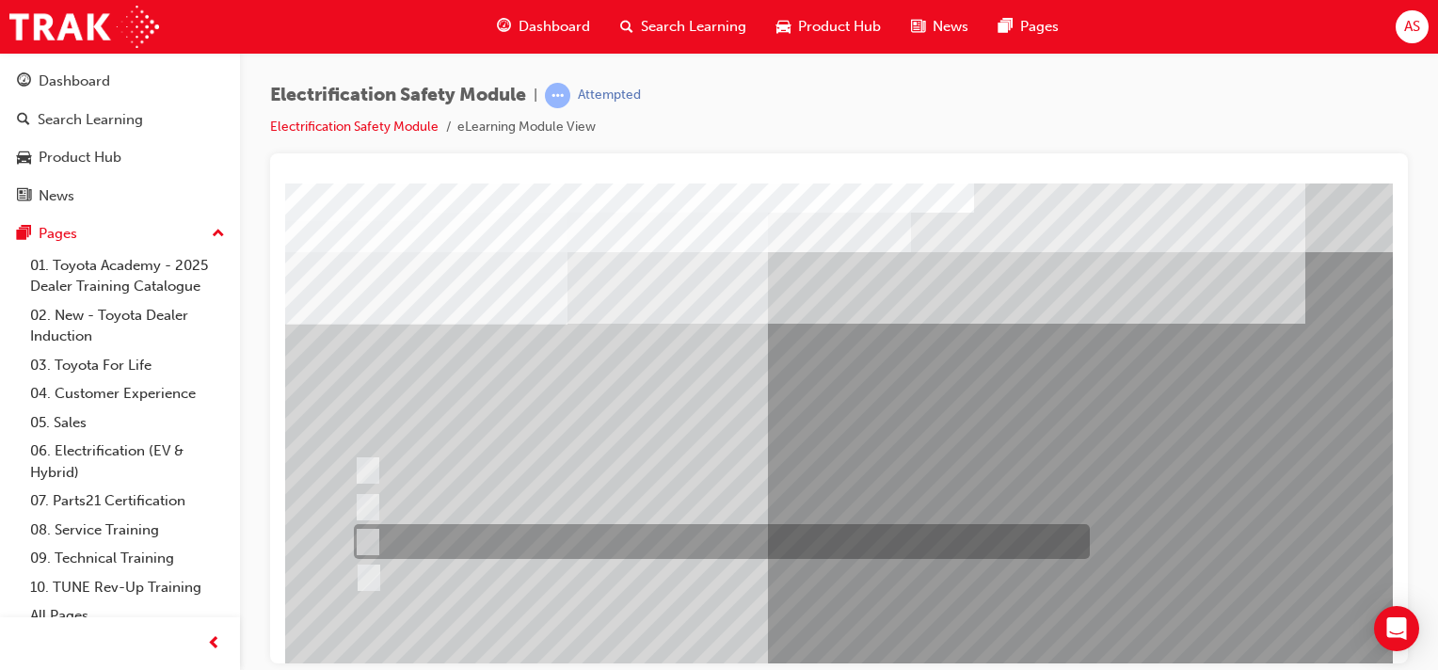
click at [367, 544] on input "Different body style." at bounding box center [363, 542] width 21 height 21
checkbox input "true"
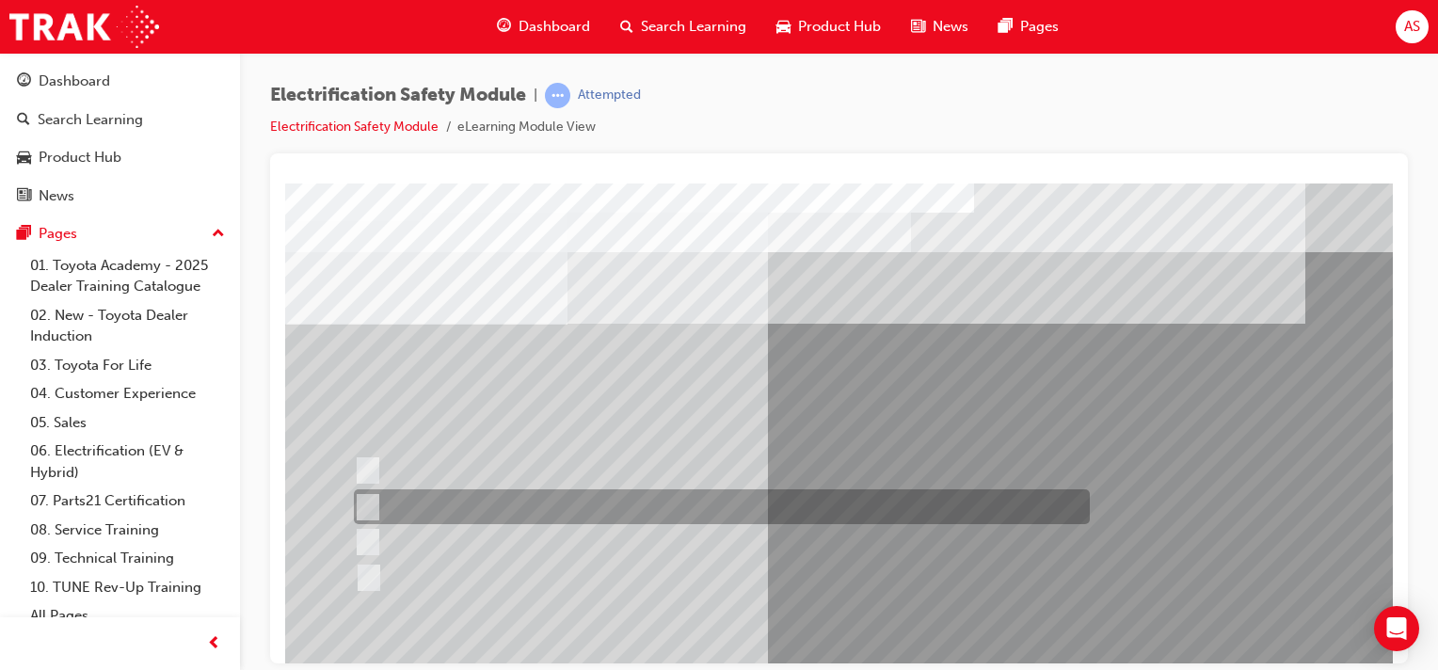
click at [366, 497] on input "EV or H2 labels on the License Plate." at bounding box center [363, 507] width 21 height 21
checkbox input "true"
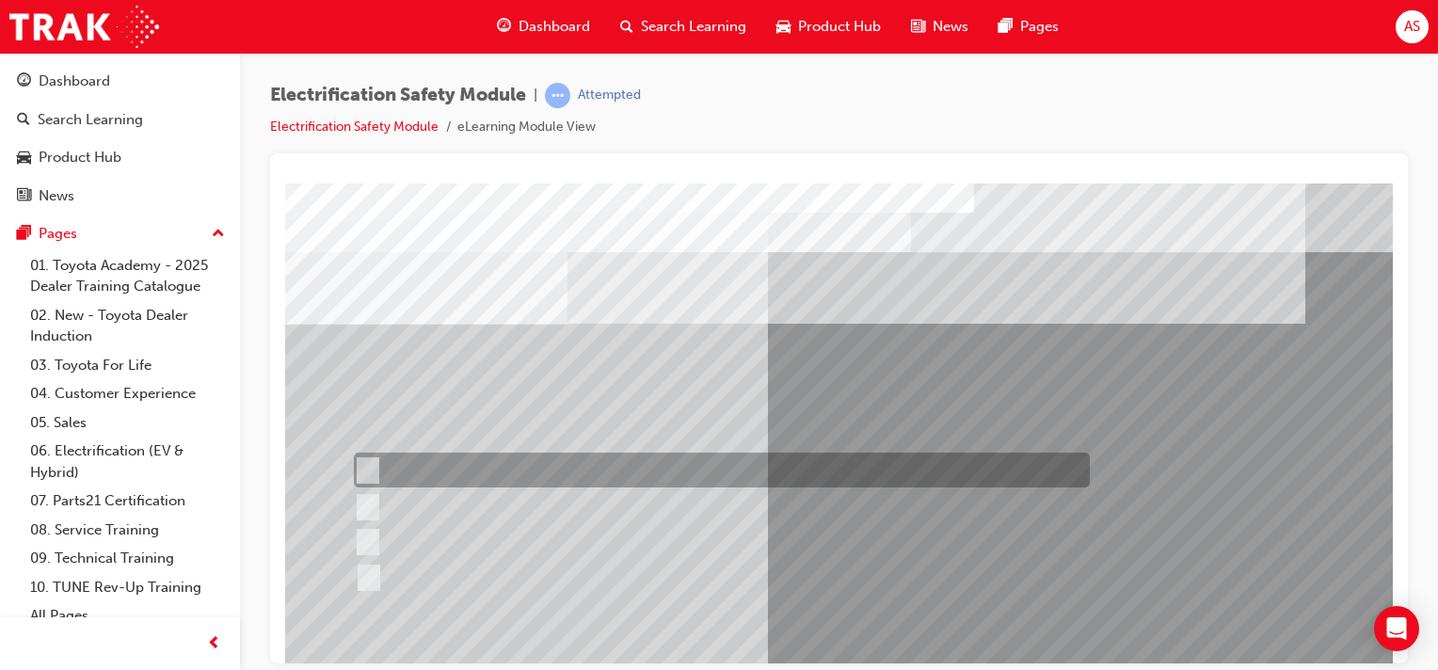
click at [373, 461] on input "Special exterior colours" at bounding box center [363, 470] width 21 height 21
checkbox input "true"
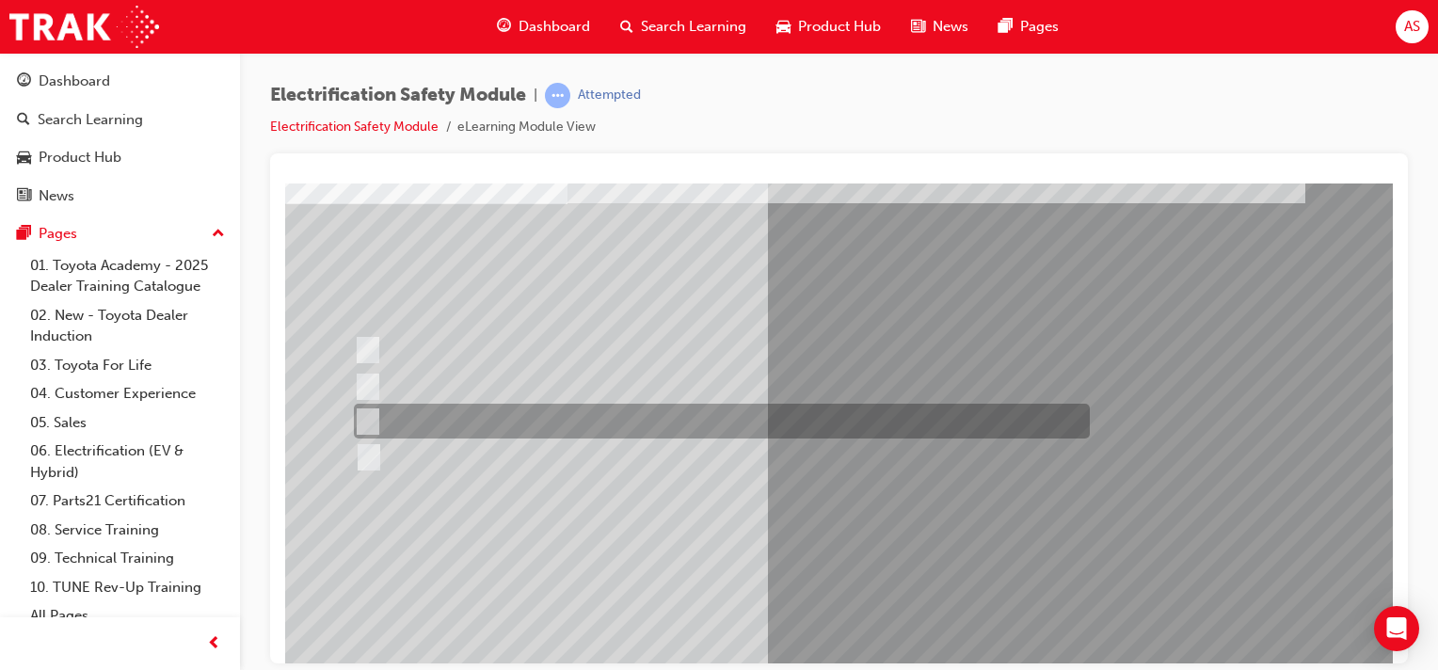
scroll to position [141, 0]
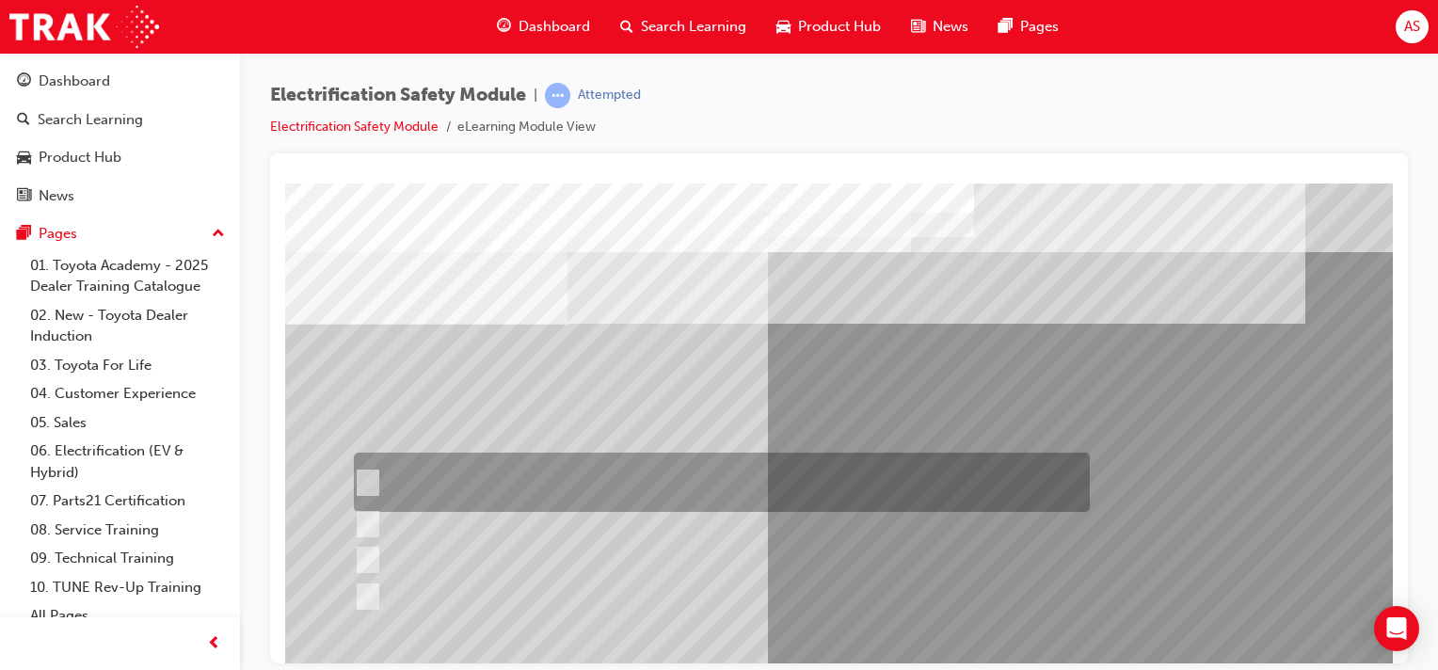
click at [373, 488] on input "The READY light will illuminate when the vehicle is turned on and ready to driv…" at bounding box center [363, 483] width 21 height 21
checkbox input "true"
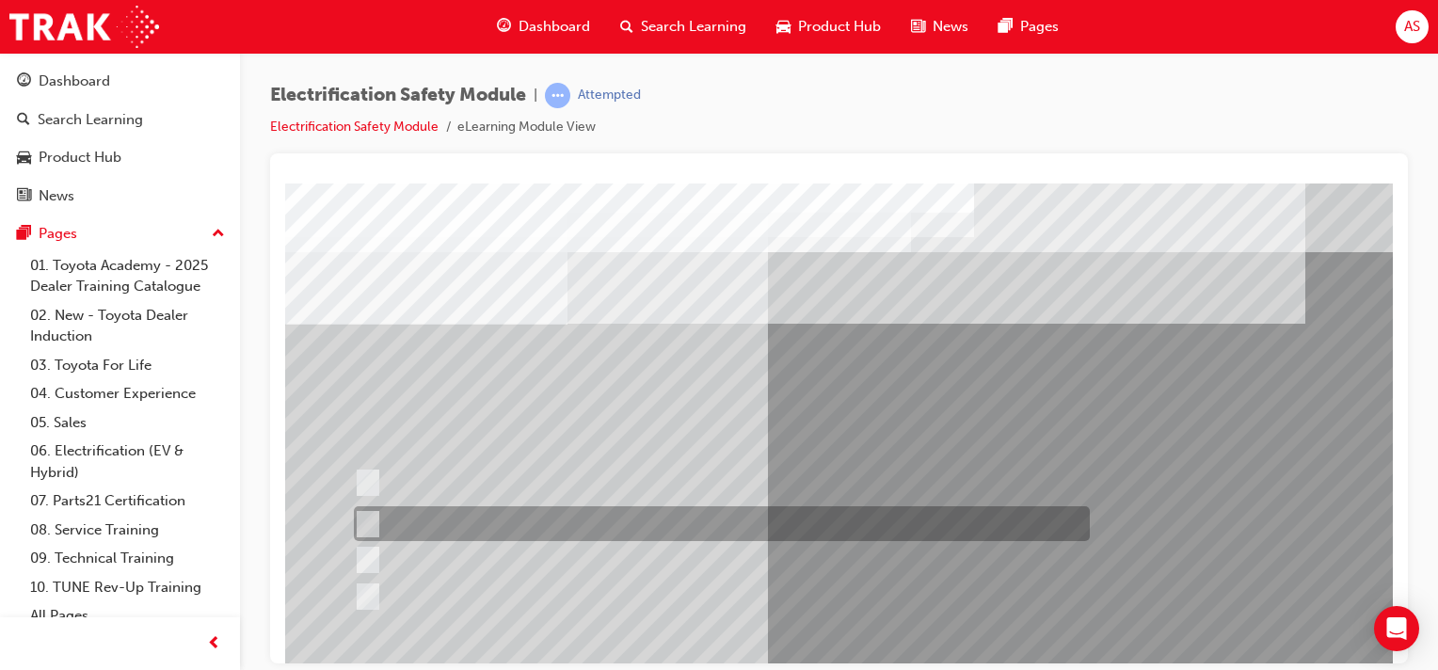
click at [363, 514] on input "The Main Display will show the power flow for the driveline." at bounding box center [363, 524] width 21 height 21
checkbox input "true"
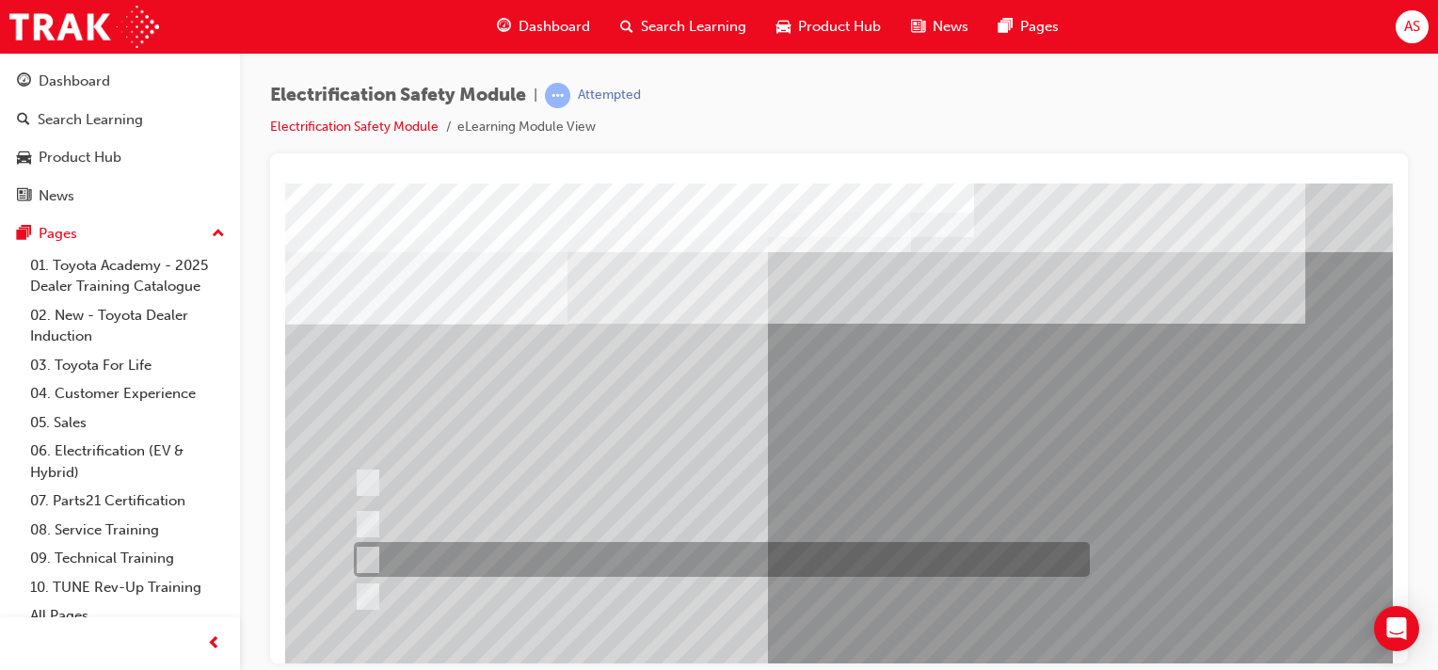
click at [359, 556] on input "Vehicle Motive Force selection types illuminated e.g. (EV/HV)." at bounding box center [363, 560] width 21 height 21
checkbox input "true"
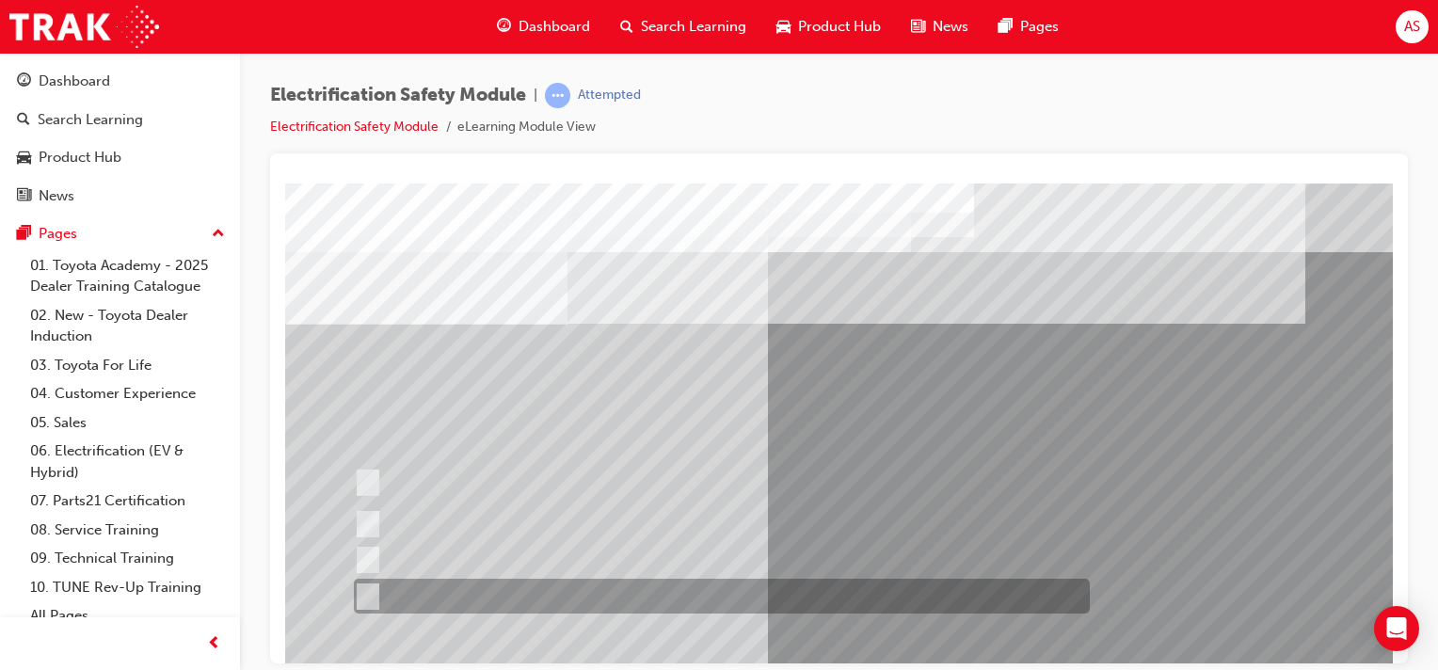
click at [377, 594] on div at bounding box center [717, 596] width 736 height 35
checkbox input "true"
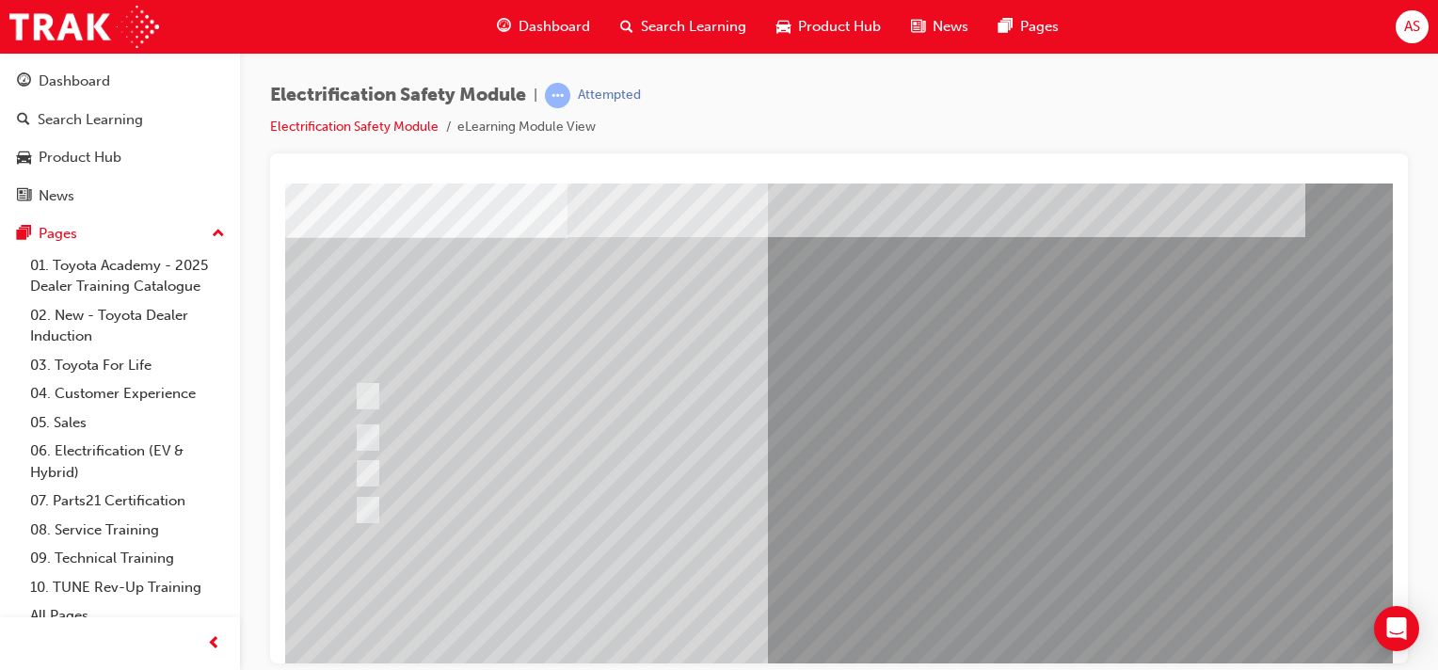
scroll to position [117, 0]
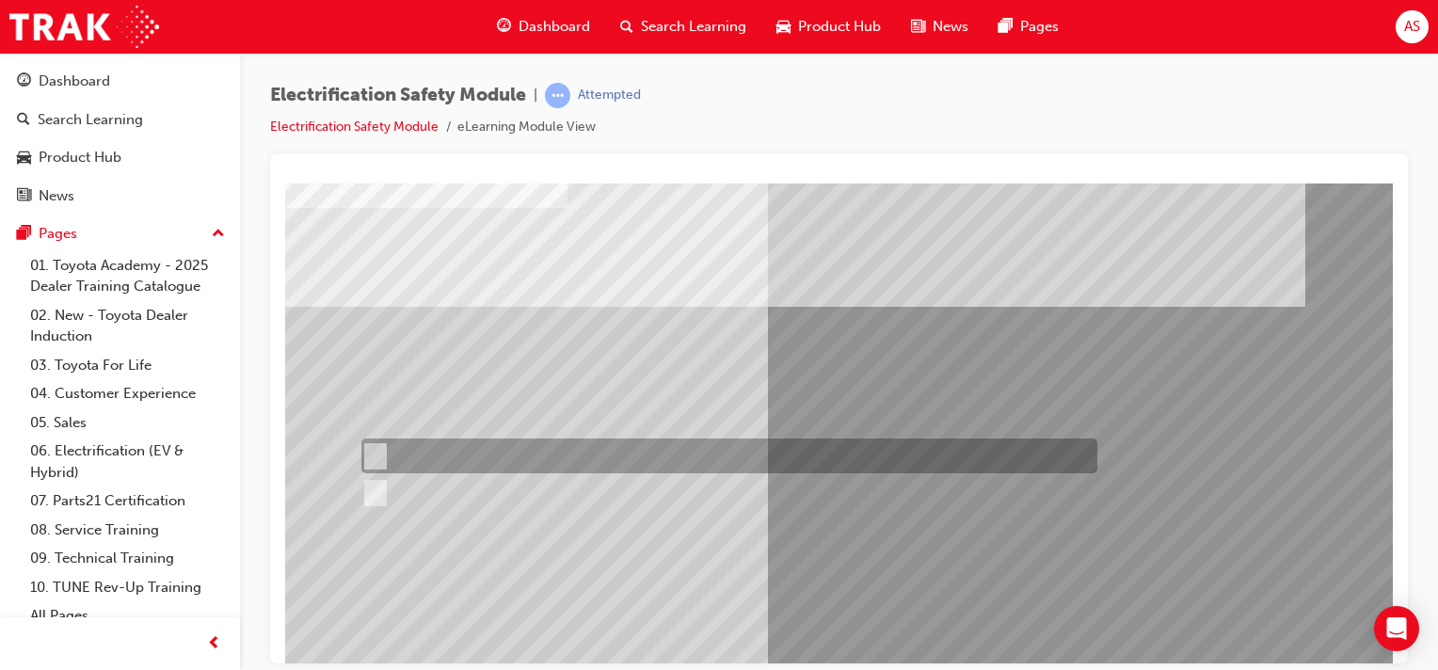
scroll to position [0, 0]
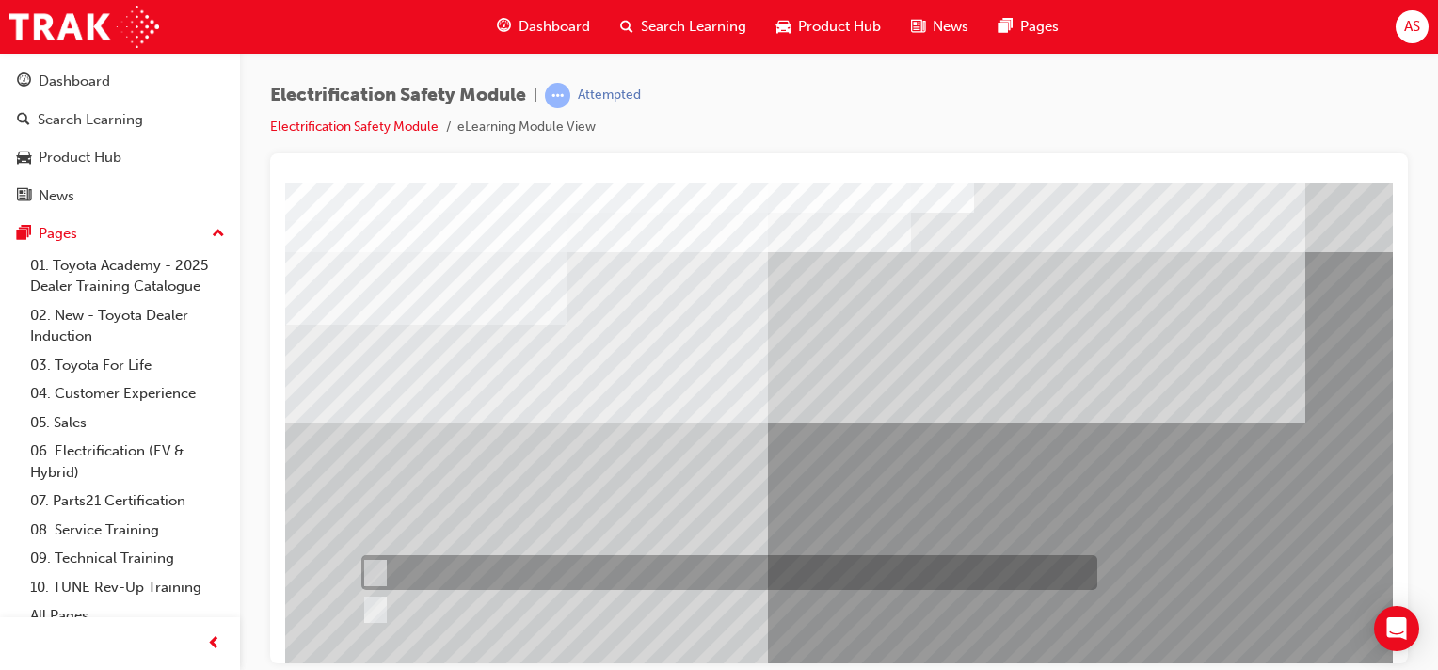
click at [375, 563] on input "True" at bounding box center [371, 573] width 21 height 21
radio input "true"
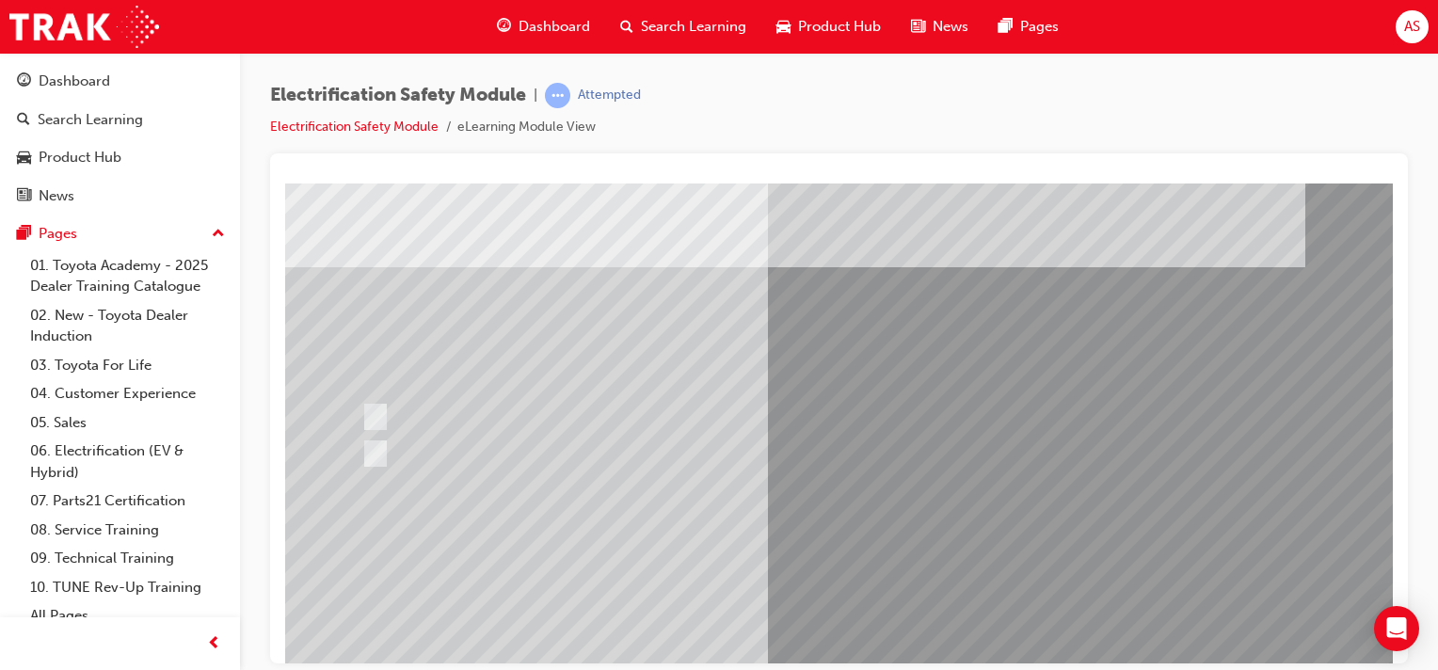
scroll to position [212, 0]
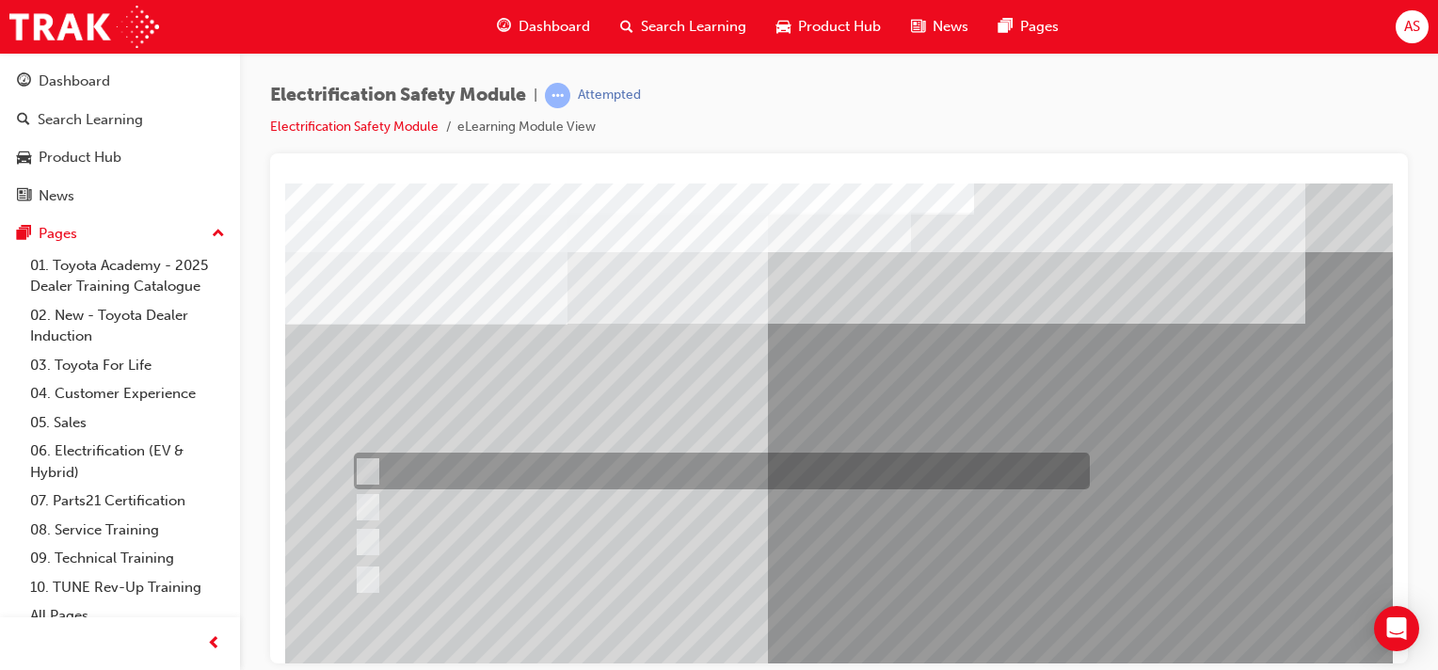
scroll to position [0, 0]
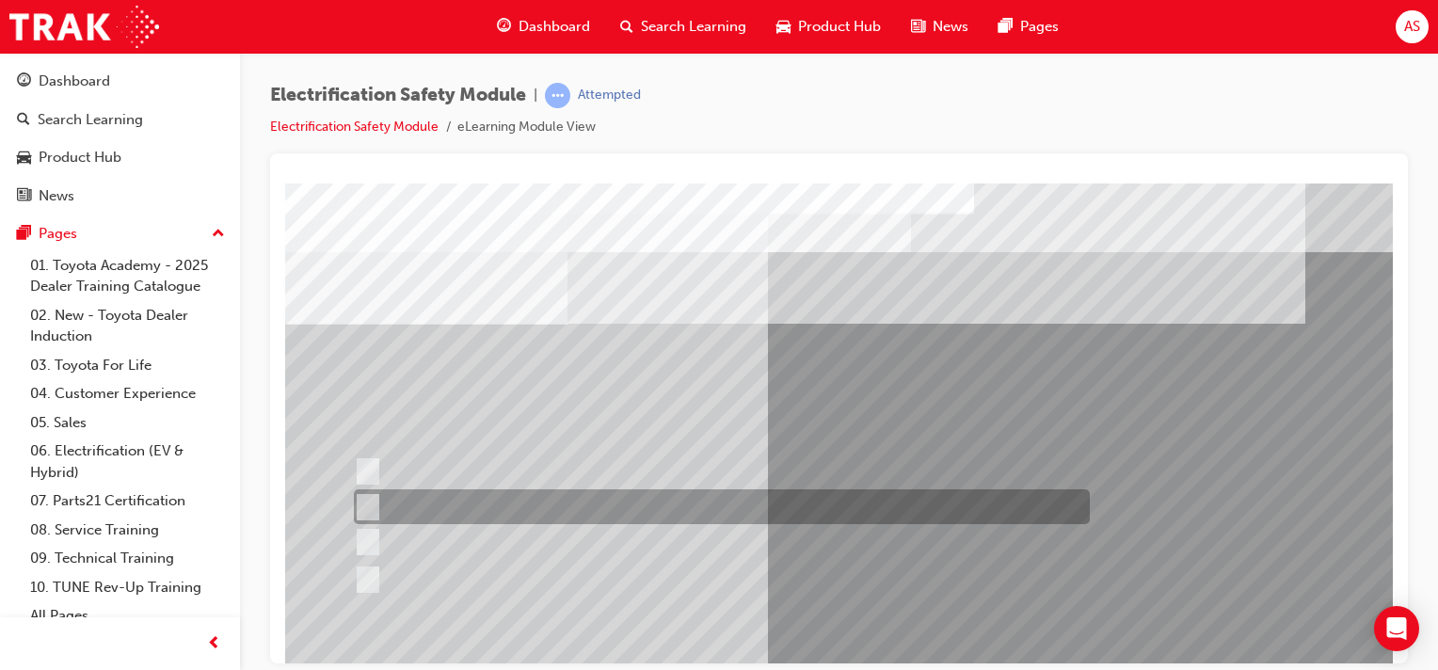
click at [362, 510] on input "Be detected and the system will shut down." at bounding box center [364, 507] width 21 height 21
radio input "true"
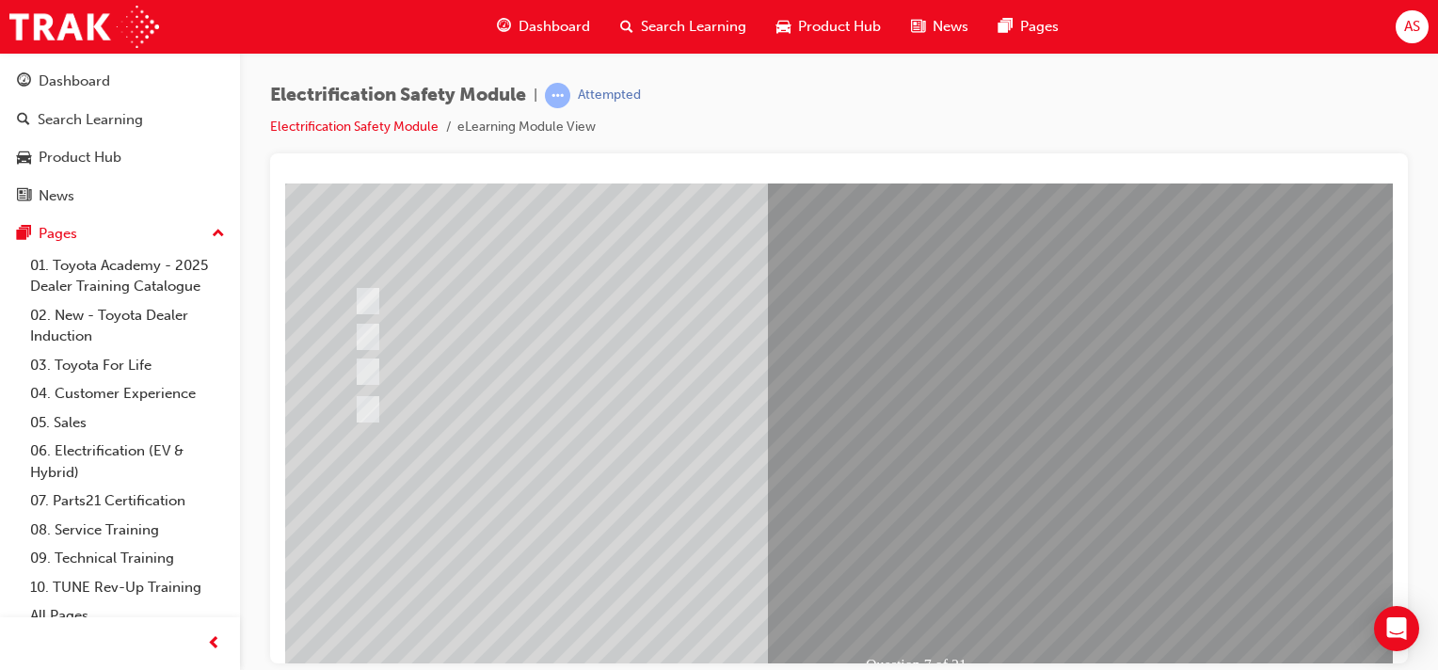
scroll to position [188, 0]
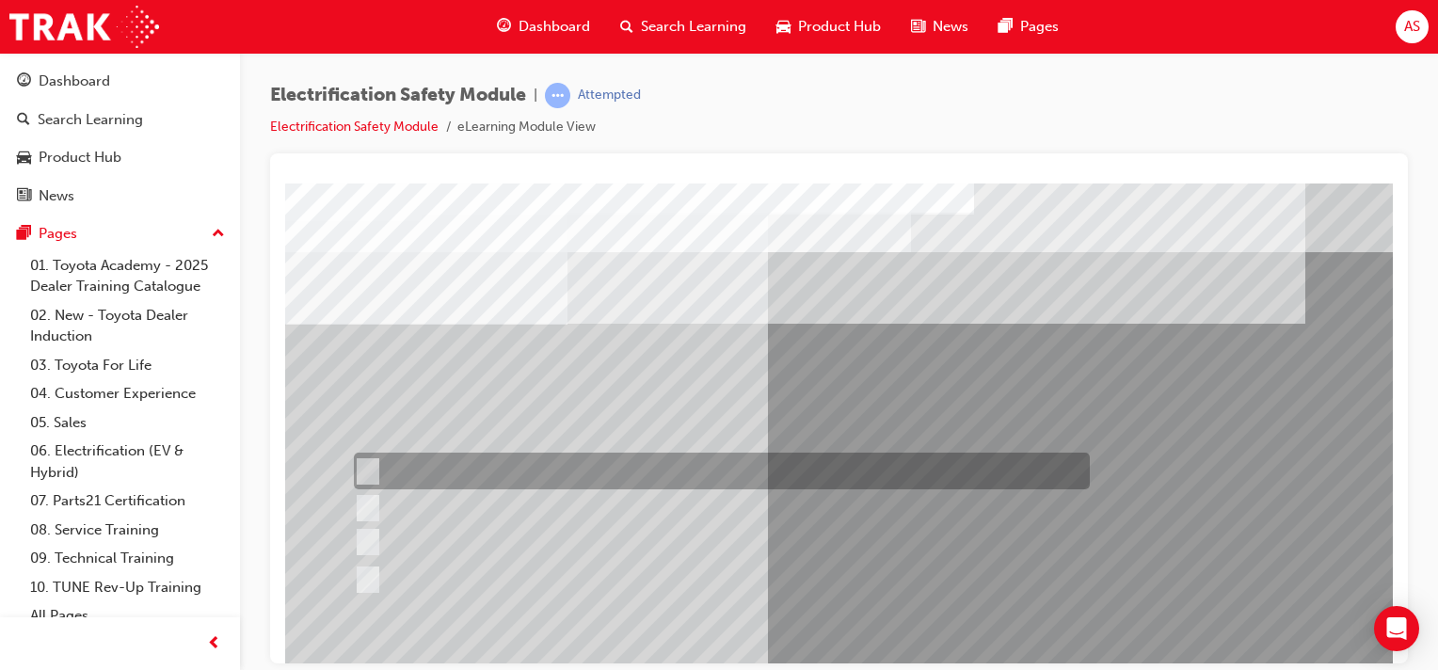
scroll to position [0, 0]
click at [369, 470] on input "Working on the High Voltage System." at bounding box center [364, 471] width 21 height 21
radio input "true"
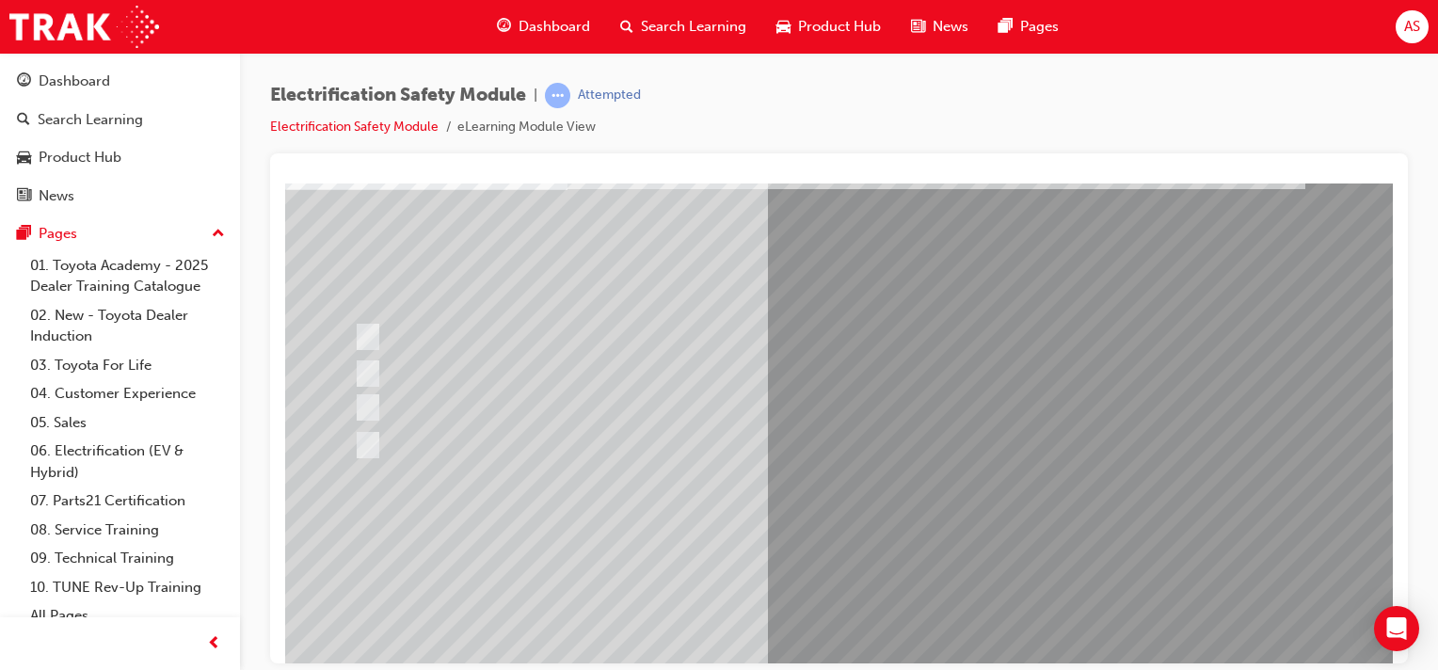
scroll to position [141, 0]
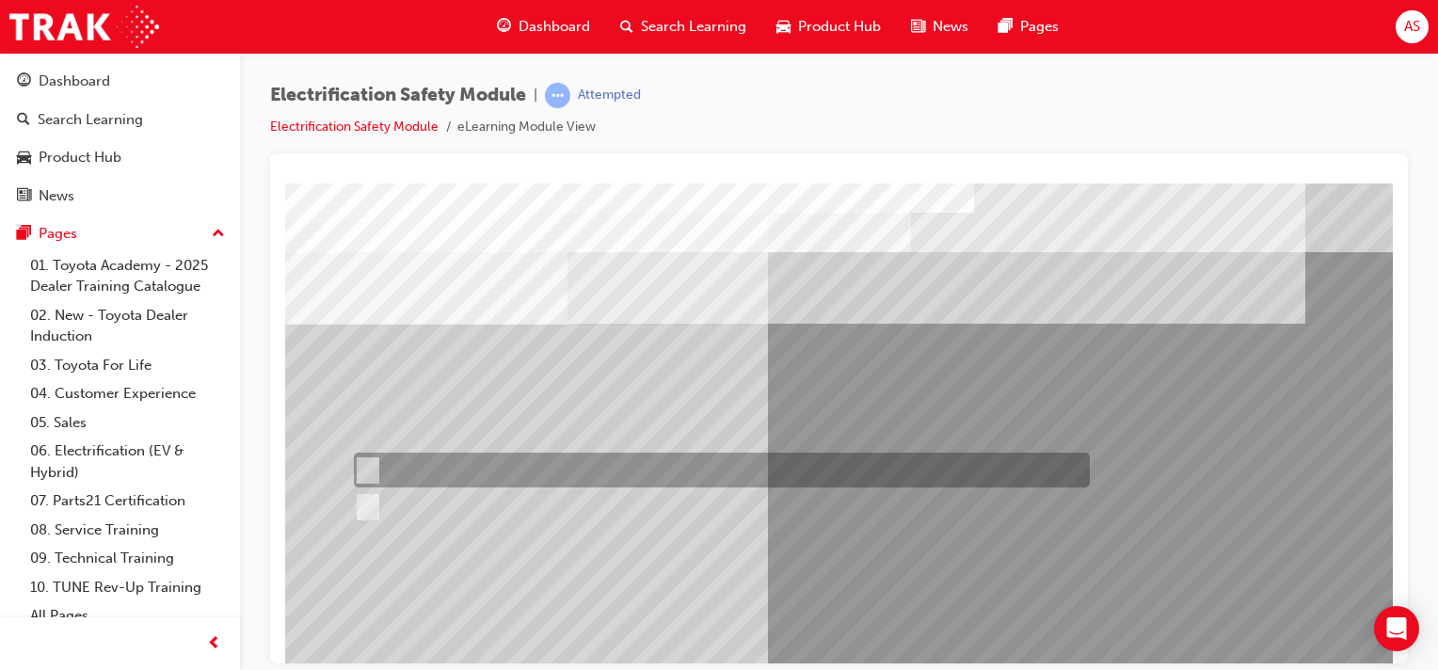
click at [364, 471] on input "True" at bounding box center [364, 470] width 21 height 21
radio input "true"
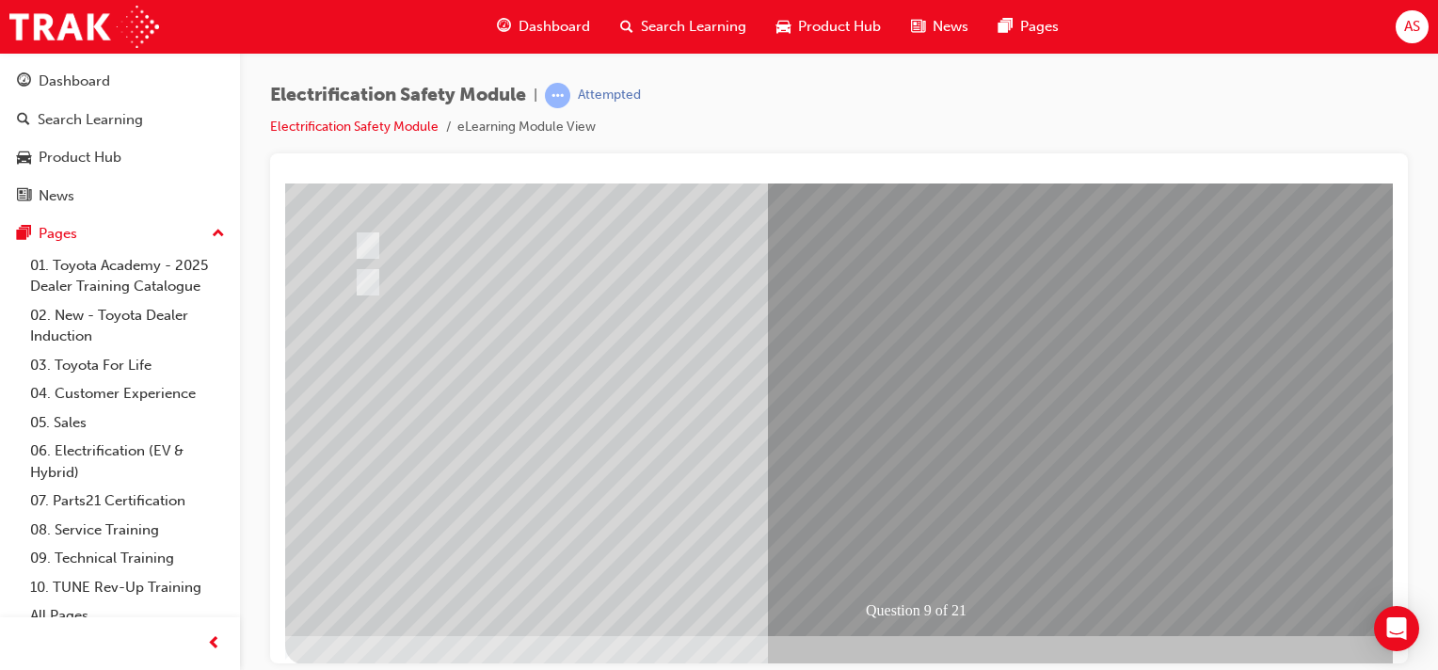
scroll to position [235, 0]
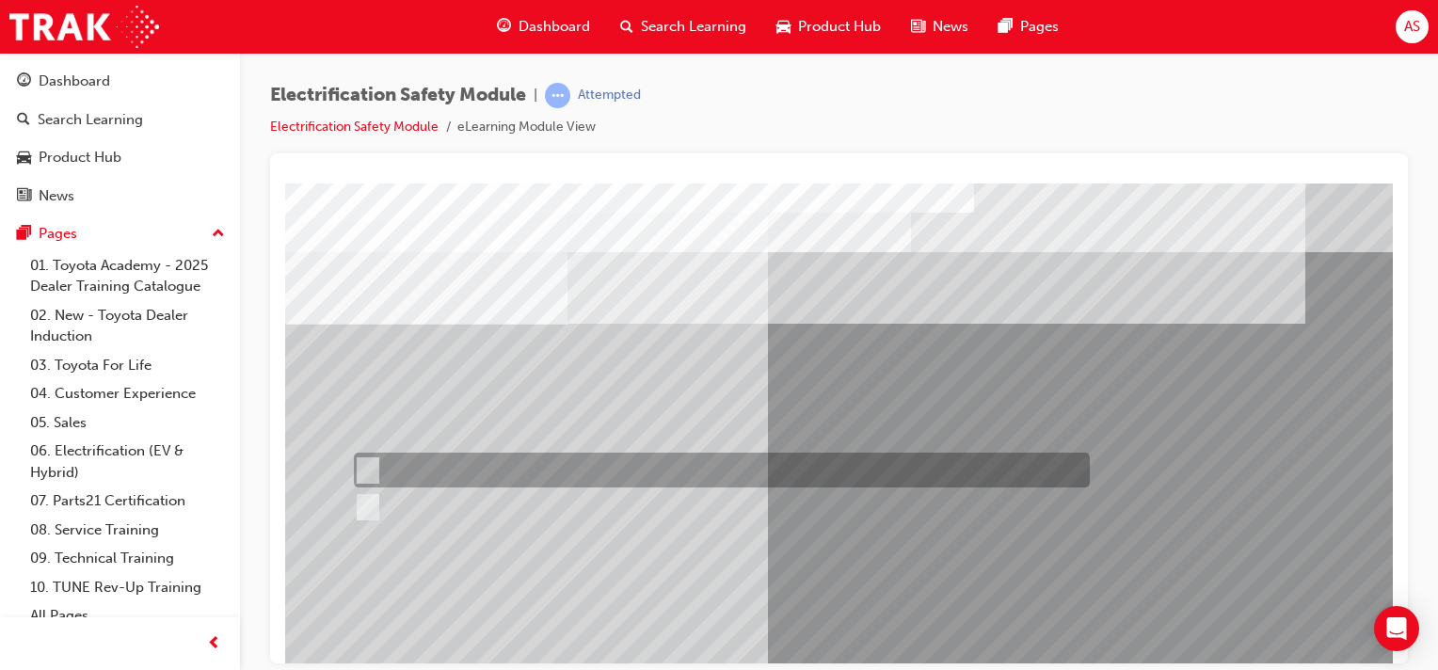
scroll to position [0, 0]
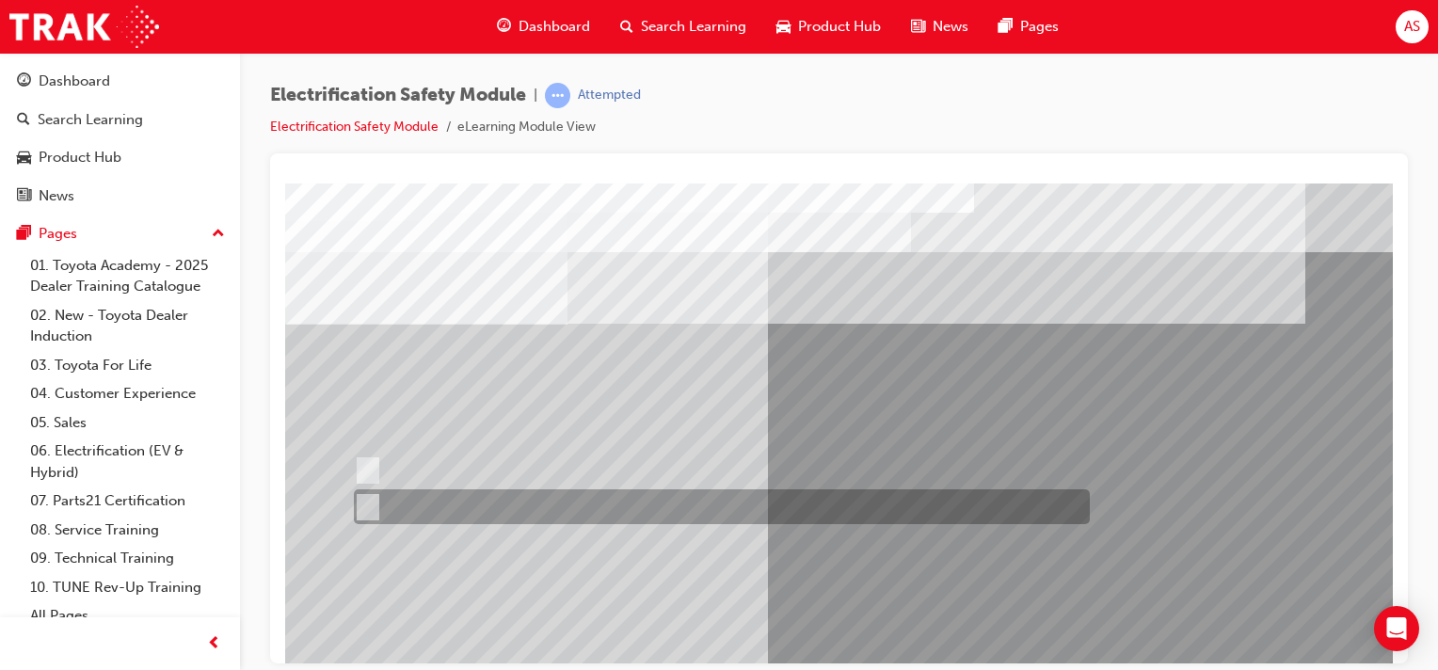
click at [362, 502] on input "True" at bounding box center [364, 507] width 21 height 21
radio input "true"
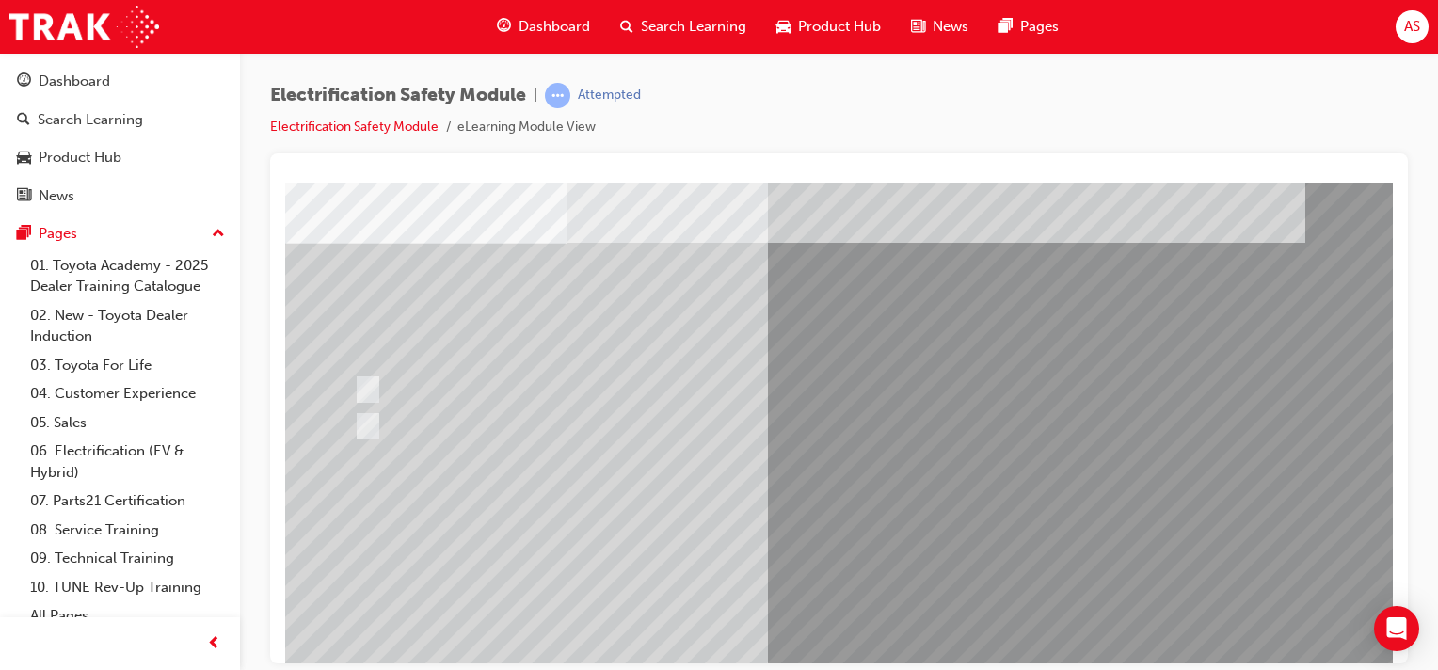
scroll to position [212, 0]
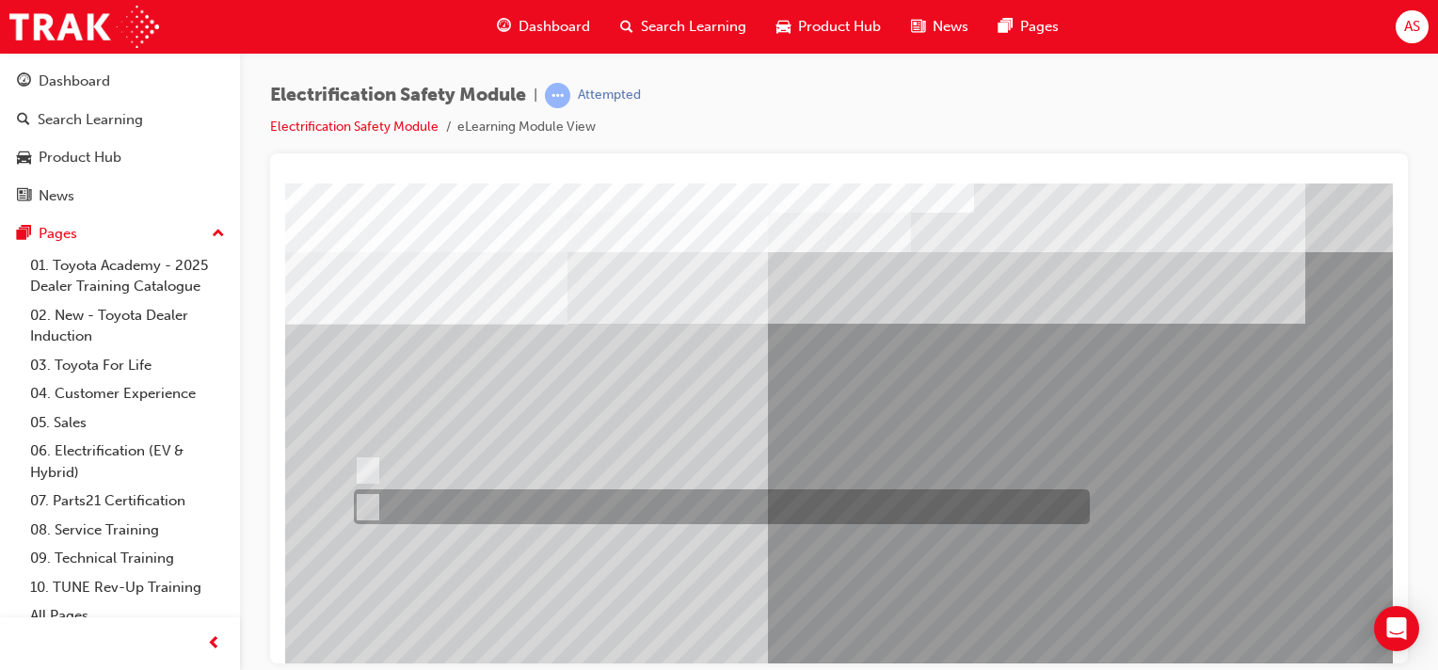
click at [369, 505] on input "False" at bounding box center [364, 507] width 21 height 21
radio input "true"
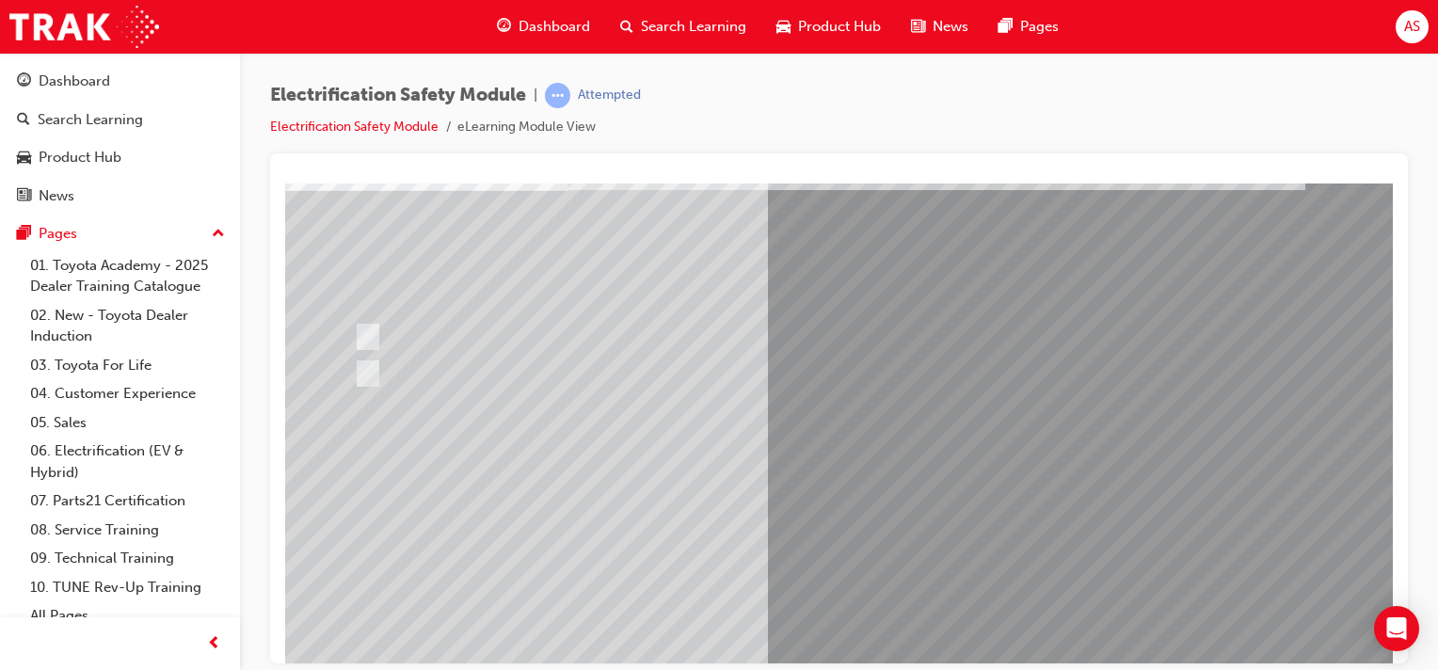
scroll to position [140, 0]
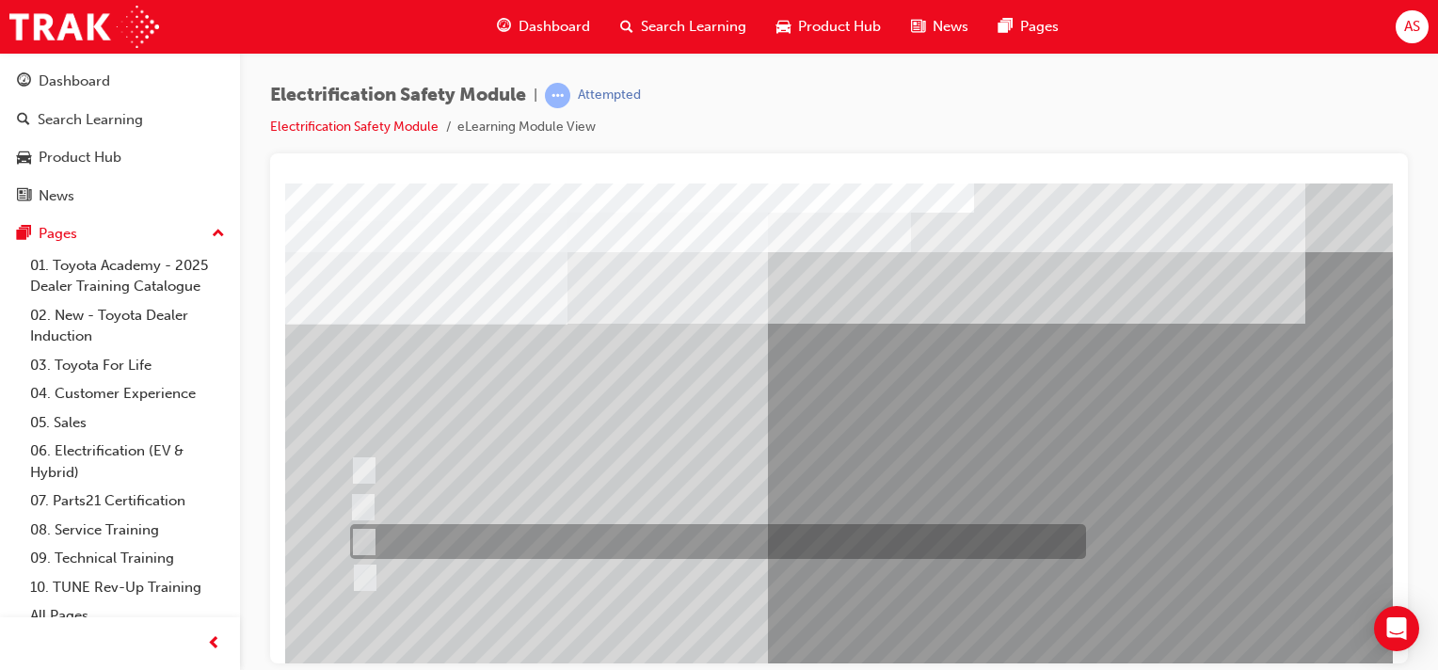
click at [362, 540] on input "Outside the vehicle’s detection area for entry and start system." at bounding box center [360, 542] width 21 height 21
radio input "true"
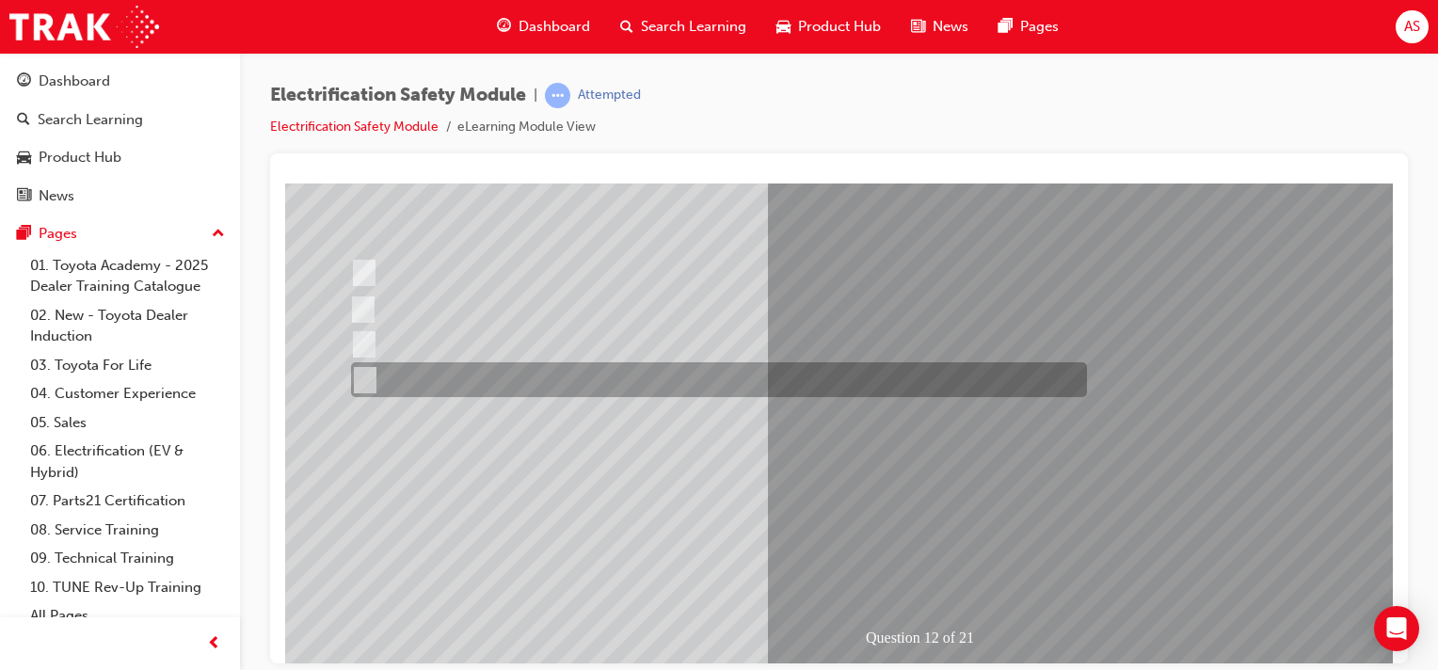
scroll to position [240, 0]
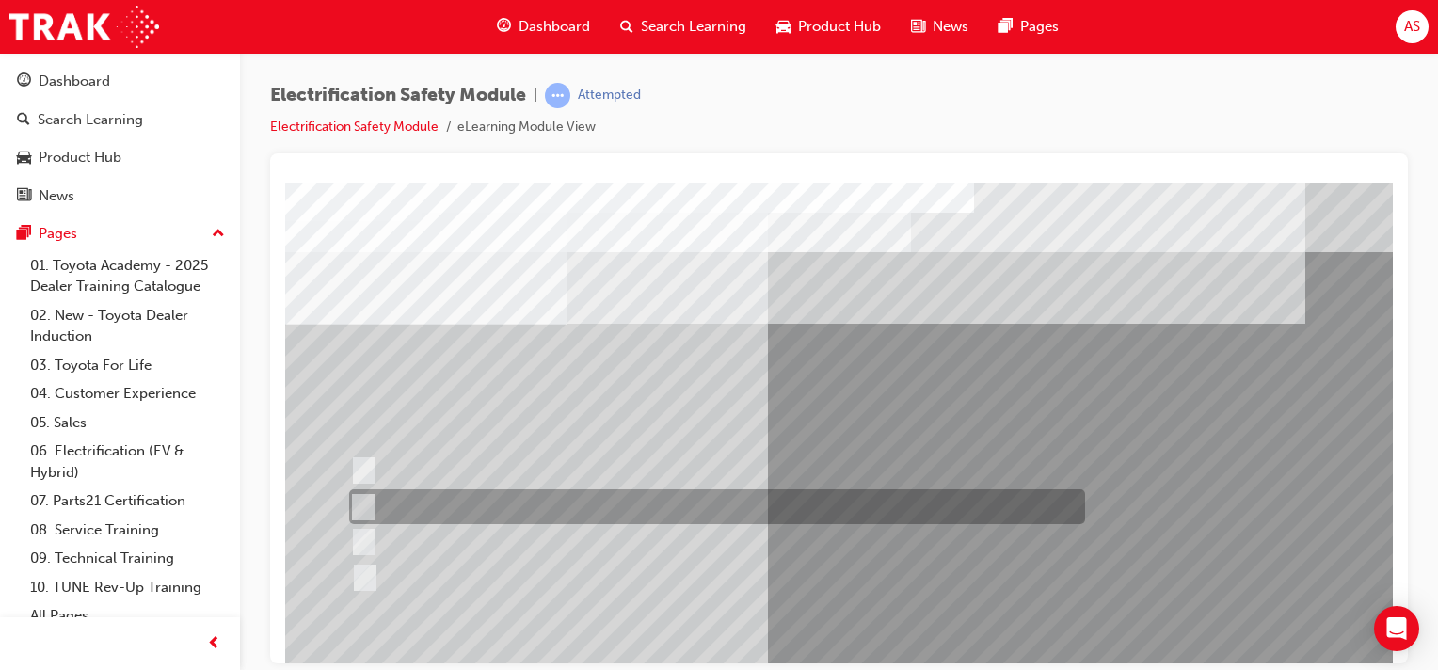
click at [359, 507] on input "Inspect the Insulated Gloves for damage." at bounding box center [359, 507] width 21 height 21
radio input "true"
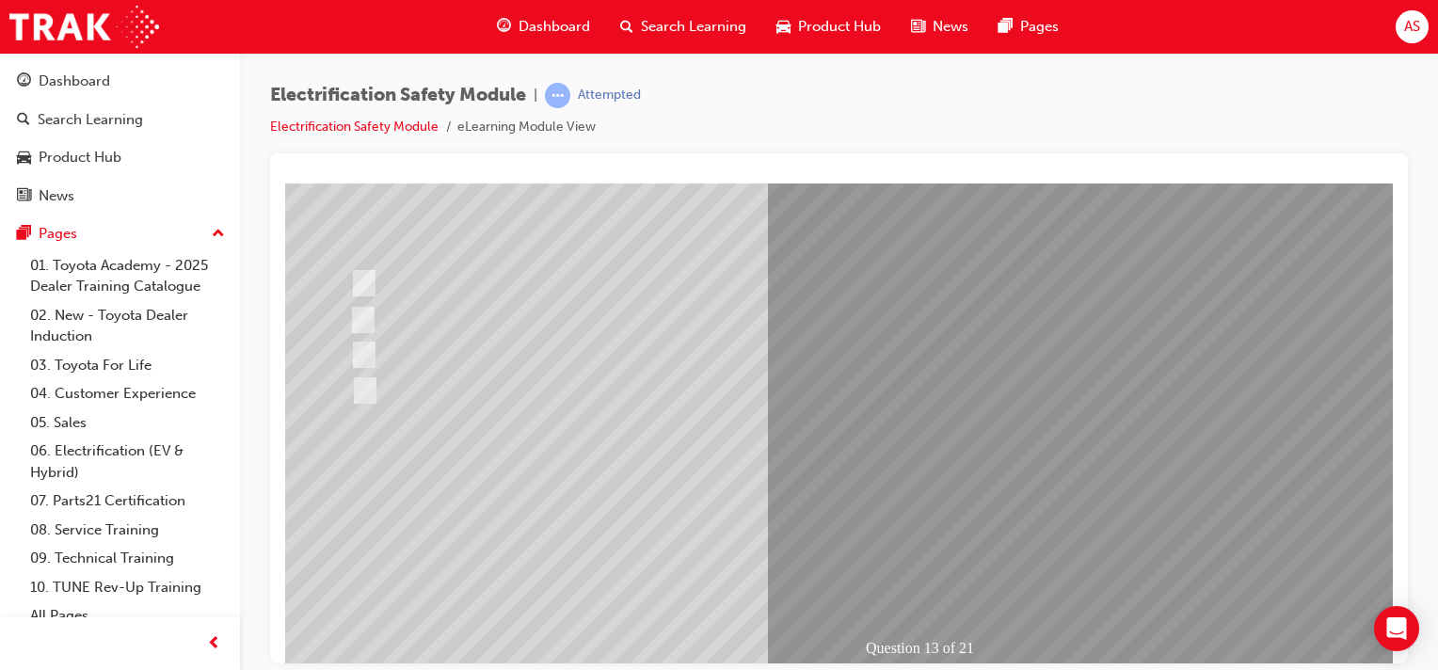
scroll to position [188, 0]
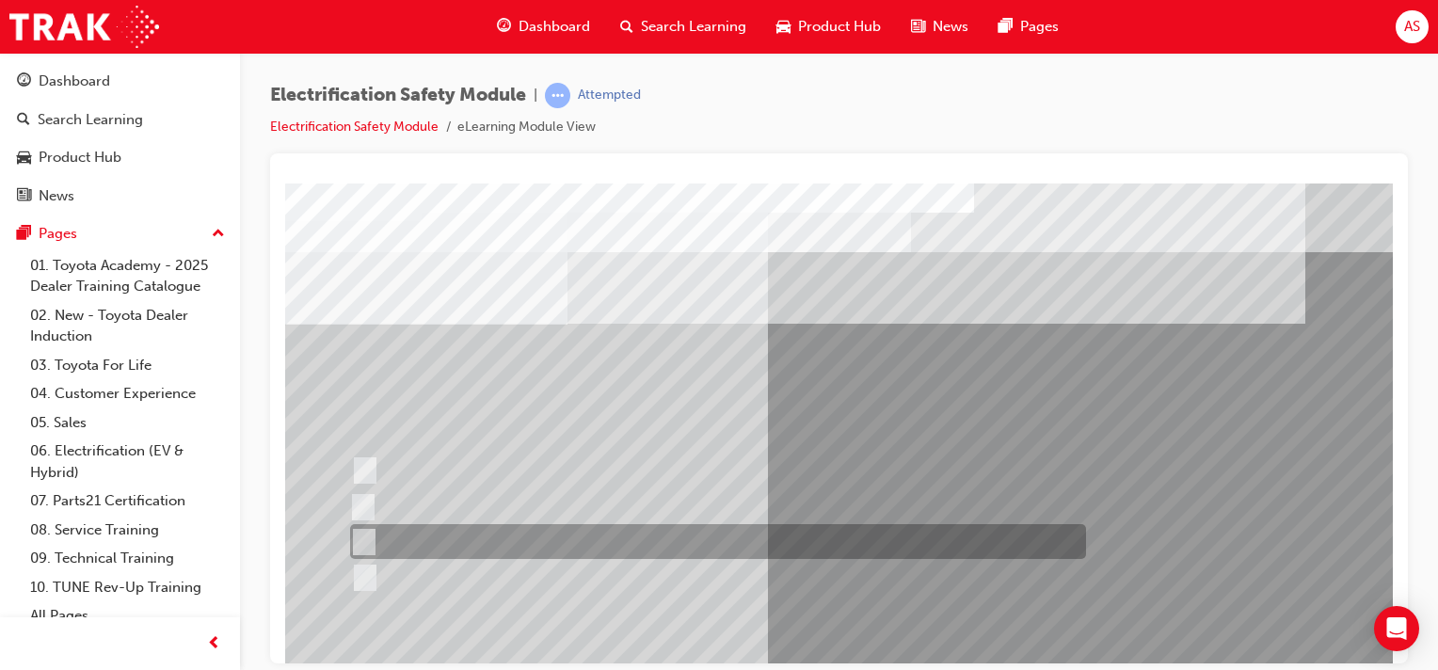
click at [364, 539] on input "10 minutes" at bounding box center [360, 542] width 21 height 21
radio input "true"
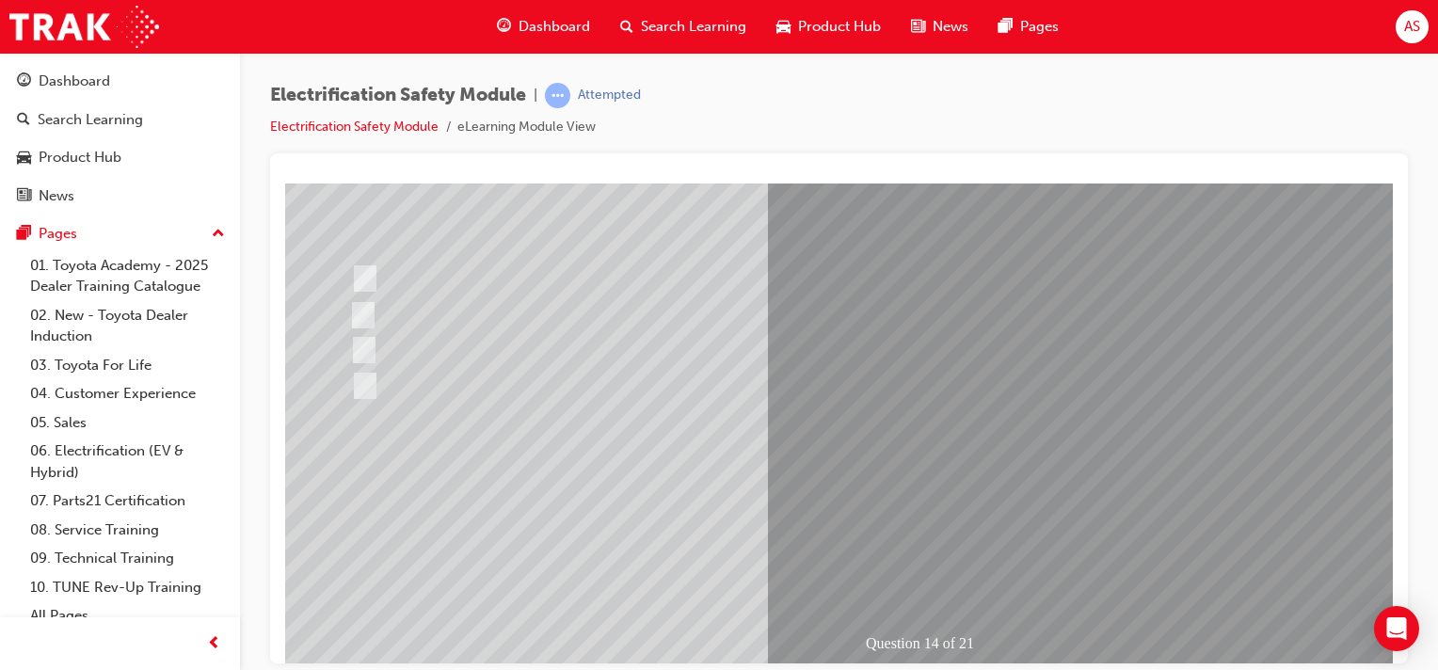
scroll to position [211, 0]
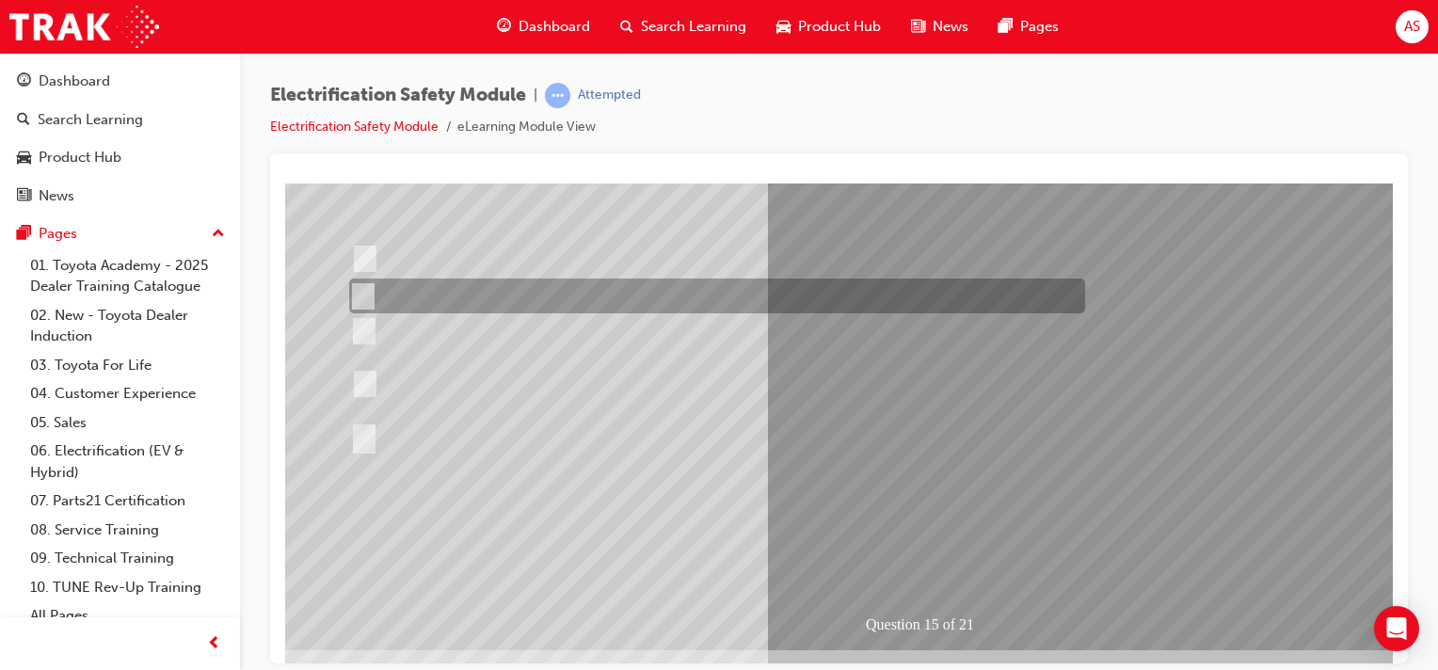
scroll to position [0, 0]
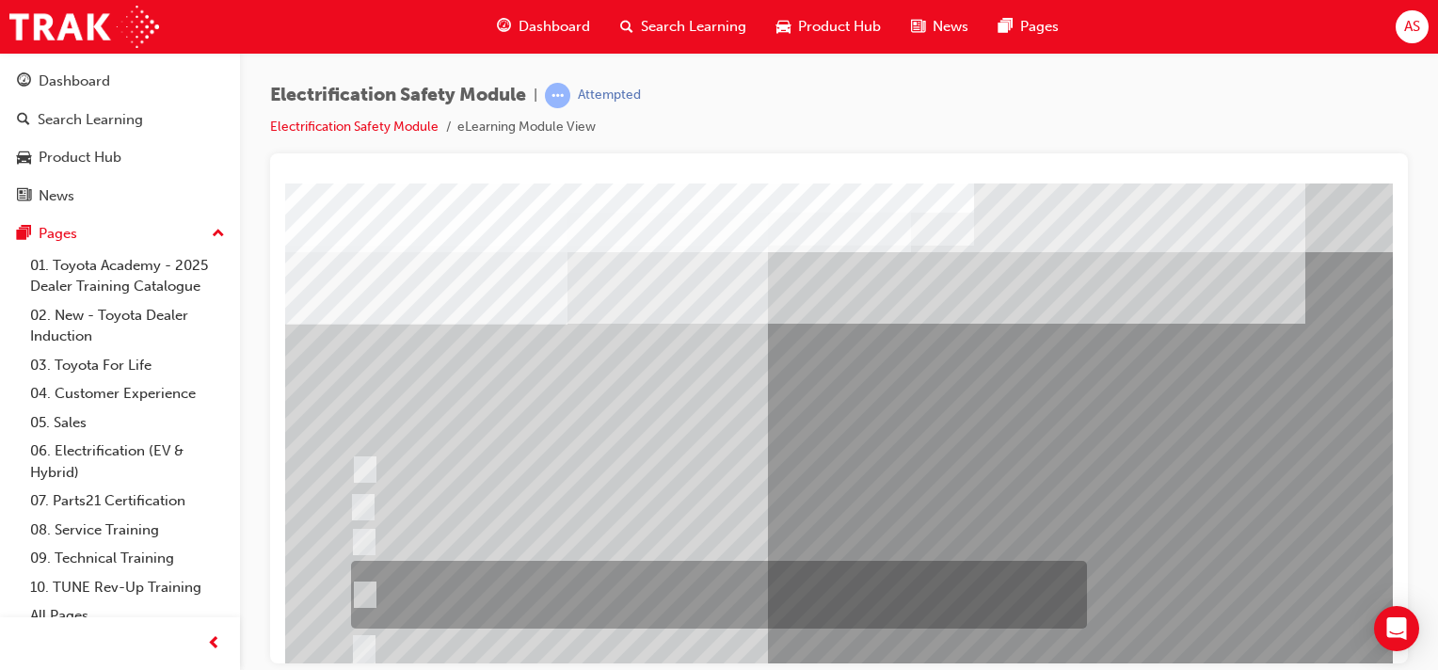
click at [521, 571] on div at bounding box center [714, 595] width 736 height 68
radio input "true"
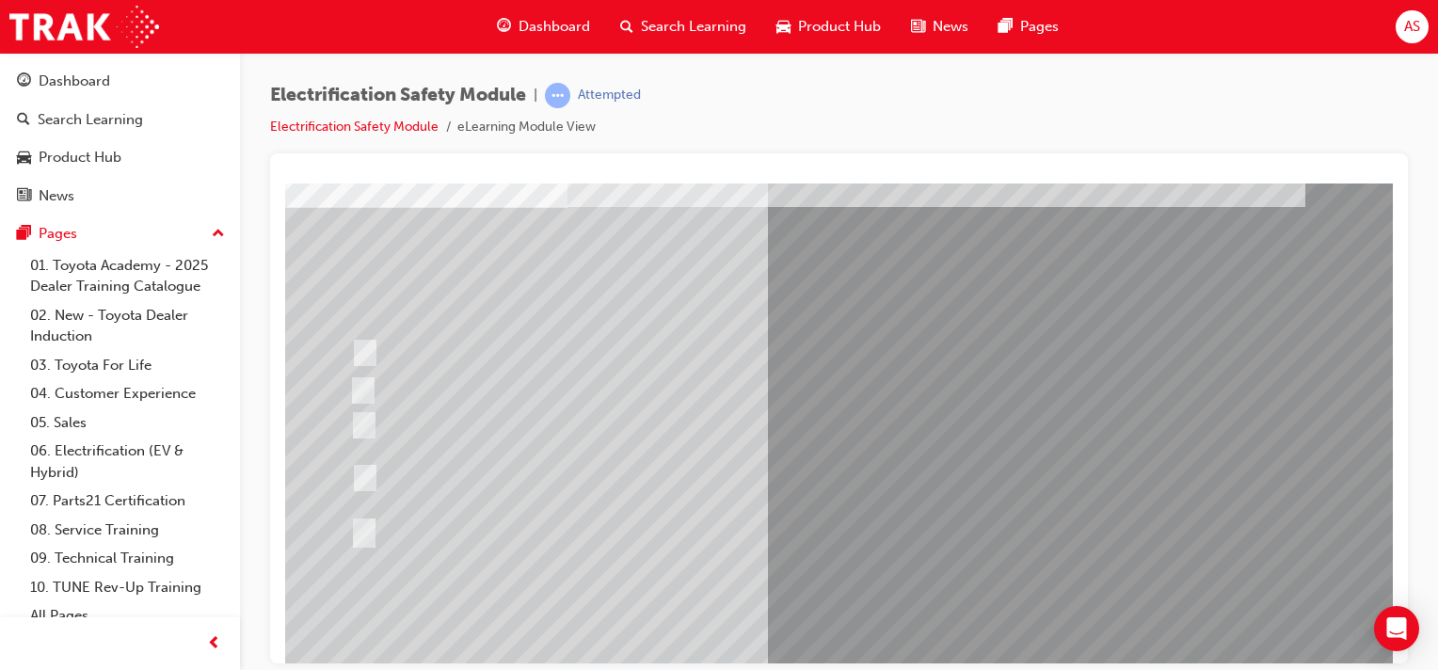
scroll to position [188, 0]
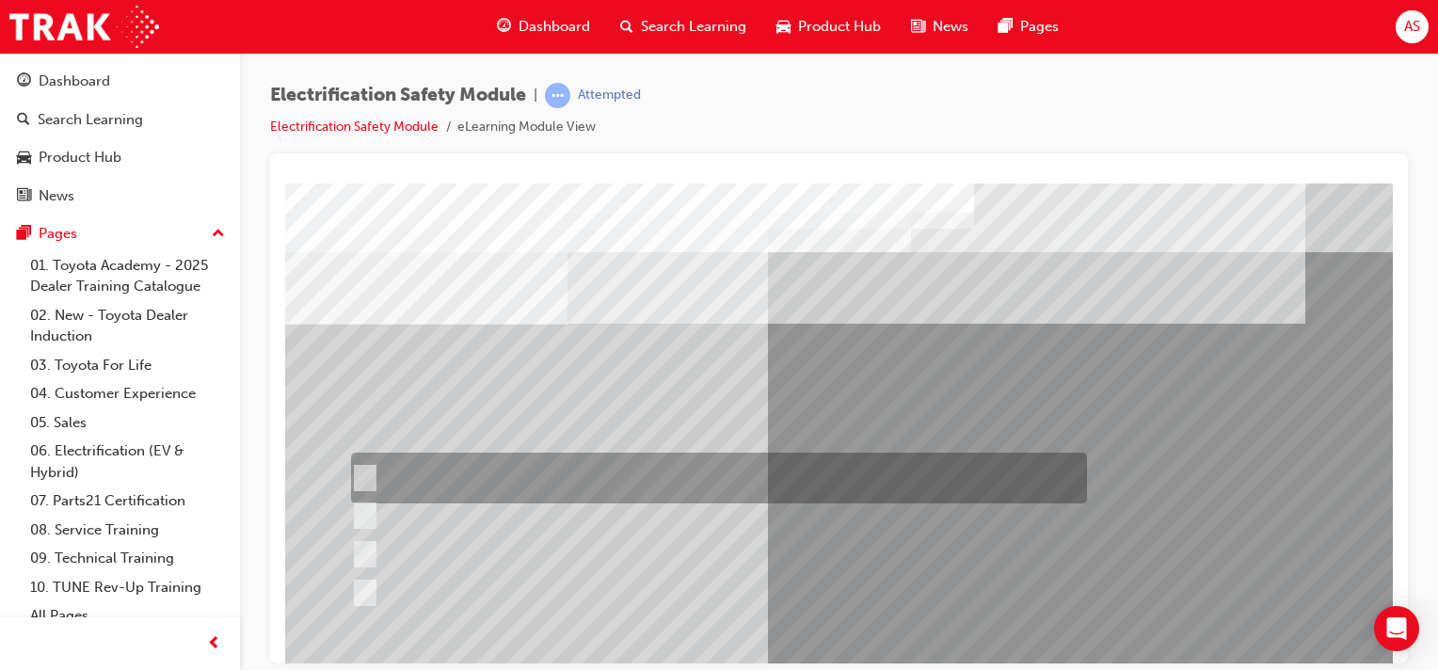
click at [363, 476] on input "Insulate the High Voltage Connector/Motor Side Cable Connection with Insulated …" at bounding box center [361, 478] width 21 height 21
radio input "true"
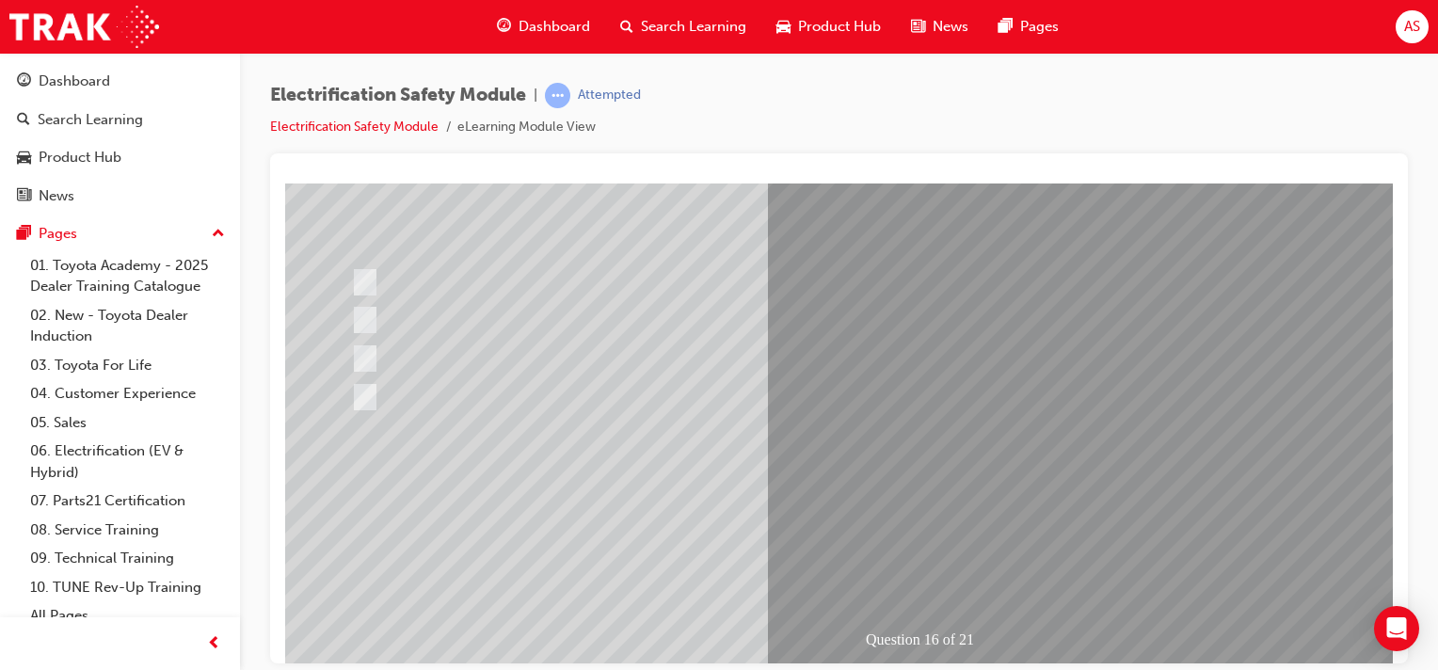
scroll to position [240, 0]
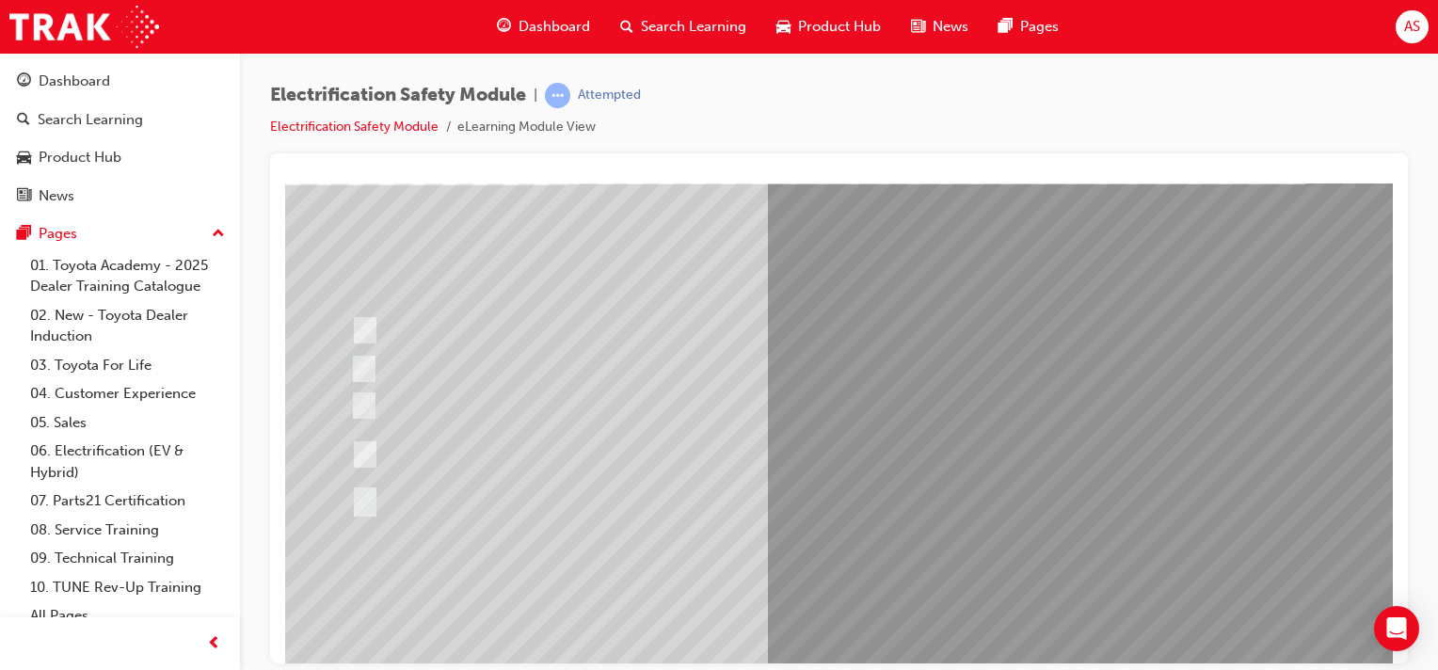
scroll to position [141, 0]
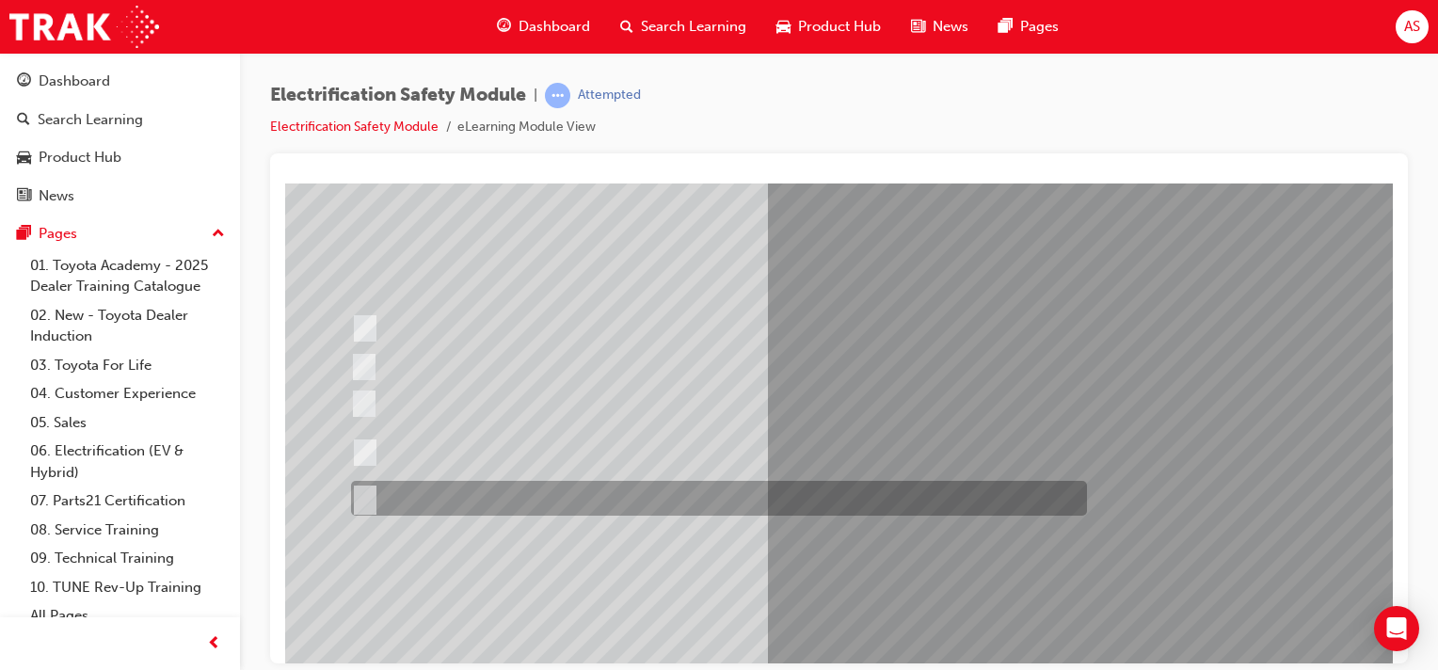
click at [369, 499] on input "All of the above." at bounding box center [361, 499] width 21 height 21
radio input "true"
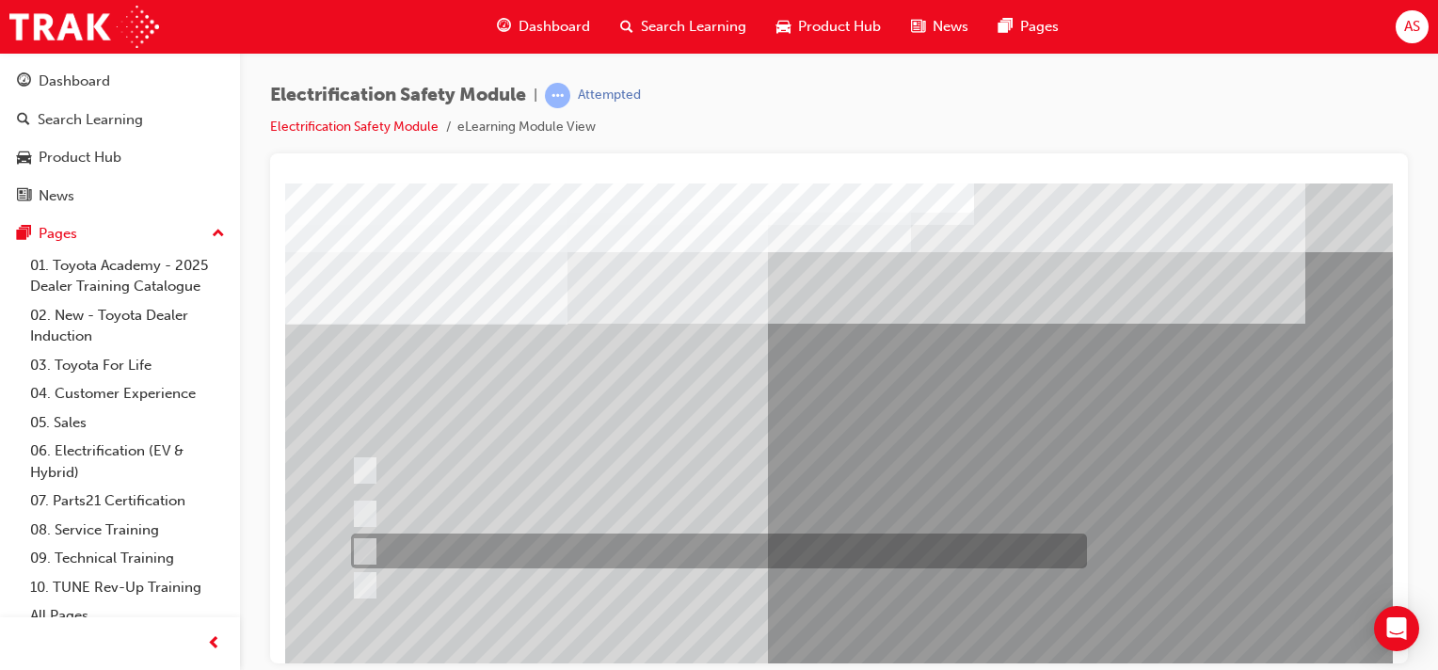
scroll to position [0, 0]
click at [364, 545] on input "Discard the gloves and use a new pair." at bounding box center [361, 551] width 21 height 21
radio input "true"
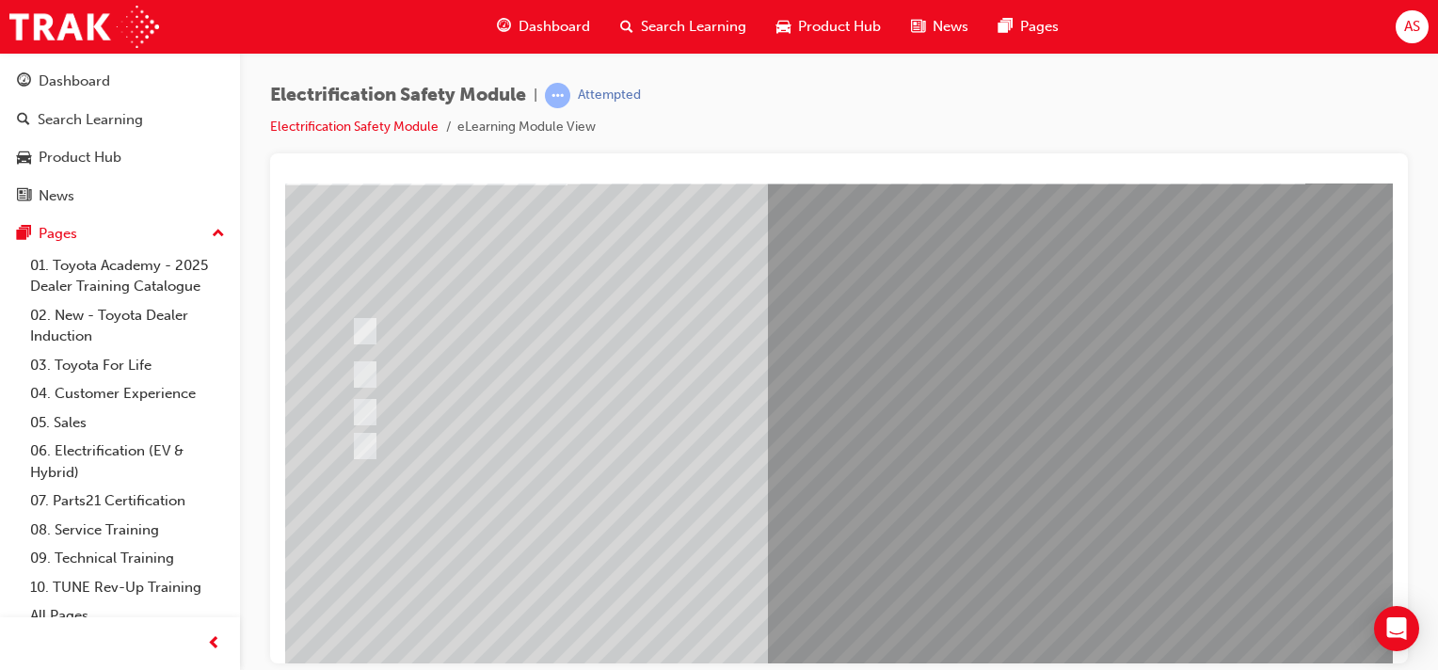
scroll to position [141, 0]
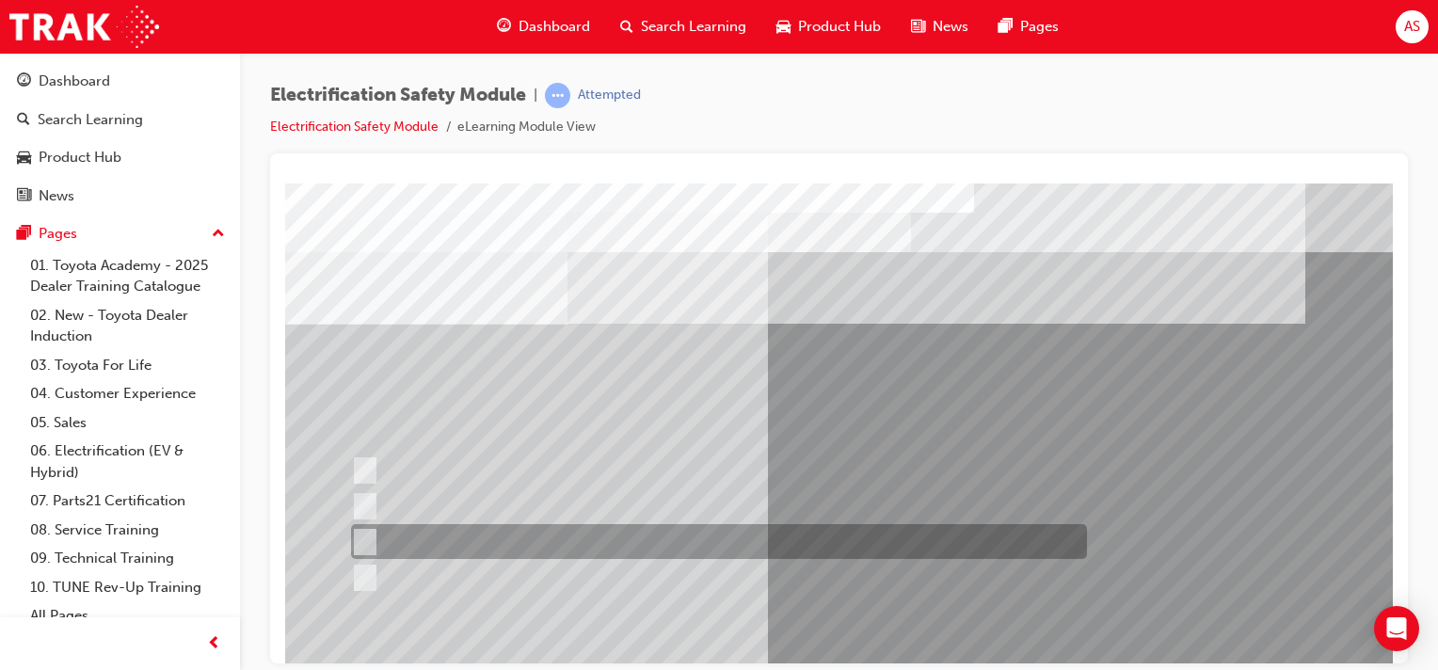
click at [511, 541] on div at bounding box center [714, 541] width 736 height 35
radio input "true"
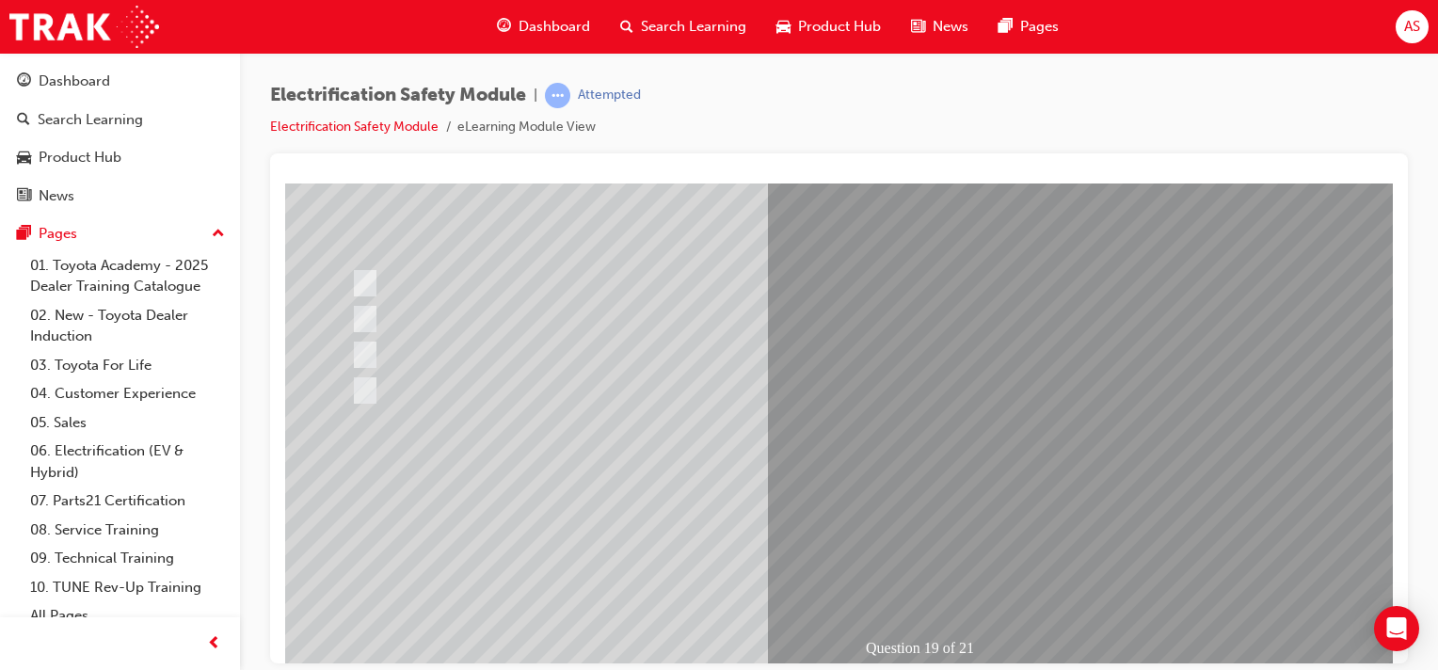
scroll to position [188, 0]
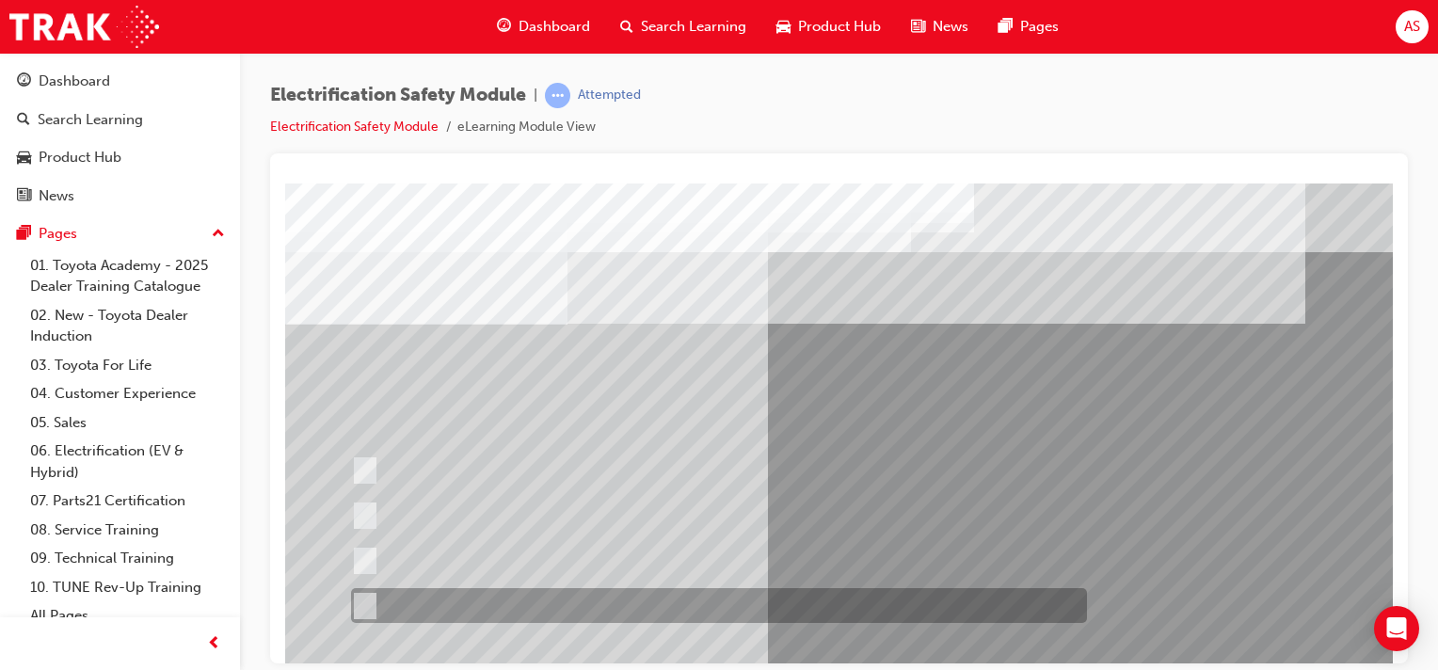
click at [375, 604] on div at bounding box center [714, 605] width 736 height 35
radio input "true"
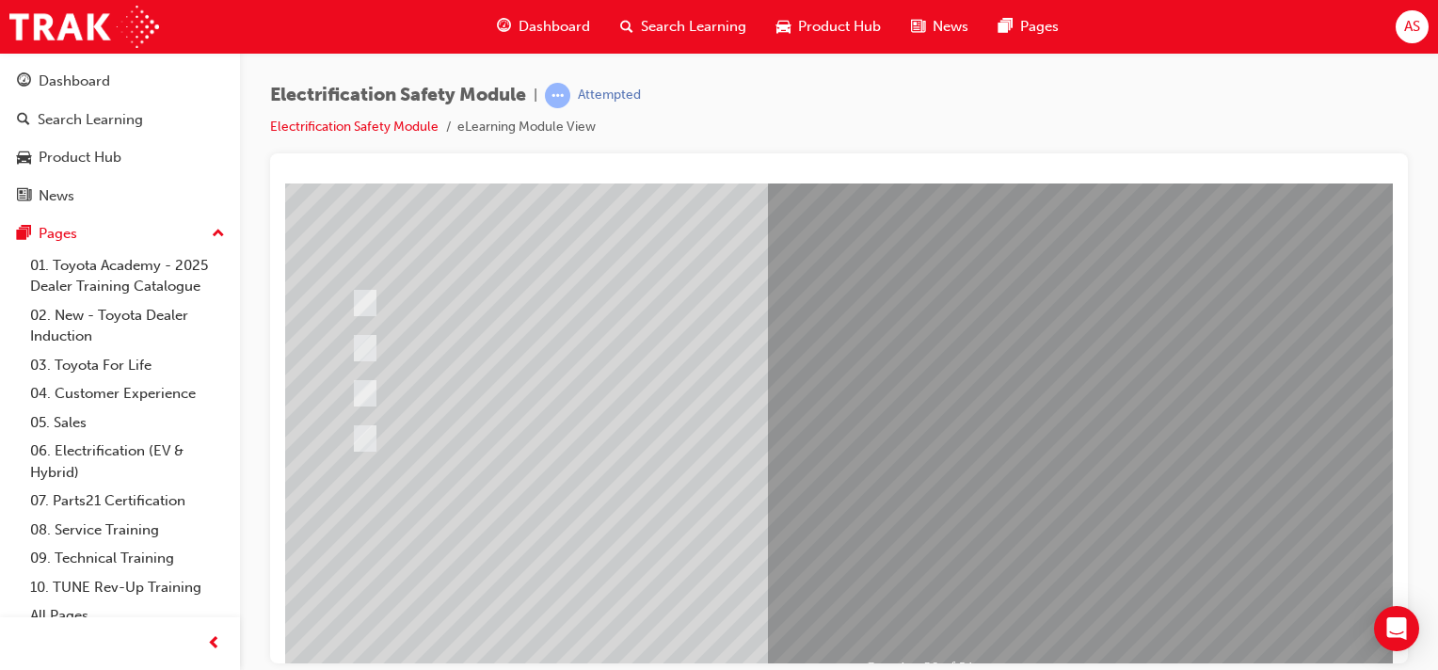
scroll to position [188, 0]
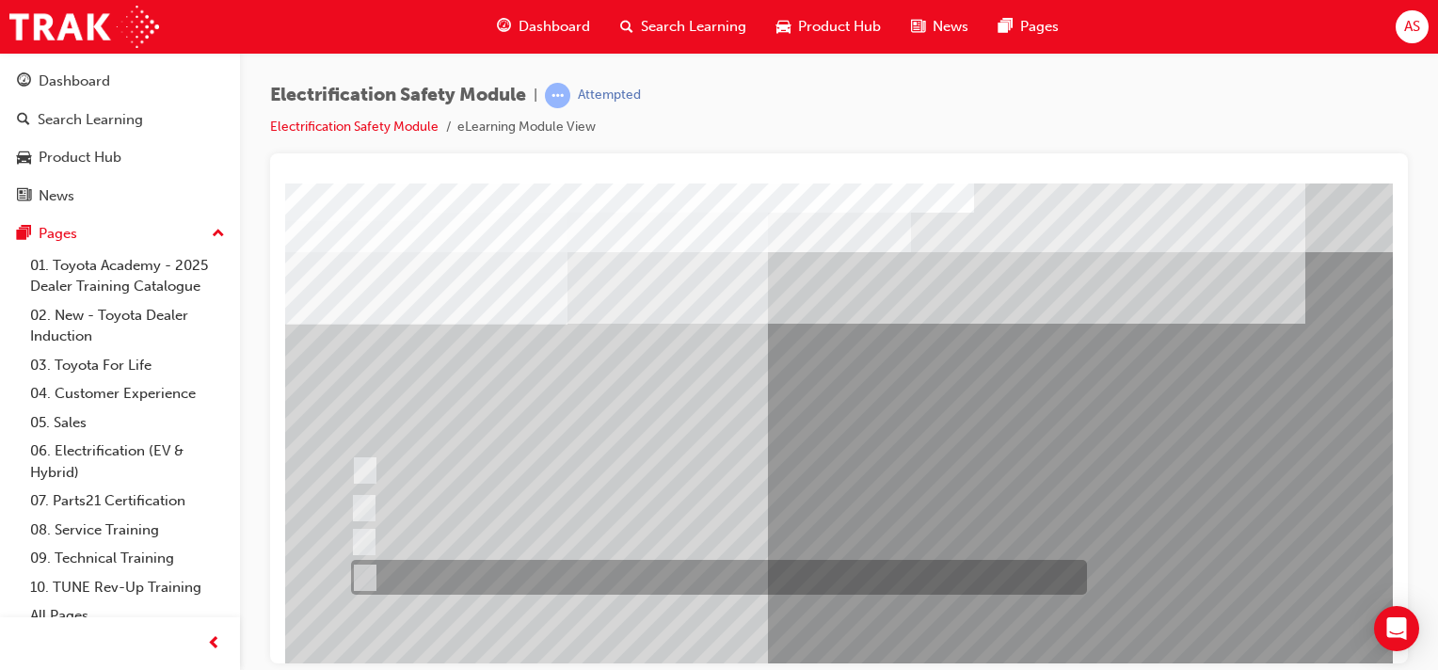
click at [352, 570] on input "All these items should be removed to improve safety" at bounding box center [361, 578] width 21 height 21
radio input "true"
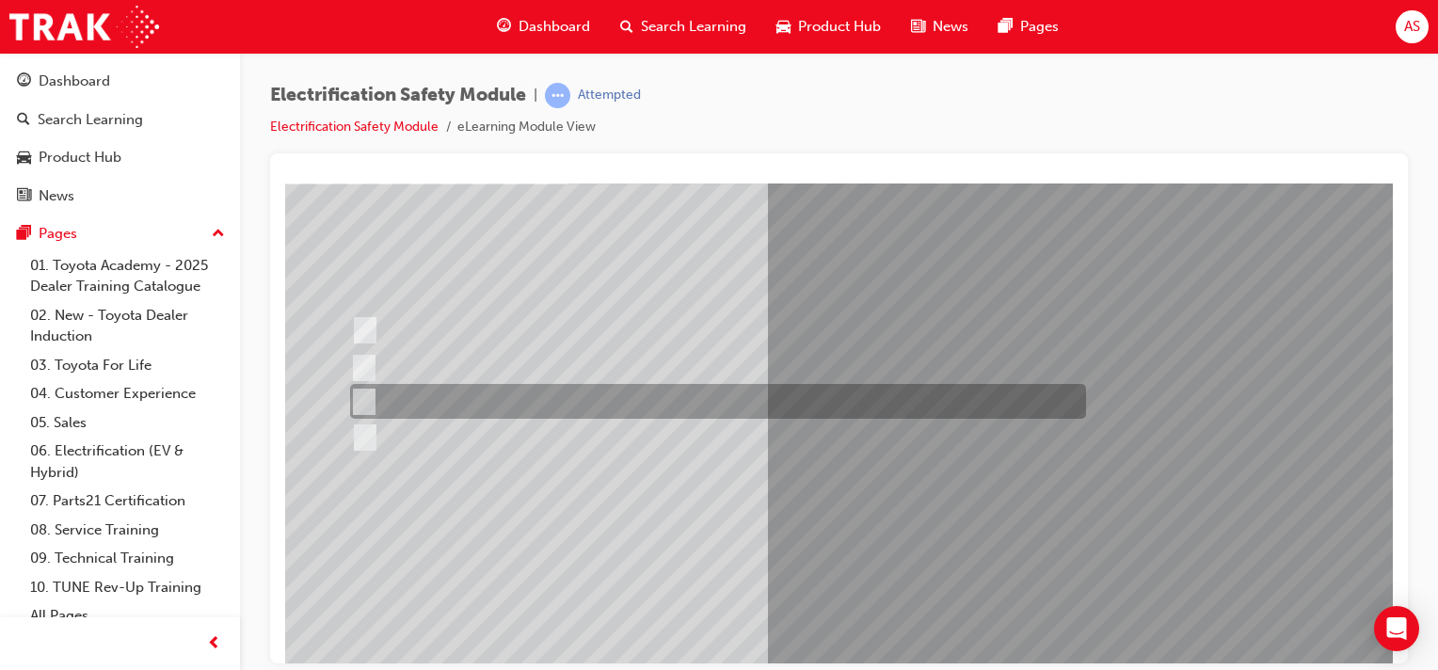
scroll to position [188, 0]
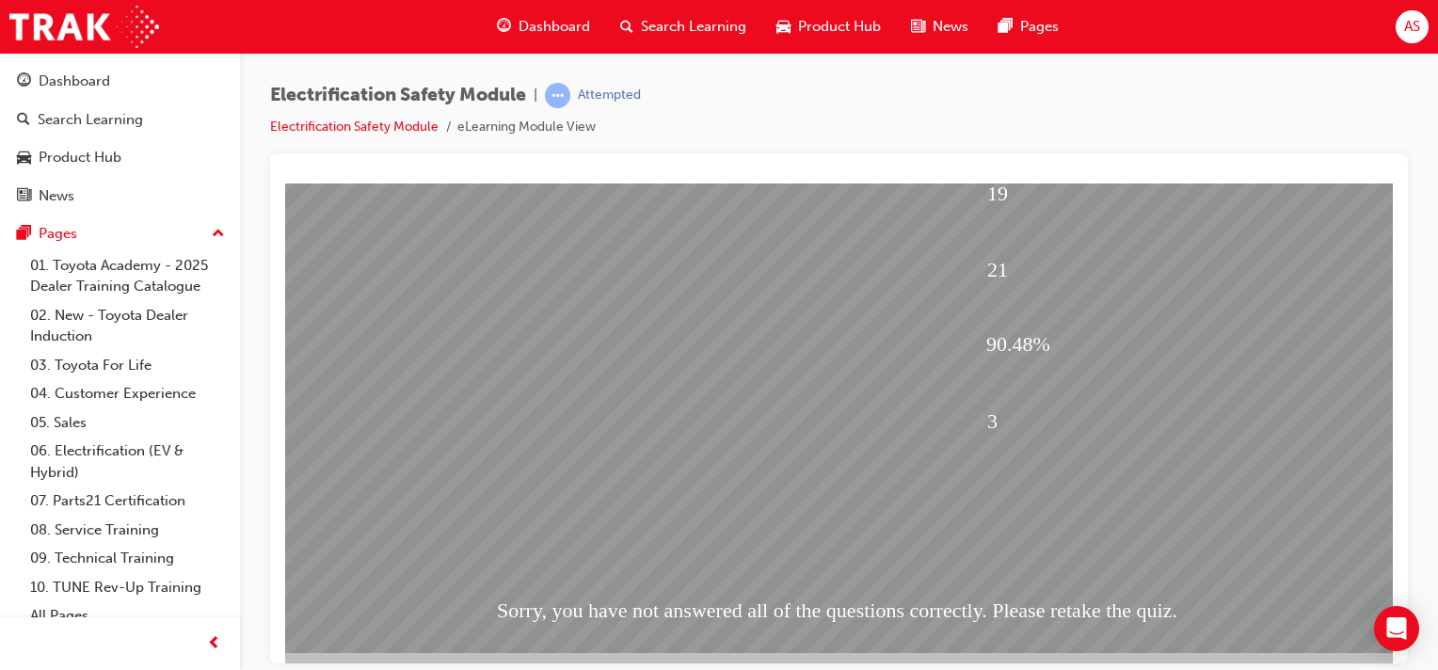
scroll to position [240, 0]
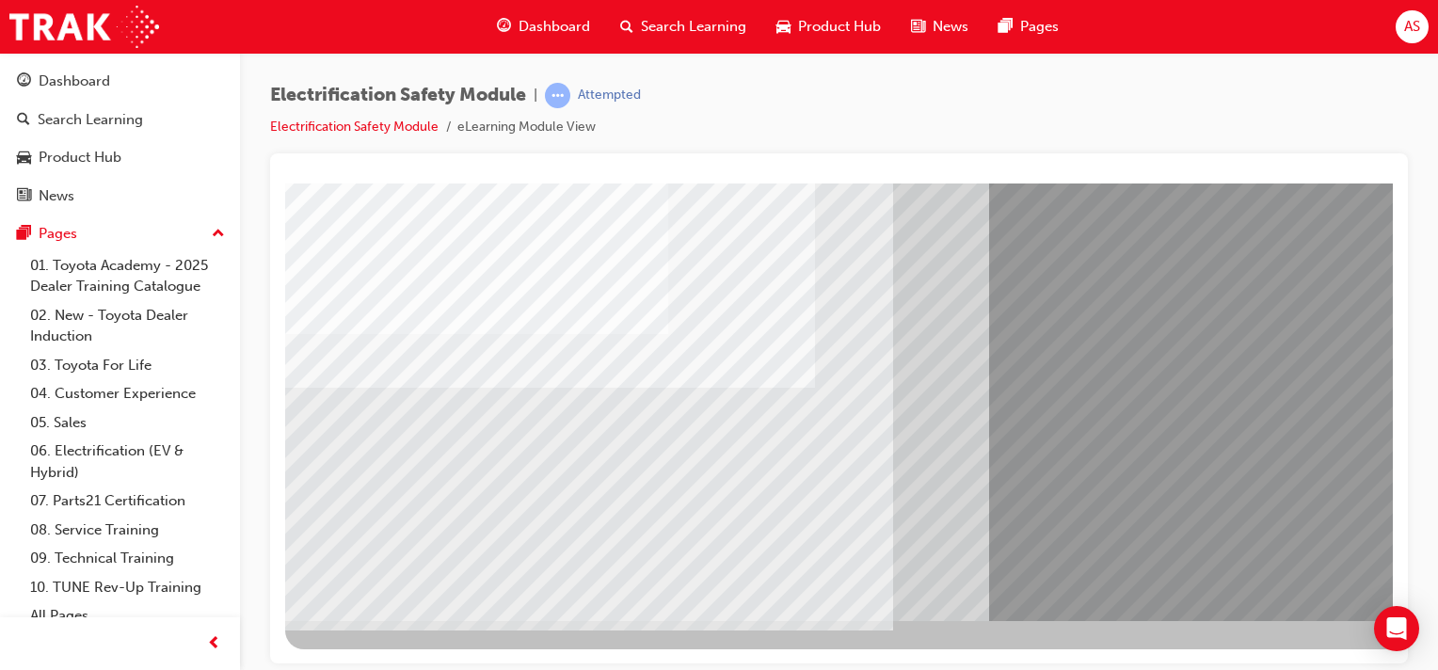
scroll to position [0, 0]
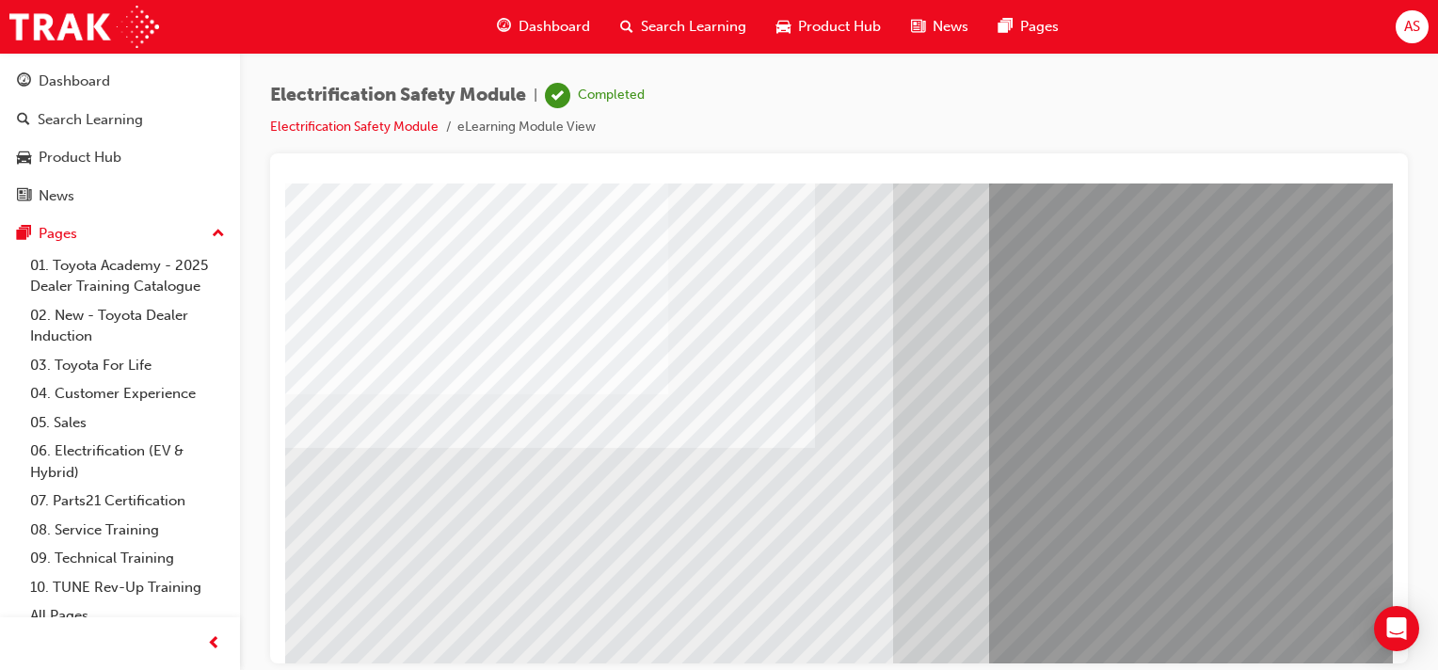
scroll to position [240, 0]
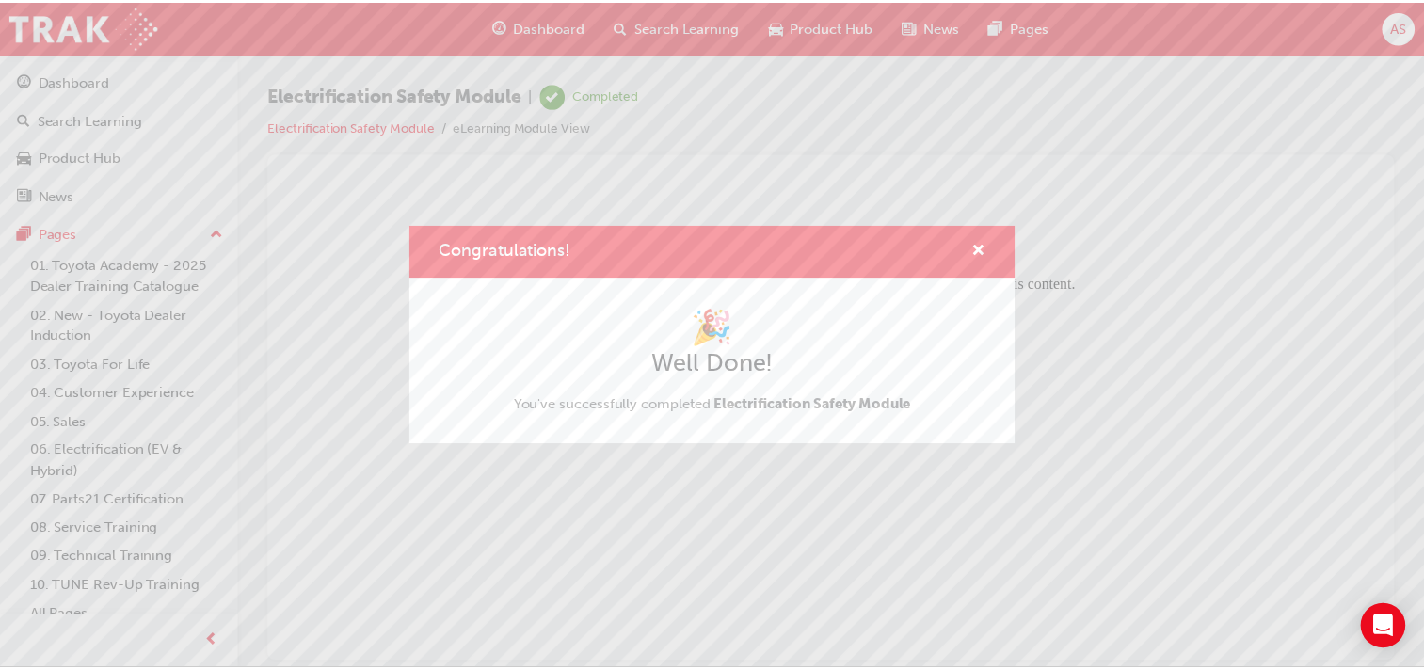
scroll to position [0, 0]
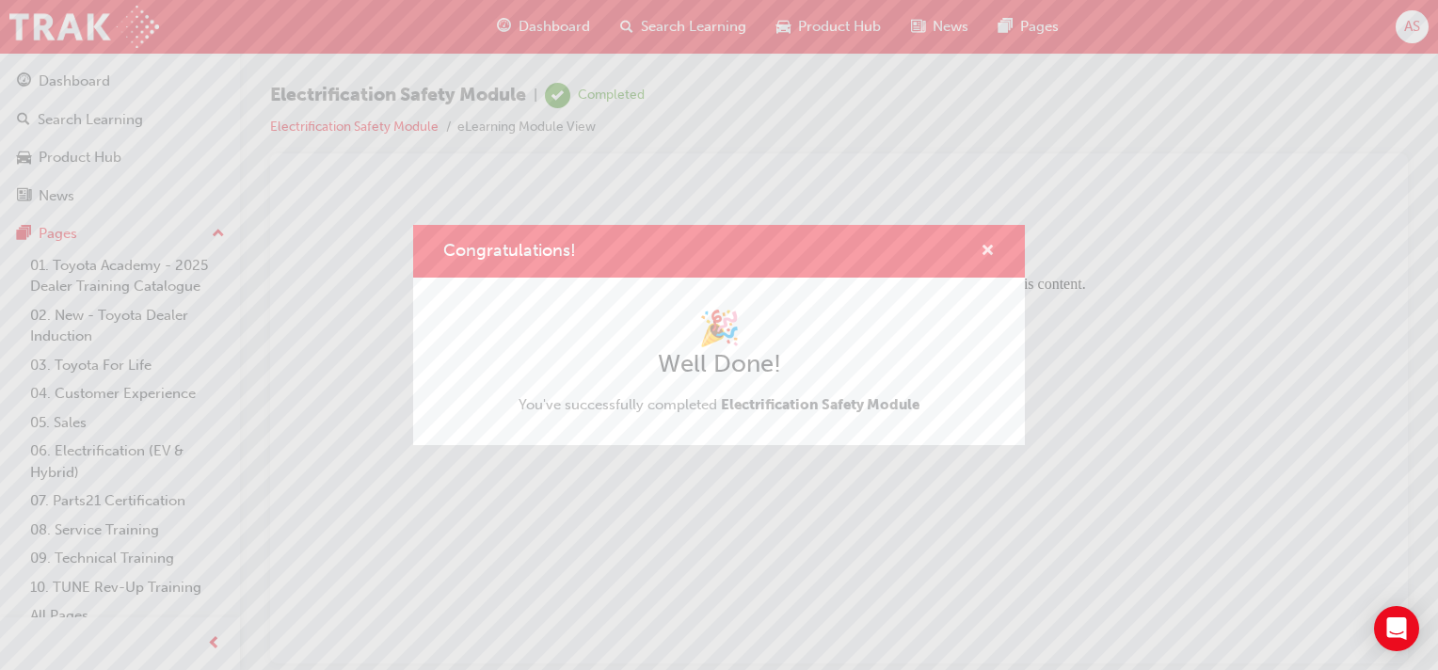
click at [987, 248] on span "cross-icon" at bounding box center [988, 252] width 14 height 17
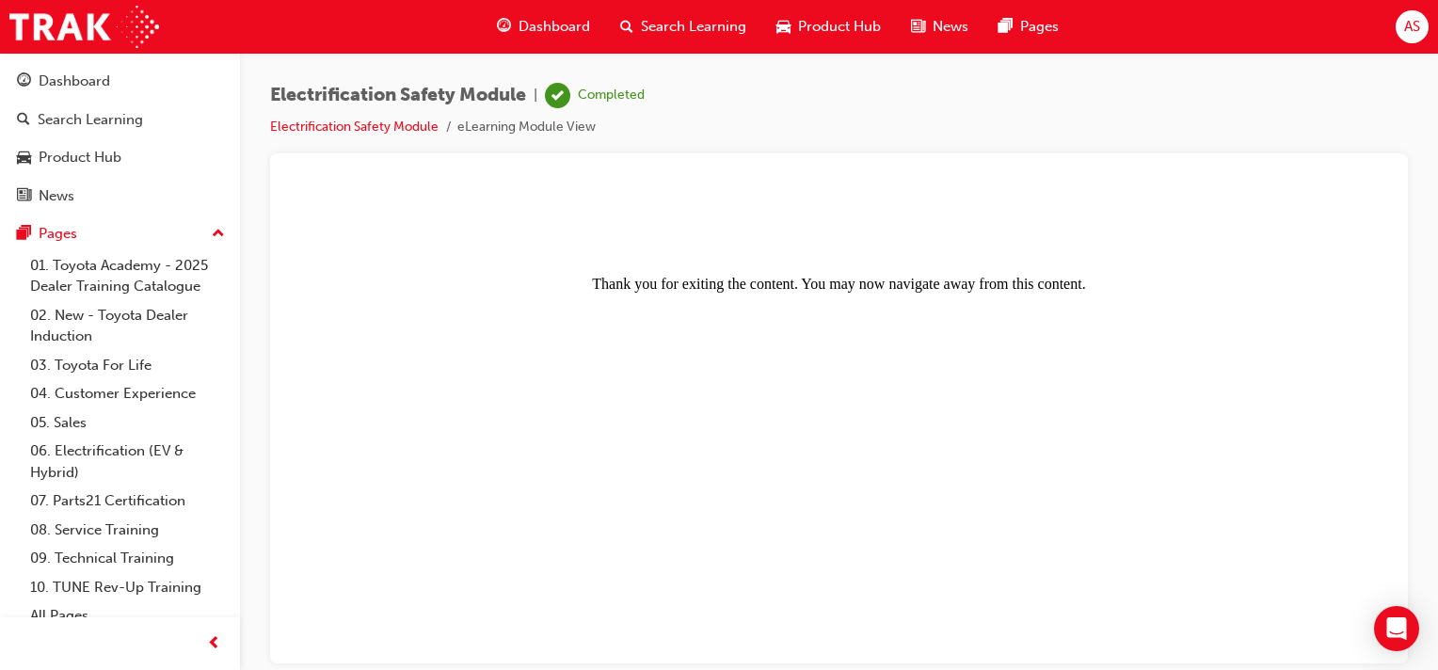
click at [544, 24] on span "Dashboard" at bounding box center [555, 27] width 72 height 22
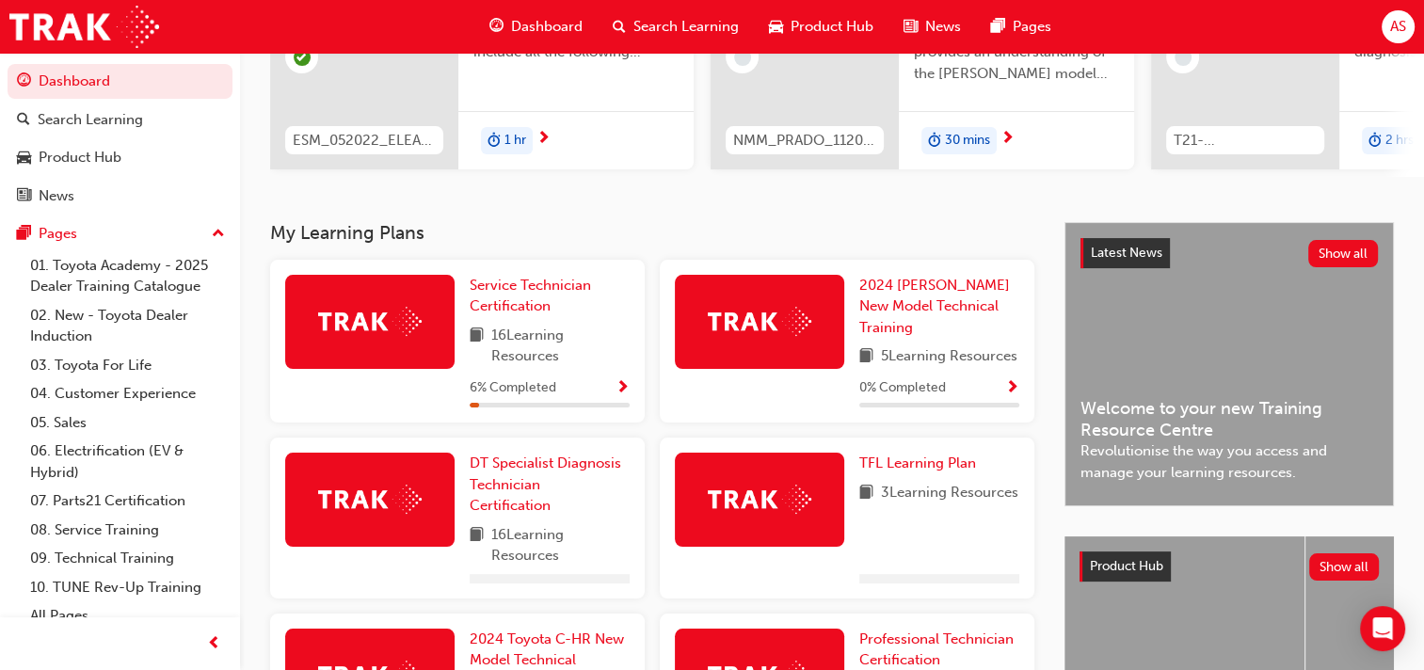
scroll to position [259, 0]
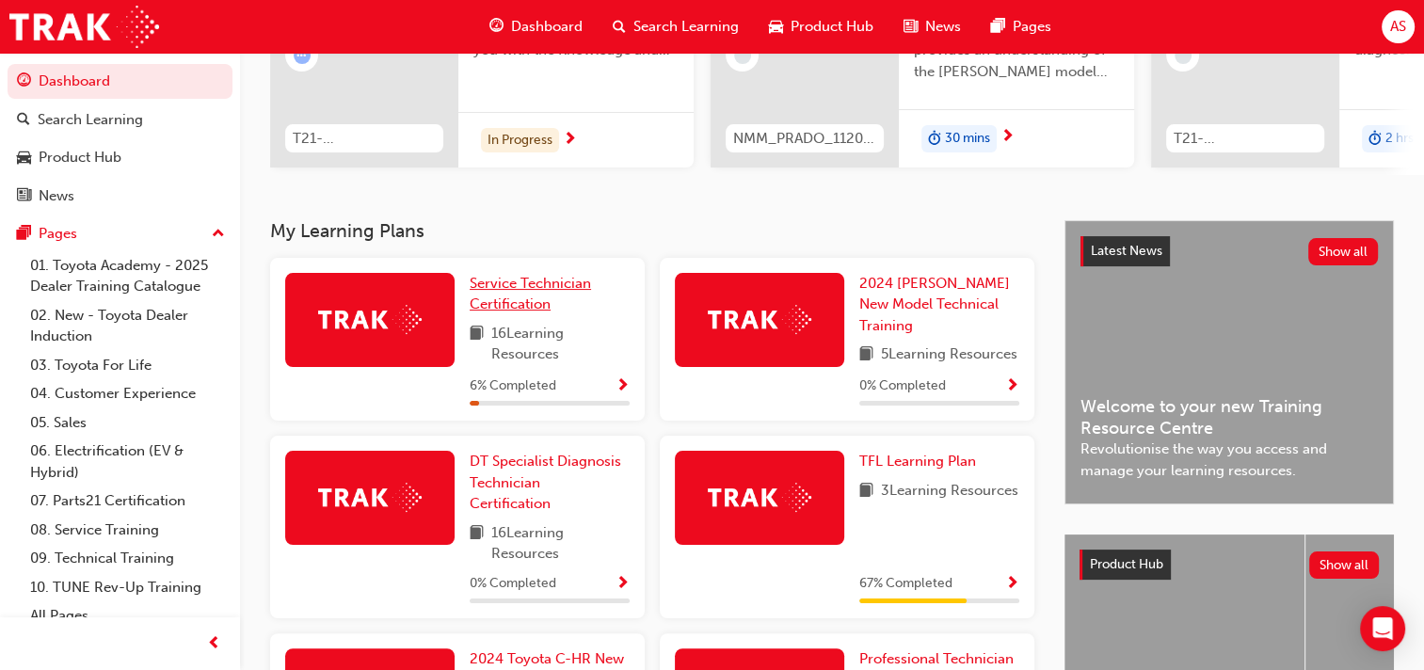
click at [527, 290] on span "Service Technician Certification" at bounding box center [530, 294] width 121 height 39
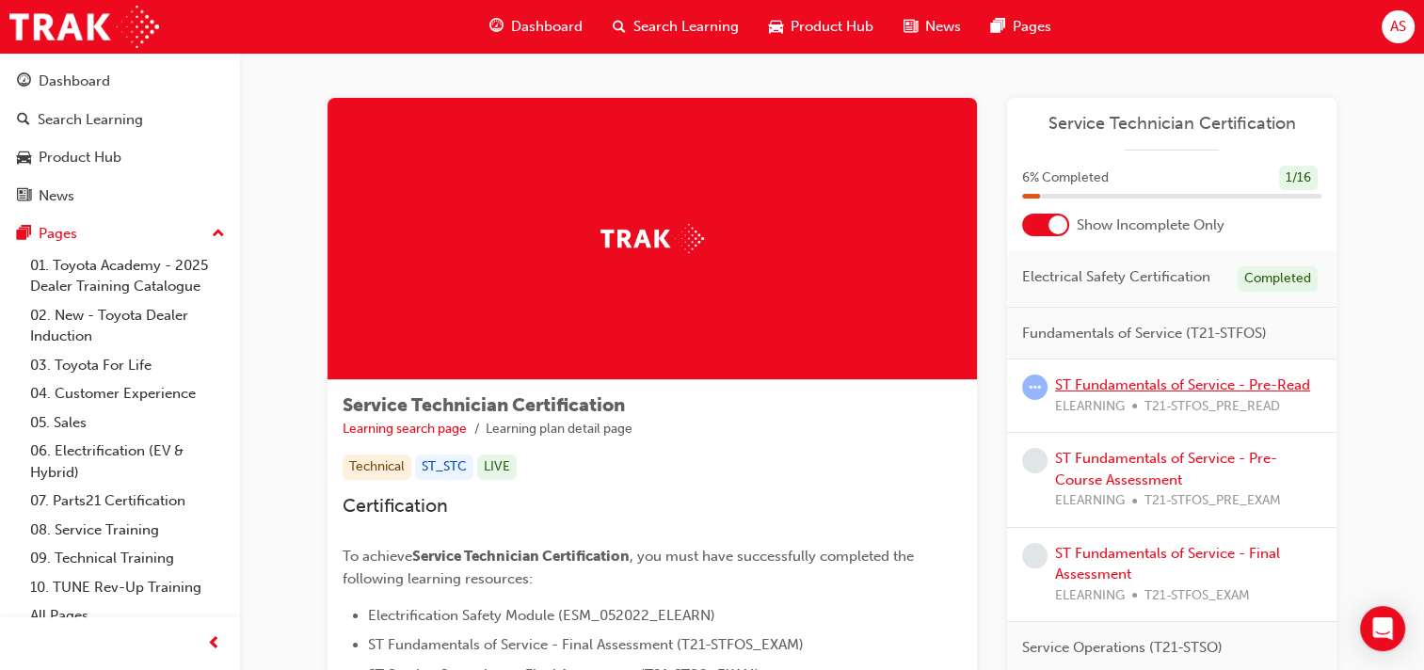
click at [1142, 385] on link "ST Fundamentals of Service - Pre-Read" at bounding box center [1182, 385] width 255 height 17
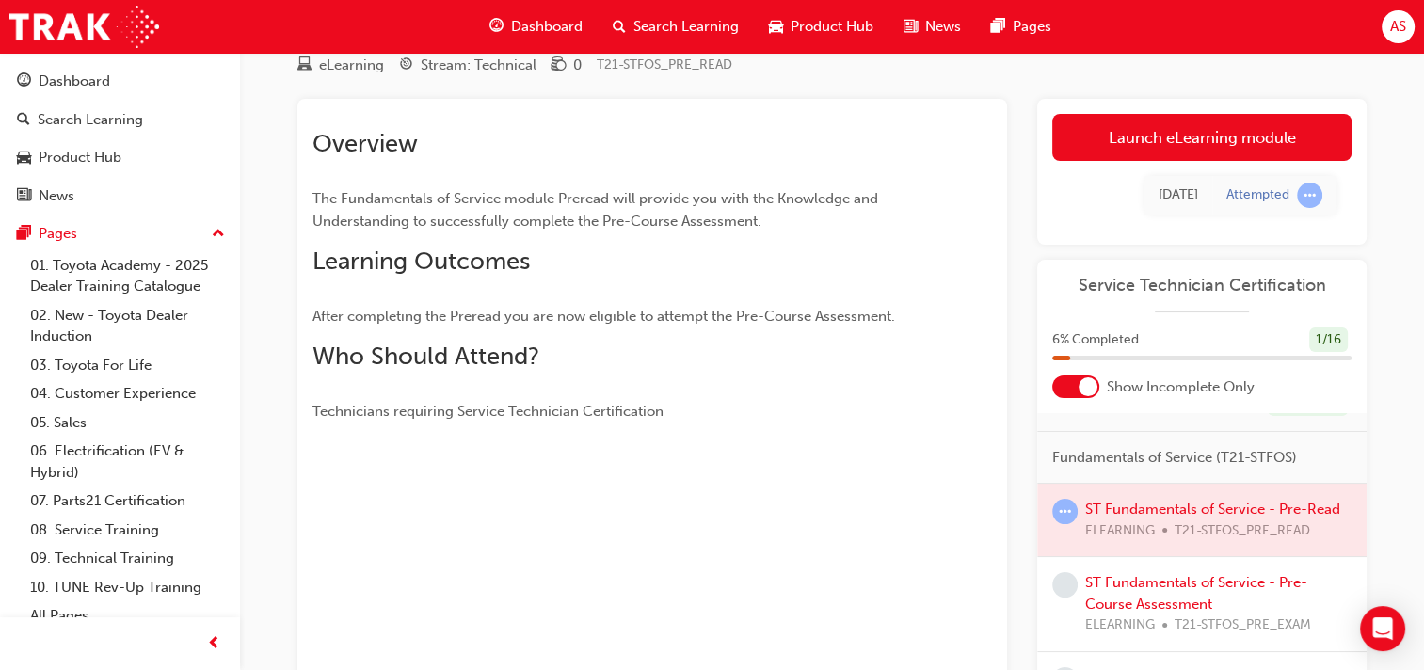
scroll to position [47, 0]
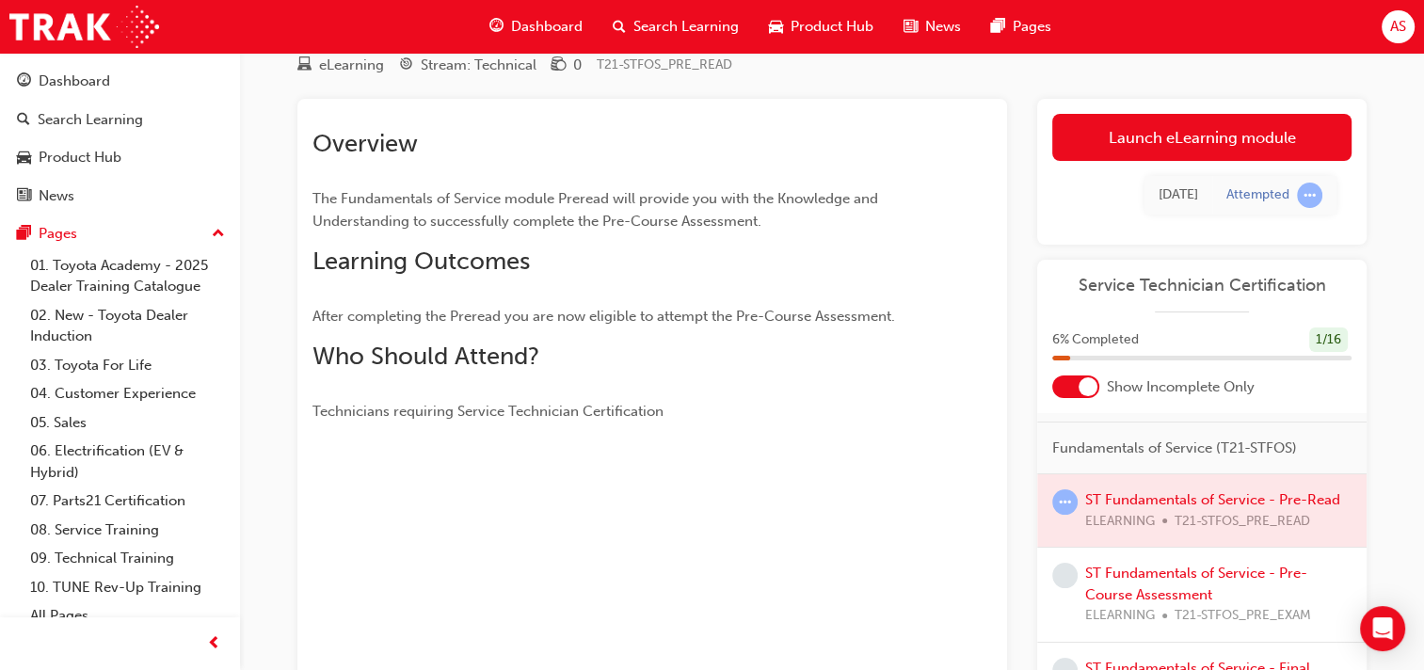
click at [1142, 513] on div at bounding box center [1201, 510] width 329 height 72
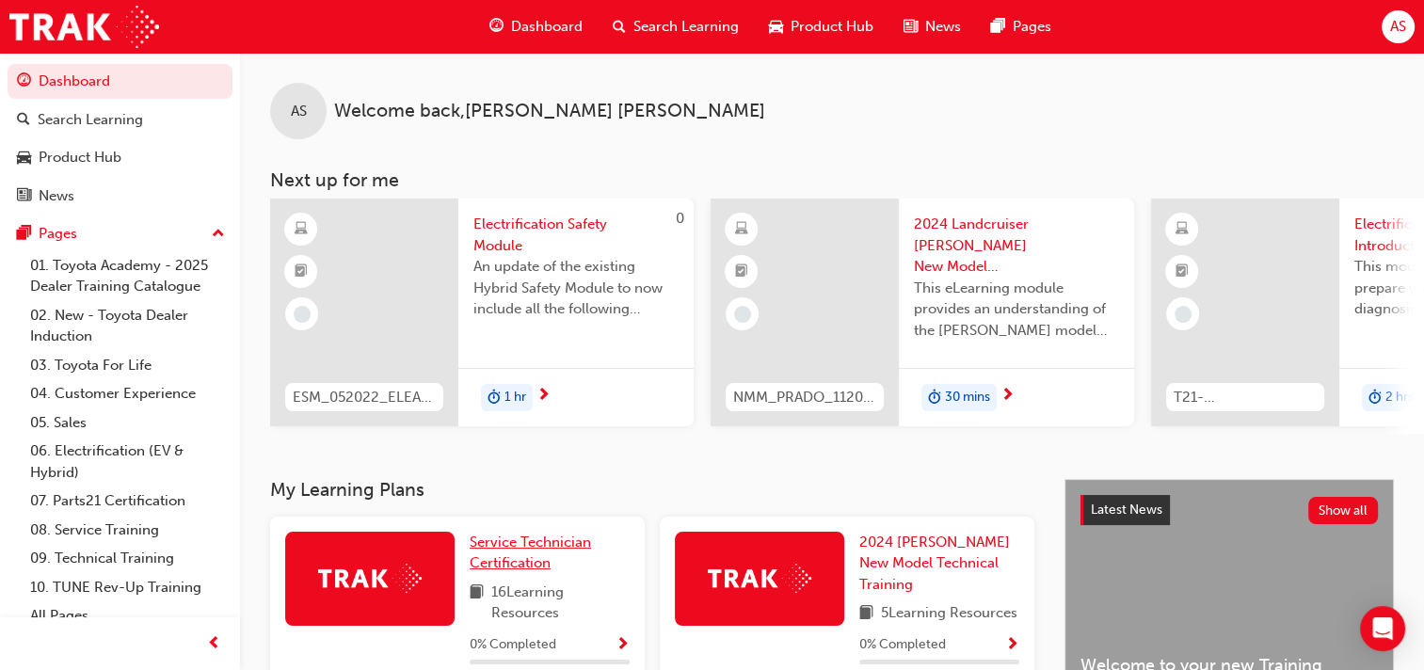
click at [513, 550] on span "Service Technician Certification" at bounding box center [530, 553] width 121 height 39
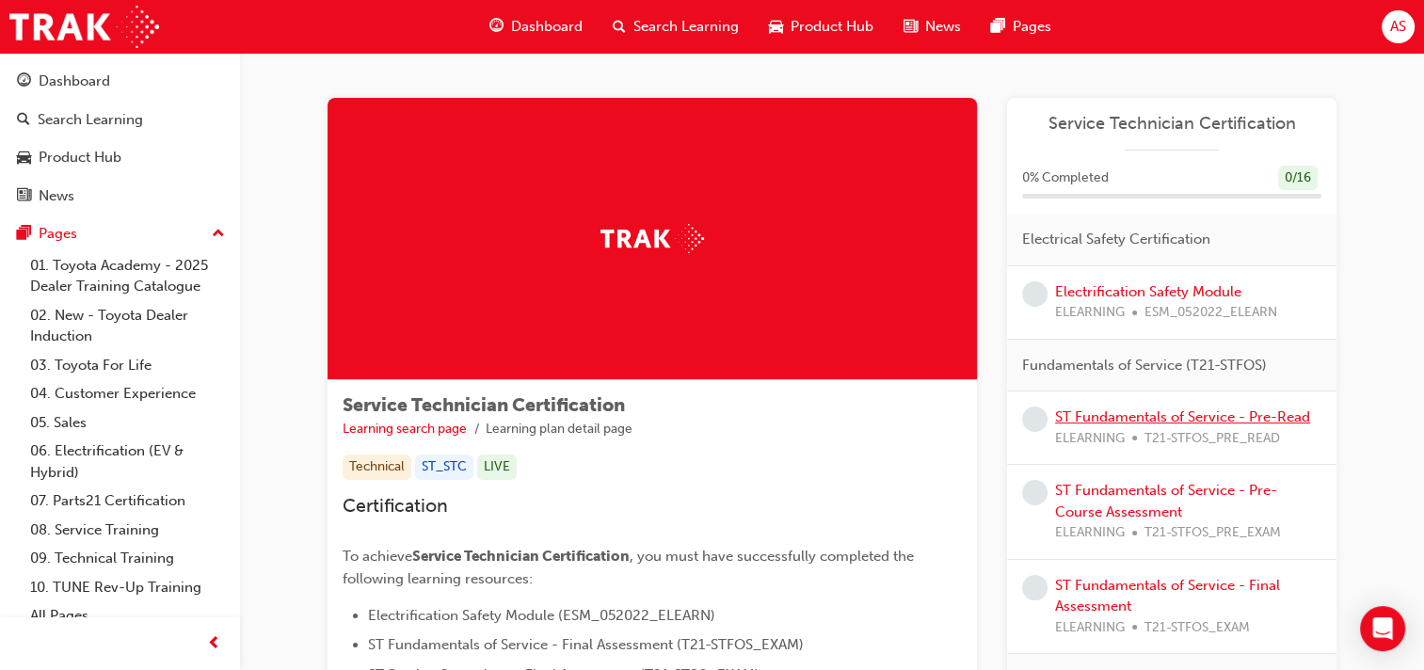
click at [1155, 412] on link "ST Fundamentals of Service - Pre-Read" at bounding box center [1182, 417] width 255 height 17
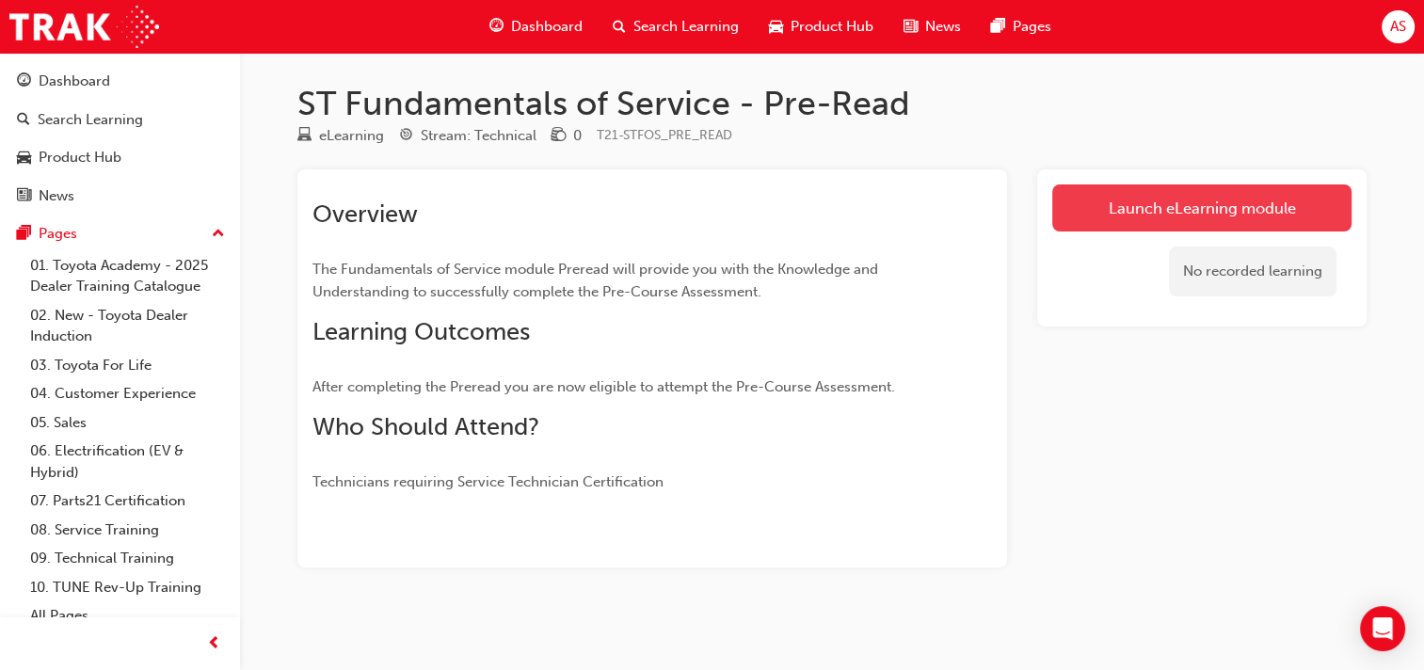
click at [1190, 200] on link "Launch eLearning module" at bounding box center [1201, 207] width 299 height 47
